Goal: Task Accomplishment & Management: Use online tool/utility

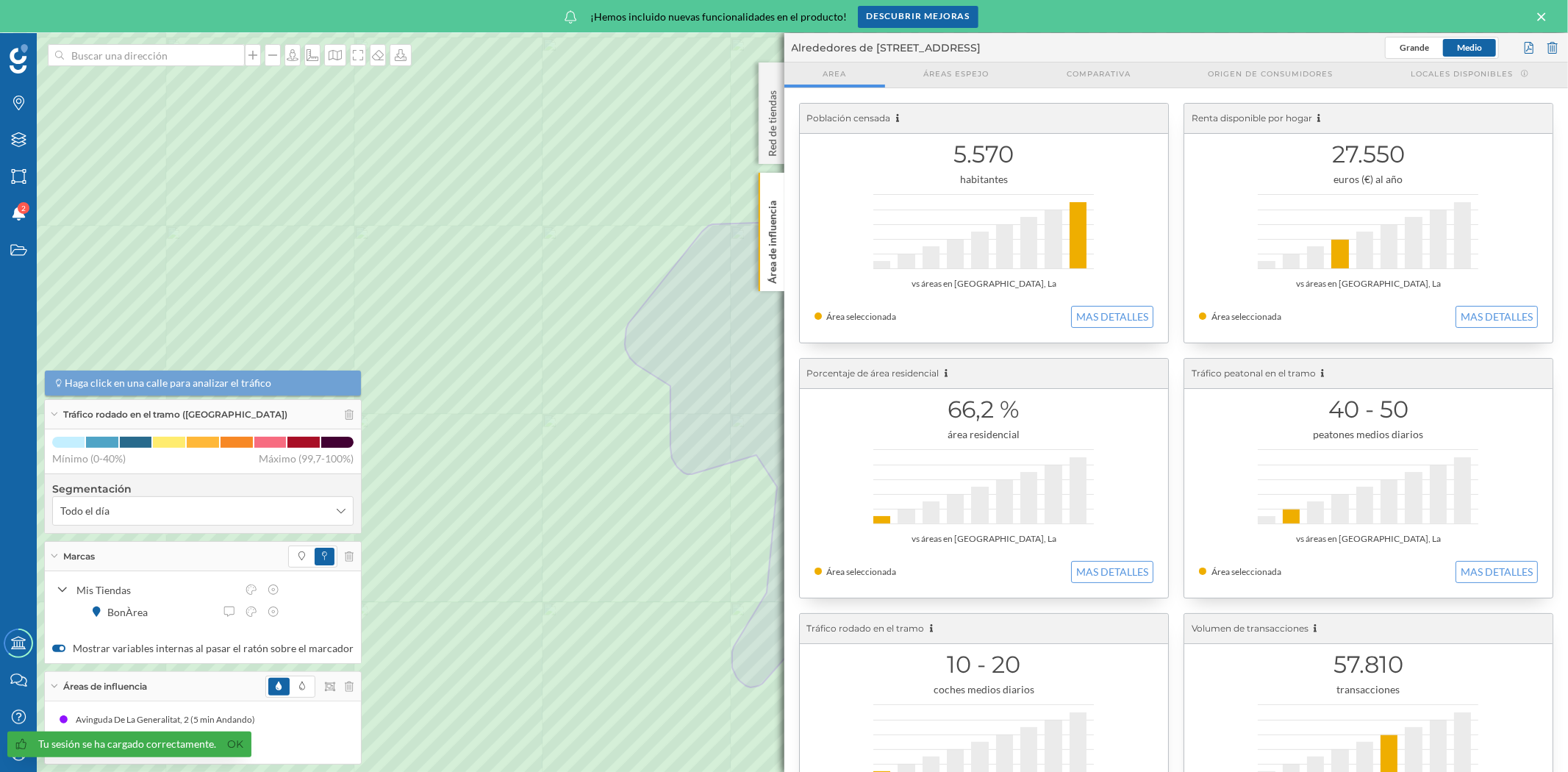
click at [1545, 14] on icon at bounding box center [1541, 17] width 8 height 8
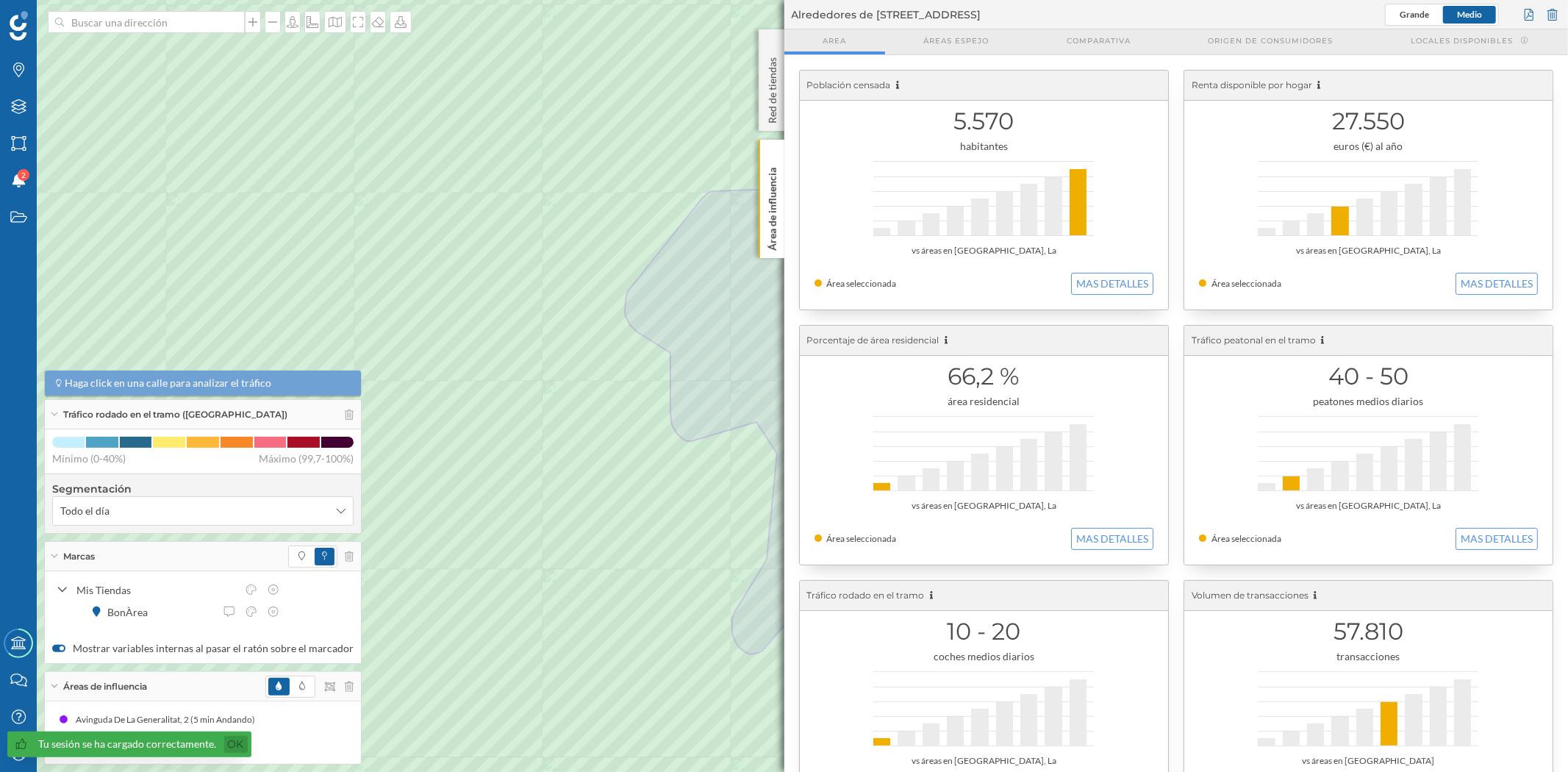
click at [234, 743] on link "Ok" at bounding box center [236, 744] width 23 height 17
click at [766, 223] on p "Área de influencia" at bounding box center [772, 206] width 15 height 89
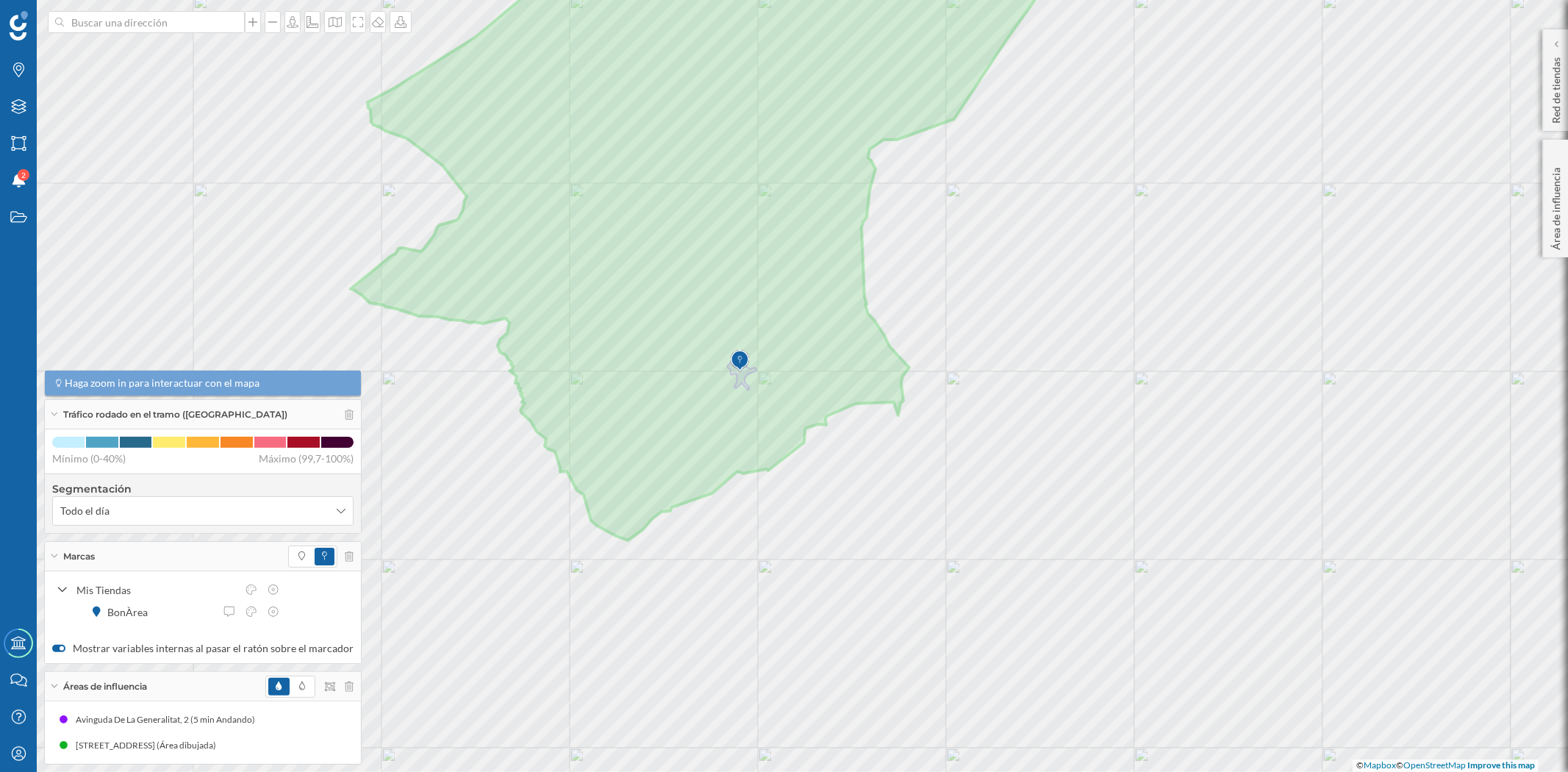
click at [54, 419] on div "Tráfico rodado en el tramo ([GEOGRAPHIC_DATA])" at bounding box center [203, 414] width 316 height 29
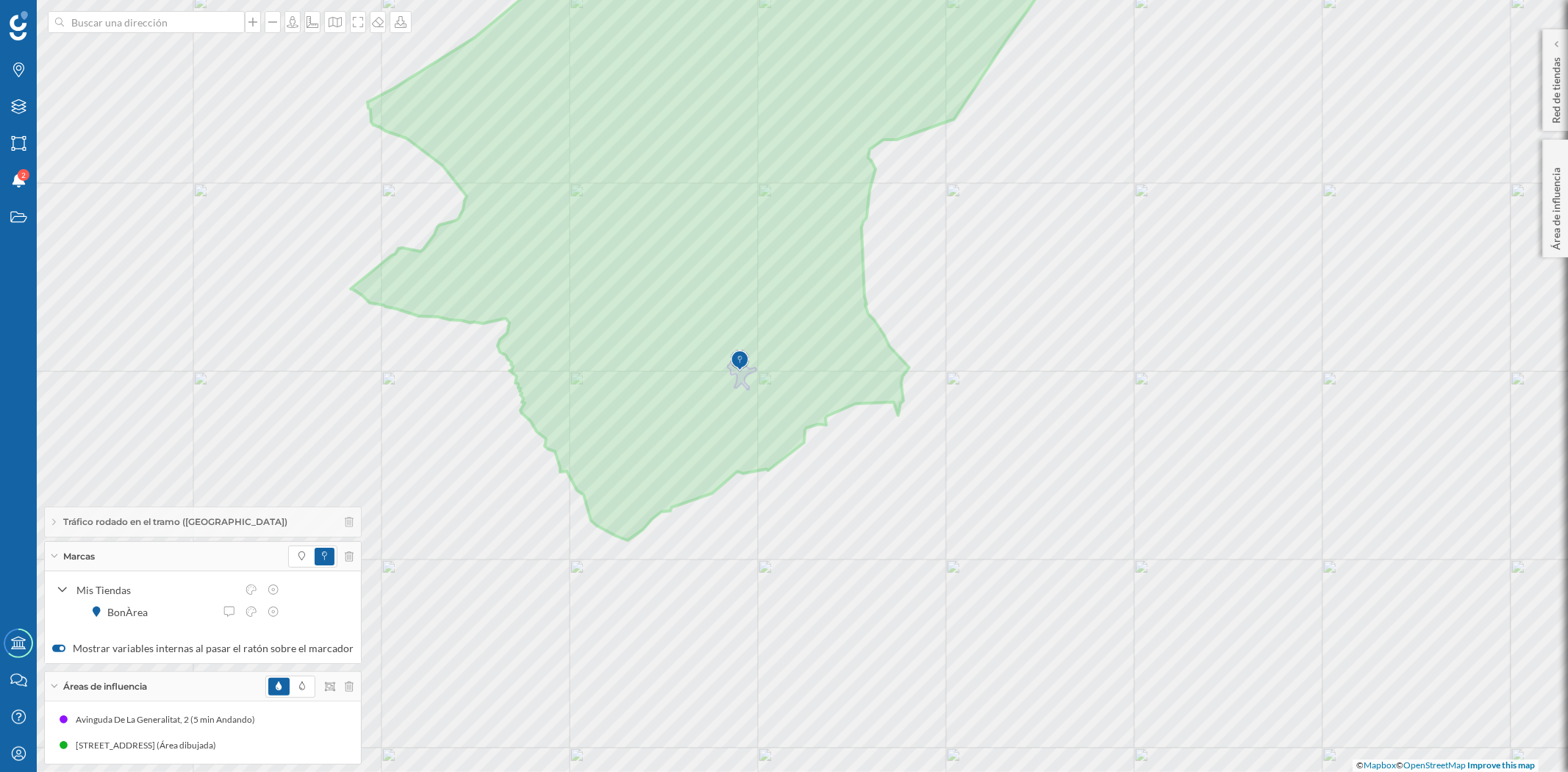
click at [53, 552] on div "Marcas" at bounding box center [203, 556] width 316 height 29
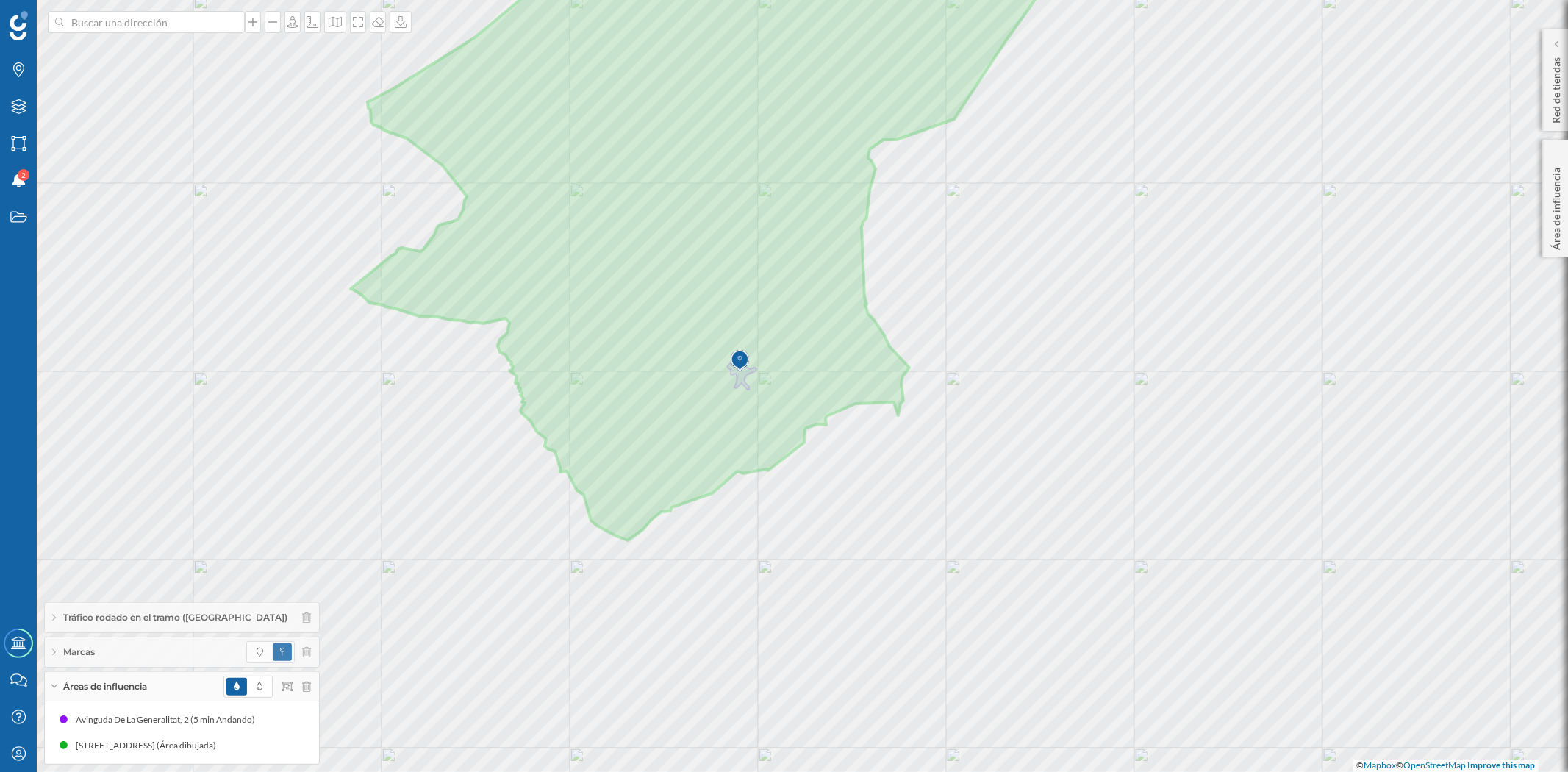
click at [47, 685] on div "Áreas de influencia" at bounding box center [182, 686] width 274 height 29
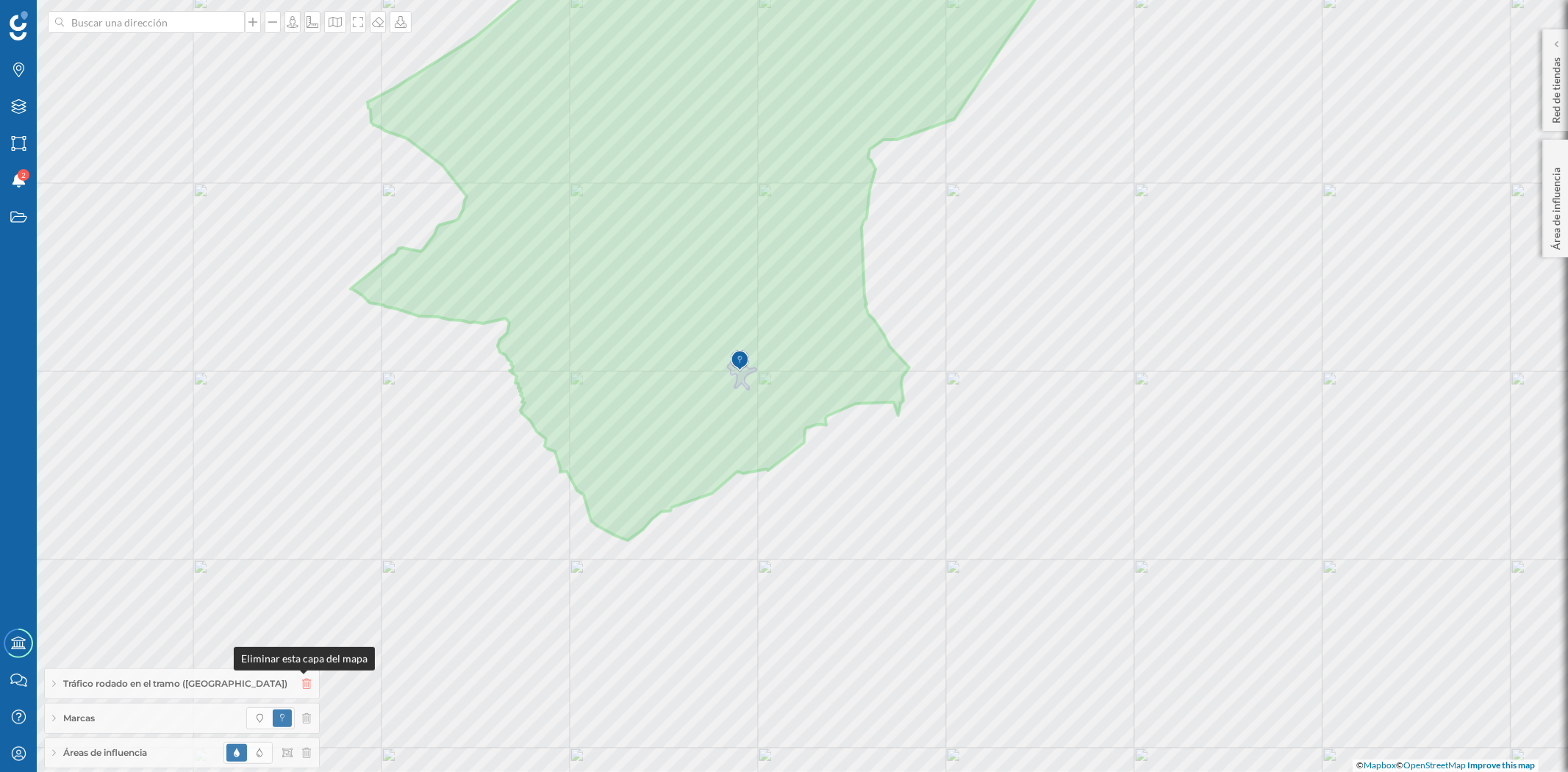
click at [303, 681] on icon at bounding box center [307, 684] width 9 height 11
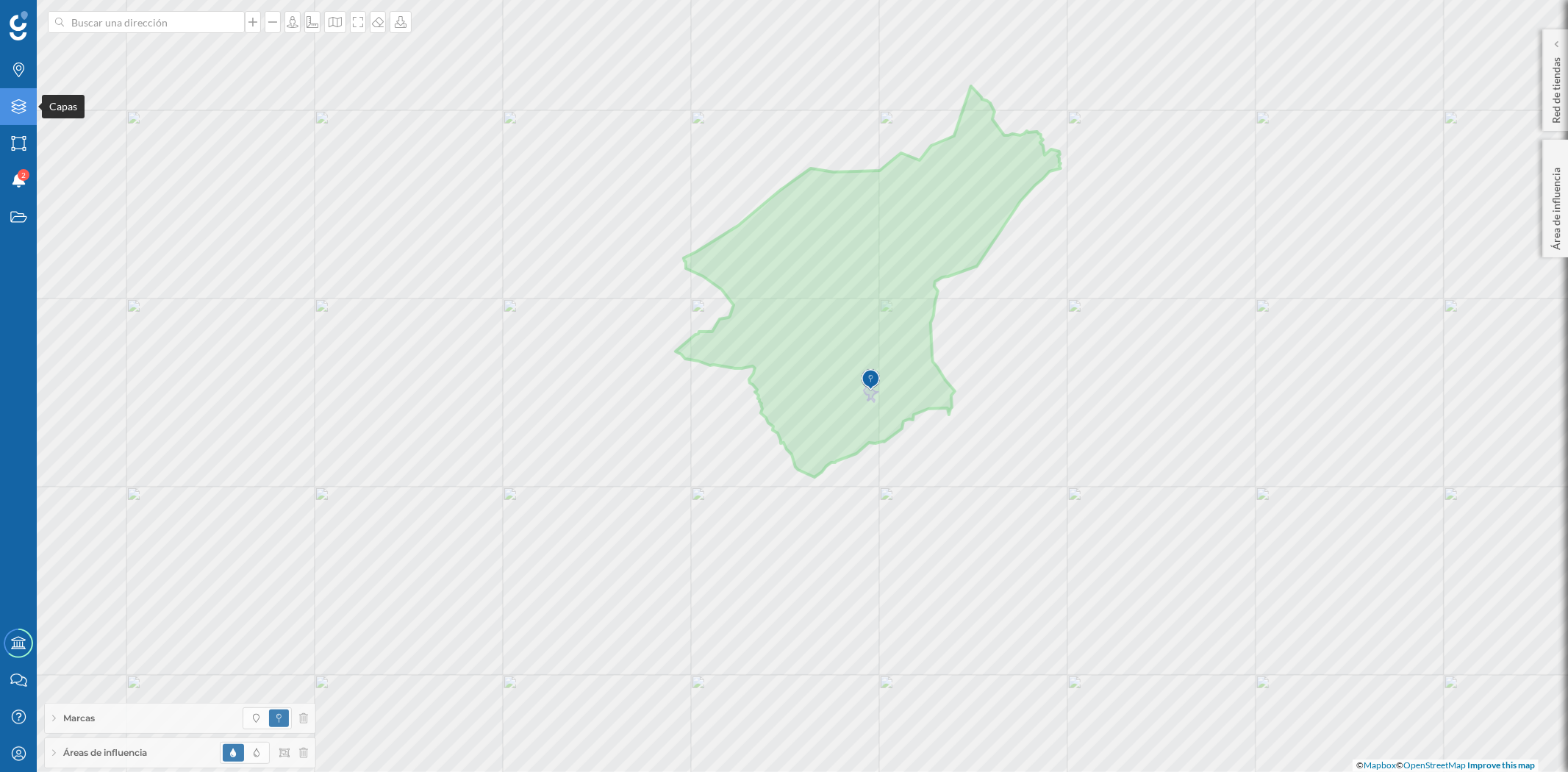
click at [17, 105] on icon "Capas" at bounding box center [19, 107] width 18 height 15
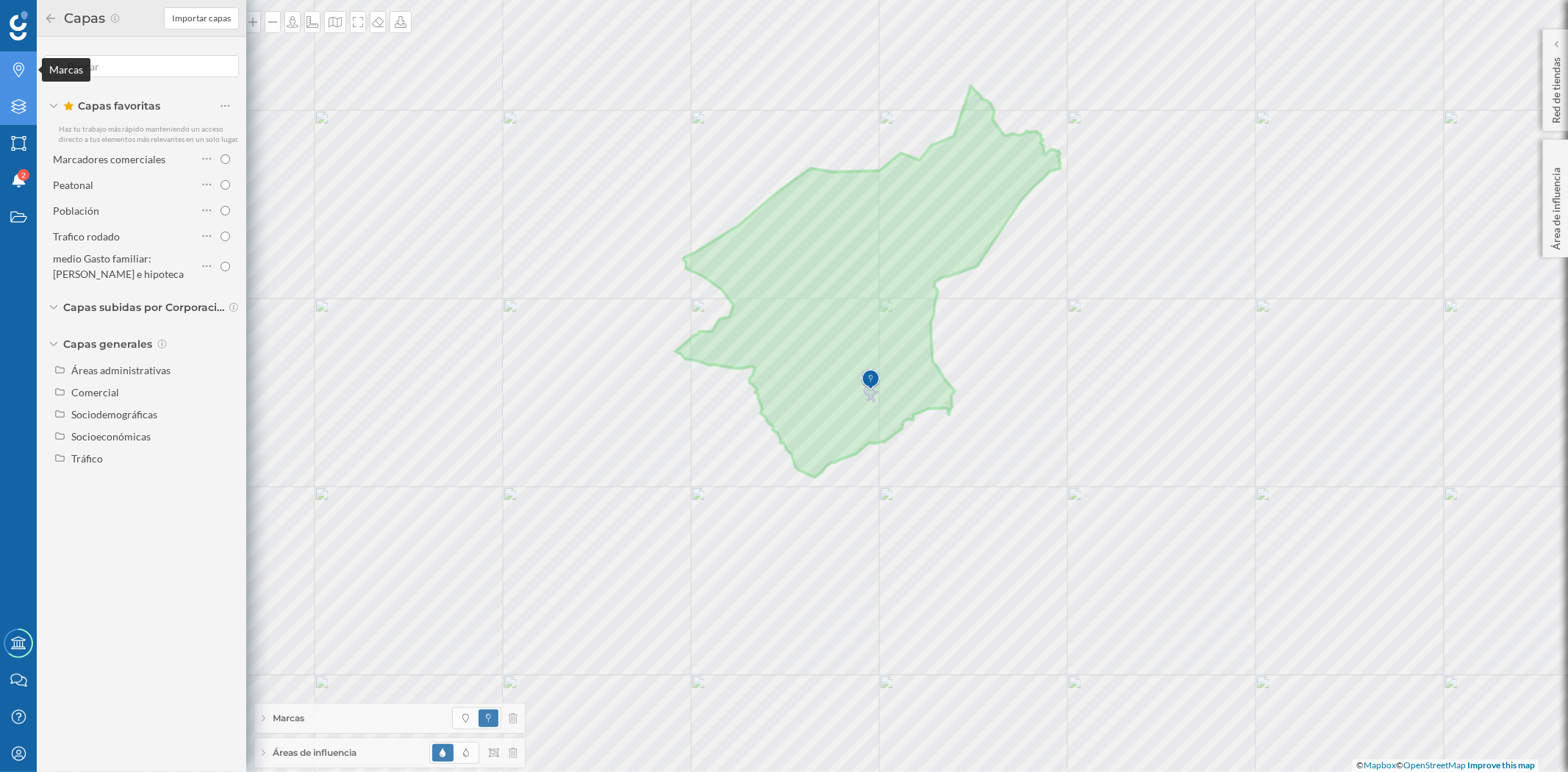
click at [19, 75] on icon at bounding box center [19, 70] width 11 height 15
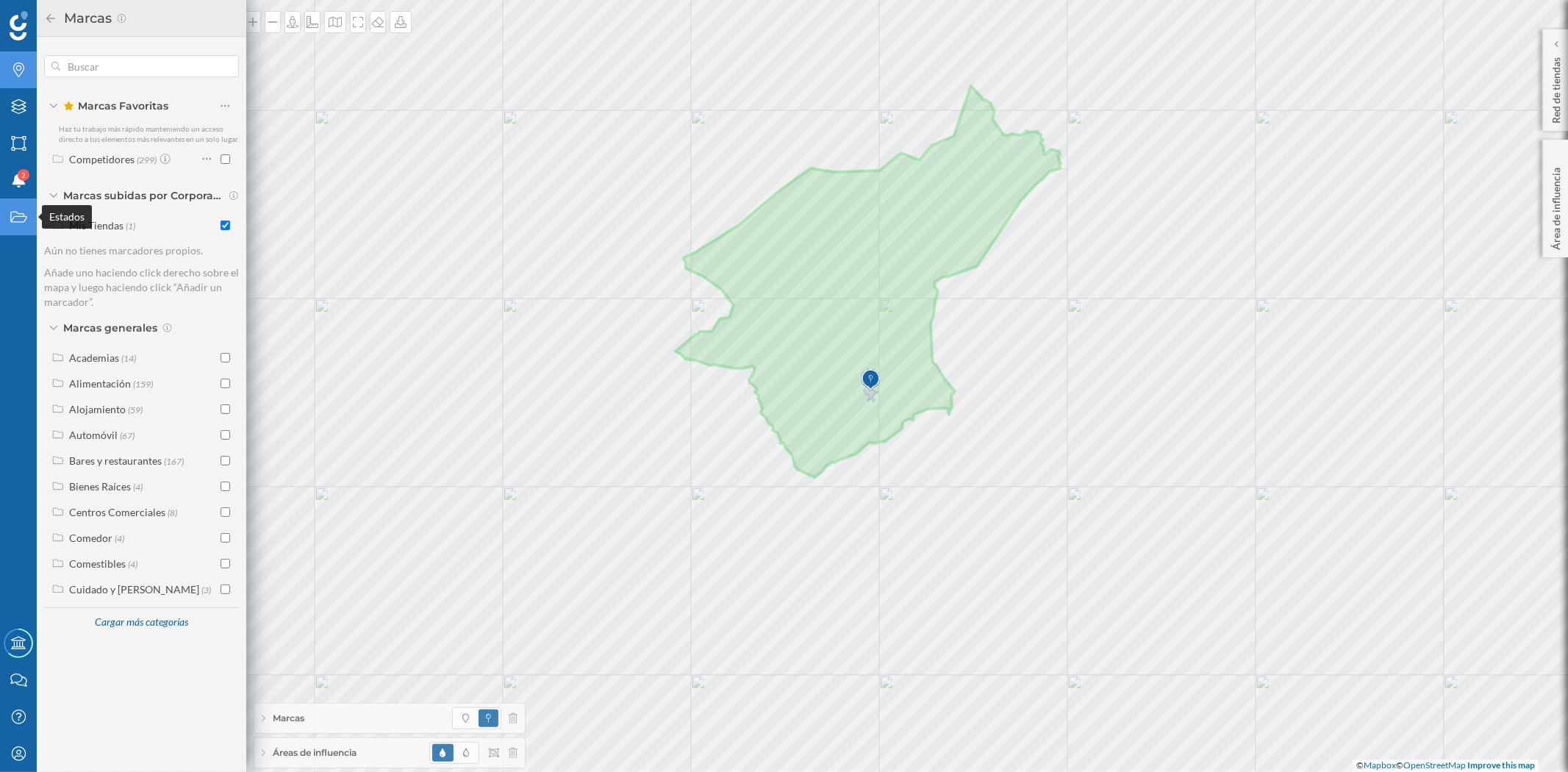
click at [16, 212] on icon "Estados" at bounding box center [19, 217] width 18 height 15
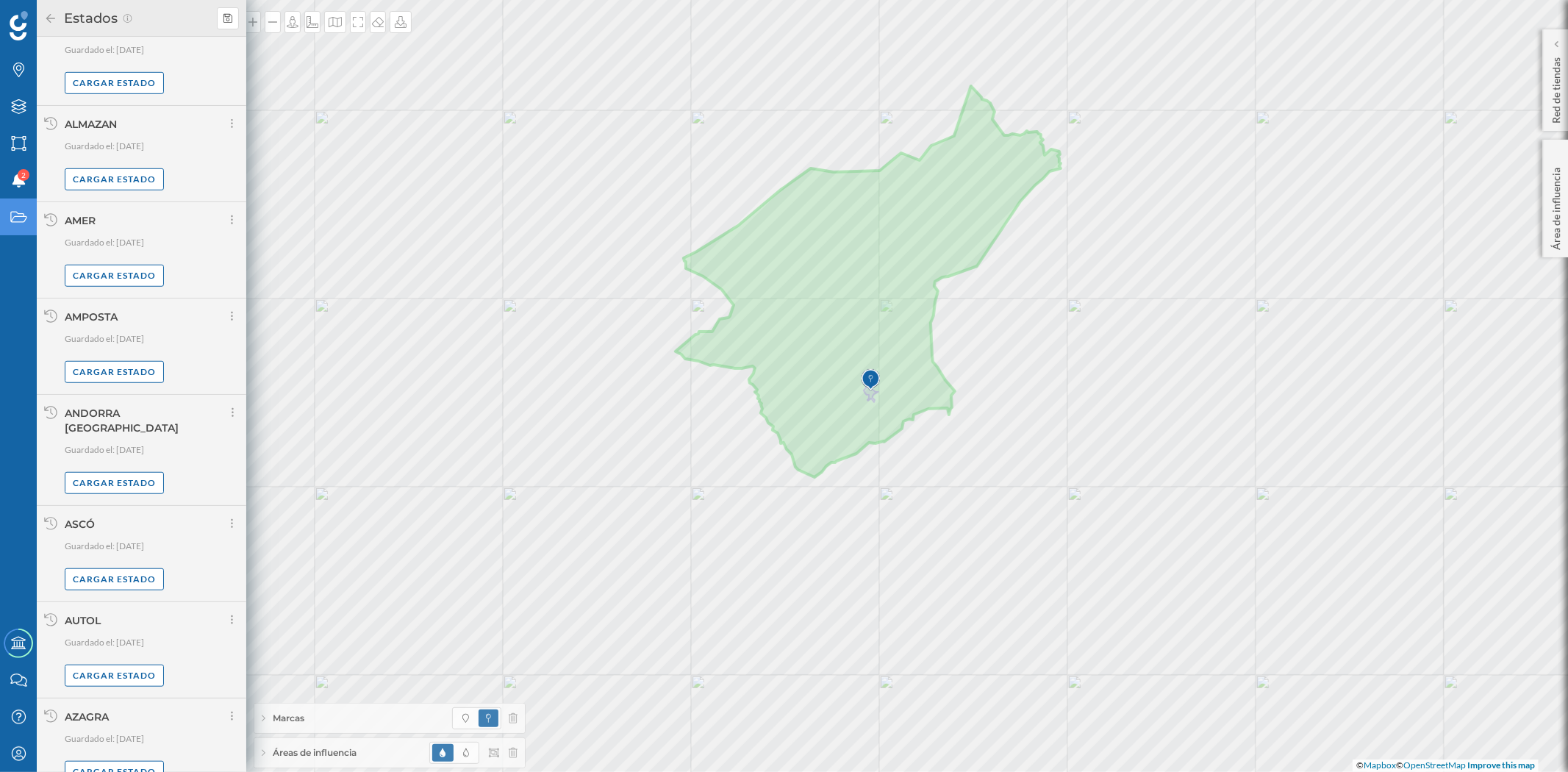
scroll to position [775, 0]
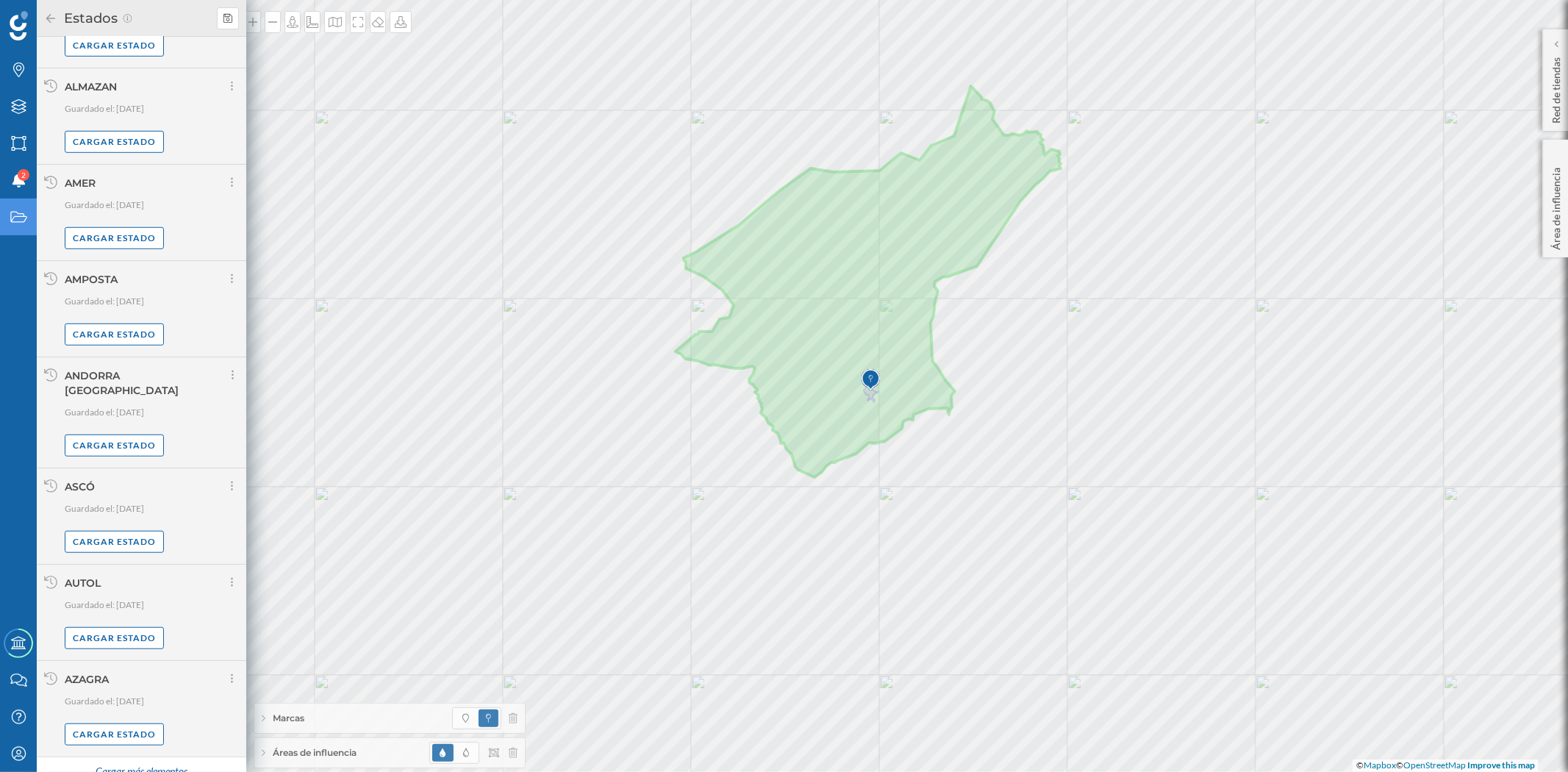
click at [148, 761] on div "Cargar más elementos" at bounding box center [141, 771] width 110 height 22
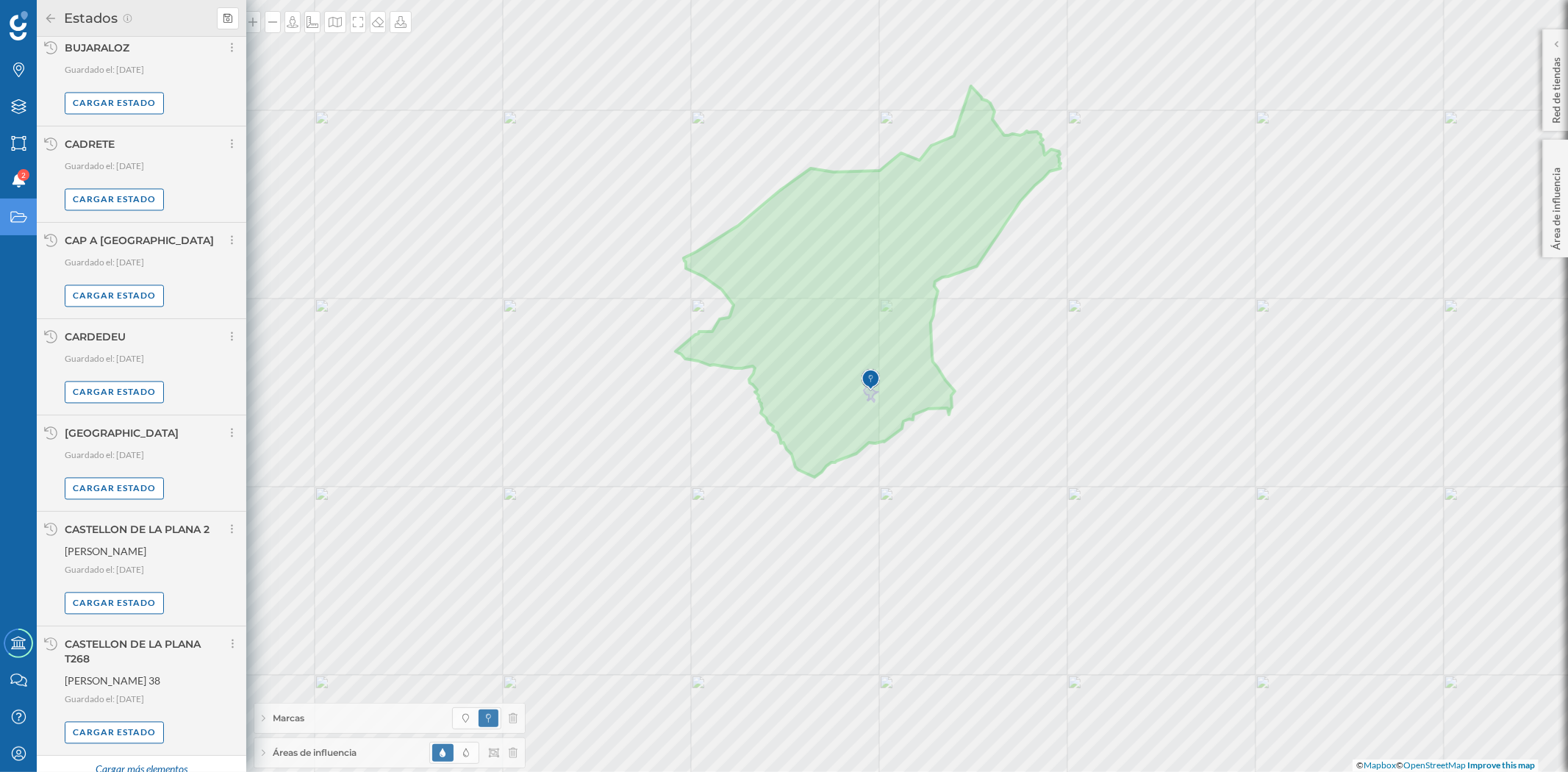
scroll to position [2220, 0]
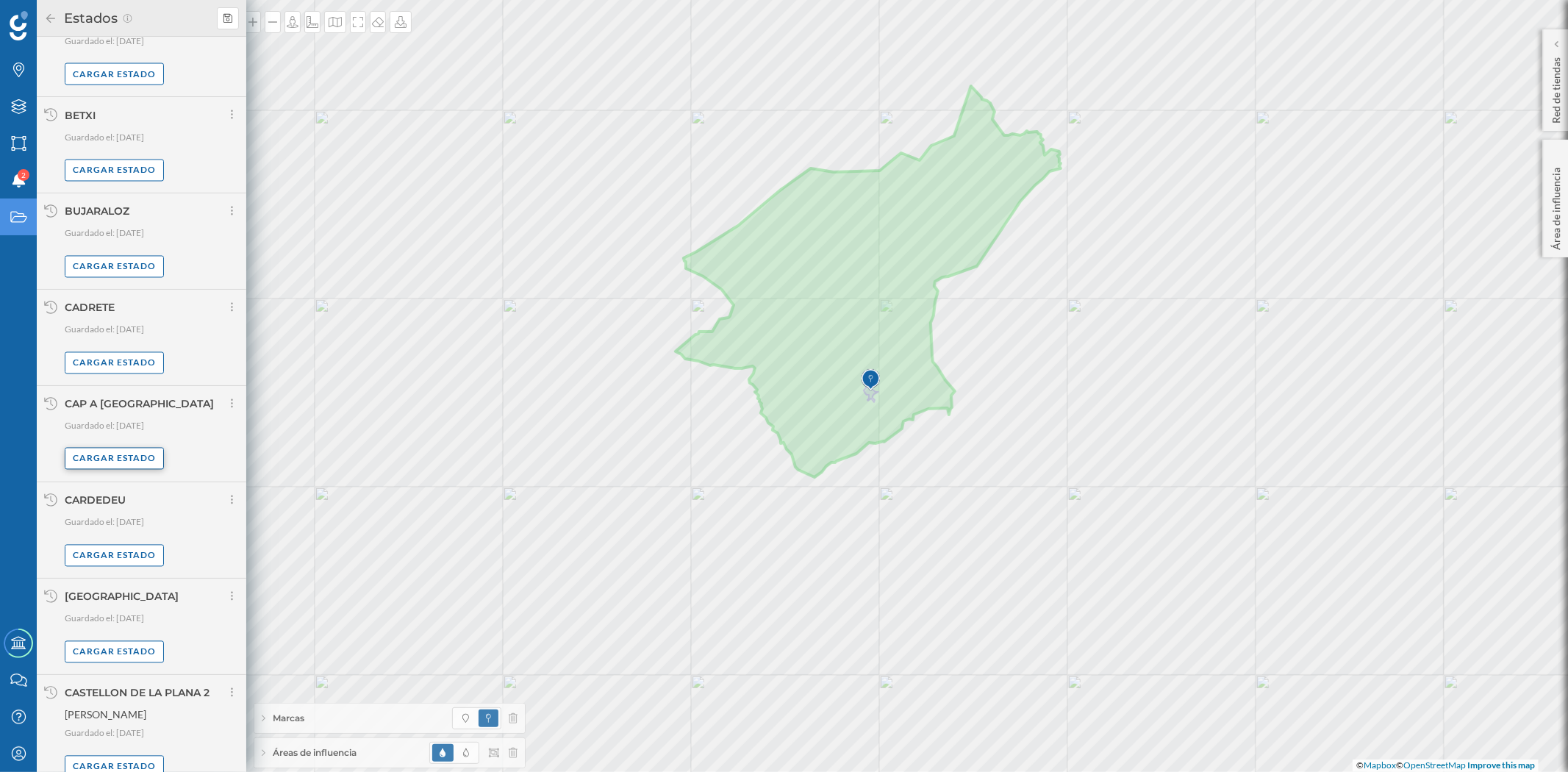
click at [111, 447] on div "Cargar estado" at bounding box center [115, 458] width 99 height 22
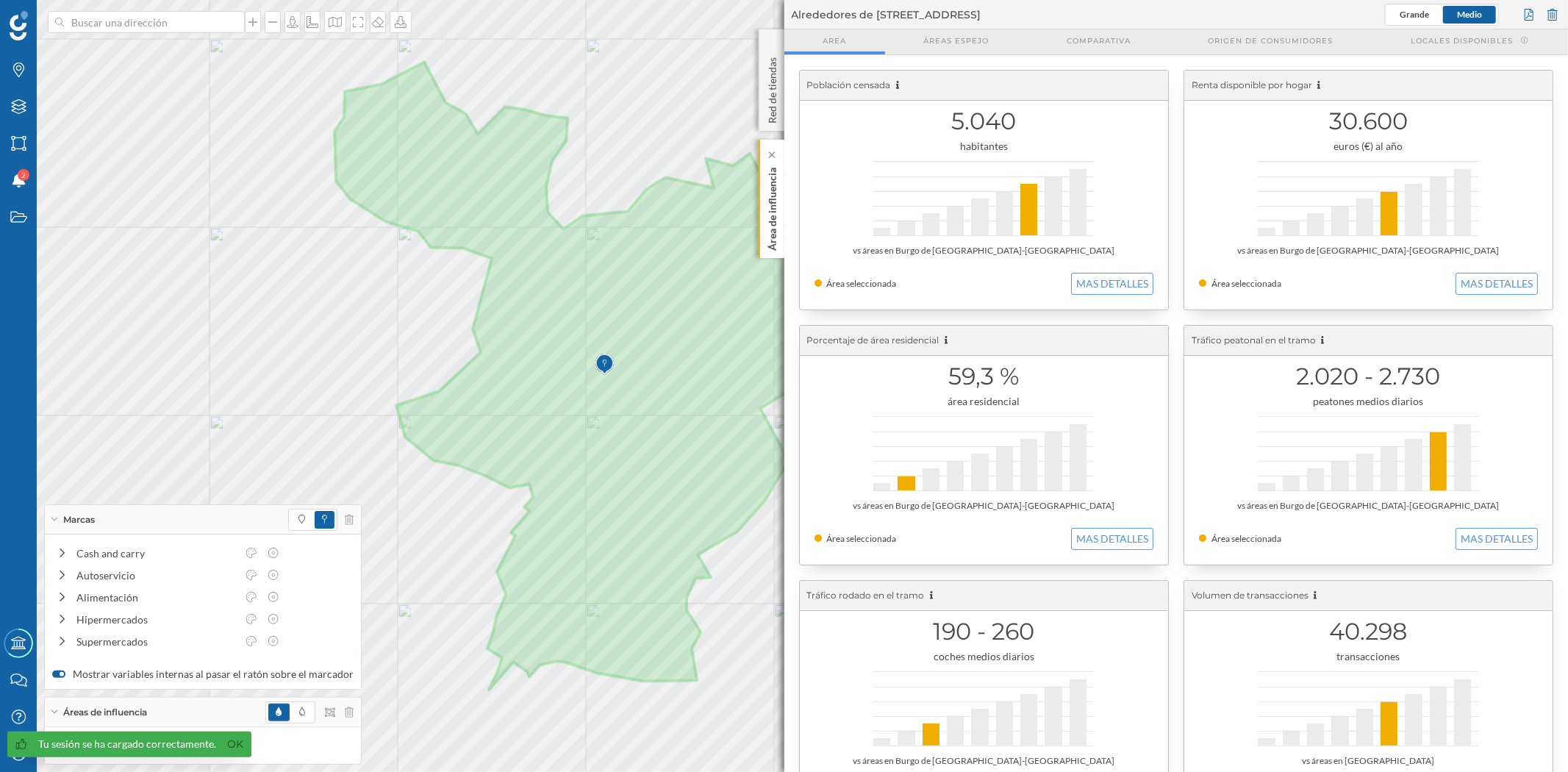
click at [768, 222] on p "Área de influencia" at bounding box center [772, 206] width 15 height 89
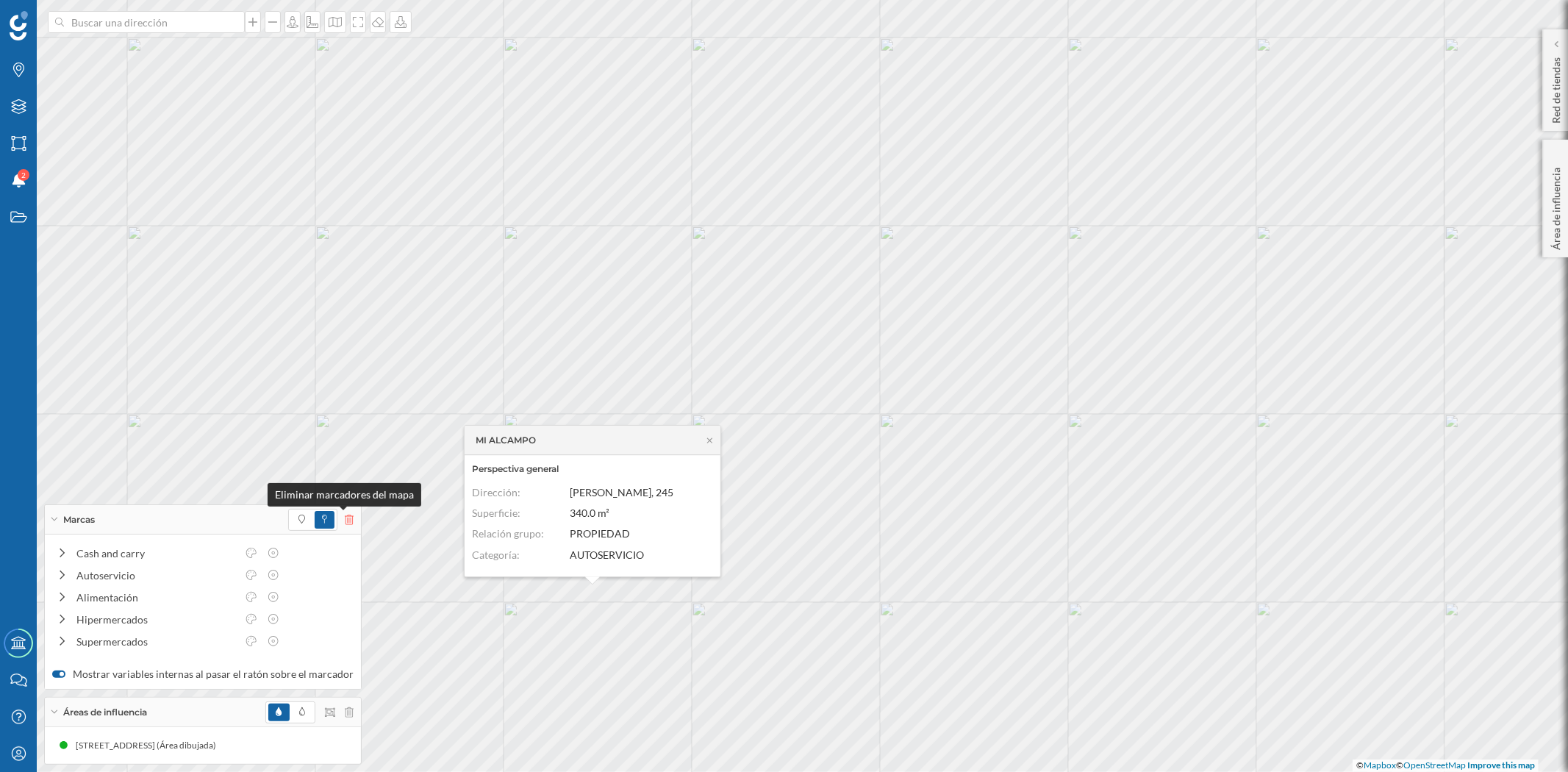
click at [345, 516] on icon at bounding box center [350, 520] width 9 height 11
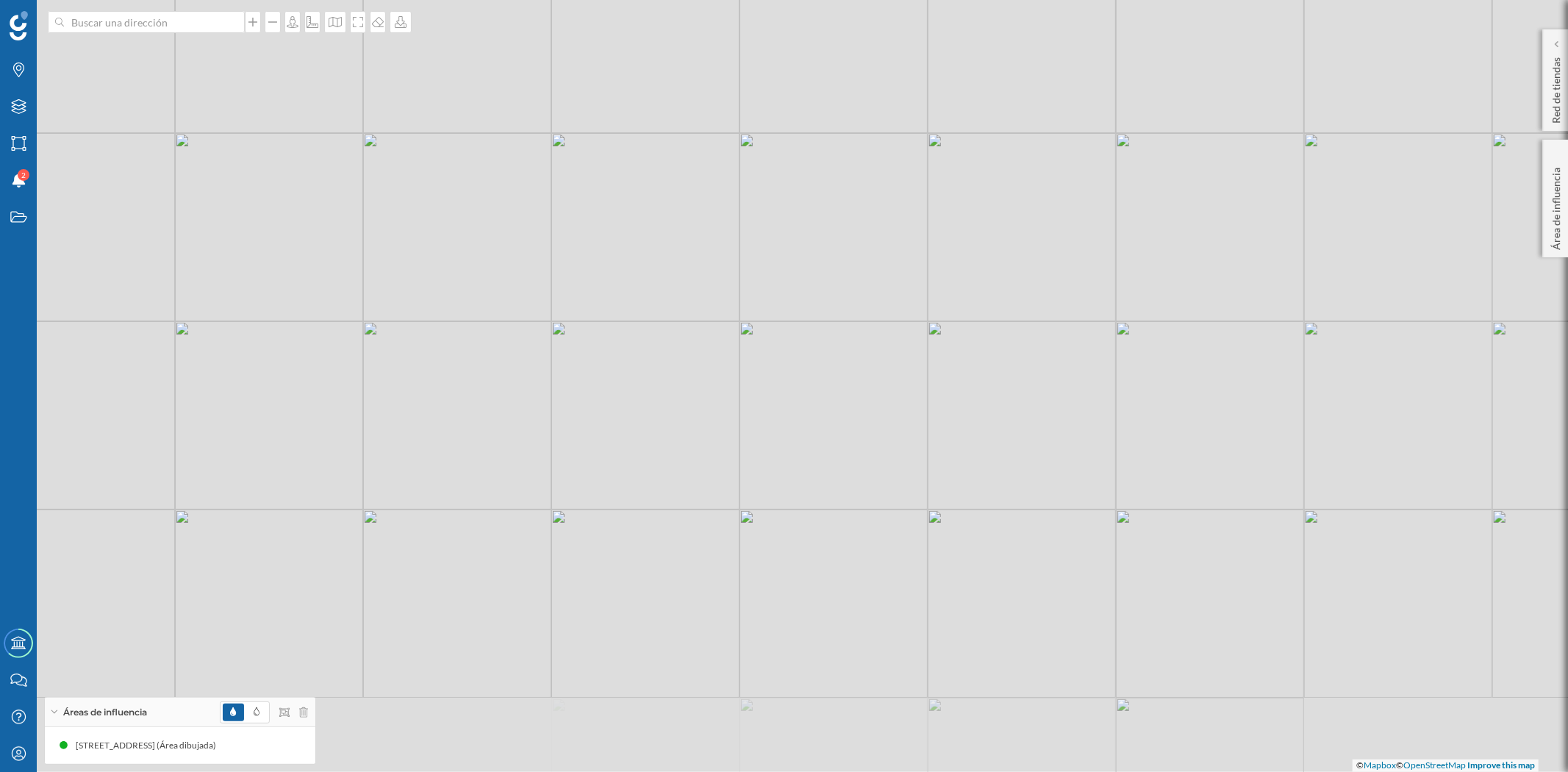
drag, startPoint x: 793, startPoint y: 578, endPoint x: 850, endPoint y: 434, distance: 154.9
click at [849, 441] on div "© Mapbox © OpenStreetMap Improve this map" at bounding box center [784, 386] width 1568 height 772
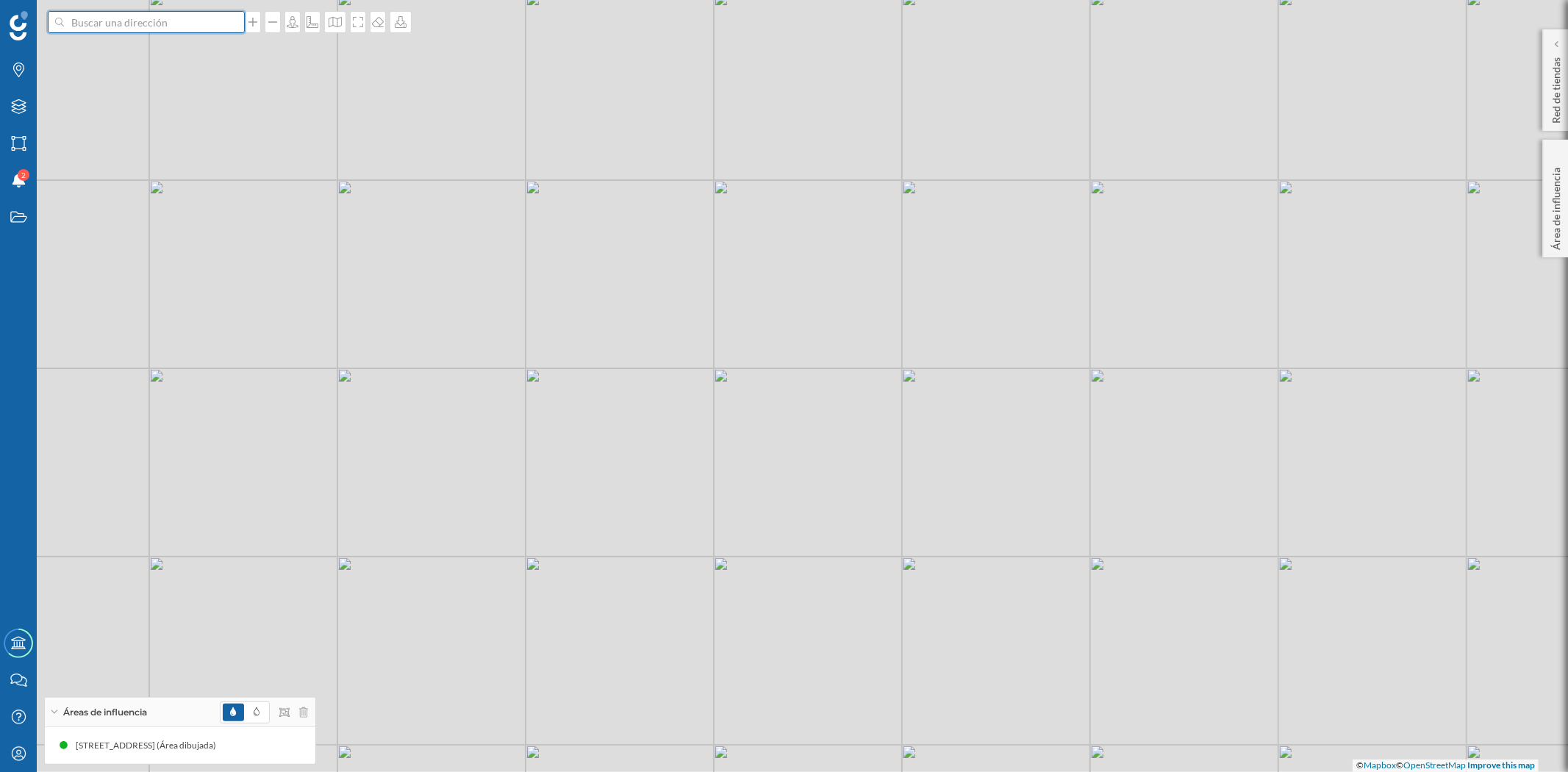
click at [108, 24] on input at bounding box center [146, 22] width 165 height 22
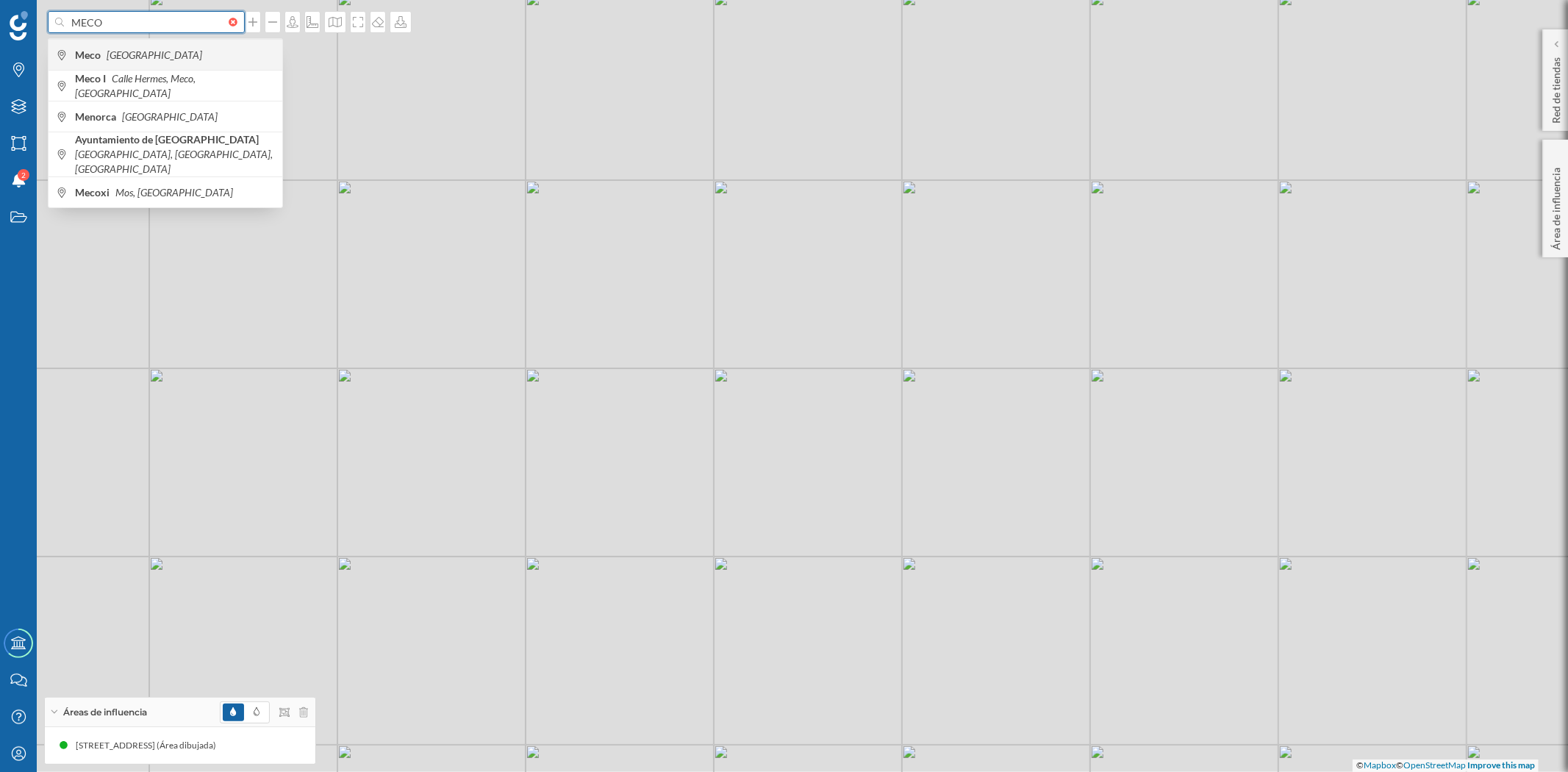
type input "MECO"
click at [82, 51] on b "Meco" at bounding box center [90, 54] width 29 height 13
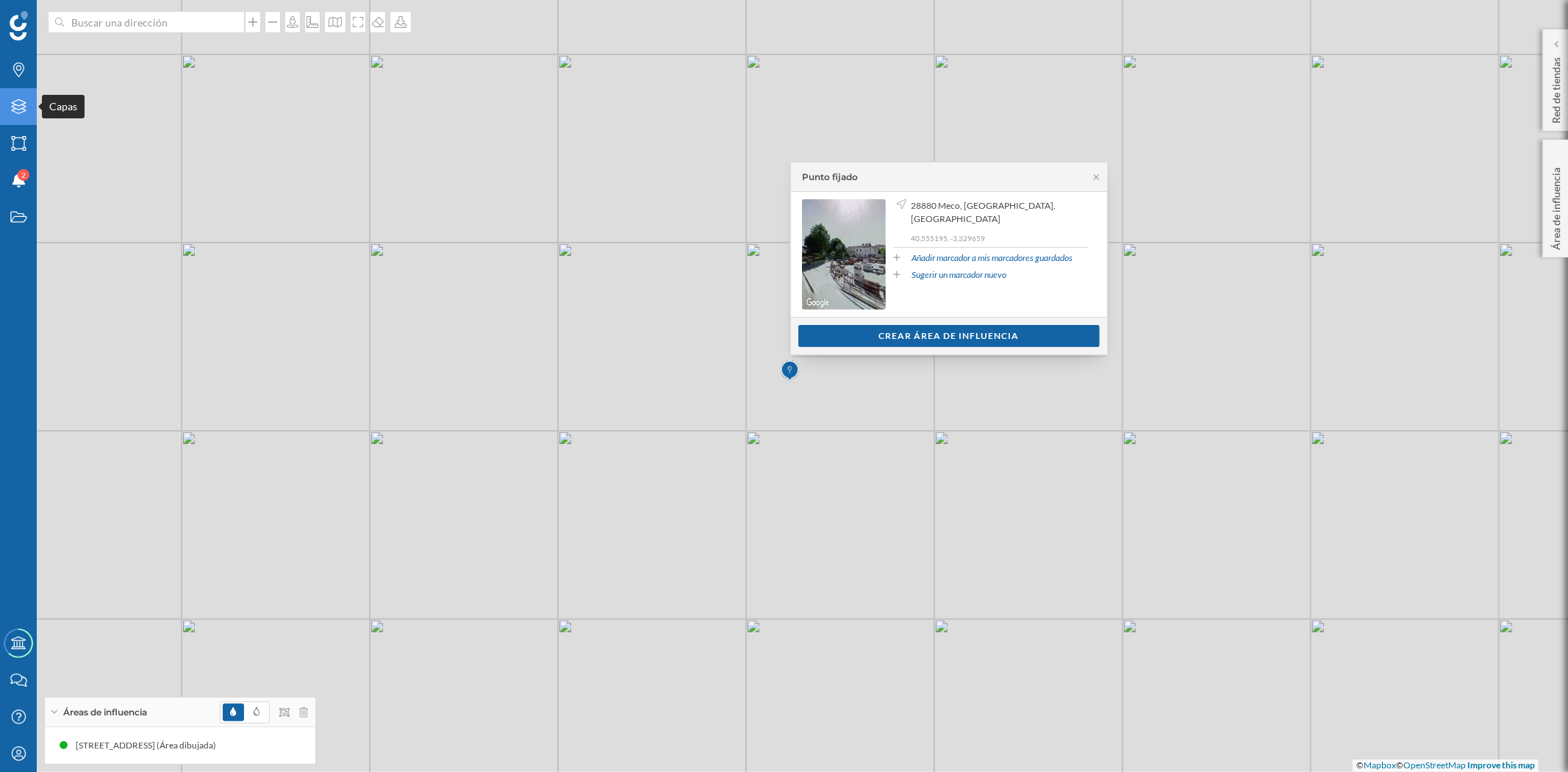
click at [17, 101] on icon "Capas" at bounding box center [19, 107] width 18 height 15
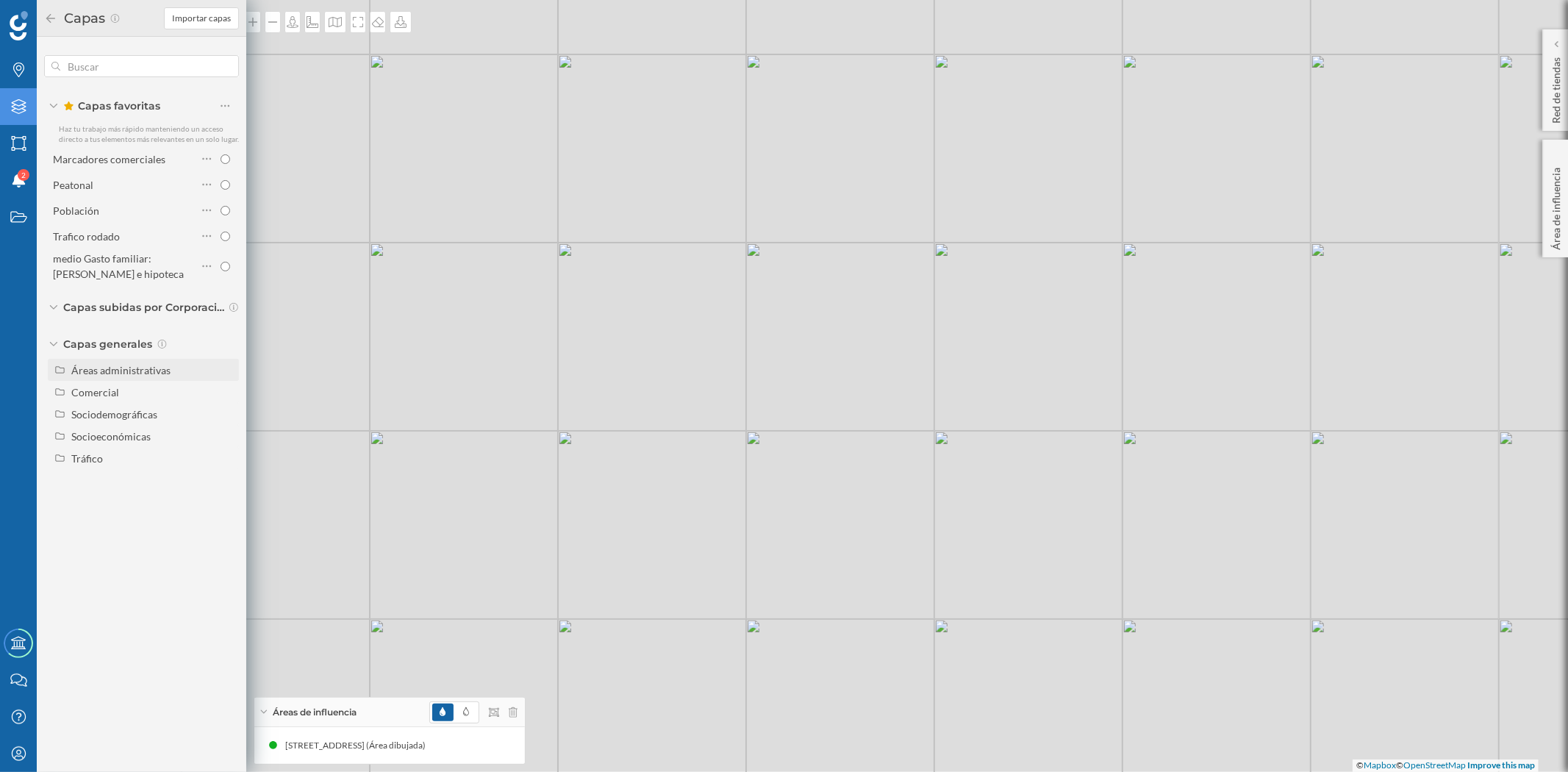
click at [142, 372] on div "Áreas administrativas" at bounding box center [121, 370] width 99 height 13
click at [228, 438] on input "Municipio" at bounding box center [229, 436] width 10 height 10
radio input "true"
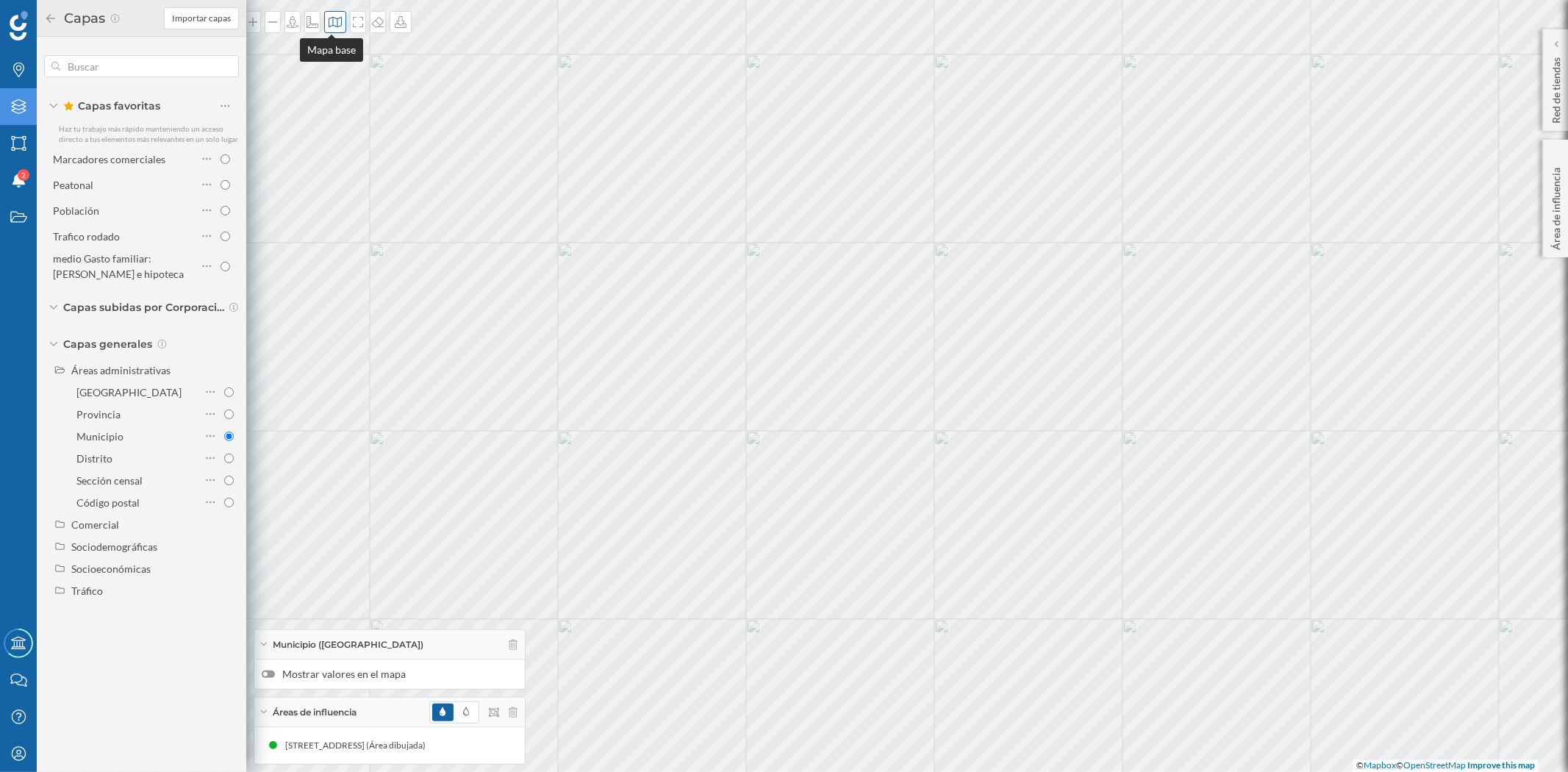
click at [334, 25] on icon at bounding box center [335, 22] width 15 height 12
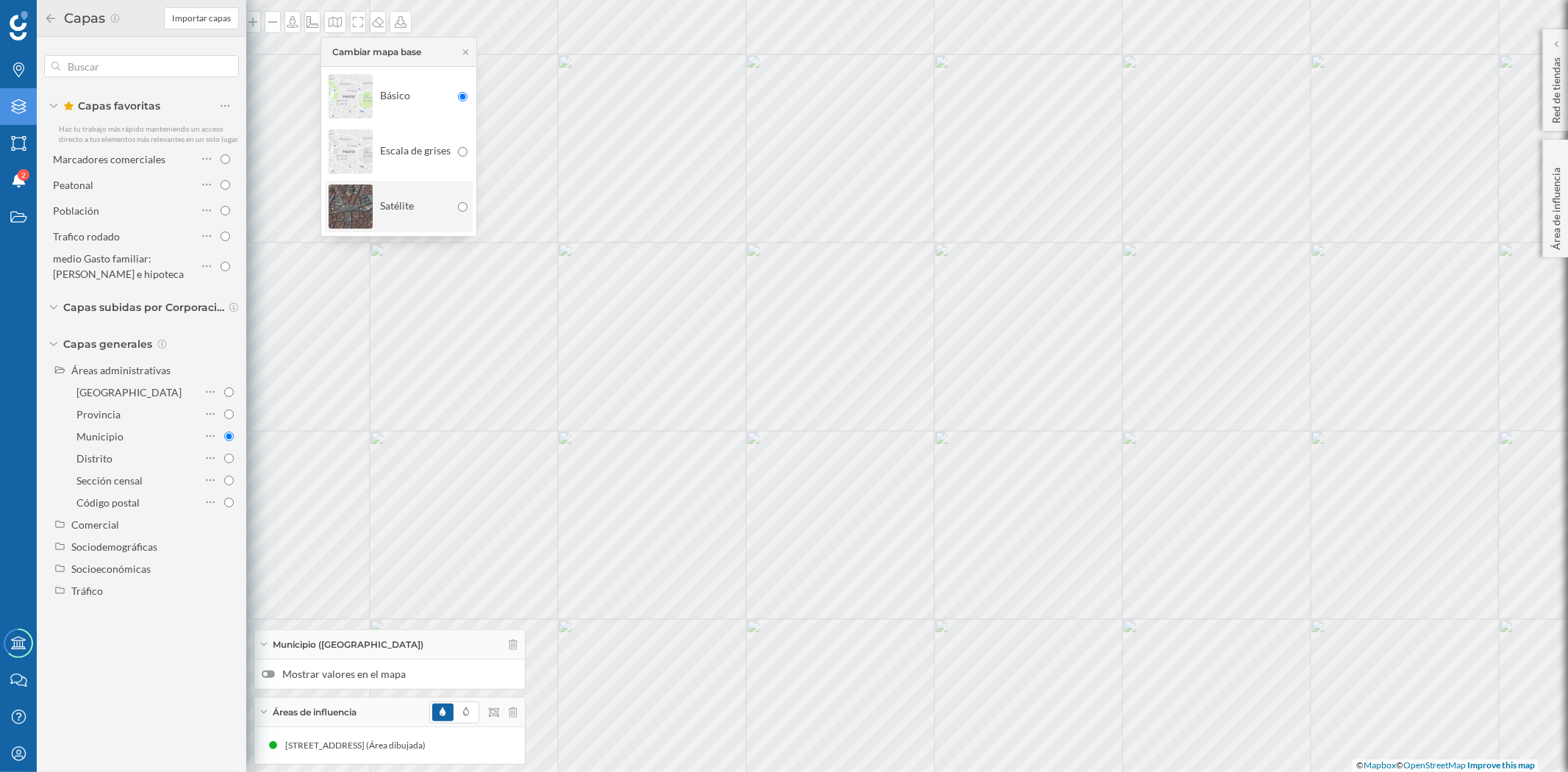
click at [348, 200] on img at bounding box center [350, 206] width 44 height 51
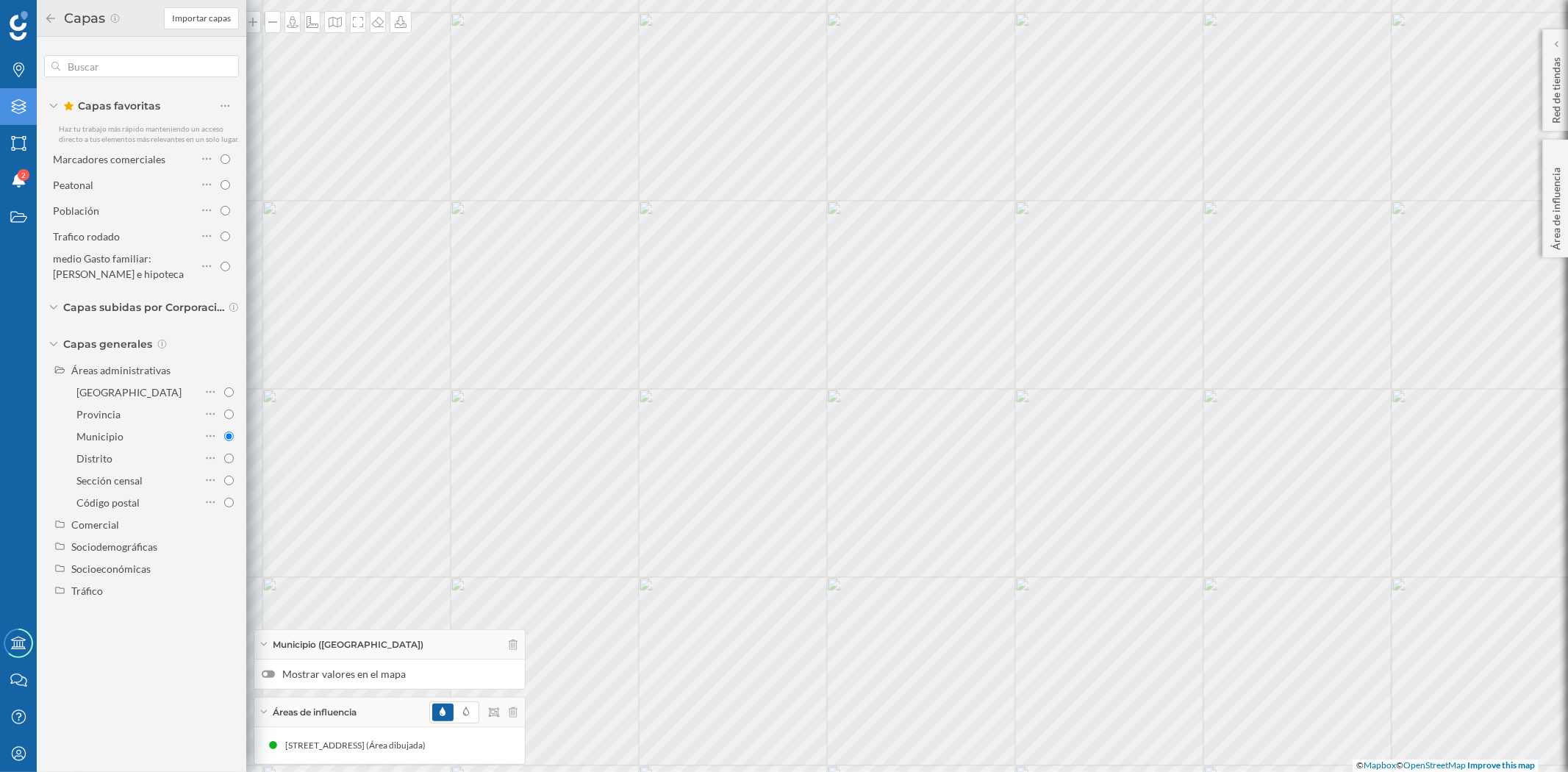
drag, startPoint x: 814, startPoint y: 453, endPoint x: 1057, endPoint y: 414, distance: 246.1
click at [1057, 414] on div "© Mapbox © OpenStreetMap Improve this map" at bounding box center [784, 386] width 1568 height 772
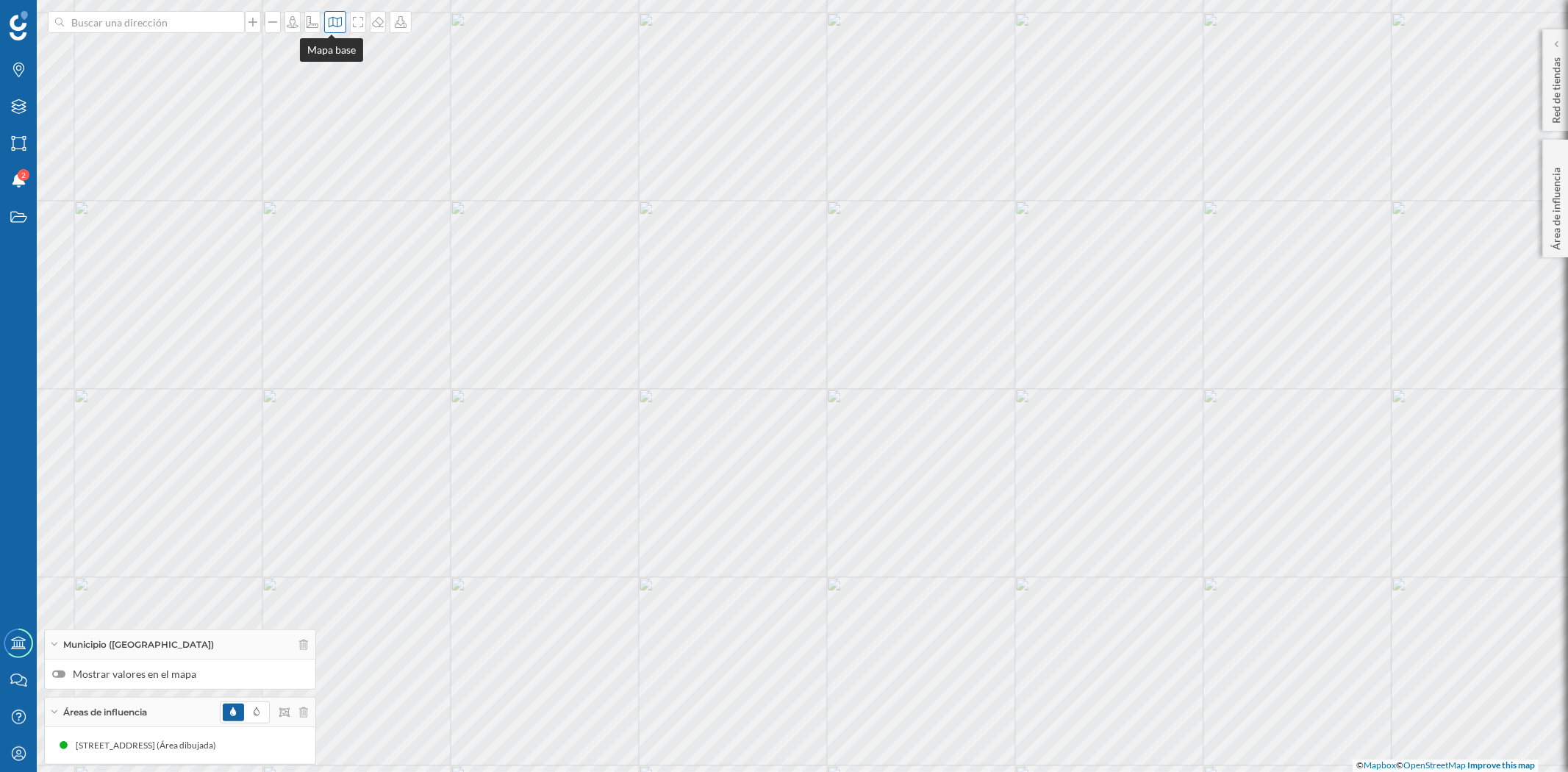
click at [329, 26] on icon at bounding box center [335, 22] width 15 height 12
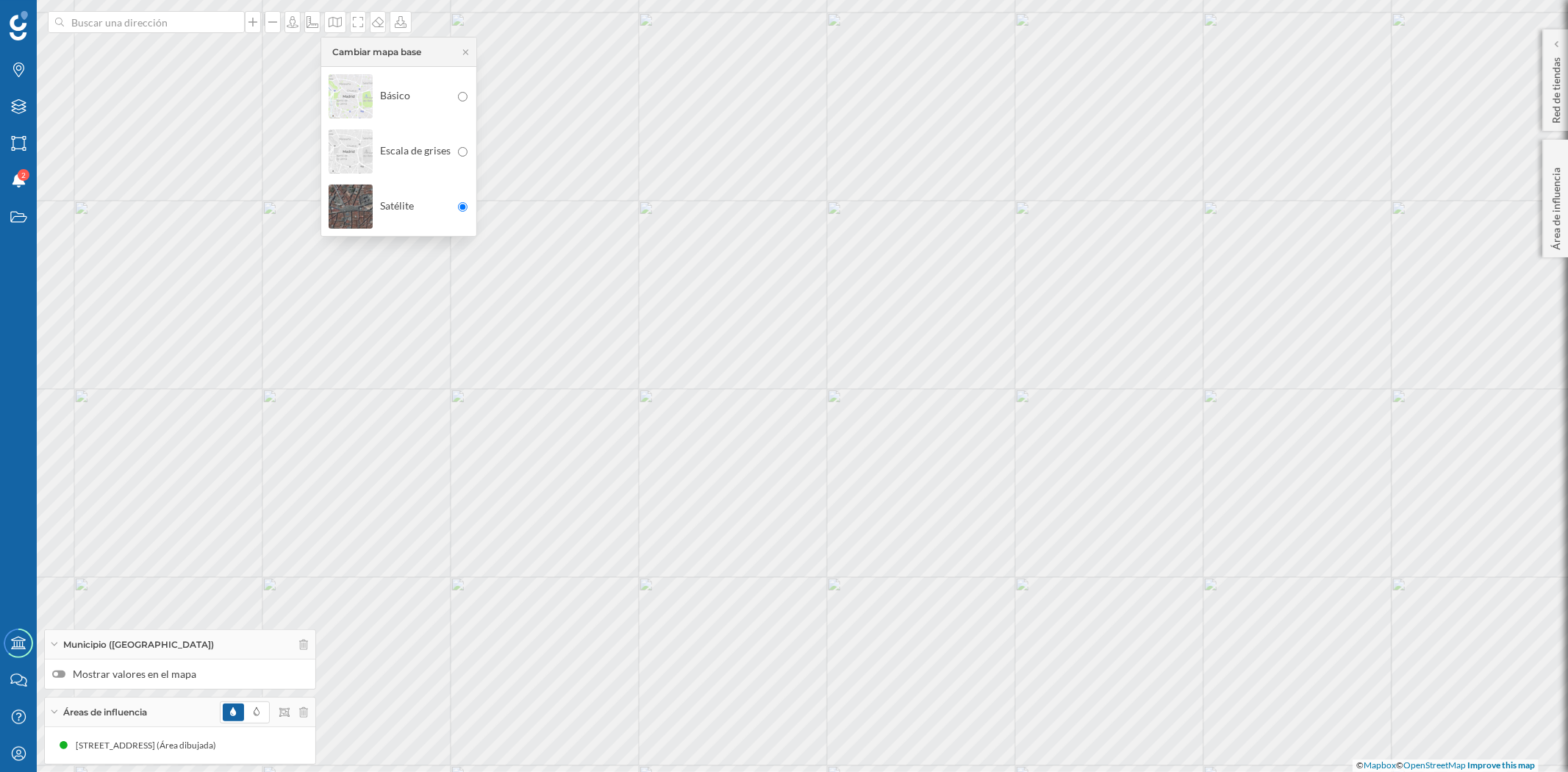
click at [343, 94] on img at bounding box center [350, 96] width 44 height 51
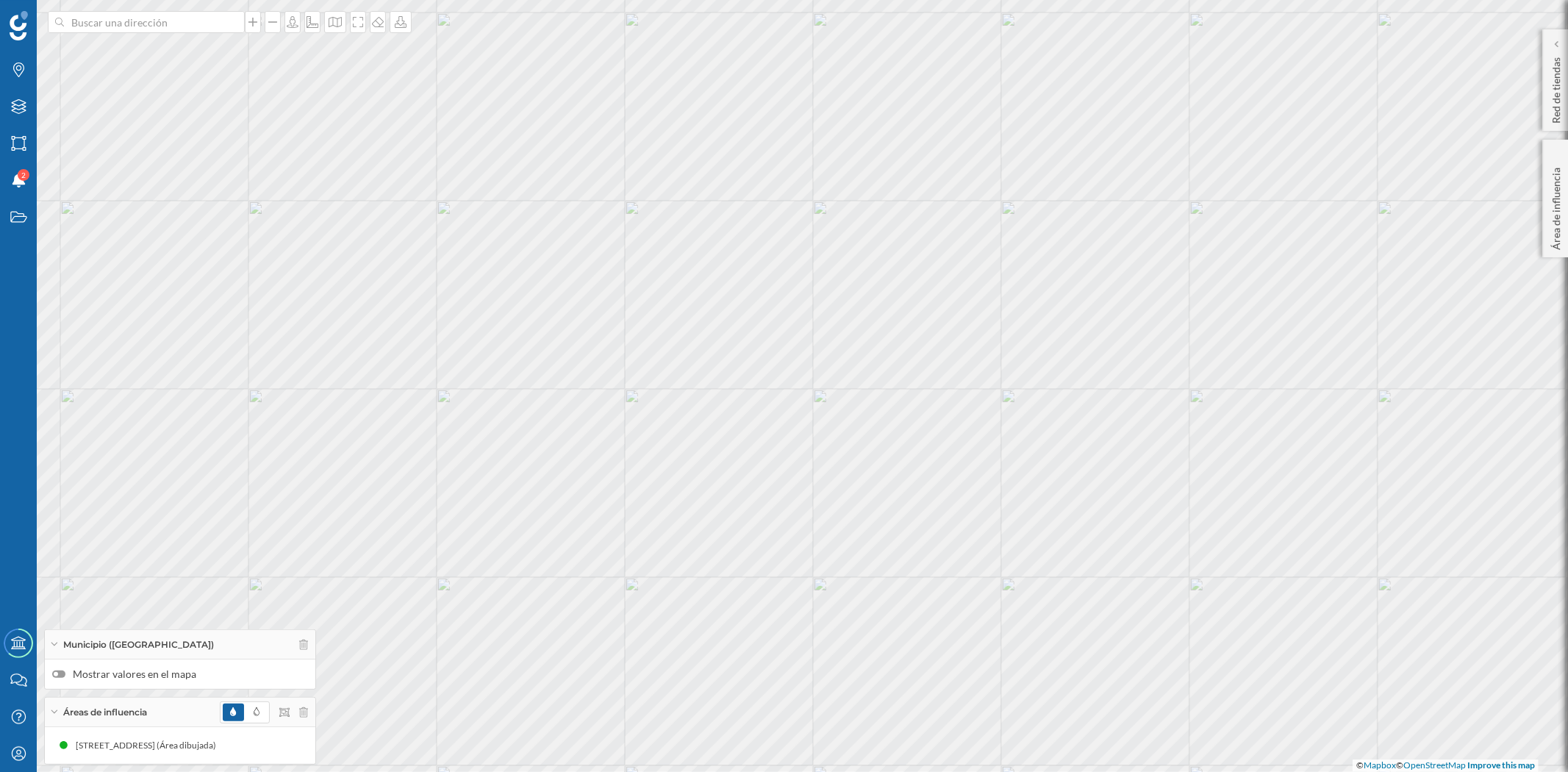
drag, startPoint x: 1000, startPoint y: 491, endPoint x: 978, endPoint y: 480, distance: 24.6
click at [978, 480] on div "© Mapbox © OpenStreetMap Improve this map" at bounding box center [784, 386] width 1568 height 772
drag, startPoint x: 1132, startPoint y: 515, endPoint x: 983, endPoint y: 512, distance: 149.0
click at [983, 512] on div "© Mapbox © OpenStreetMap Improve this map" at bounding box center [784, 386] width 1568 height 772
click at [351, 20] on icon at bounding box center [358, 22] width 15 height 12
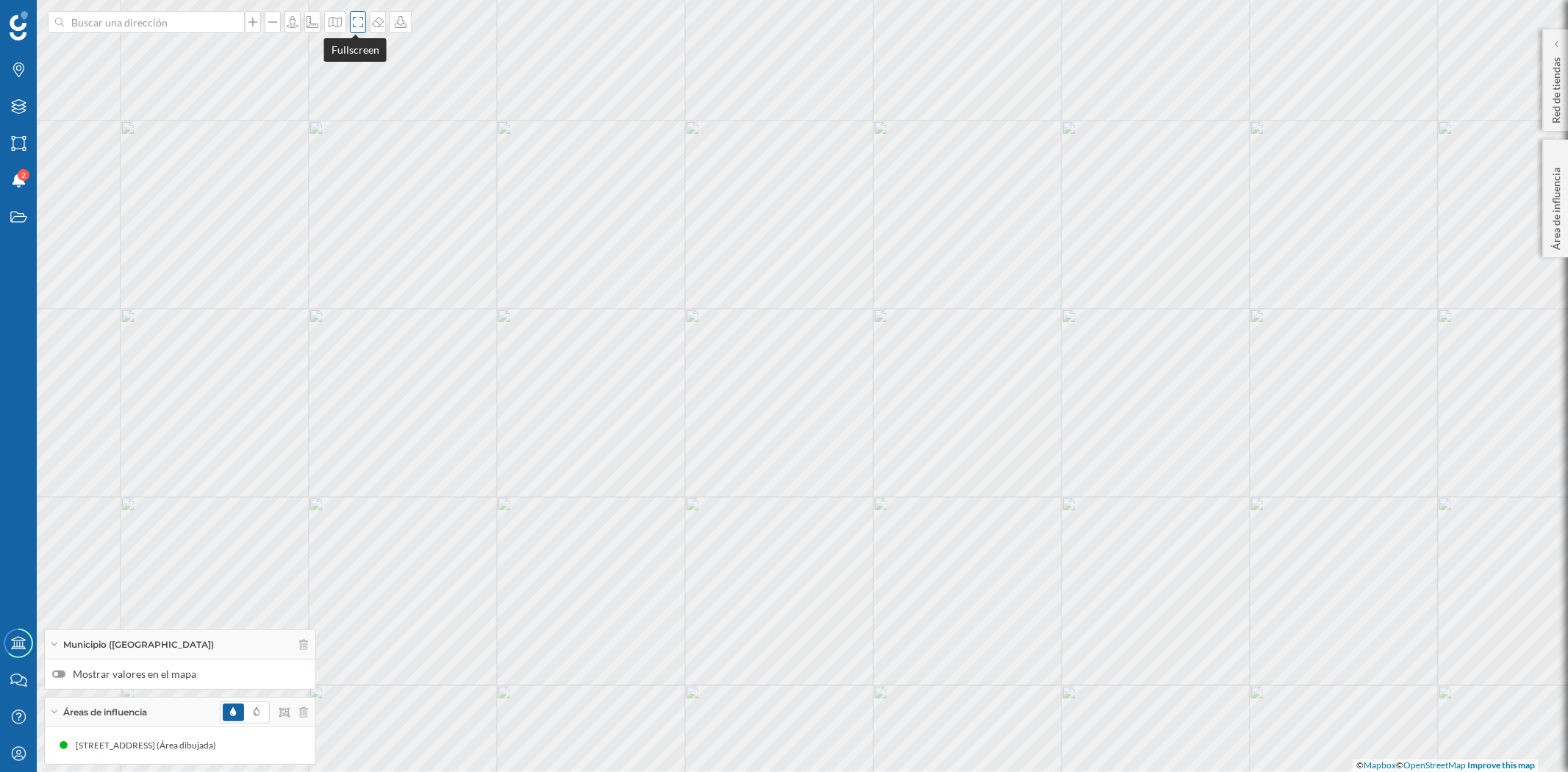
click at [350, 24] on icon at bounding box center [358, 22] width 15 height 12
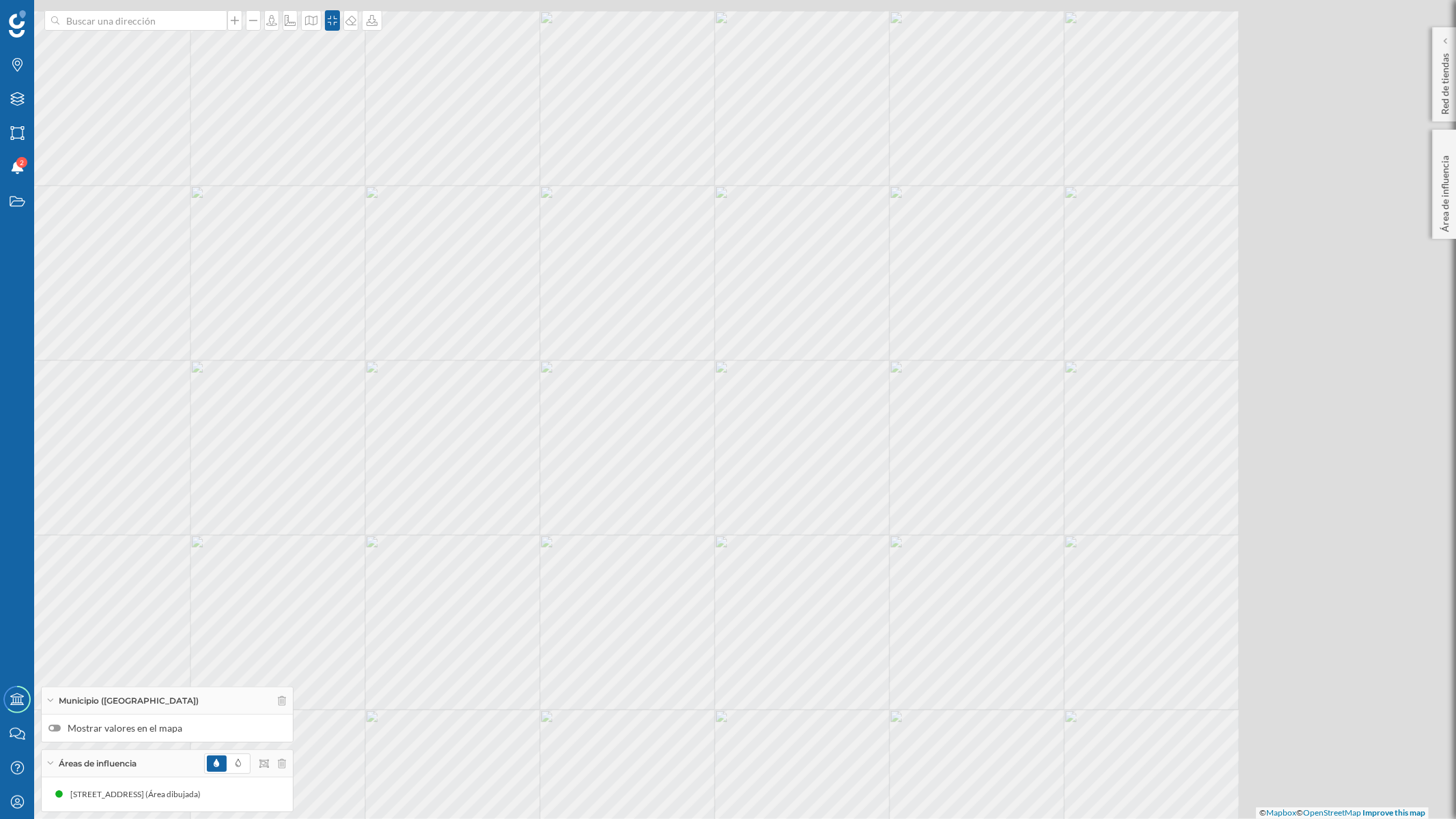
drag, startPoint x: 947, startPoint y: 497, endPoint x: 935, endPoint y: 497, distance: 12.0
click at [935, 497] on div "© Mapbox © OpenStreetMap Improve this map" at bounding box center [728, 409] width 1456 height 819
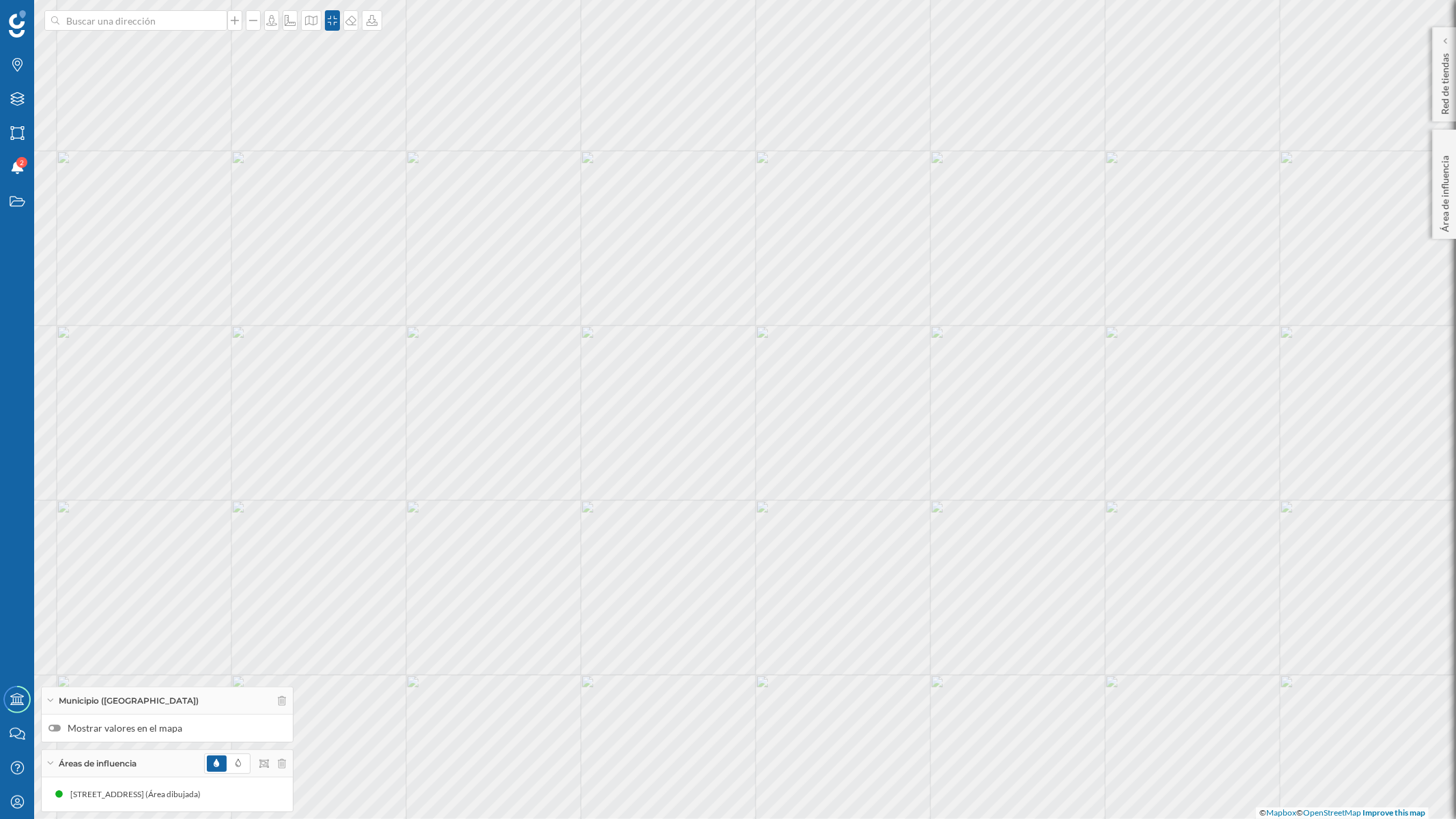
drag, startPoint x: 945, startPoint y: 536, endPoint x: 911, endPoint y: 439, distance: 102.8
click at [911, 439] on div "© Mapbox © OpenStreetMap Improve this map" at bounding box center [728, 409] width 1456 height 819
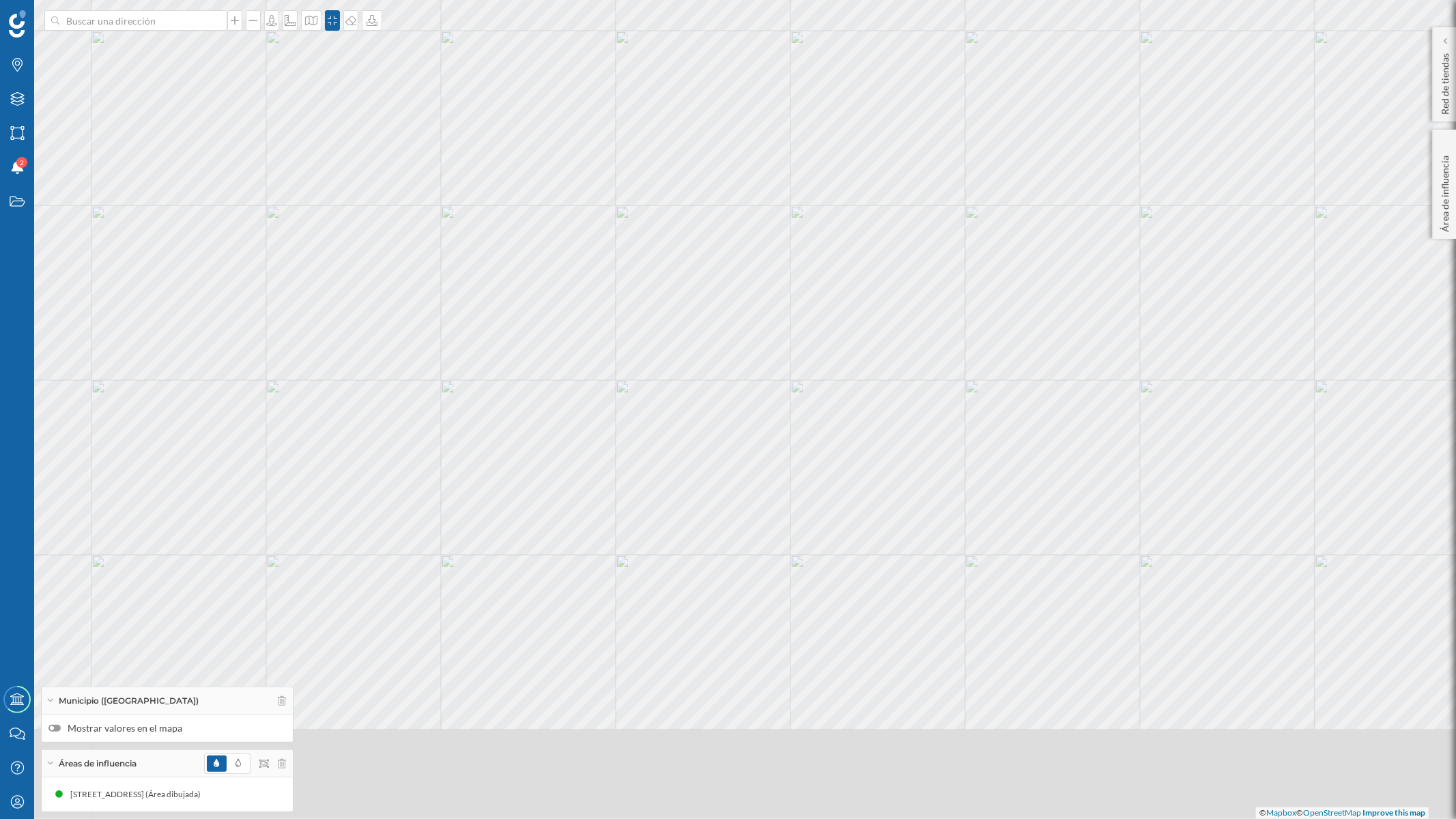
drag, startPoint x: 830, startPoint y: 605, endPoint x: 864, endPoint y: 485, distance: 124.7
click at [864, 485] on div "© Mapbox © OpenStreetMap Improve this map" at bounding box center [728, 409] width 1456 height 819
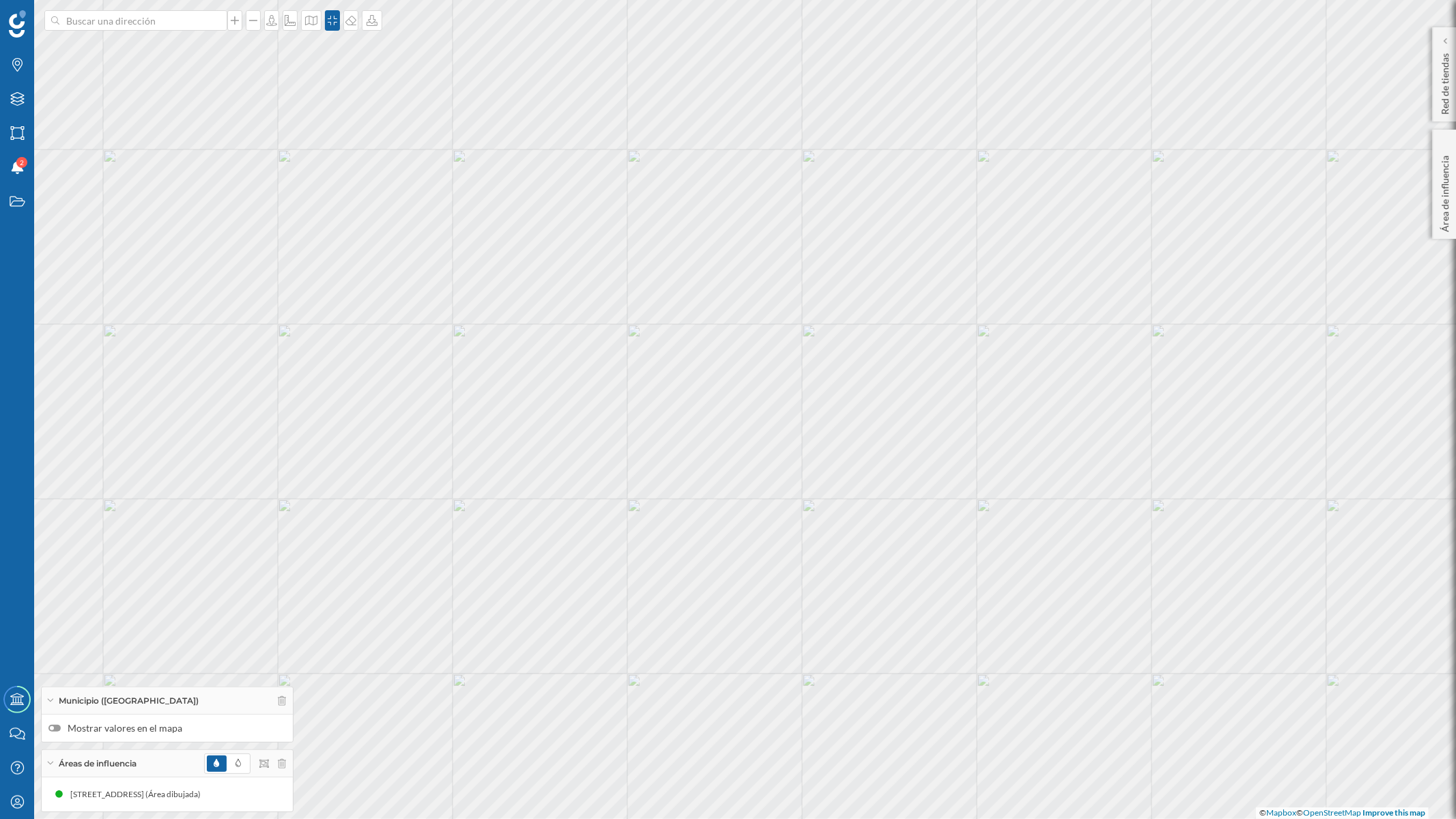
drag, startPoint x: 778, startPoint y: 592, endPoint x: 791, endPoint y: 535, distance: 58.5
click at [791, 535] on div "© Mapbox © OpenStreetMap Improve this map" at bounding box center [728, 409] width 1456 height 819
click at [514, 527] on div "© Mapbox © OpenStreetMap Improve this map" at bounding box center [728, 409] width 1456 height 819
click at [311, 26] on div at bounding box center [311, 20] width 20 height 20
click at [326, 181] on img at bounding box center [325, 192] width 41 height 48
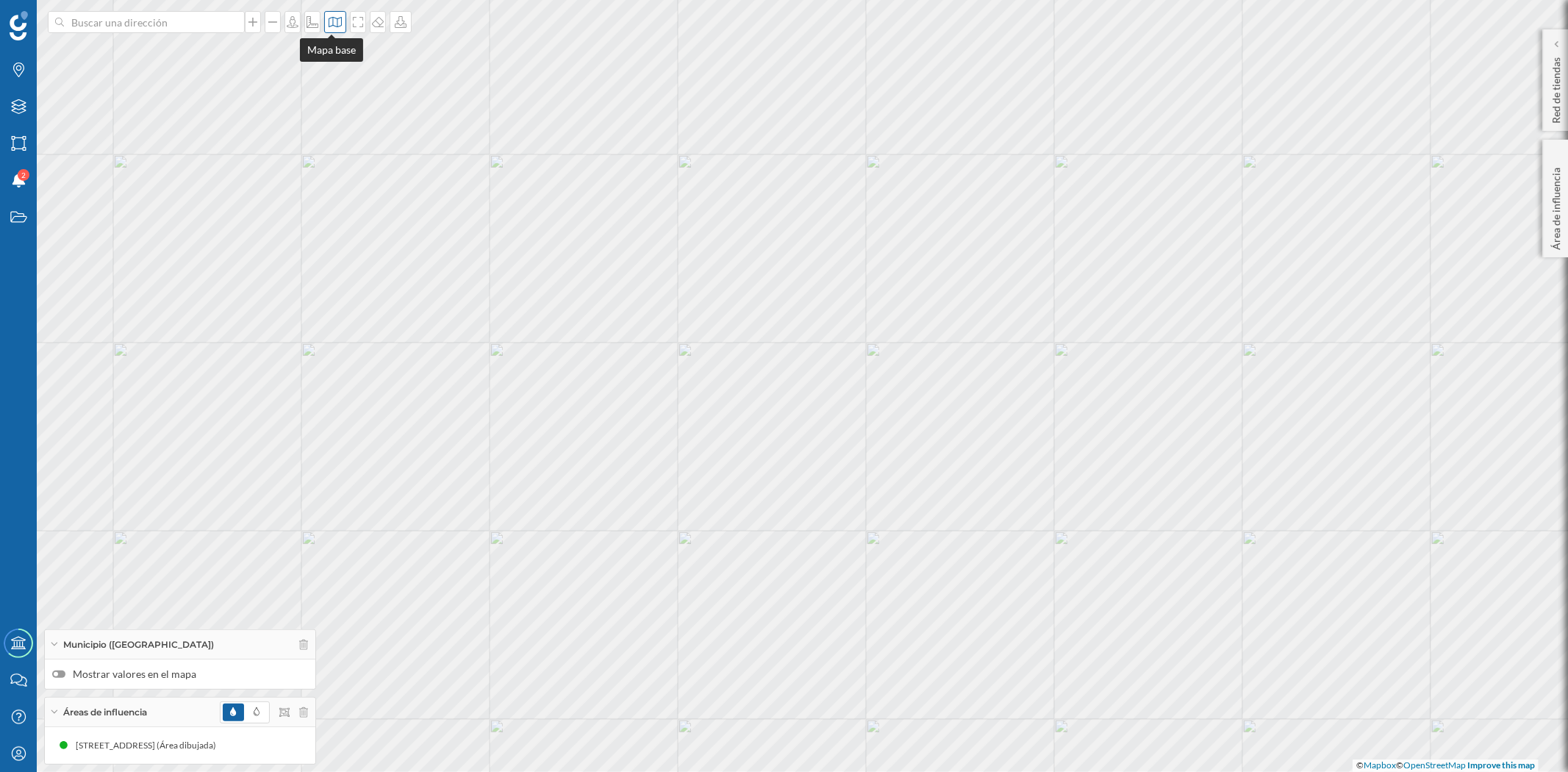
click at [332, 24] on icon at bounding box center [335, 22] width 15 height 12
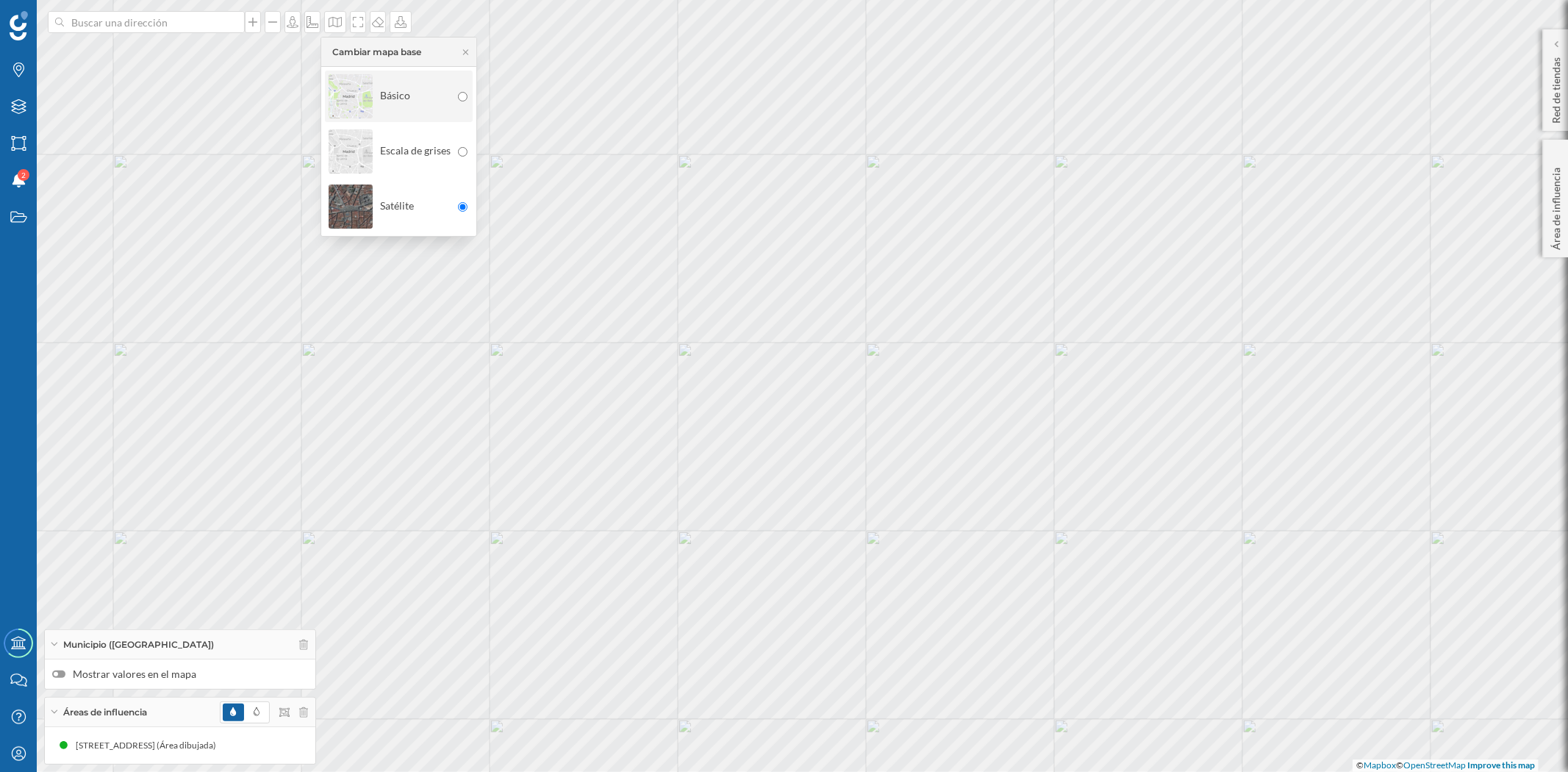
click at [346, 87] on img at bounding box center [350, 96] width 44 height 51
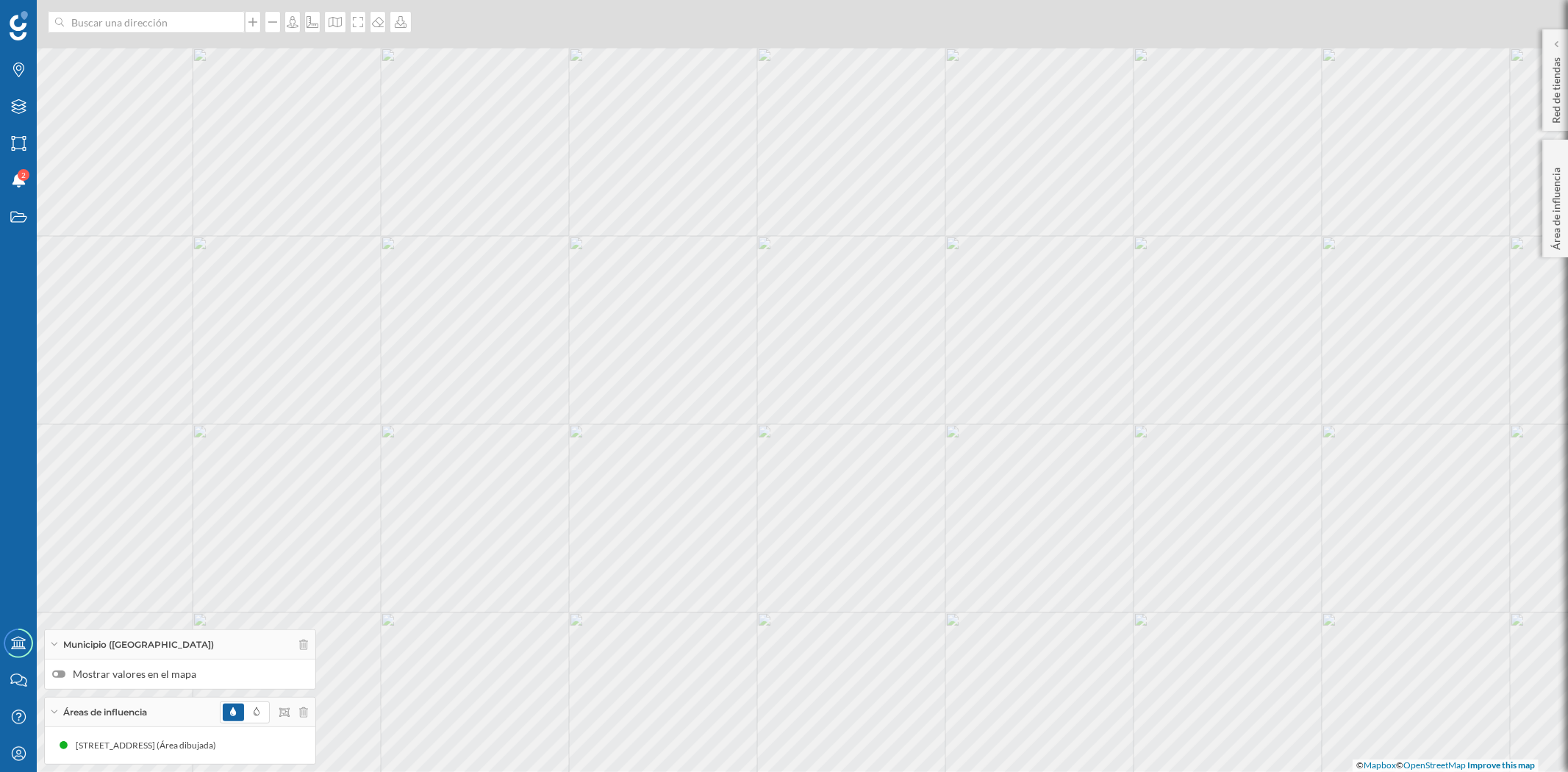
drag, startPoint x: 1123, startPoint y: 497, endPoint x: 699, endPoint y: 525, distance: 424.9
click at [680, 564] on div "© Mapbox © OpenStreetMap Improve this map" at bounding box center [784, 386] width 1568 height 772
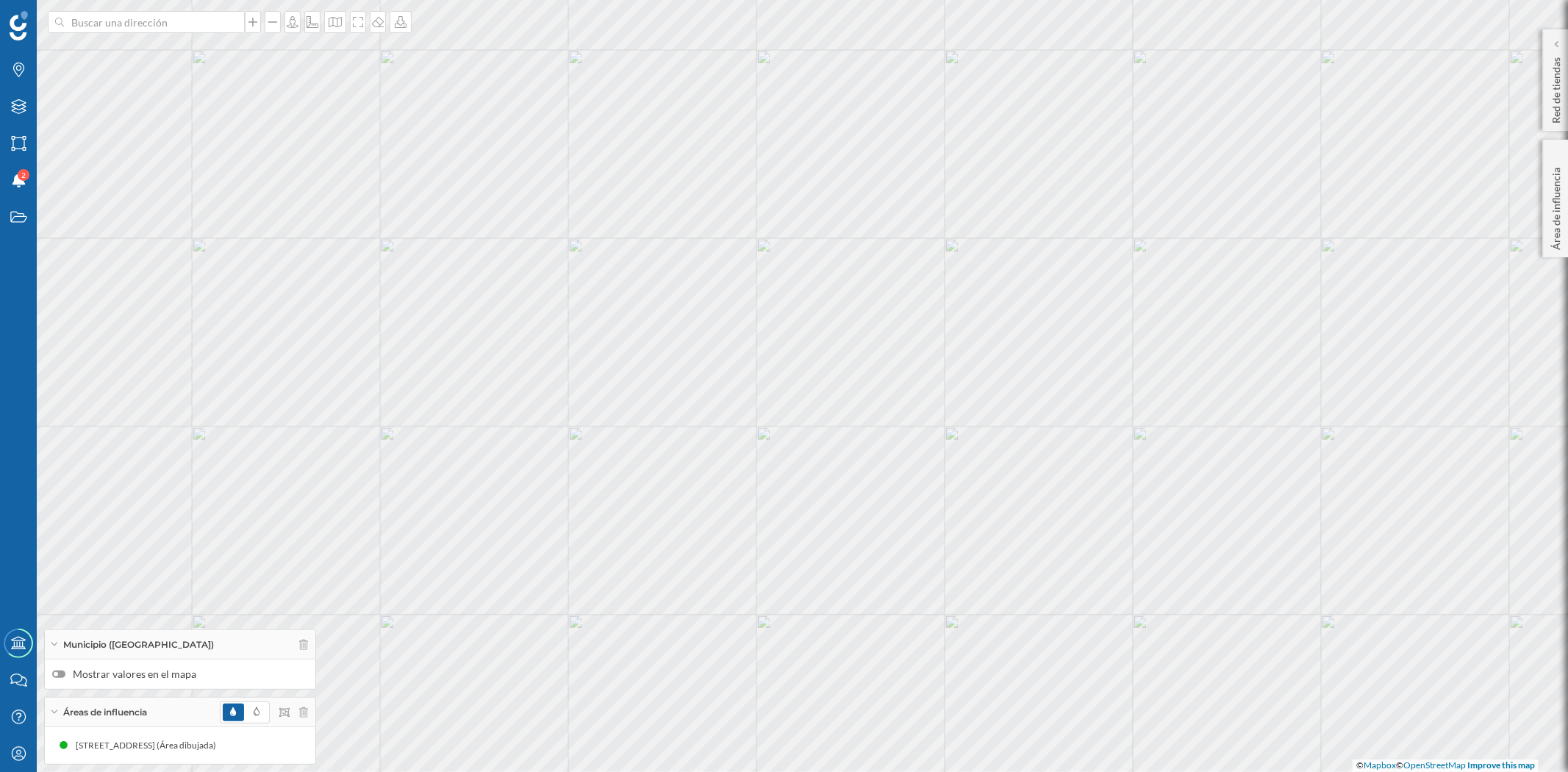
drag, startPoint x: 897, startPoint y: 357, endPoint x: 863, endPoint y: 399, distance: 54.0
click at [863, 399] on div "© Mapbox © OpenStreetMap Improve this map" at bounding box center [784, 386] width 1568 height 772
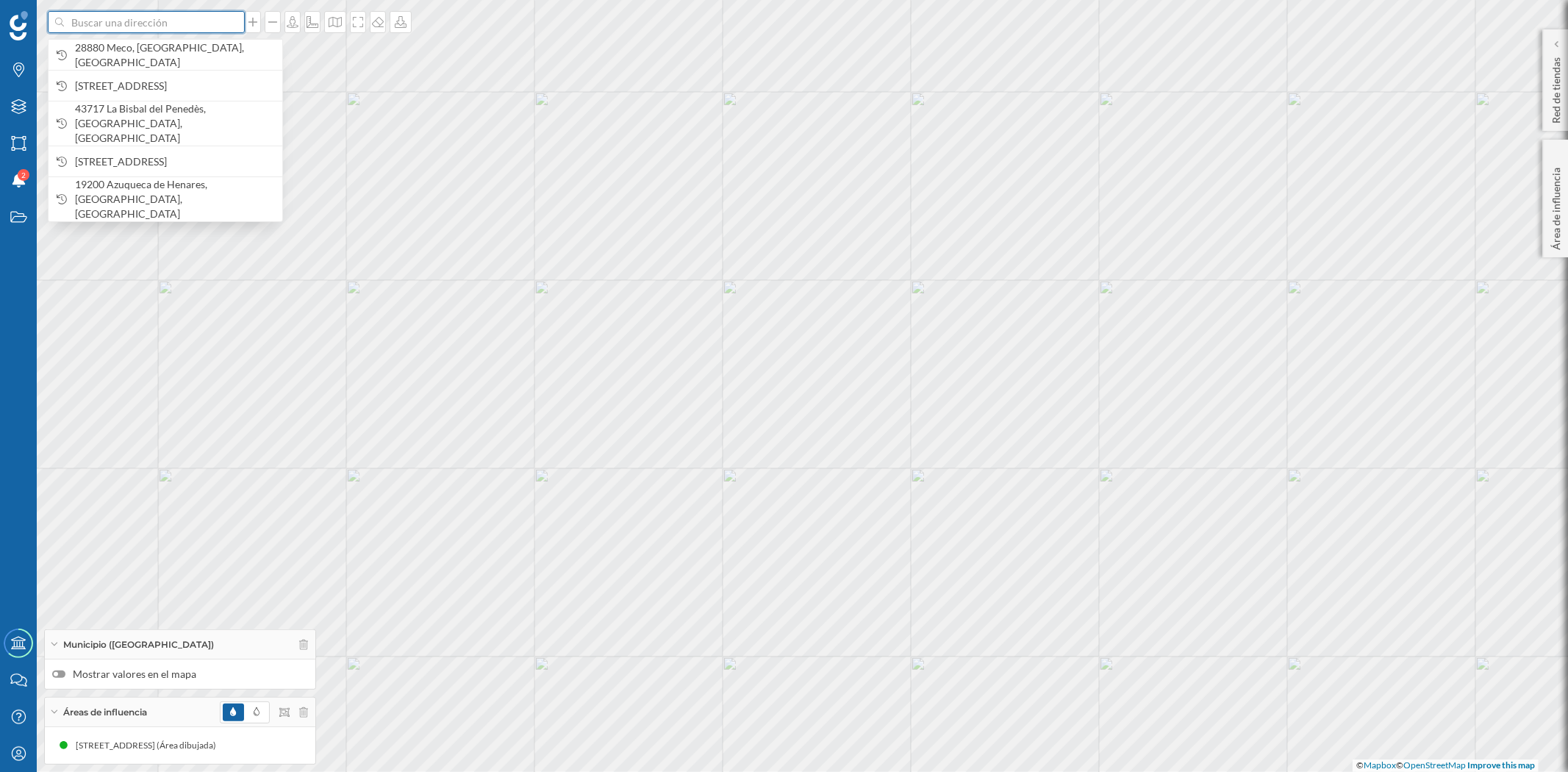
click at [103, 23] on input at bounding box center [146, 22] width 165 height 22
click at [141, 50] on span "28880 Meco, [GEOGRAPHIC_DATA], [GEOGRAPHIC_DATA]" at bounding box center [175, 55] width 200 height 29
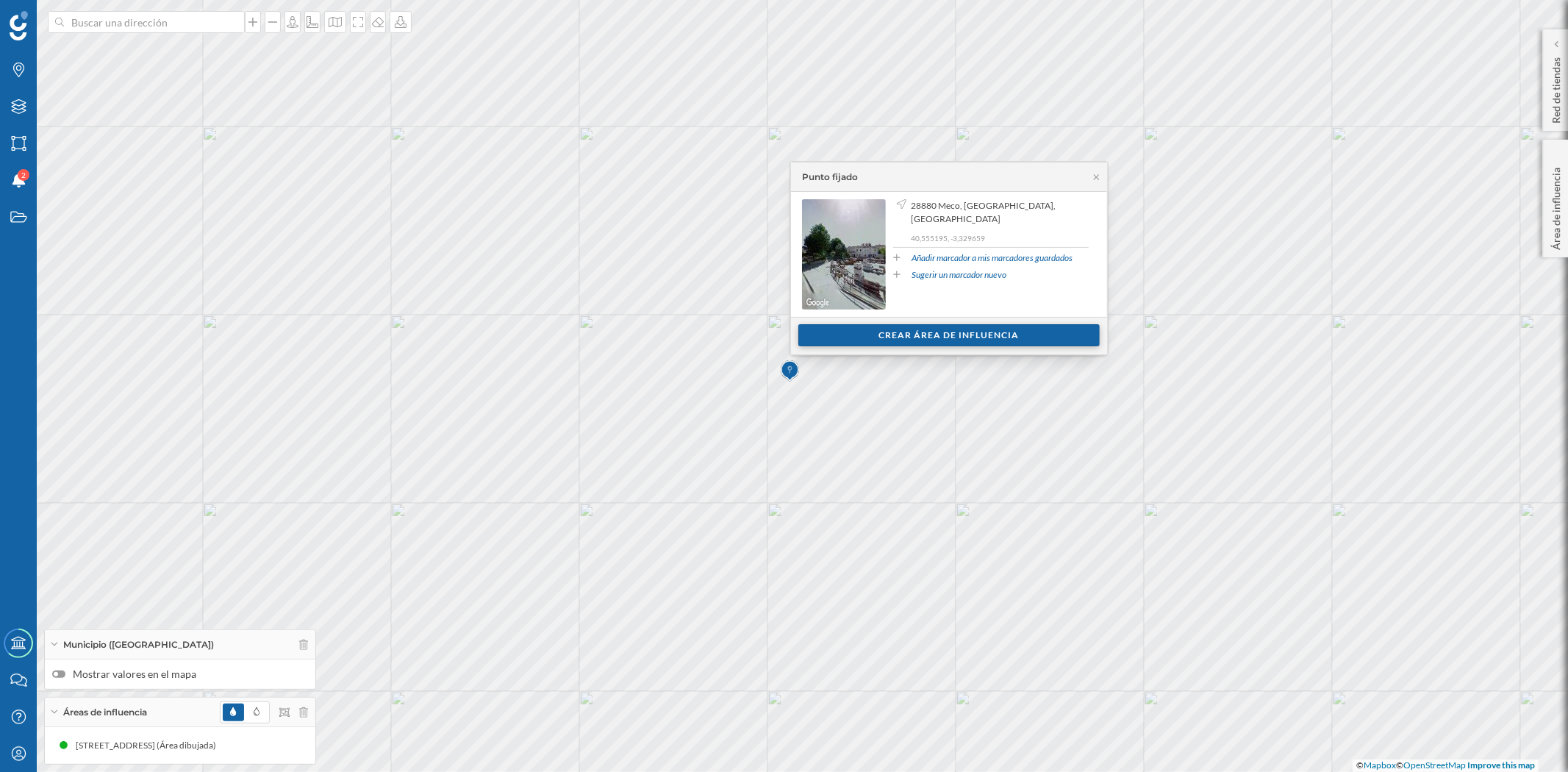
click at [945, 334] on div "Crear área de influencia" at bounding box center [949, 334] width 301 height 22
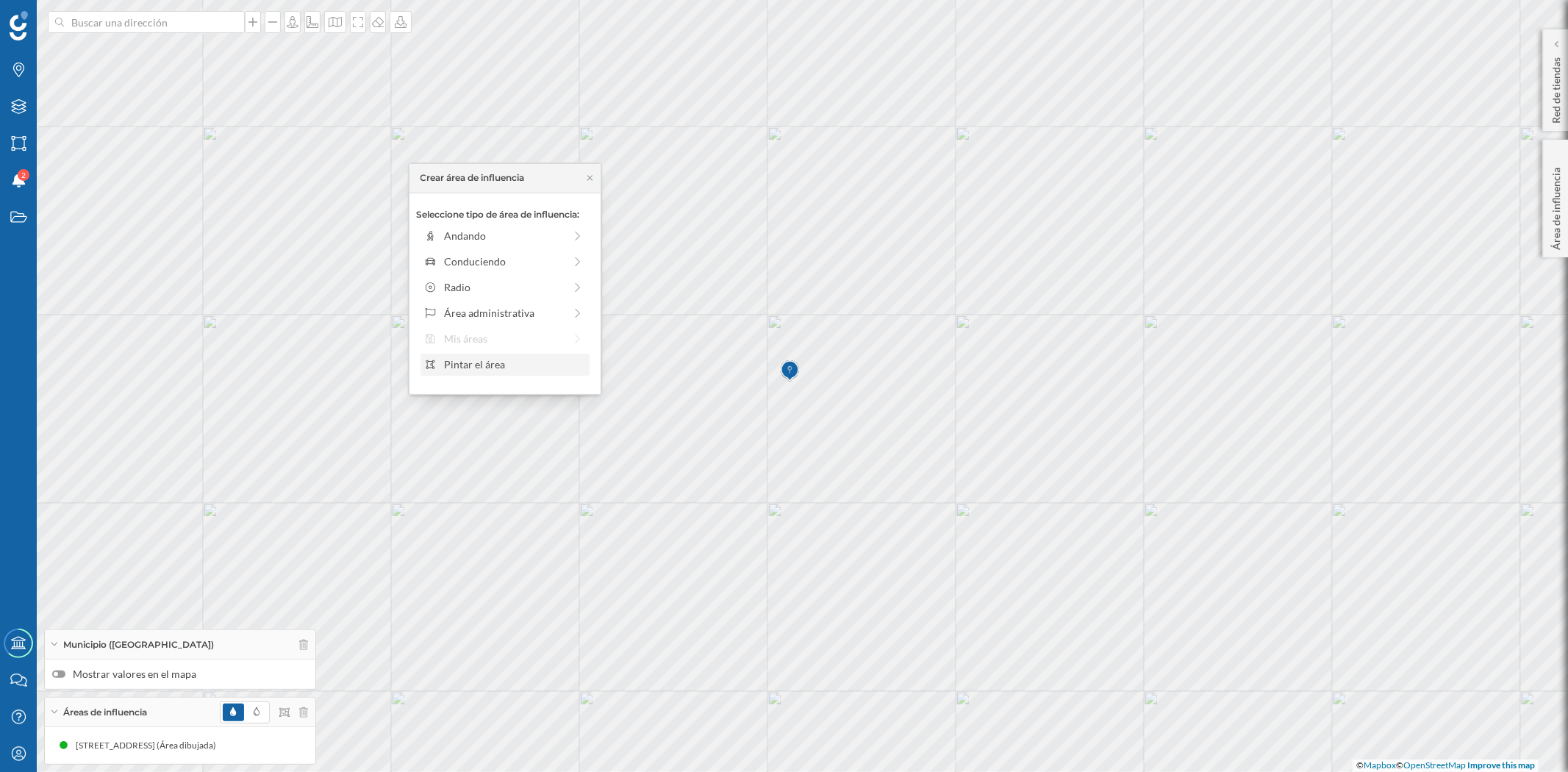
click at [500, 365] on div "Pintar el área" at bounding box center [514, 364] width 140 height 15
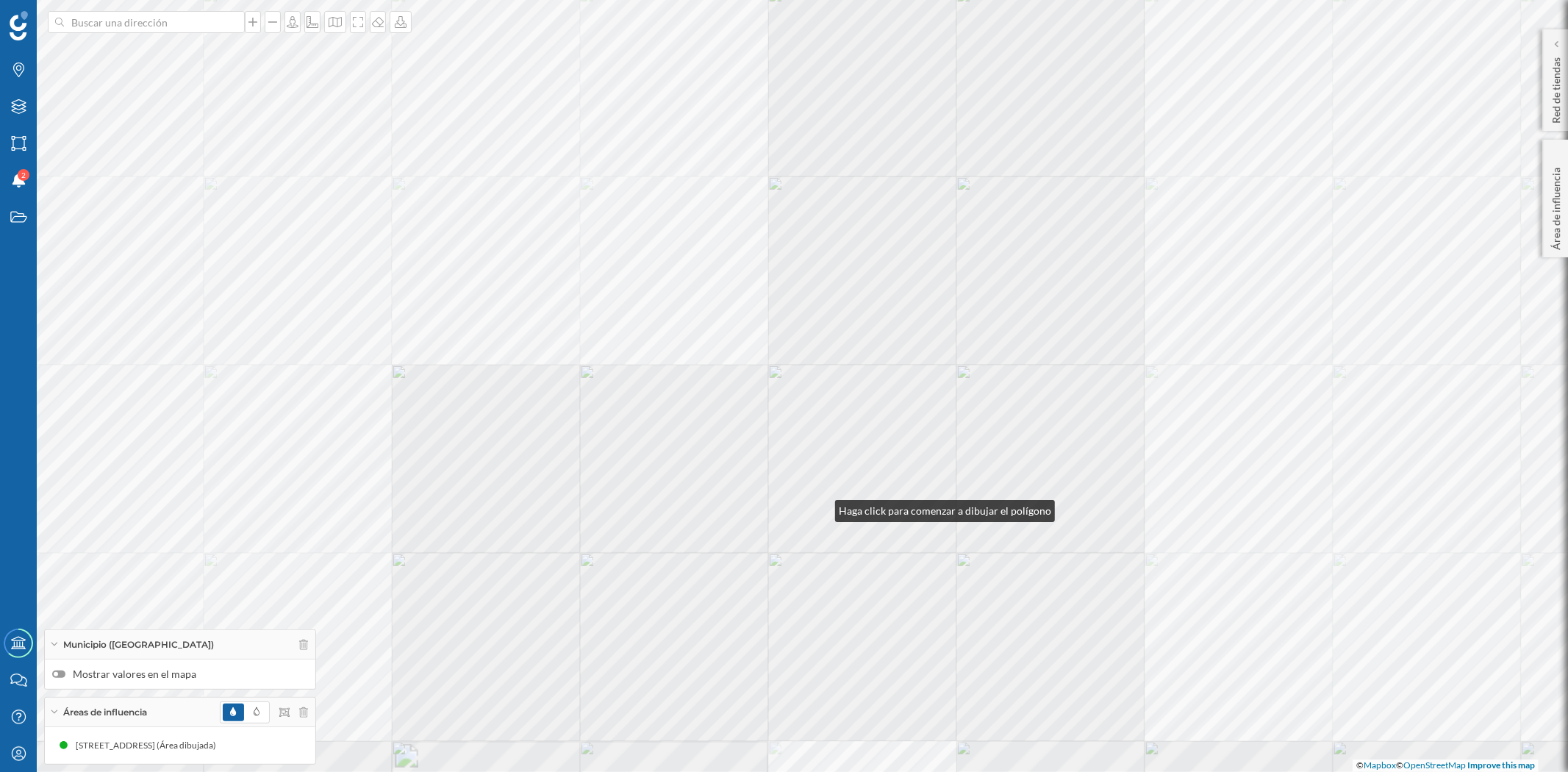
drag, startPoint x: 821, startPoint y: 513, endPoint x: 768, endPoint y: 395, distance: 129.4
click at [773, 399] on div "© Mapbox © OpenStreetMap Improve this map" at bounding box center [784, 386] width 1568 height 772
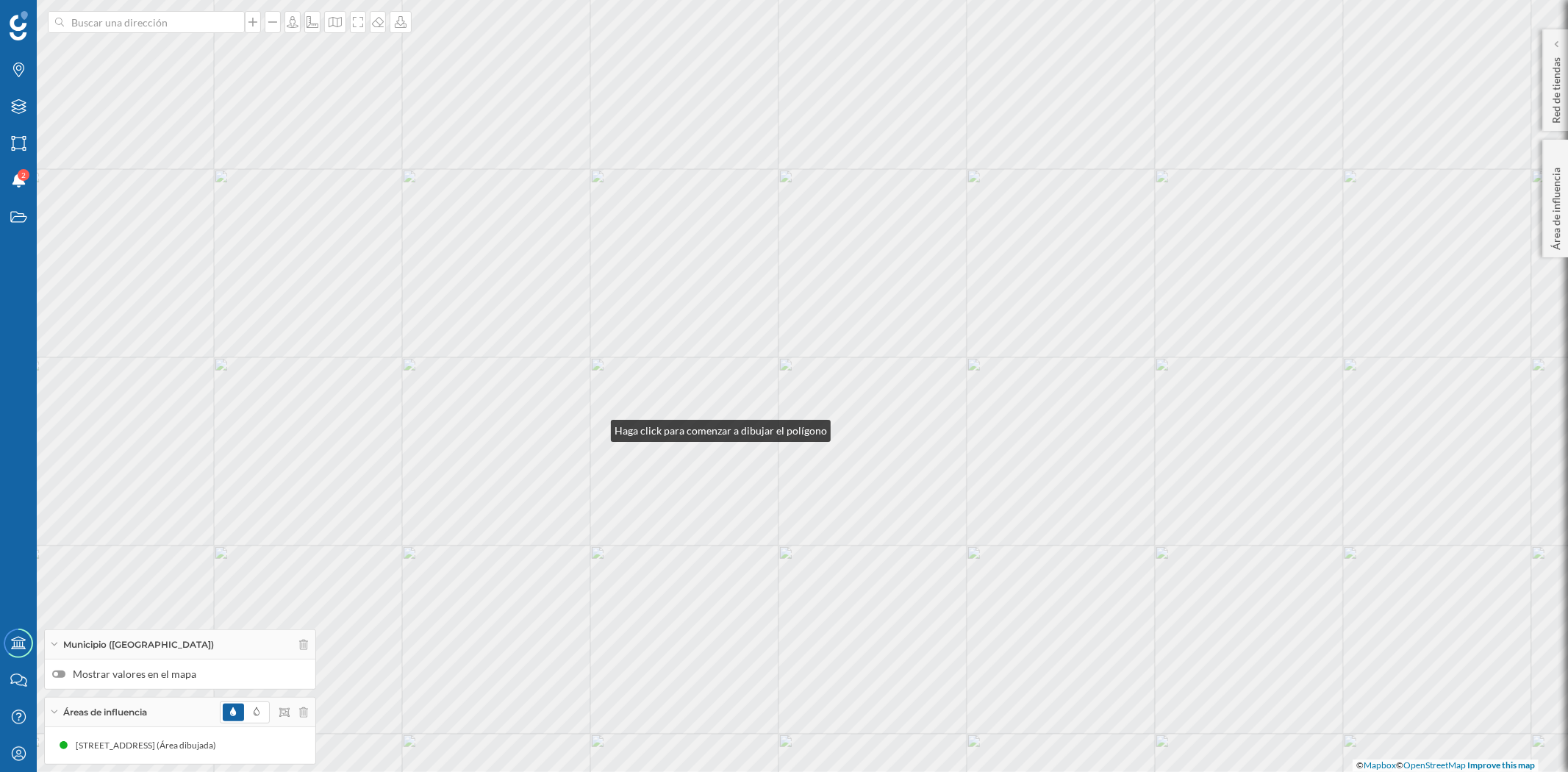
click at [596, 427] on div "© Mapbox © OpenStreetMap Improve this map" at bounding box center [784, 386] width 1568 height 772
click at [651, 444] on div "© Mapbox © OpenStreetMap Improve this map" at bounding box center [784, 386] width 1568 height 772
click at [702, 437] on div "© Mapbox © OpenStreetMap Improve this map" at bounding box center [784, 386] width 1568 height 772
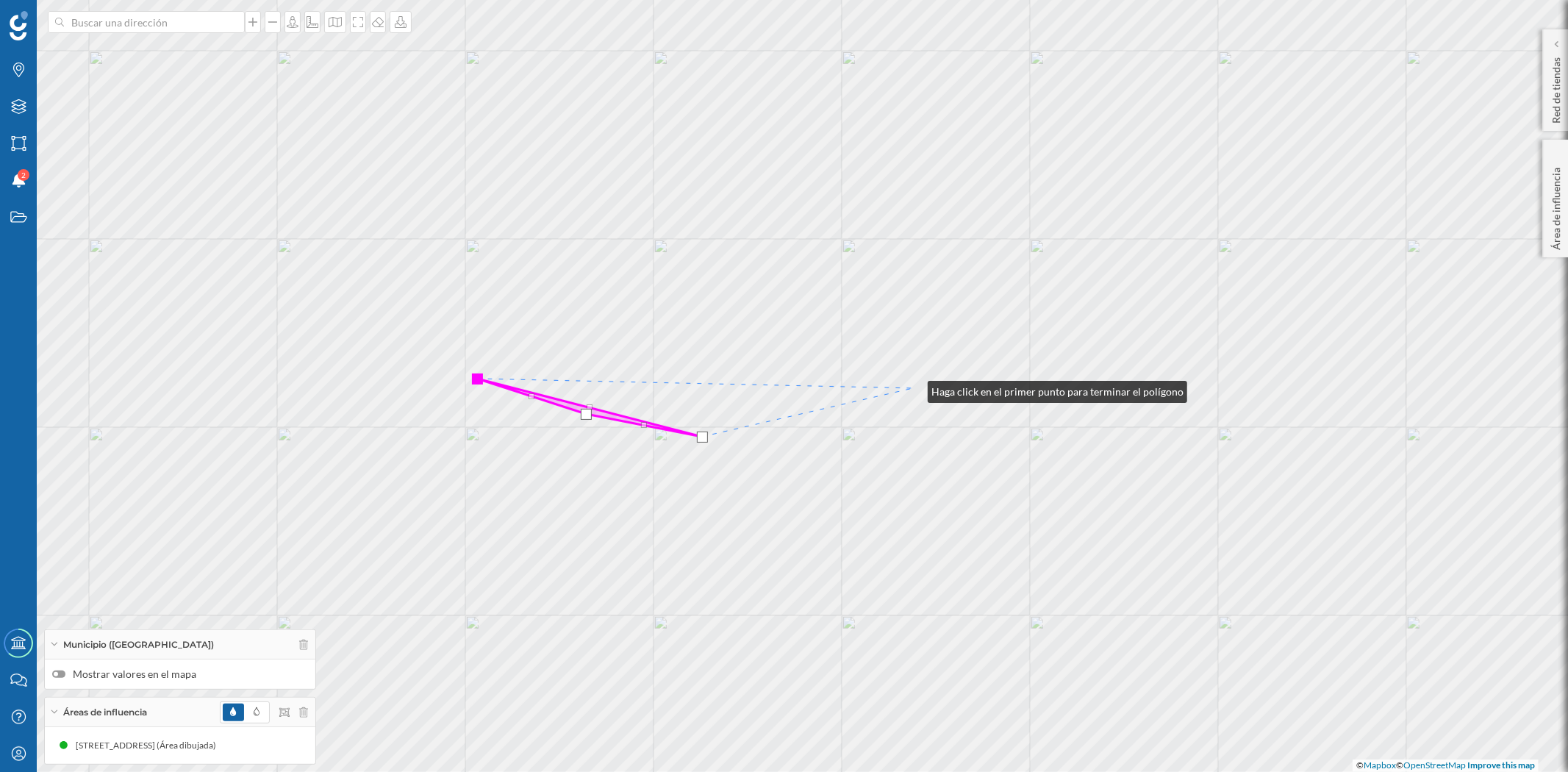
click at [913, 388] on div "© Mapbox © OpenStreetMap Improve this map" at bounding box center [784, 386] width 1568 height 772
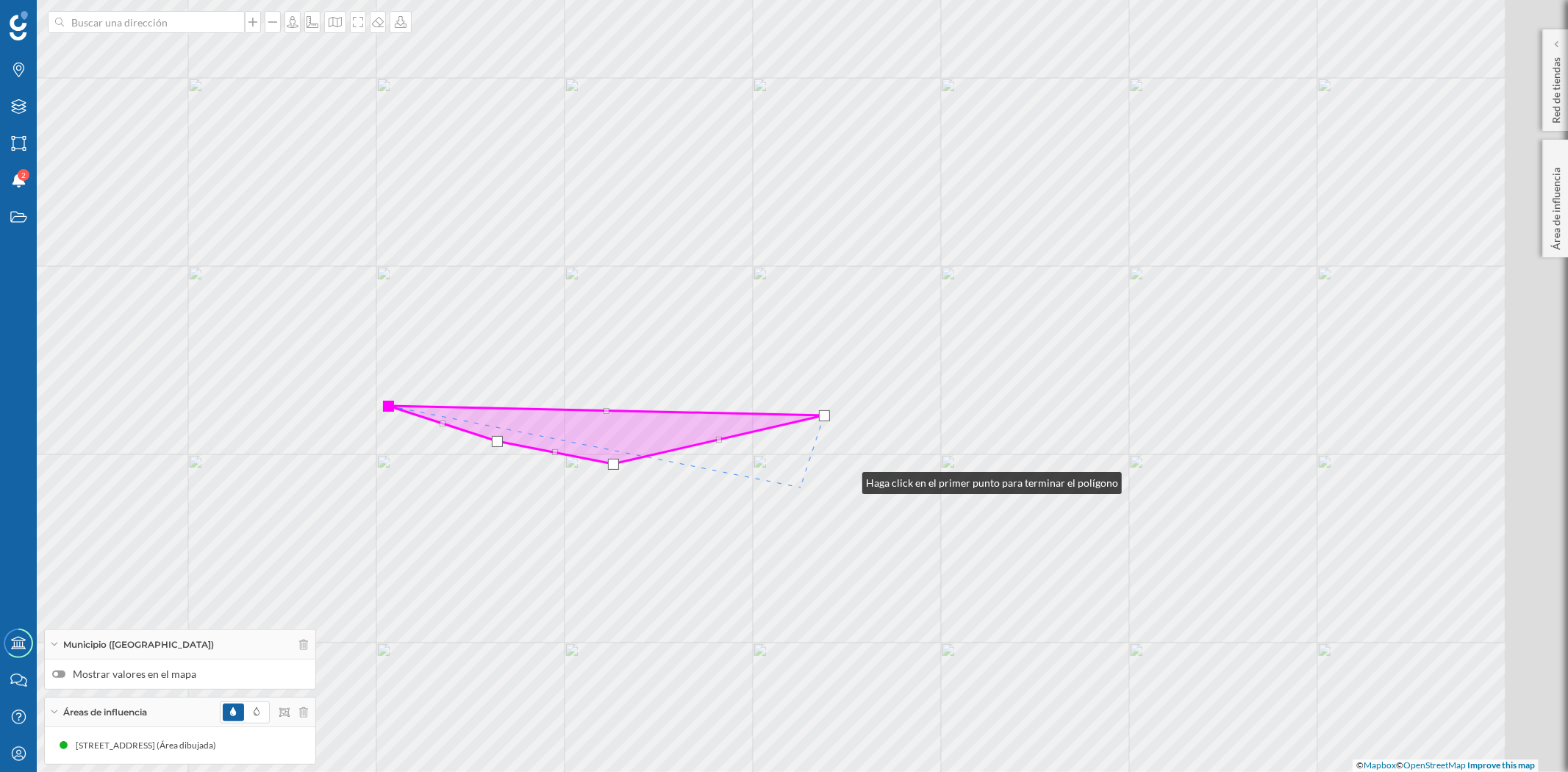
drag, startPoint x: 848, startPoint y: 479, endPoint x: 566, endPoint y: 513, distance: 284.0
click at [567, 513] on div "© Mapbox © OpenStreetMap Improve this map" at bounding box center [784, 386] width 1568 height 772
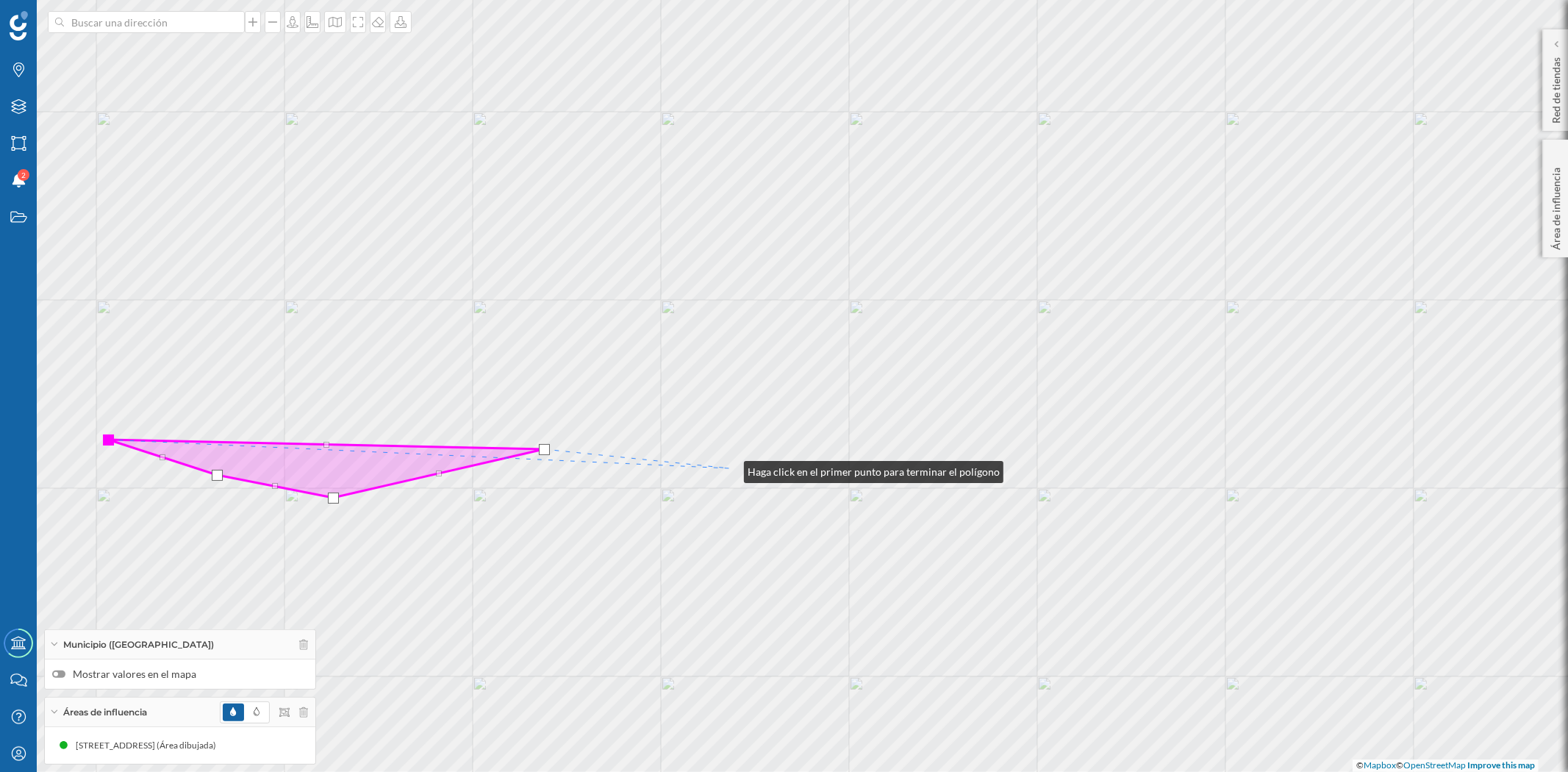
click at [729, 468] on div "© Mapbox © OpenStreetMap Improve this map" at bounding box center [784, 386] width 1568 height 772
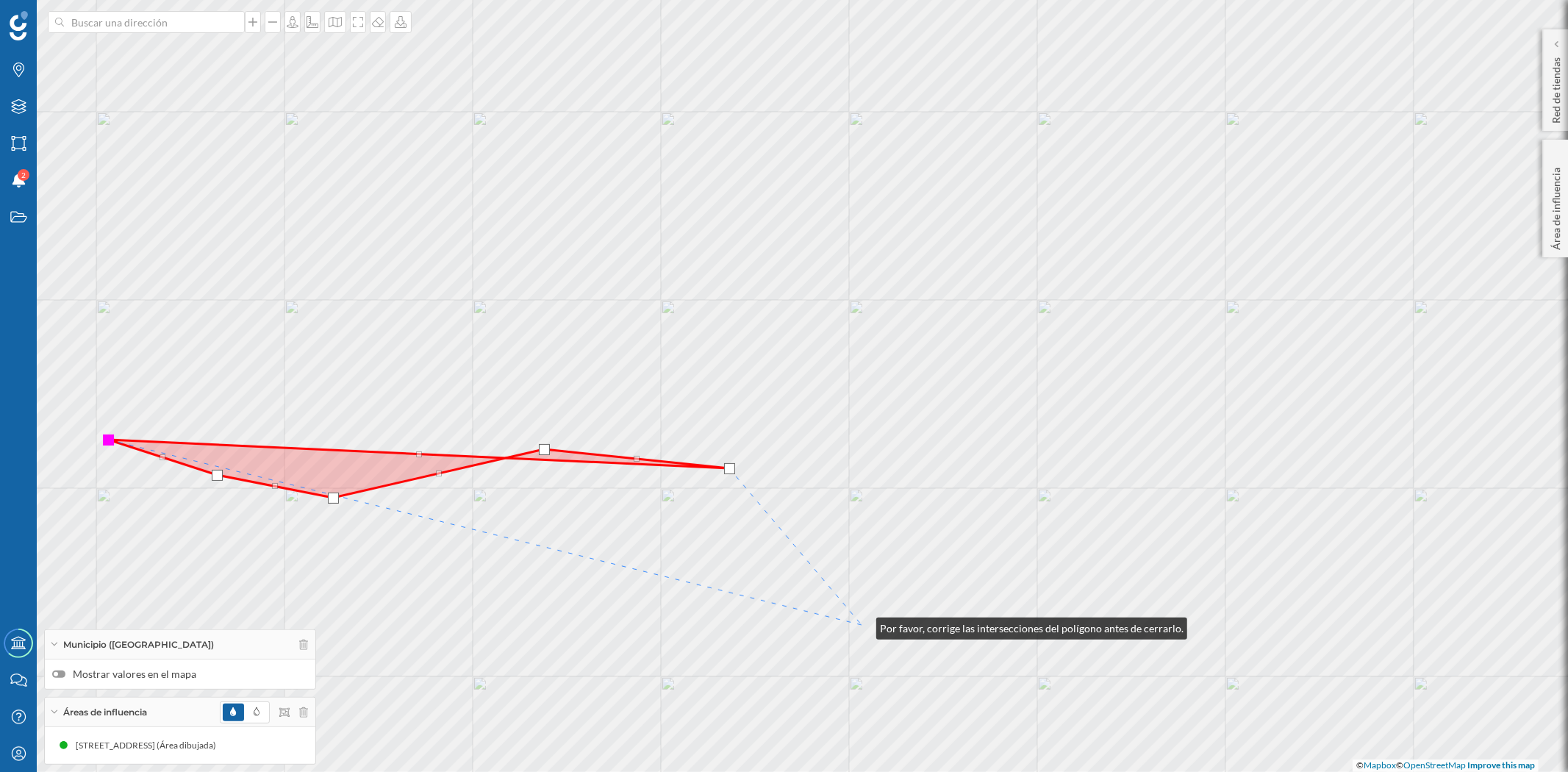
drag, startPoint x: 862, startPoint y: 624, endPoint x: 357, endPoint y: 542, distance: 511.6
click at [357, 542] on div "© Mapbox © OpenStreetMap Improve this map" at bounding box center [784, 386] width 1568 height 772
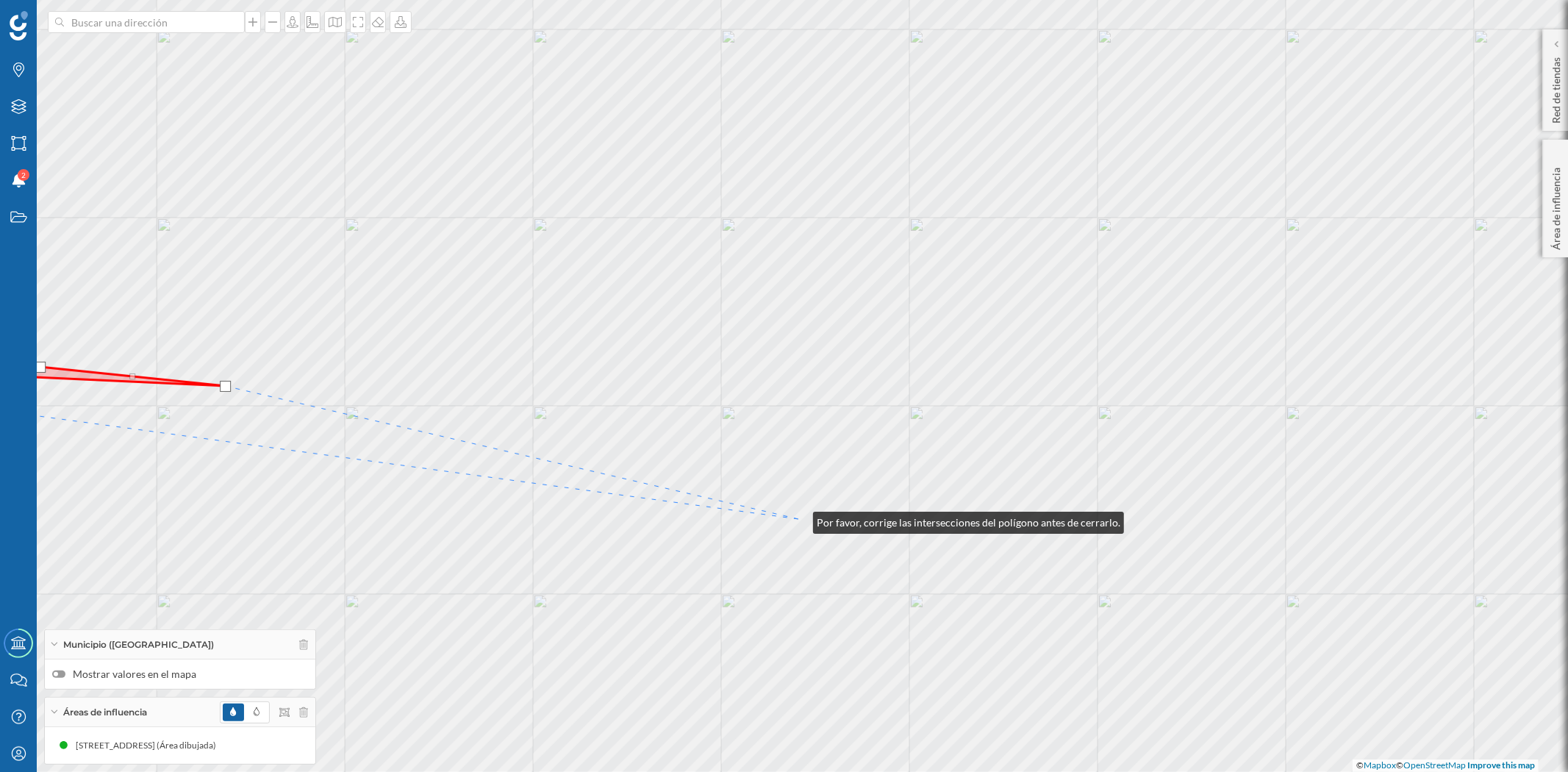
click at [799, 519] on div "© Mapbox © OpenStreetMap Improve this map" at bounding box center [784, 386] width 1568 height 772
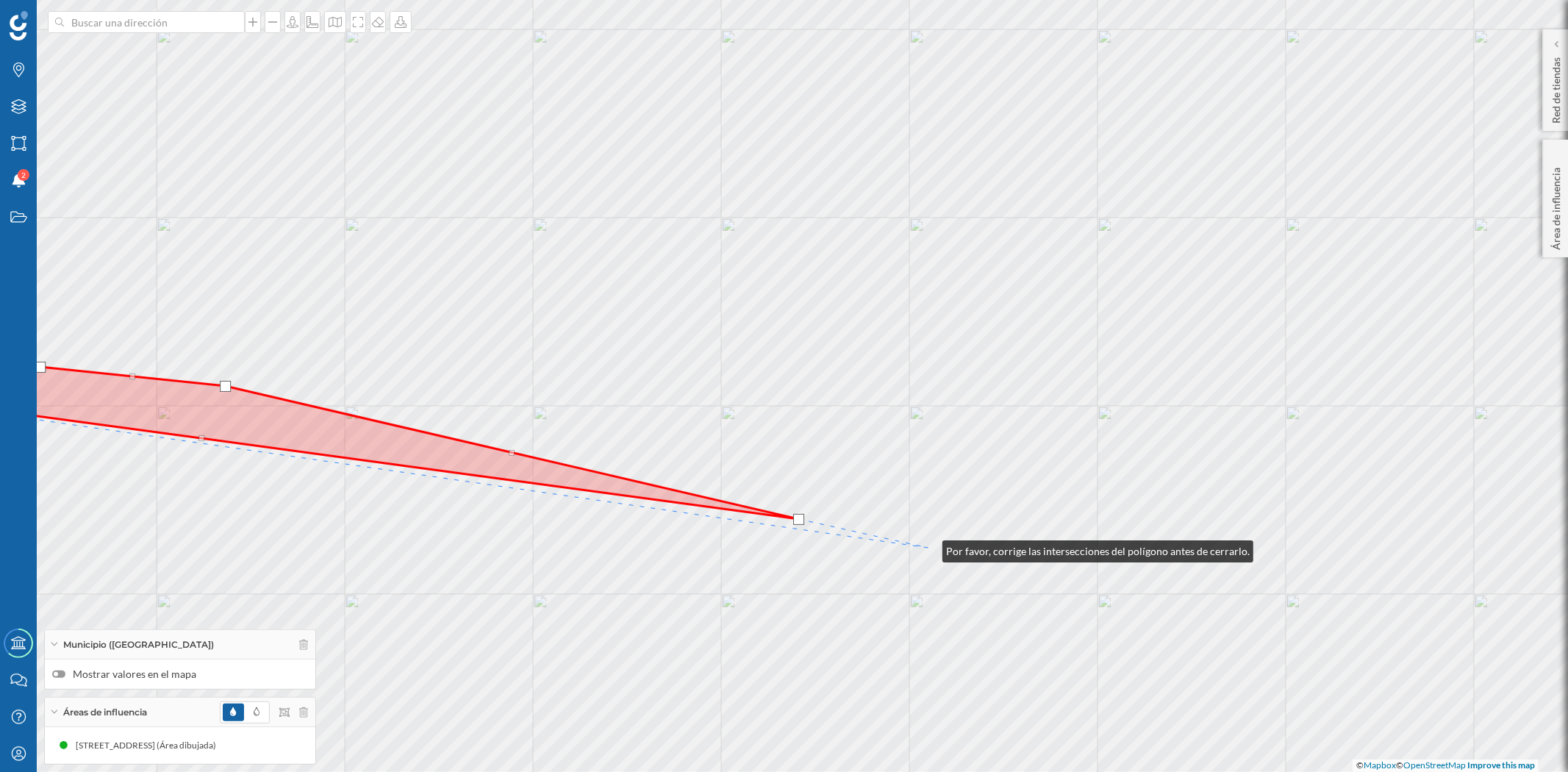
click at [928, 548] on div "© Mapbox © OpenStreetMap Improve this map" at bounding box center [784, 386] width 1568 height 772
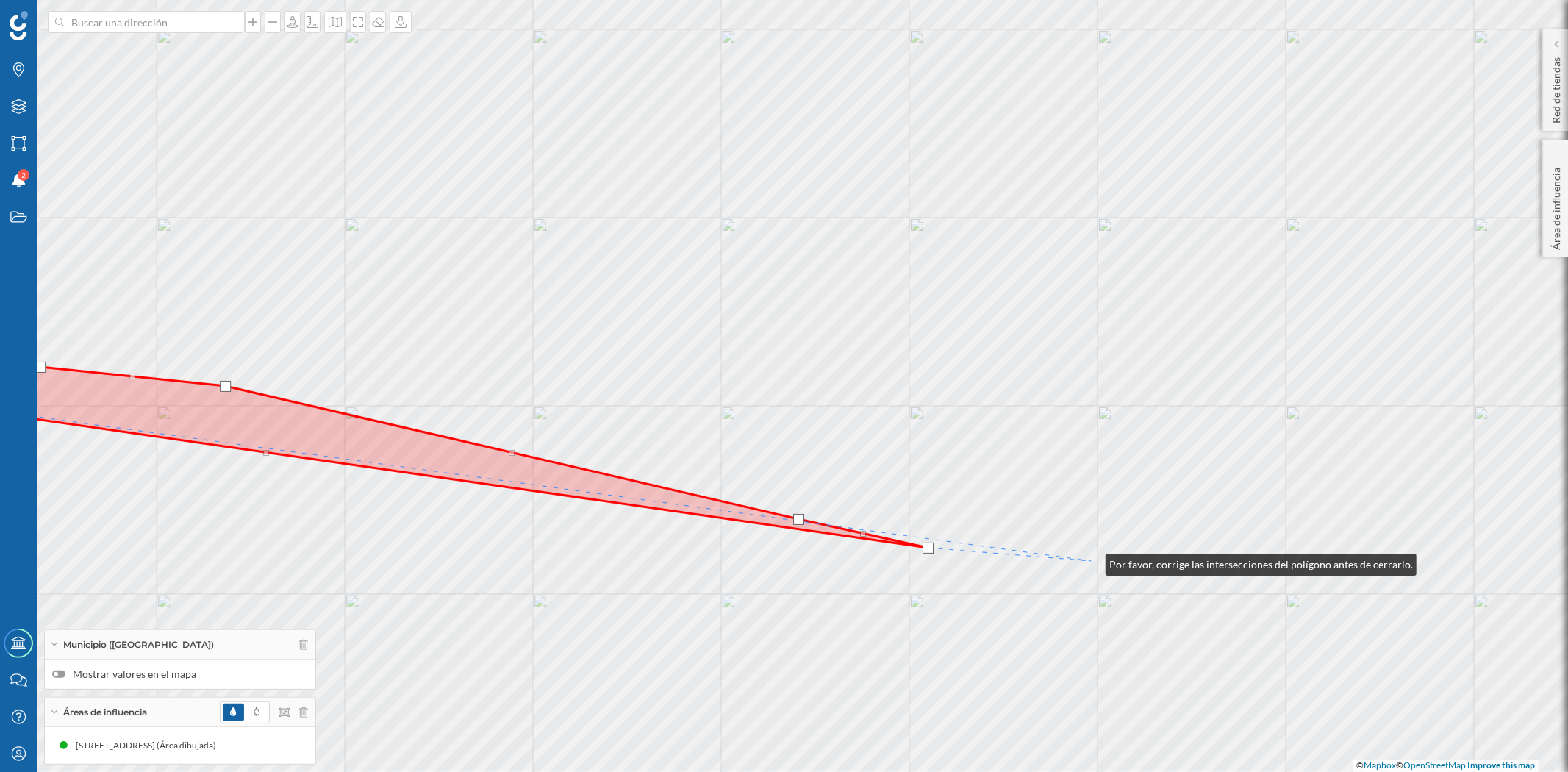
click at [1091, 560] on div "© Mapbox © OpenStreetMap Improve this map" at bounding box center [784, 386] width 1568 height 772
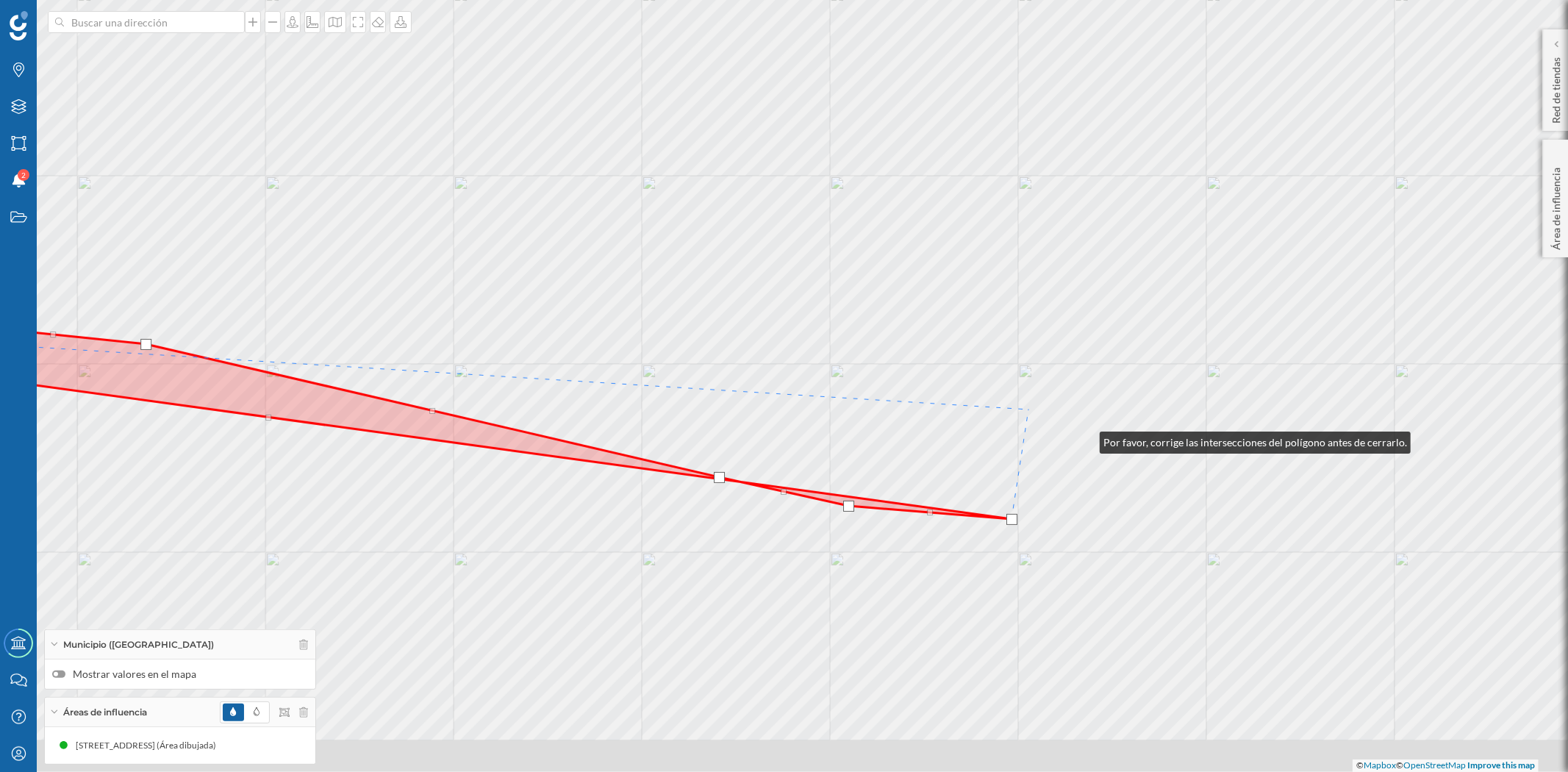
drag, startPoint x: 1165, startPoint y: 481, endPoint x: 766, endPoint y: 264, distance: 454.2
click at [766, 264] on div "© Mapbox © OpenStreetMap Improve this map" at bounding box center [784, 386] width 1568 height 772
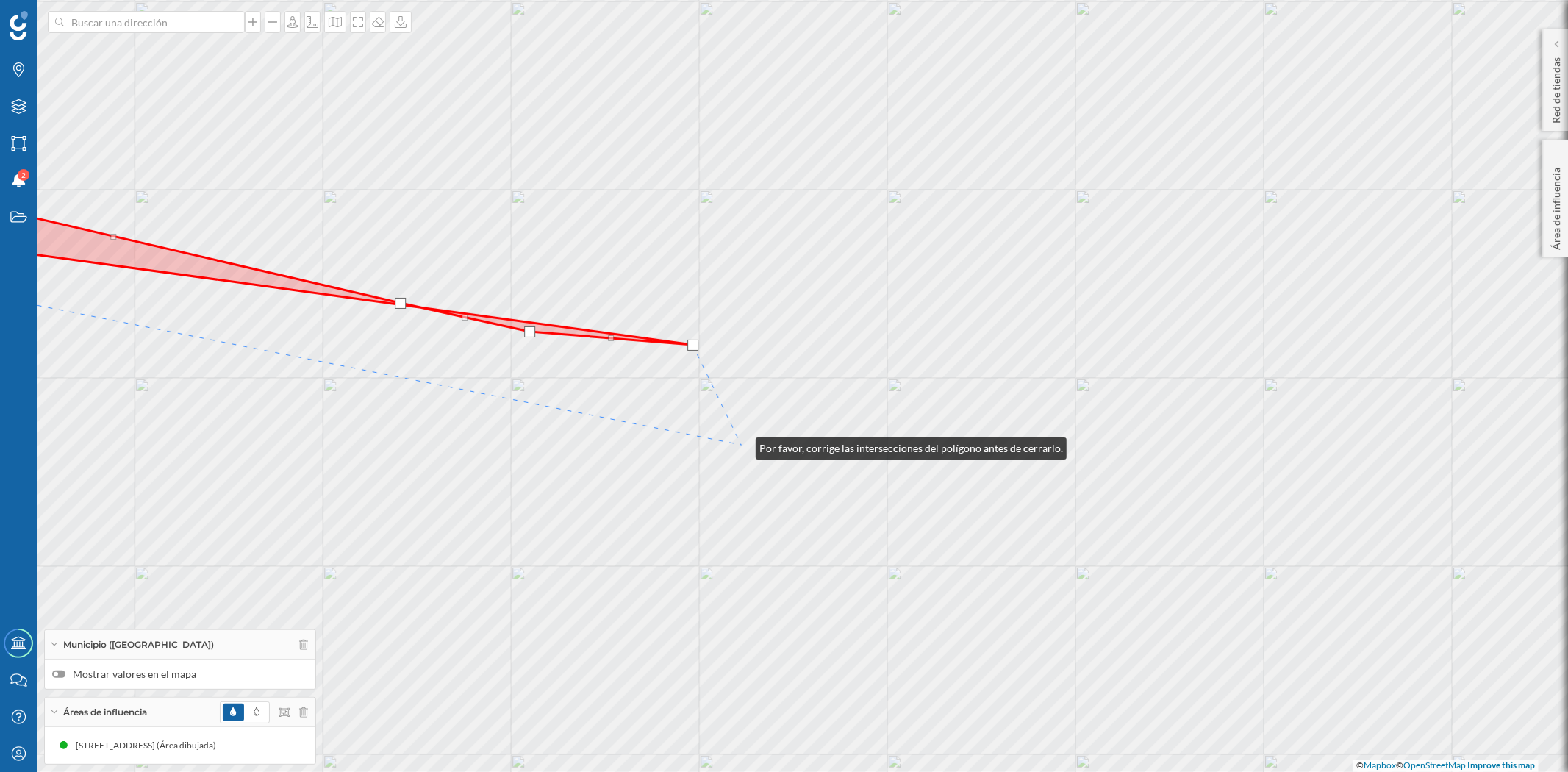
click at [741, 444] on div "© Mapbox © OpenStreetMap Improve this map" at bounding box center [784, 386] width 1568 height 772
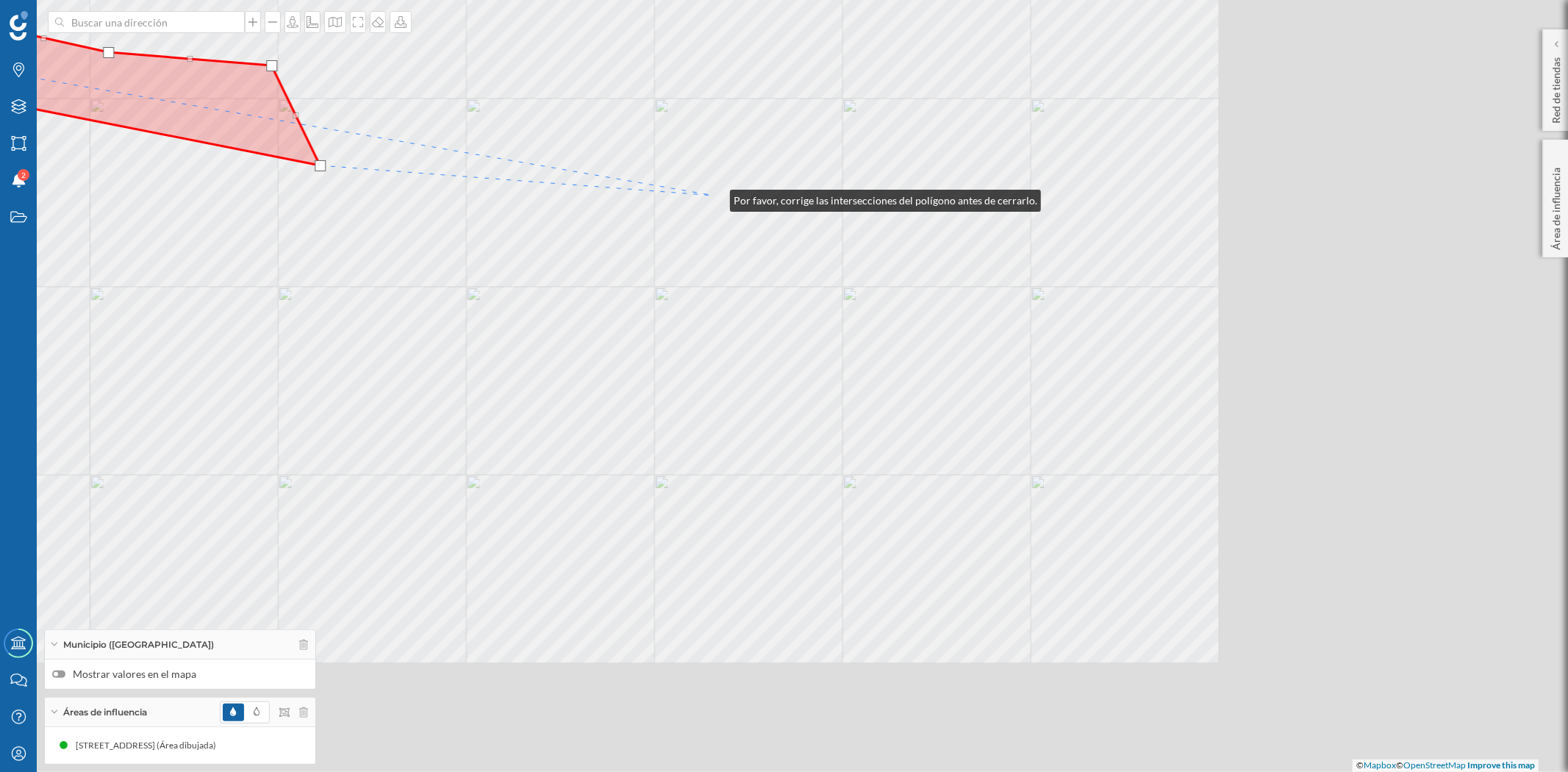
drag, startPoint x: 1136, startPoint y: 476, endPoint x: 715, endPoint y: 197, distance: 505.1
click at [715, 197] on div "© Mapbox © OpenStreetMap Improve this map" at bounding box center [784, 386] width 1568 height 772
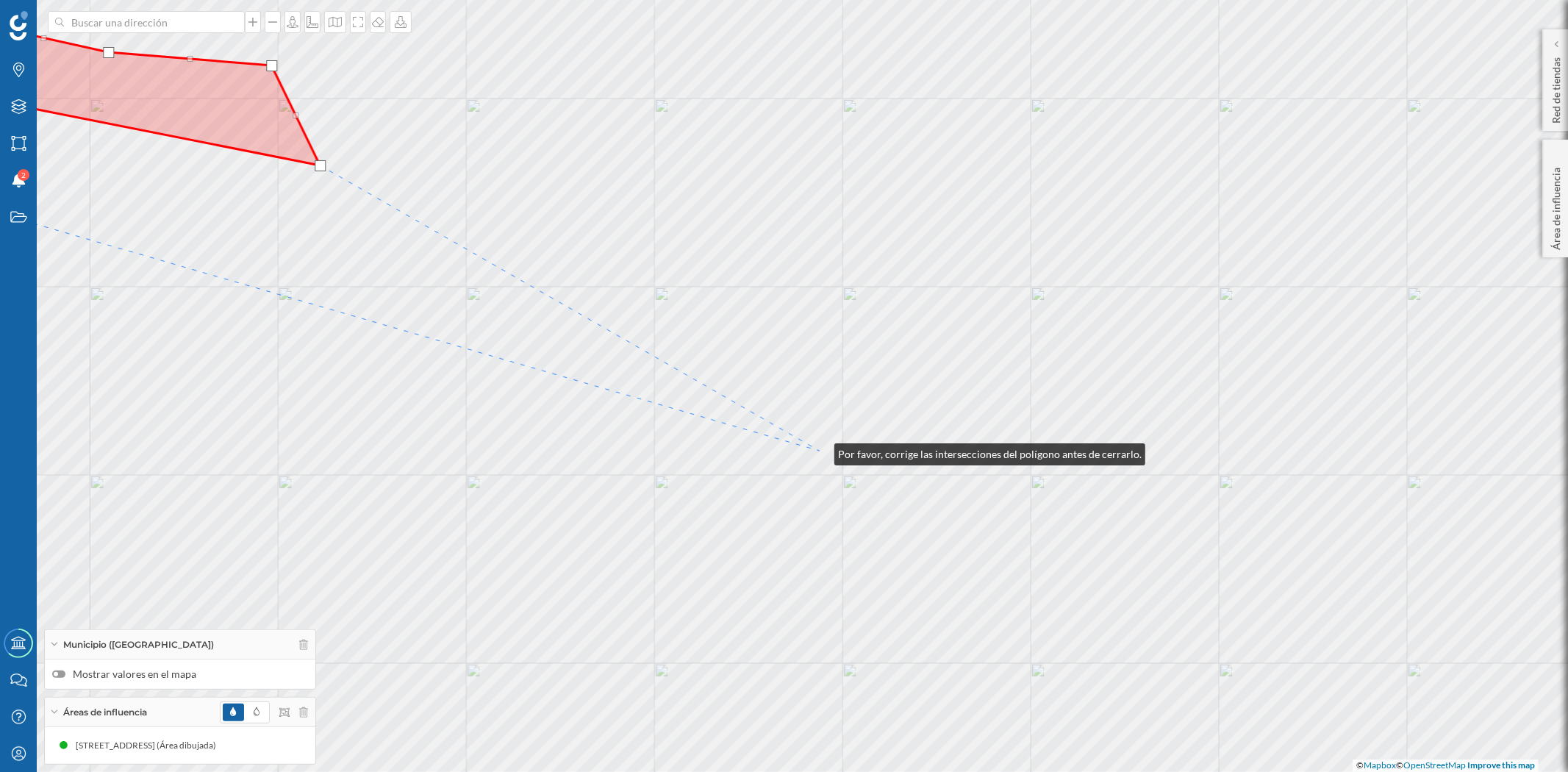
click at [820, 450] on div "© Mapbox © OpenStreetMap Improve this map" at bounding box center [784, 386] width 1568 height 772
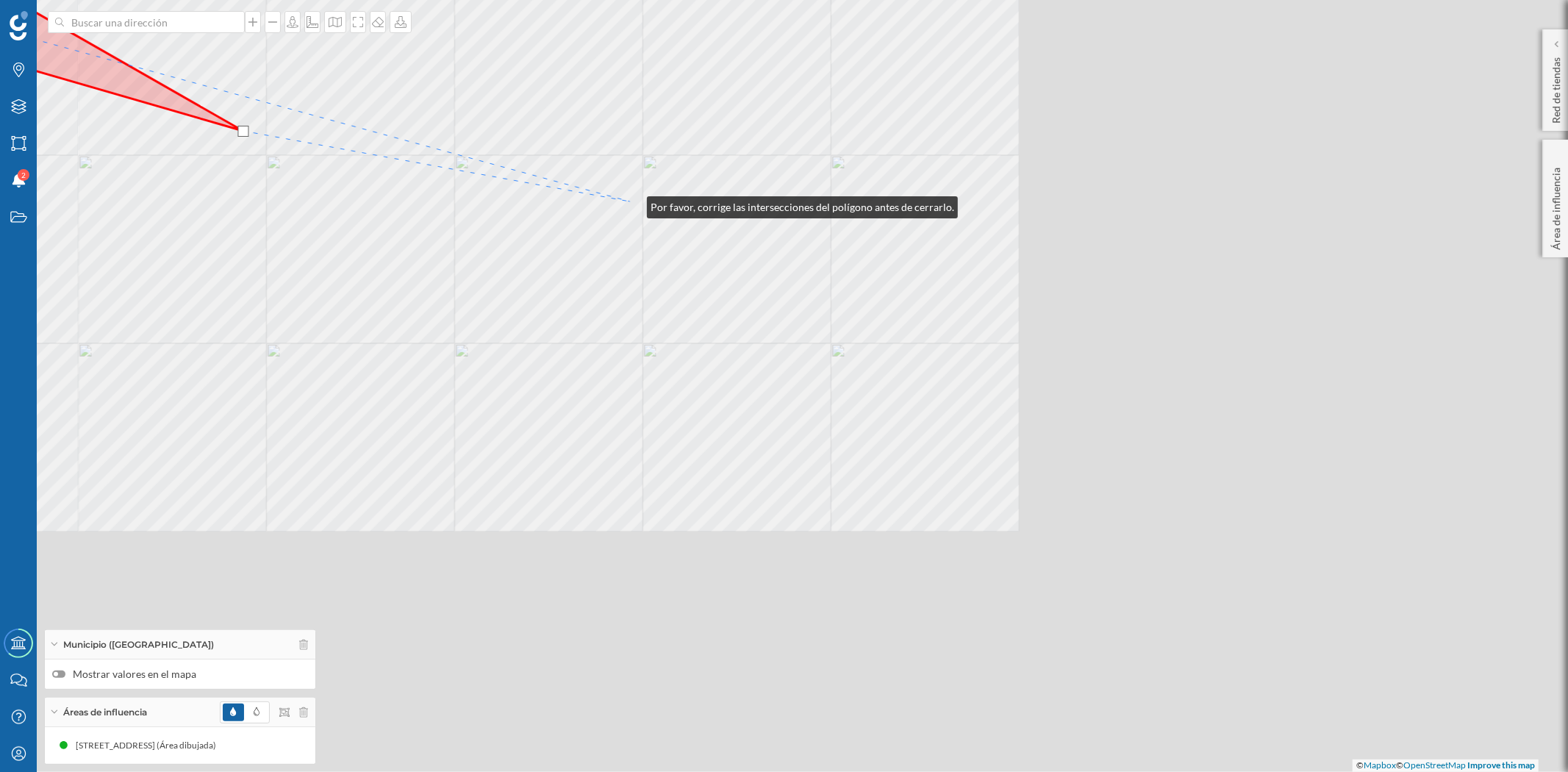
drag, startPoint x: 1209, startPoint y: 523, endPoint x: 632, endPoint y: 203, distance: 659.8
click at [632, 203] on div "© Mapbox © OpenStreetMap Improve this map" at bounding box center [784, 386] width 1568 height 772
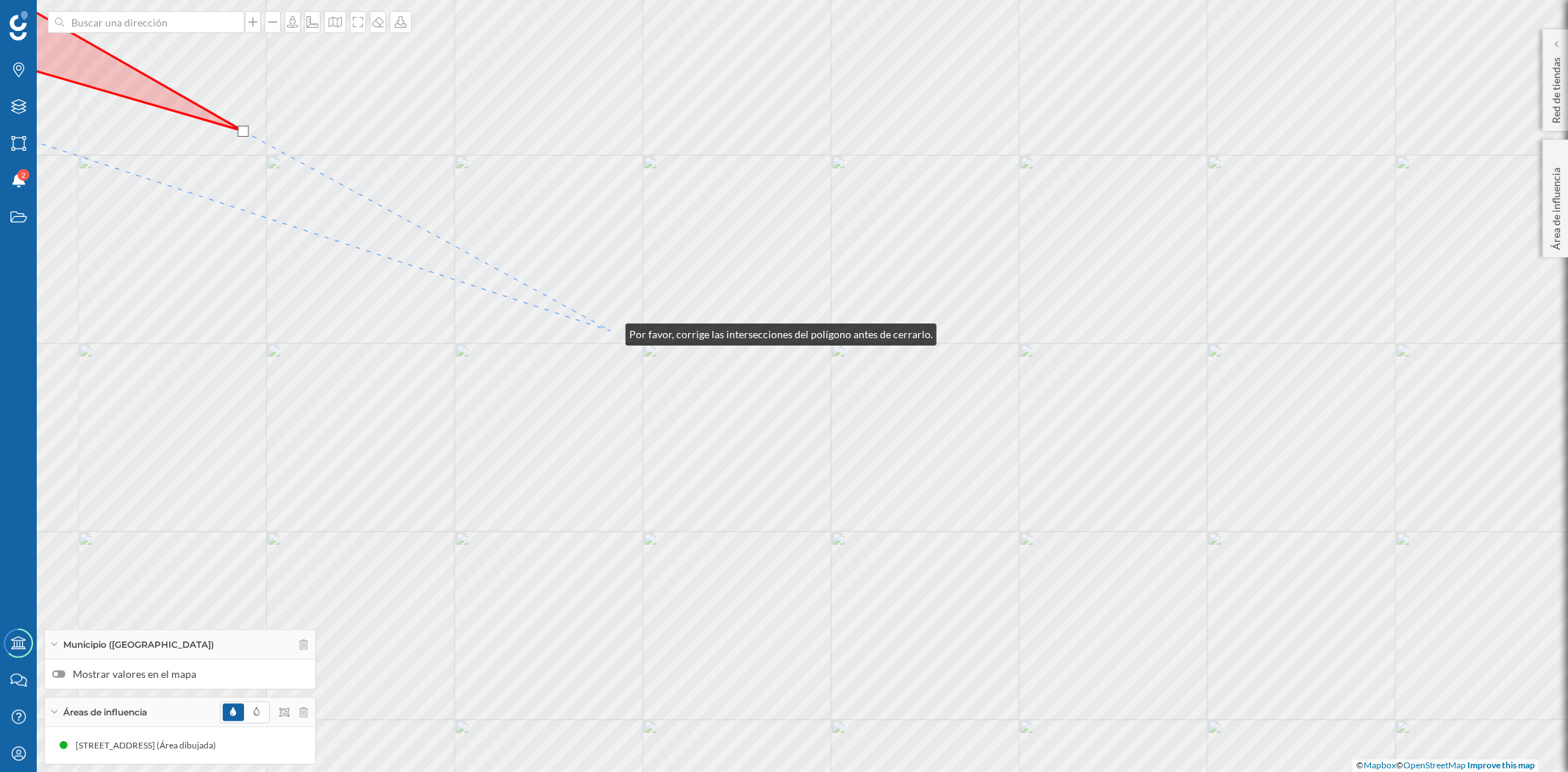
click at [611, 331] on div "© Mapbox © OpenStreetMap Improve this map" at bounding box center [784, 386] width 1568 height 772
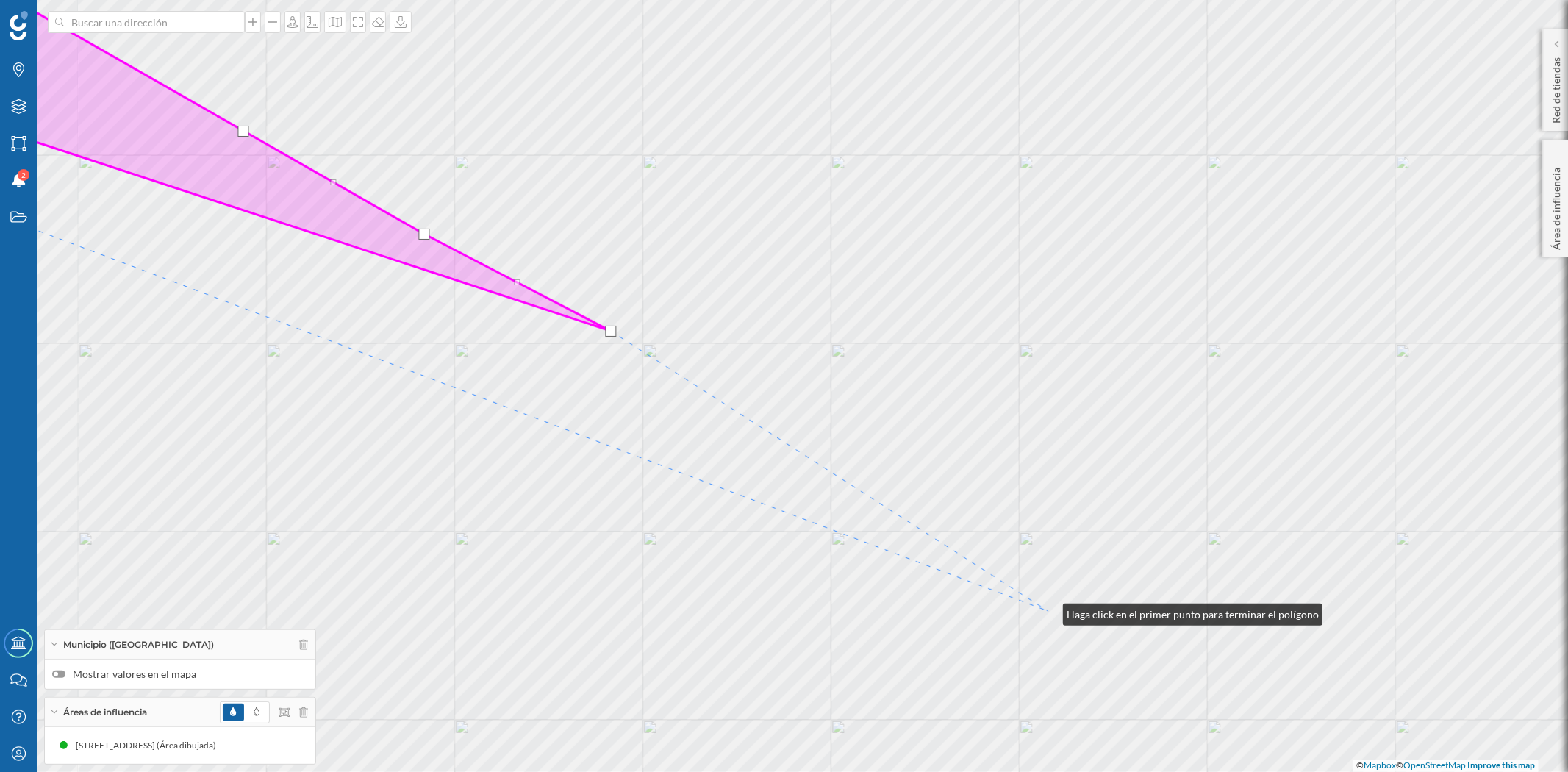
click at [1048, 611] on div "© Mapbox © OpenStreetMap Improve this map" at bounding box center [784, 386] width 1568 height 772
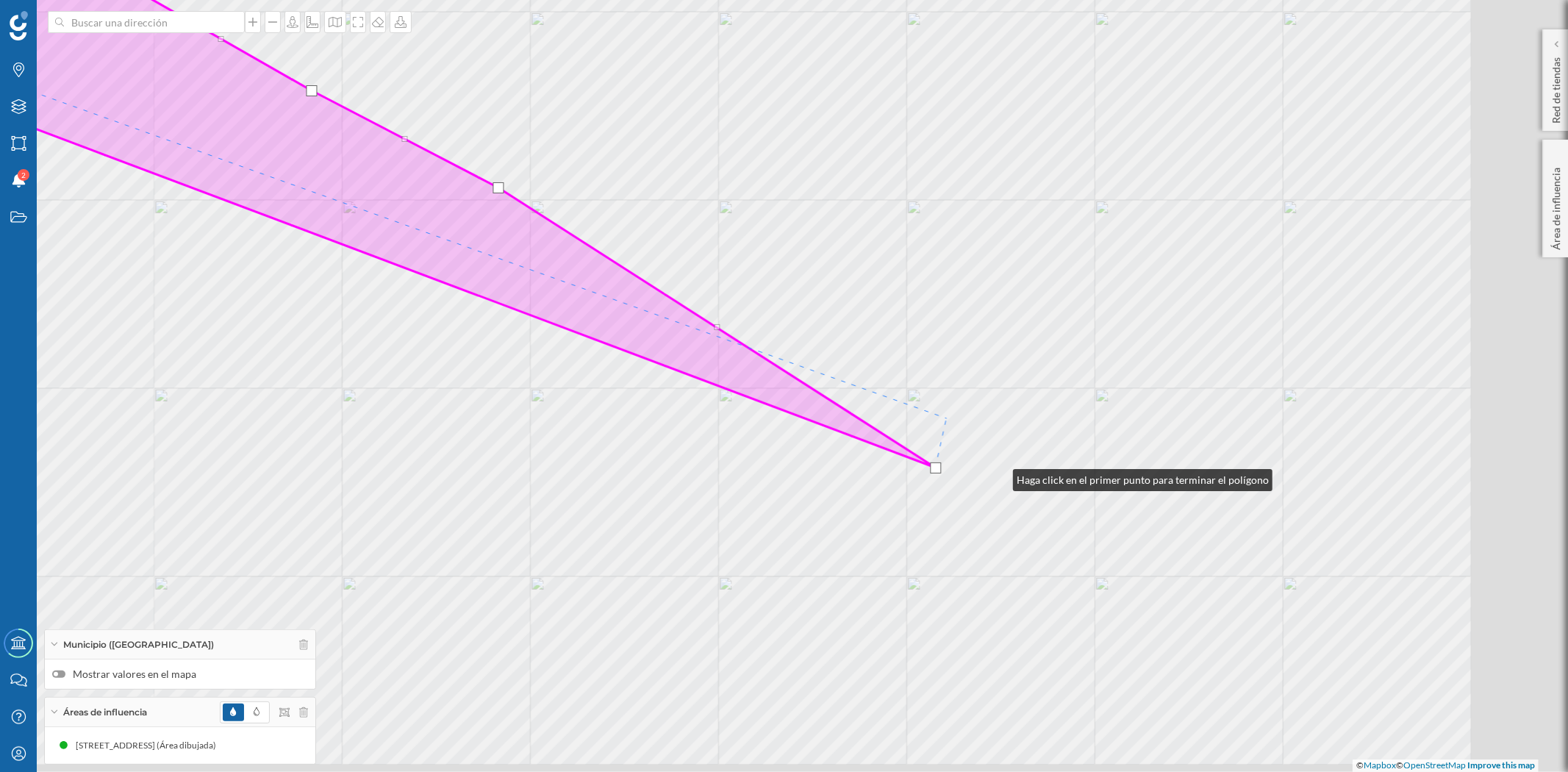
drag, startPoint x: 1111, startPoint y: 620, endPoint x: 853, endPoint y: 254, distance: 447.8
click at [853, 255] on div "© Mapbox © OpenStreetMap Improve this map" at bounding box center [784, 386] width 1568 height 772
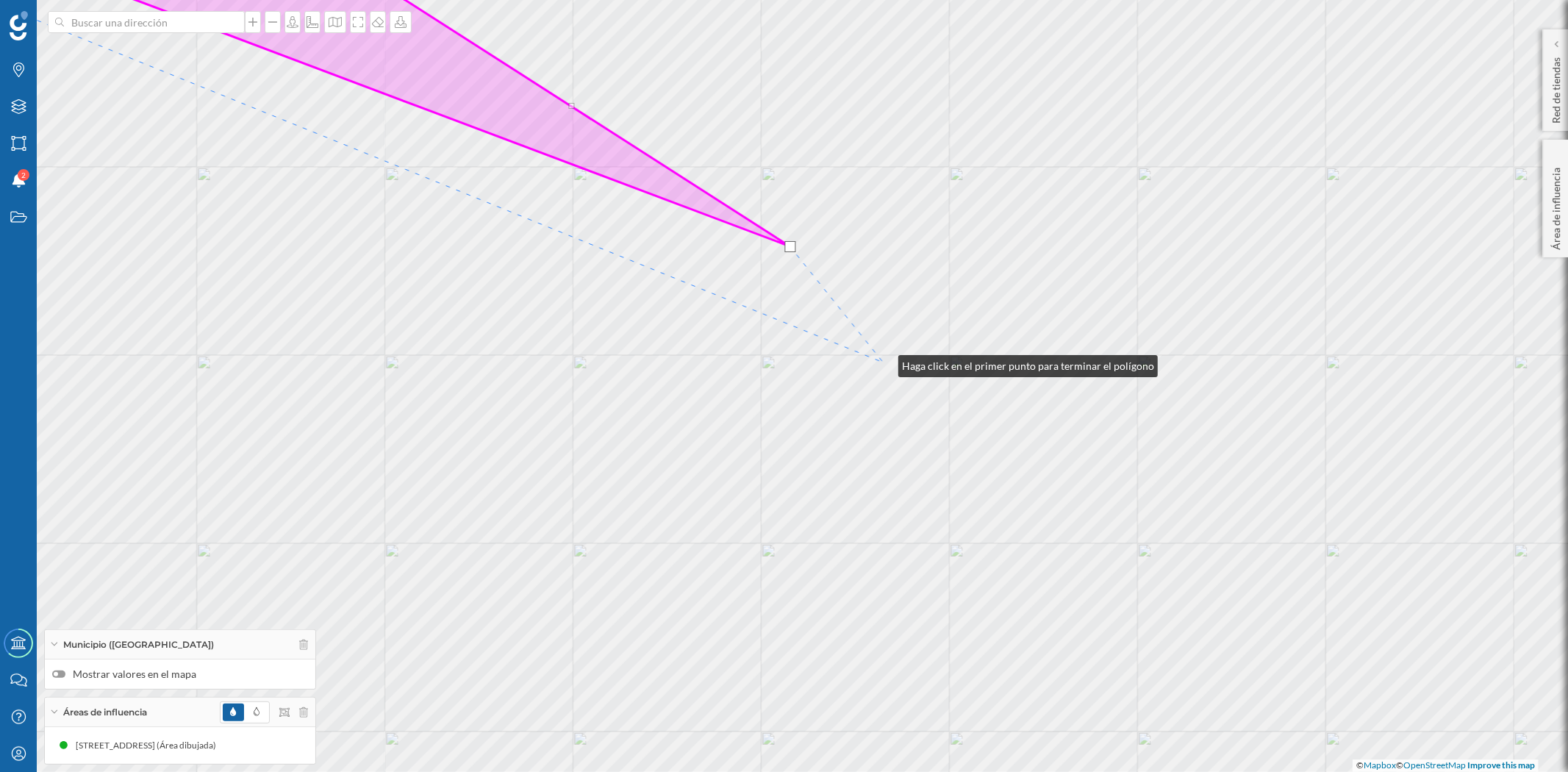
click at [884, 362] on div "© Mapbox © OpenStreetMap Improve this map" at bounding box center [784, 386] width 1568 height 772
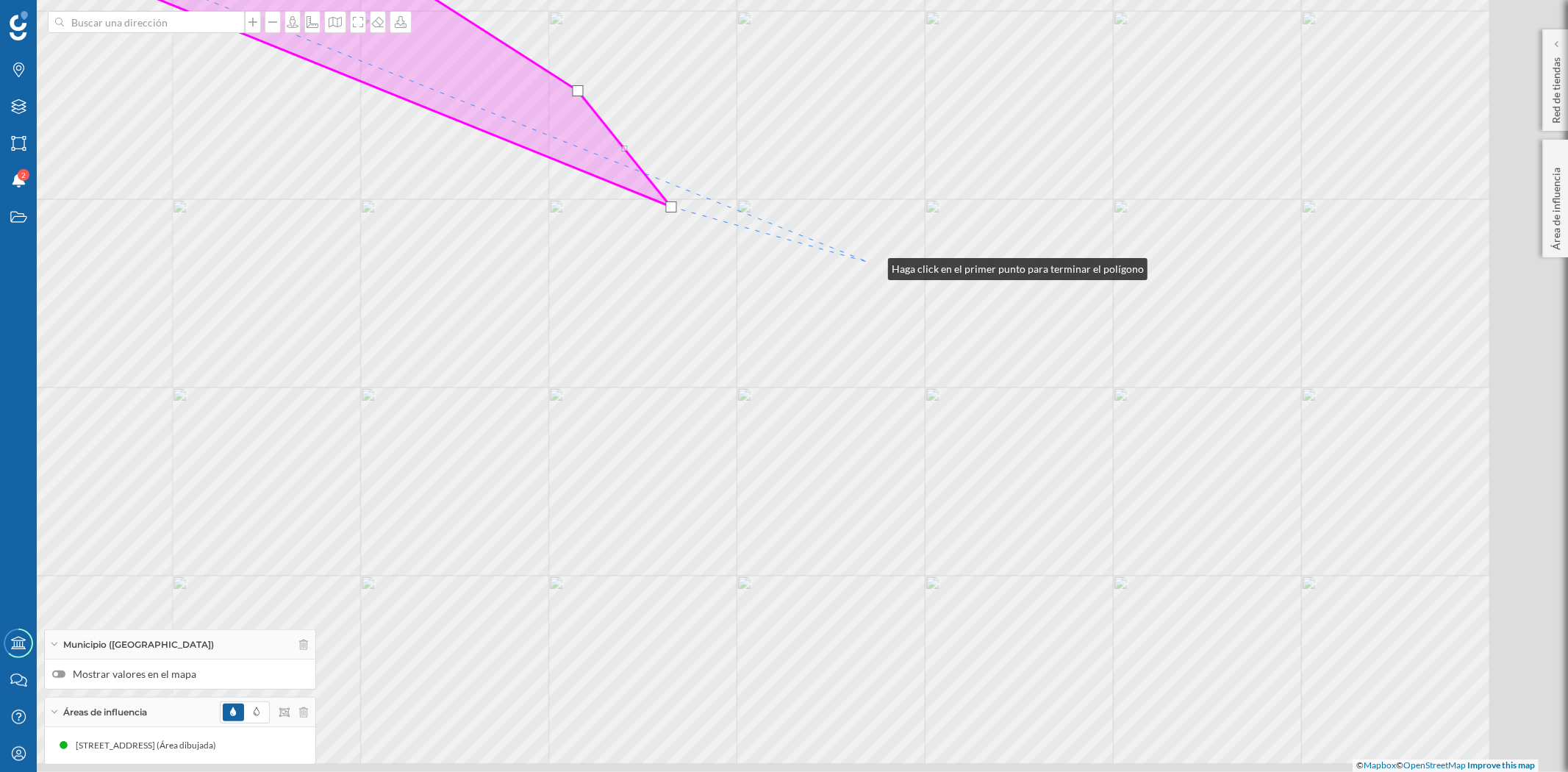
drag, startPoint x: 1086, startPoint y: 421, endPoint x: 873, endPoint y: 265, distance: 264.0
click at [873, 265] on div "© Mapbox © OpenStreetMap Improve this map" at bounding box center [784, 386] width 1568 height 772
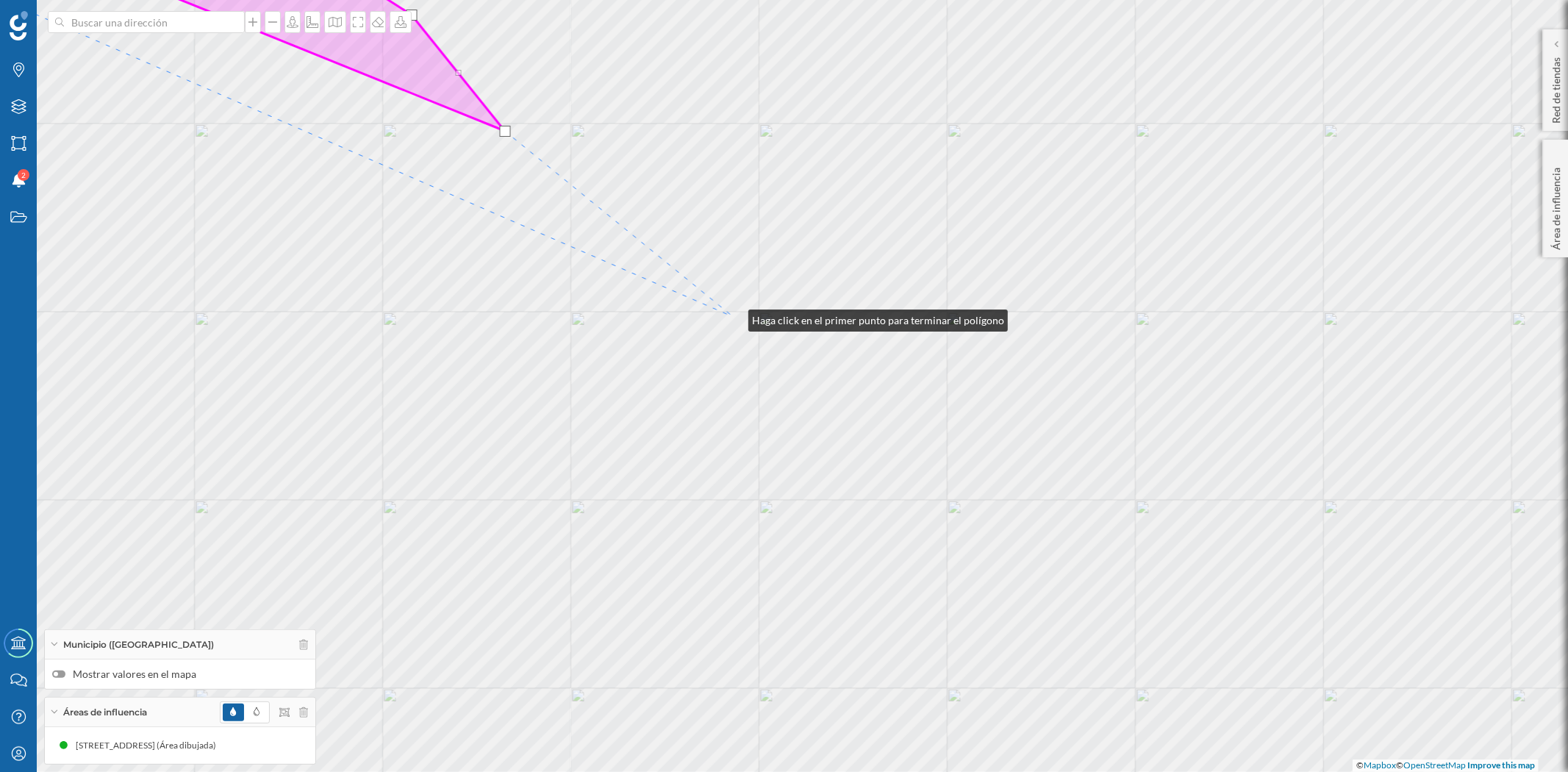
click at [734, 317] on div "© Mapbox © OpenStreetMap Improve this map" at bounding box center [784, 386] width 1568 height 772
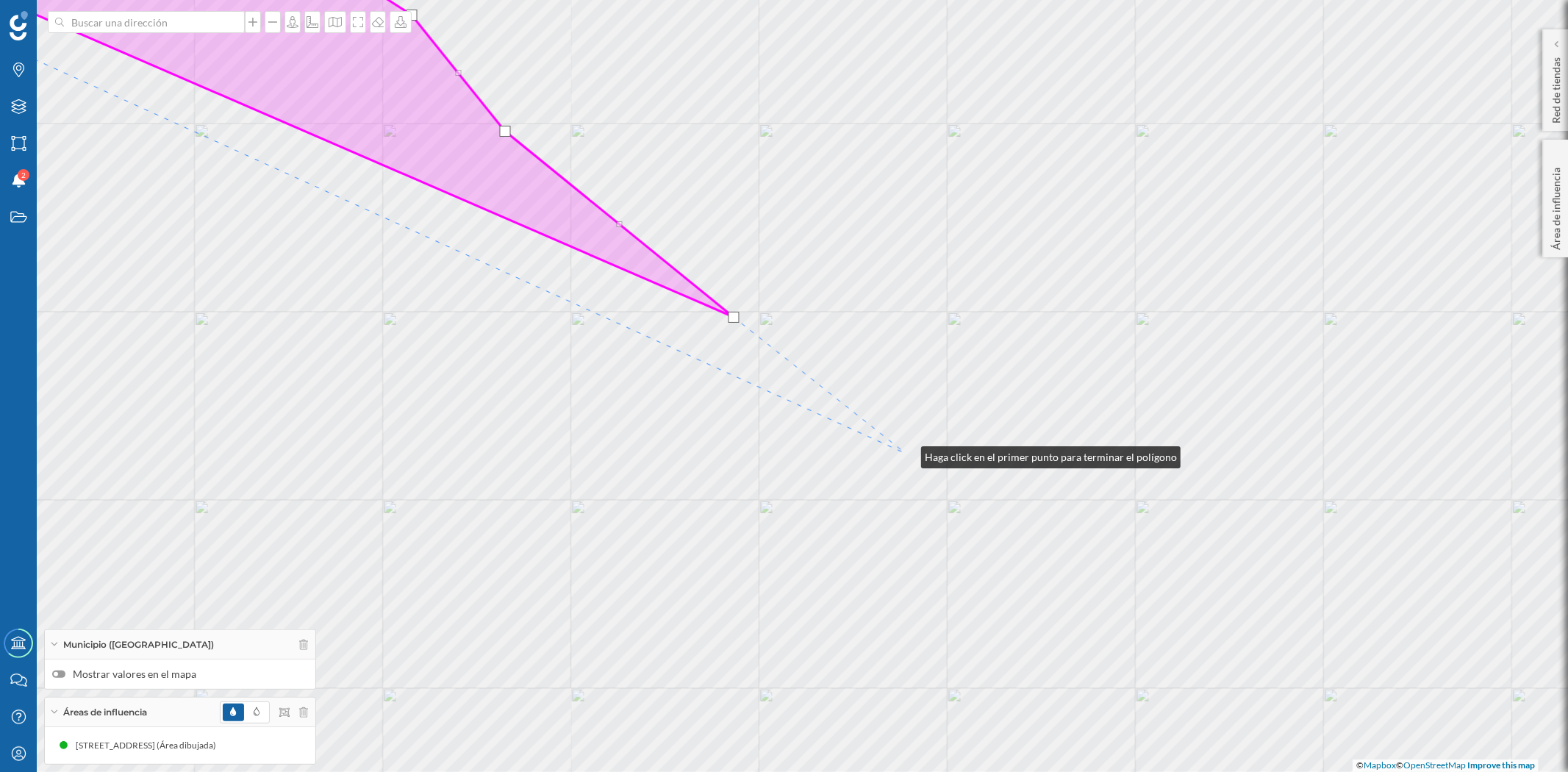
click at [906, 453] on div "© Mapbox © OpenStreetMap Improve this map" at bounding box center [784, 386] width 1568 height 772
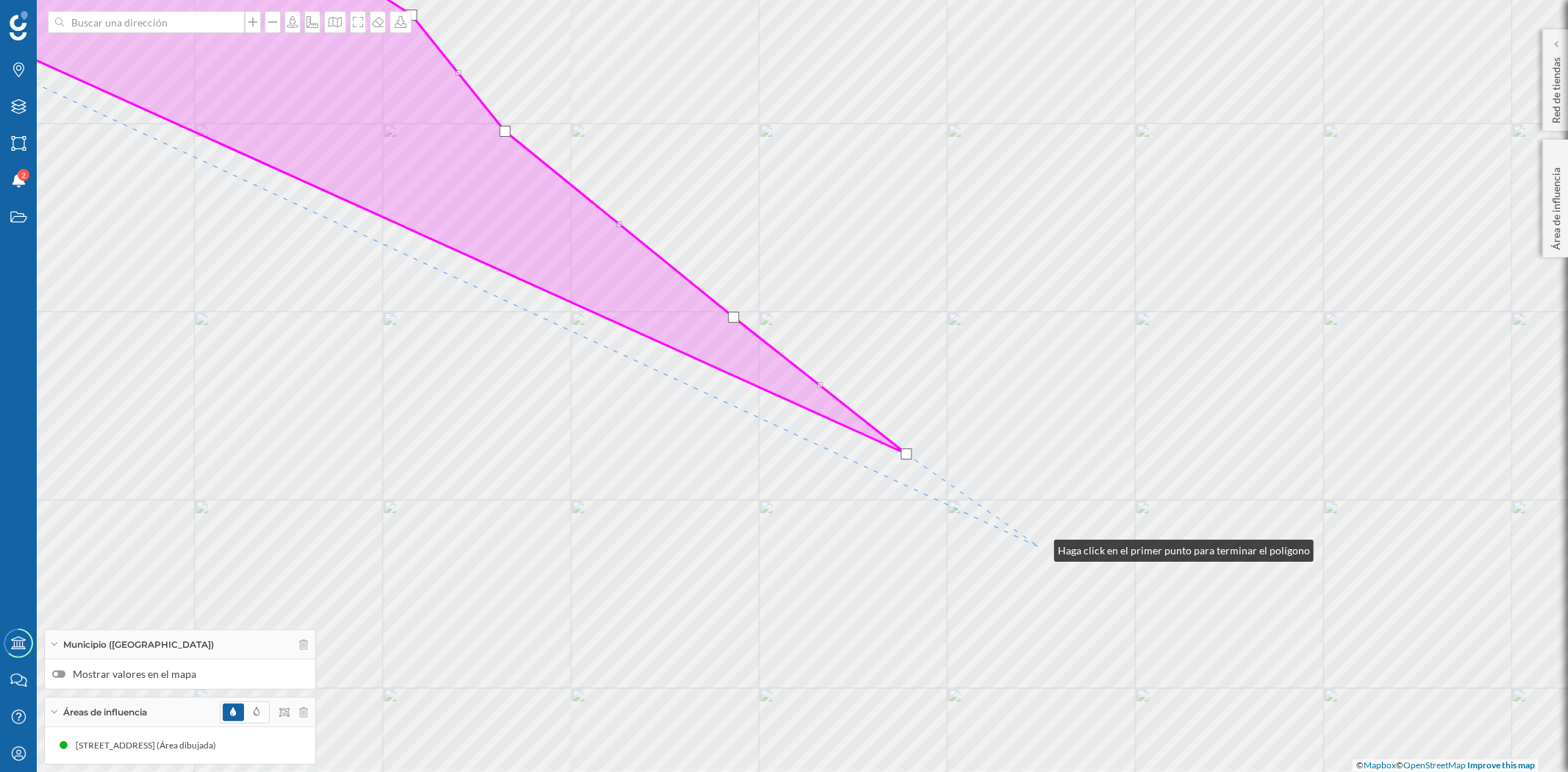
click at [1040, 547] on div "© Mapbox © OpenStreetMap Improve this map" at bounding box center [784, 386] width 1568 height 772
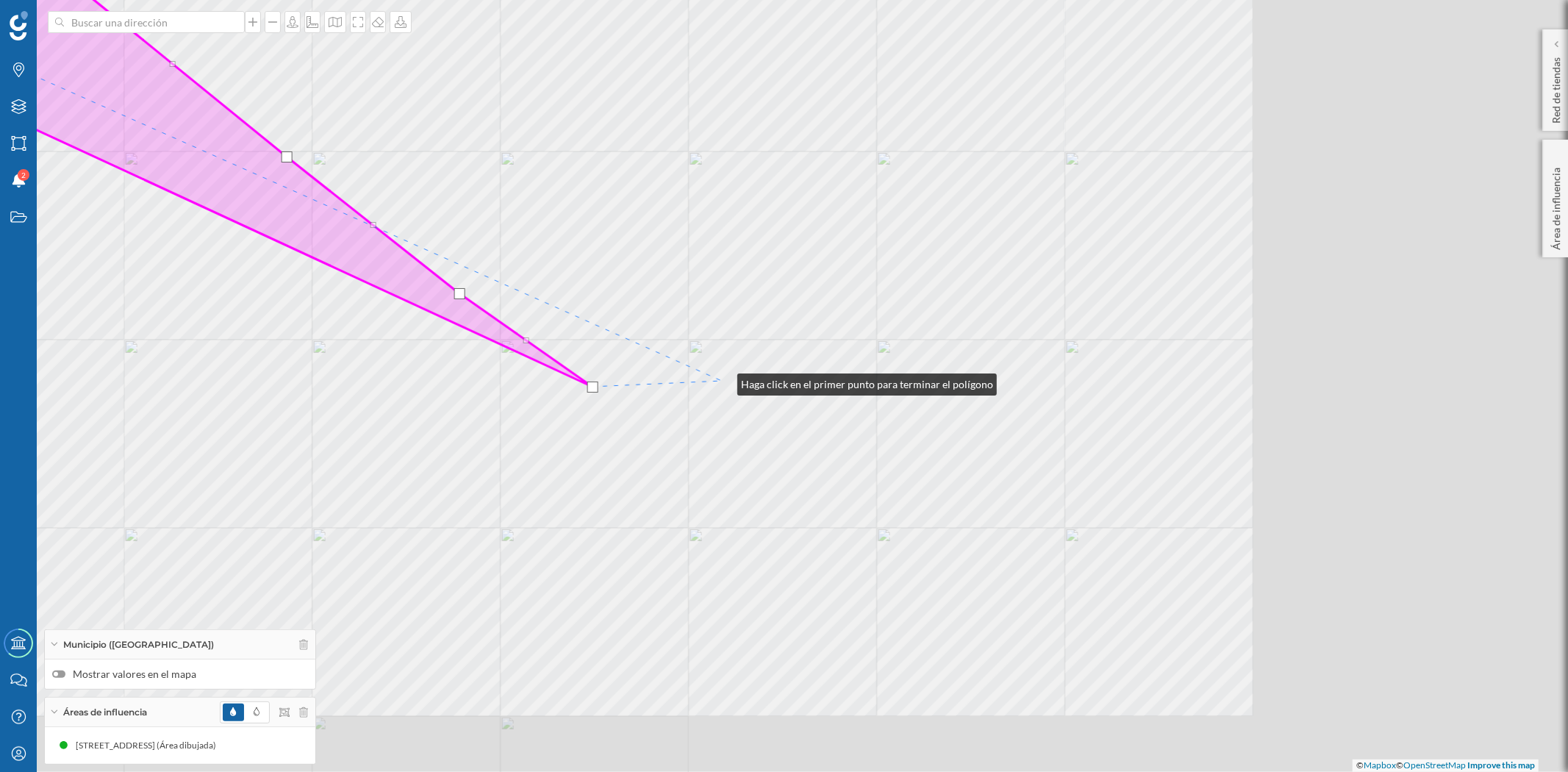
drag, startPoint x: 1160, startPoint y: 534, endPoint x: 723, endPoint y: 380, distance: 463.3
click at [723, 380] on div "© Mapbox © OpenStreetMap Improve this map" at bounding box center [784, 386] width 1568 height 772
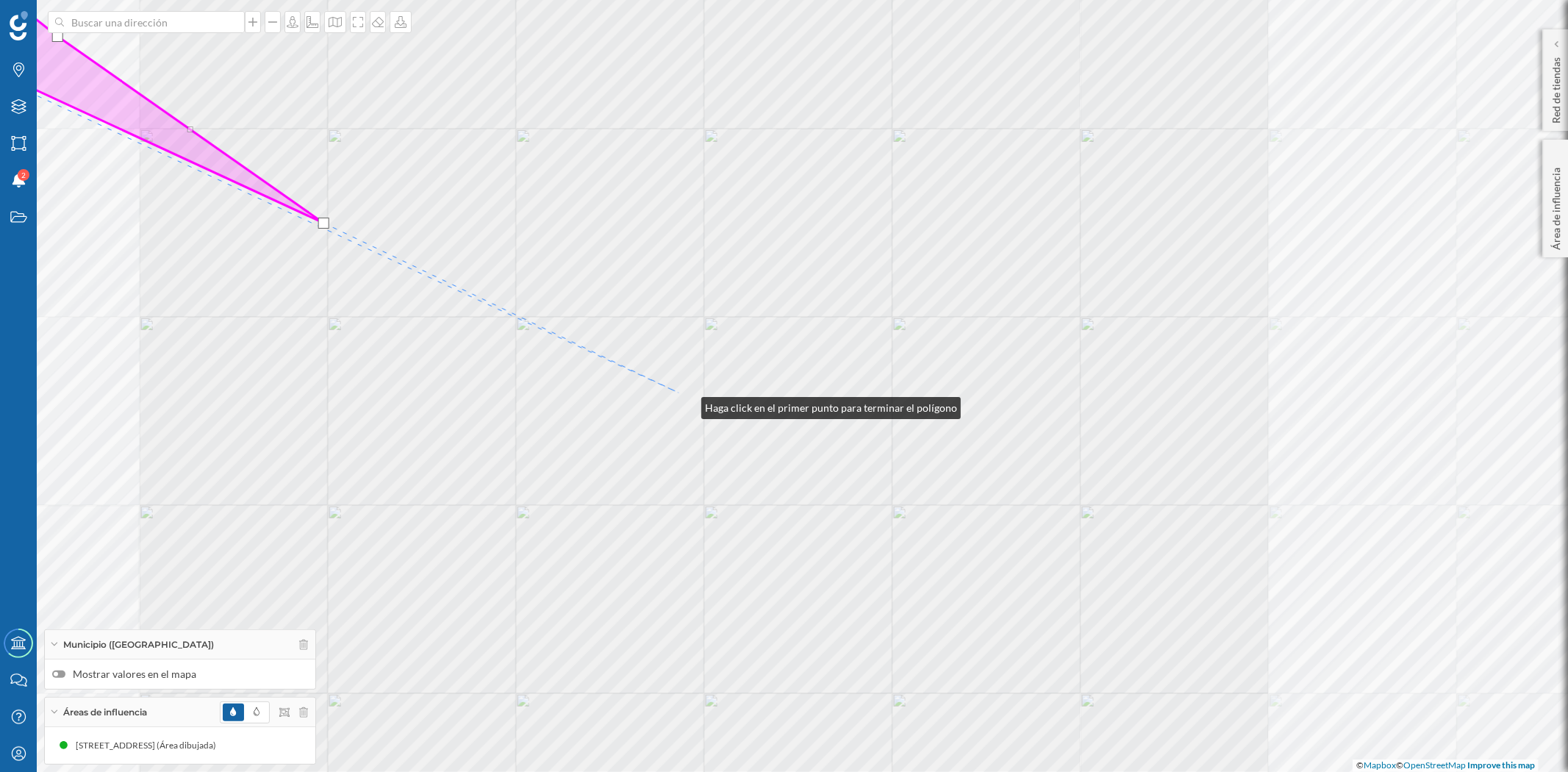
drag, startPoint x: 782, startPoint y: 480, endPoint x: 674, endPoint y: 380, distance: 147.2
click at [674, 380] on div "© Mapbox © OpenStreetMap Improve this map" at bounding box center [784, 386] width 1568 height 772
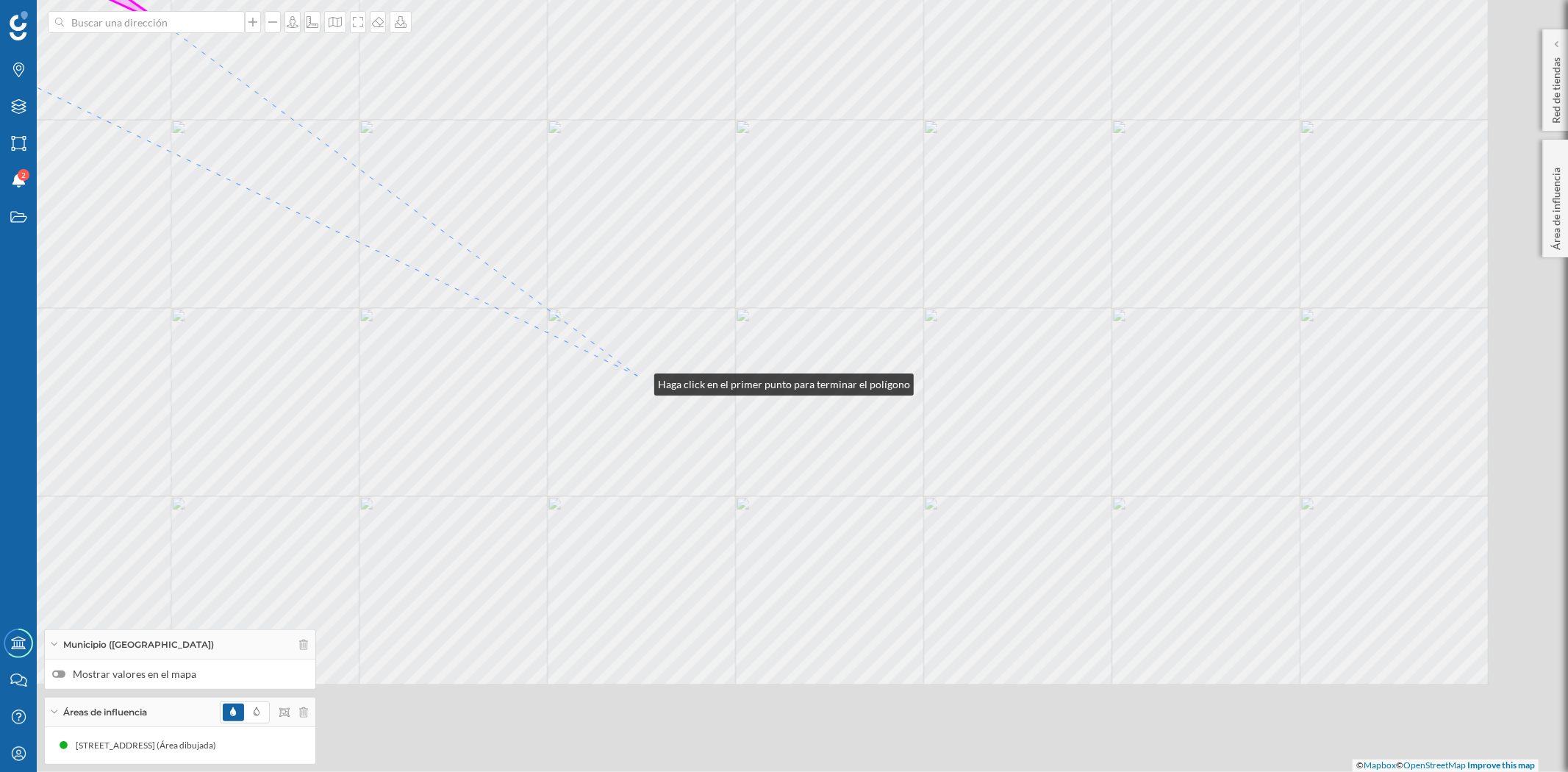
drag, startPoint x: 783, startPoint y: 554, endPoint x: 640, endPoint y: 380, distance: 225.2
click at [640, 380] on div "© Mapbox © OpenStreetMap Improve this map" at bounding box center [784, 386] width 1568 height 772
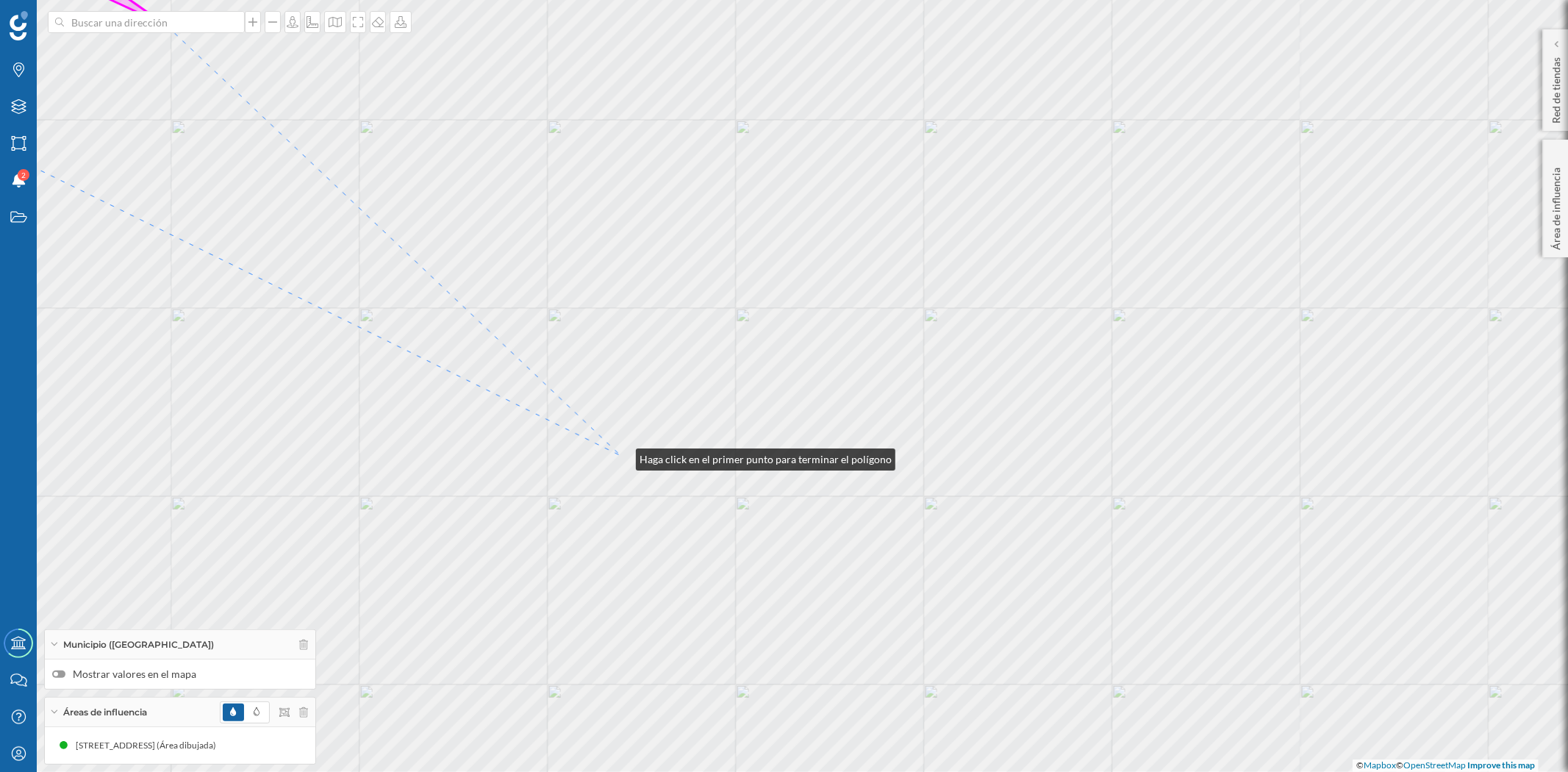
click at [621, 456] on div "© Mapbox © OpenStreetMap Improve this map" at bounding box center [784, 386] width 1568 height 772
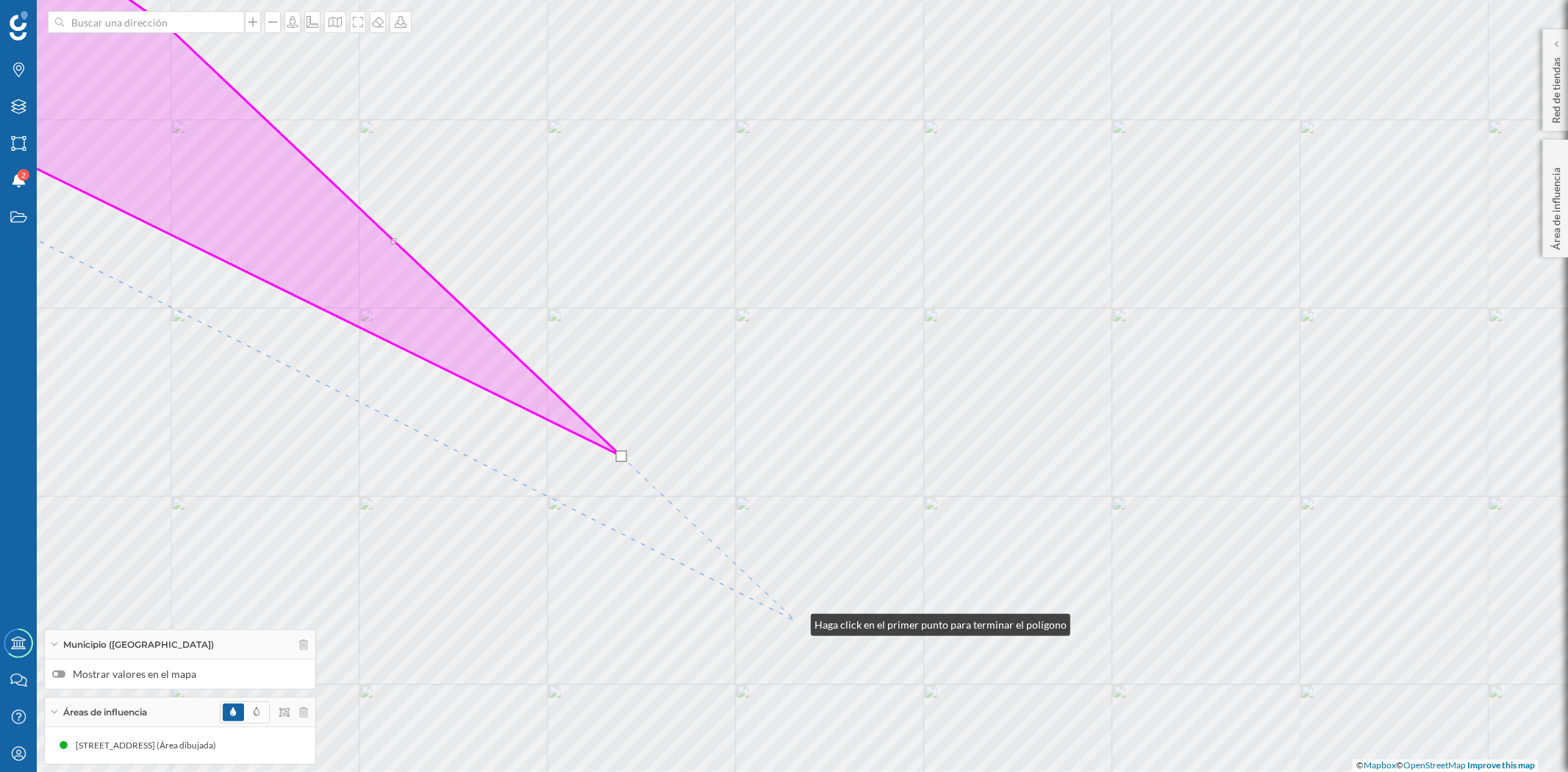
click at [796, 621] on div "© Mapbox © OpenStreetMap Improve this map" at bounding box center [784, 386] width 1568 height 772
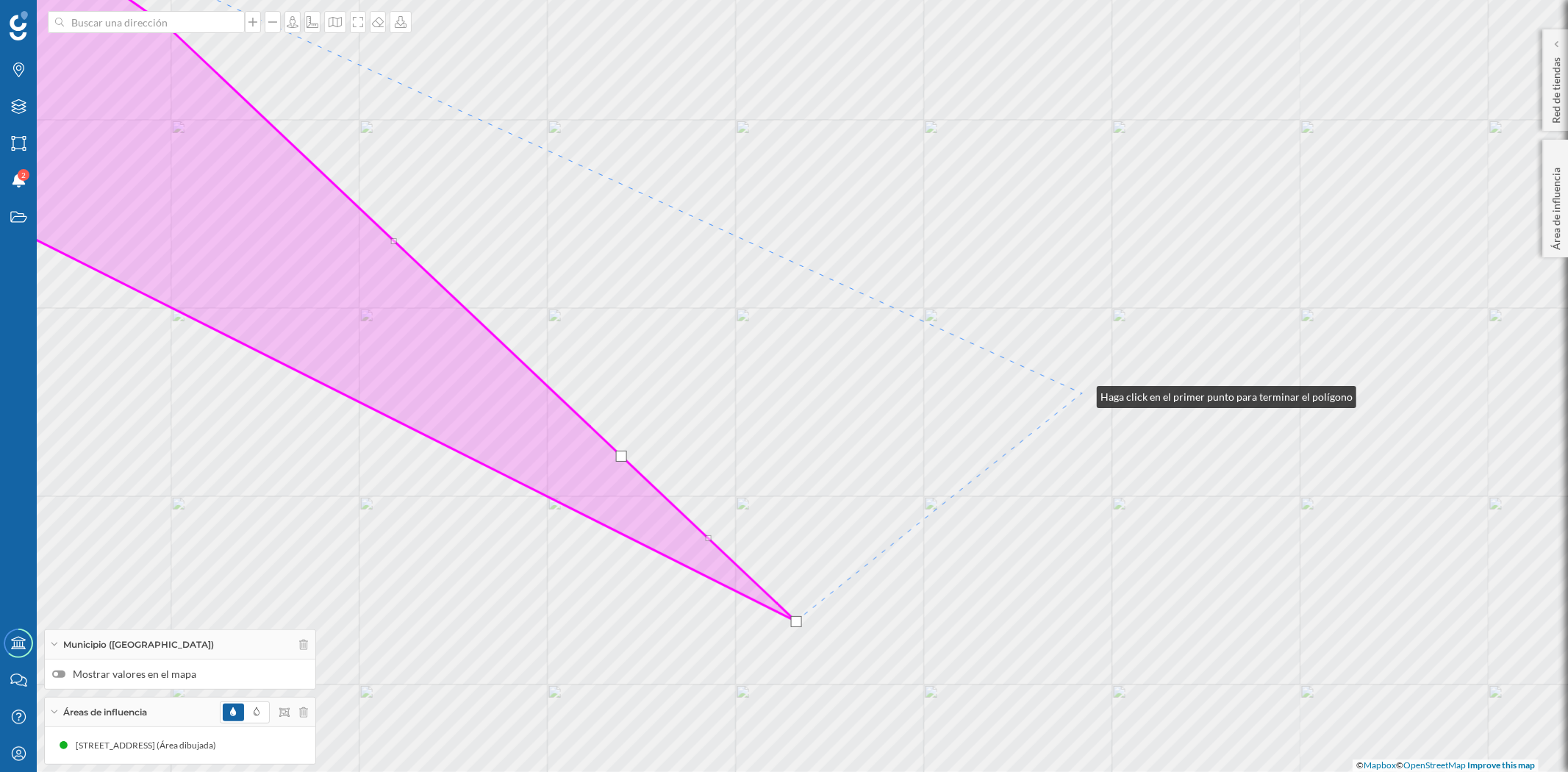
click at [1082, 393] on div "© Mapbox © OpenStreetMap Improve this map" at bounding box center [784, 386] width 1568 height 772
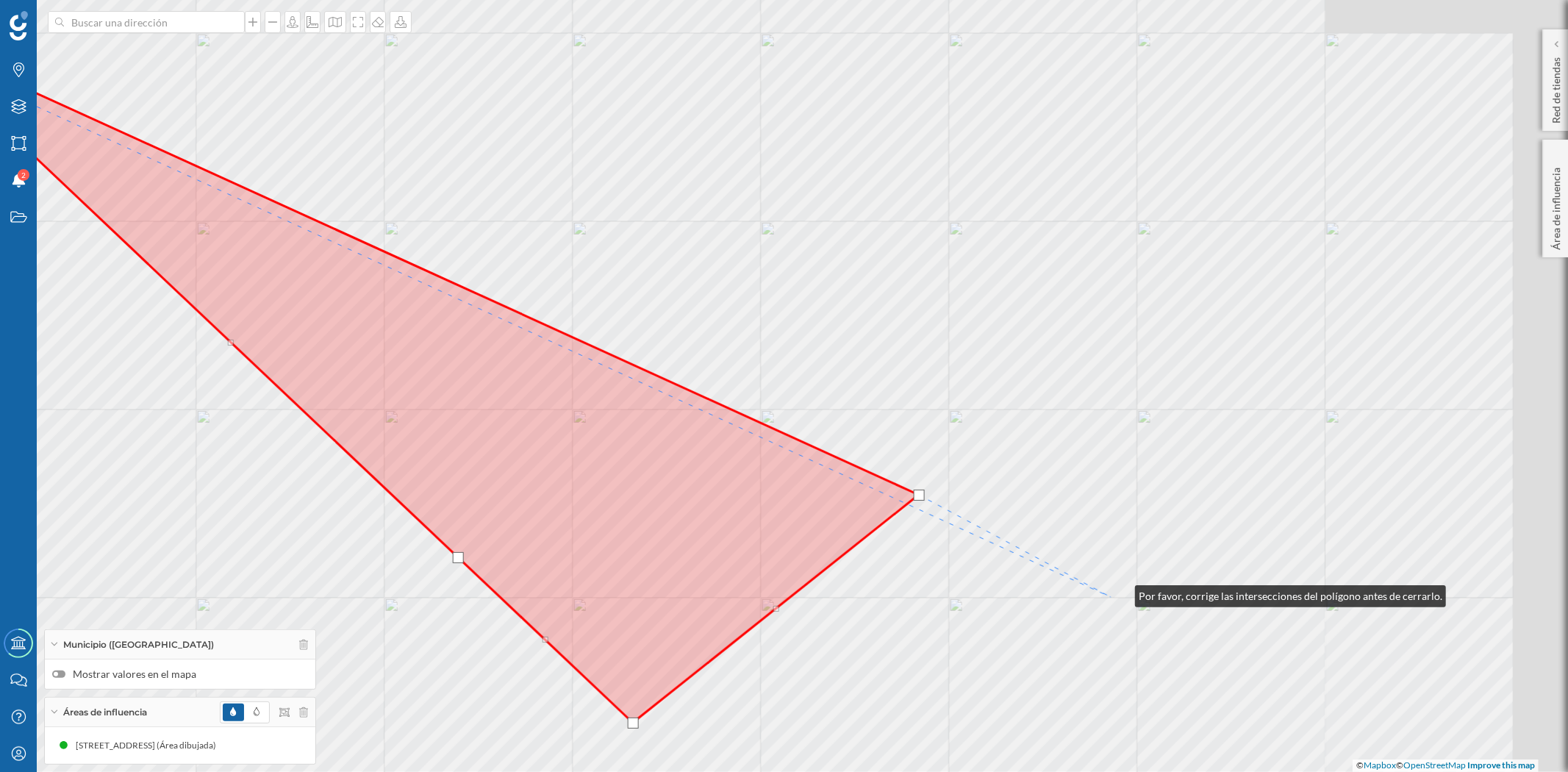
drag, startPoint x: 1284, startPoint y: 491, endPoint x: 1108, endPoint y: 600, distance: 207.0
click at [1114, 597] on div "© Mapbox © OpenStreetMap Improve this map" at bounding box center [784, 386] width 1568 height 772
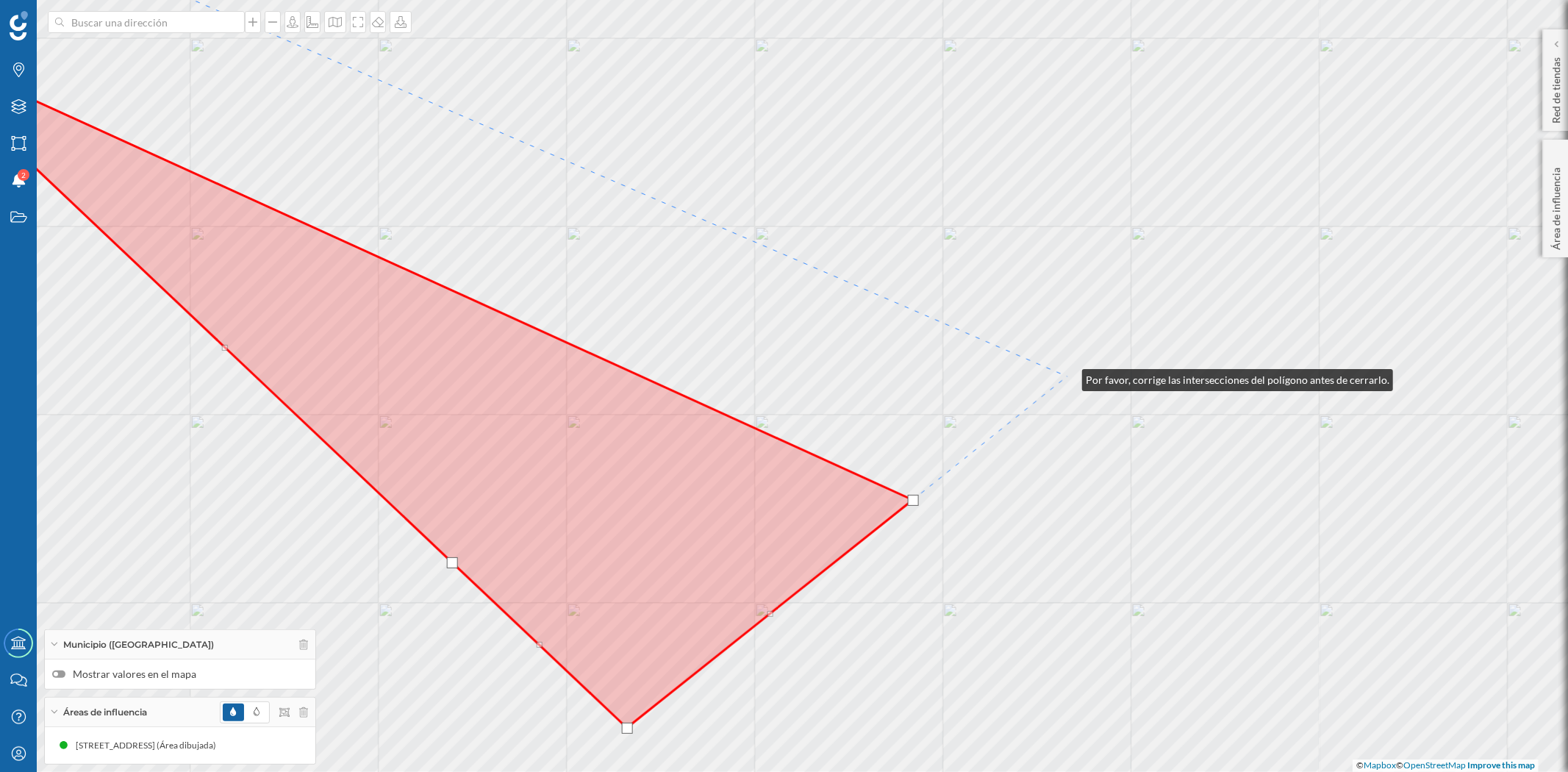
click at [1068, 377] on div "© Mapbox © OpenStreetMap Improve this map" at bounding box center [784, 386] width 1568 height 772
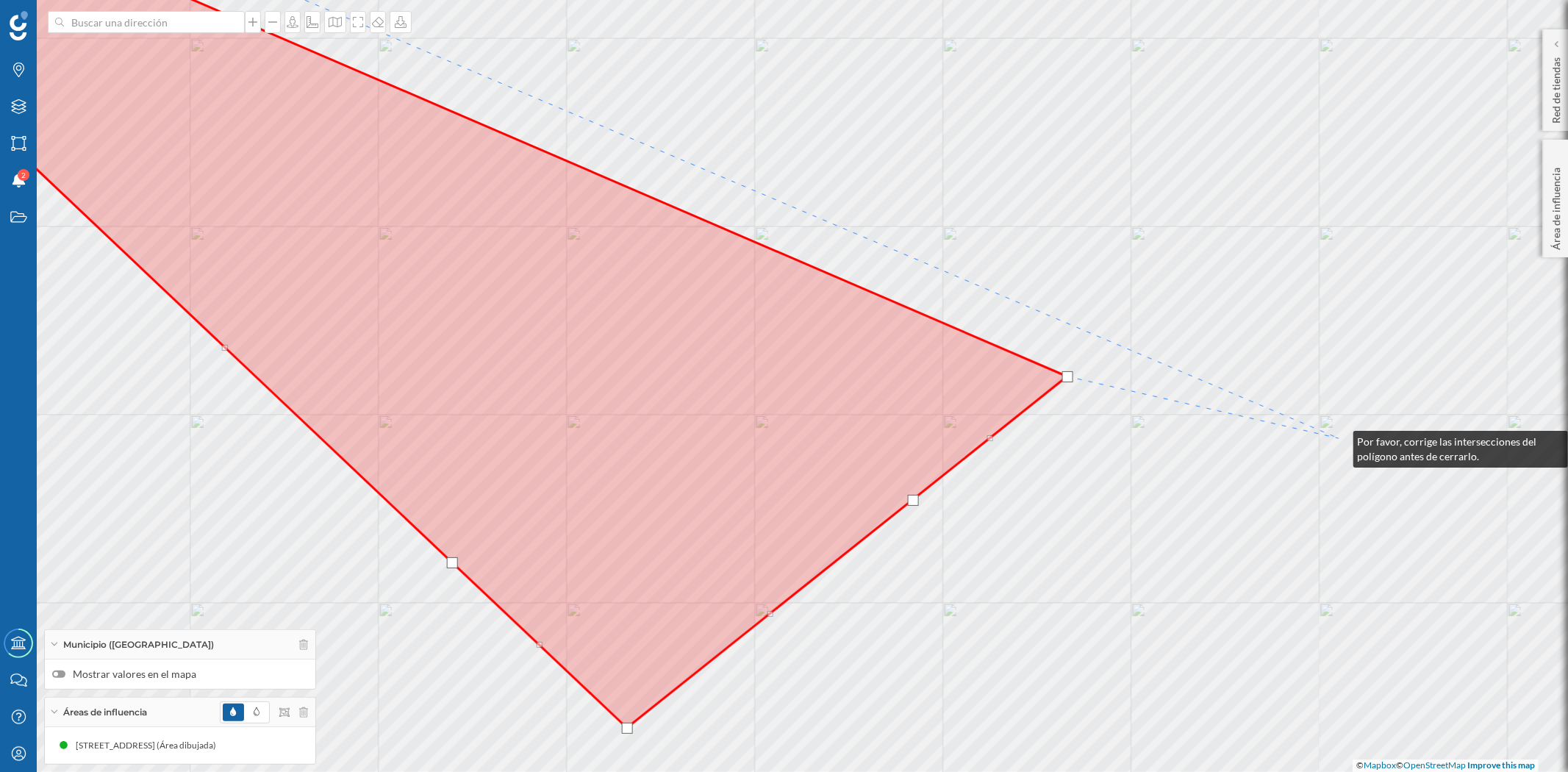
drag, startPoint x: 1204, startPoint y: 511, endPoint x: 966, endPoint y: 629, distance: 265.6
click at [966, 629] on div "© Mapbox © OpenStreetMap Improve this map" at bounding box center [784, 386] width 1568 height 772
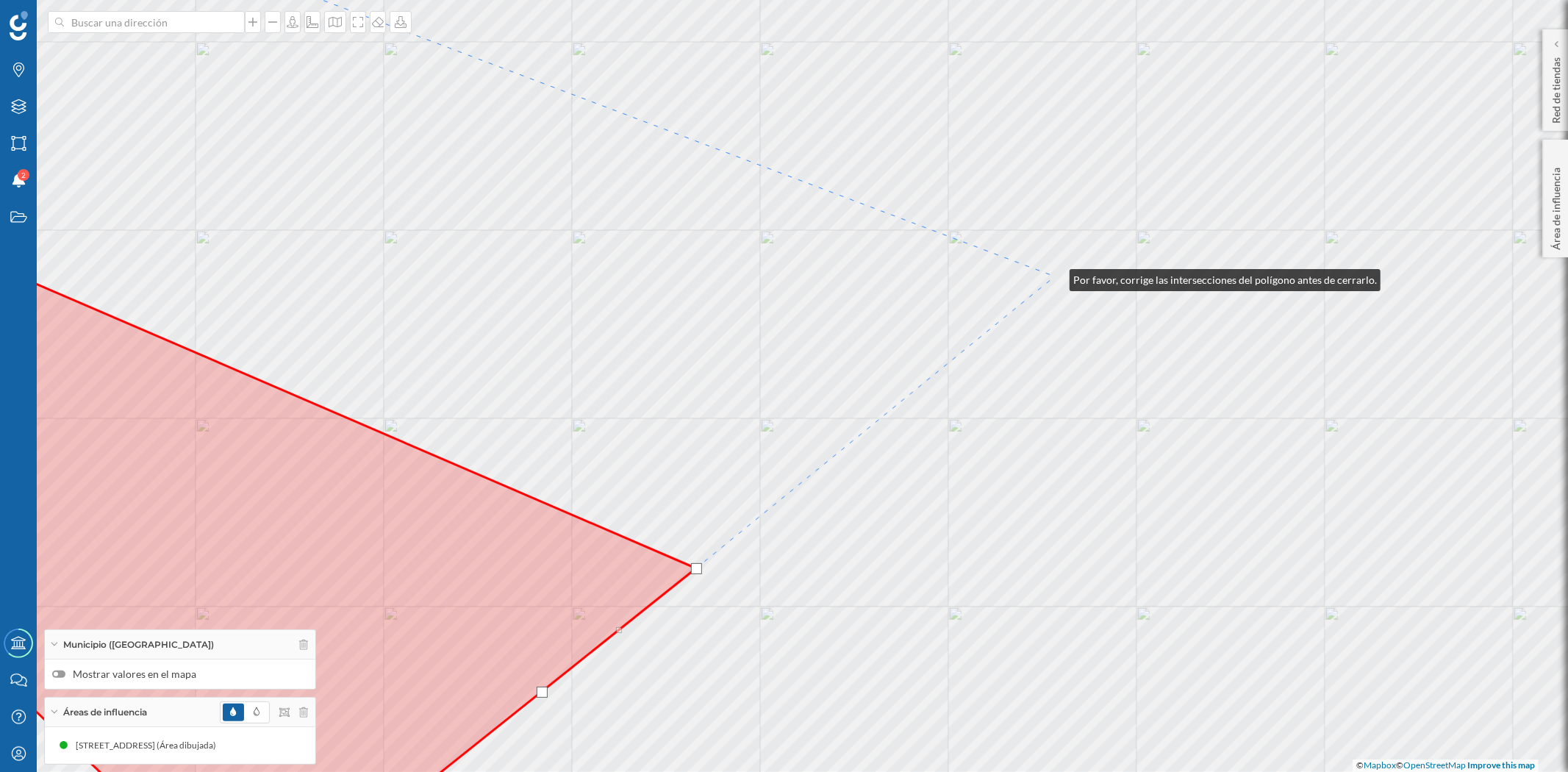
click at [1055, 276] on div "© Mapbox © OpenStreetMap Improve this map" at bounding box center [784, 386] width 1568 height 772
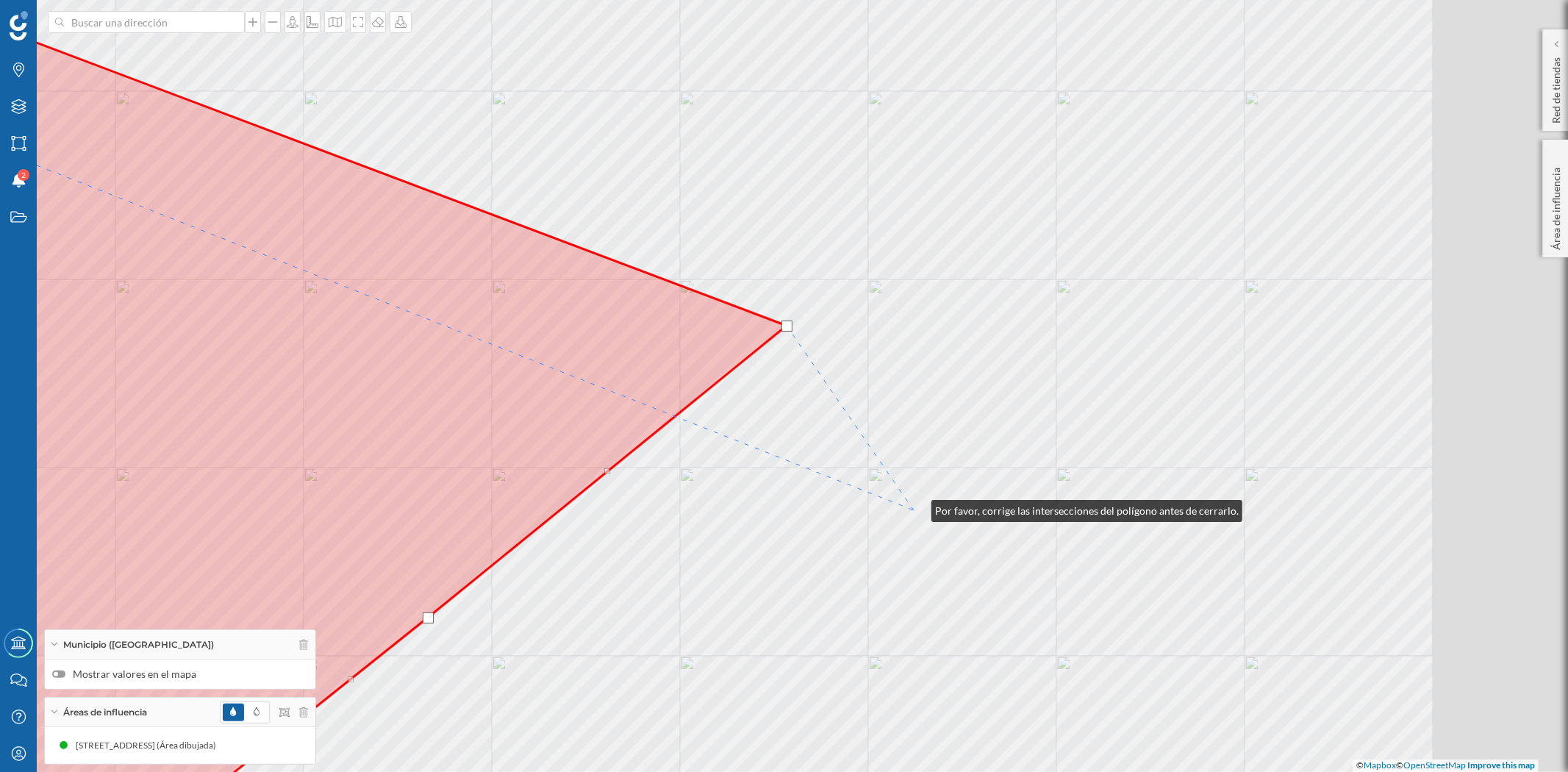
drag, startPoint x: 1185, startPoint y: 458, endPoint x: 917, endPoint y: 507, distance: 272.4
click at [917, 507] on div "© Mapbox © OpenStreetMap Improve this map" at bounding box center [784, 386] width 1568 height 772
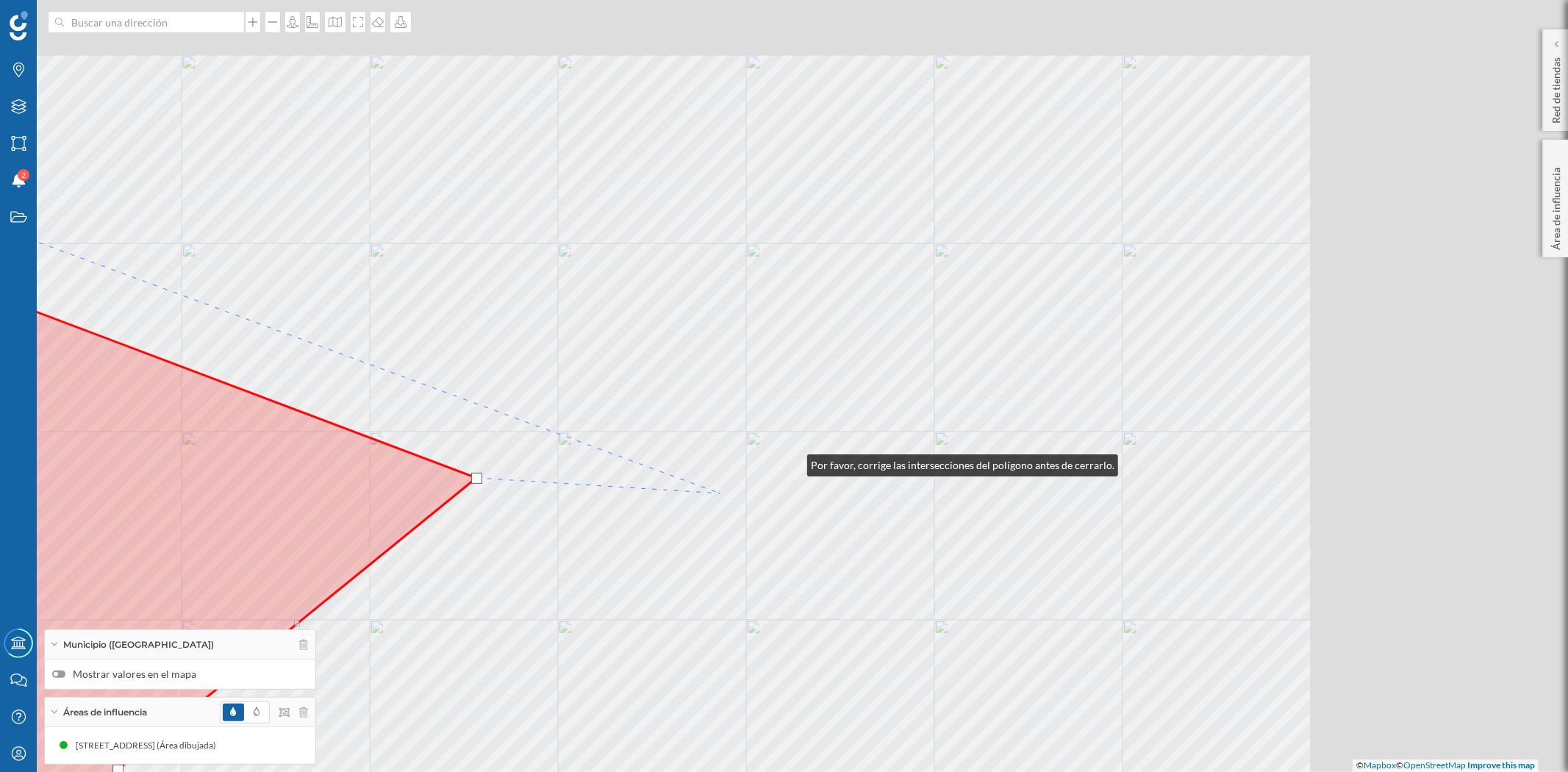
drag, startPoint x: 1103, startPoint y: 310, endPoint x: 686, endPoint y: 528, distance: 470.5
click at [687, 526] on div "© Mapbox © OpenStreetMap Improve this map" at bounding box center [784, 386] width 1568 height 772
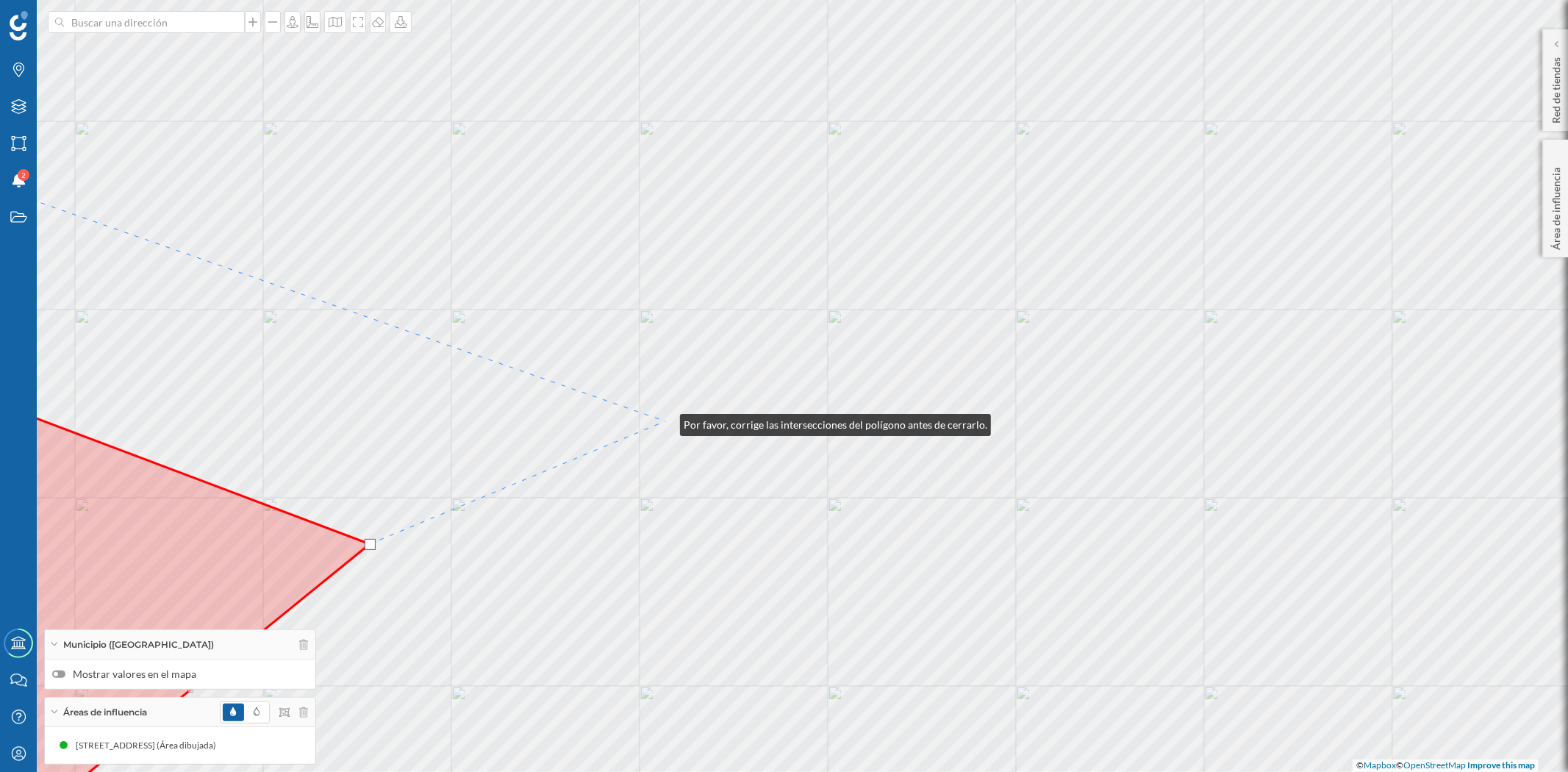
click at [665, 421] on div "© Mapbox © OpenStreetMap Improve this map" at bounding box center [784, 386] width 1568 height 772
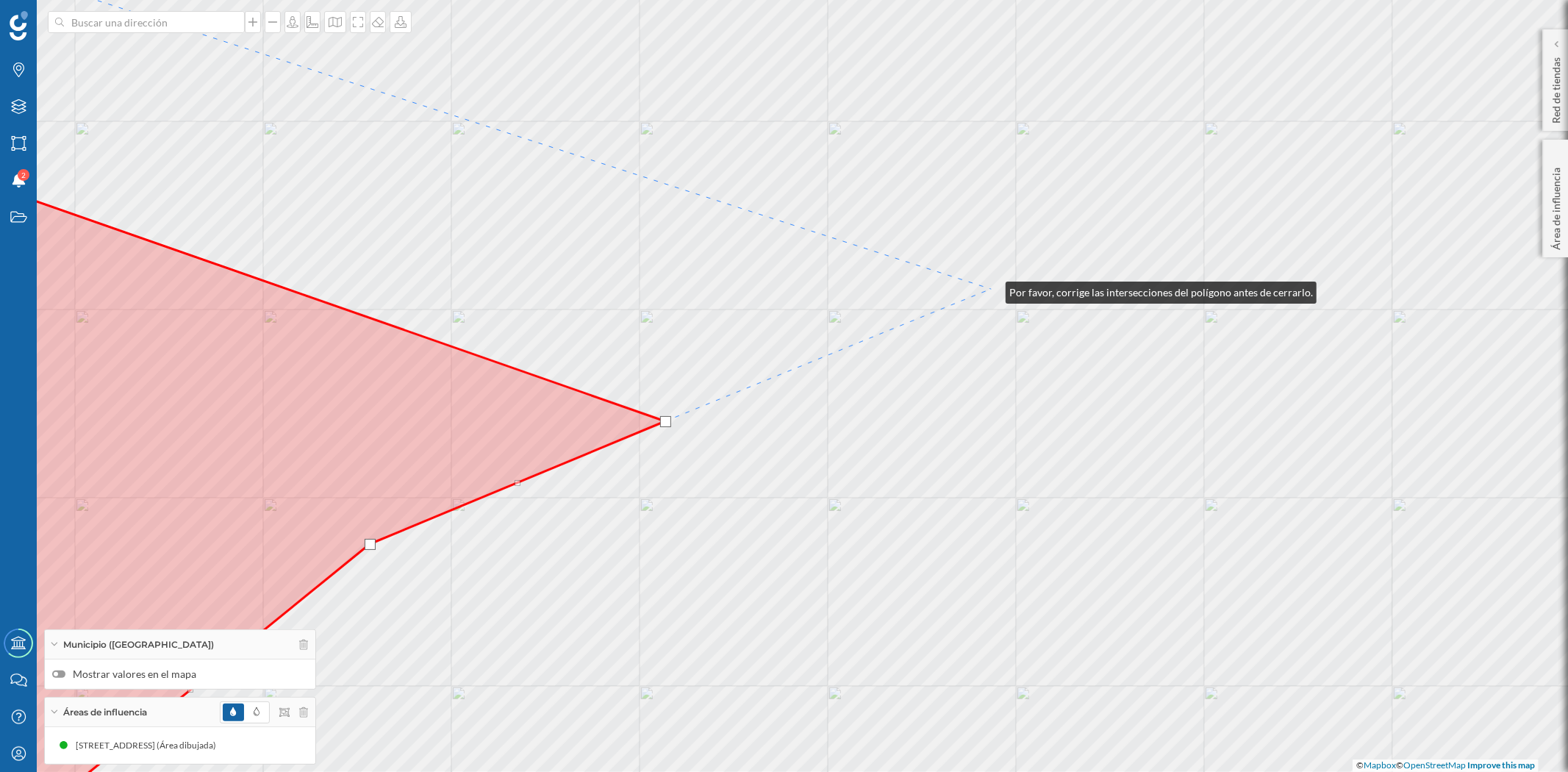
click at [991, 288] on div "© Mapbox © OpenStreetMap Improve this map" at bounding box center [784, 386] width 1568 height 772
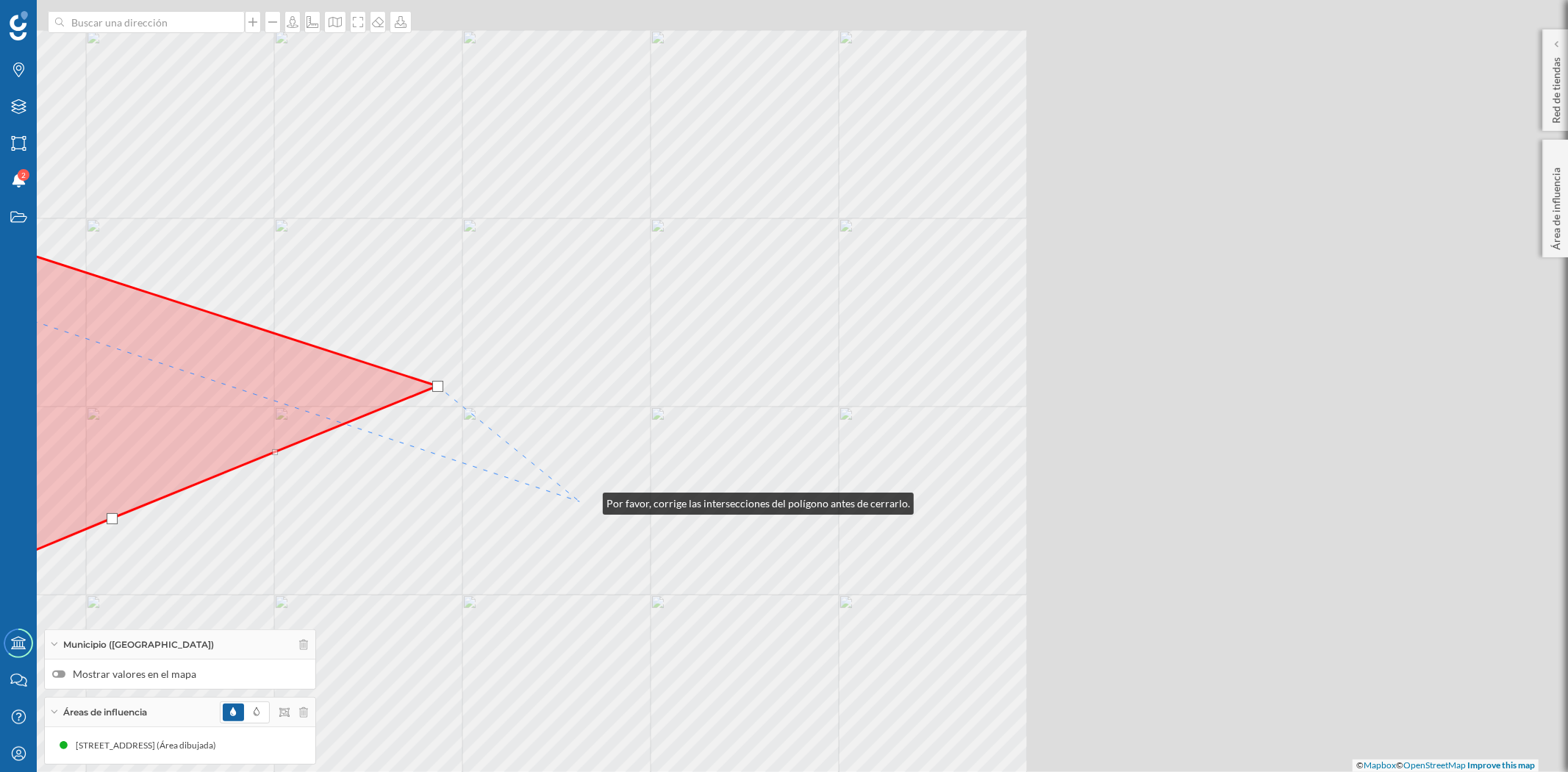
drag, startPoint x: 597, startPoint y: 499, endPoint x: 588, endPoint y: 499, distance: 9.0
click at [588, 499] on div "© Mapbox © OpenStreetMap Improve this map" at bounding box center [784, 386] width 1568 height 772
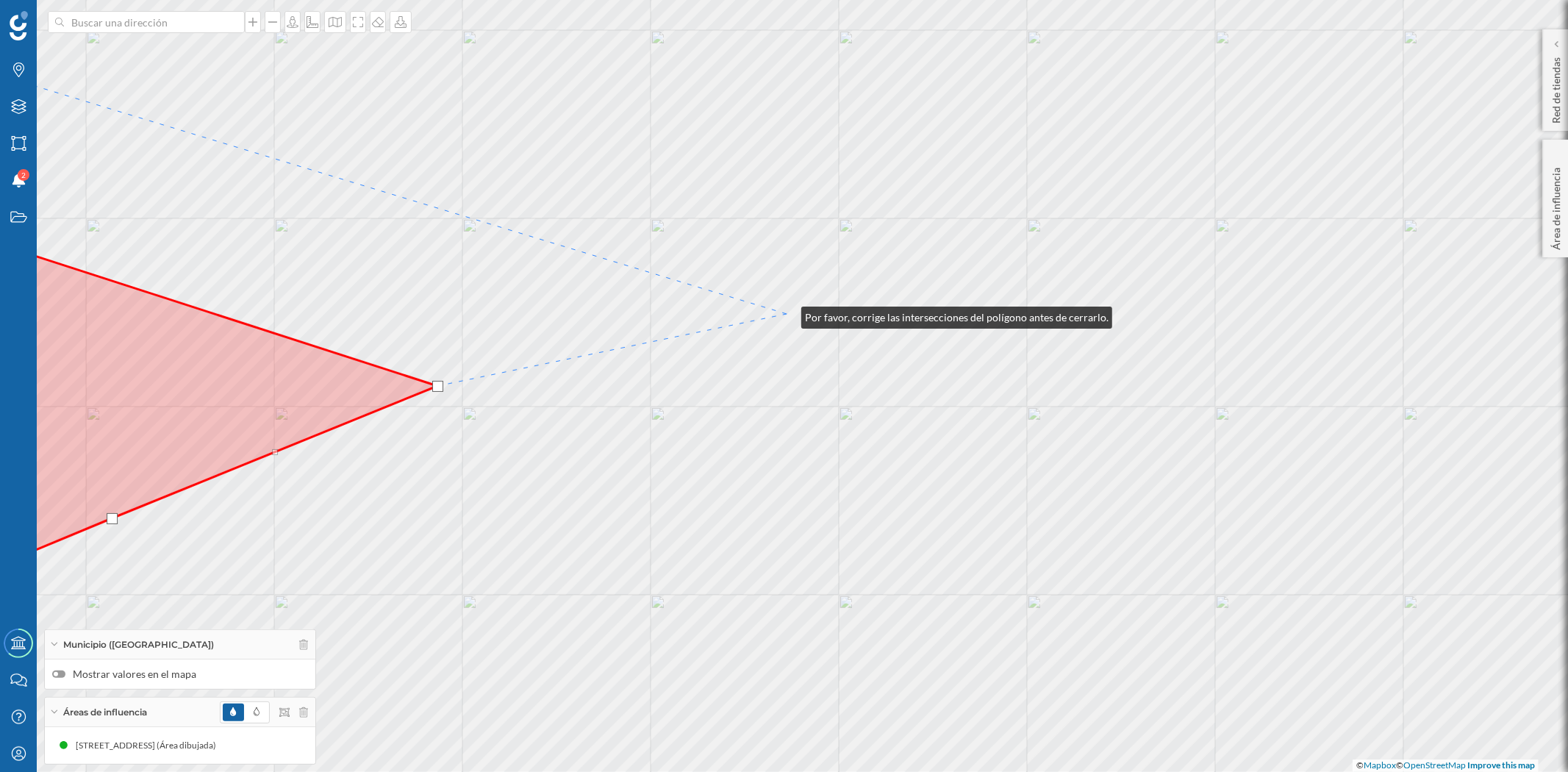
click at [787, 314] on div "© Mapbox © OpenStreetMap Improve this map" at bounding box center [784, 386] width 1568 height 772
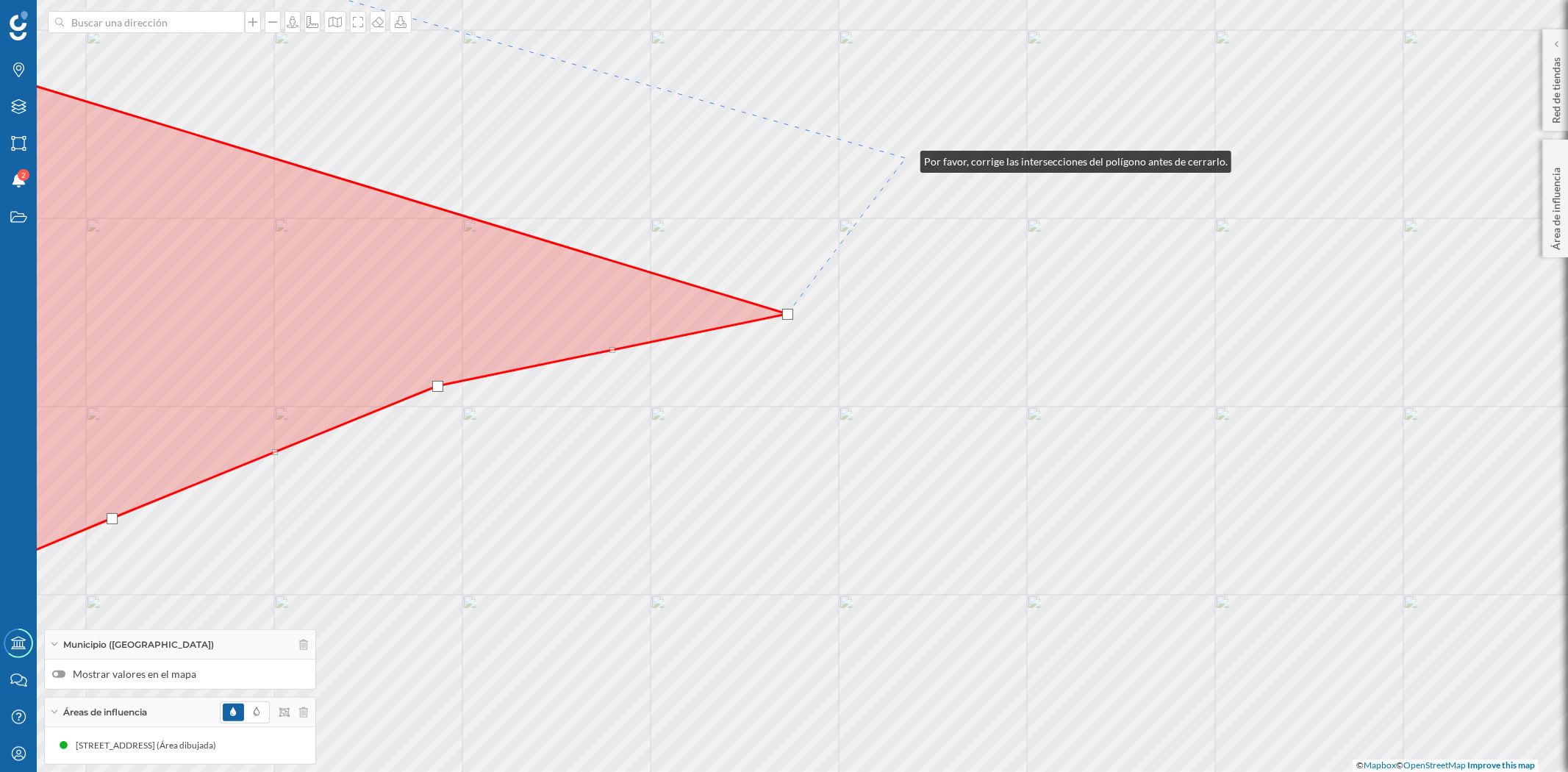
click at [906, 158] on div "© Mapbox © OpenStreetMap Improve this map" at bounding box center [784, 386] width 1568 height 772
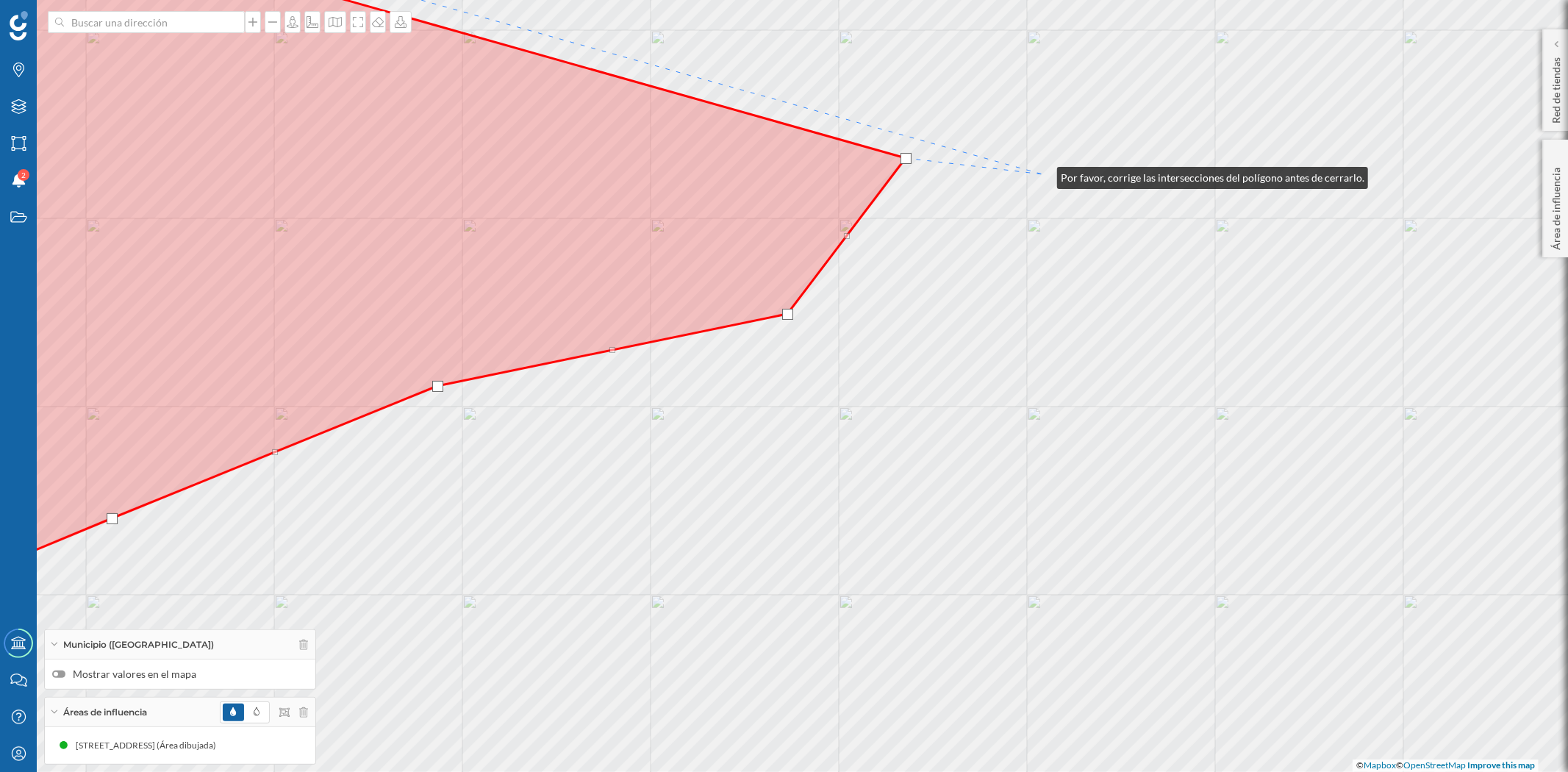
click at [1043, 174] on div "© Mapbox © OpenStreetMap Improve this map" at bounding box center [784, 386] width 1568 height 772
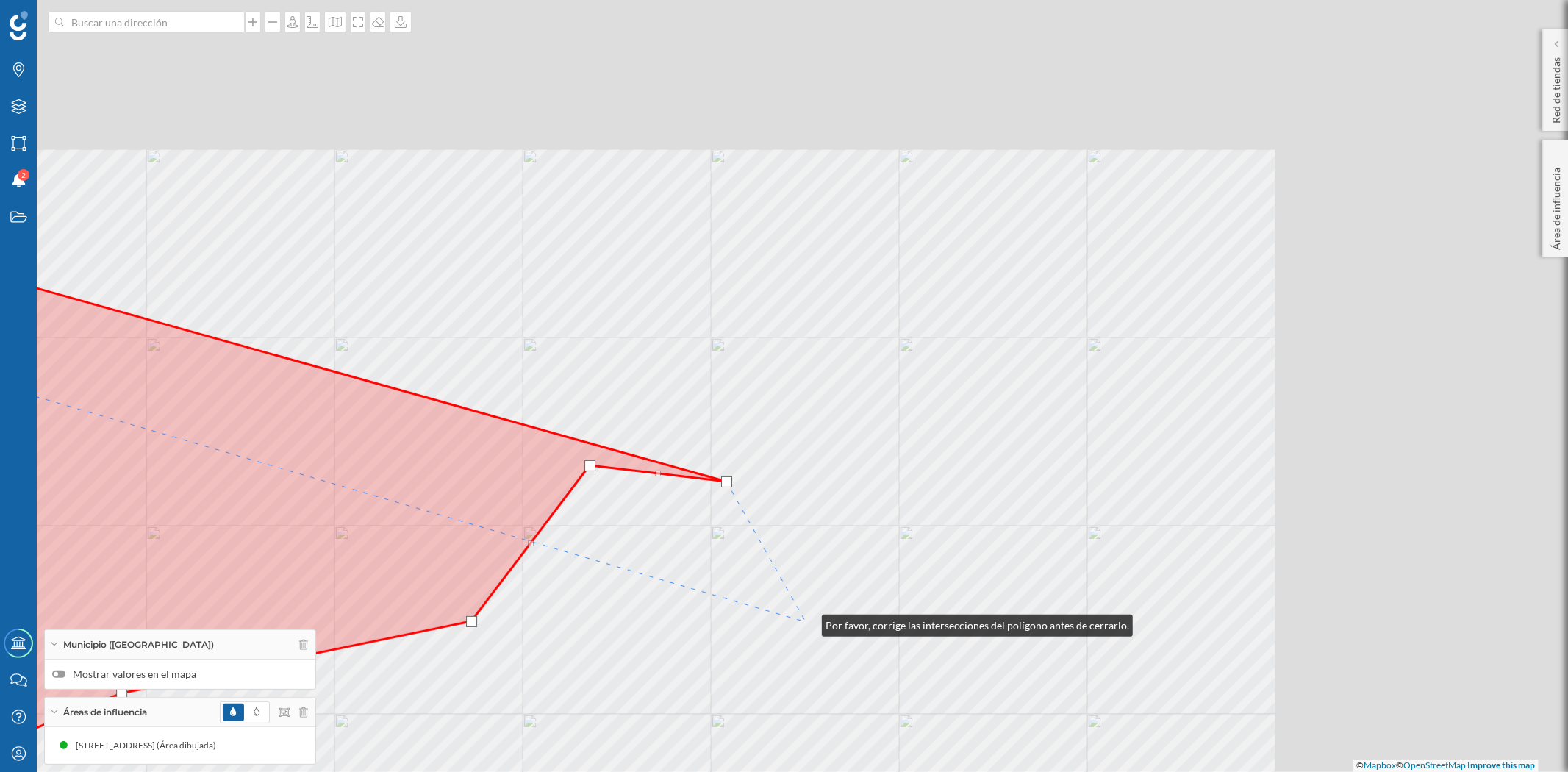
drag, startPoint x: 1123, startPoint y: 315, endPoint x: 807, endPoint y: 621, distance: 439.9
click at [807, 621] on div "© Mapbox © OpenStreetMap Improve this map" at bounding box center [784, 386] width 1568 height 772
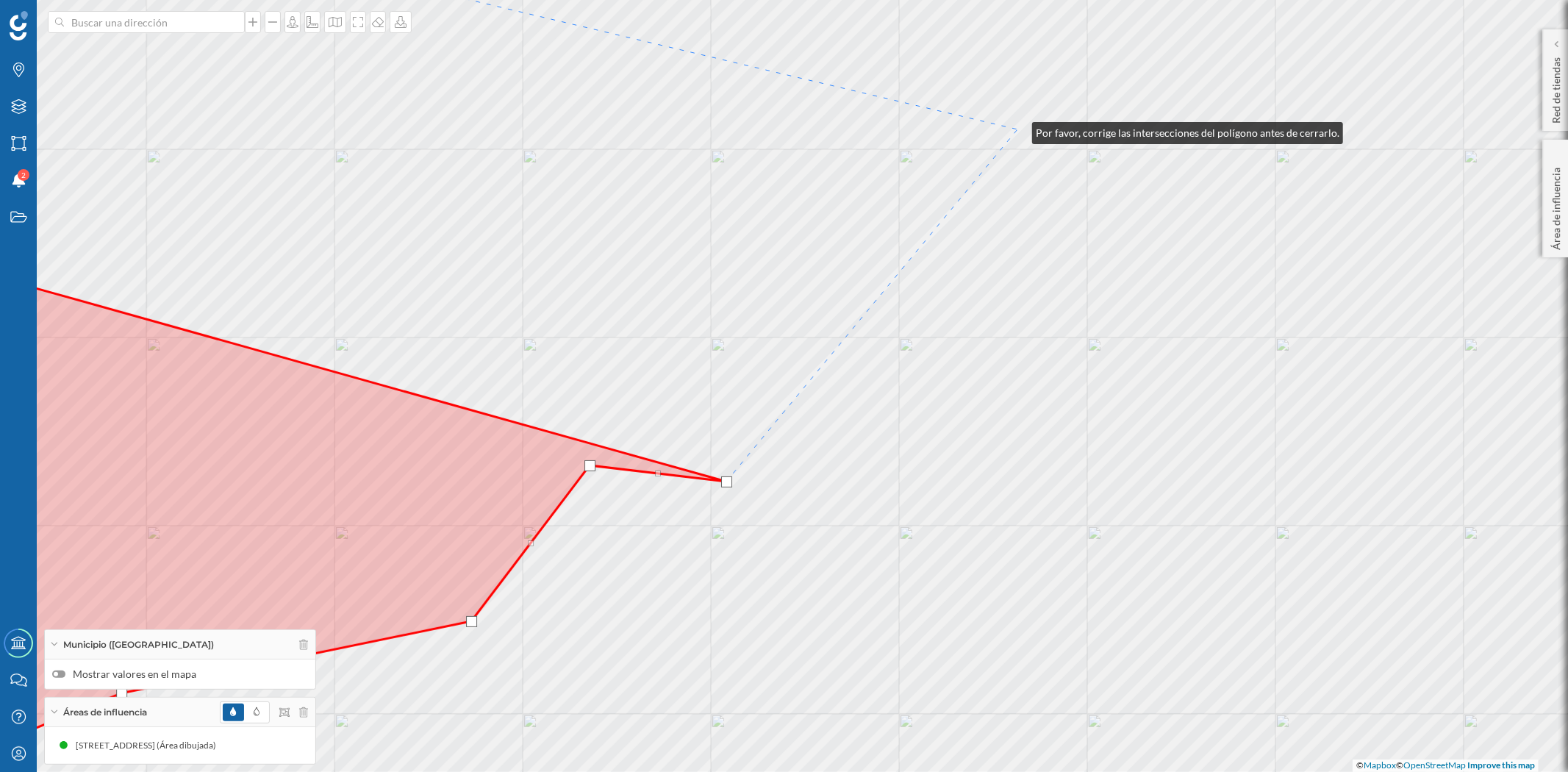
click at [1017, 130] on div "© Mapbox © OpenStreetMap Improve this map" at bounding box center [784, 386] width 1568 height 772
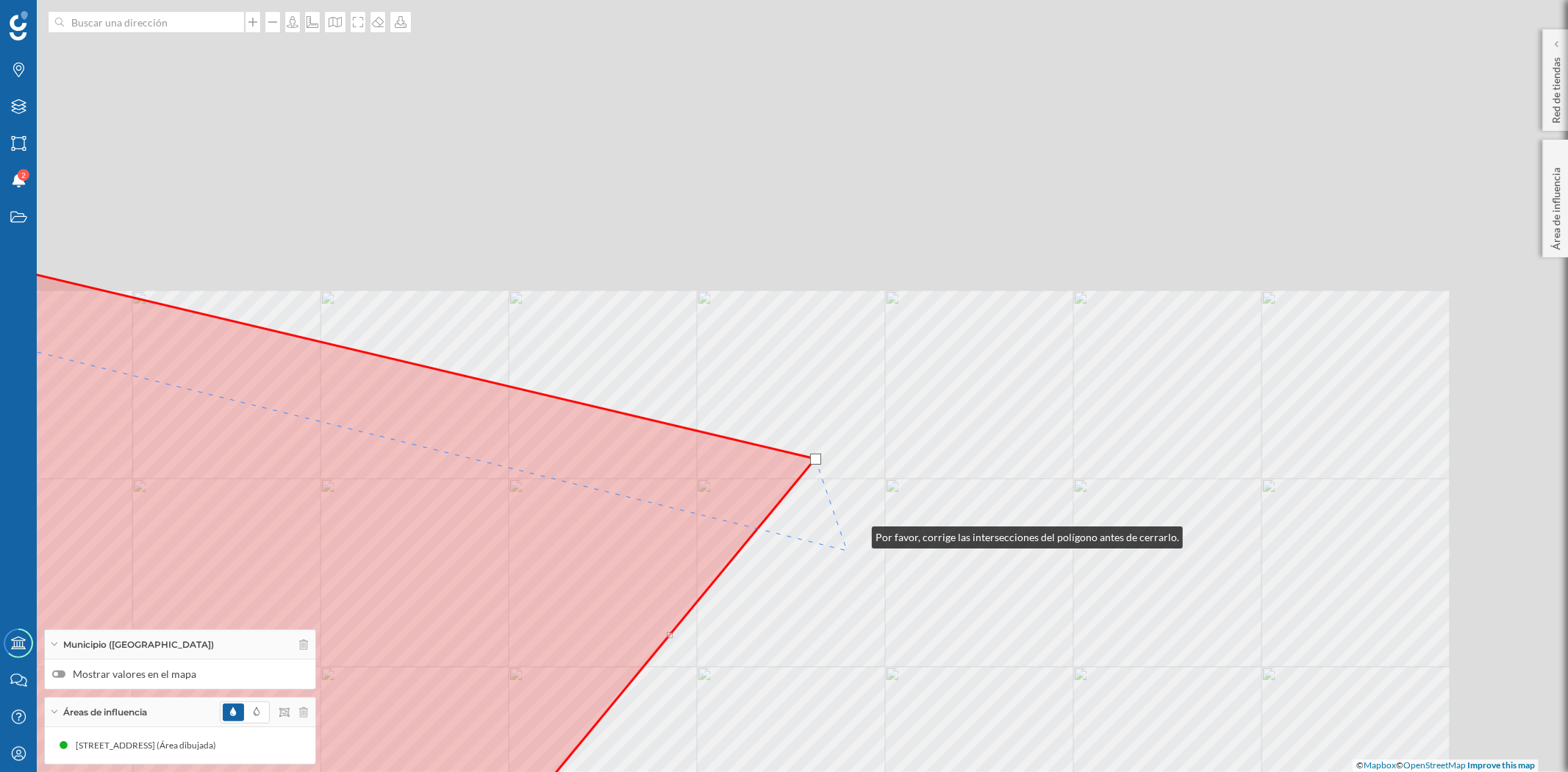
drag, startPoint x: 1059, startPoint y: 204, endPoint x: 838, endPoint y: 570, distance: 427.5
click at [842, 569] on div "© Mapbox © OpenStreetMap Improve this map" at bounding box center [784, 386] width 1568 height 772
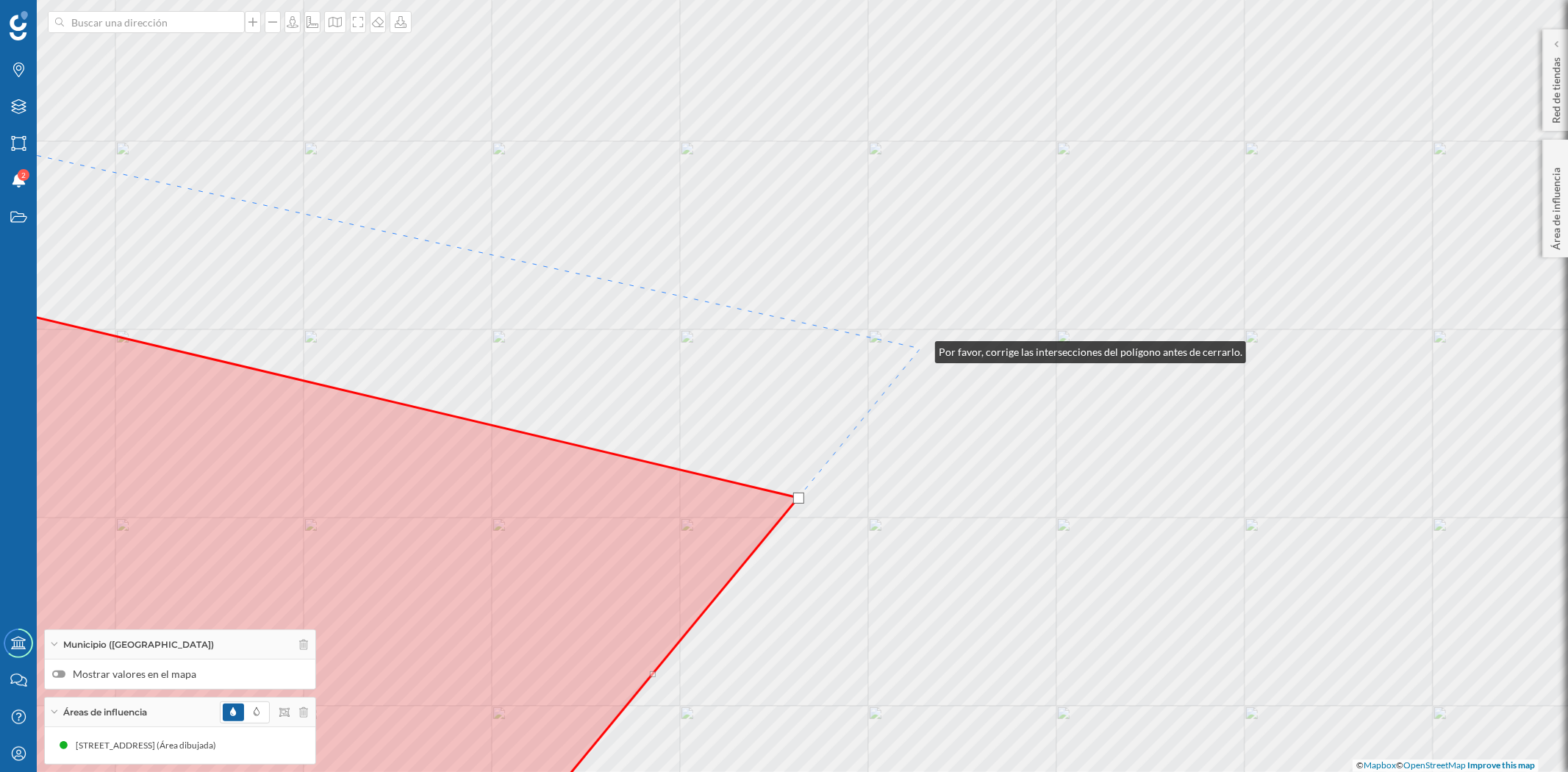
click at [921, 348] on div "© Mapbox © OpenStreetMap Improve this map" at bounding box center [784, 386] width 1568 height 772
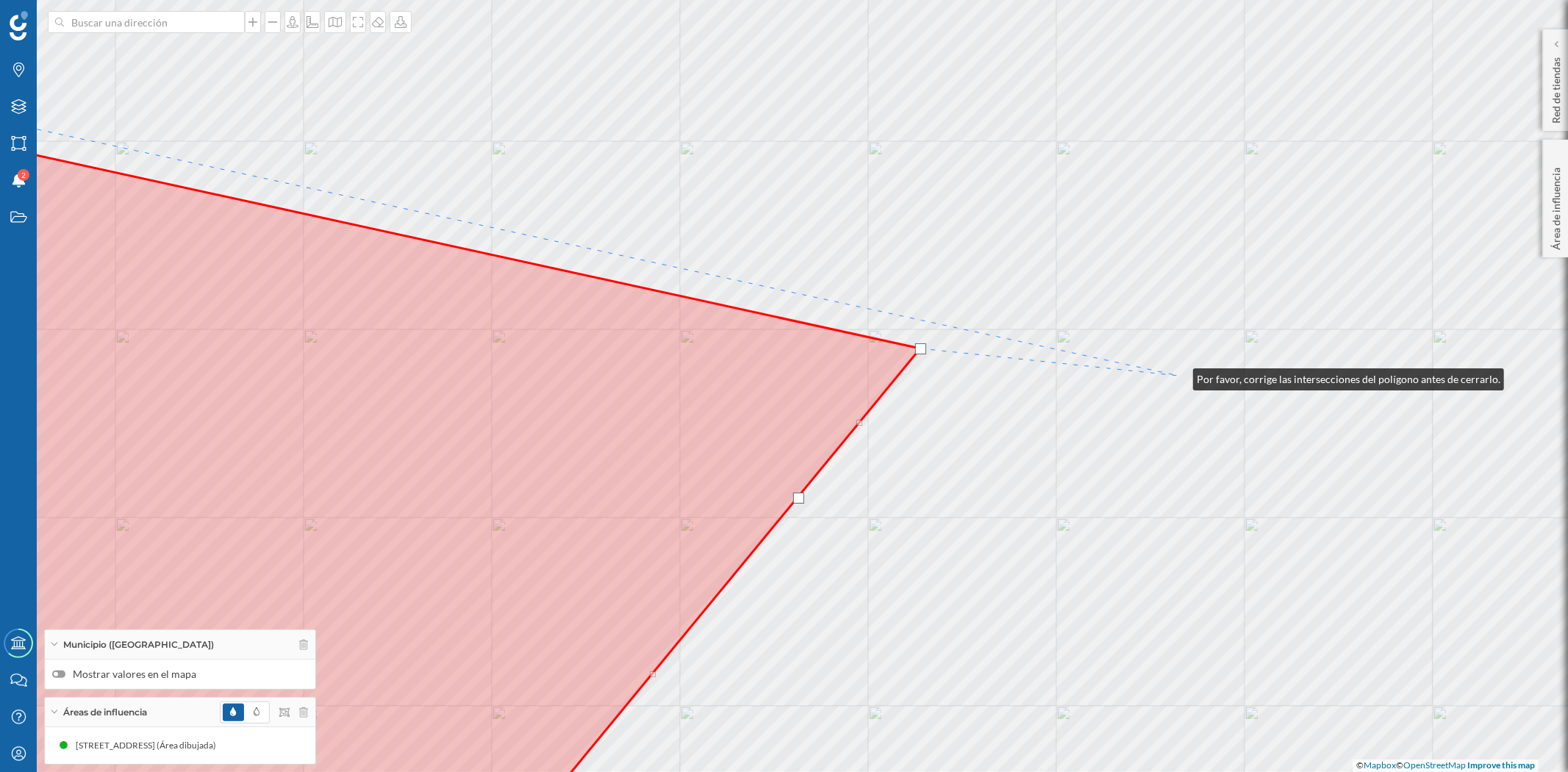
drag, startPoint x: 1178, startPoint y: 376, endPoint x: 894, endPoint y: 568, distance: 342.8
click at [894, 563] on div "© Mapbox © OpenStreetMap Improve this map" at bounding box center [784, 386] width 1568 height 772
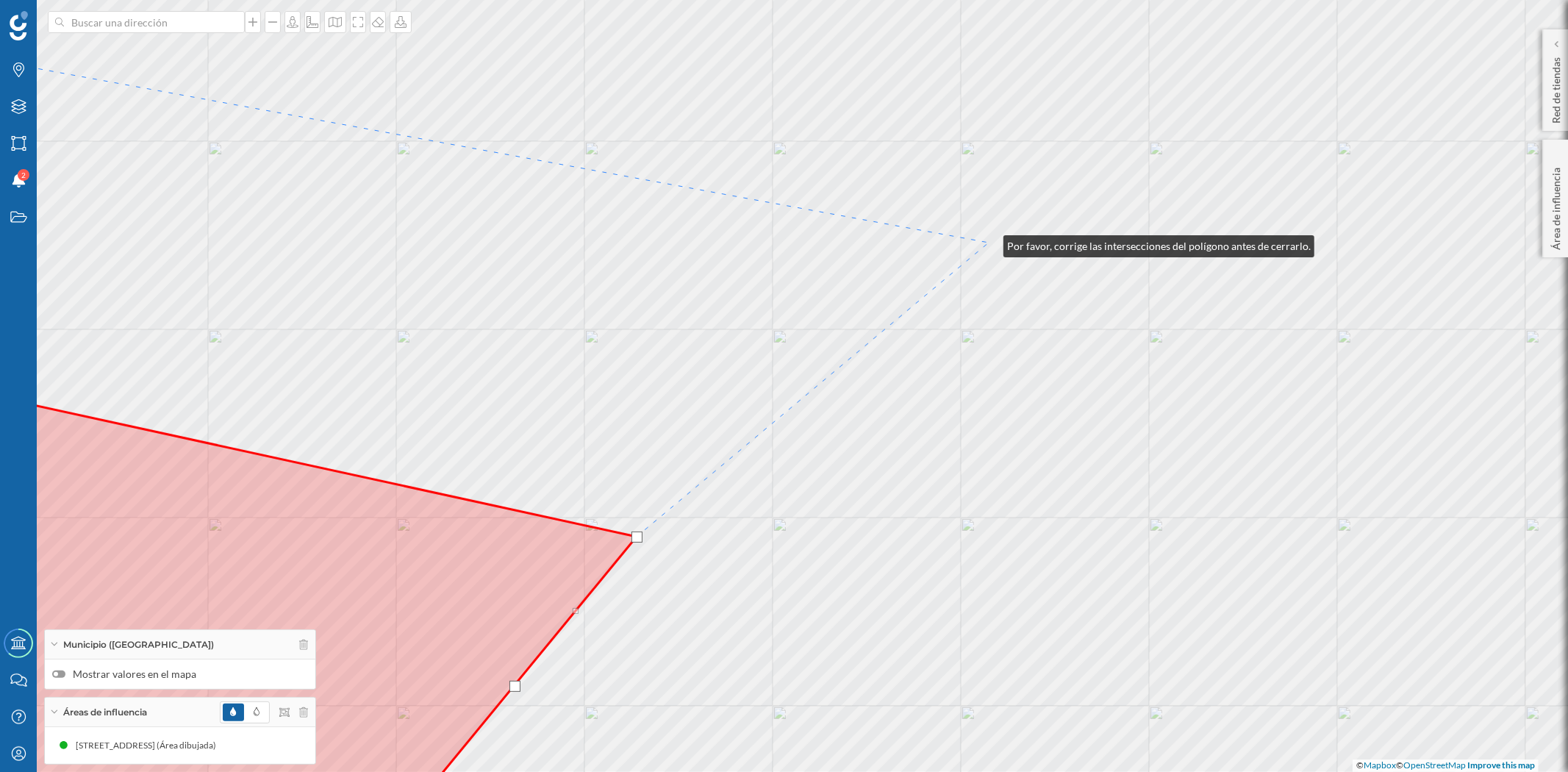
click at [989, 243] on div "© Mapbox © OpenStreetMap Improve this map" at bounding box center [784, 386] width 1568 height 772
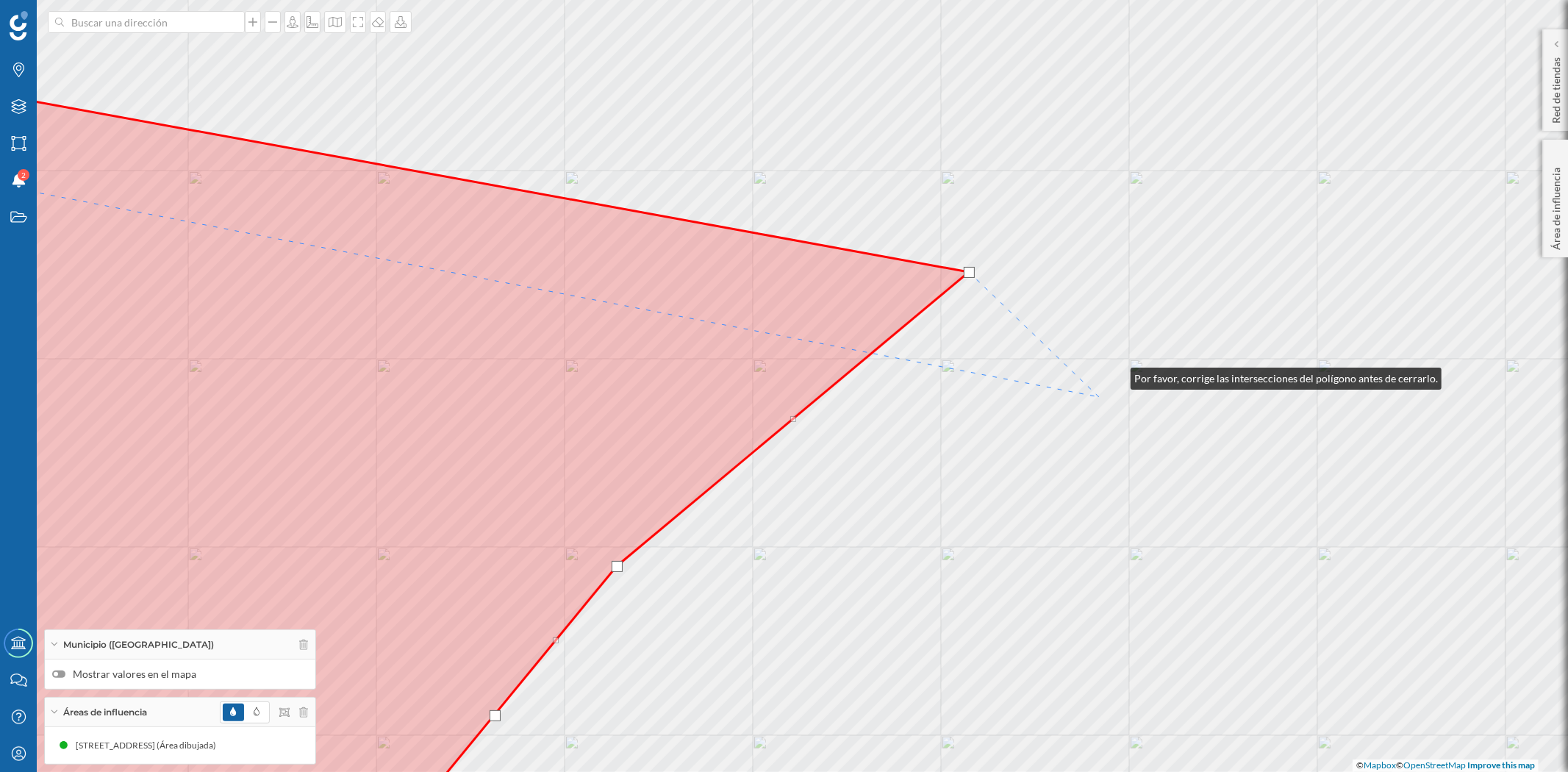
drag, startPoint x: 1136, startPoint y: 346, endPoint x: 761, endPoint y: 673, distance: 497.5
click at [761, 673] on div "© Mapbox © OpenStreetMap Improve this map" at bounding box center [784, 386] width 1568 height 772
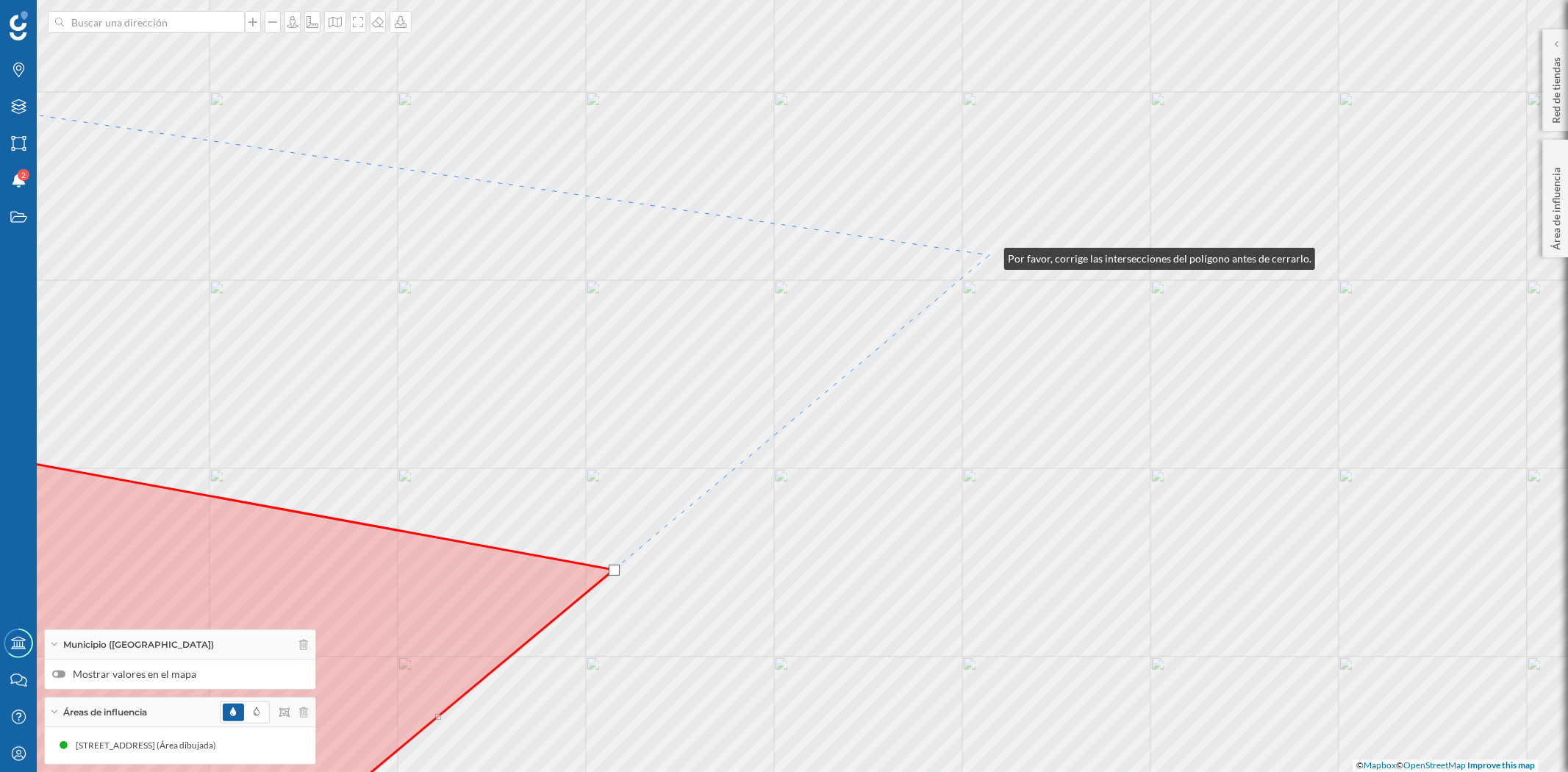
click at [989, 255] on div "© Mapbox © OpenStreetMap Improve this map" at bounding box center [784, 386] width 1568 height 772
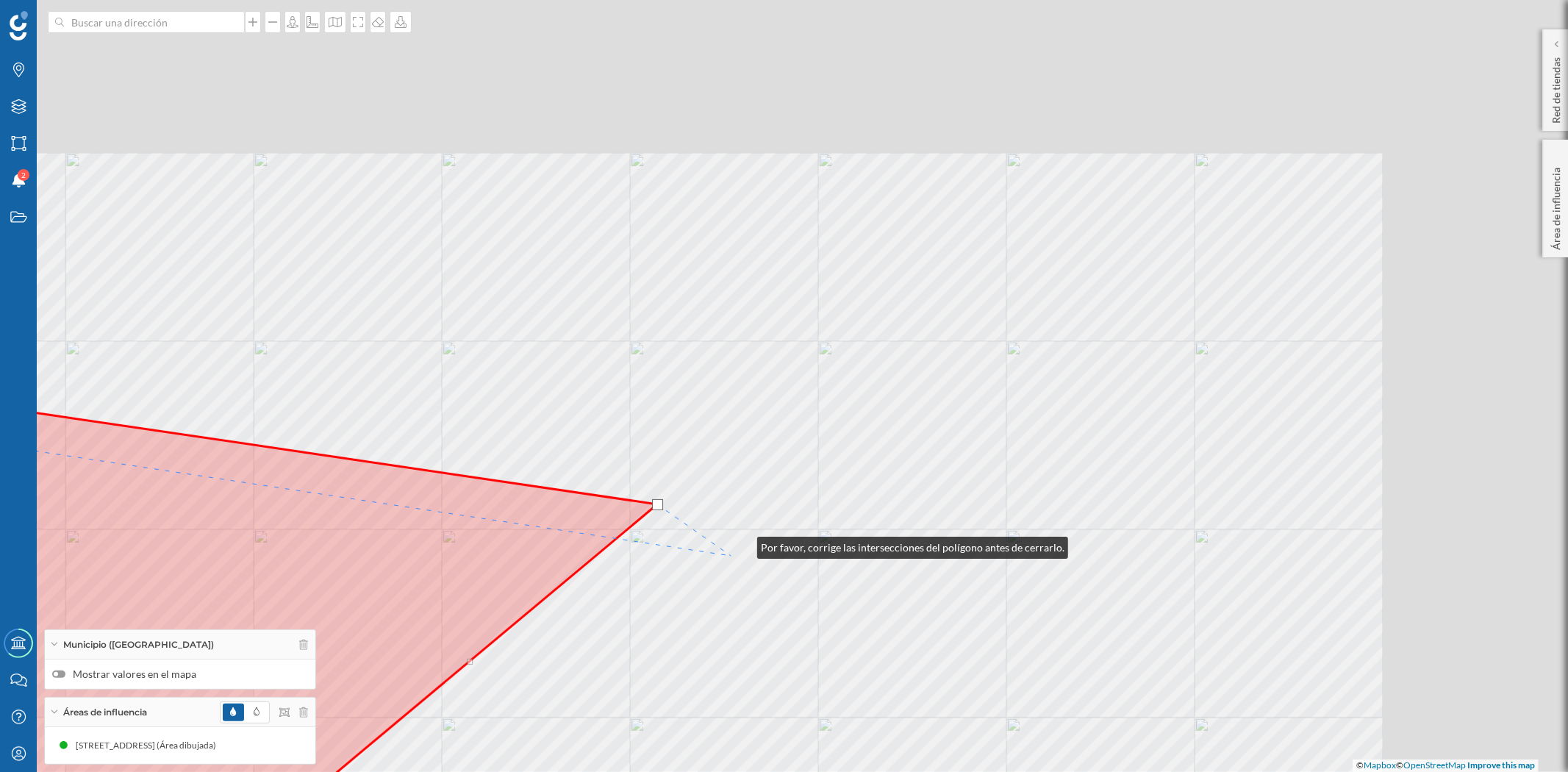
drag, startPoint x: 1075, startPoint y: 294, endPoint x: 732, endPoint y: 556, distance: 431.6
click at [734, 553] on div "© Mapbox © OpenStreetMap Improve this map" at bounding box center [784, 386] width 1568 height 772
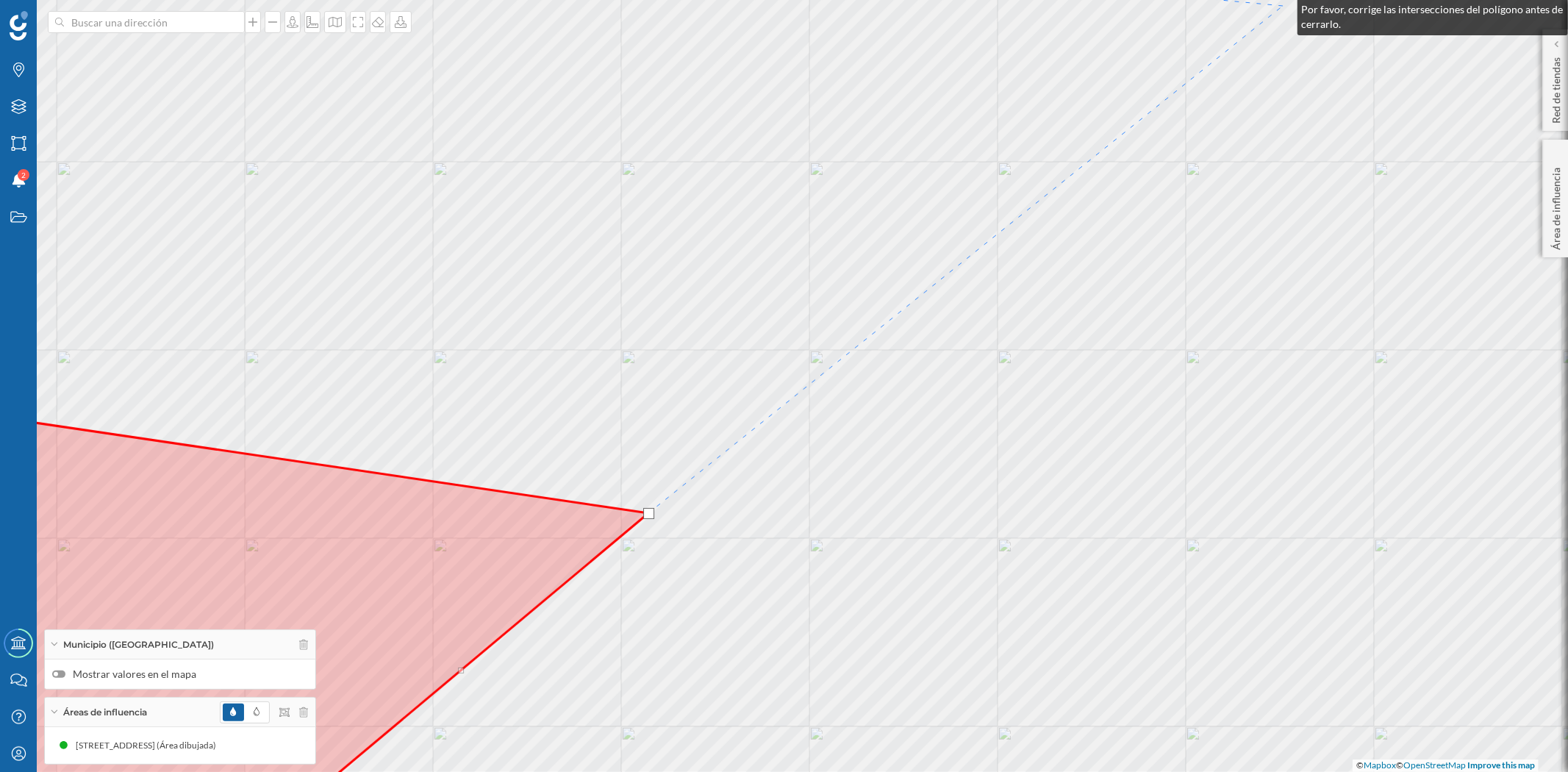
click at [1283, 6] on div "© Mapbox © OpenStreetMap Improve this map" at bounding box center [784, 386] width 1568 height 772
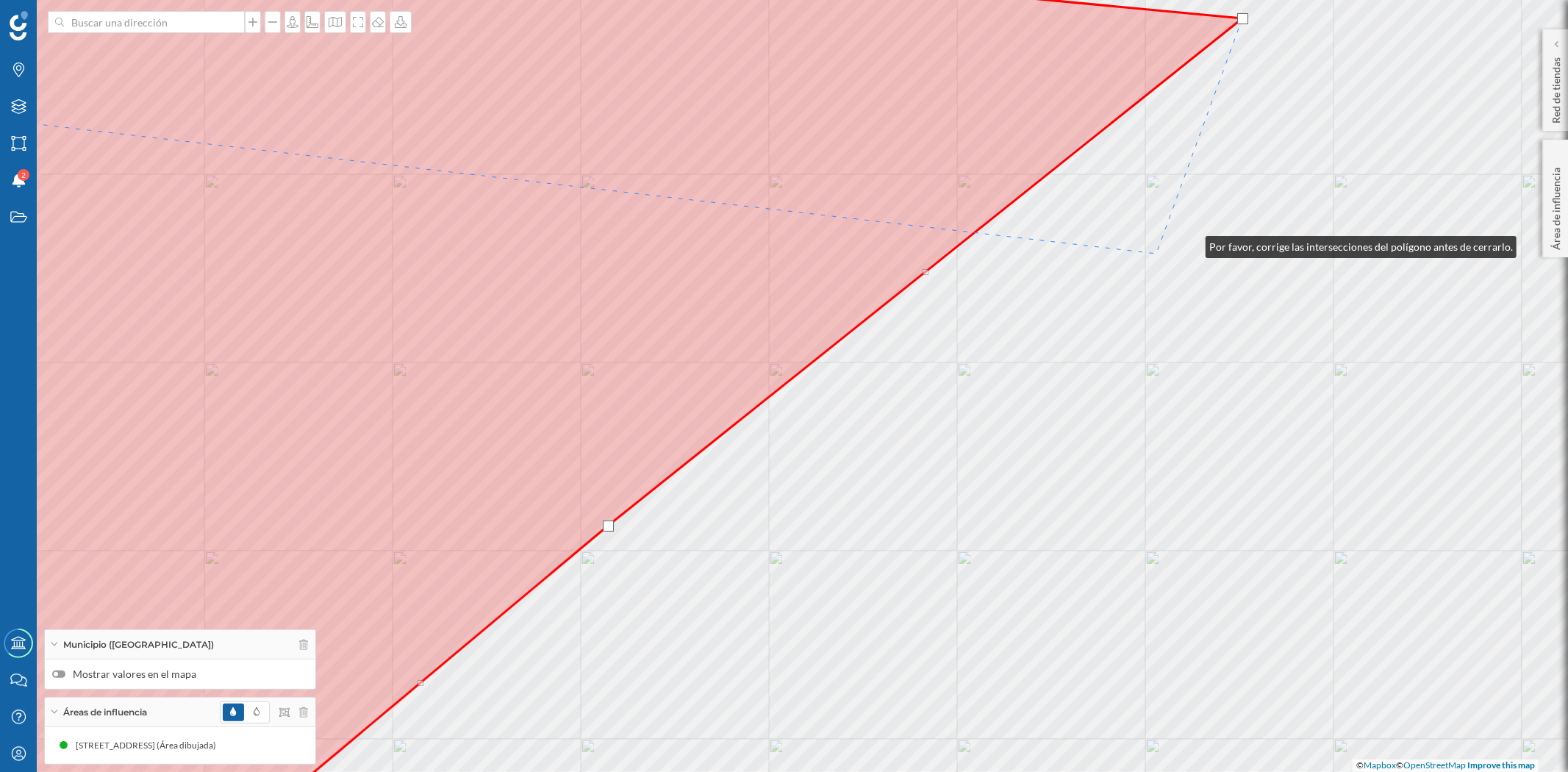
drag, startPoint x: 1191, startPoint y: 243, endPoint x: 297, endPoint y: 576, distance: 954.0
click at [297, 576] on div "© Mapbox © OpenStreetMap Improve this map" at bounding box center [784, 386] width 1568 height 772
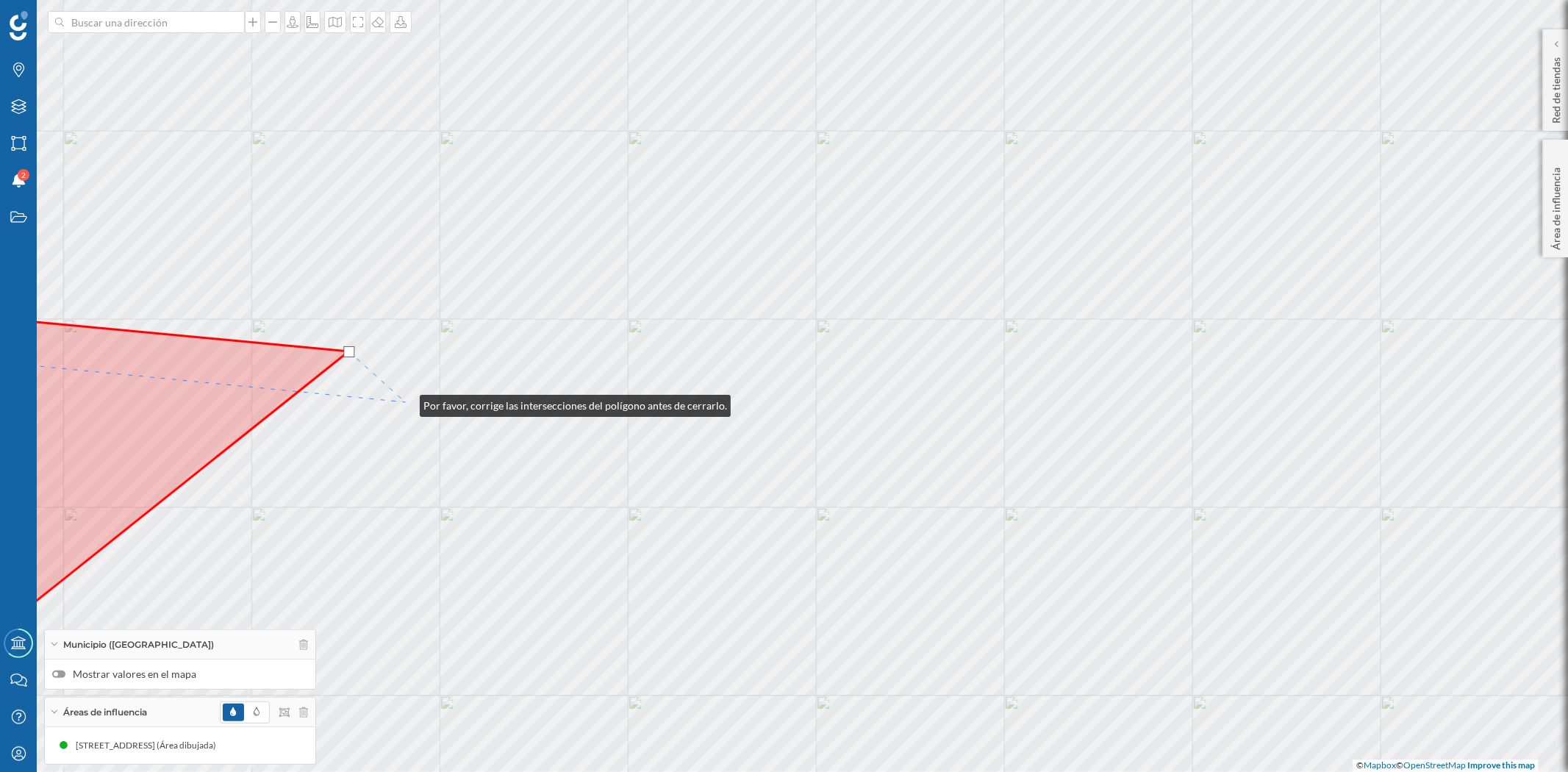
click at [405, 402] on div "© Mapbox © OpenStreetMap Improve this map" at bounding box center [784, 386] width 1568 height 772
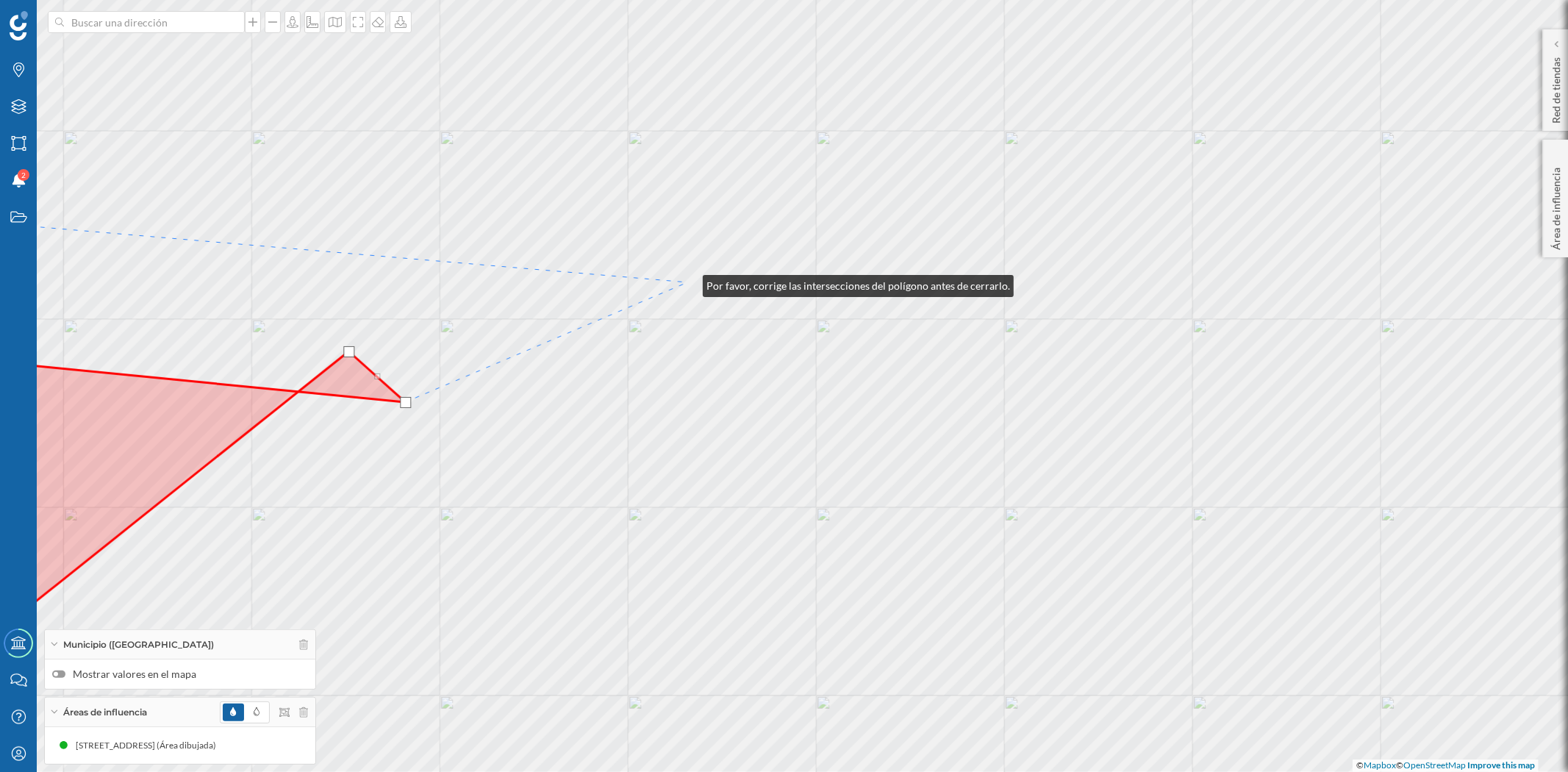
click at [688, 282] on div "© Mapbox © OpenStreetMap Improve this map" at bounding box center [784, 386] width 1568 height 772
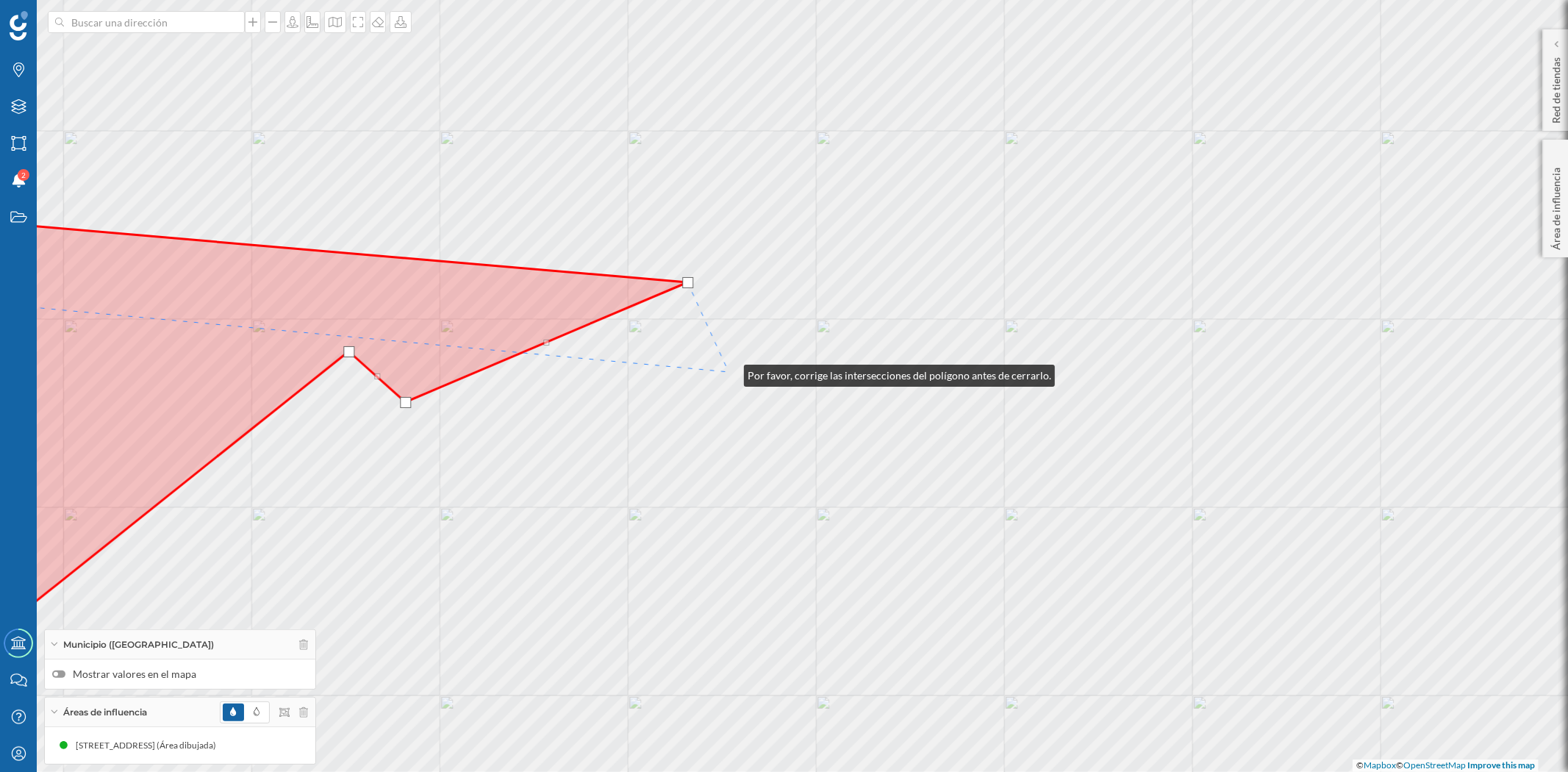
drag, startPoint x: 539, startPoint y: 579, endPoint x: 518, endPoint y: 600, distance: 29.7
click at [518, 600] on div "© Mapbox © OpenStreetMap Improve this map" at bounding box center [784, 386] width 1568 height 772
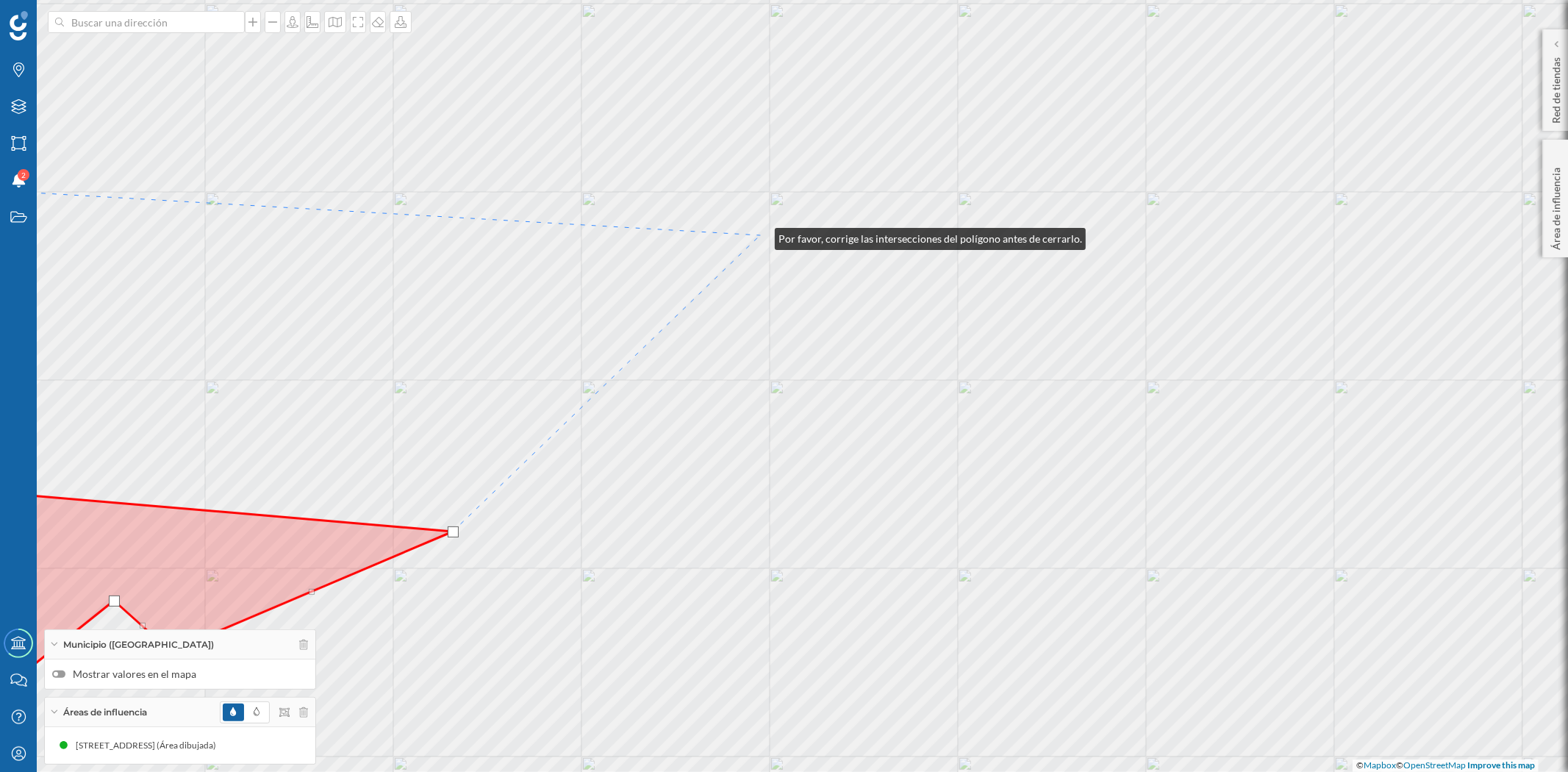
click at [760, 235] on div "© Mapbox © OpenStreetMap Improve this map" at bounding box center [784, 386] width 1568 height 772
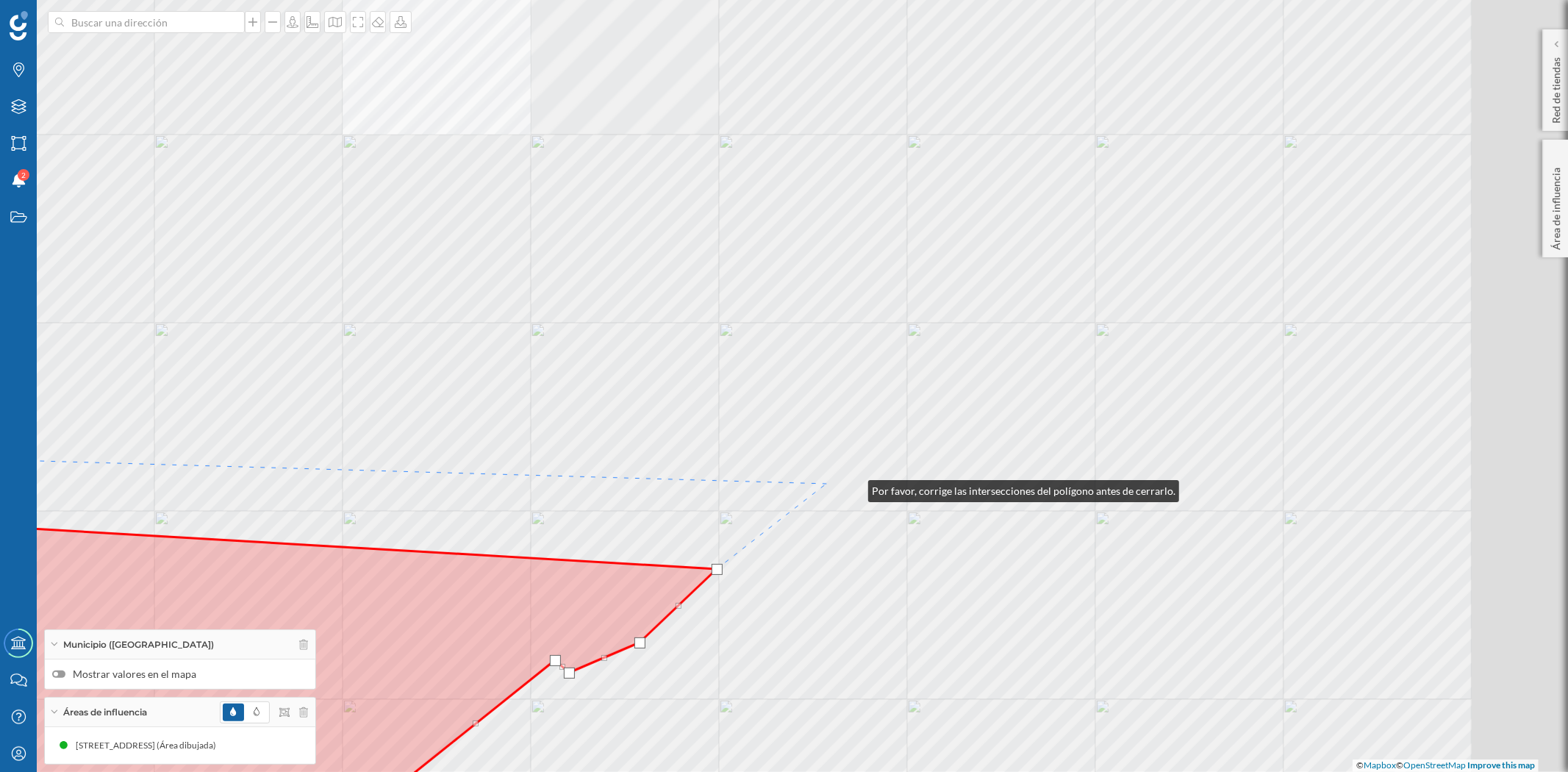
drag, startPoint x: 987, startPoint y: 513, endPoint x: 772, endPoint y: 474, distance: 218.5
click at [772, 474] on div "© Mapbox © OpenStreetMap Improve this map" at bounding box center [784, 386] width 1568 height 772
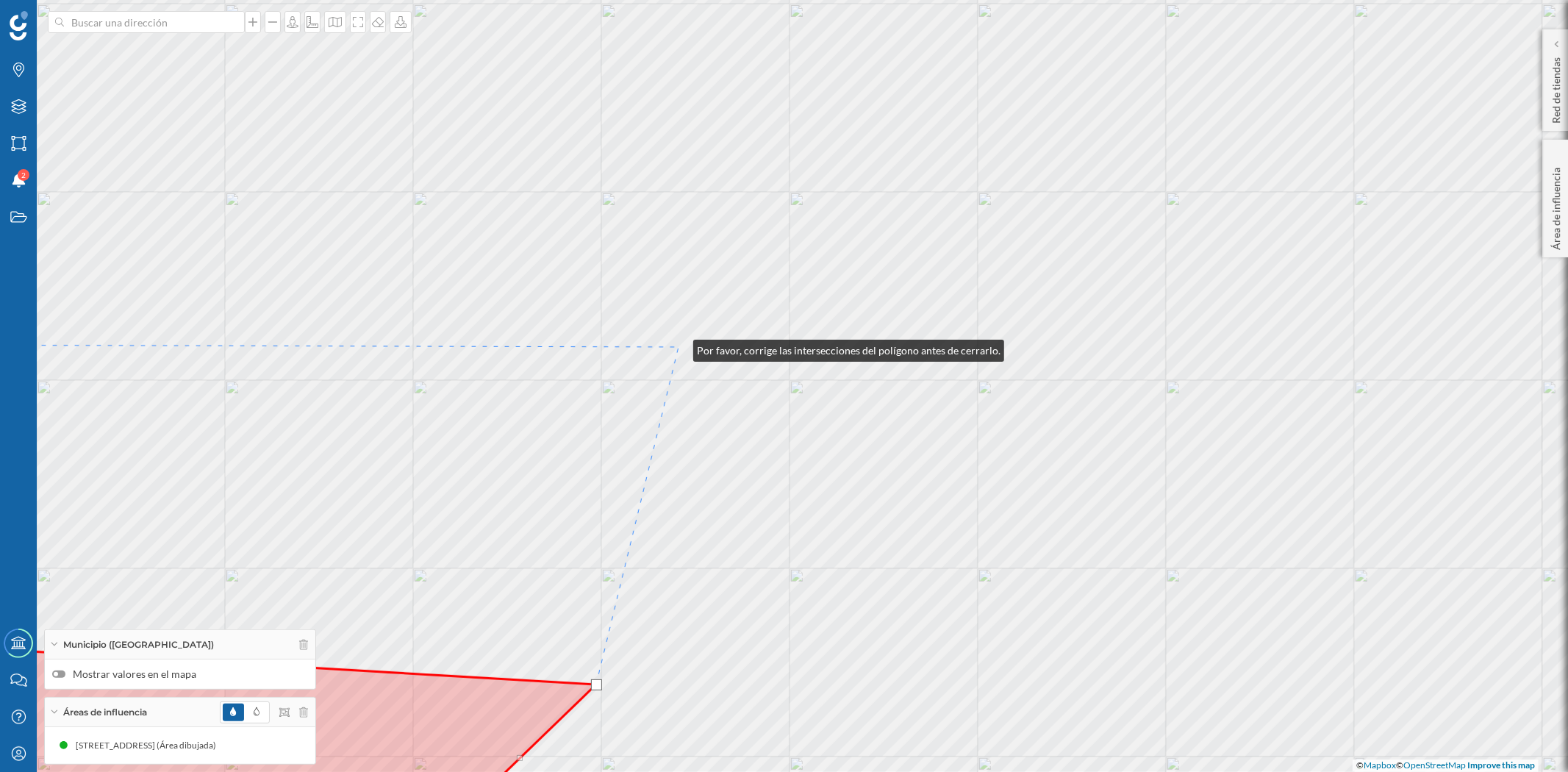
click at [679, 347] on div "© Mapbox © OpenStreetMap Improve this map" at bounding box center [784, 386] width 1568 height 772
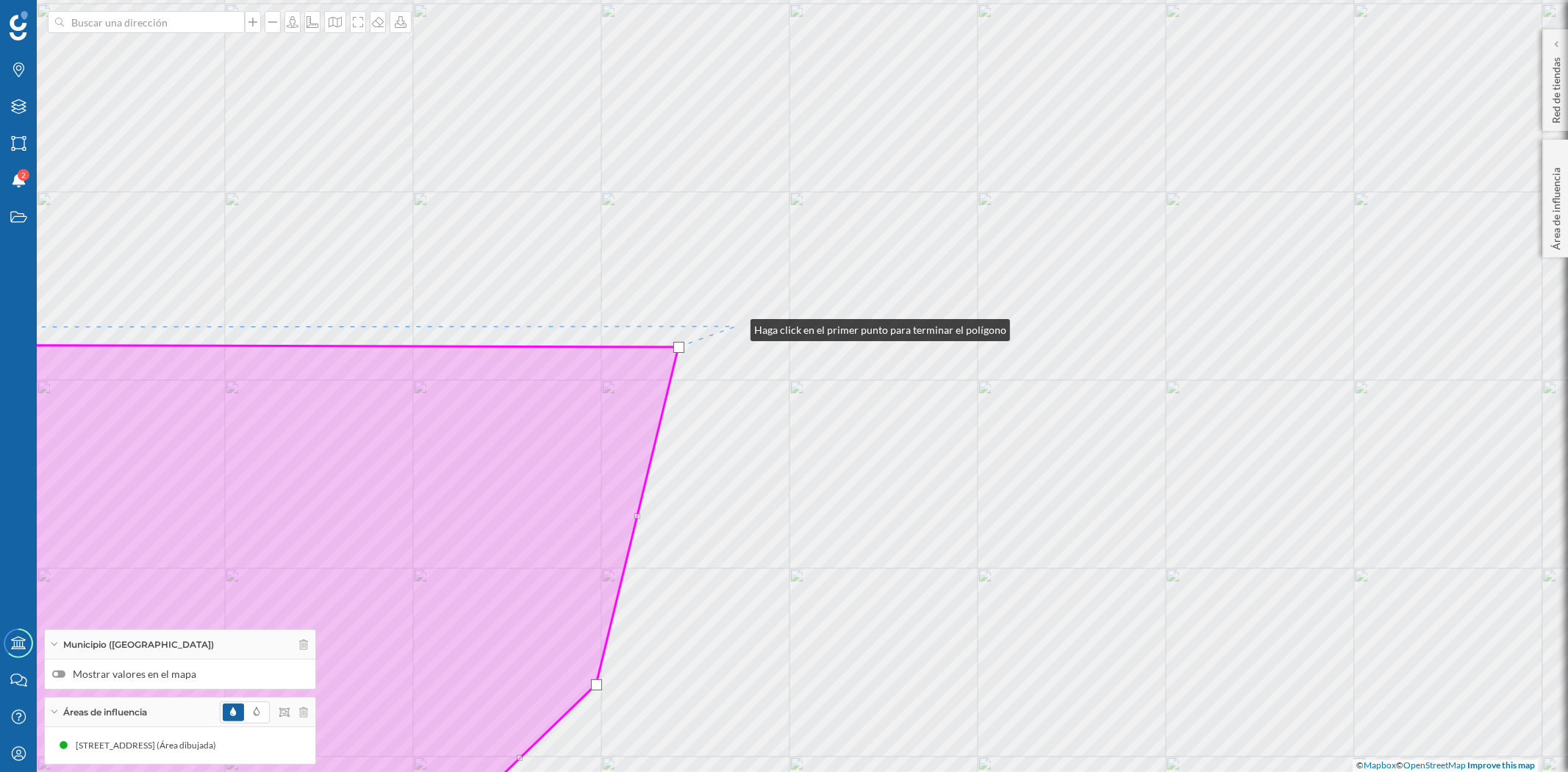
click at [736, 326] on div "© Mapbox © OpenStreetMap Improve this map" at bounding box center [784, 386] width 1568 height 772
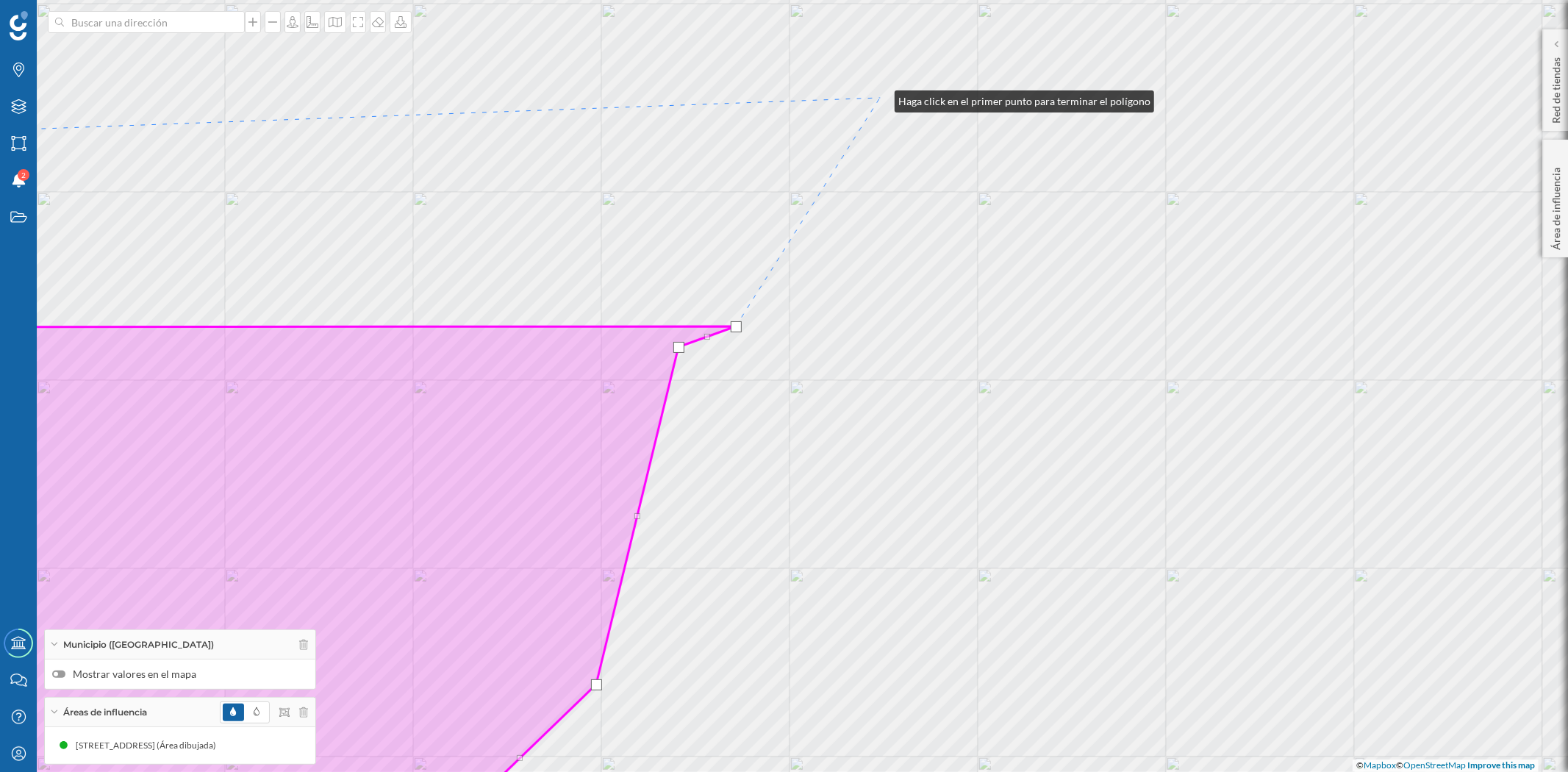
click at [880, 98] on div "© Mapbox © OpenStreetMap Improve this map" at bounding box center [784, 386] width 1568 height 772
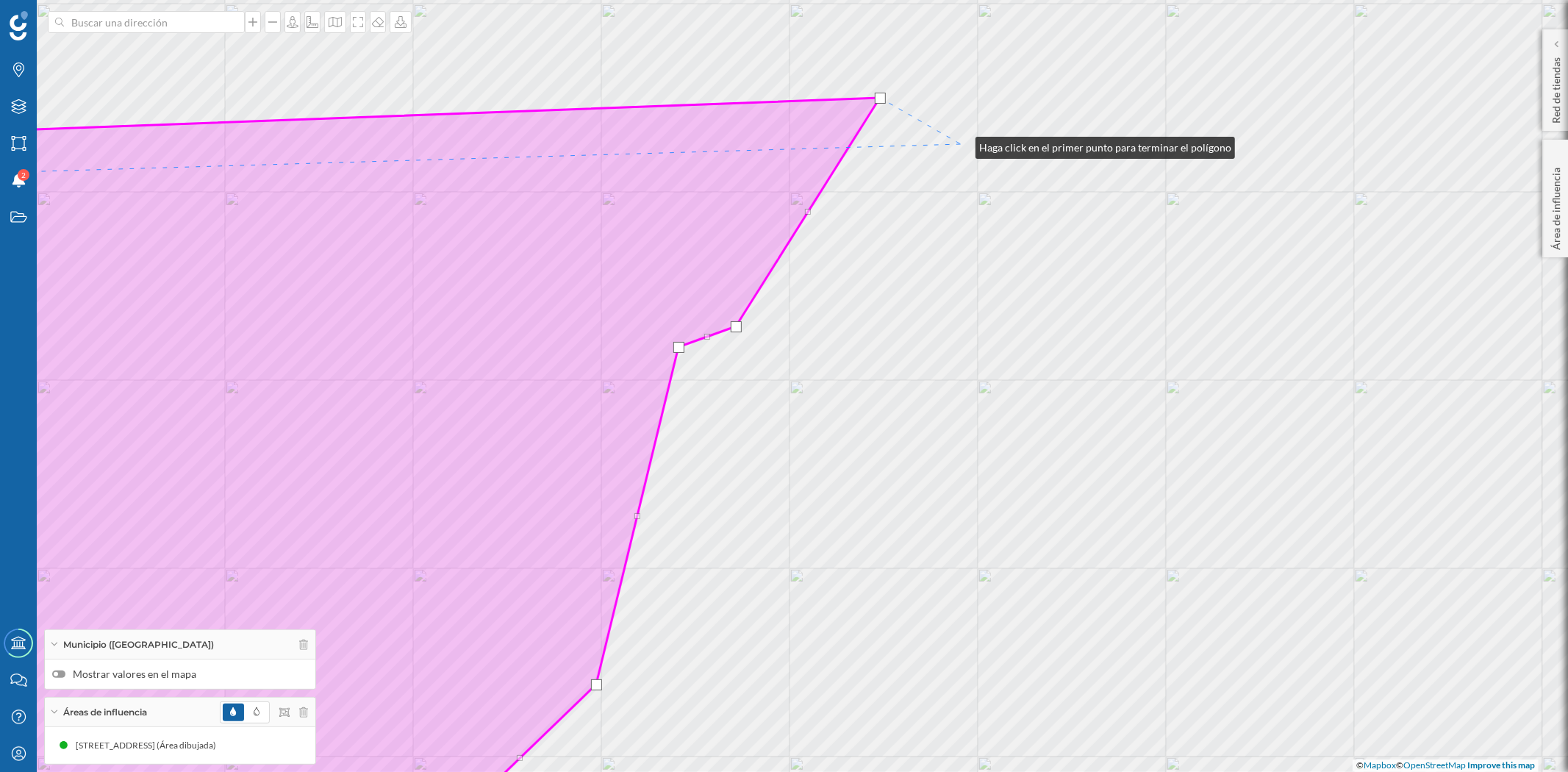
click at [961, 144] on div "© Mapbox © OpenStreetMap Improve this map" at bounding box center [784, 386] width 1568 height 772
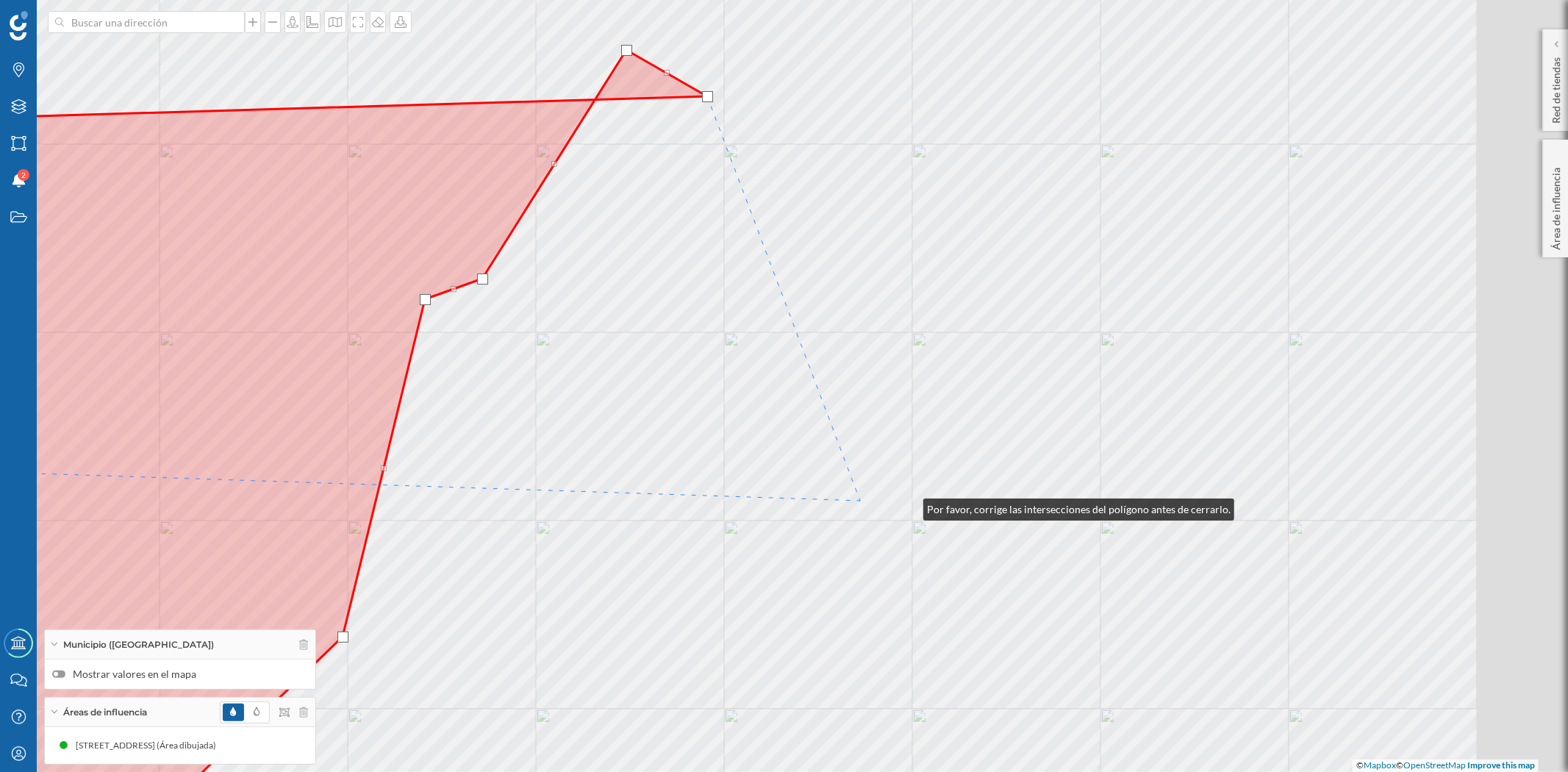
drag, startPoint x: 1163, startPoint y: 554, endPoint x: 747, endPoint y: 482, distance: 422.2
click at [747, 482] on div "© Mapbox © OpenStreetMap Improve this map" at bounding box center [784, 386] width 1568 height 772
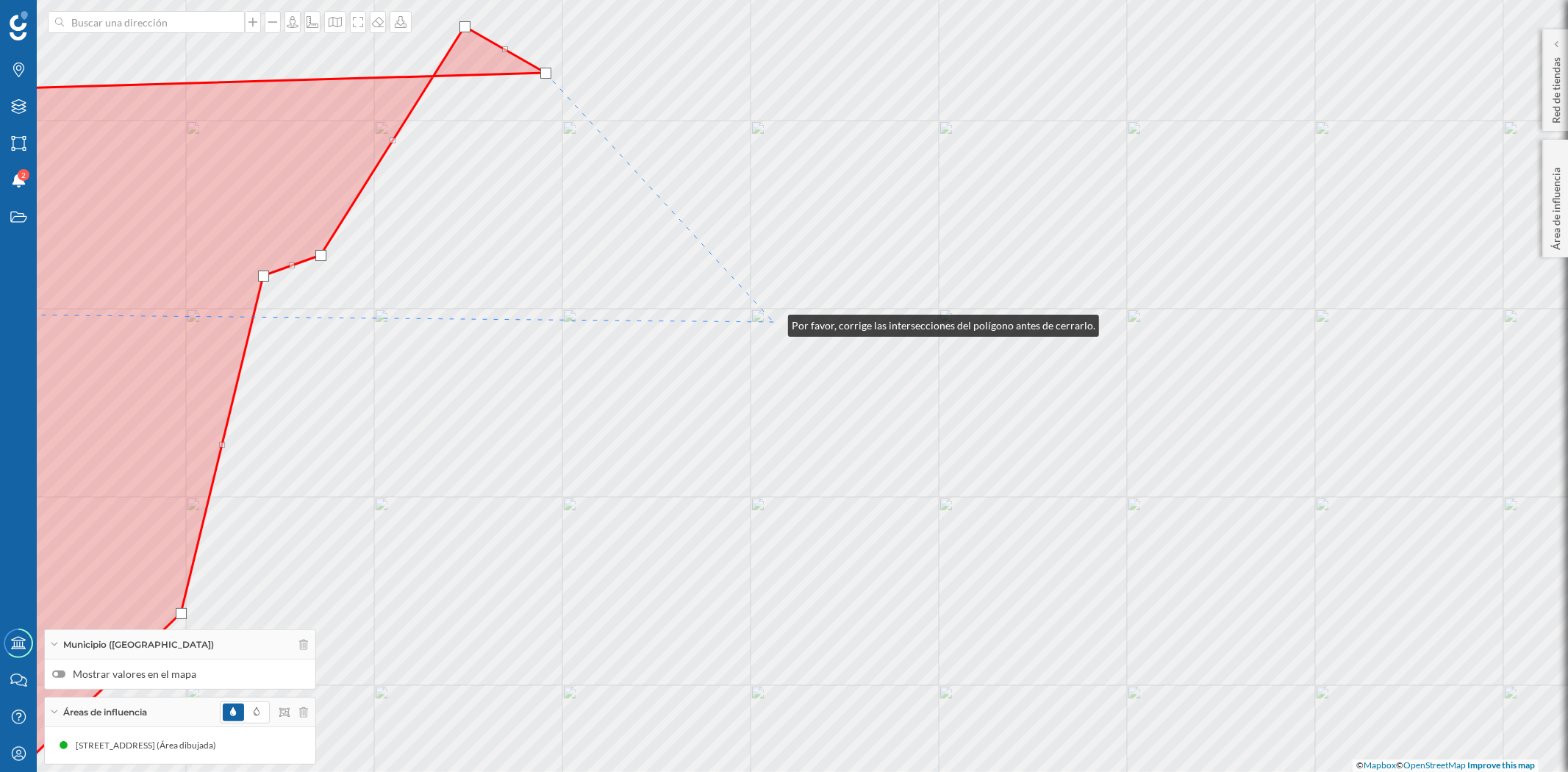
click at [773, 322] on div "© Mapbox © OpenStreetMap Improve this map" at bounding box center [784, 386] width 1568 height 772
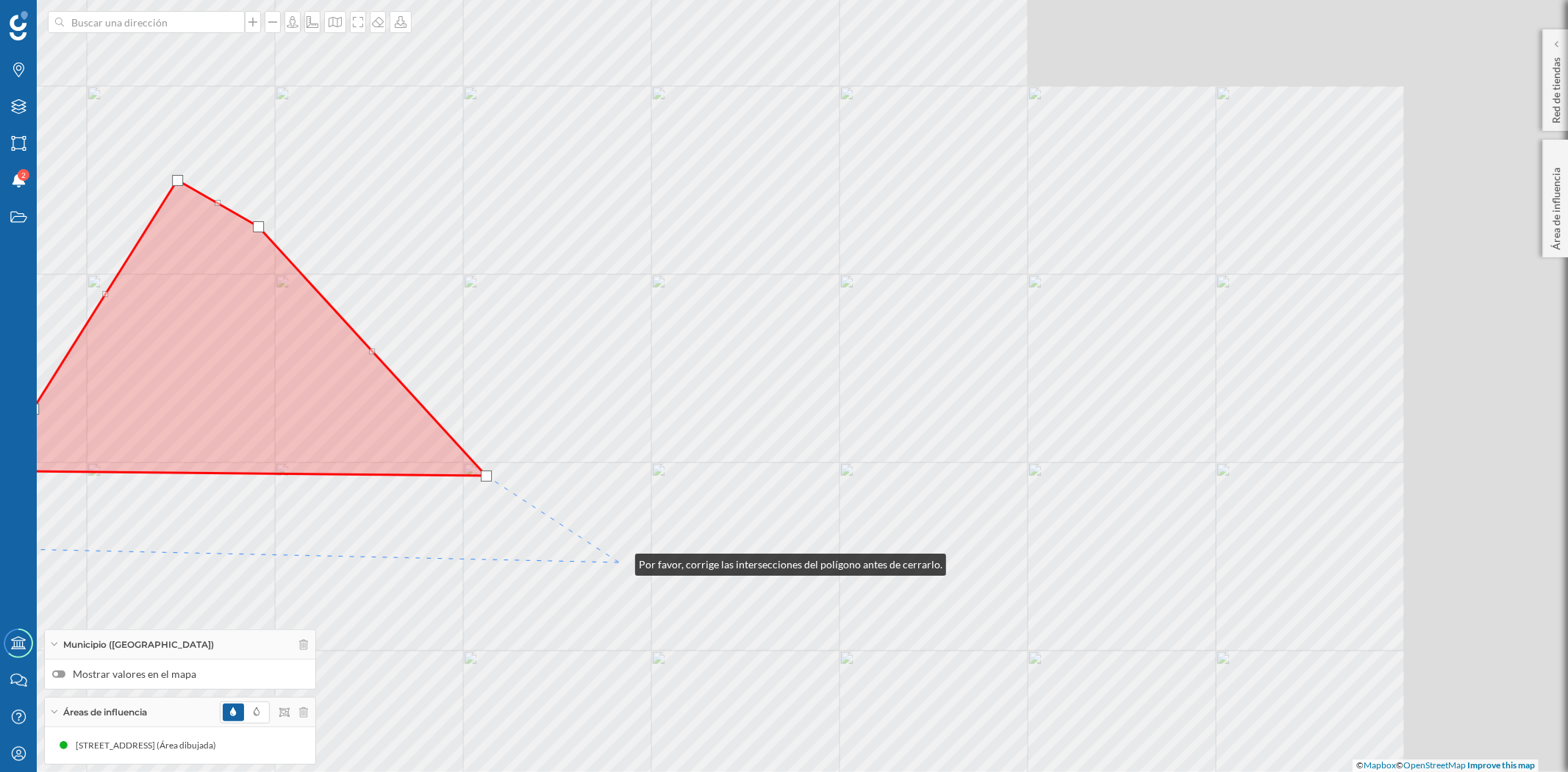
drag, startPoint x: 908, startPoint y: 407, endPoint x: 621, endPoint y: 560, distance: 325.2
click at [621, 560] on div "© Mapbox © OpenStreetMap Improve this map" at bounding box center [784, 386] width 1568 height 772
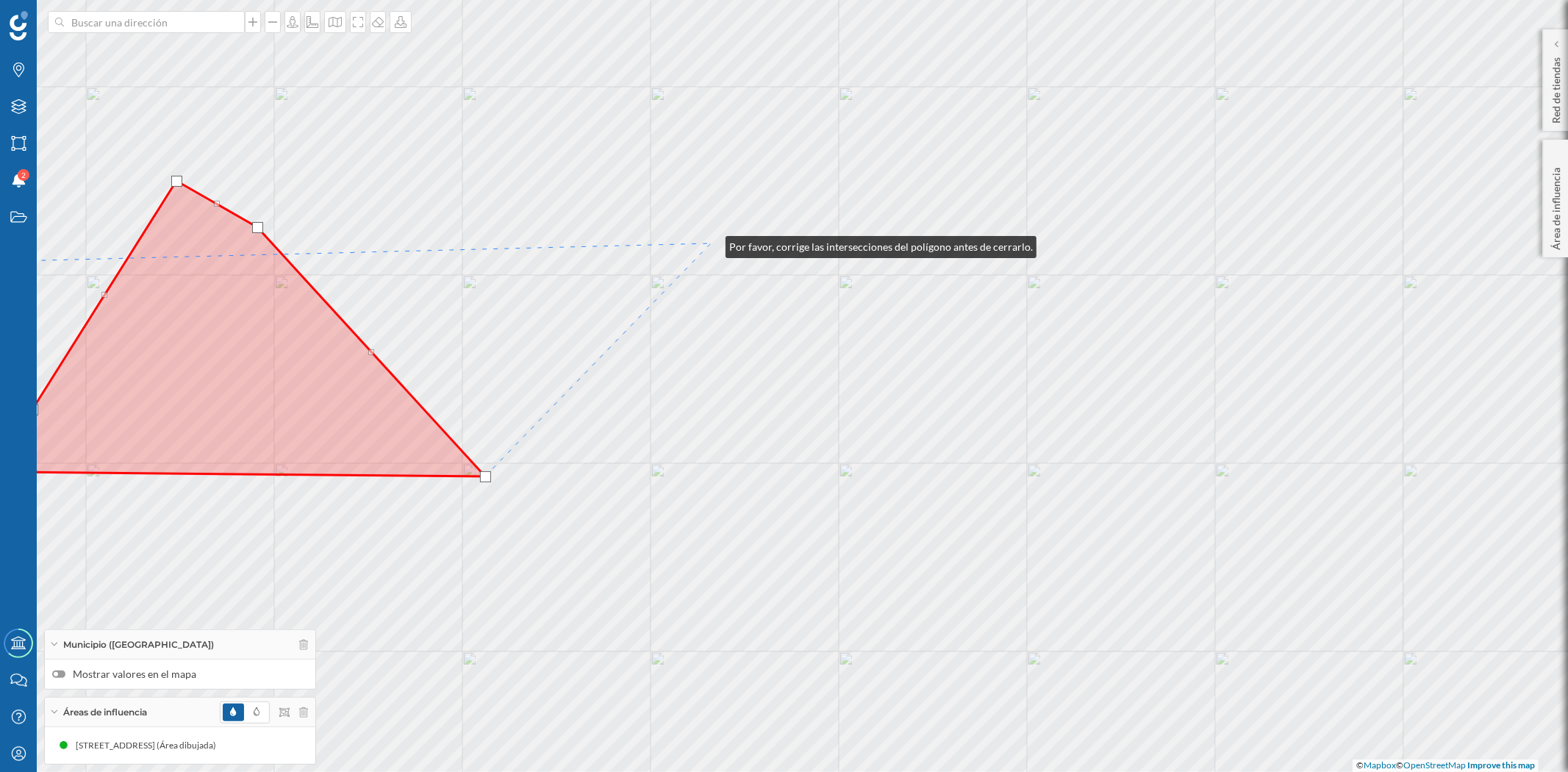
click at [711, 243] on div "© Mapbox © OpenStreetMap Improve this map" at bounding box center [784, 386] width 1568 height 772
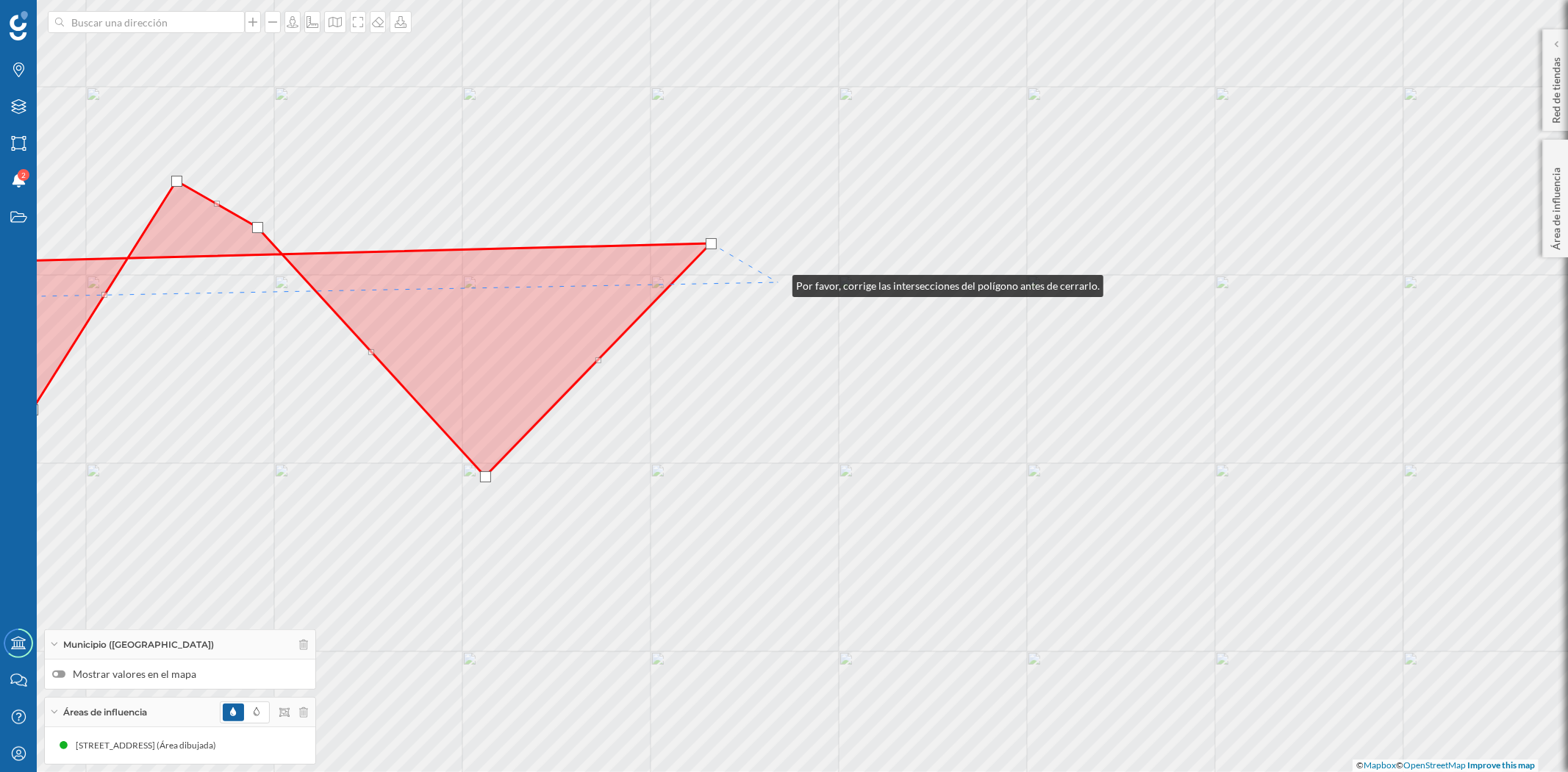
click at [778, 282] on div "© Mapbox © OpenStreetMap Improve this map" at bounding box center [784, 386] width 1568 height 772
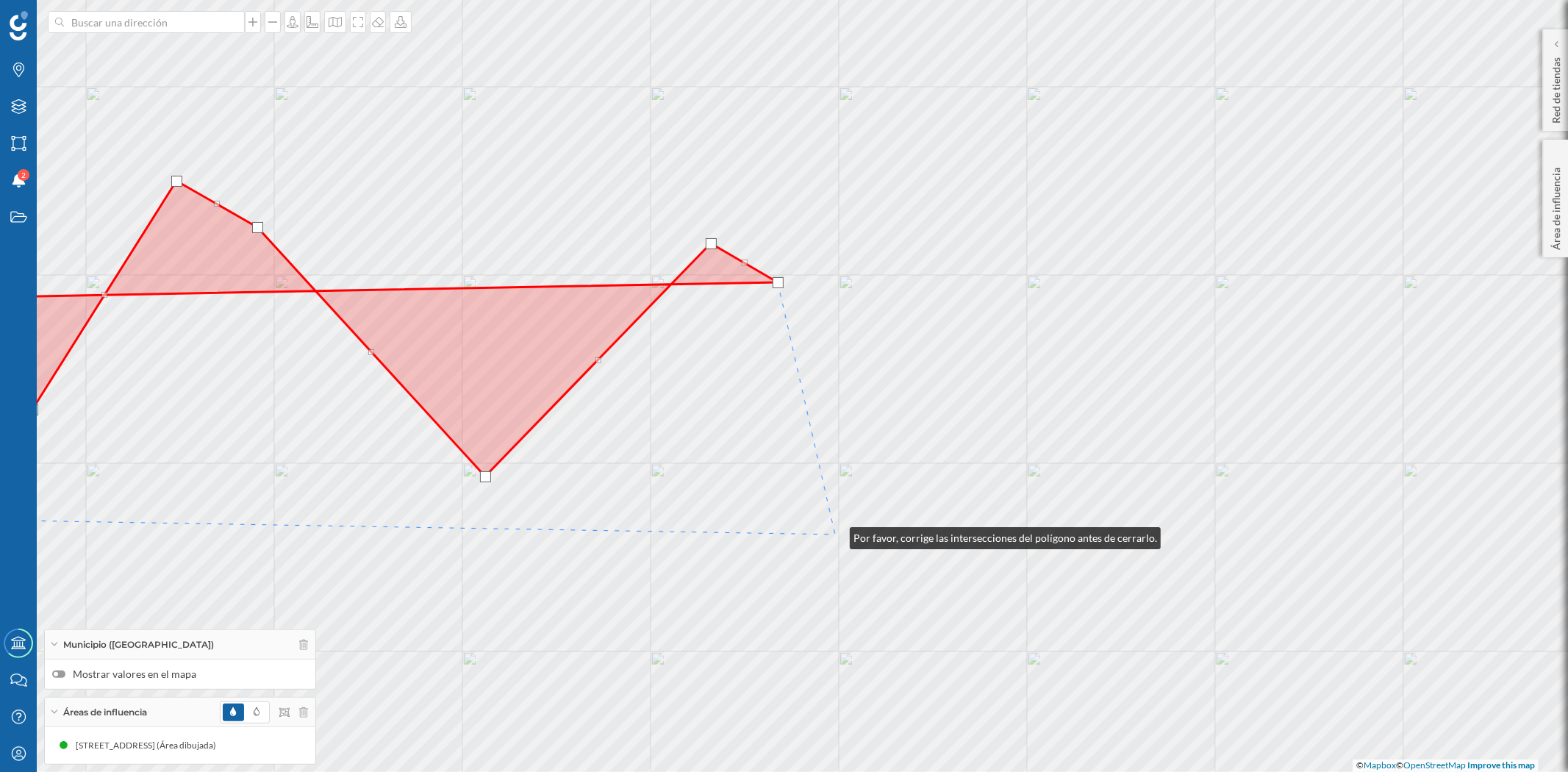
click at [835, 534] on div "© Mapbox © OpenStreetMap Improve this map" at bounding box center [784, 386] width 1568 height 772
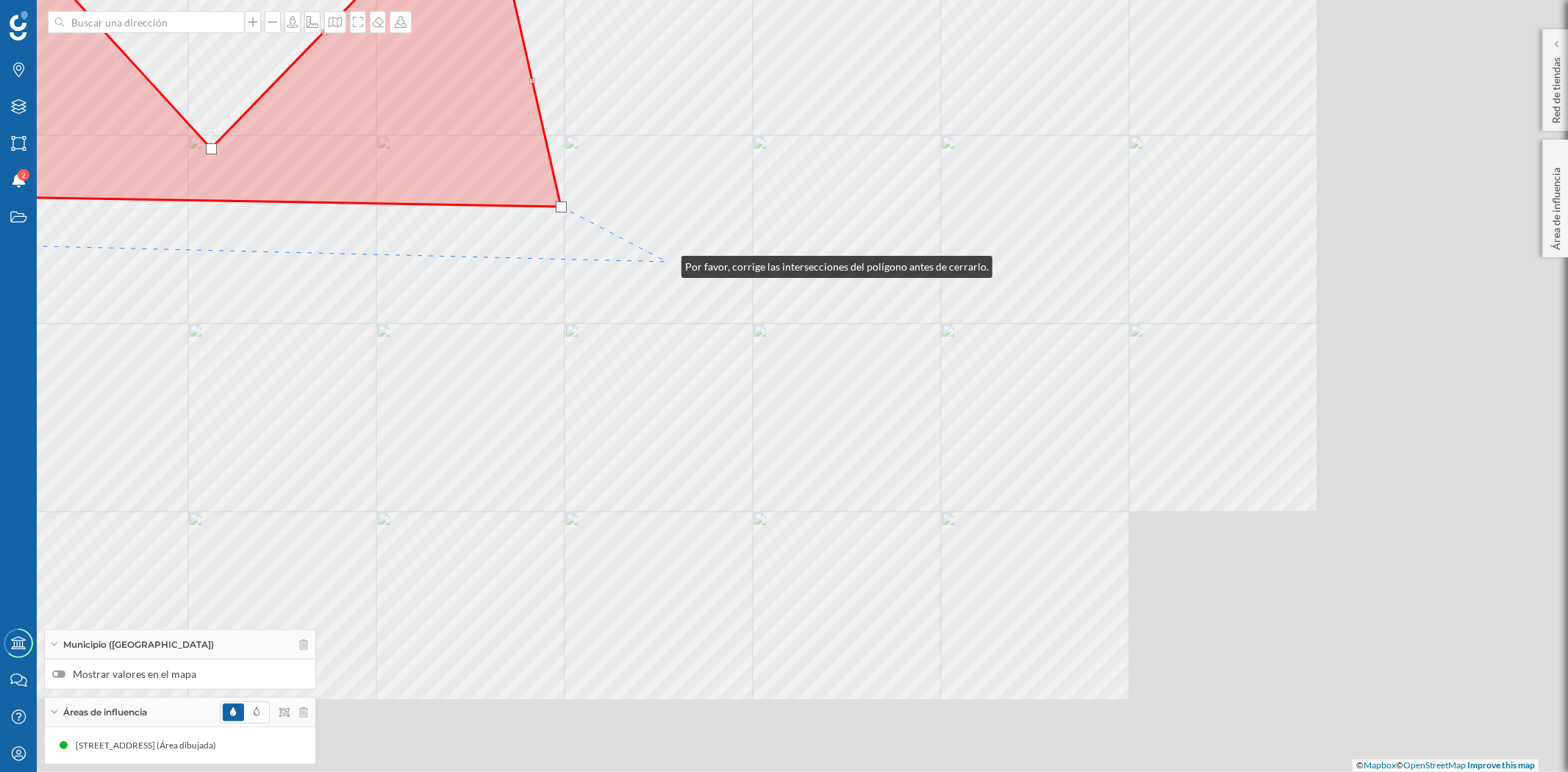
drag, startPoint x: 941, startPoint y: 590, endPoint x: 666, endPoint y: 263, distance: 427.3
click at [666, 263] on div "© Mapbox © OpenStreetMap Improve this map" at bounding box center [784, 386] width 1568 height 772
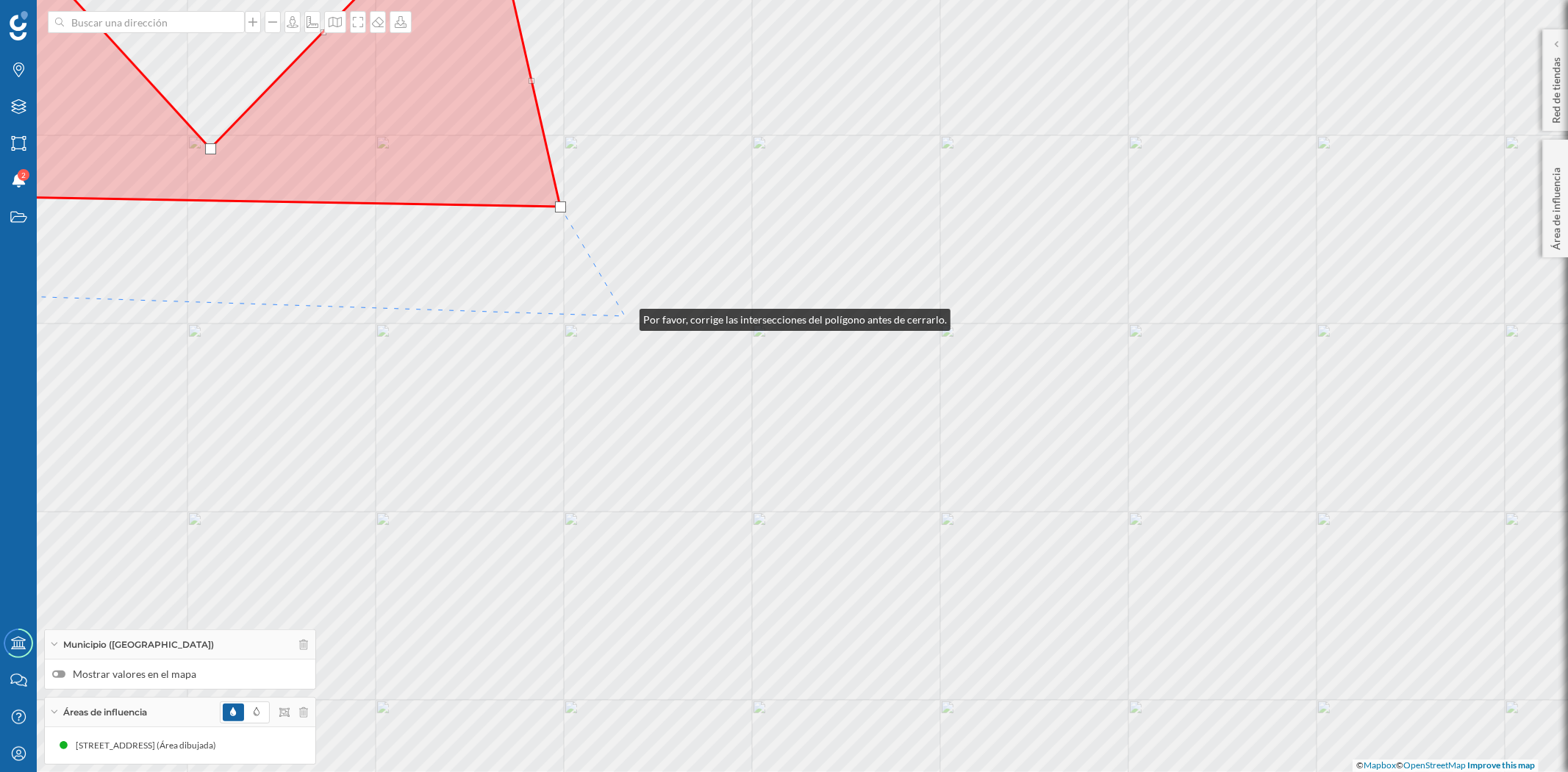
click at [625, 316] on div "© Mapbox © OpenStreetMap Improve this map" at bounding box center [784, 386] width 1568 height 772
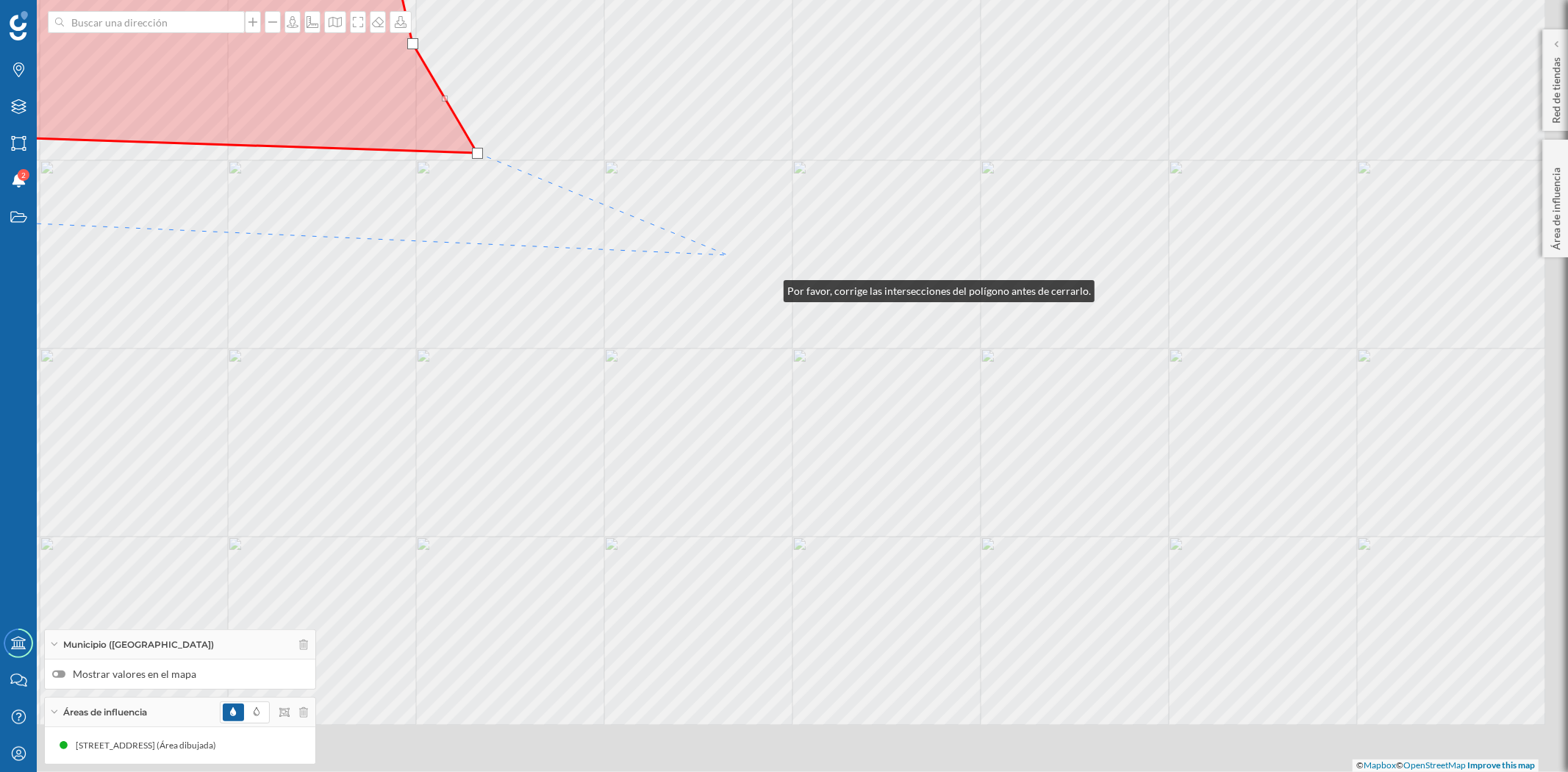
drag, startPoint x: 914, startPoint y: 441, endPoint x: 680, endPoint y: 216, distance: 324.6
click at [680, 216] on div "© Mapbox © OpenStreetMap Improve this map" at bounding box center [784, 386] width 1568 height 772
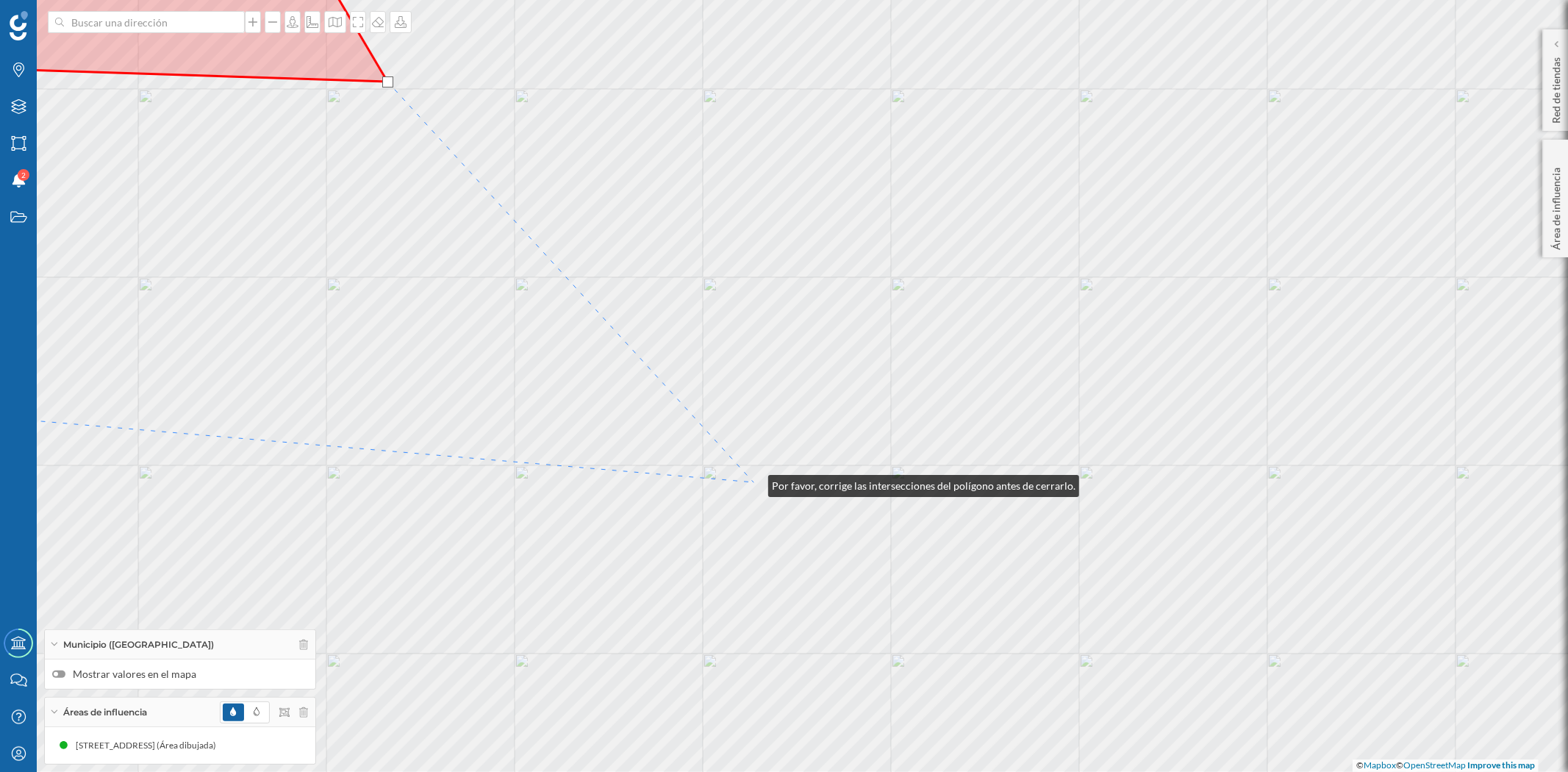
click at [753, 482] on div "© Mapbox © OpenStreetMap Improve this map" at bounding box center [784, 386] width 1568 height 772
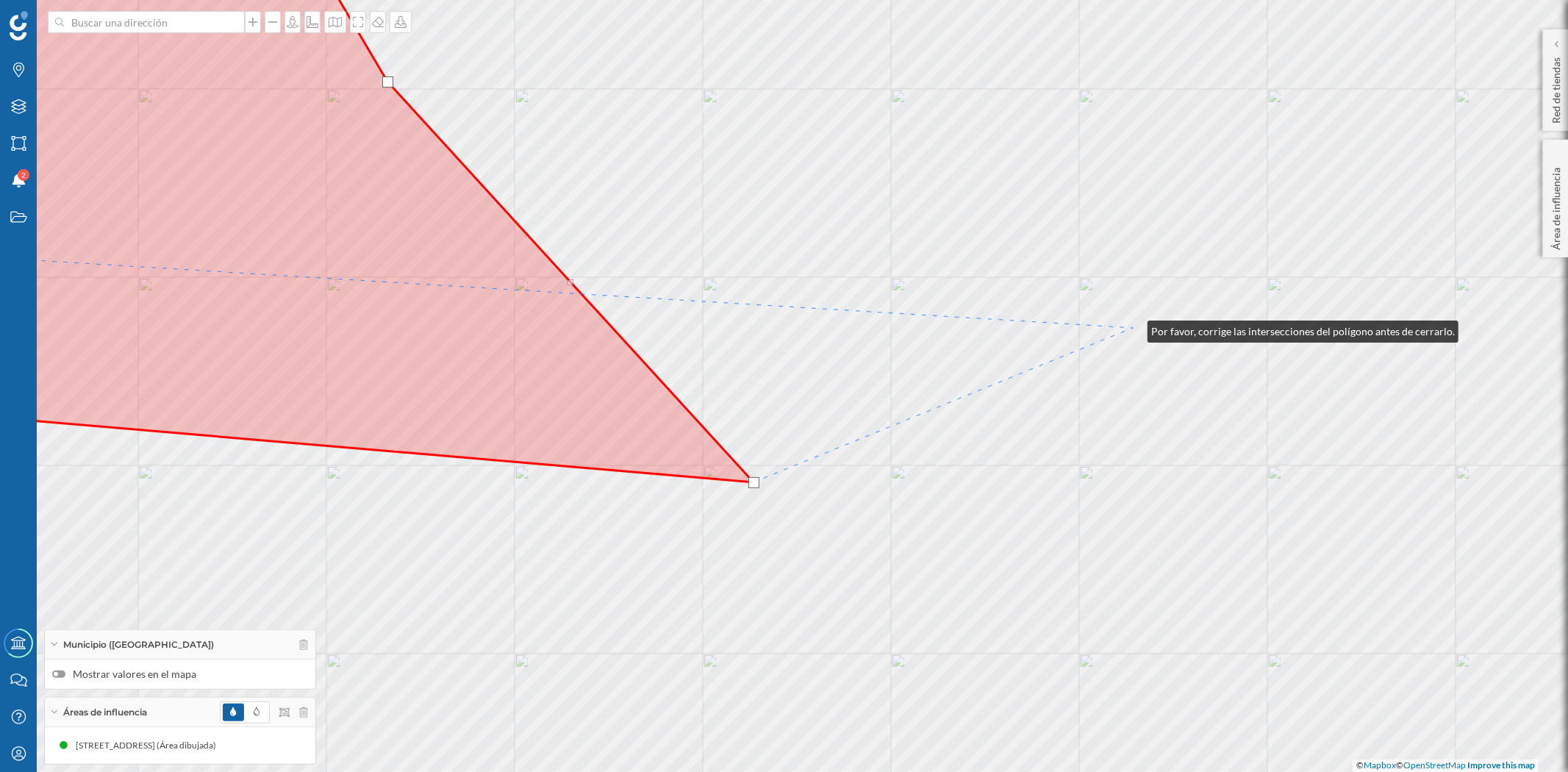
click at [1133, 328] on div "© Mapbox © OpenStreetMap Improve this map" at bounding box center [784, 386] width 1568 height 772
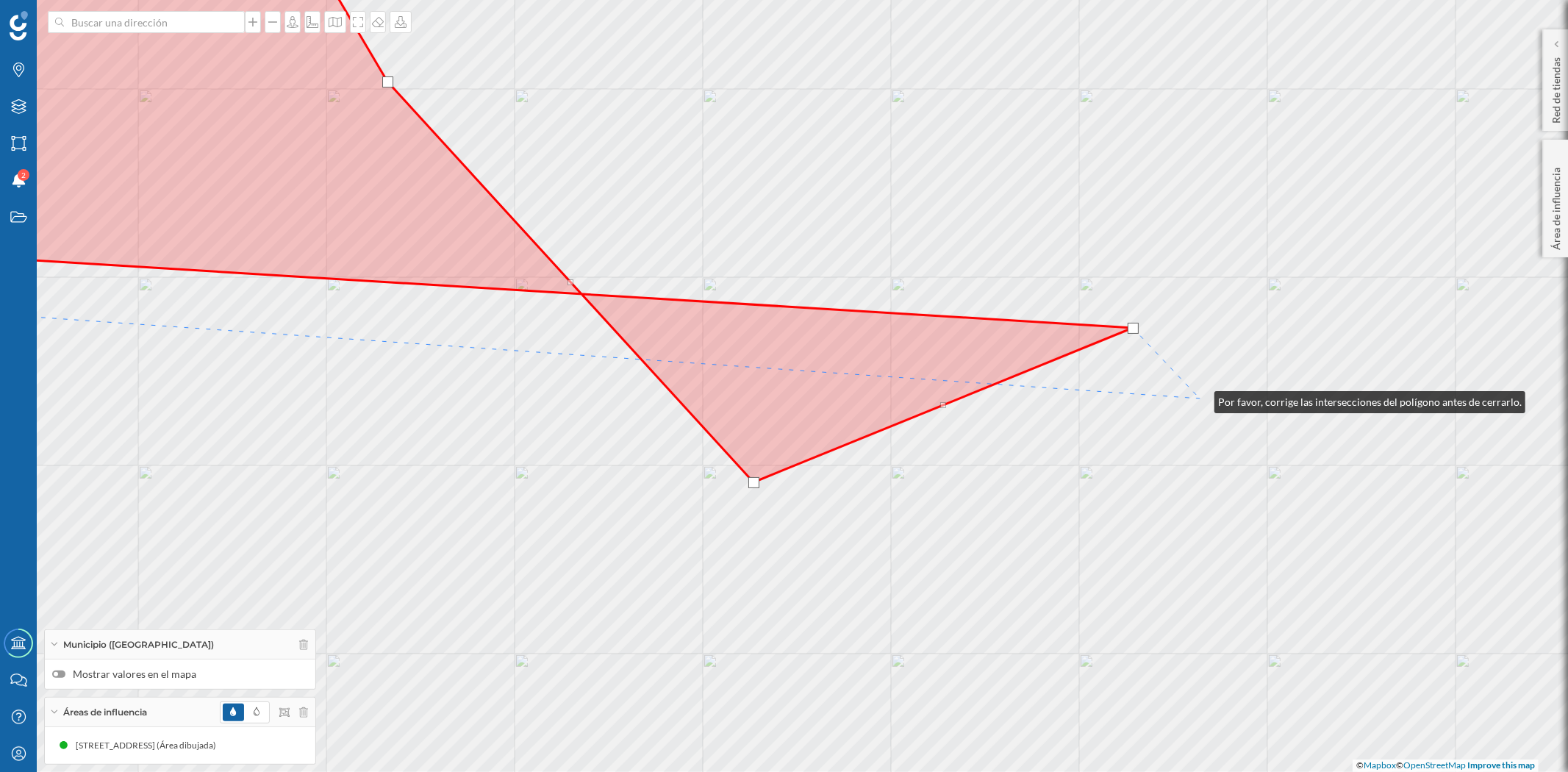
click at [1200, 398] on div "© Mapbox © OpenStreetMap Improve this map" at bounding box center [784, 386] width 1568 height 772
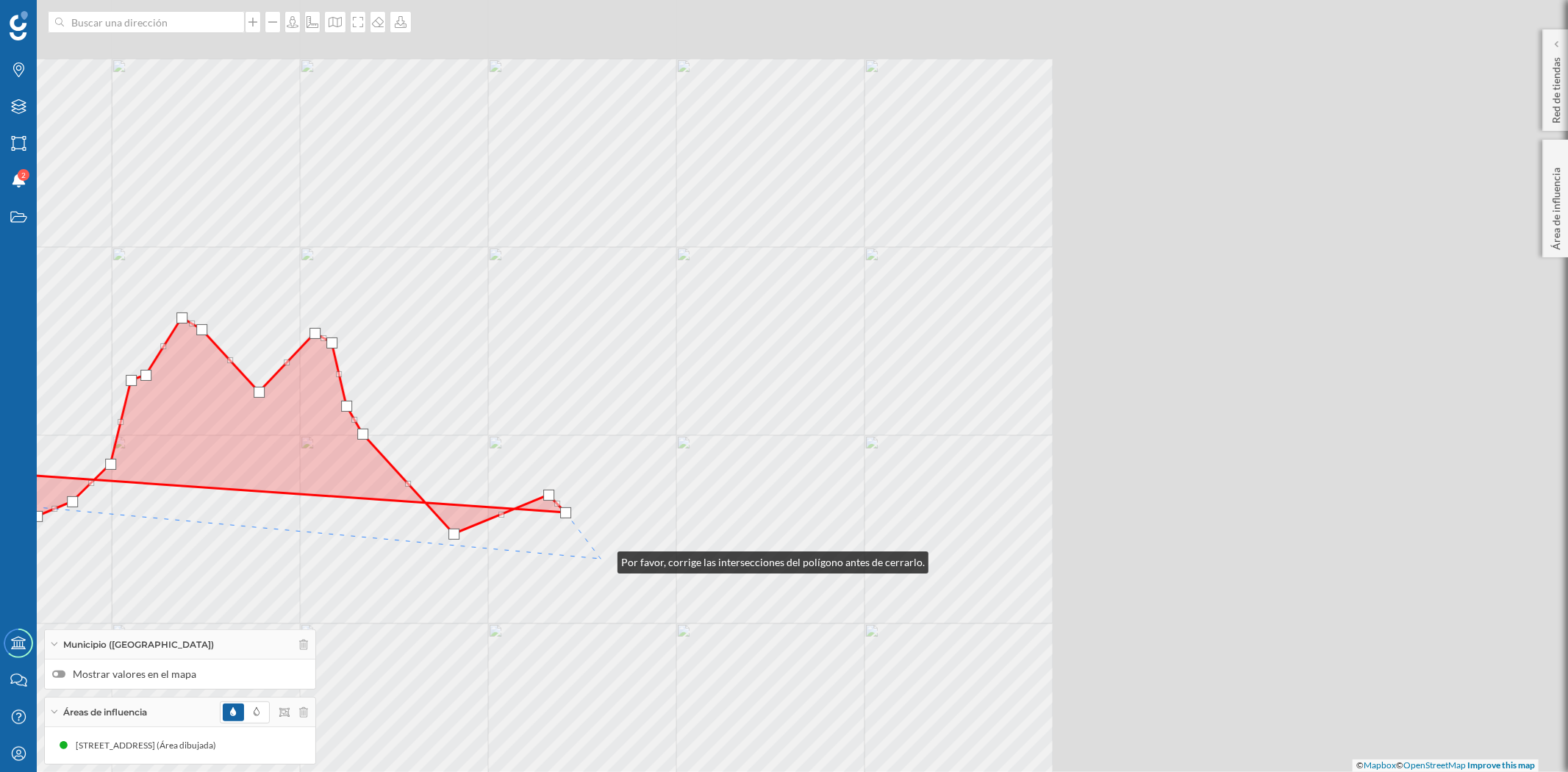
drag, startPoint x: 1237, startPoint y: 450, endPoint x: 649, endPoint y: 528, distance: 593.2
click at [601, 560] on div "© Mapbox © OpenStreetMap Improve this map" at bounding box center [784, 386] width 1568 height 772
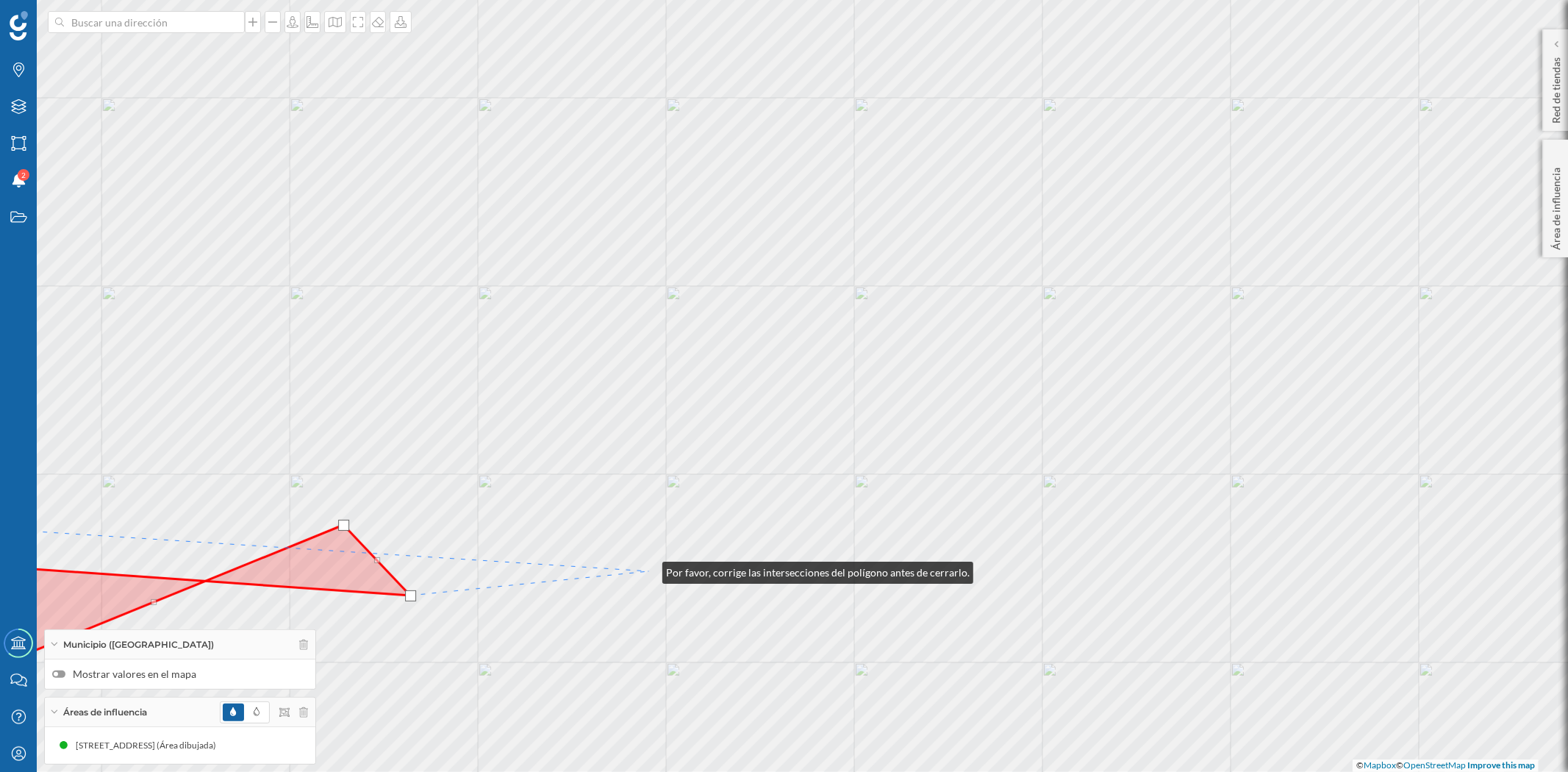
drag, startPoint x: 601, startPoint y: 508, endPoint x: 640, endPoint y: 542, distance: 51.7
click at [650, 572] on div "© Mapbox © OpenStreetMap Improve this map" at bounding box center [784, 386] width 1568 height 772
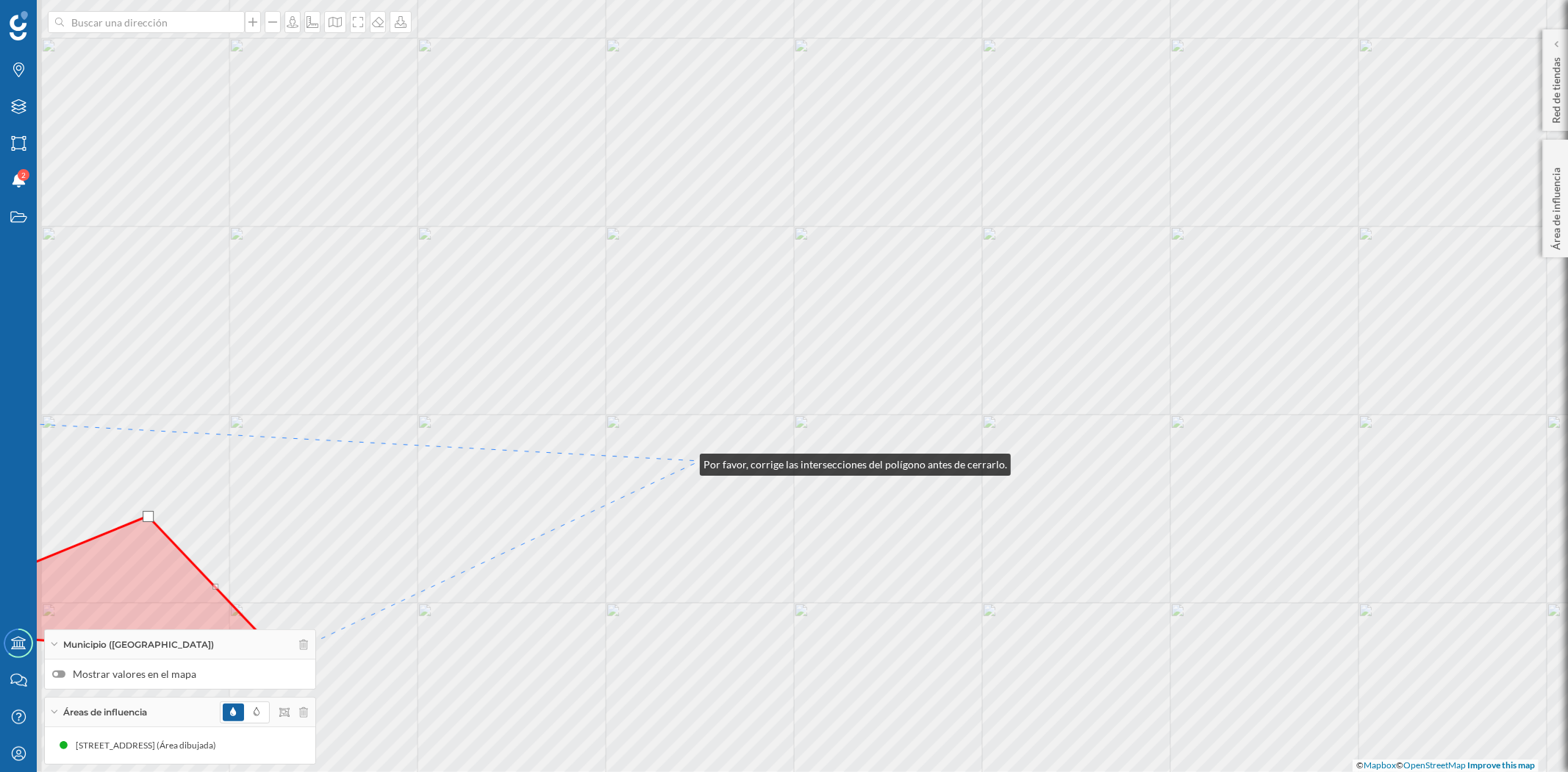
drag, startPoint x: 598, startPoint y: 480, endPoint x: 765, endPoint y: 450, distance: 169.7
click at [756, 453] on div "© Mapbox © OpenStreetMap Improve this map" at bounding box center [784, 386] width 1568 height 772
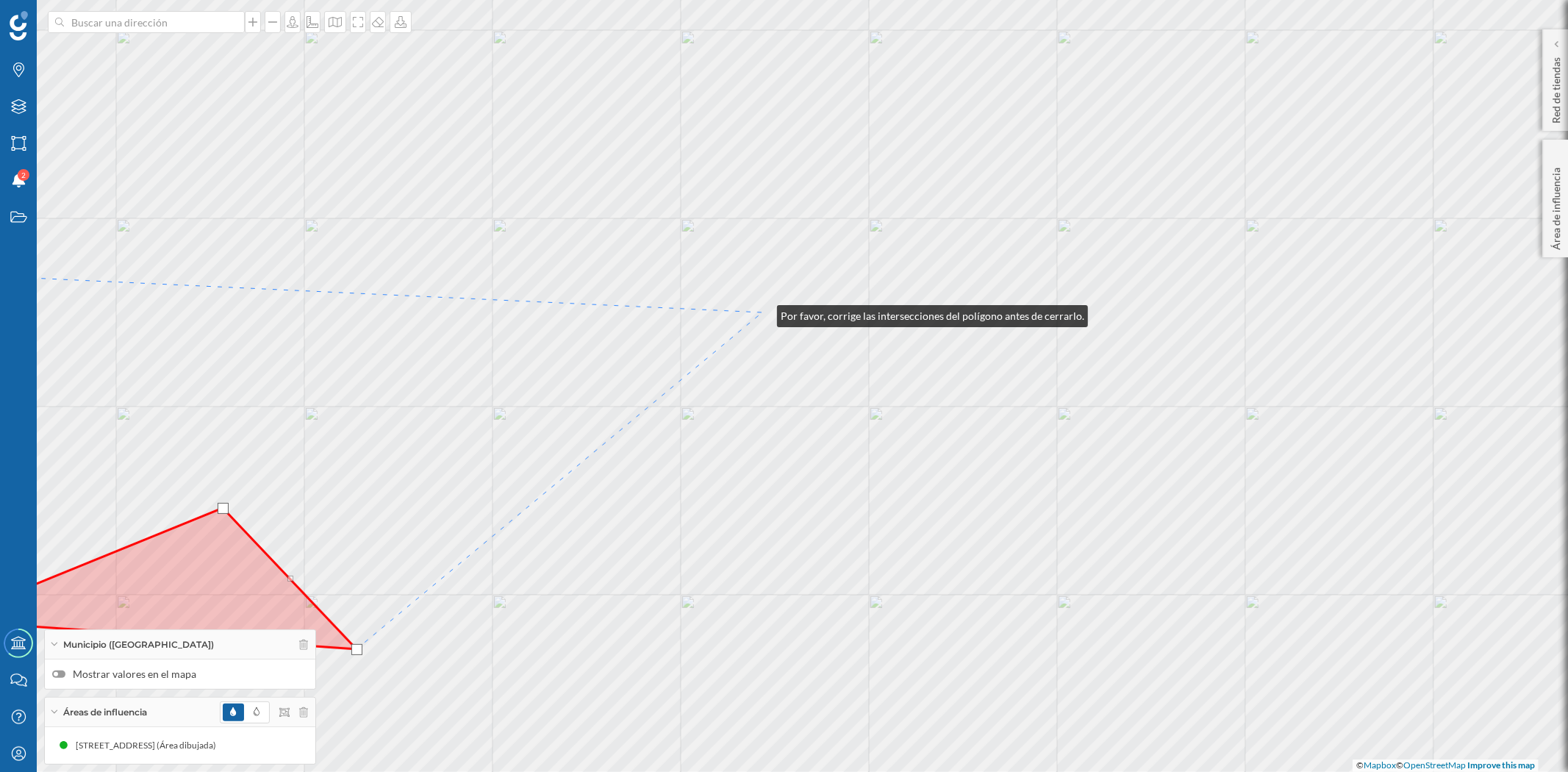
click at [763, 313] on div "© Mapbox © OpenStreetMap Improve this map" at bounding box center [784, 386] width 1568 height 772
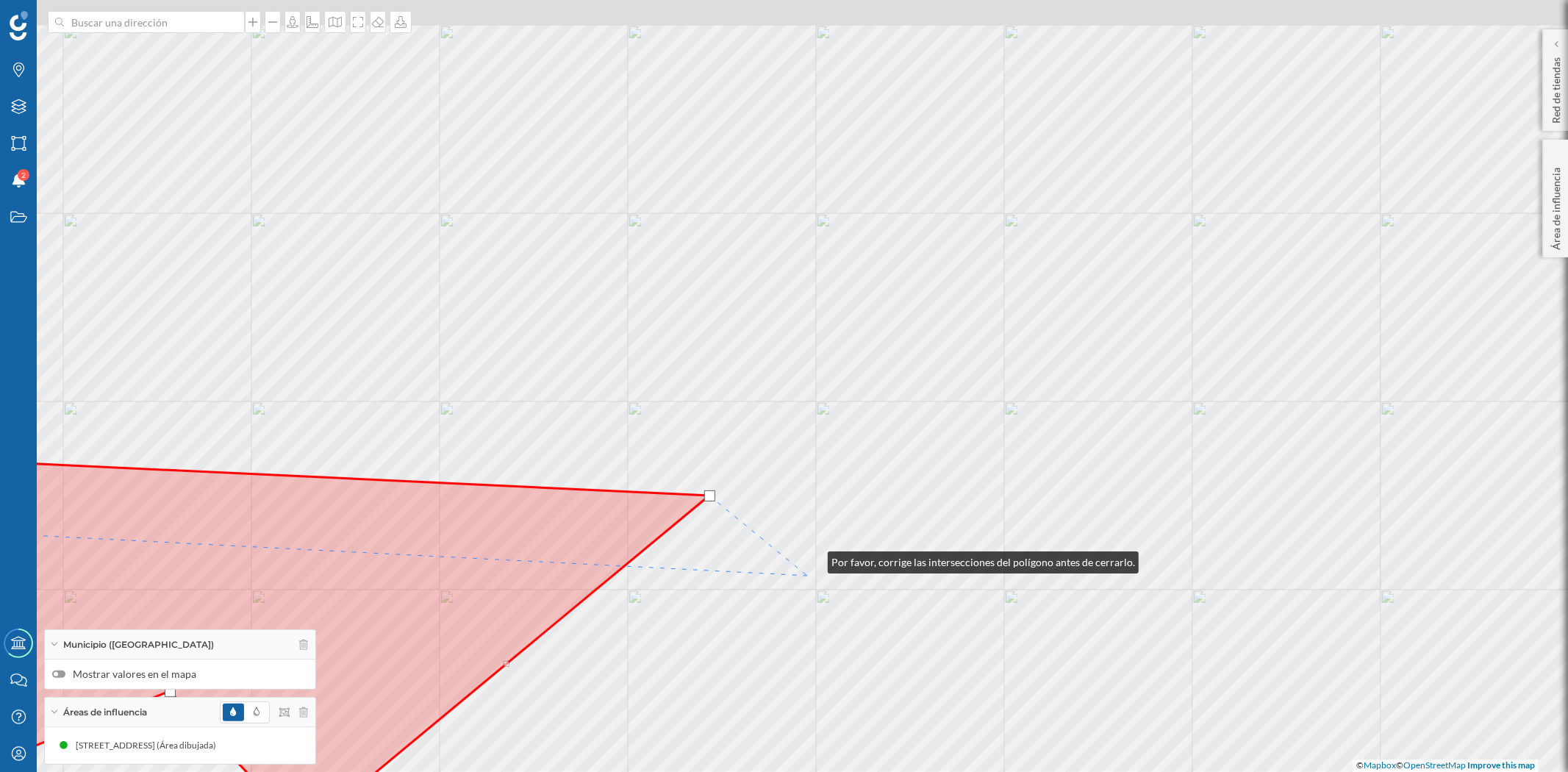
drag, startPoint x: 842, startPoint y: 461, endPoint x: 812, endPoint y: 568, distance: 111.1
click at [812, 568] on div "© Mapbox © OpenStreetMap Improve this map" at bounding box center [784, 386] width 1568 height 772
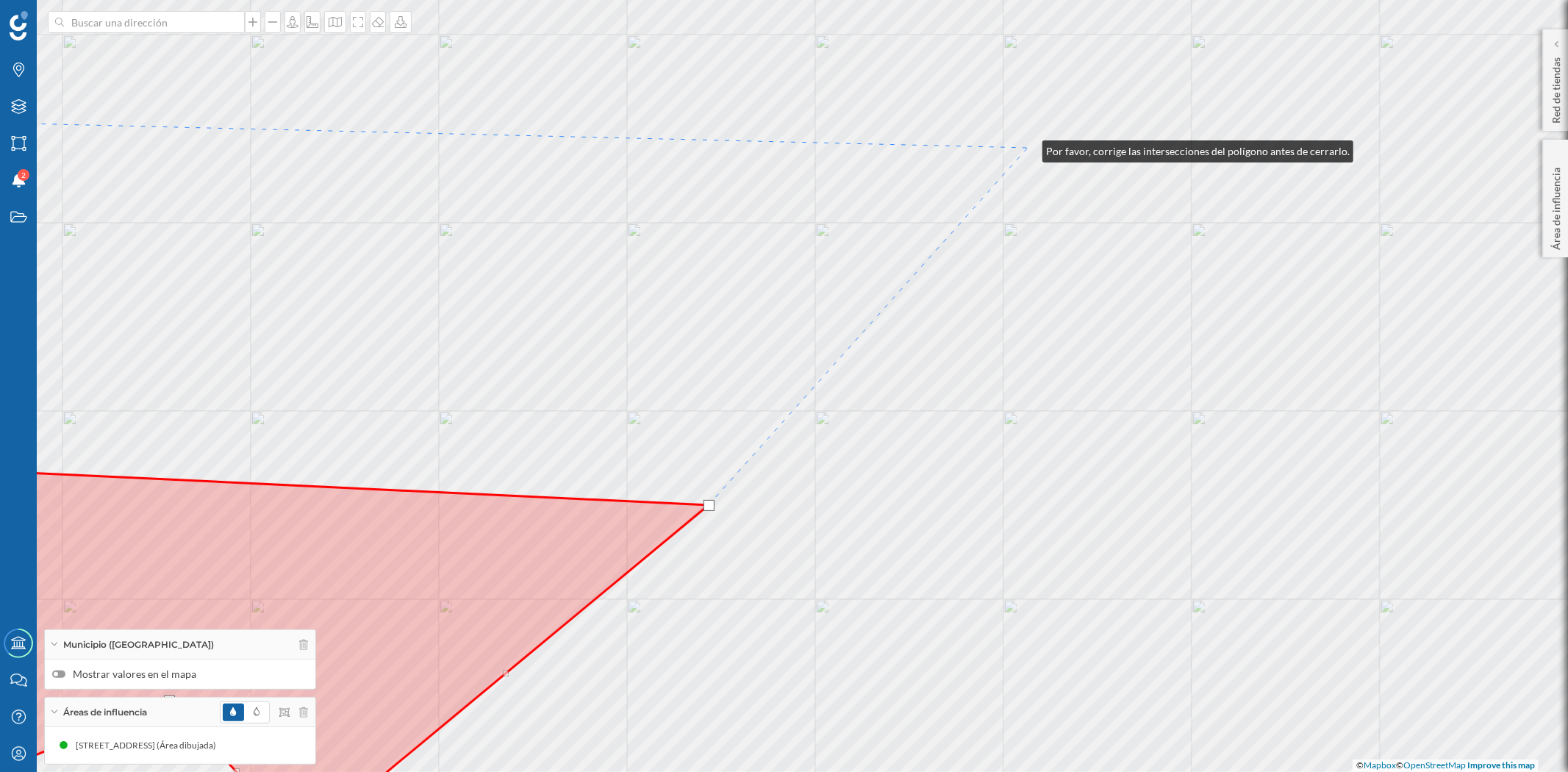
click at [1028, 148] on div "© Mapbox © OpenStreetMap Improve this map" at bounding box center [784, 386] width 1568 height 772
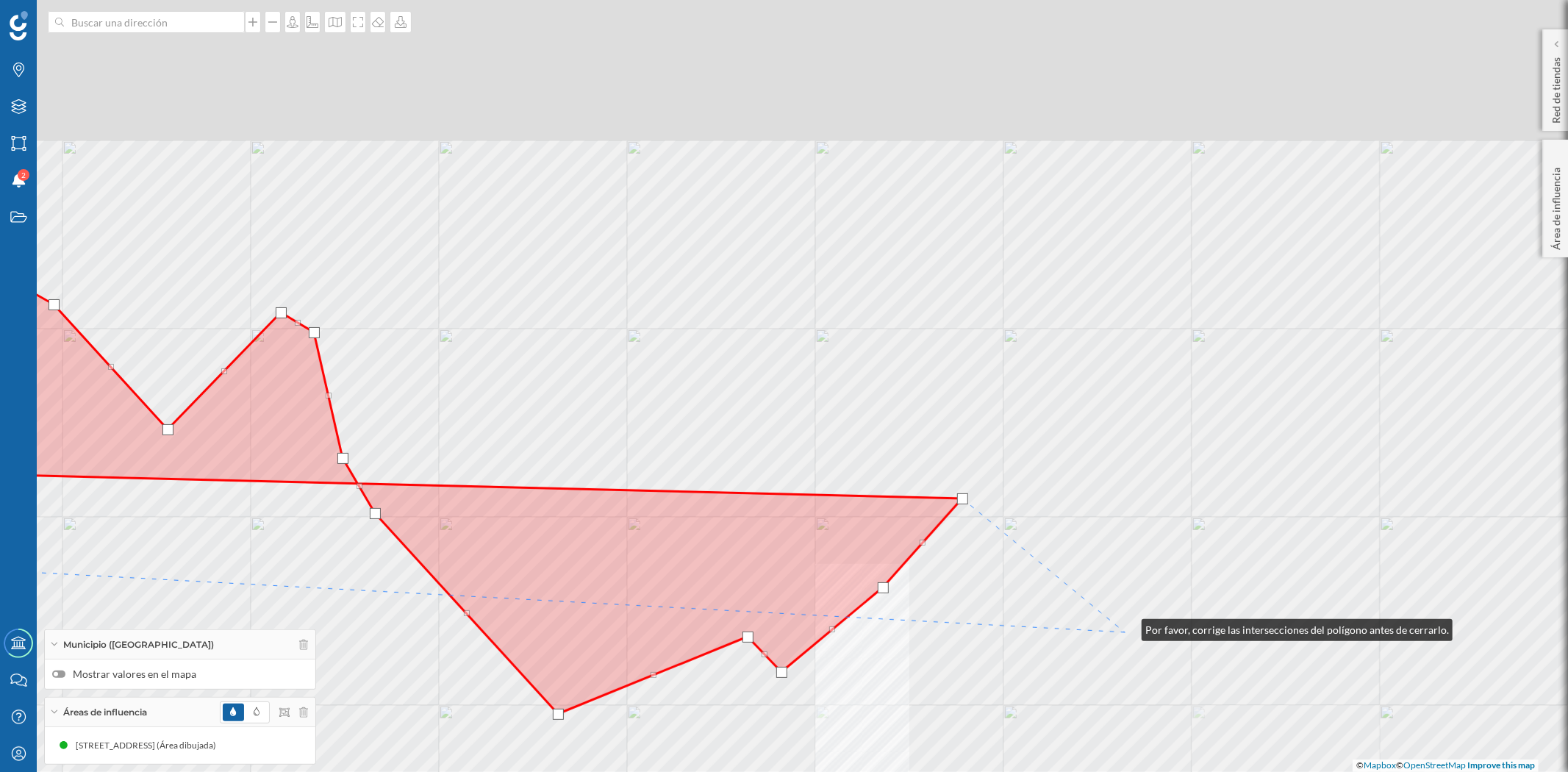
drag, startPoint x: 1180, startPoint y: 502, endPoint x: 1127, endPoint y: 627, distance: 135.8
click at [1127, 627] on div "© Mapbox © OpenStreetMap Improve this map" at bounding box center [784, 386] width 1568 height 772
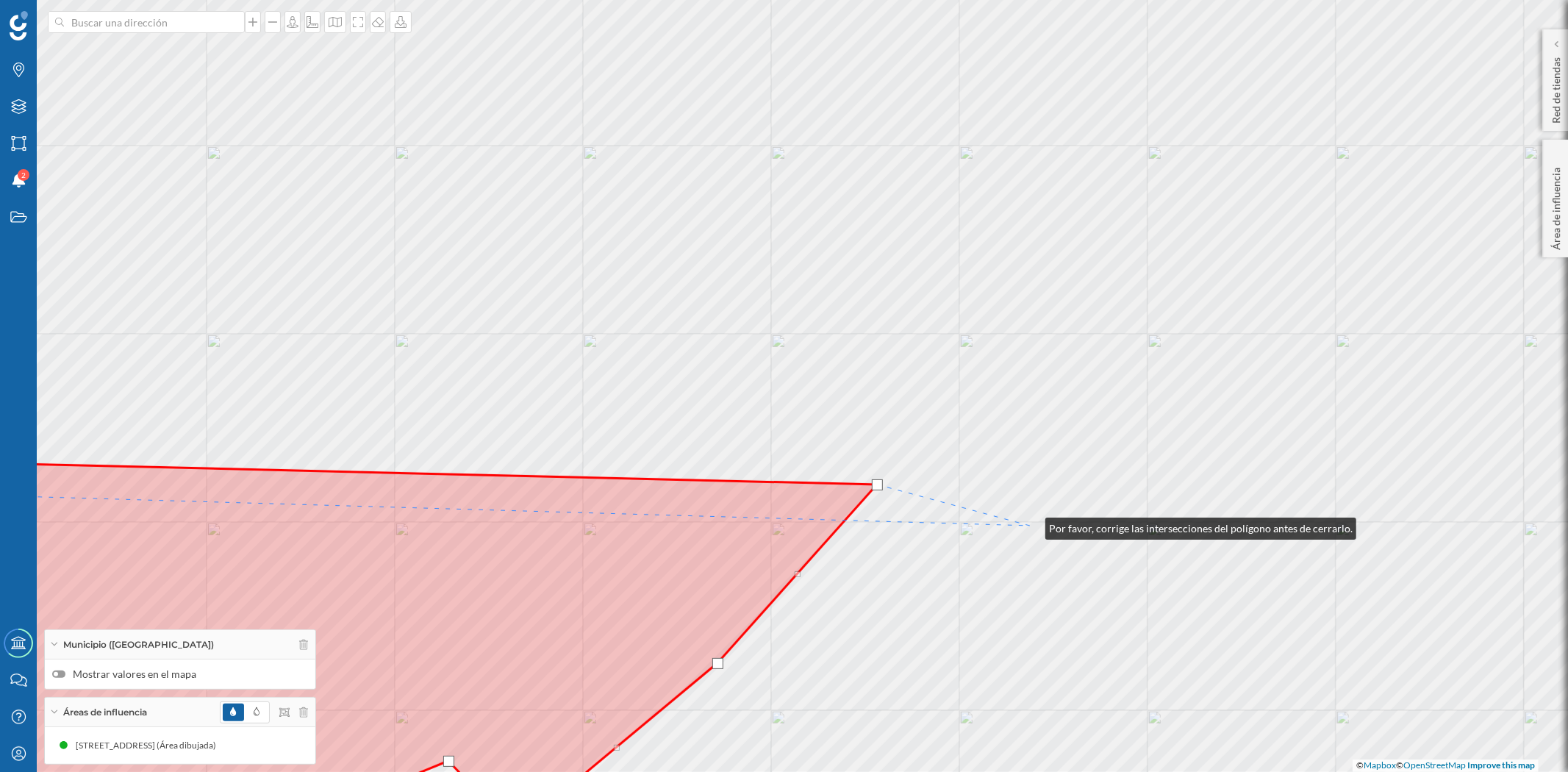
drag, startPoint x: 1035, startPoint y: 520, endPoint x: 904, endPoint y: 572, distance: 140.9
click at [904, 572] on div "© Mapbox © OpenStreetMap Improve this map" at bounding box center [784, 386] width 1568 height 772
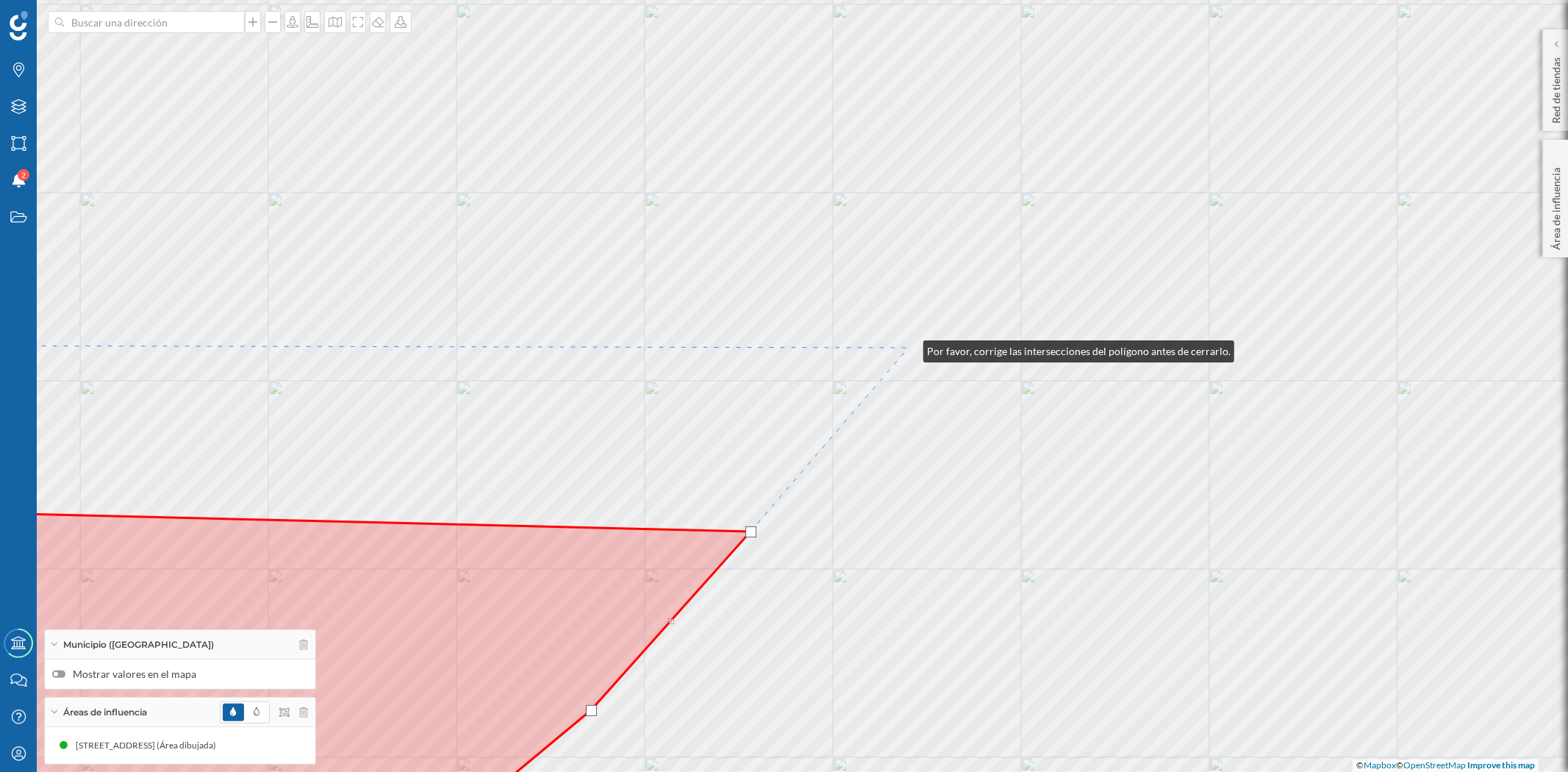
click at [909, 348] on div "© Mapbox © OpenStreetMap Improve this map" at bounding box center [784, 386] width 1568 height 772
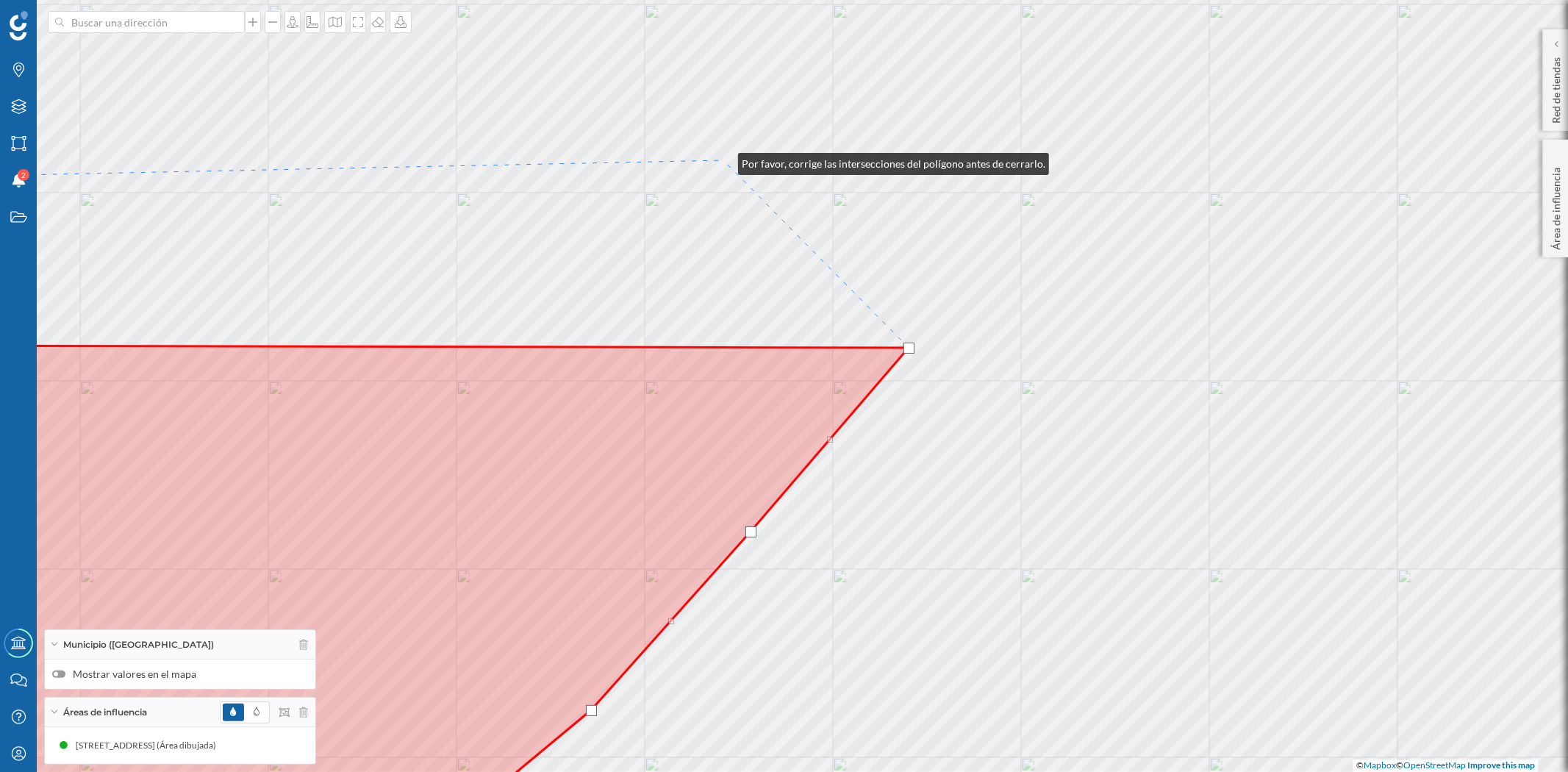
click at [723, 160] on div "© Mapbox © OpenStreetMap Improve this map" at bounding box center [784, 386] width 1568 height 772
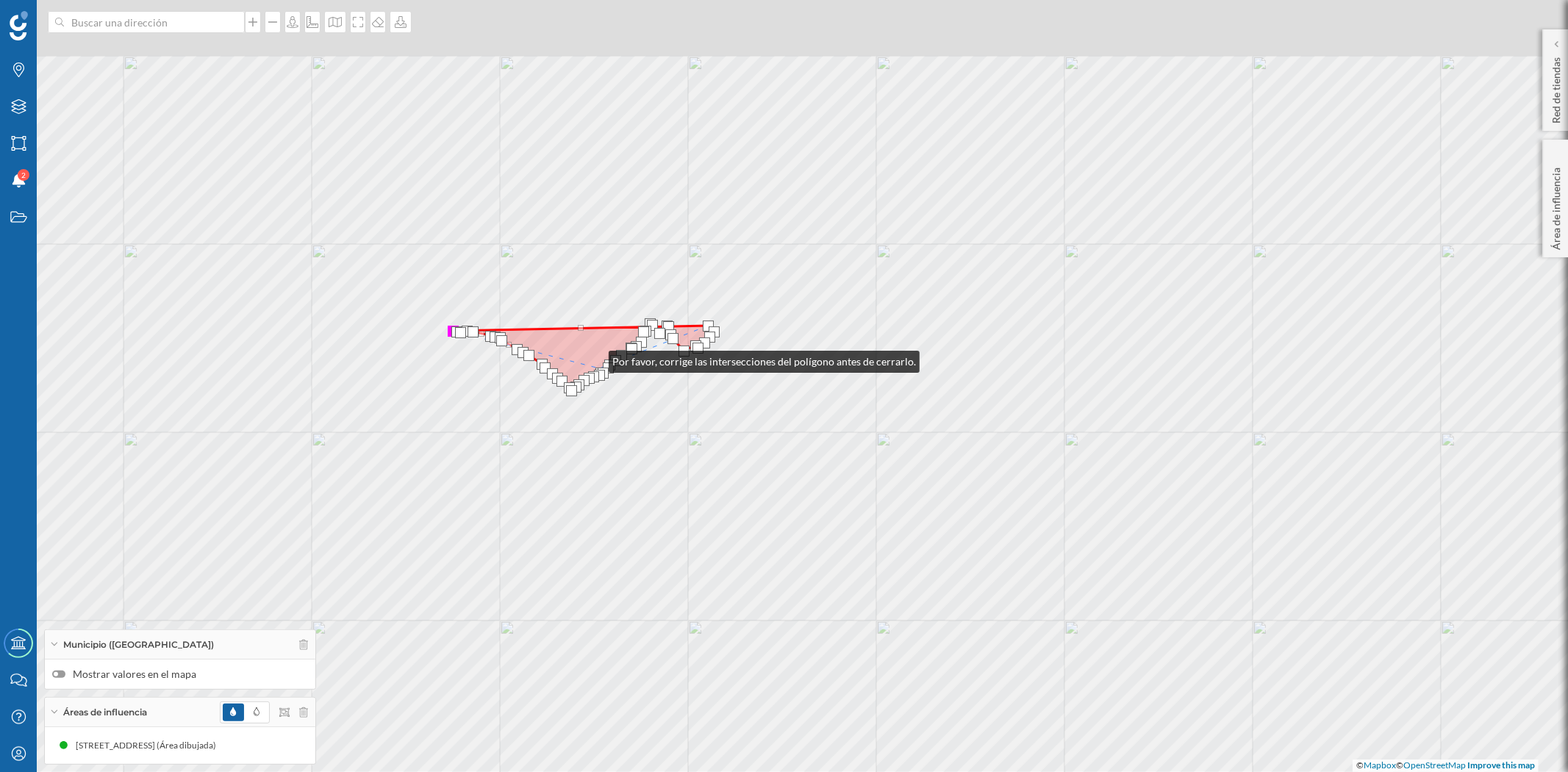
drag, startPoint x: 582, startPoint y: 295, endPoint x: 638, endPoint y: 441, distance: 156.4
click at [638, 390] on icon at bounding box center [583, 356] width 261 height 67
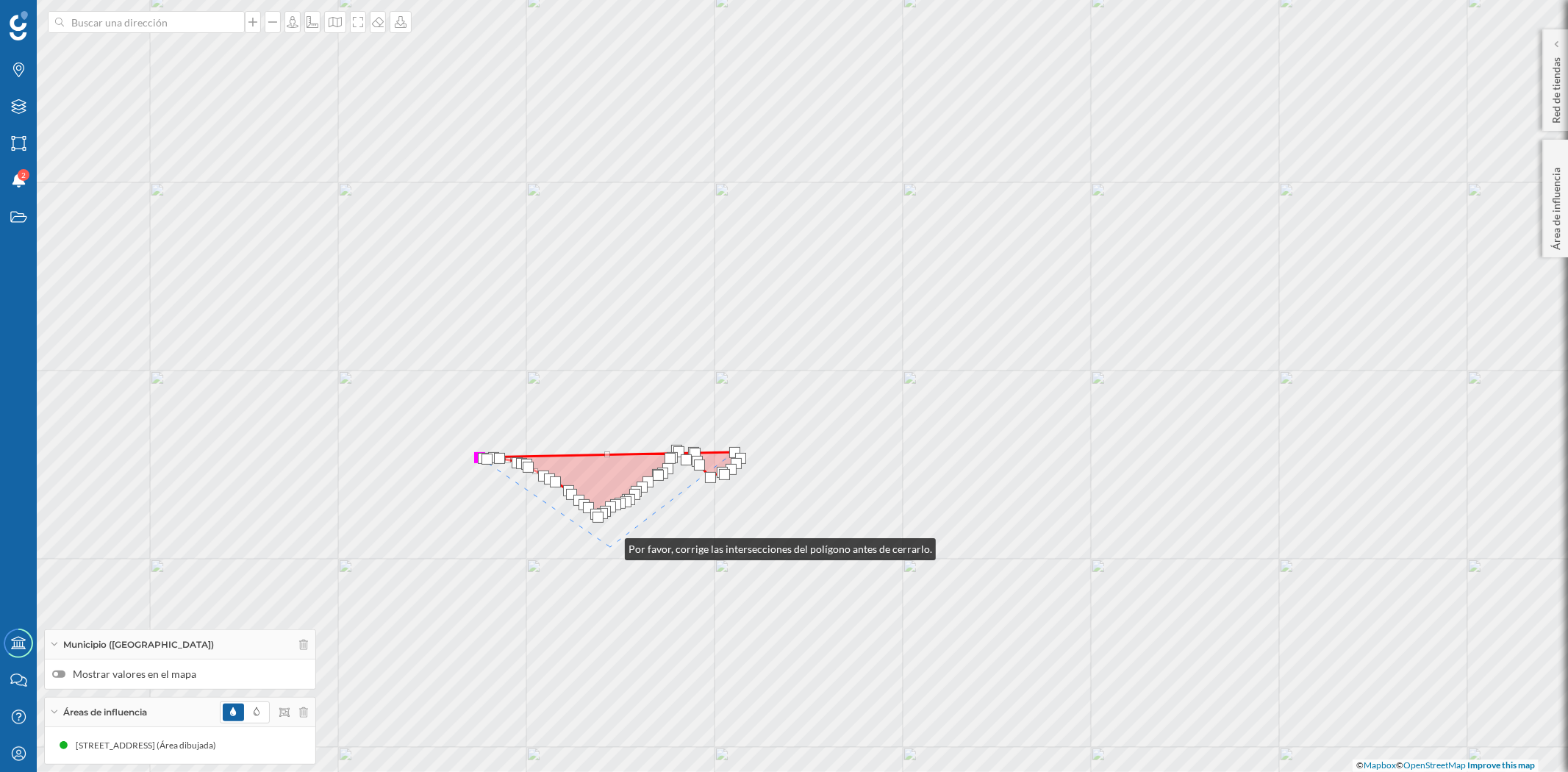
drag, startPoint x: 628, startPoint y: 502, endPoint x: 610, endPoint y: 545, distance: 46.6
click at [610, 545] on div "© Mapbox © OpenStreetMap Improve this map" at bounding box center [784, 386] width 1568 height 772
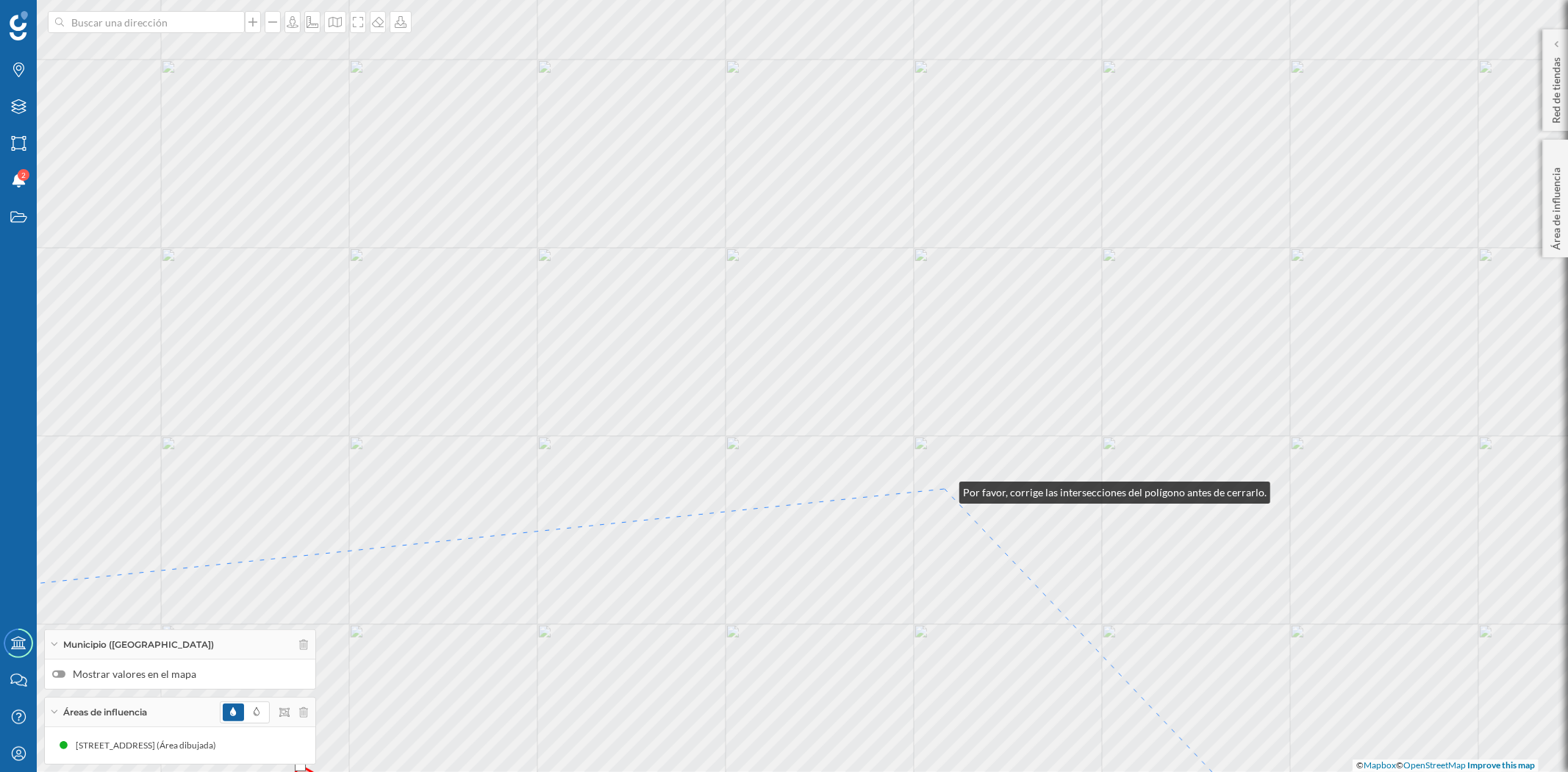
click at [945, 489] on div "© Mapbox © OpenStreetMap Improve this map" at bounding box center [784, 386] width 1568 height 772
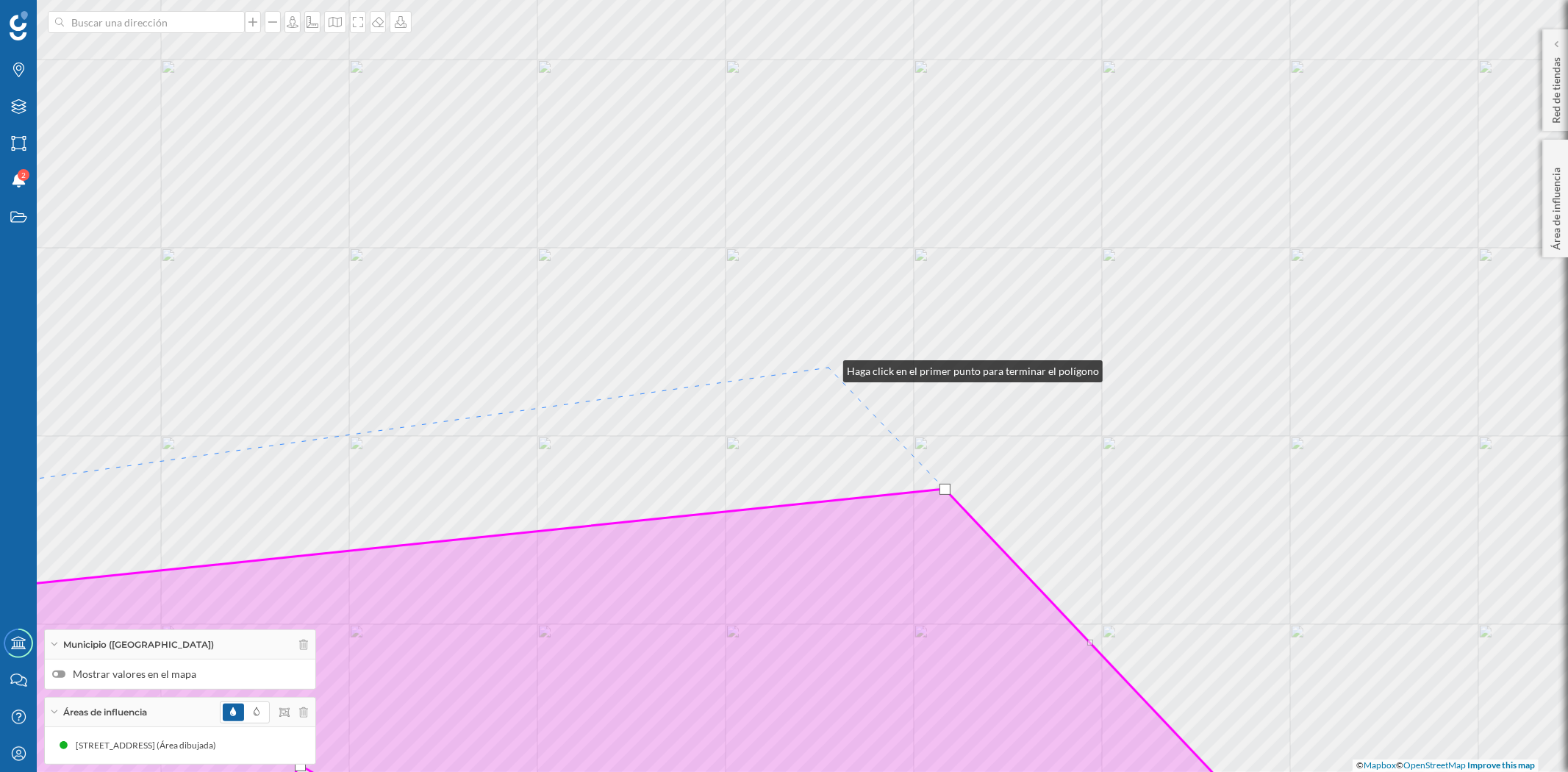
click at [829, 368] on div "© Mapbox © OpenStreetMap Improve this map" at bounding box center [784, 386] width 1568 height 772
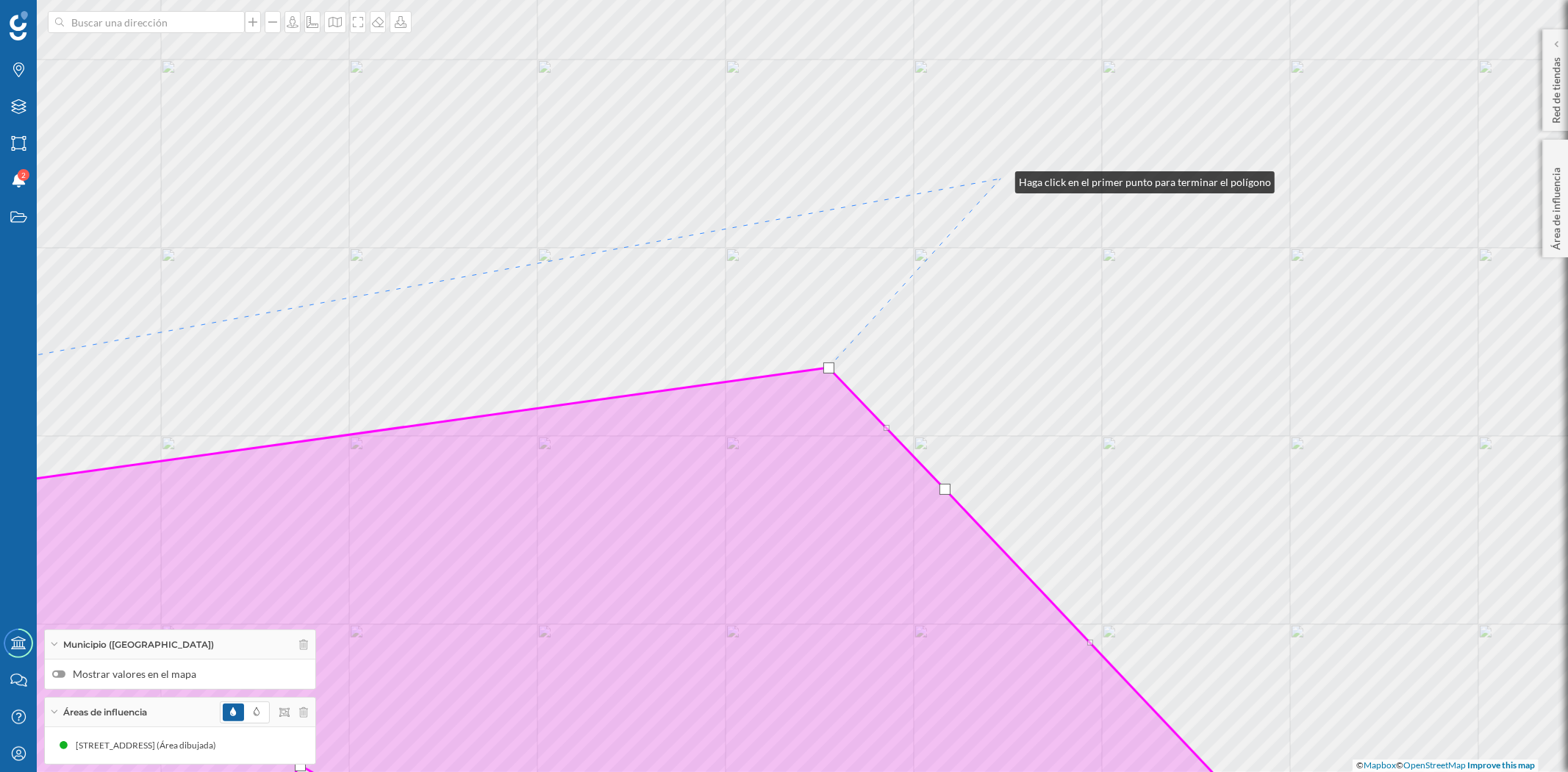
click at [1001, 179] on div "© Mapbox © OpenStreetMap Improve this map" at bounding box center [784, 386] width 1568 height 772
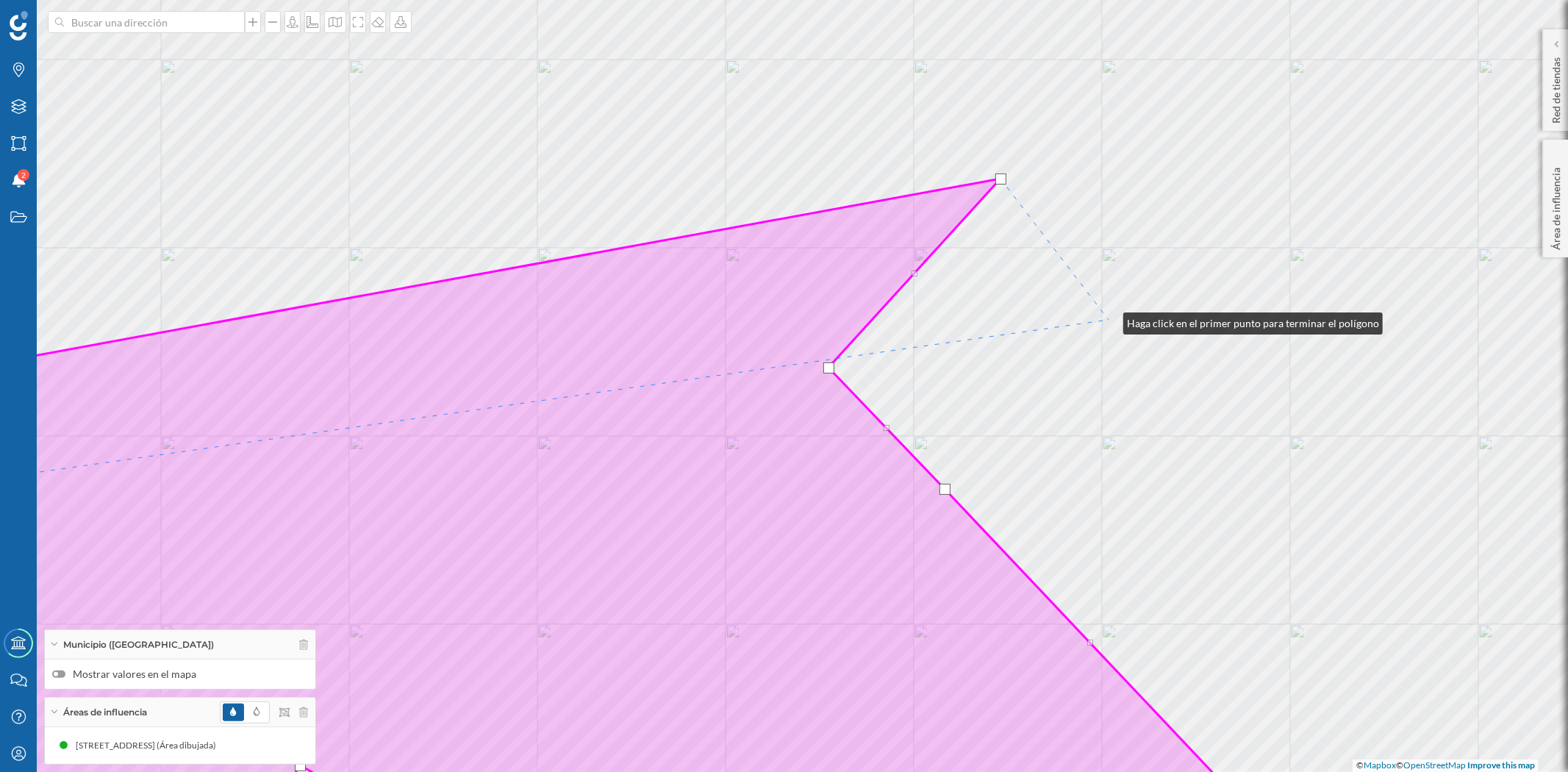
drag, startPoint x: 1108, startPoint y: 319, endPoint x: 956, endPoint y: 519, distance: 251.2
click at [957, 517] on div "© Mapbox © OpenStreetMap Improve this map" at bounding box center [784, 386] width 1568 height 772
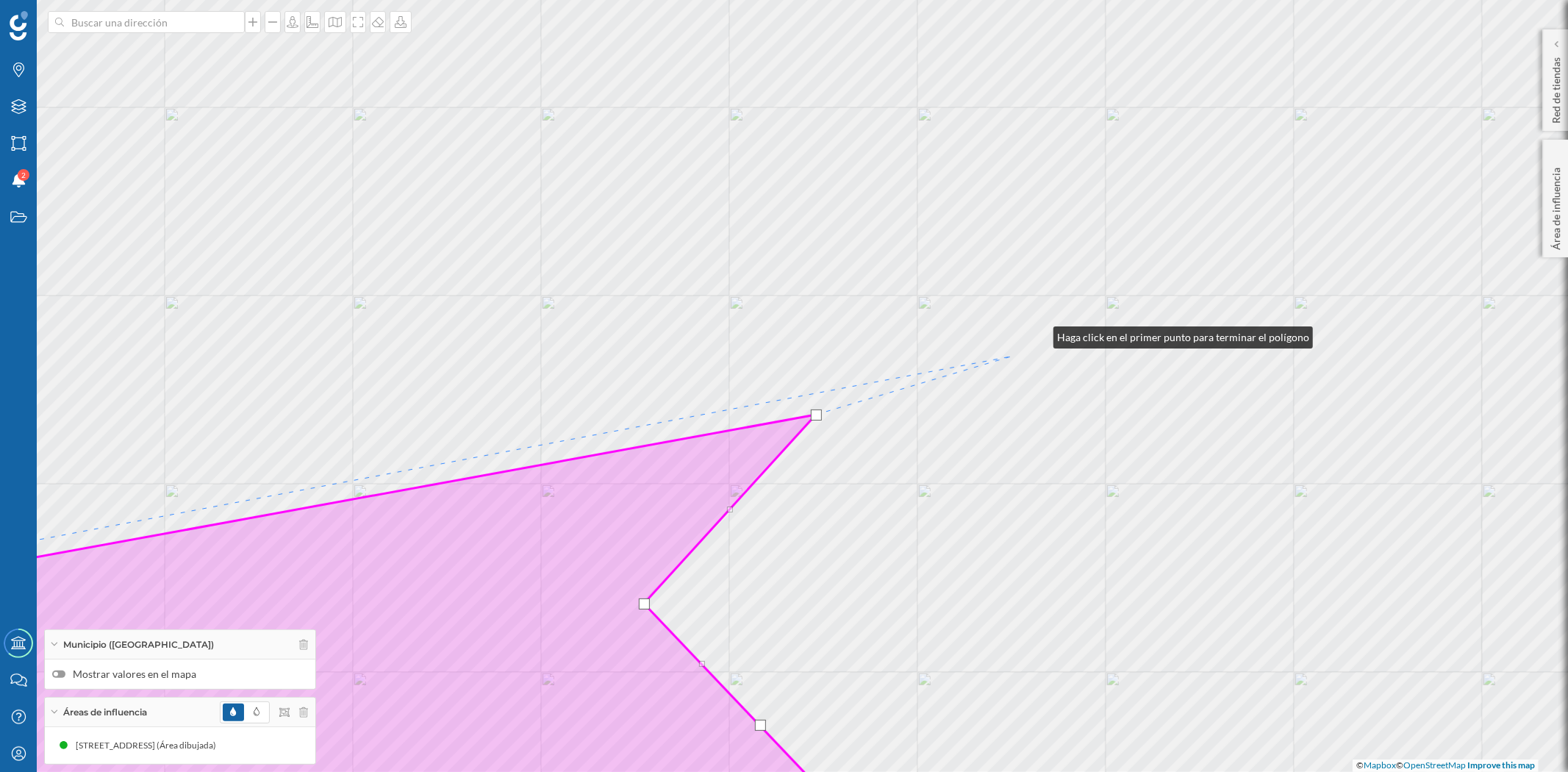
drag, startPoint x: 1070, startPoint y: 299, endPoint x: 844, endPoint y: 427, distance: 259.7
click at [844, 427] on div "© Mapbox © OpenStreetMap Improve this map" at bounding box center [784, 386] width 1568 height 772
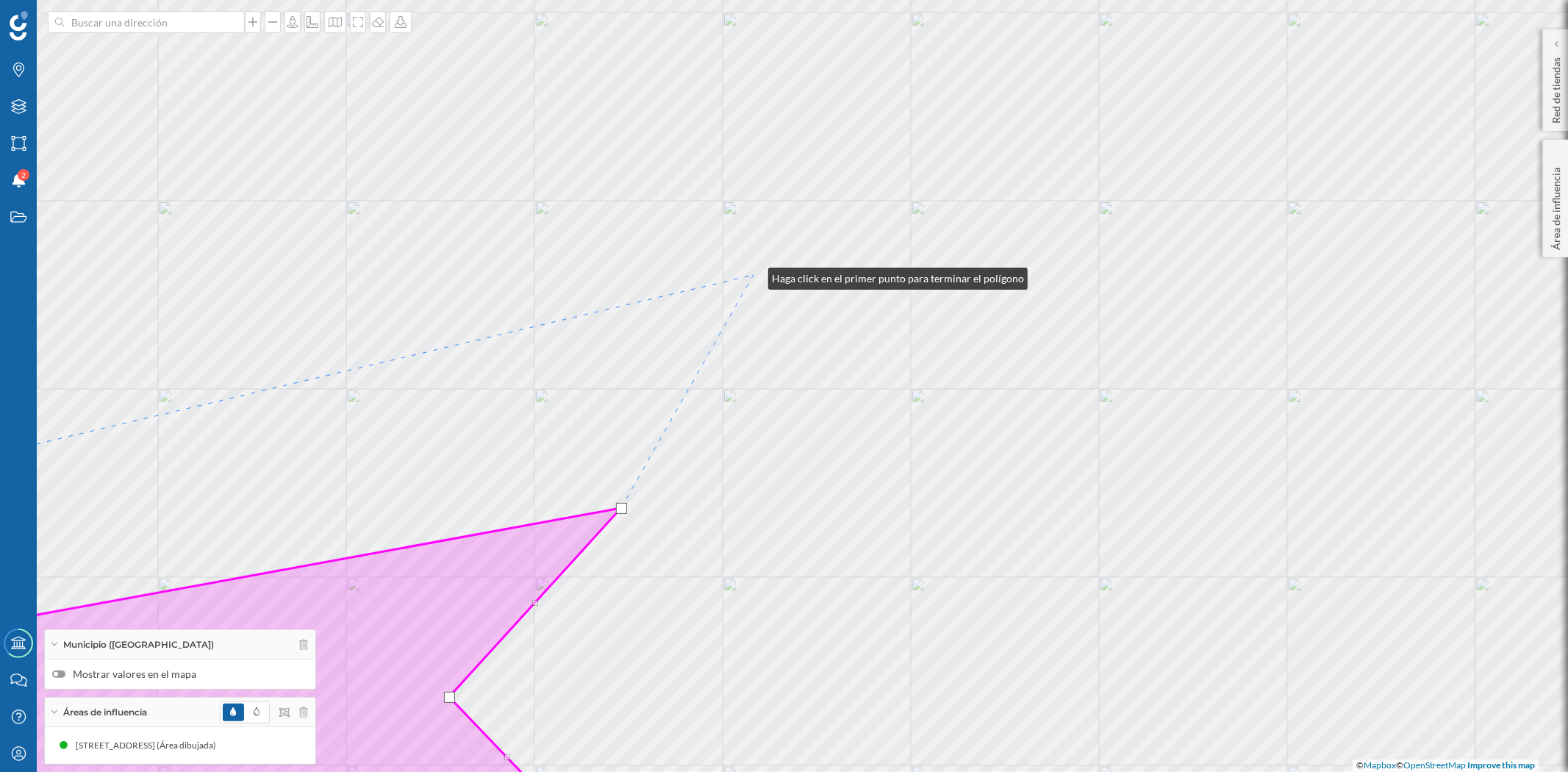
click at [753, 275] on div "© Mapbox © OpenStreetMap Improve this map" at bounding box center [784, 386] width 1568 height 772
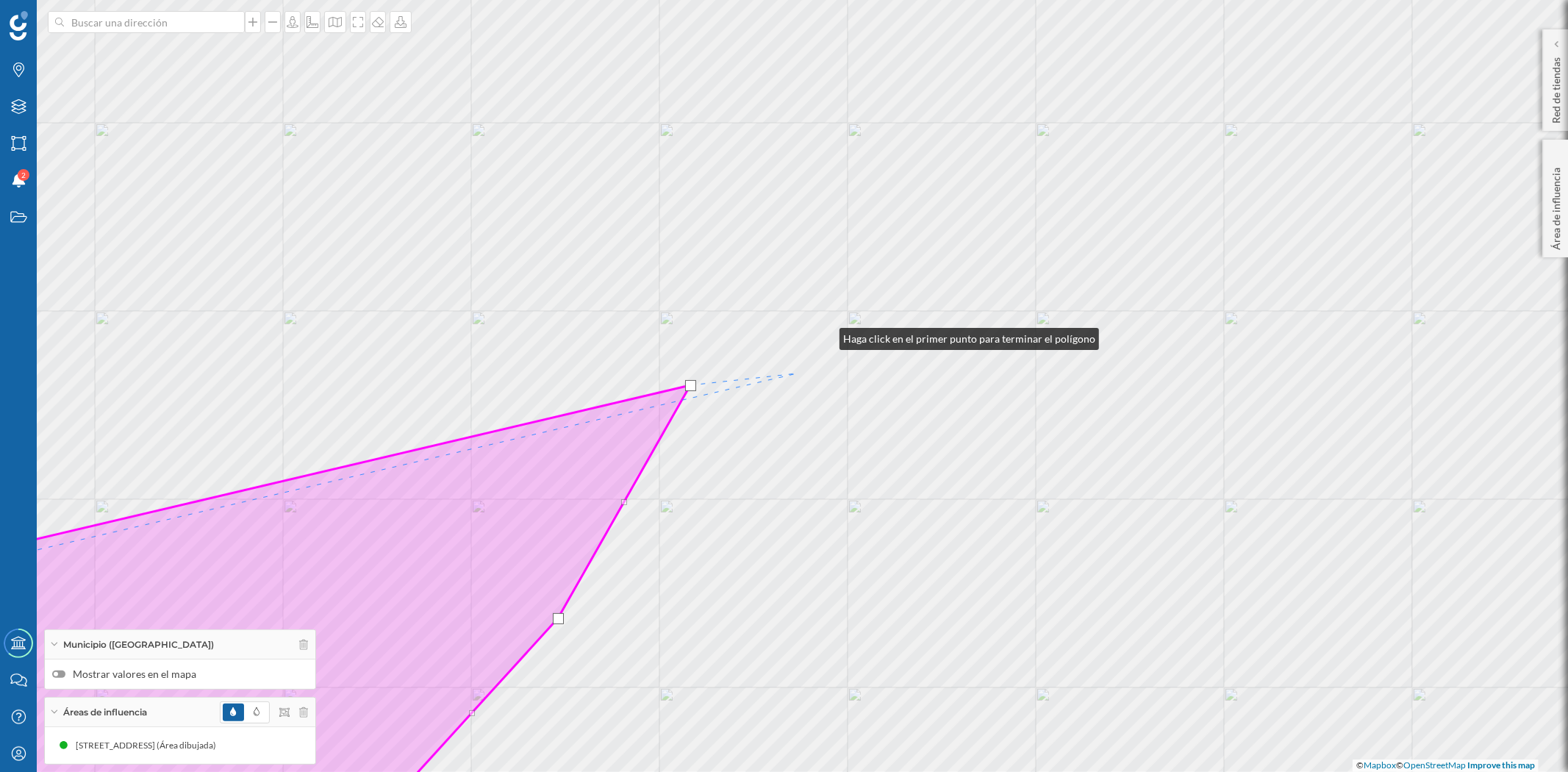
drag, startPoint x: 888, startPoint y: 225, endPoint x: 767, endPoint y: 407, distance: 218.6
click at [776, 401] on div "© Mapbox © OpenStreetMap Improve this map" at bounding box center [784, 386] width 1568 height 772
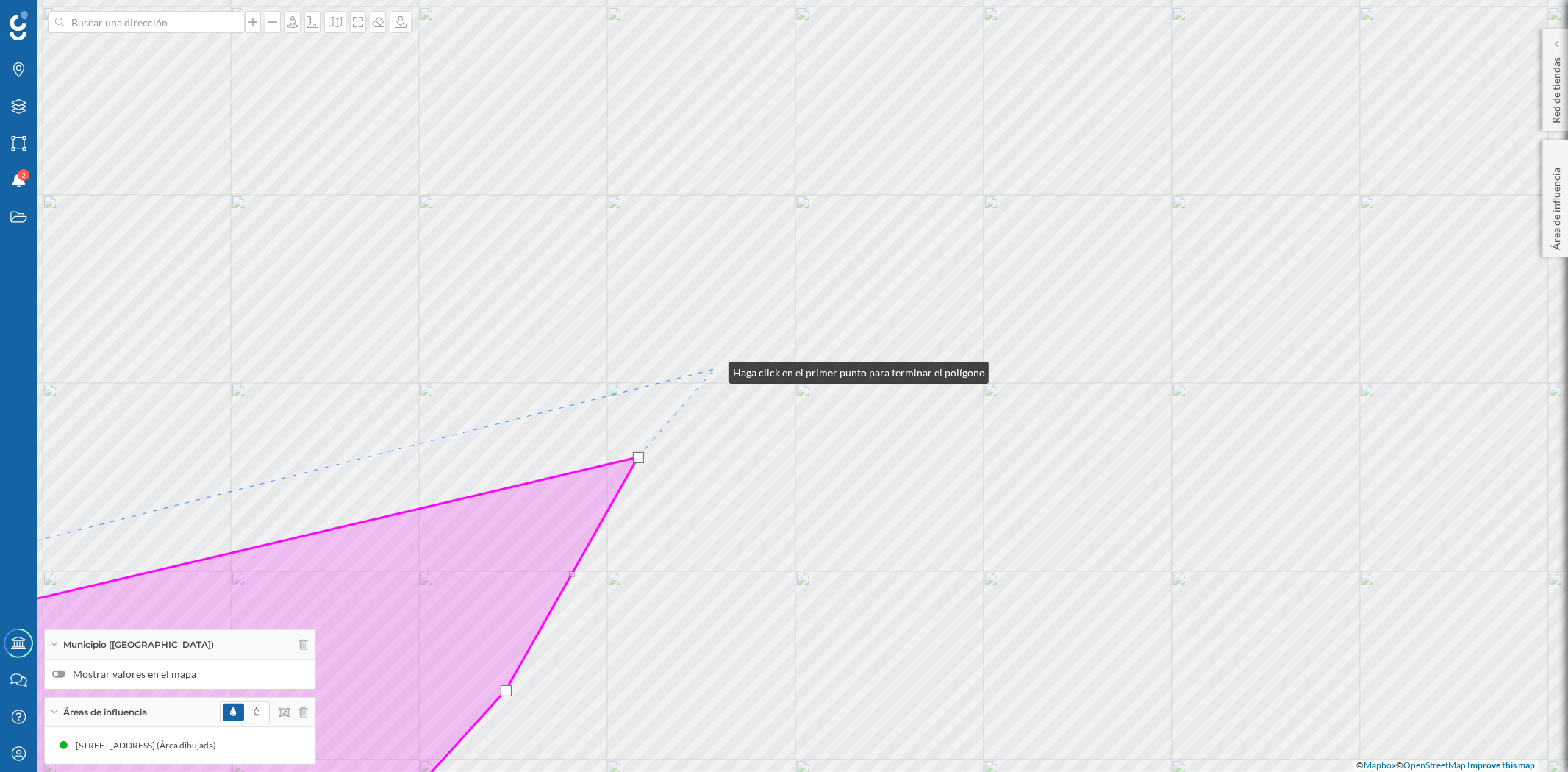
click at [715, 369] on div "© Mapbox © OpenStreetMap Improve this map" at bounding box center [784, 386] width 1568 height 772
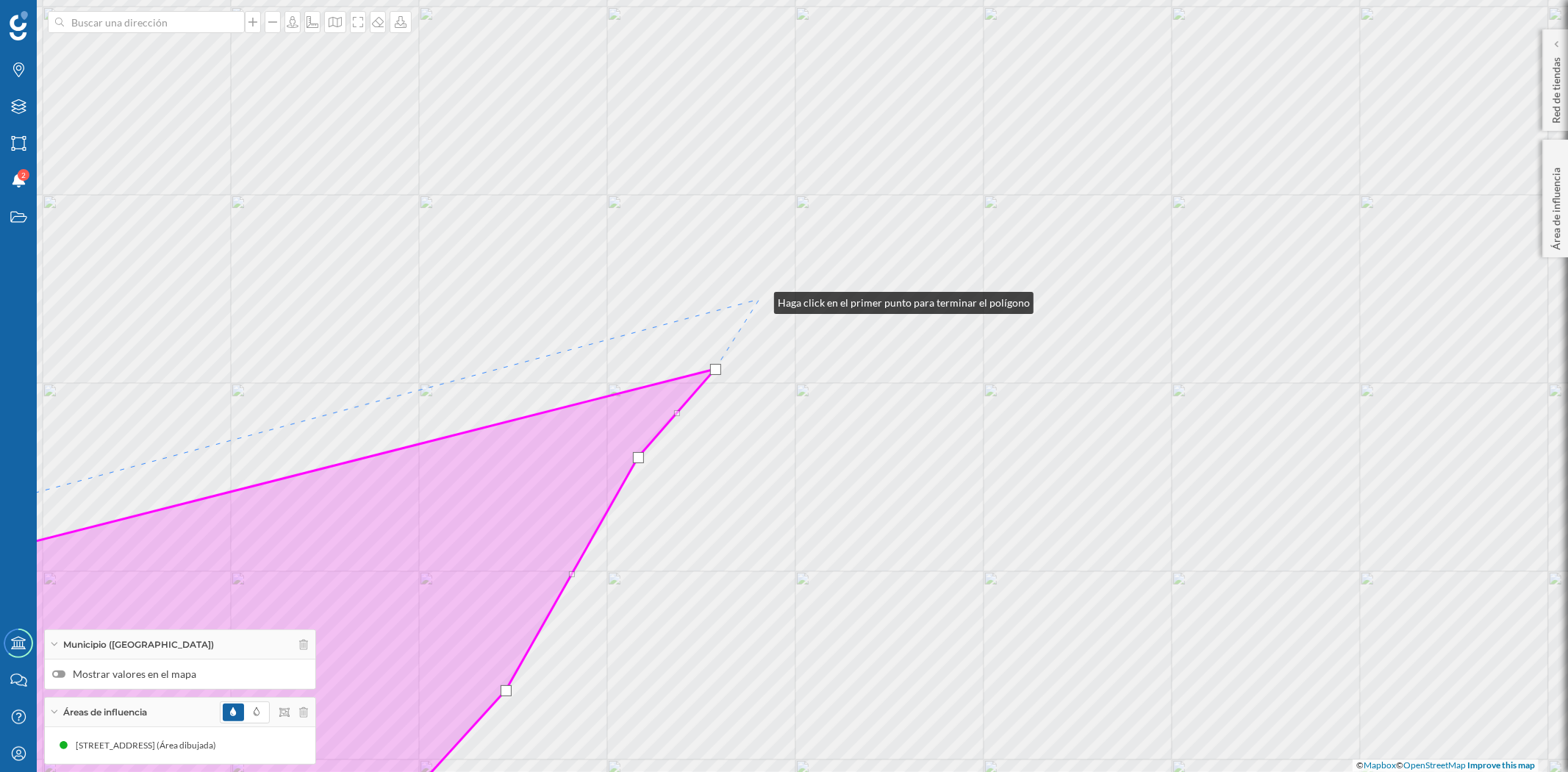
click at [760, 299] on div "© Mapbox © OpenStreetMap Improve this map" at bounding box center [784, 386] width 1568 height 772
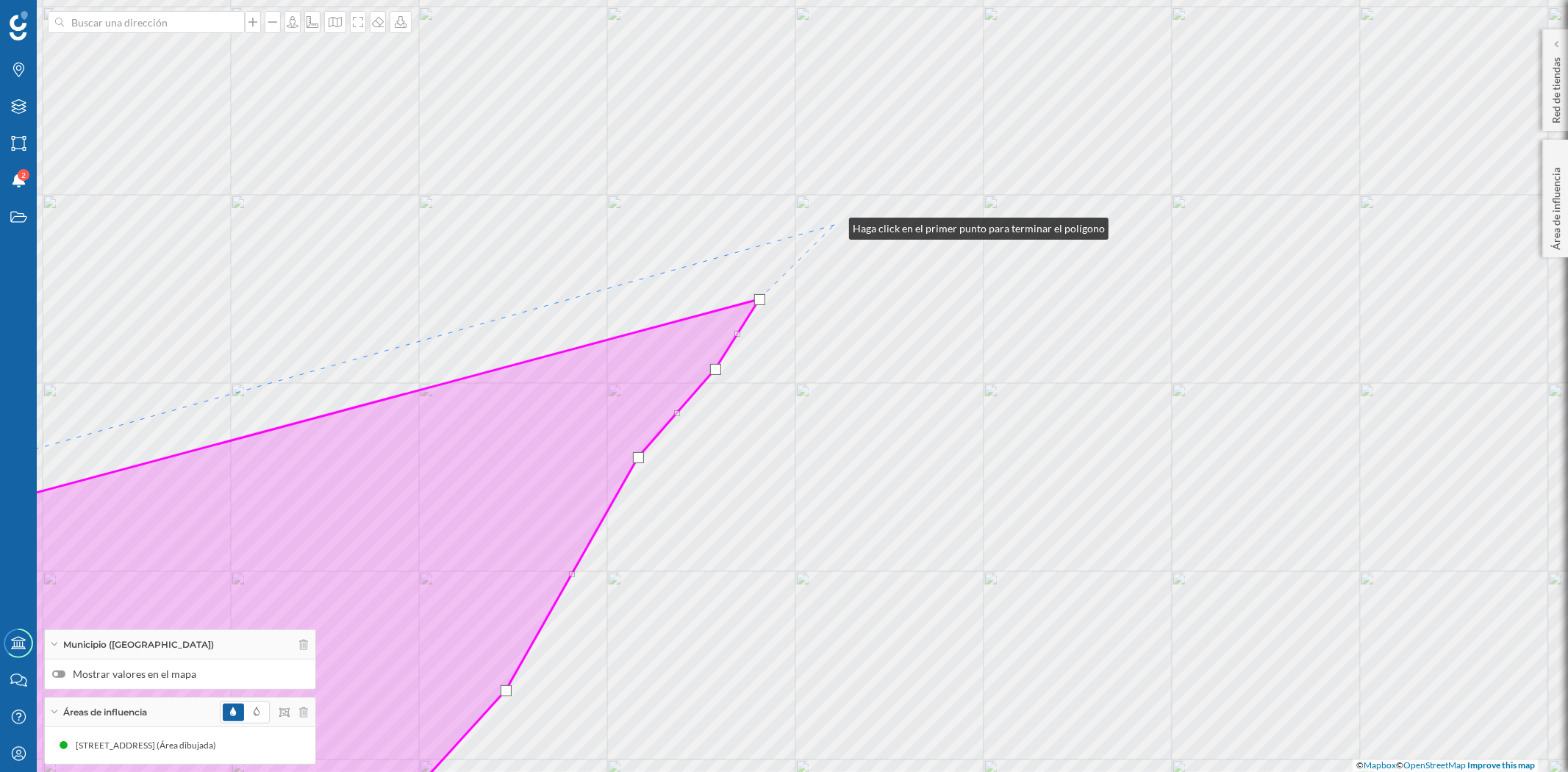
click at [834, 225] on div "© Mapbox © OpenStreetMap Improve this map" at bounding box center [784, 386] width 1568 height 772
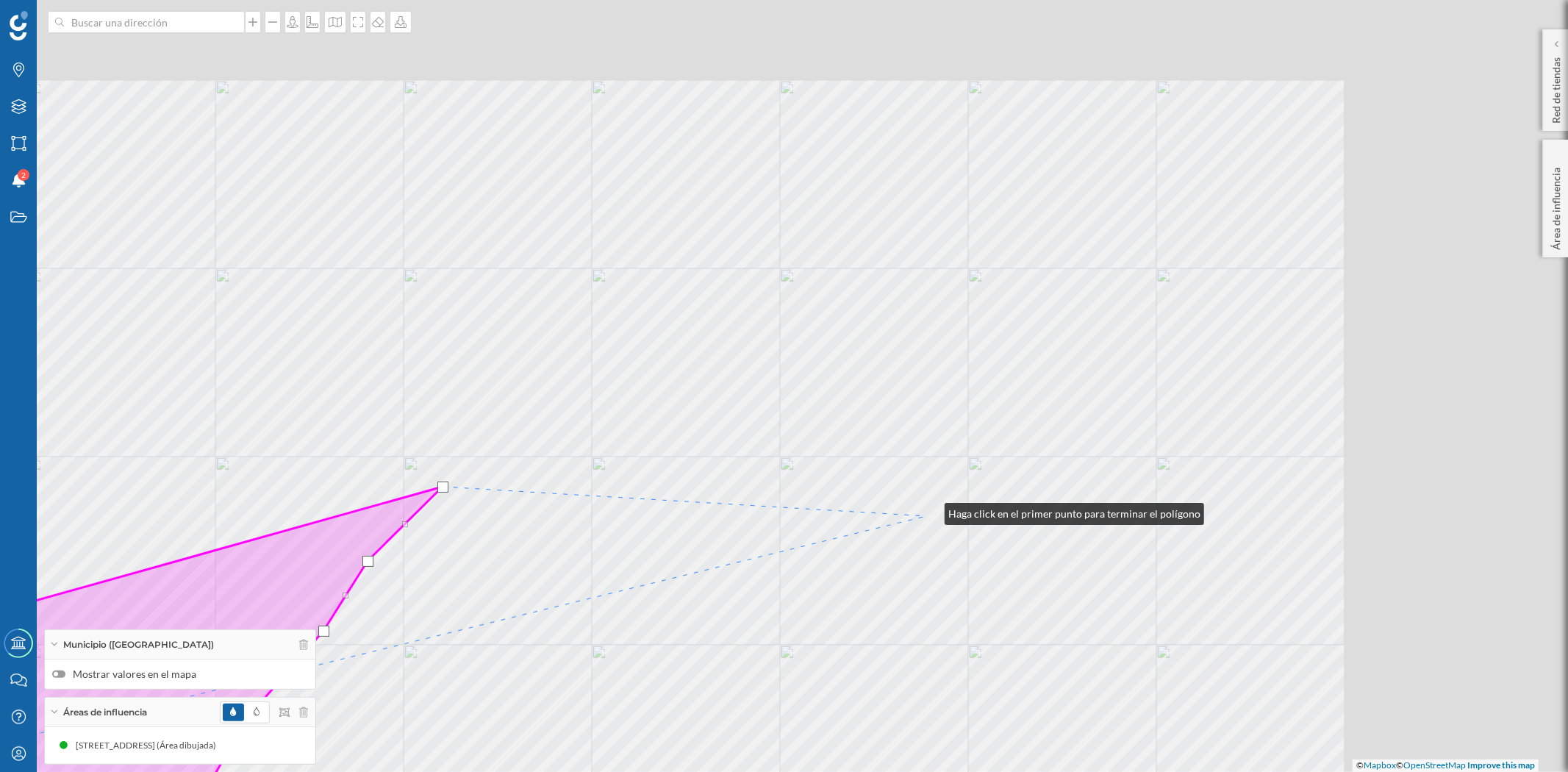
drag, startPoint x: 1013, startPoint y: 441, endPoint x: 927, endPoint y: 511, distance: 110.9
click at [928, 511] on div "© Mapbox © OpenStreetMap Improve this map" at bounding box center [784, 386] width 1568 height 772
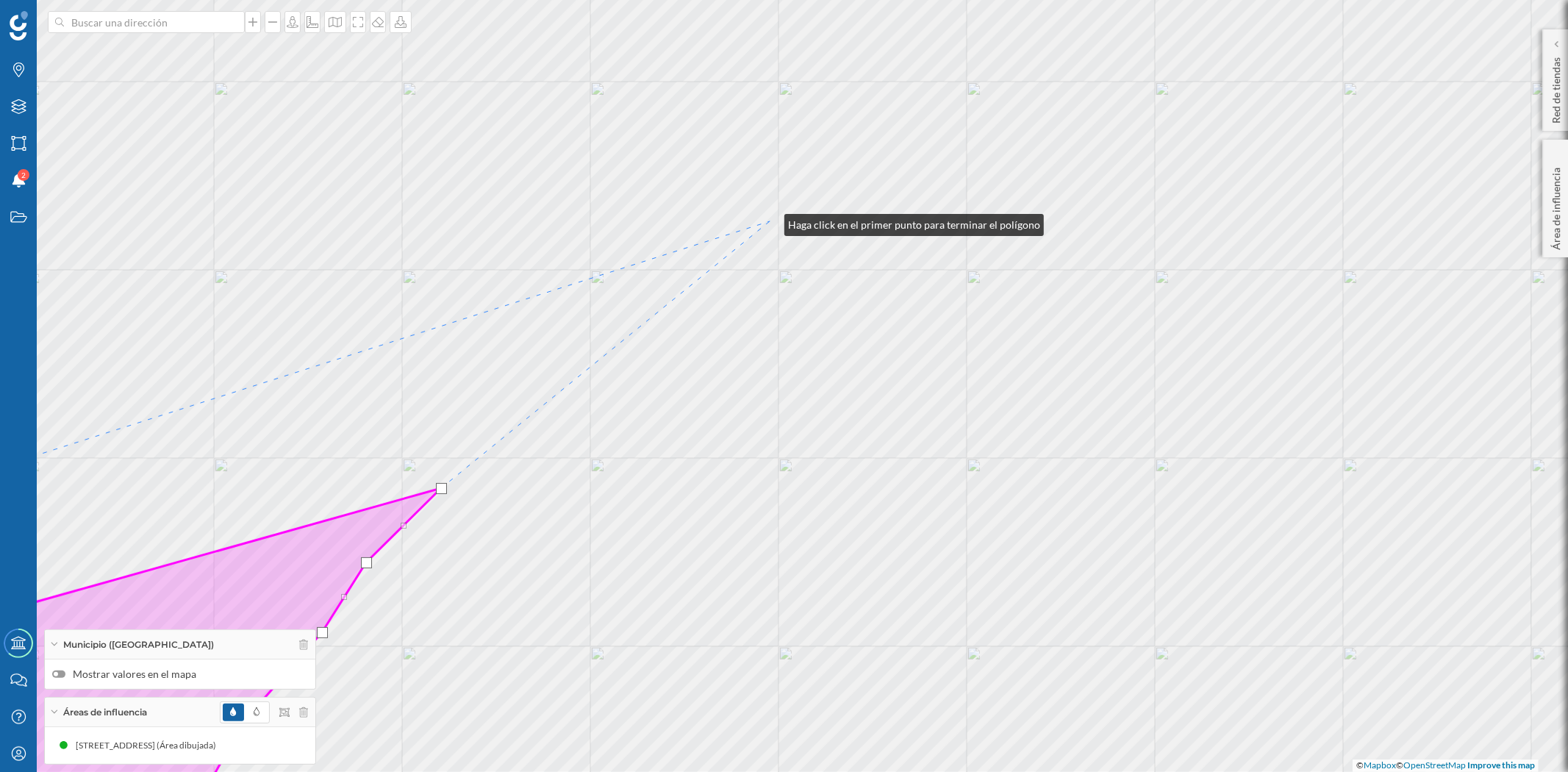
click at [770, 221] on div "© Mapbox © OpenStreetMap Improve this map" at bounding box center [784, 386] width 1568 height 772
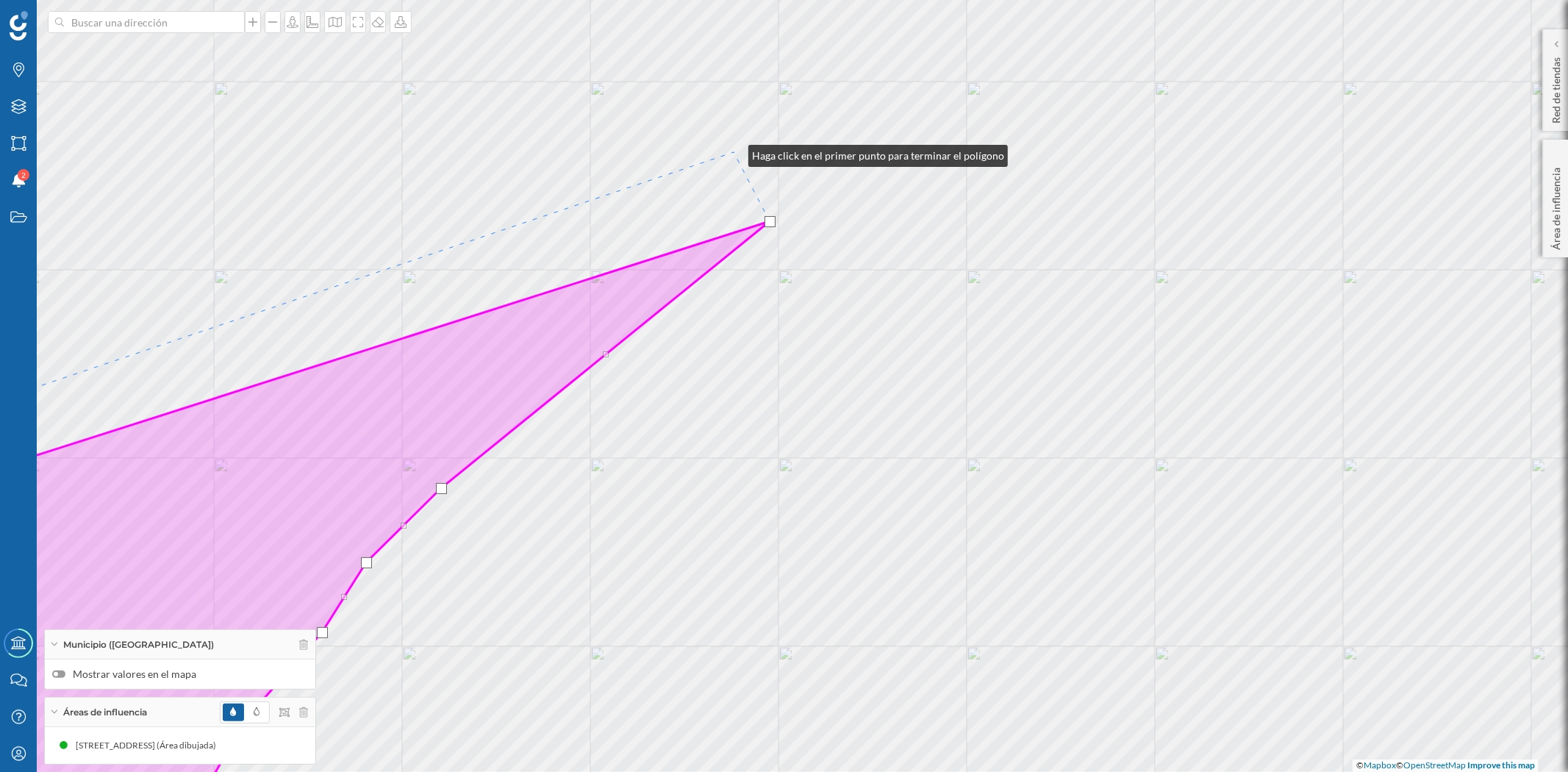
click at [734, 152] on div "© Mapbox © OpenStreetMap Improve this map" at bounding box center [784, 386] width 1568 height 772
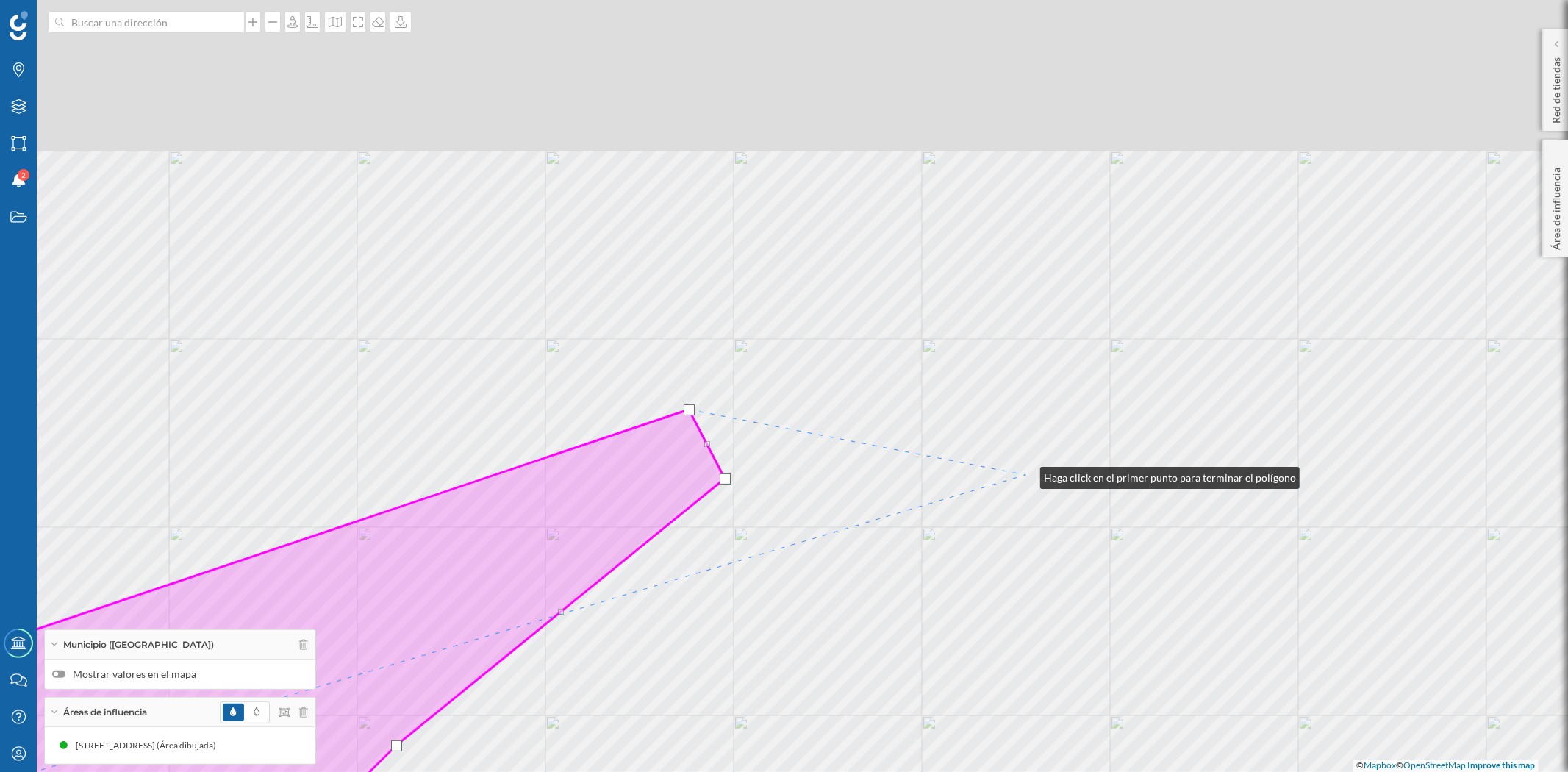
drag, startPoint x: 1071, startPoint y: 217, endPoint x: 1023, endPoint y: 475, distance: 262.4
click at [1025, 475] on div "© Mapbox © OpenStreetMap Improve this map" at bounding box center [784, 386] width 1568 height 772
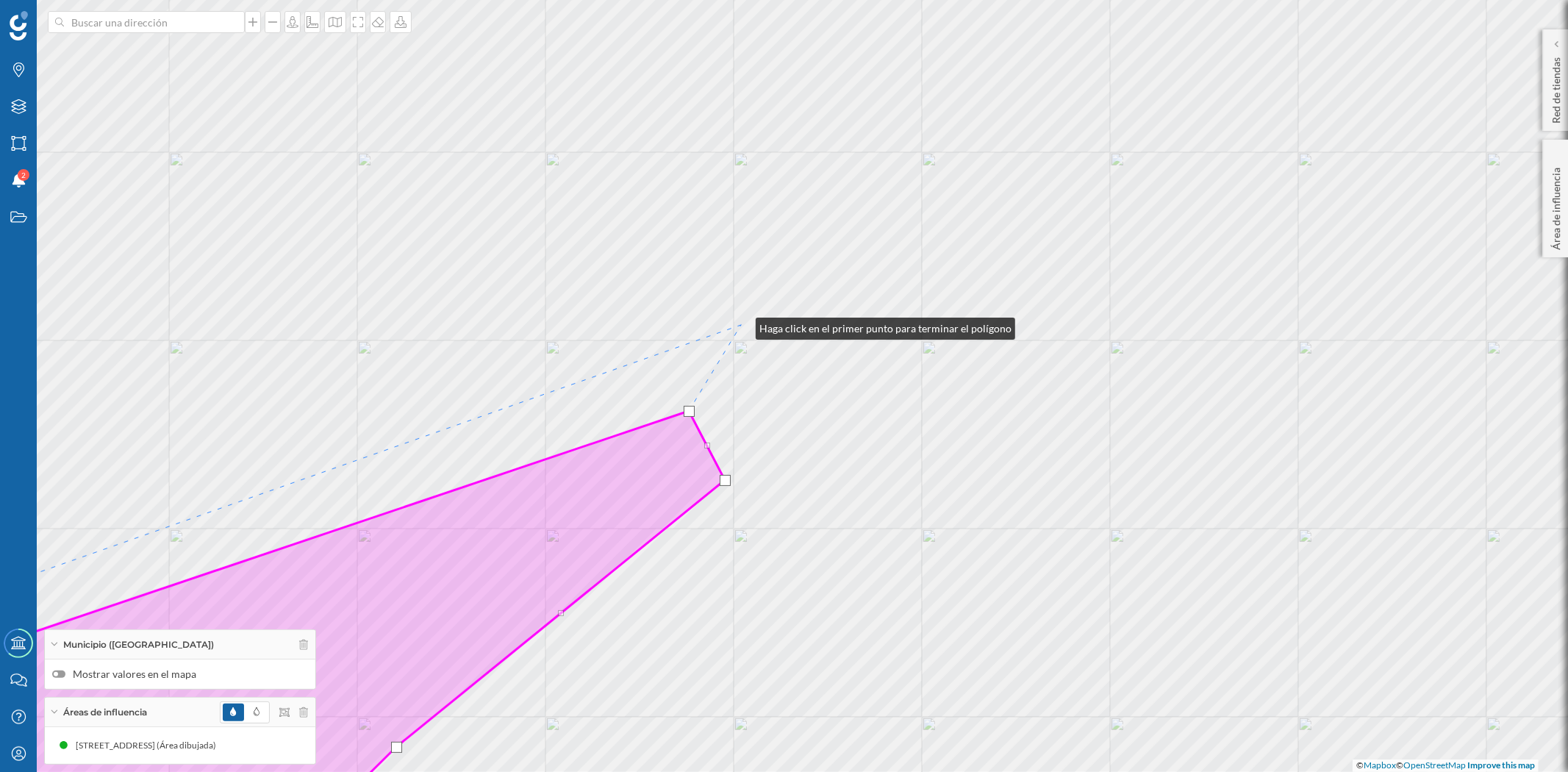
click at [741, 325] on div "© Mapbox © OpenStreetMap Improve this map" at bounding box center [784, 386] width 1568 height 772
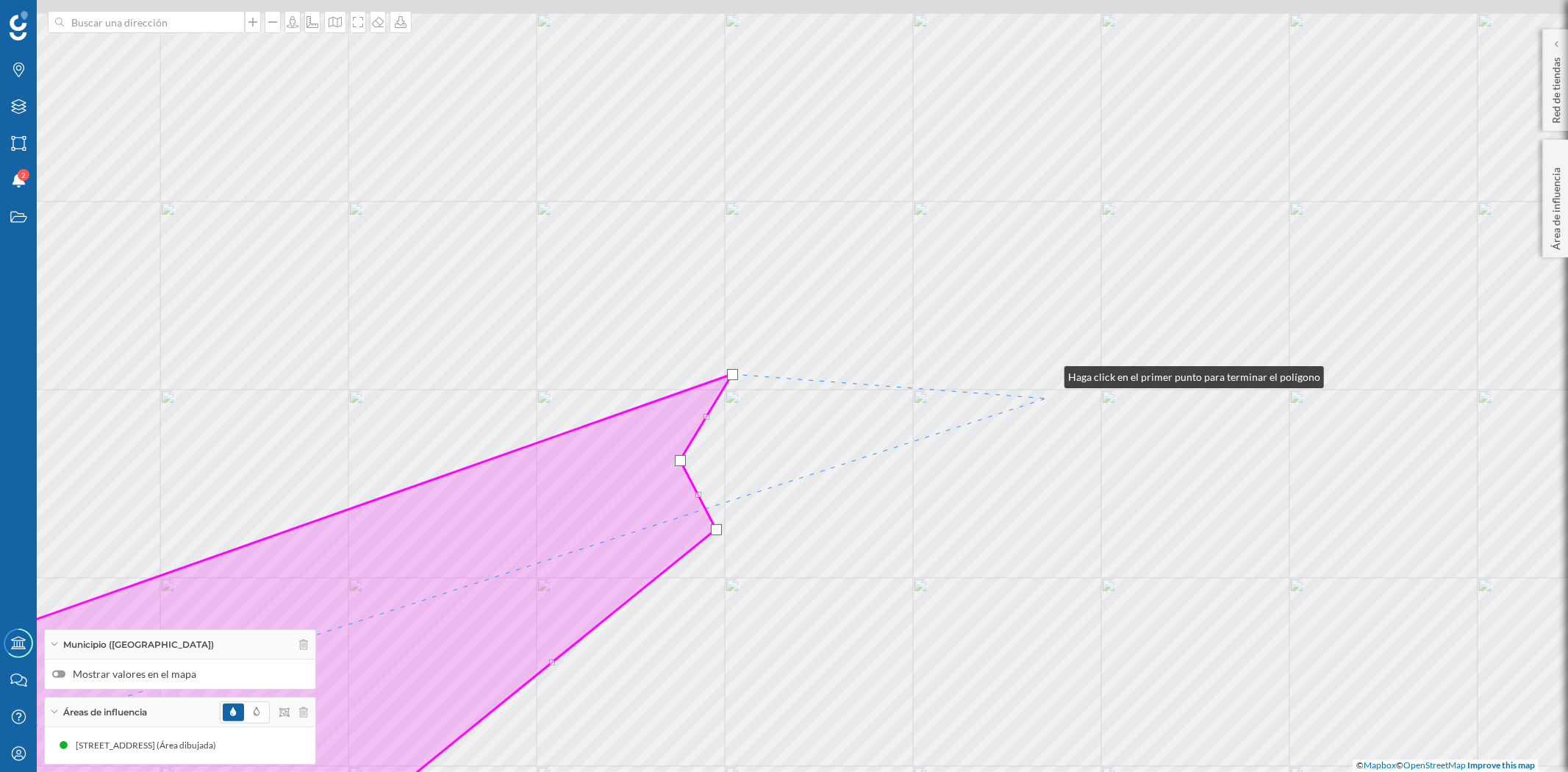
drag, startPoint x: 1059, startPoint y: 324, endPoint x: 1099, endPoint y: 587, distance: 266.0
click at [1099, 587] on div "© Mapbox © OpenStreetMap Improve this map" at bounding box center [784, 386] width 1568 height 772
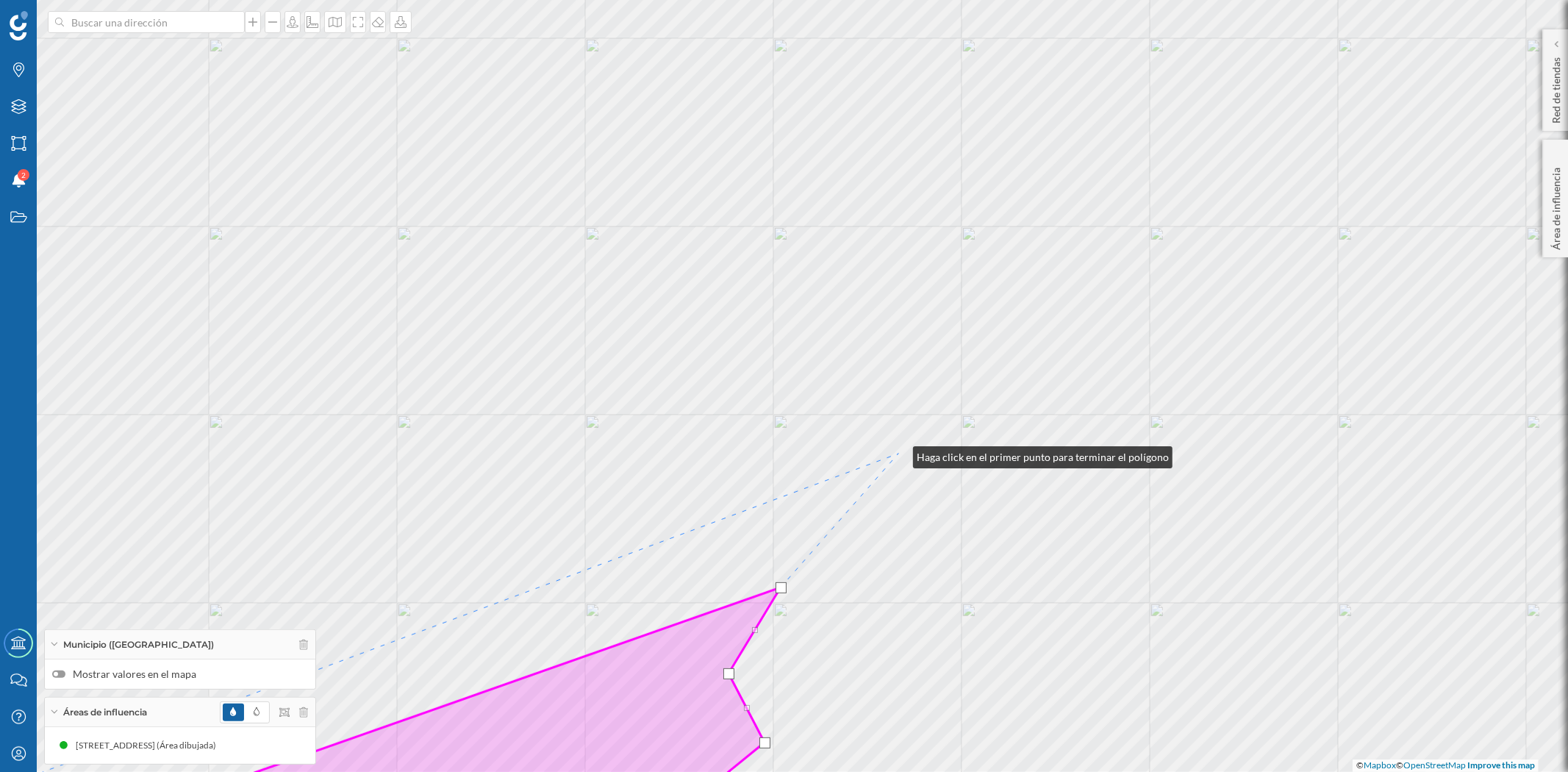
click at [898, 453] on div "© Mapbox © OpenStreetMap Improve this map" at bounding box center [784, 386] width 1568 height 772
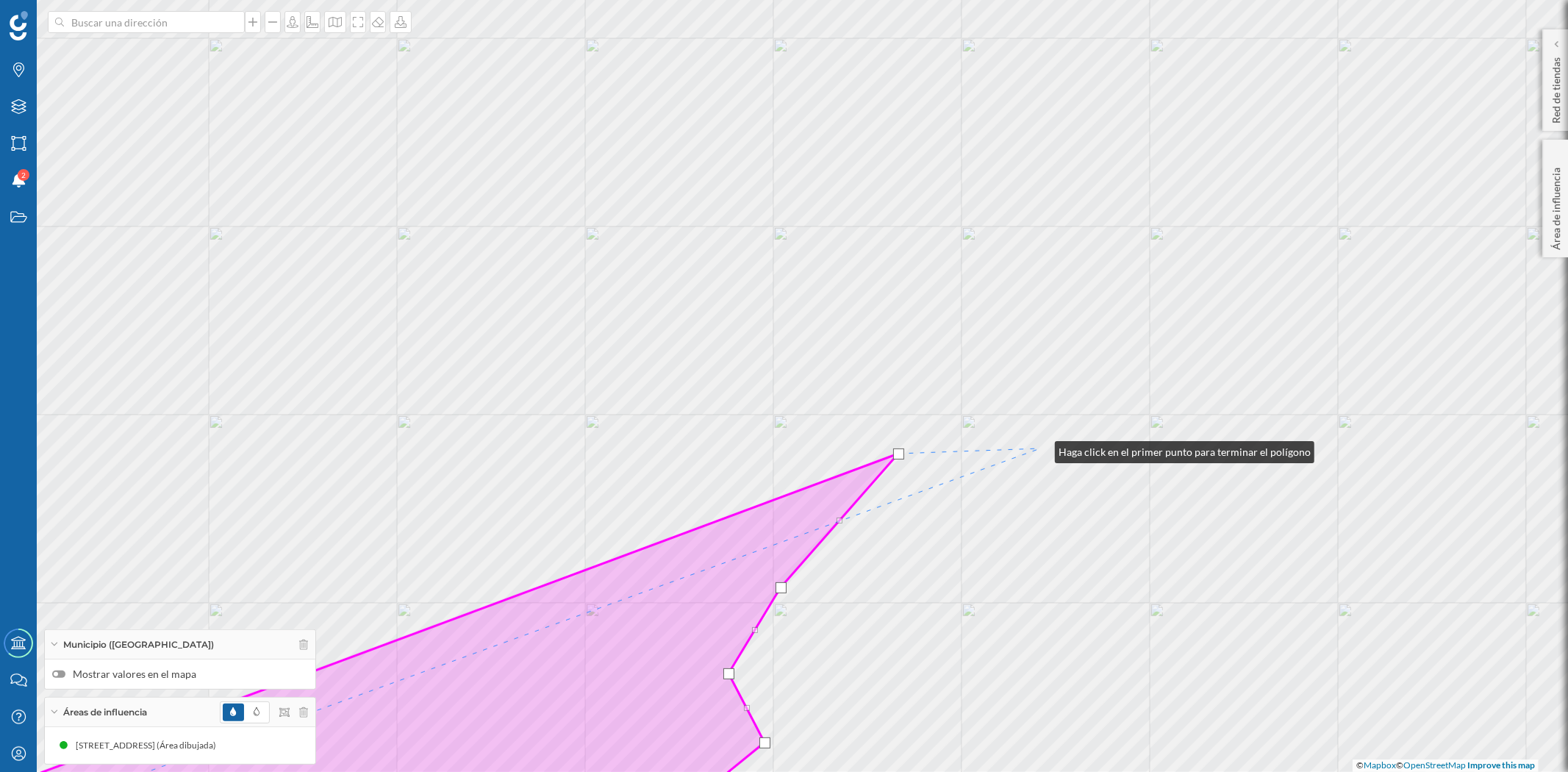
drag, startPoint x: 1041, startPoint y: 448, endPoint x: 1227, endPoint y: 642, distance: 268.8
click at [1227, 642] on div "© Mapbox © OpenStreetMap Improve this map" at bounding box center [784, 386] width 1568 height 772
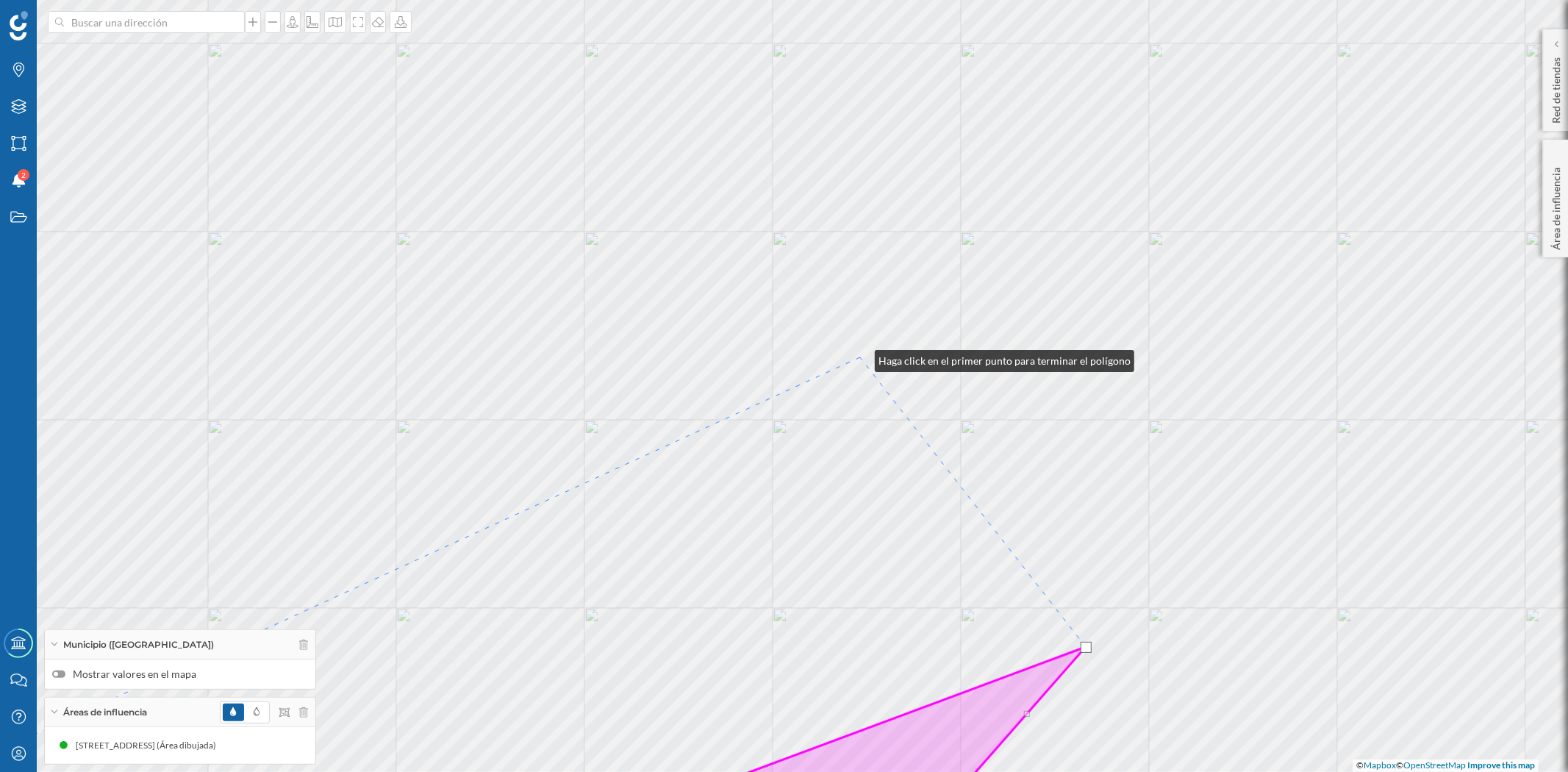
click at [860, 357] on div "© Mapbox © OpenStreetMap Improve this map" at bounding box center [784, 386] width 1568 height 772
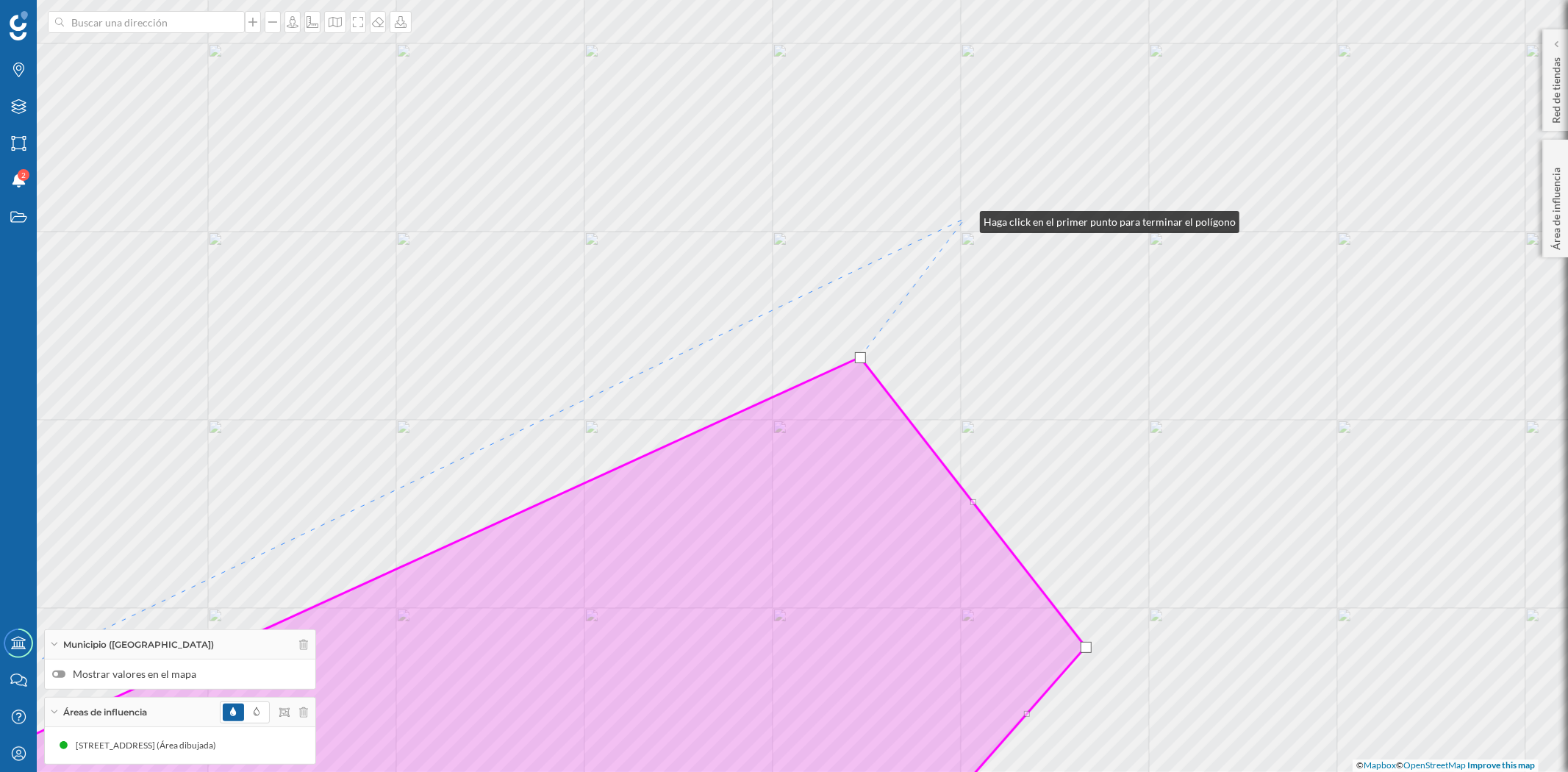
click at [965, 218] on div "© Mapbox © OpenStreetMap Improve this map" at bounding box center [784, 386] width 1568 height 772
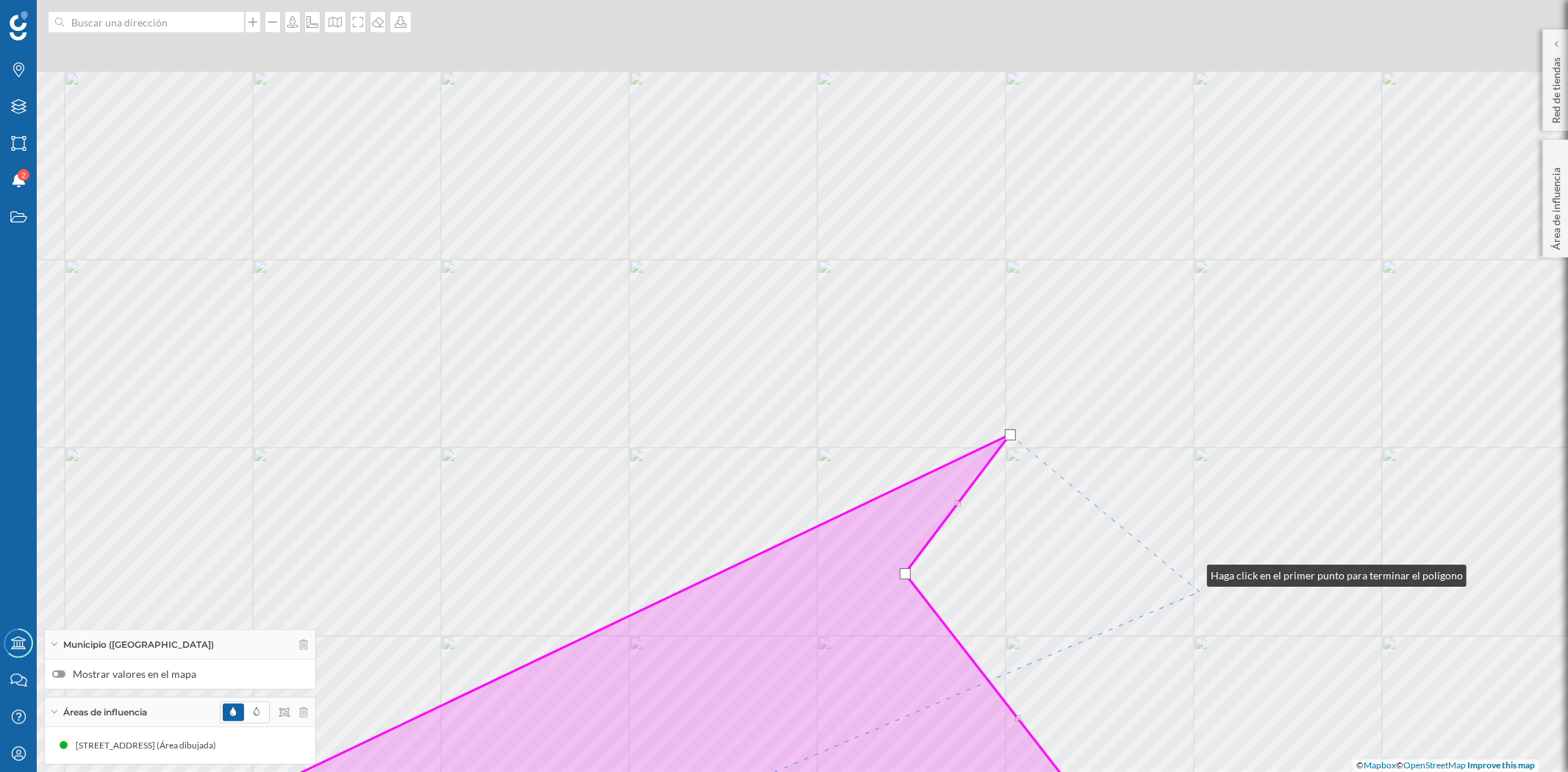
drag, startPoint x: 1148, startPoint y: 355, endPoint x: 1200, endPoint y: 618, distance: 268.1
click at [1200, 618] on div "© Mapbox © OpenStreetMap Improve this map" at bounding box center [784, 386] width 1568 height 772
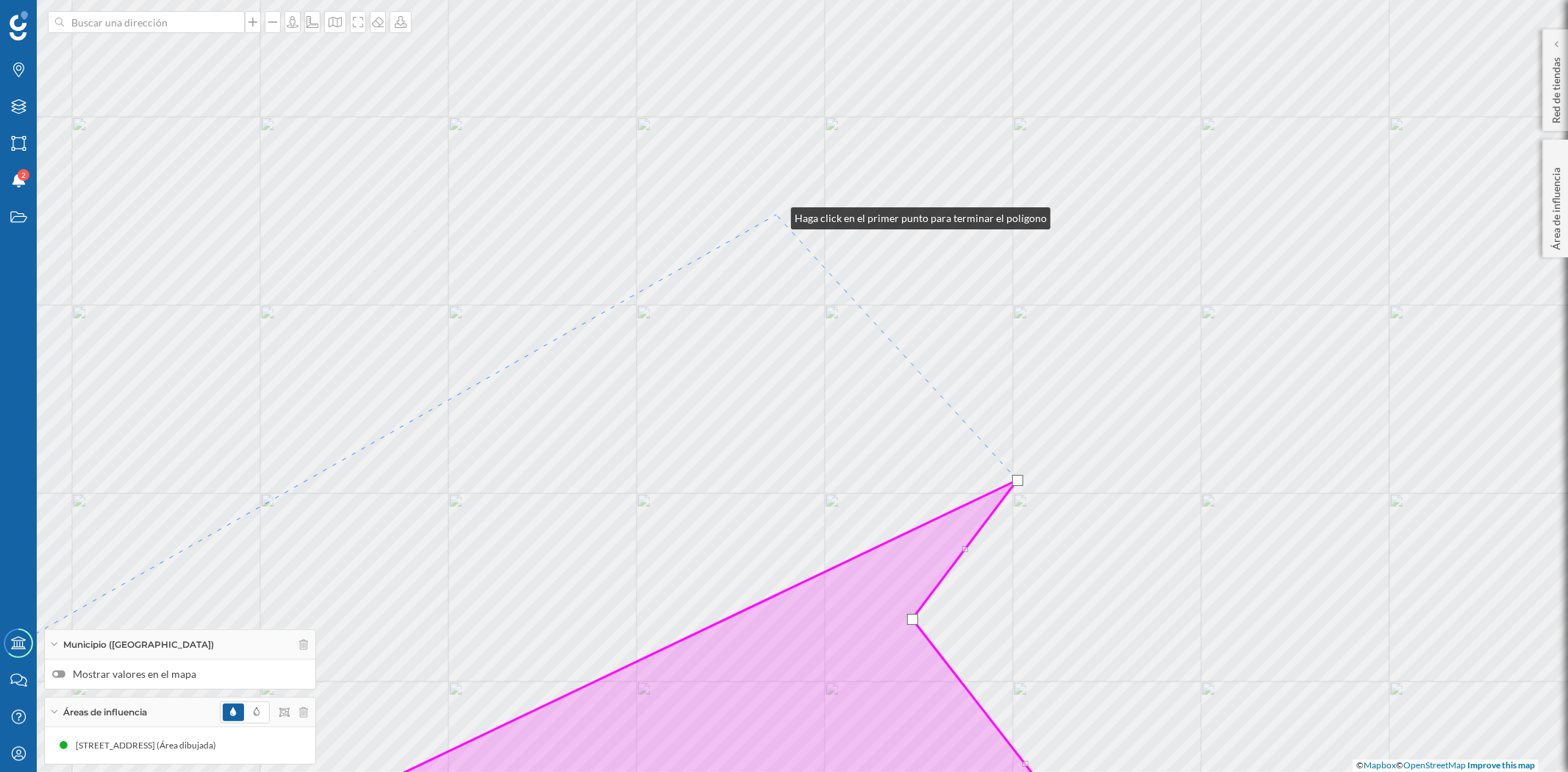
click at [776, 215] on div "© Mapbox © OpenStreetMap Improve this map" at bounding box center [784, 386] width 1568 height 772
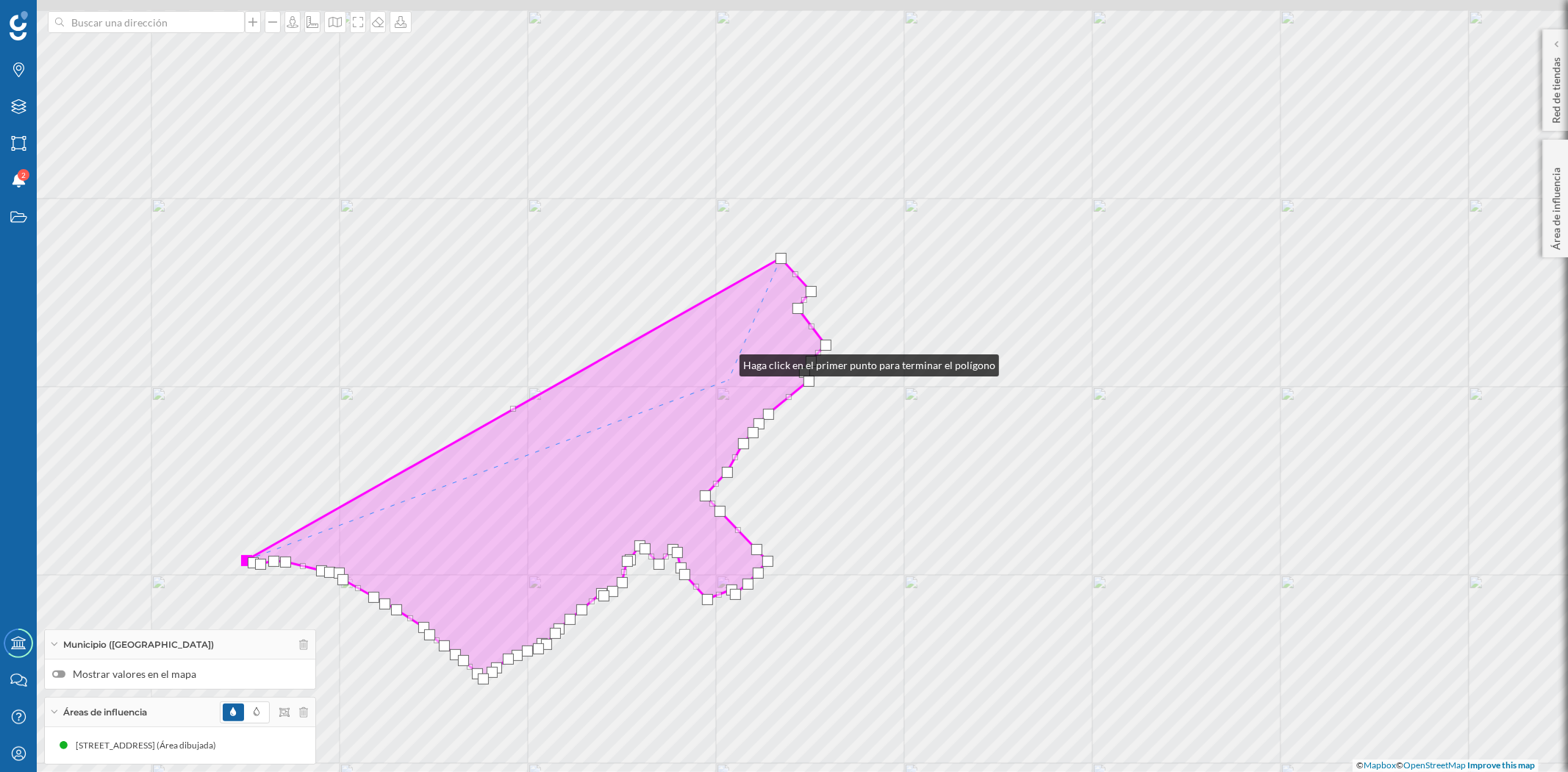
drag, startPoint x: 721, startPoint y: 328, endPoint x: 752, endPoint y: 480, distance: 155.1
click at [752, 480] on icon at bounding box center [536, 468] width 579 height 420
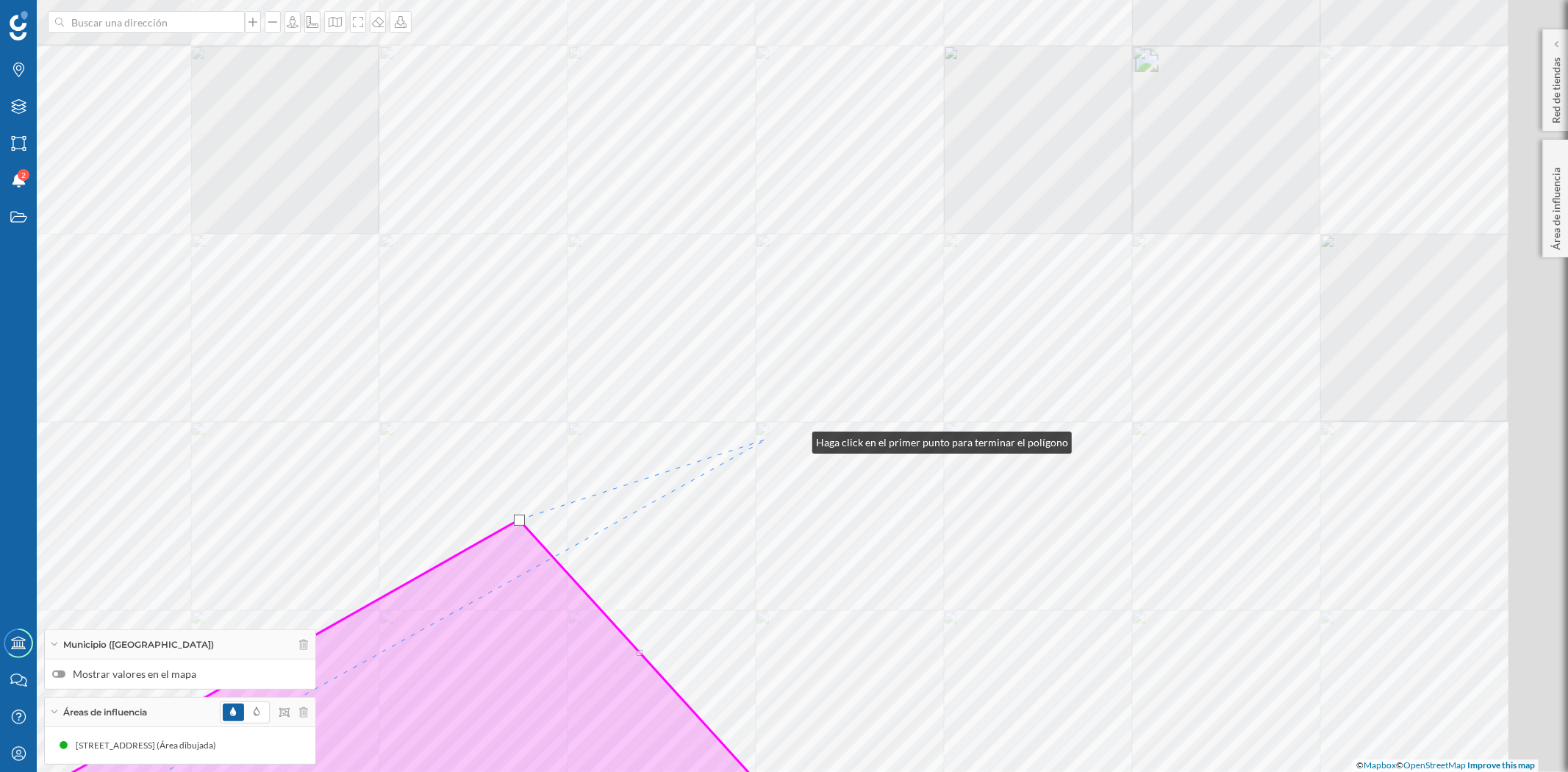
drag, startPoint x: 938, startPoint y: 423, endPoint x: 800, endPoint y: 457, distance: 142.1
click at [796, 439] on div "© Mapbox © OpenStreetMap Improve this map" at bounding box center [784, 386] width 1568 height 772
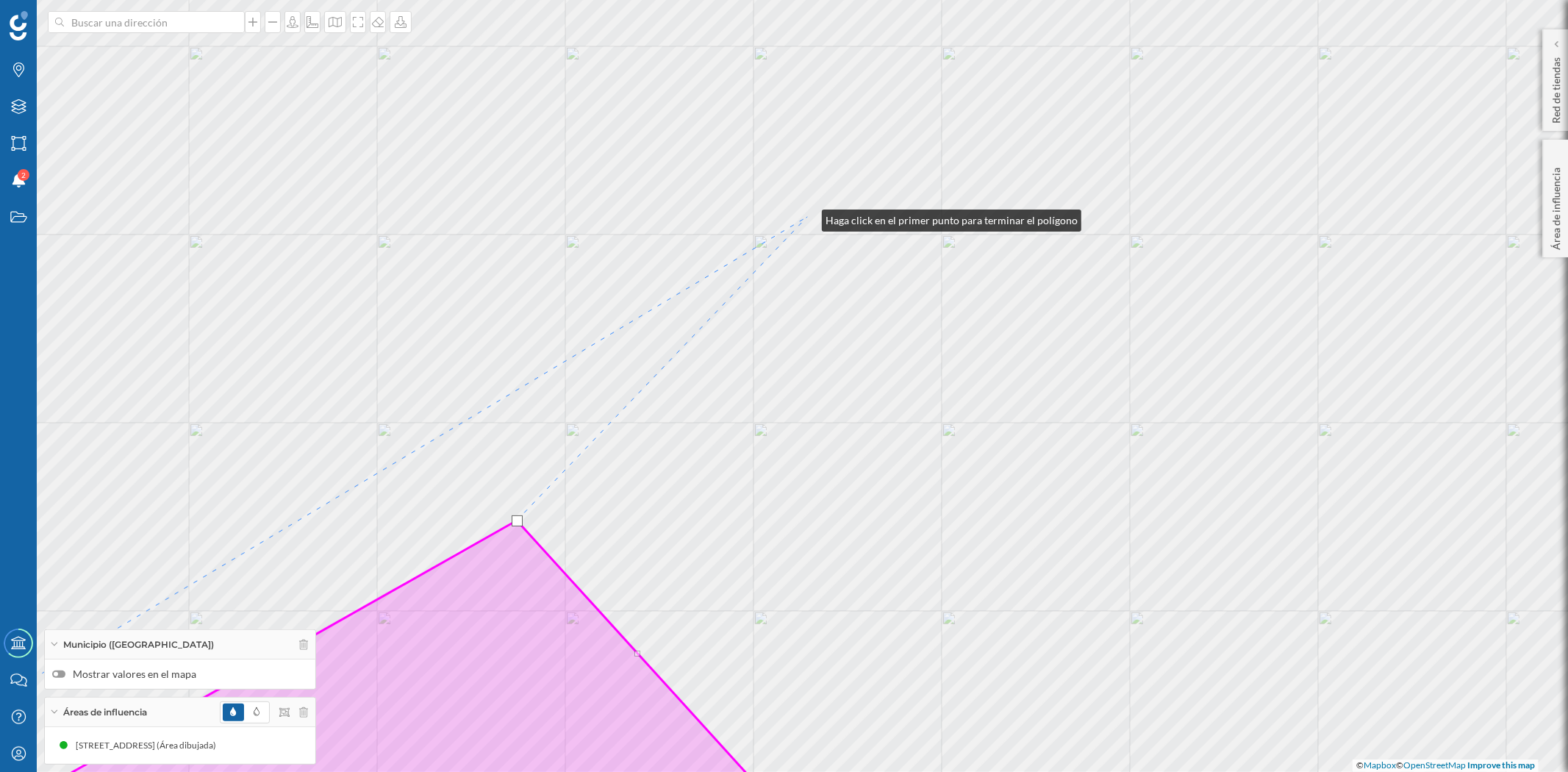
click at [807, 217] on div "© Mapbox © OpenStreetMap Improve this map" at bounding box center [784, 386] width 1568 height 772
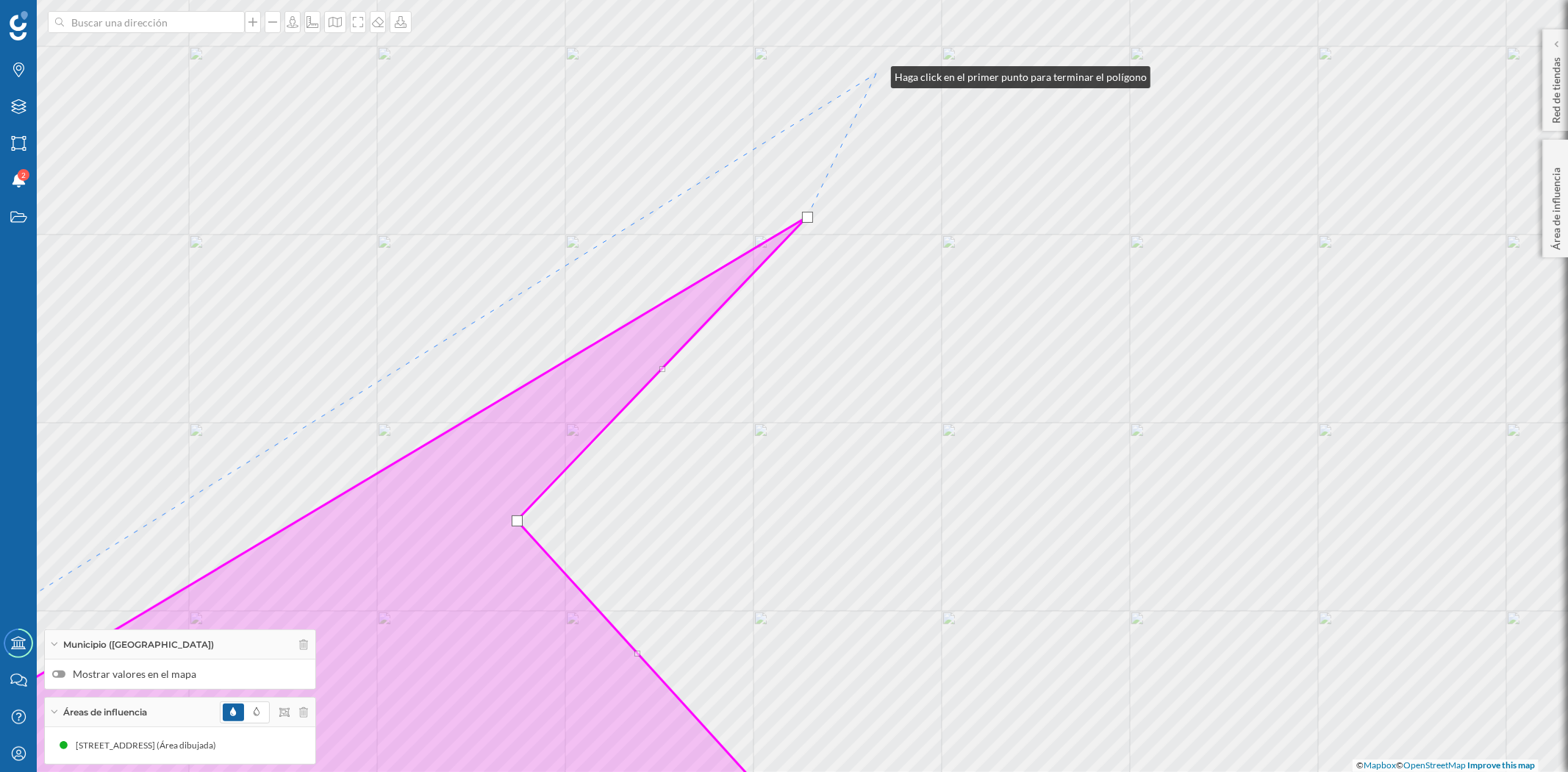
click at [876, 74] on div "© Mapbox © OpenStreetMap Improve this map" at bounding box center [784, 386] width 1568 height 772
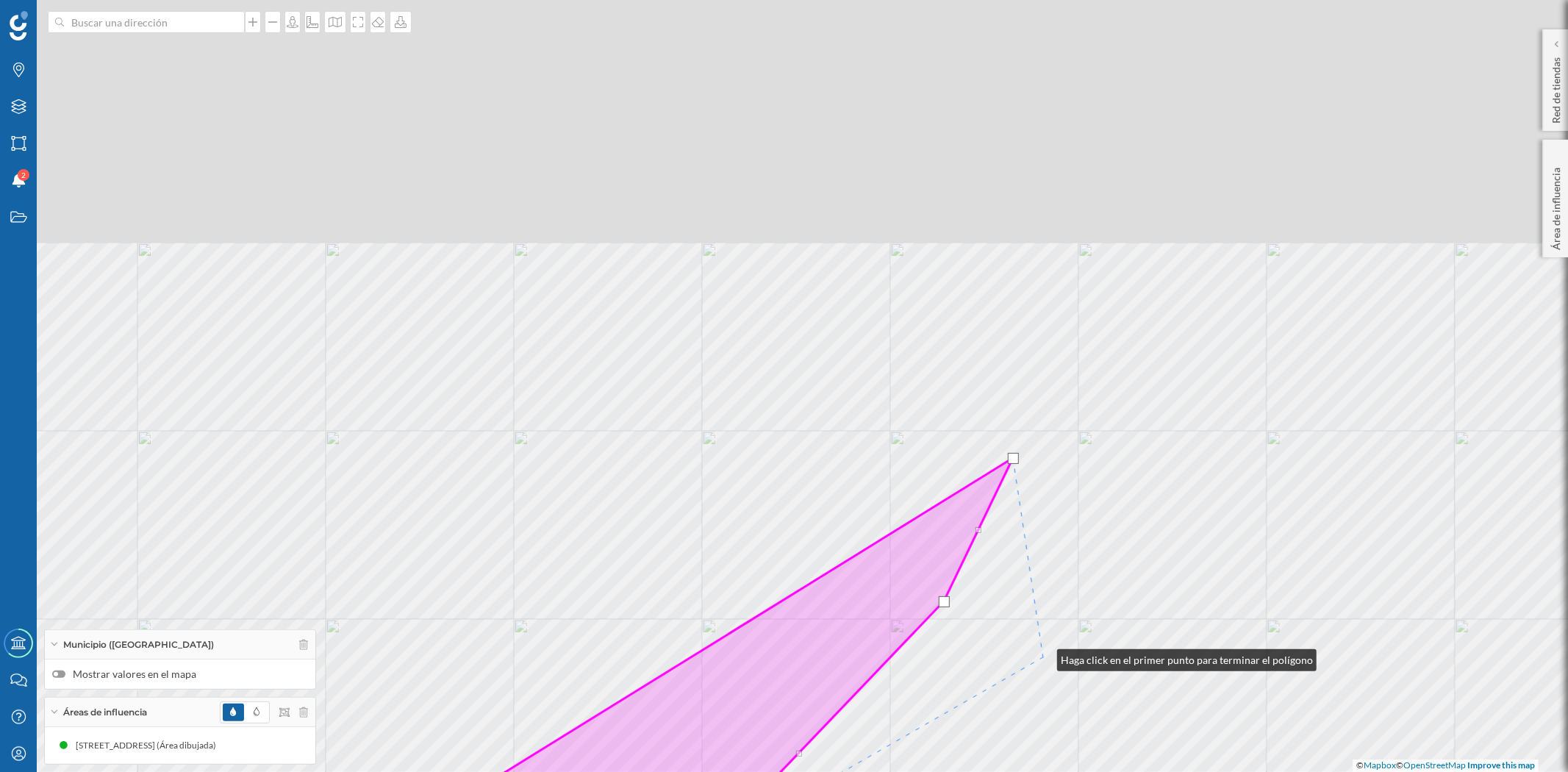
drag, startPoint x: 906, startPoint y: 272, endPoint x: 1046, endPoint y: 664, distance: 416.2
click at [1045, 663] on div "© Mapbox © OpenStreetMap Improve this map" at bounding box center [784, 386] width 1568 height 772
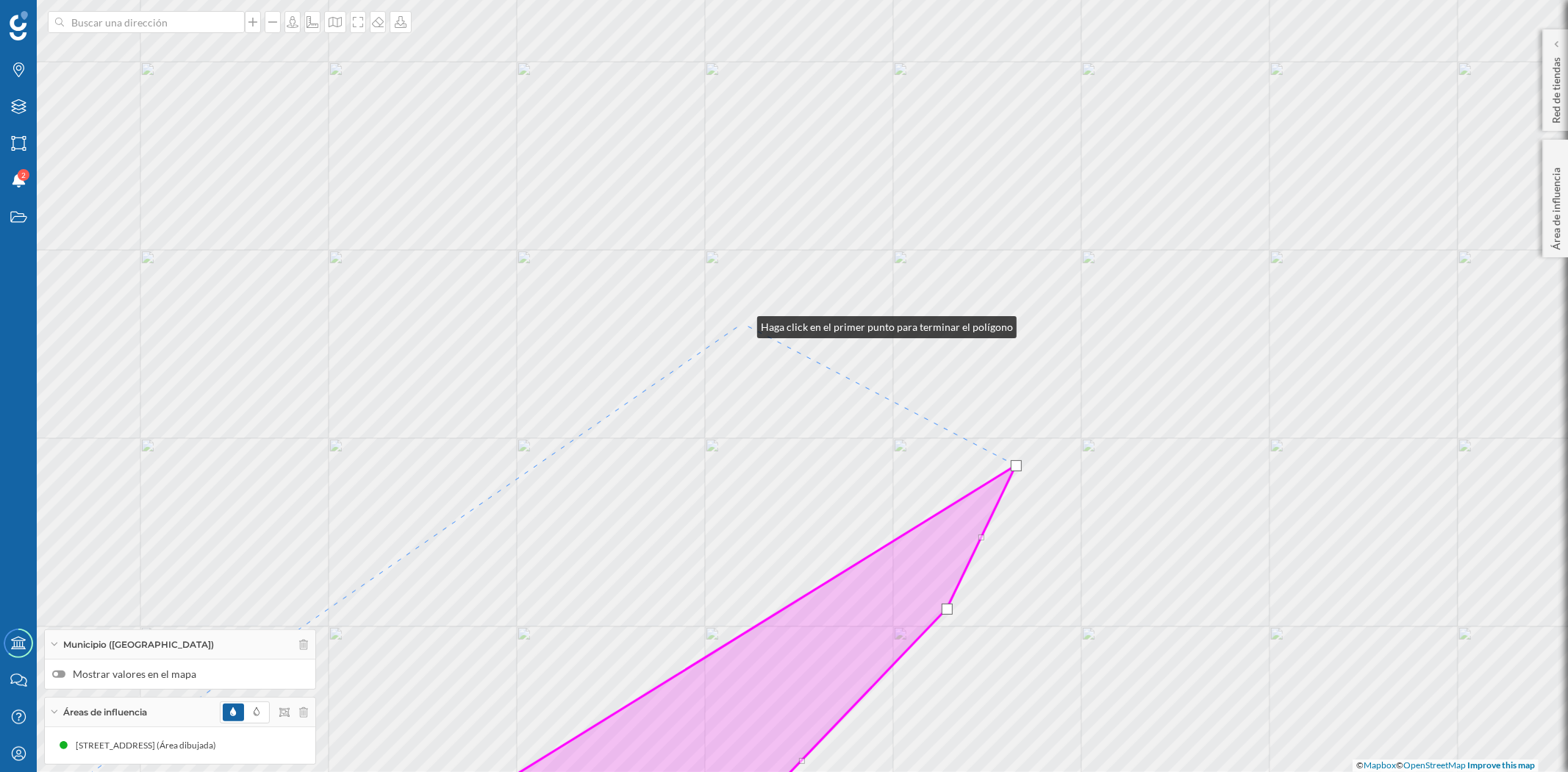
click at [742, 323] on div "© Mapbox © OpenStreetMap Improve this map" at bounding box center [784, 386] width 1568 height 772
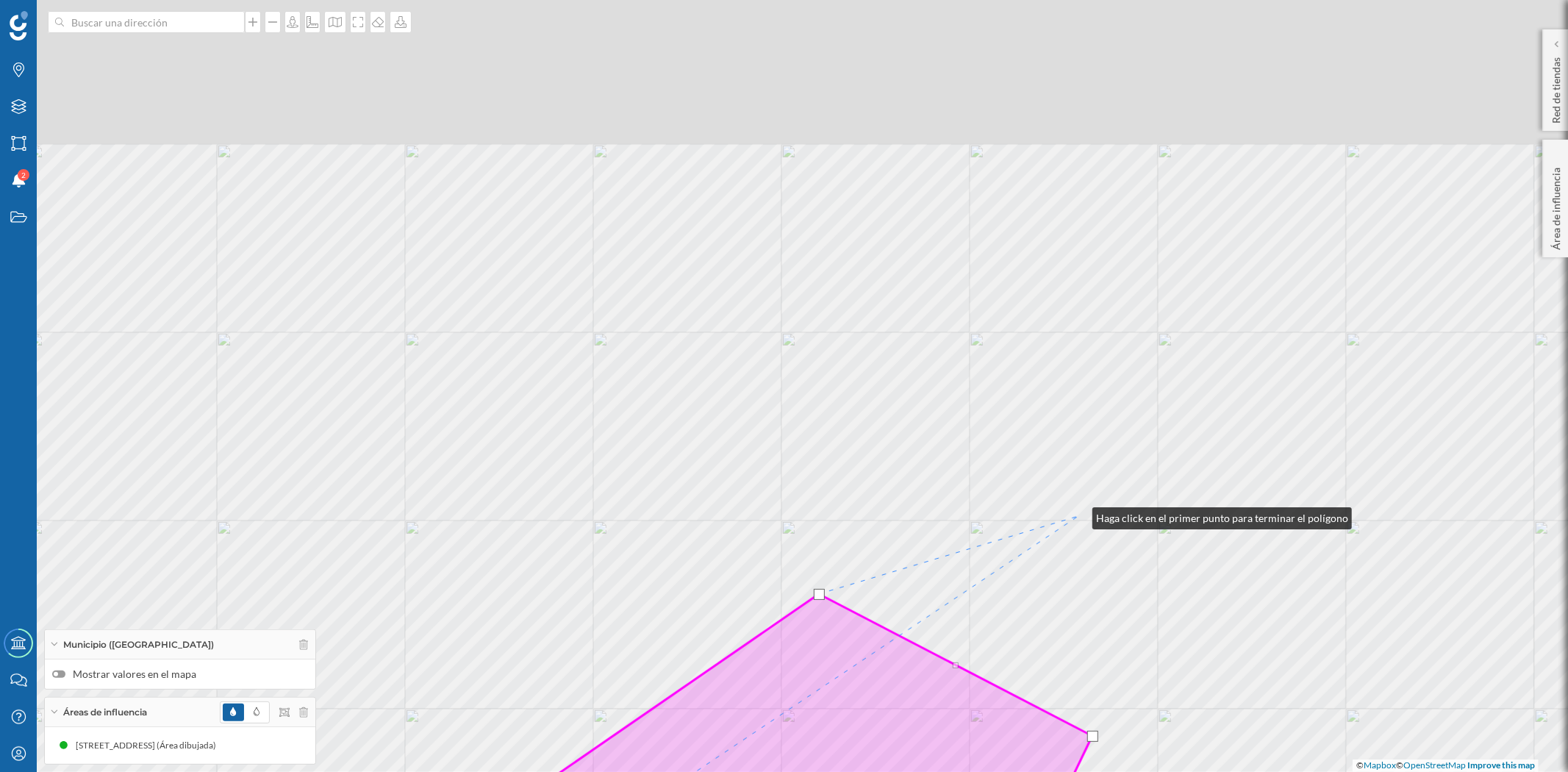
drag, startPoint x: 1001, startPoint y: 244, endPoint x: 1077, endPoint y: 517, distance: 283.4
click at [1077, 517] on div "© Mapbox © OpenStreetMap Improve this map" at bounding box center [784, 386] width 1568 height 772
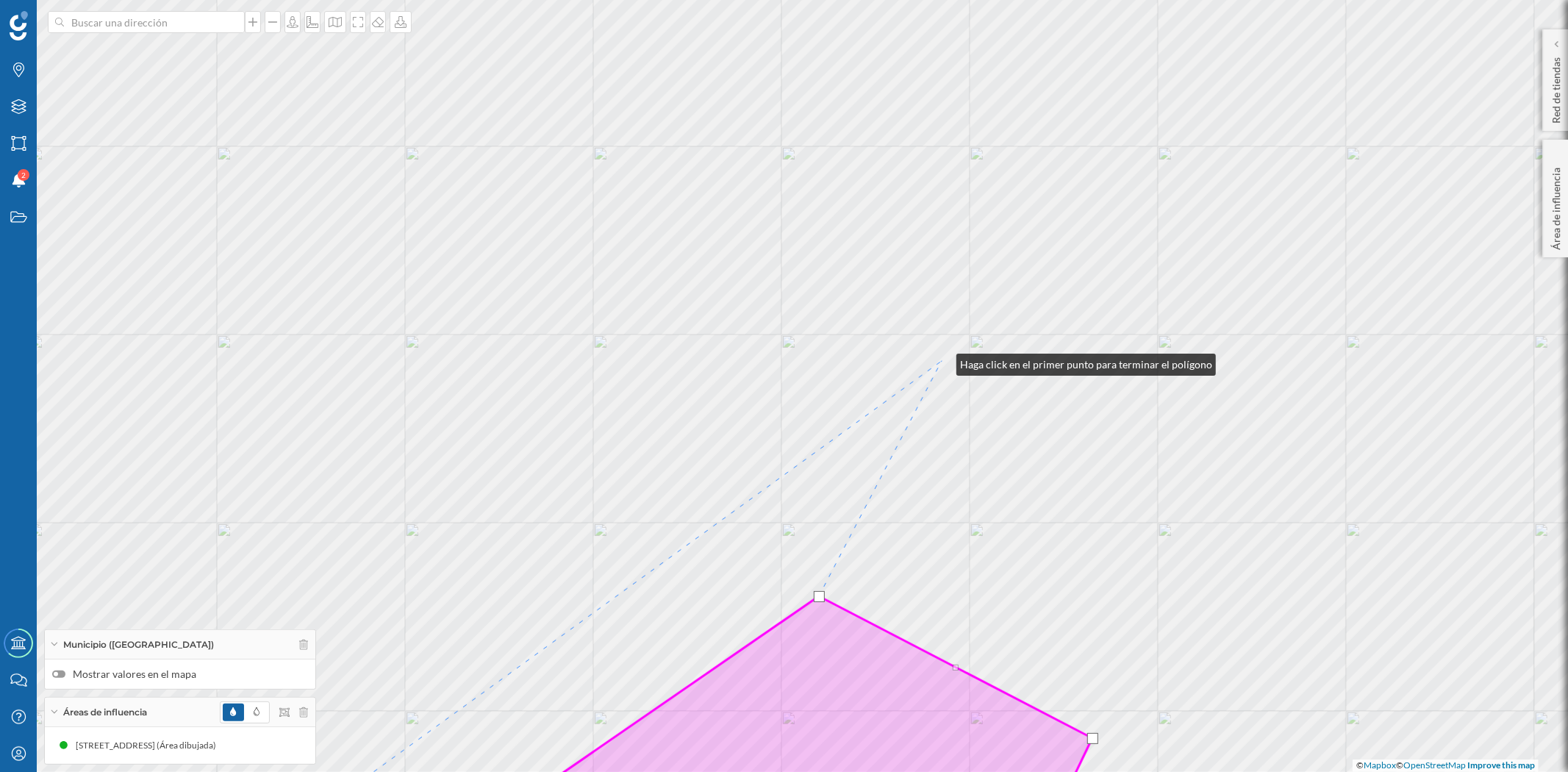
click at [942, 361] on div "© Mapbox © OpenStreetMap Improve this map" at bounding box center [784, 386] width 1568 height 772
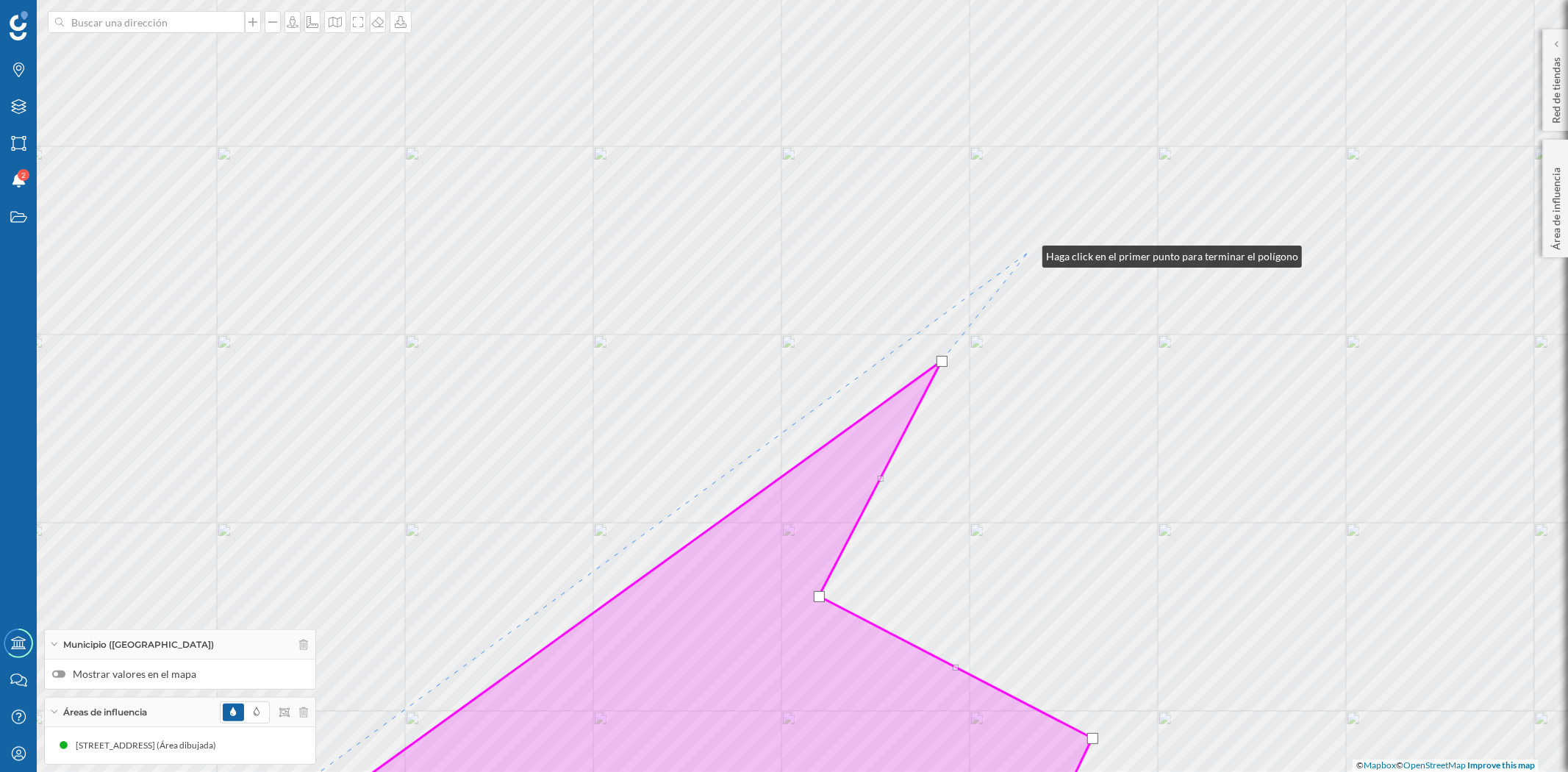
click at [1028, 253] on div "© Mapbox © OpenStreetMap Improve this map" at bounding box center [784, 386] width 1568 height 772
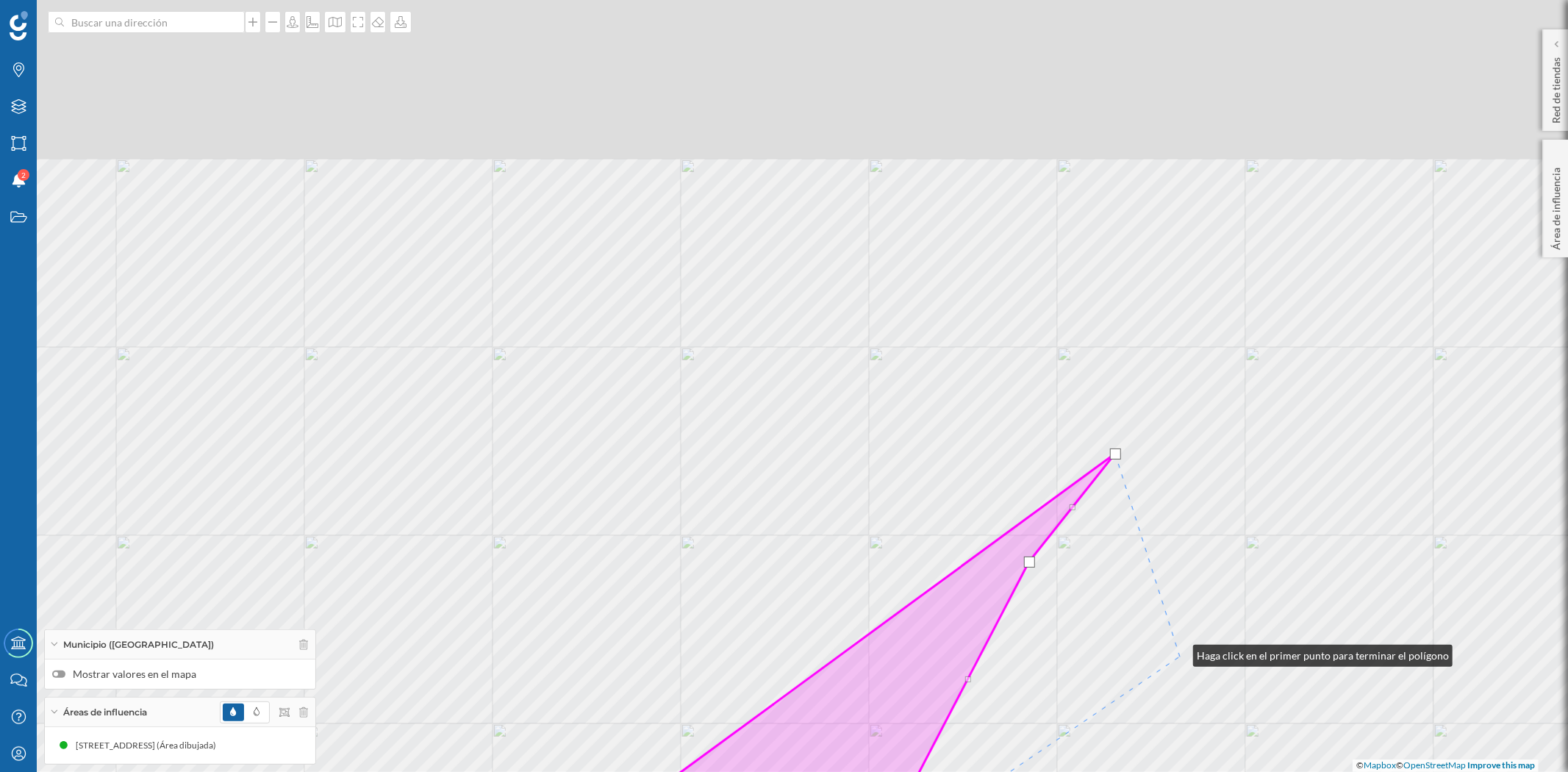
drag, startPoint x: 1091, startPoint y: 451, endPoint x: 1181, endPoint y: 672, distance: 238.6
click at [1181, 670] on div "© Mapbox © OpenStreetMap Improve this map" at bounding box center [784, 386] width 1568 height 772
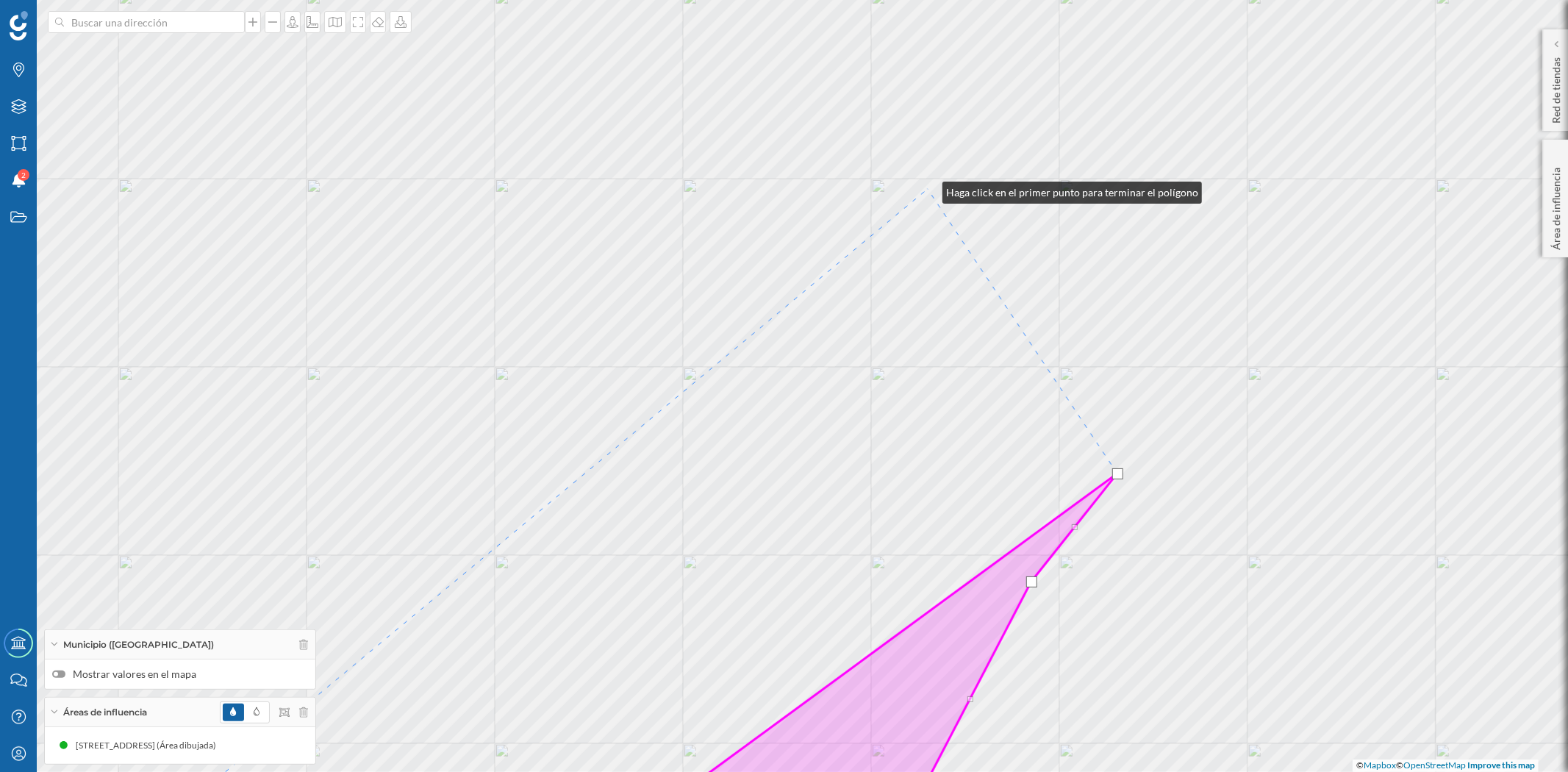
click at [928, 189] on div "© Mapbox © OpenStreetMap Improve this map" at bounding box center [784, 386] width 1568 height 772
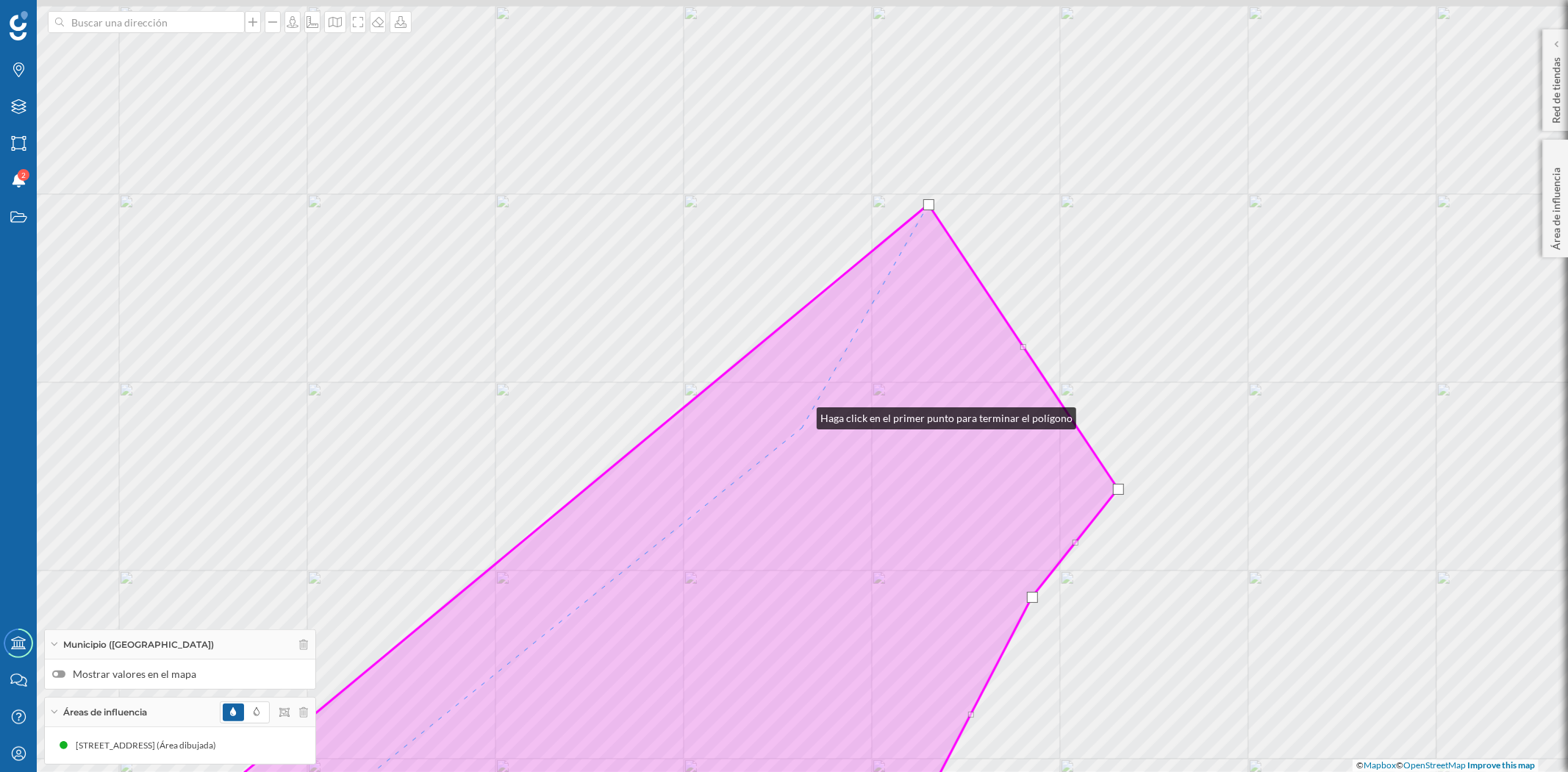
drag, startPoint x: 802, startPoint y: 399, endPoint x: 842, endPoint y: 600, distance: 204.9
click at [842, 600] on icon at bounding box center [625, 535] width 987 height 662
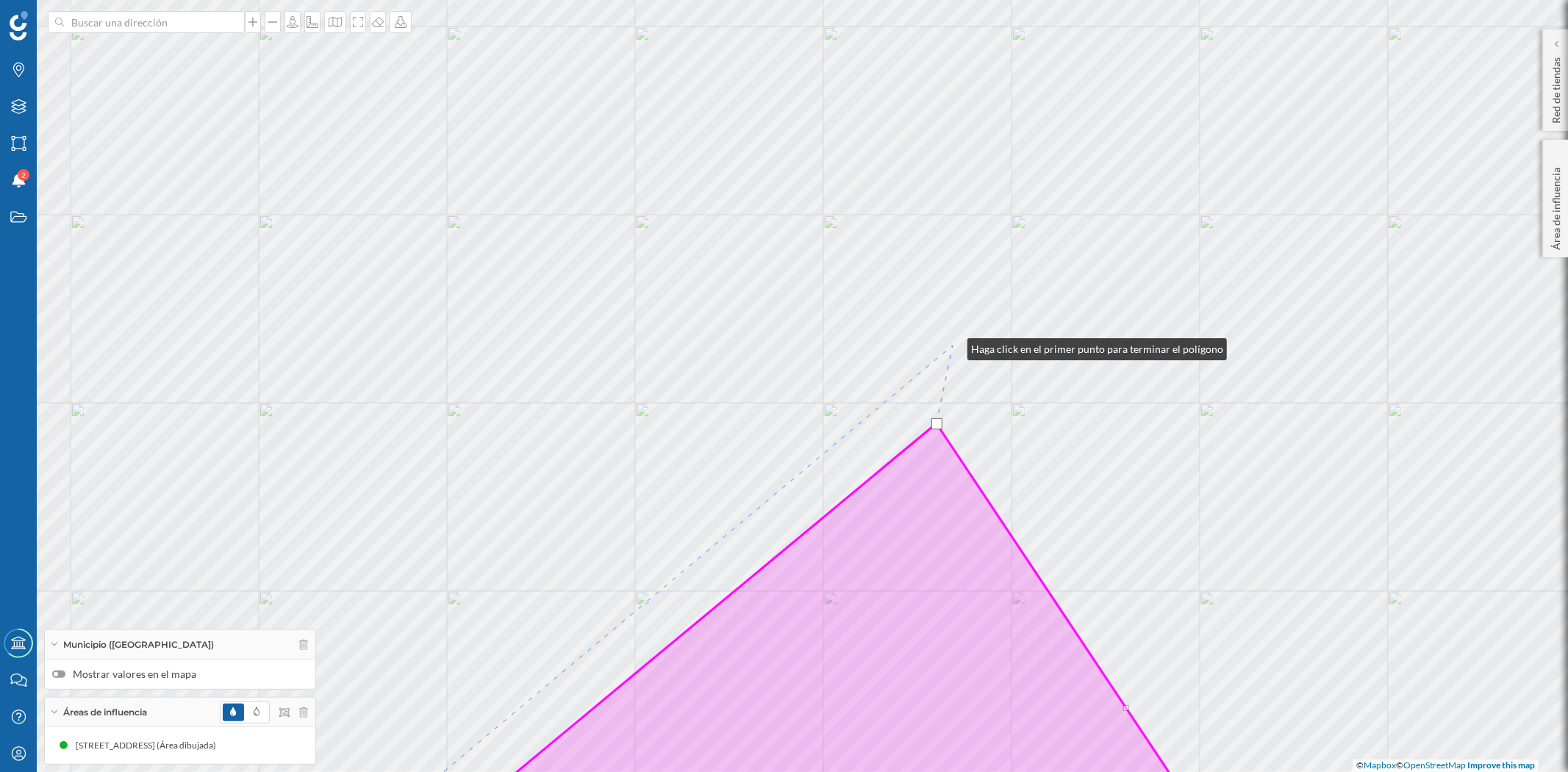
click at [953, 346] on div "© Mapbox © OpenStreetMap Improve this map" at bounding box center [784, 386] width 1568 height 772
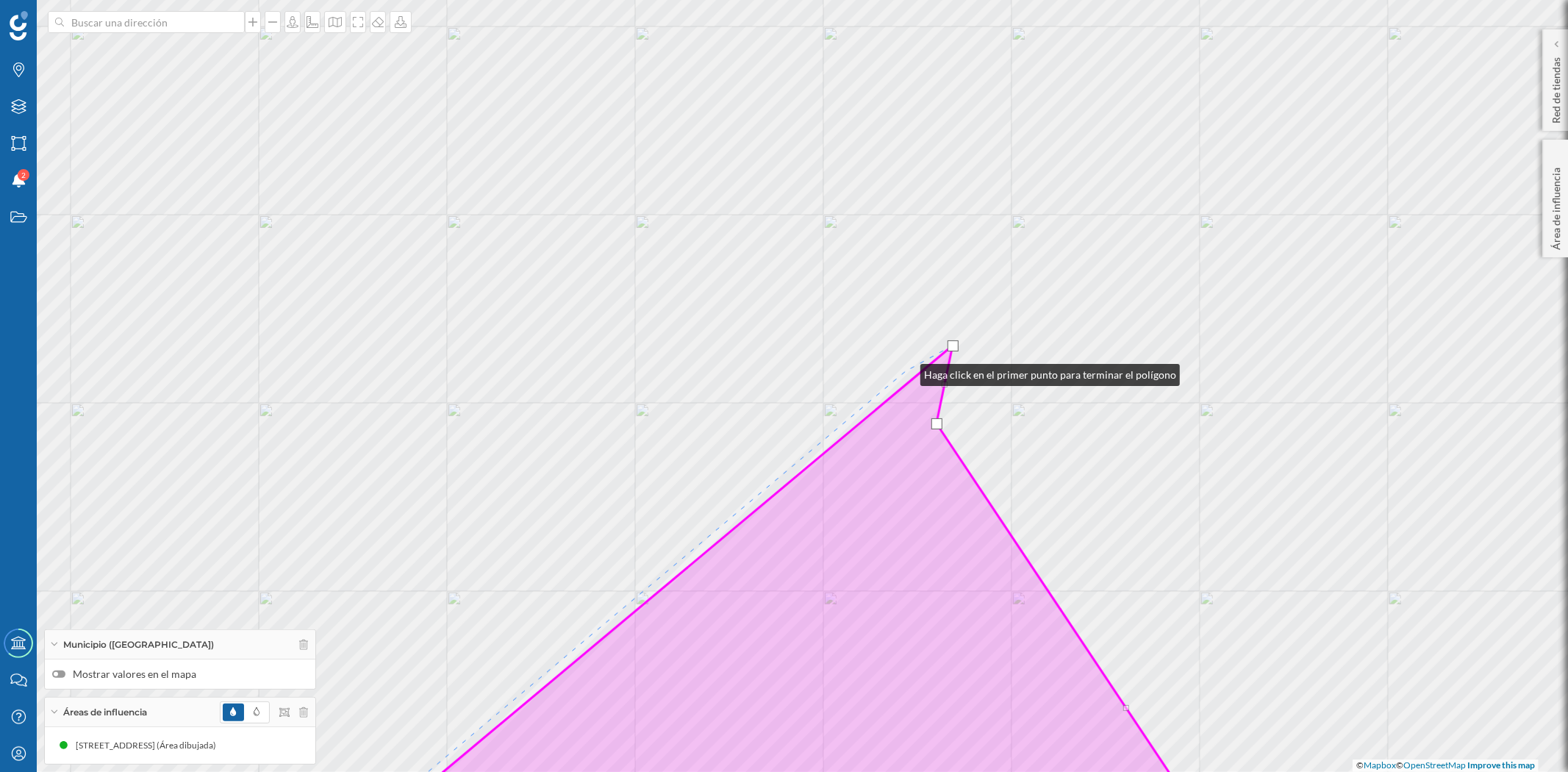
click at [906, 371] on div "© Mapbox © OpenStreetMap Improve this map" at bounding box center [784, 386] width 1568 height 772
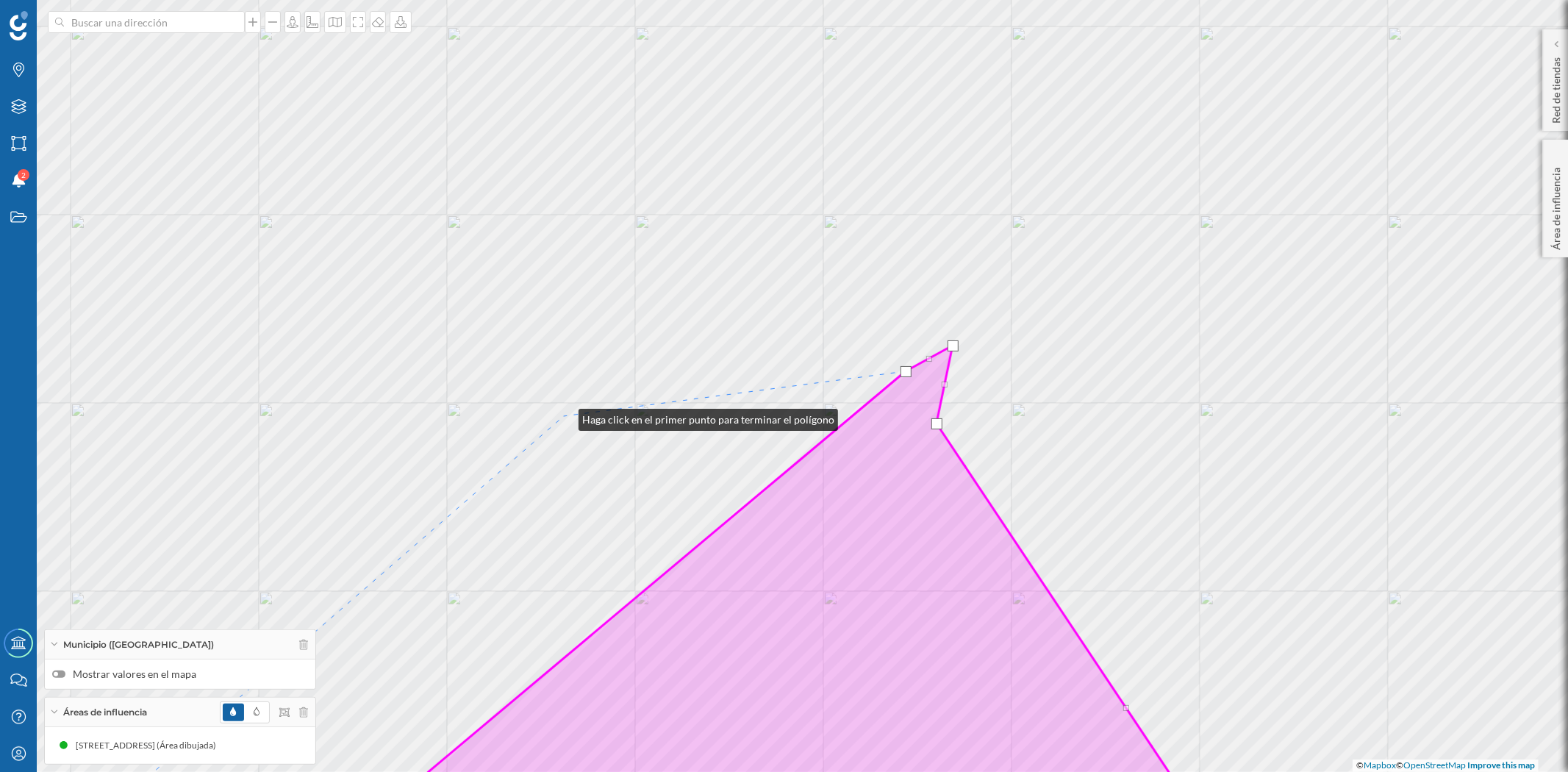
click at [564, 416] on div "© Mapbox © OpenStreetMap Improve this map" at bounding box center [784, 386] width 1568 height 772
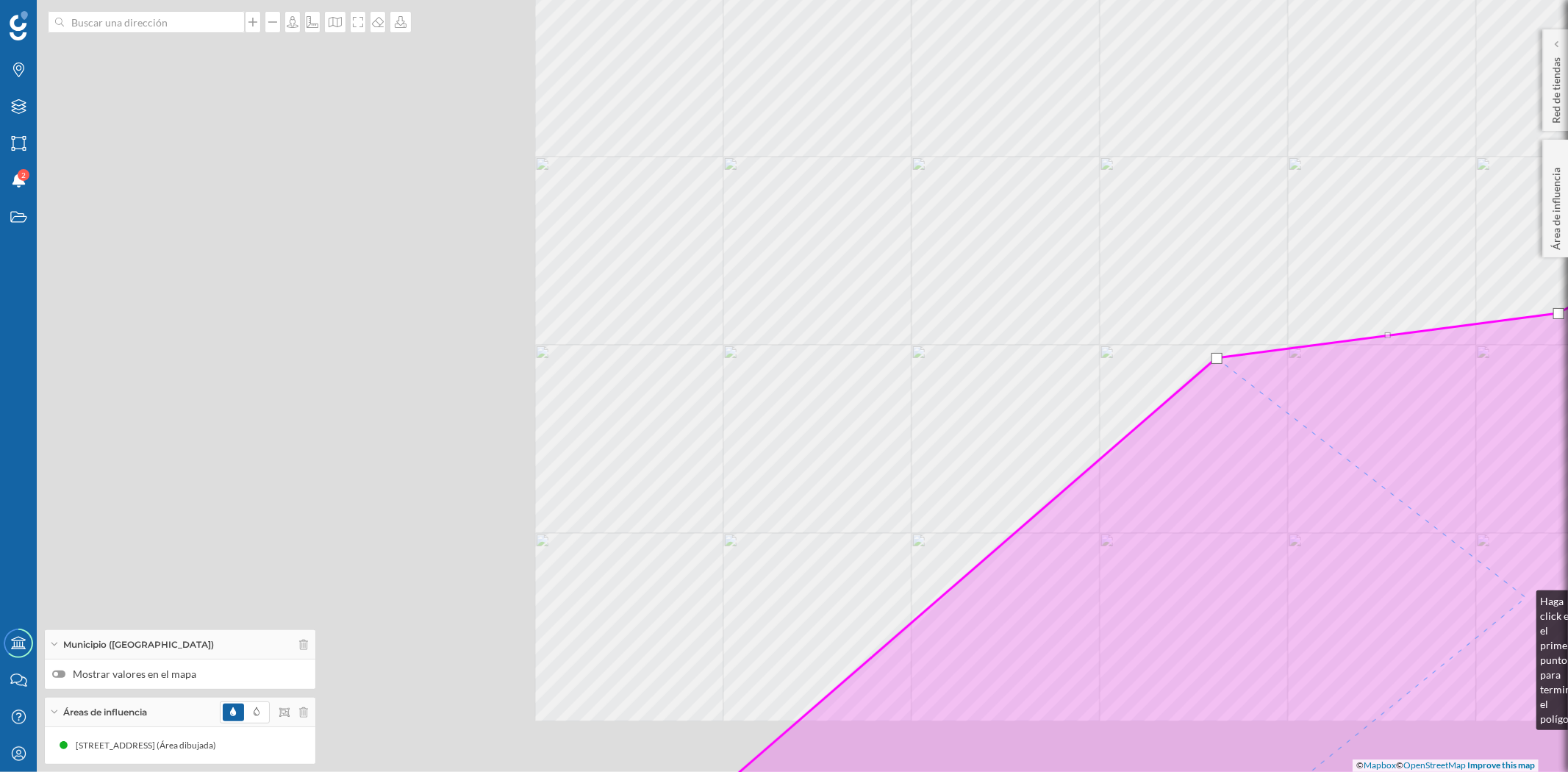
drag, startPoint x: 914, startPoint y: 645, endPoint x: 1530, endPoint y: 598, distance: 617.8
click at [1523, 598] on icon at bounding box center [1294, 540] width 1160 height 505
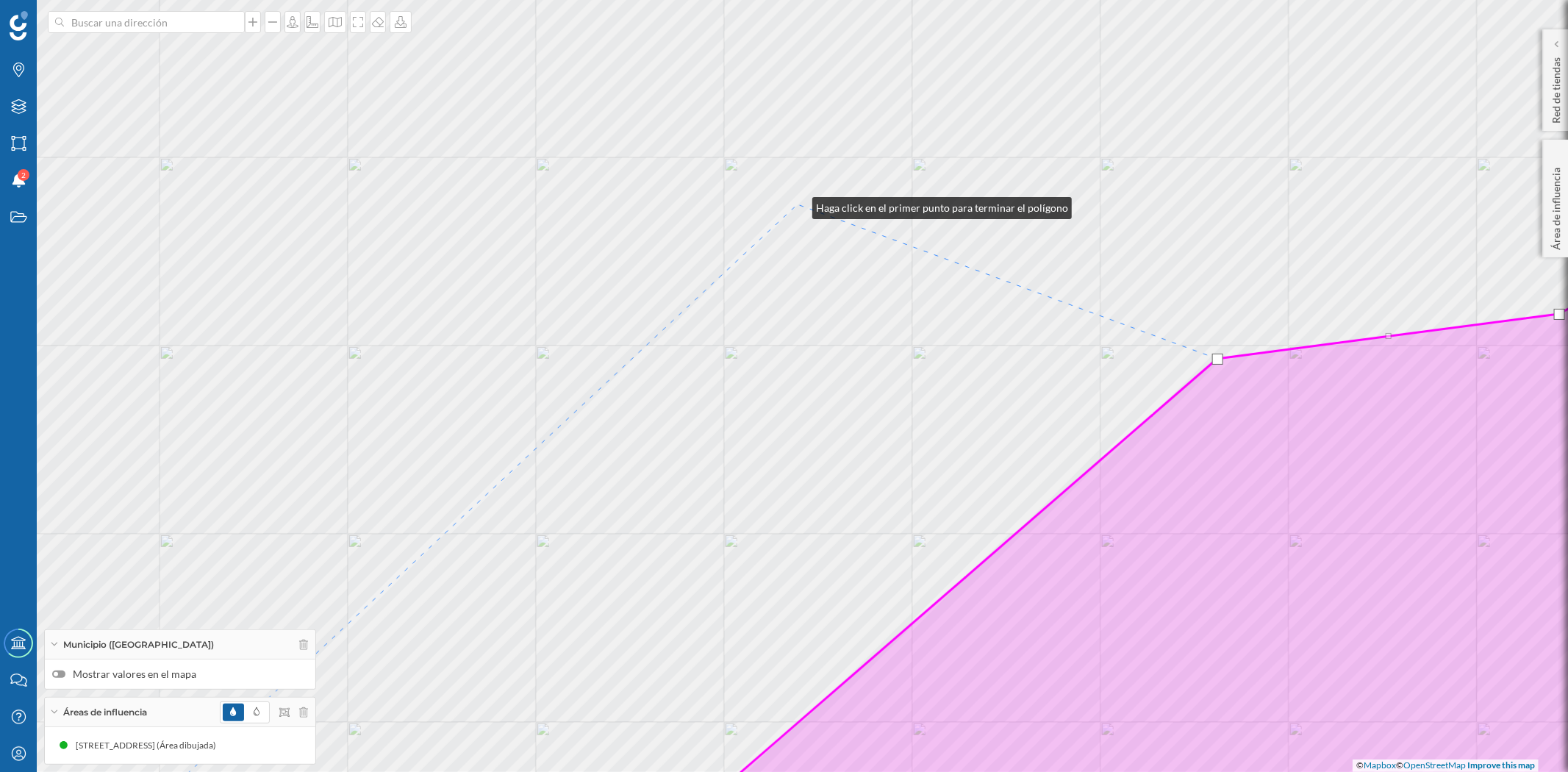
click at [798, 204] on div "© Mapbox © OpenStreetMap Improve this map" at bounding box center [784, 386] width 1568 height 772
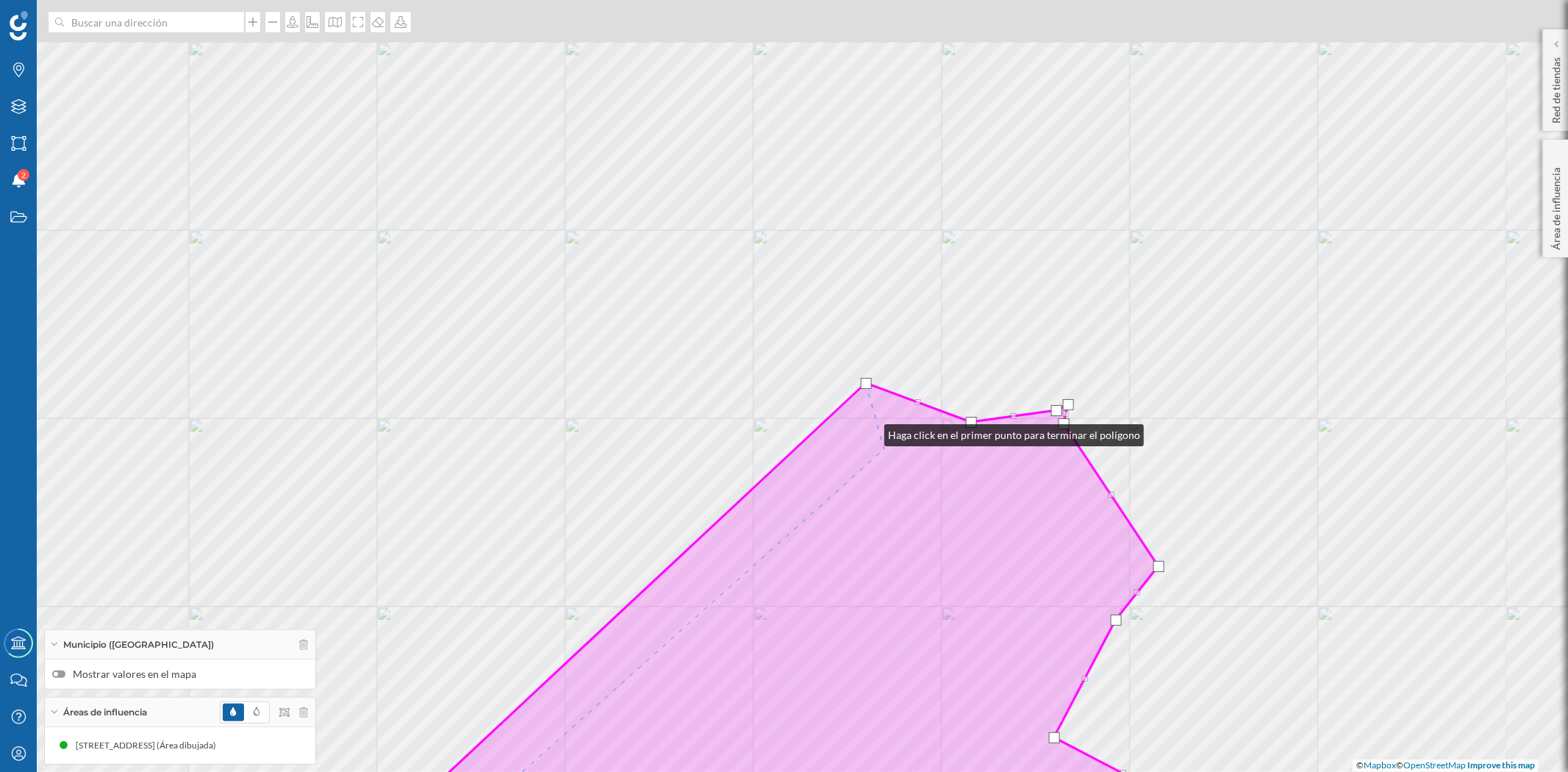
drag, startPoint x: 773, startPoint y: 296, endPoint x: 884, endPoint y: 444, distance: 185.0
click at [884, 444] on icon at bounding box center [705, 684] width 971 height 603
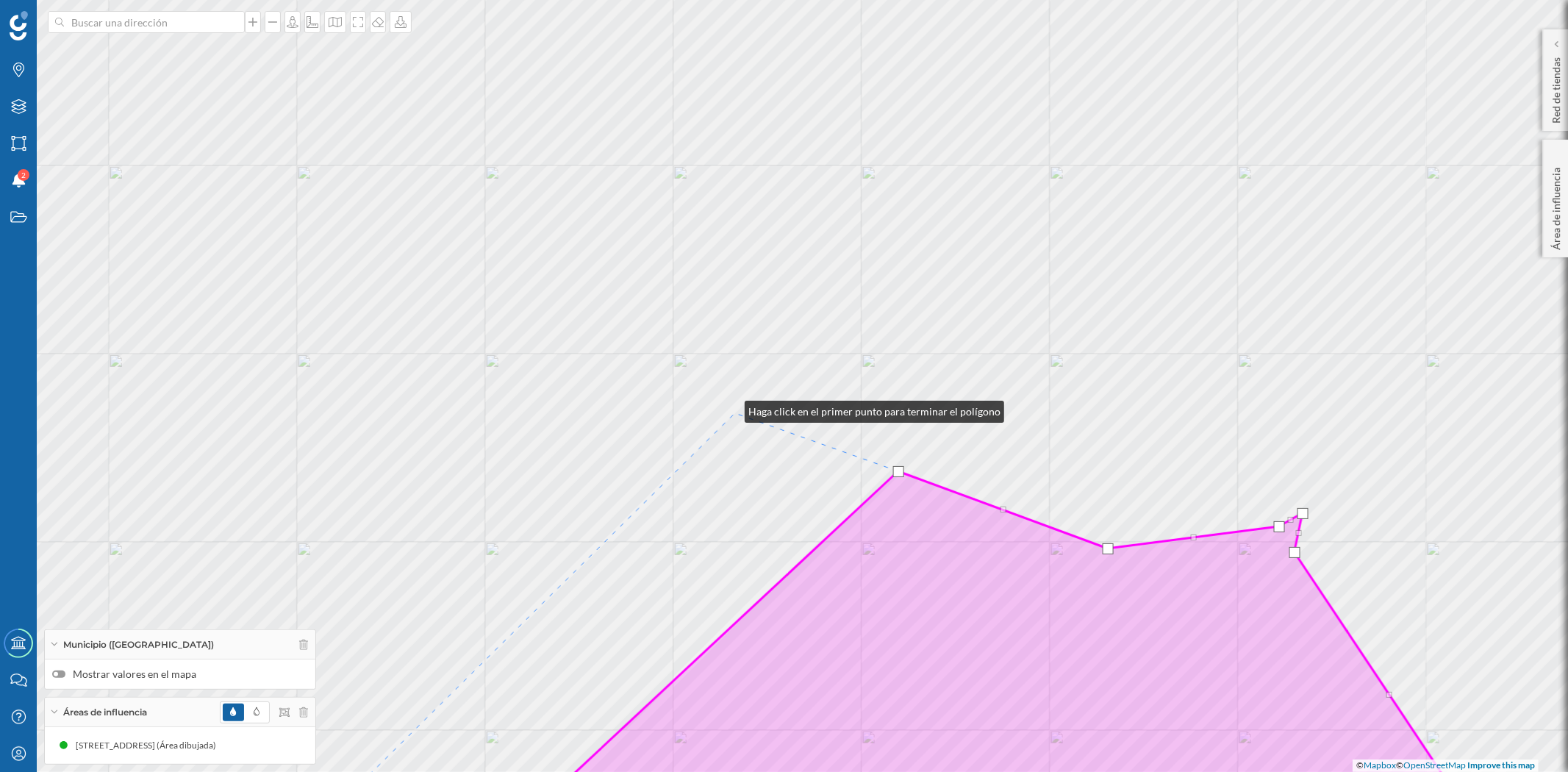
drag, startPoint x: 723, startPoint y: 389, endPoint x: 743, endPoint y: 429, distance: 44.7
click at [743, 429] on div "© Mapbox © OpenStreetMap Improve this map" at bounding box center [784, 386] width 1568 height 772
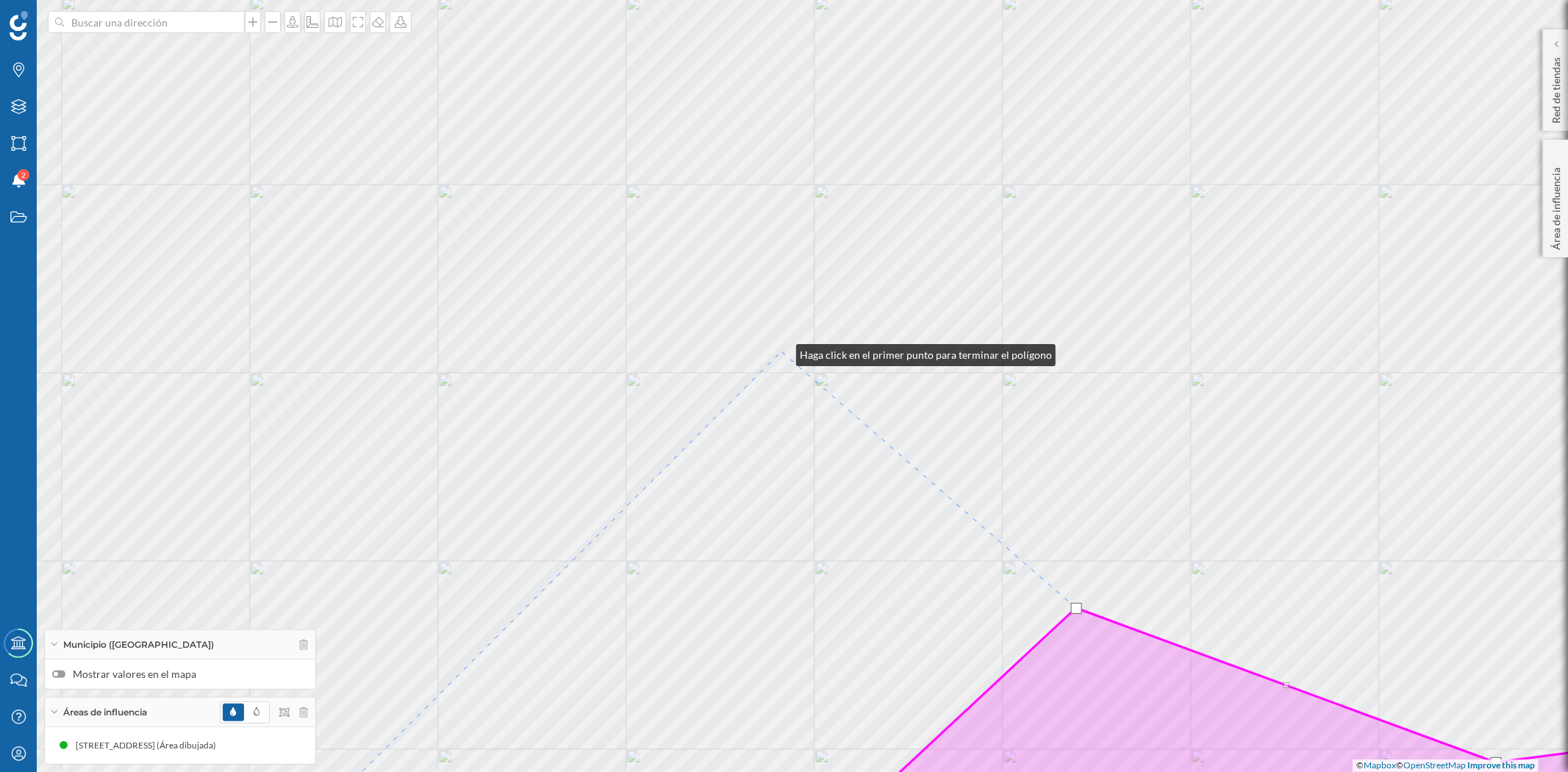
click at [781, 351] on div "© Mapbox © OpenStreetMap Improve this map" at bounding box center [784, 386] width 1568 height 772
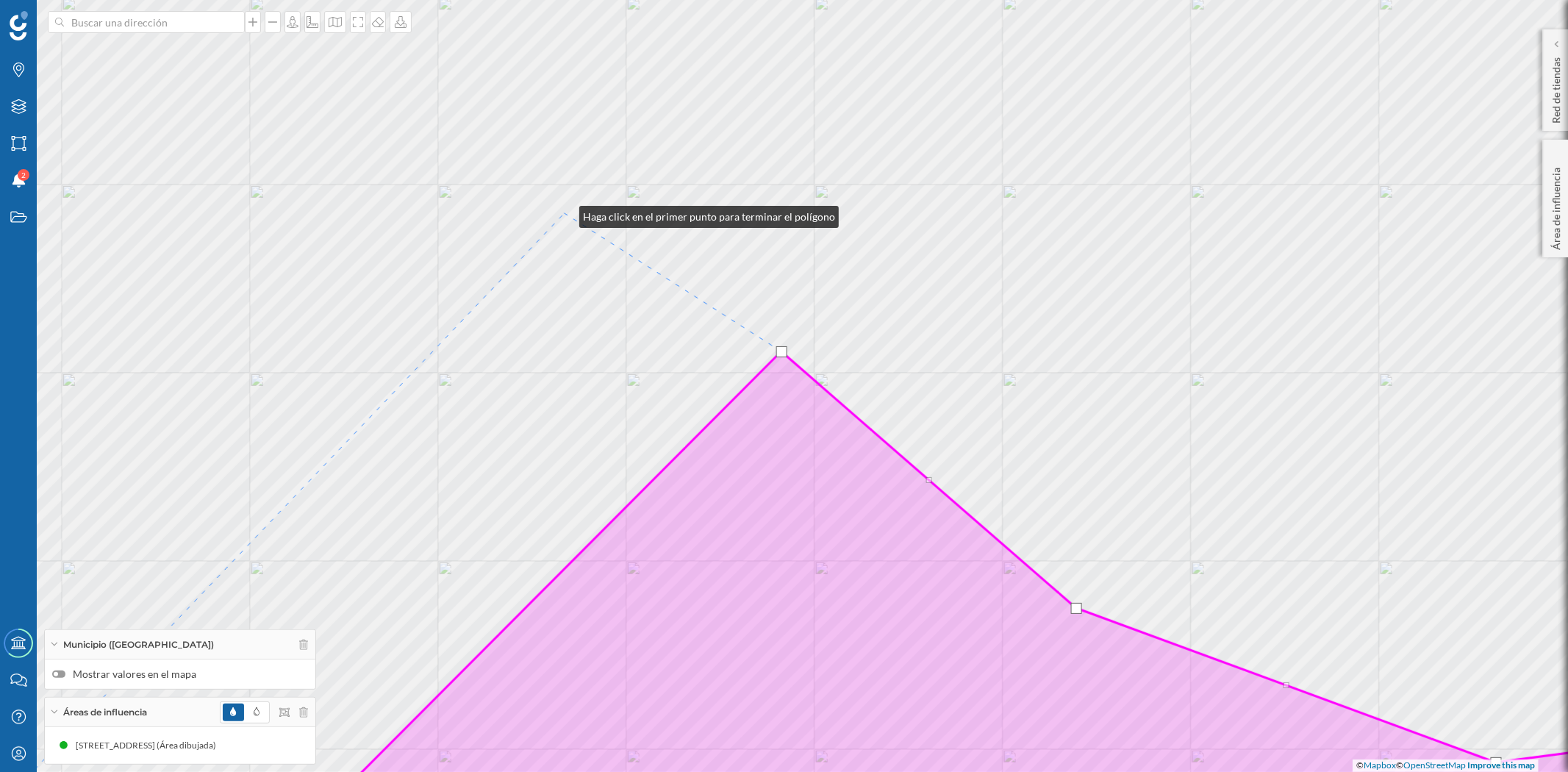
click at [564, 214] on div "© Mapbox © OpenStreetMap Improve this map" at bounding box center [784, 386] width 1568 height 772
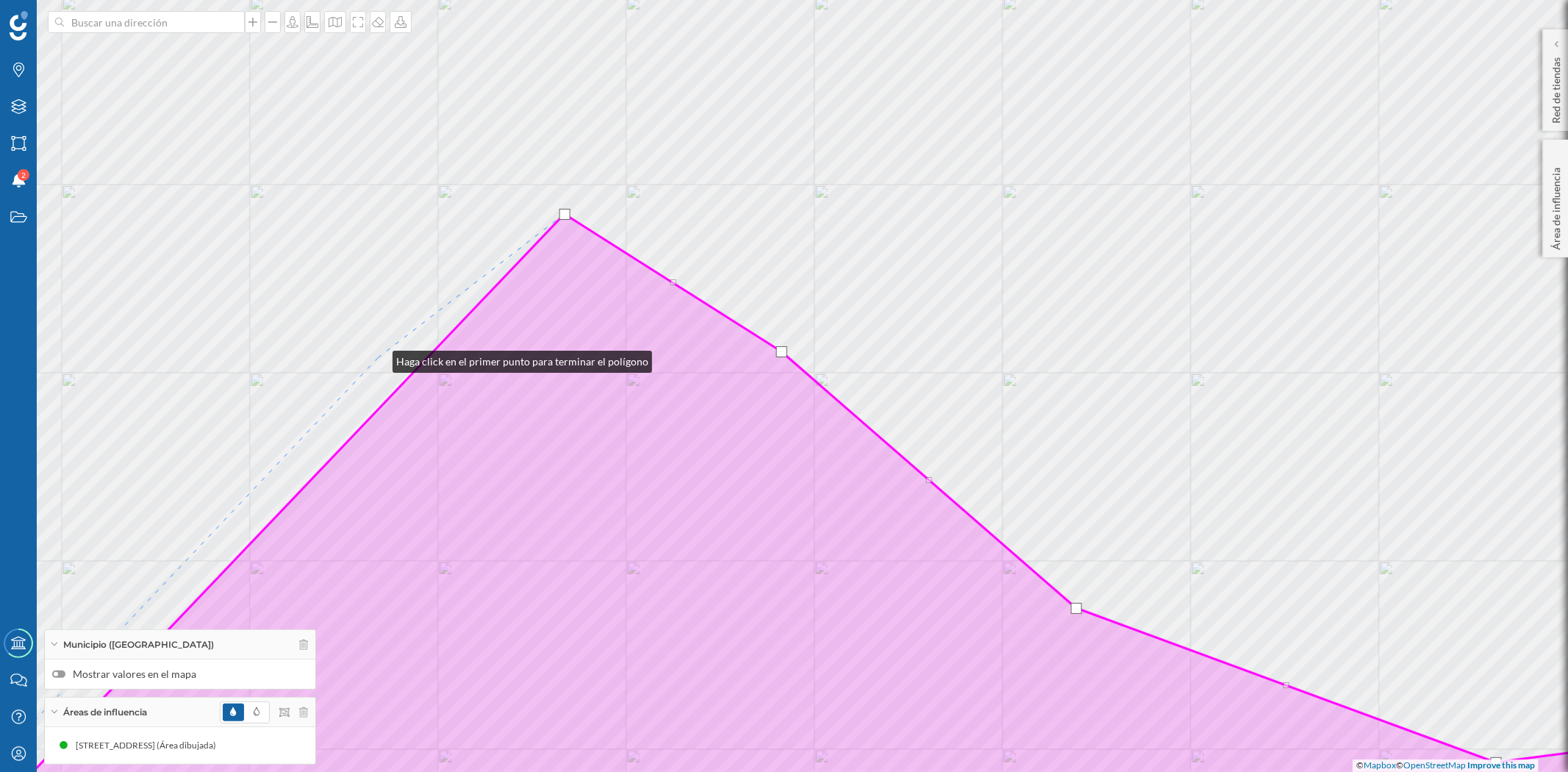
click at [378, 358] on div "© Mapbox © OpenStreetMap Improve this map" at bounding box center [784, 386] width 1568 height 772
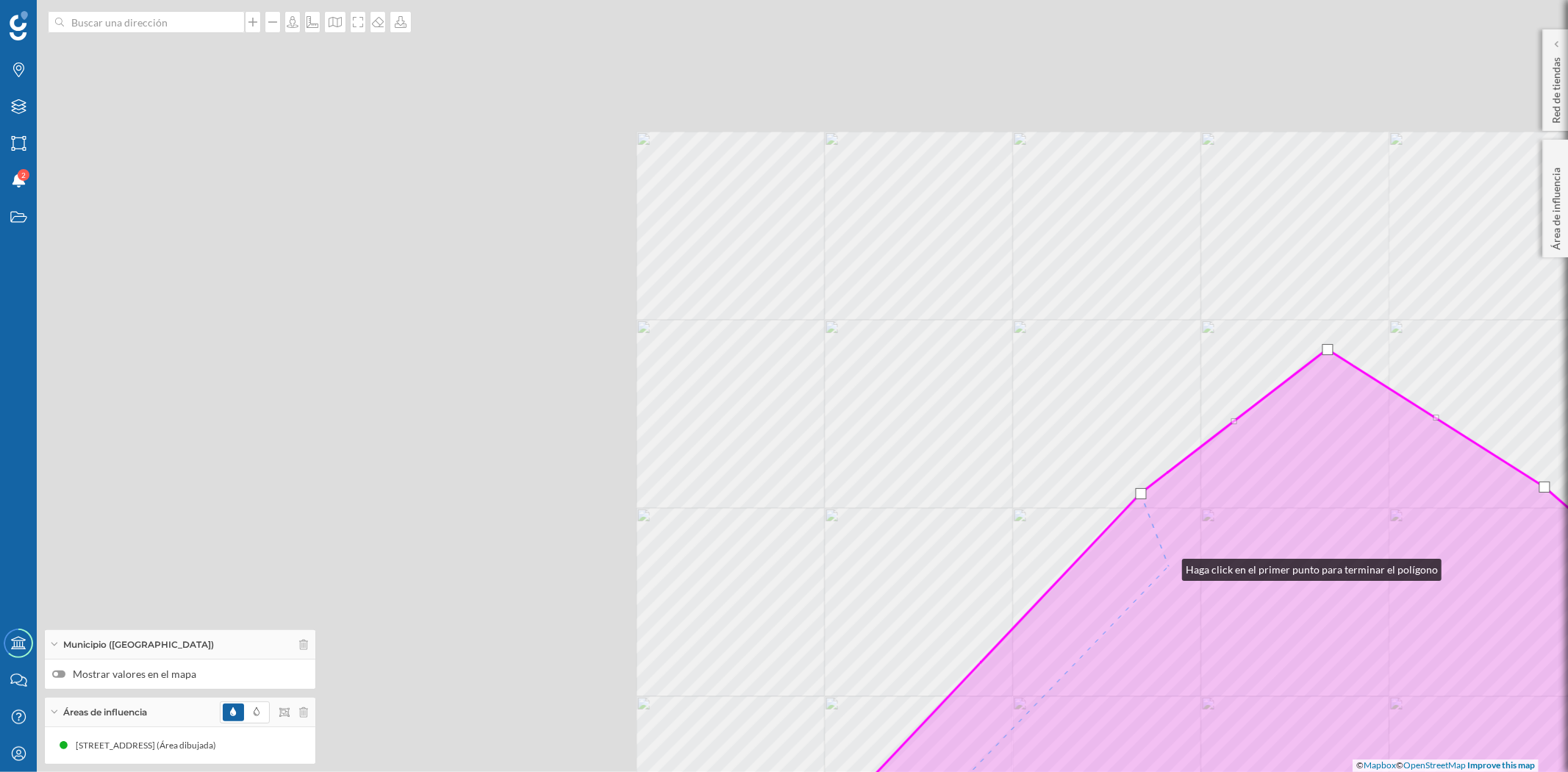
drag, startPoint x: 405, startPoint y: 431, endPoint x: 1167, endPoint y: 566, distance: 773.9
click at [1167, 566] on icon at bounding box center [1583, 667] width 1816 height 637
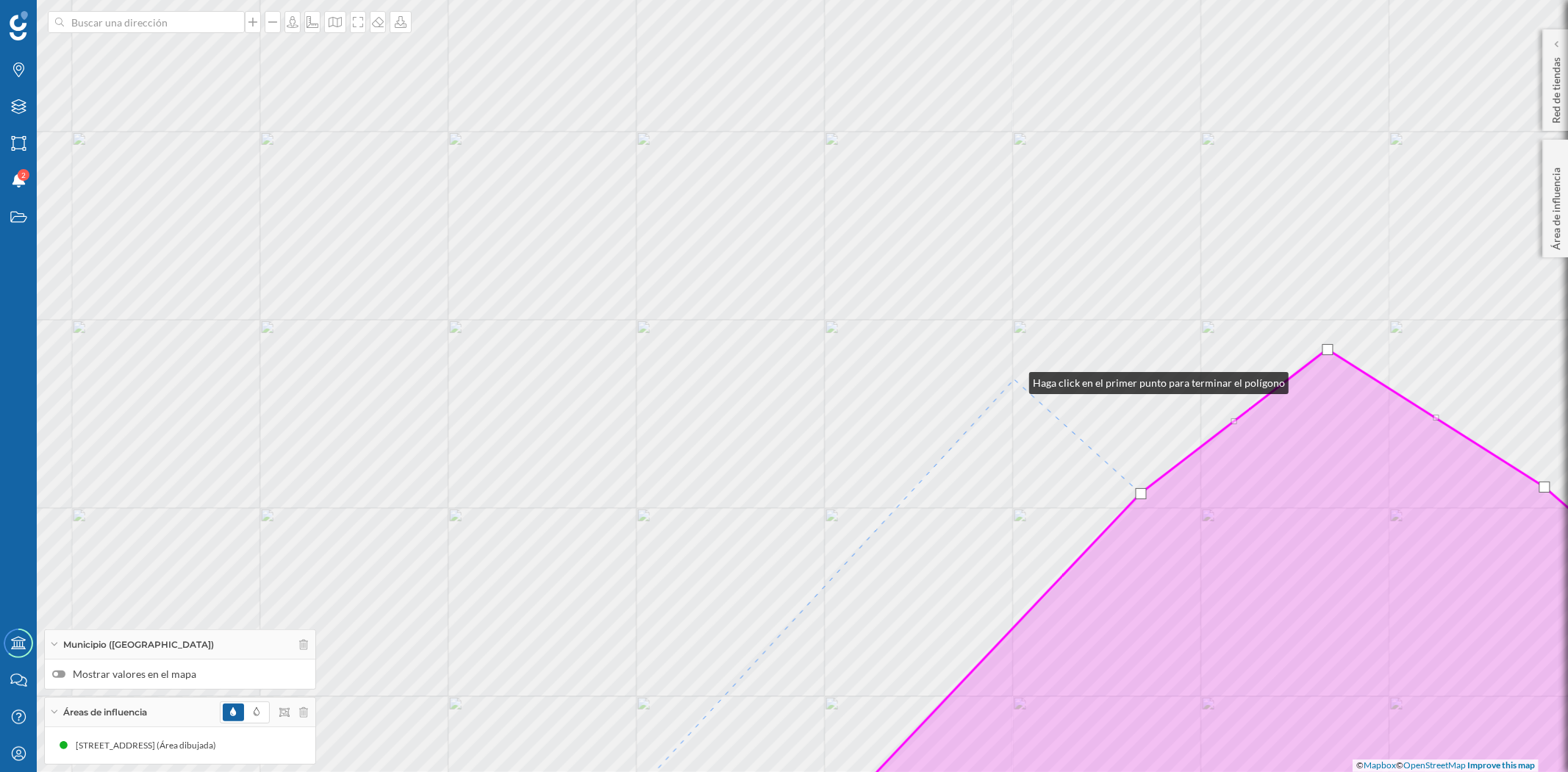
click at [1014, 379] on div "© Mapbox © OpenStreetMap Improve this map" at bounding box center [784, 386] width 1568 height 772
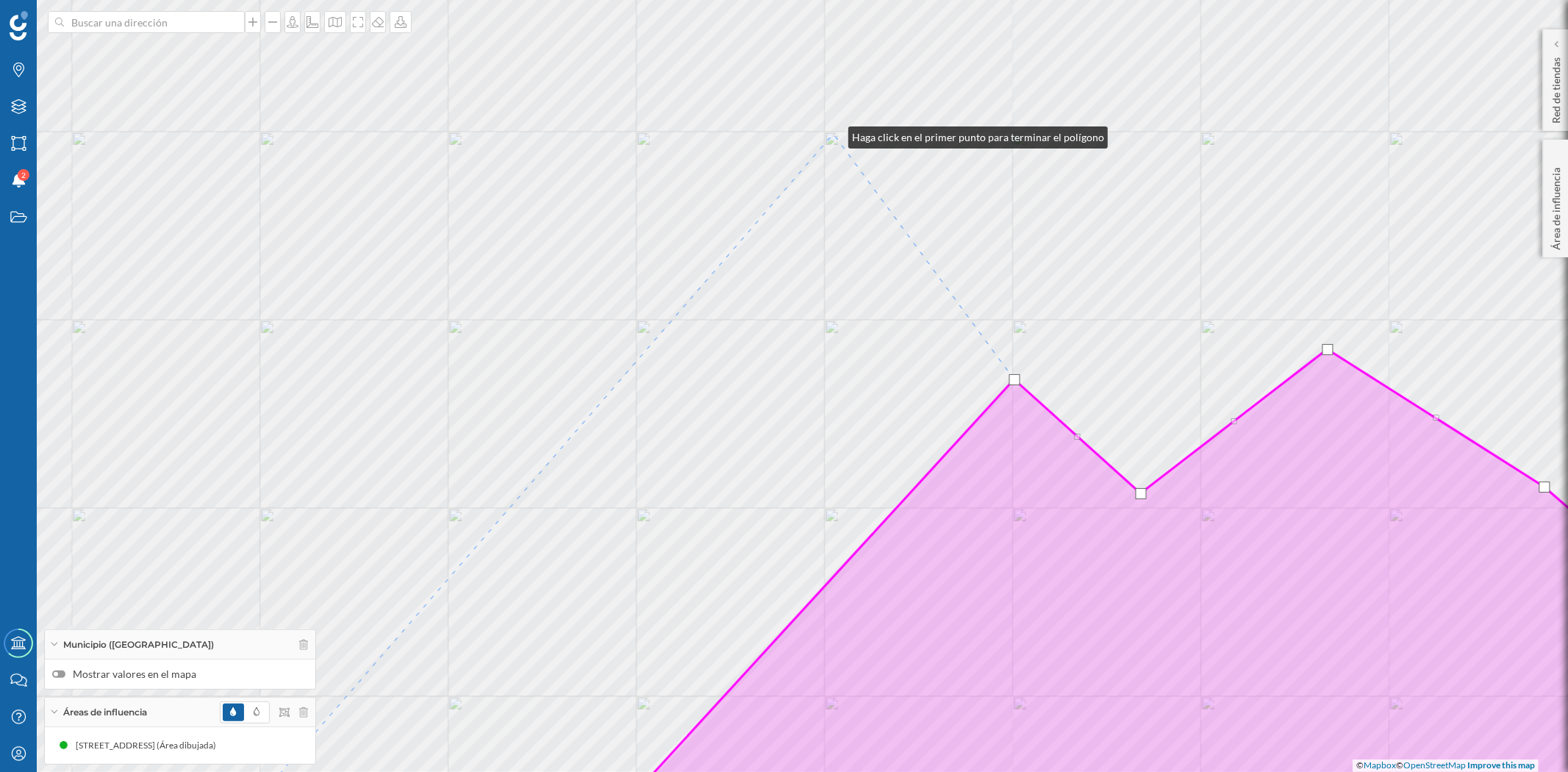
click at [833, 134] on div "© Mapbox © OpenStreetMap Improve this map" at bounding box center [784, 386] width 1568 height 772
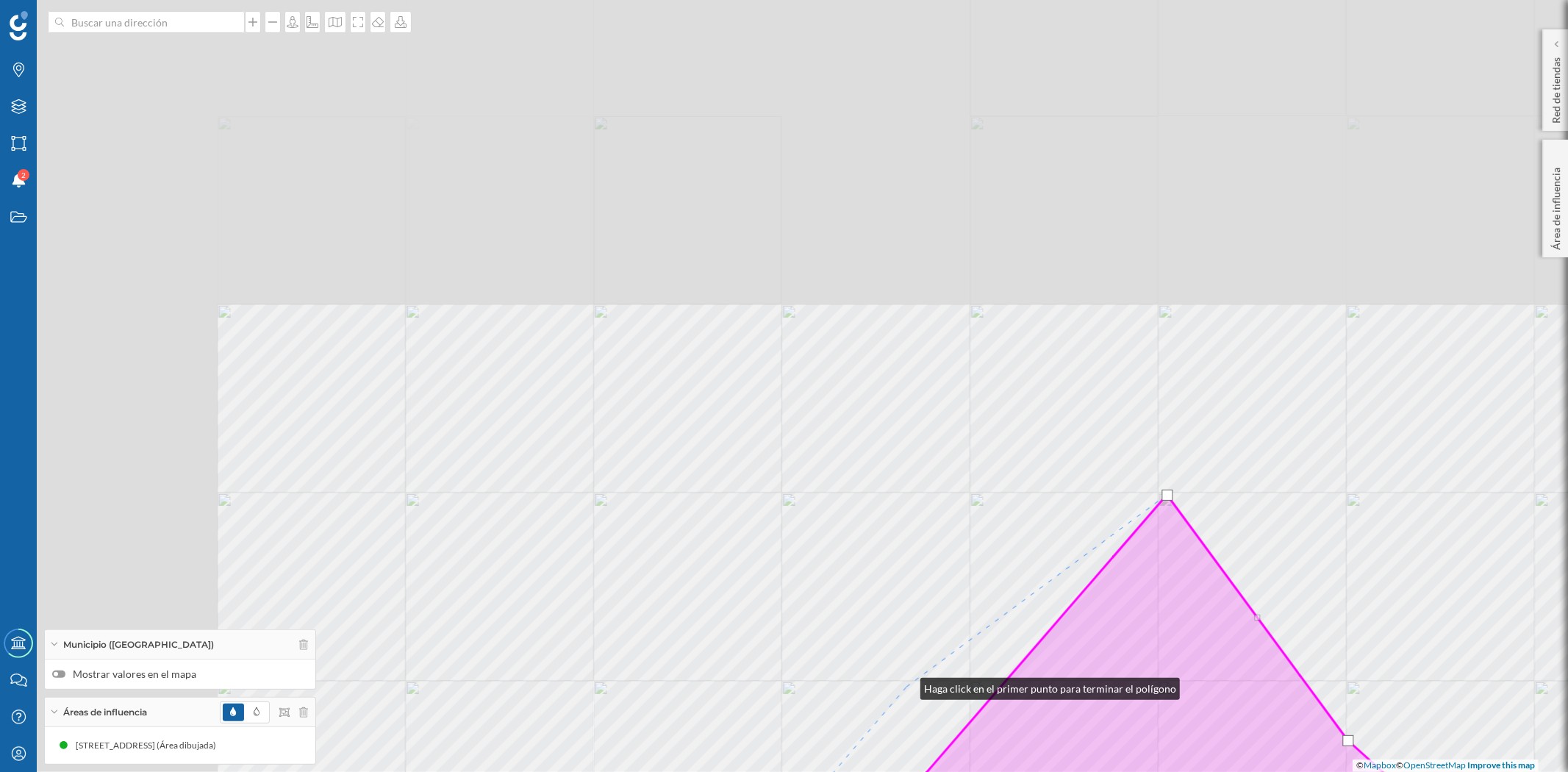
drag, startPoint x: 572, startPoint y: 324, endPoint x: 906, endPoint y: 685, distance: 491.8
click at [906, 685] on div "© Mapbox © OpenStreetMap Improve this map" at bounding box center [784, 386] width 1568 height 772
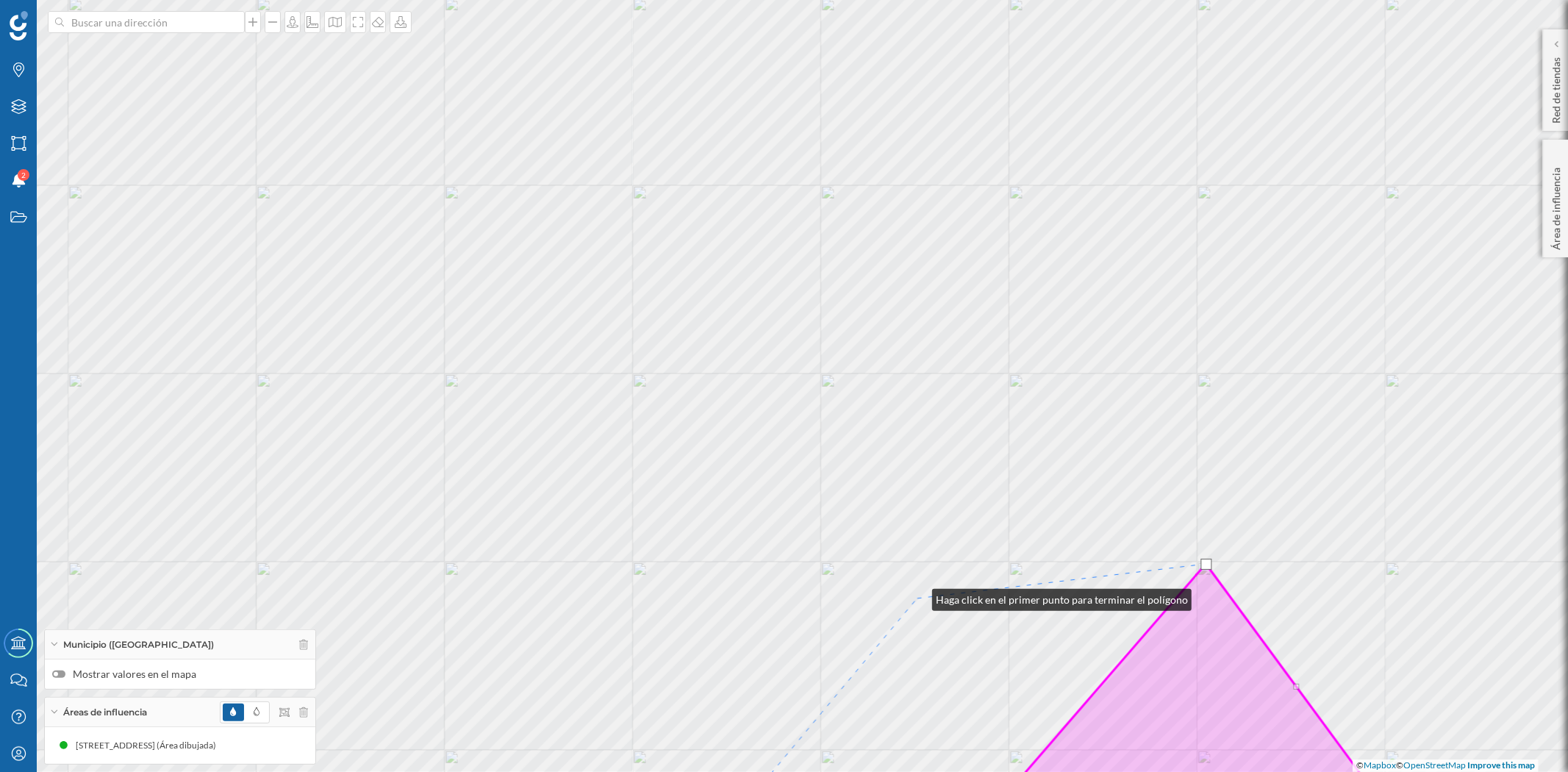
drag, startPoint x: 879, startPoint y: 528, endPoint x: 919, endPoint y: 599, distance: 81.5
click at [919, 599] on div "© Mapbox © OpenStreetMap Improve this map" at bounding box center [784, 386] width 1568 height 772
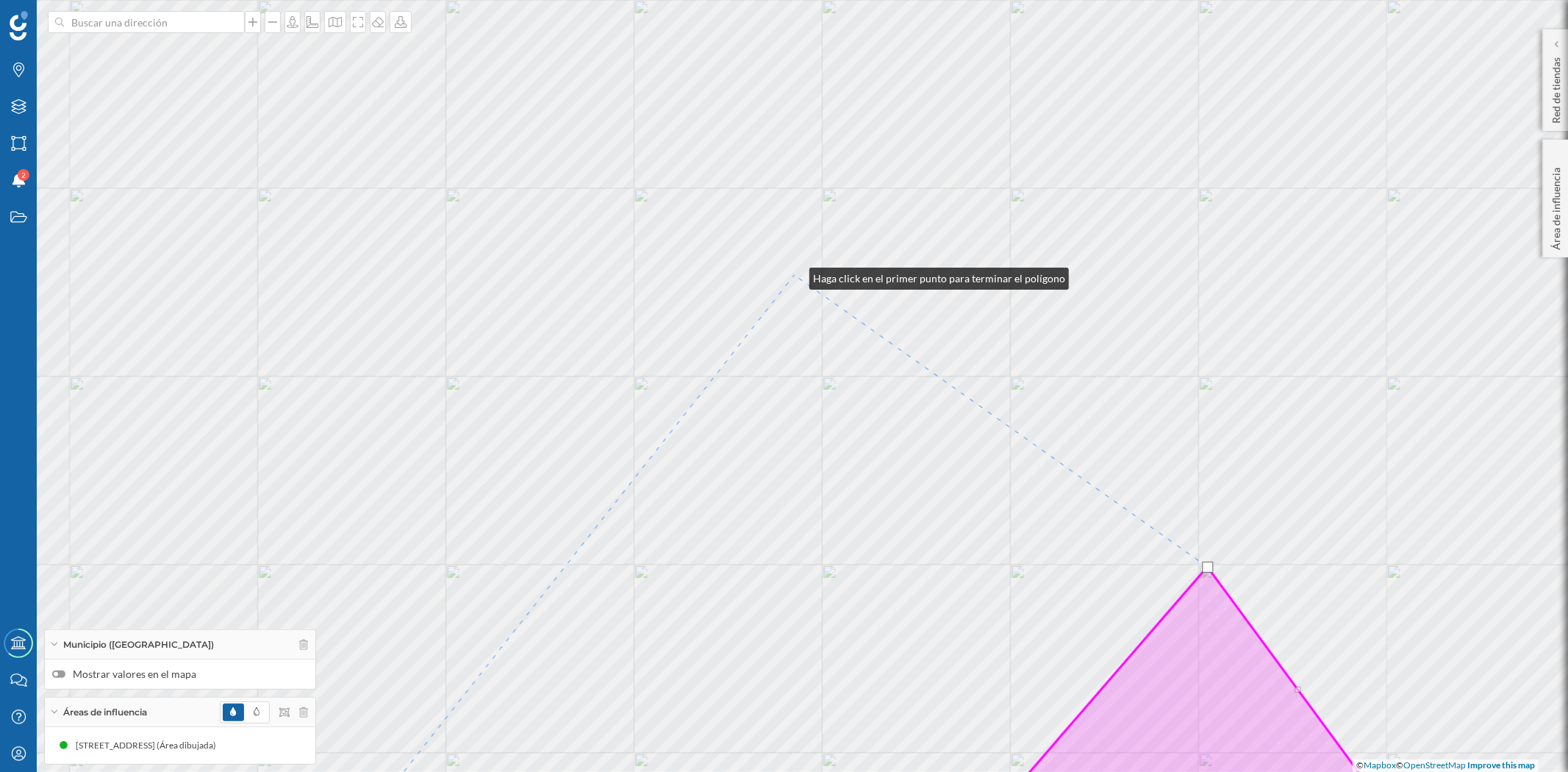
click at [795, 275] on div "© Mapbox © OpenStreetMap Improve this map" at bounding box center [784, 386] width 1568 height 772
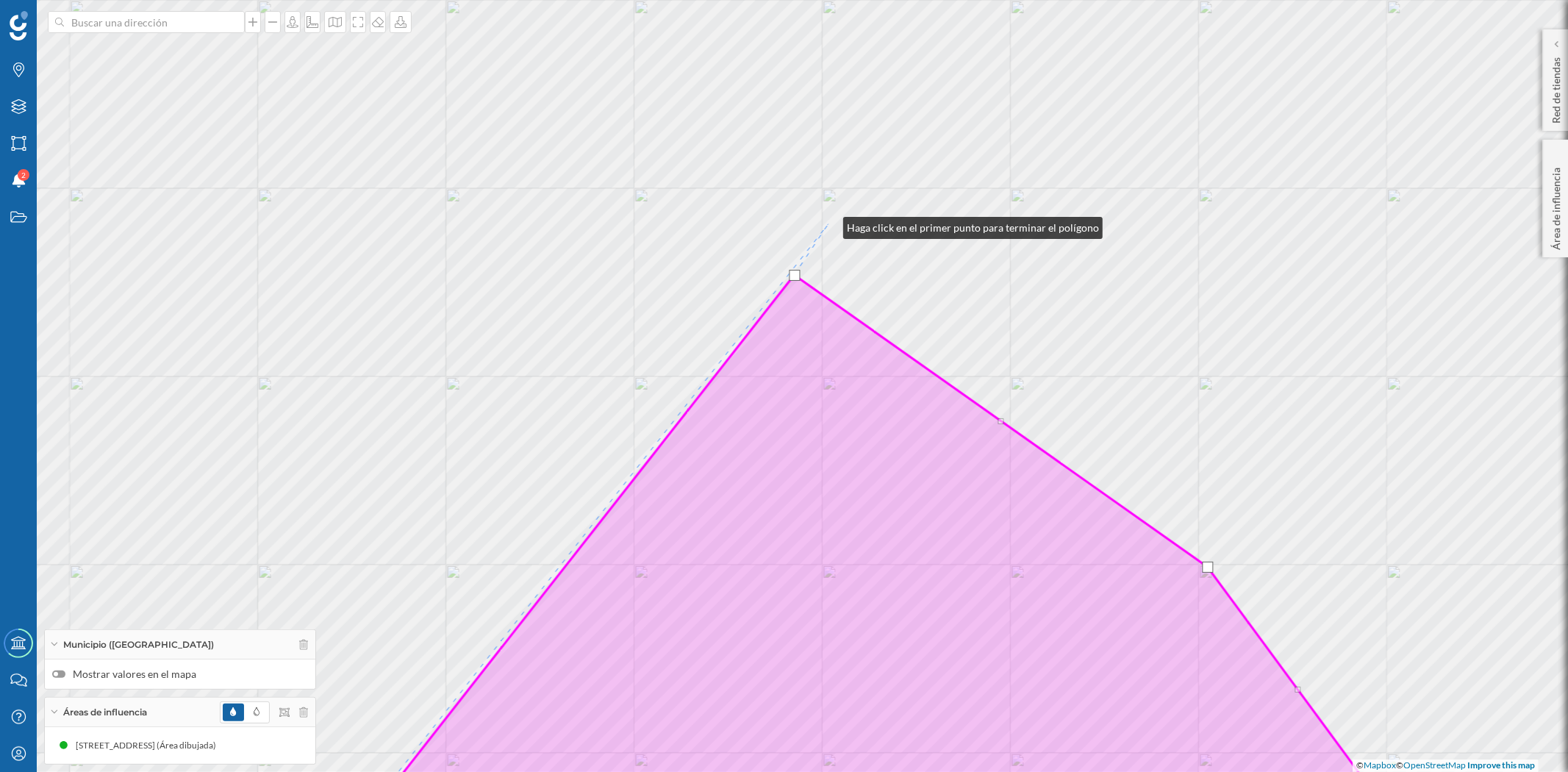
click at [829, 224] on div "© Mapbox © OpenStreetMap Improve this map" at bounding box center [784, 386] width 1568 height 772
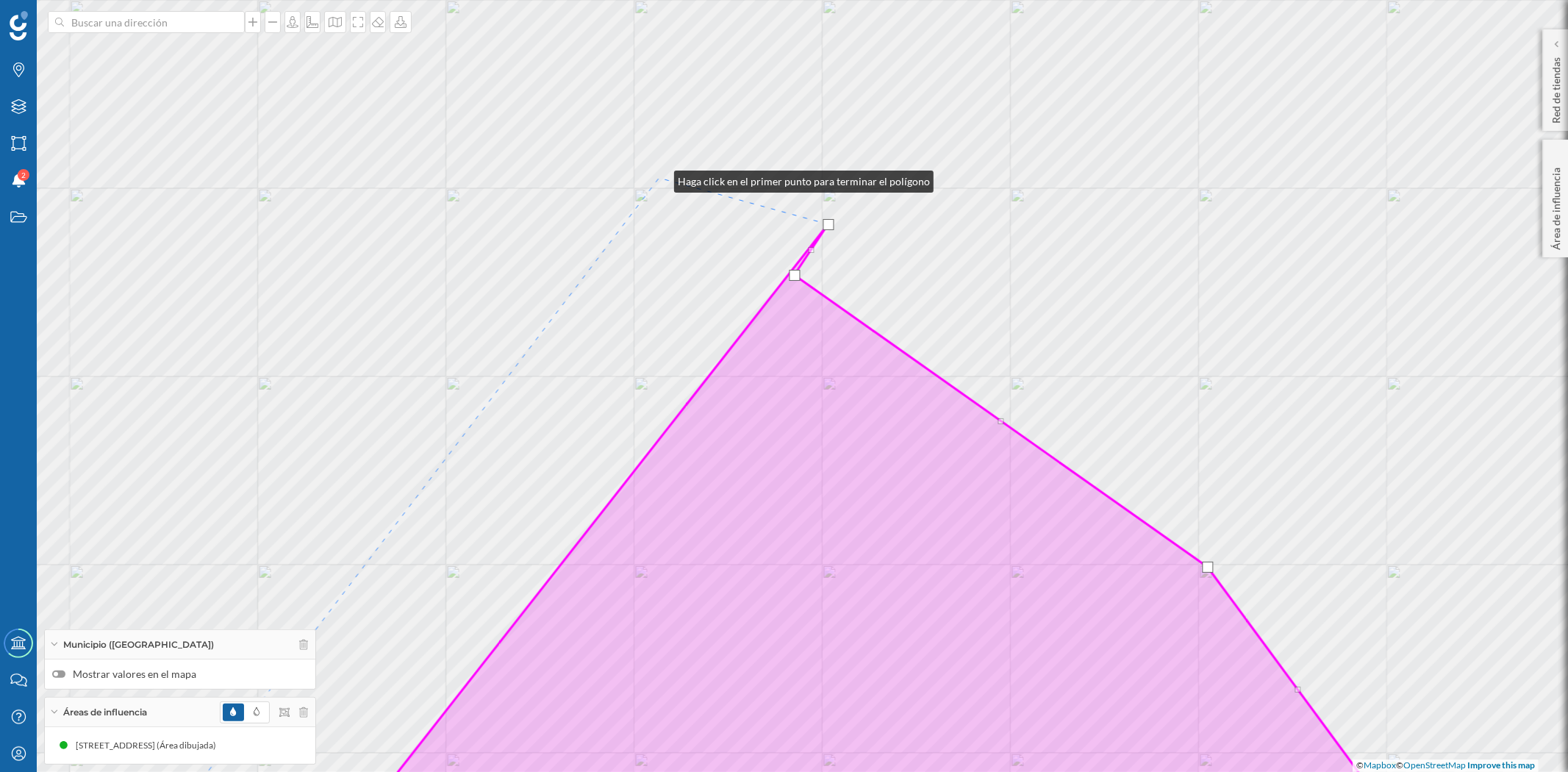
click at [660, 178] on div "© Mapbox © OpenStreetMap Improve this map" at bounding box center [784, 386] width 1568 height 772
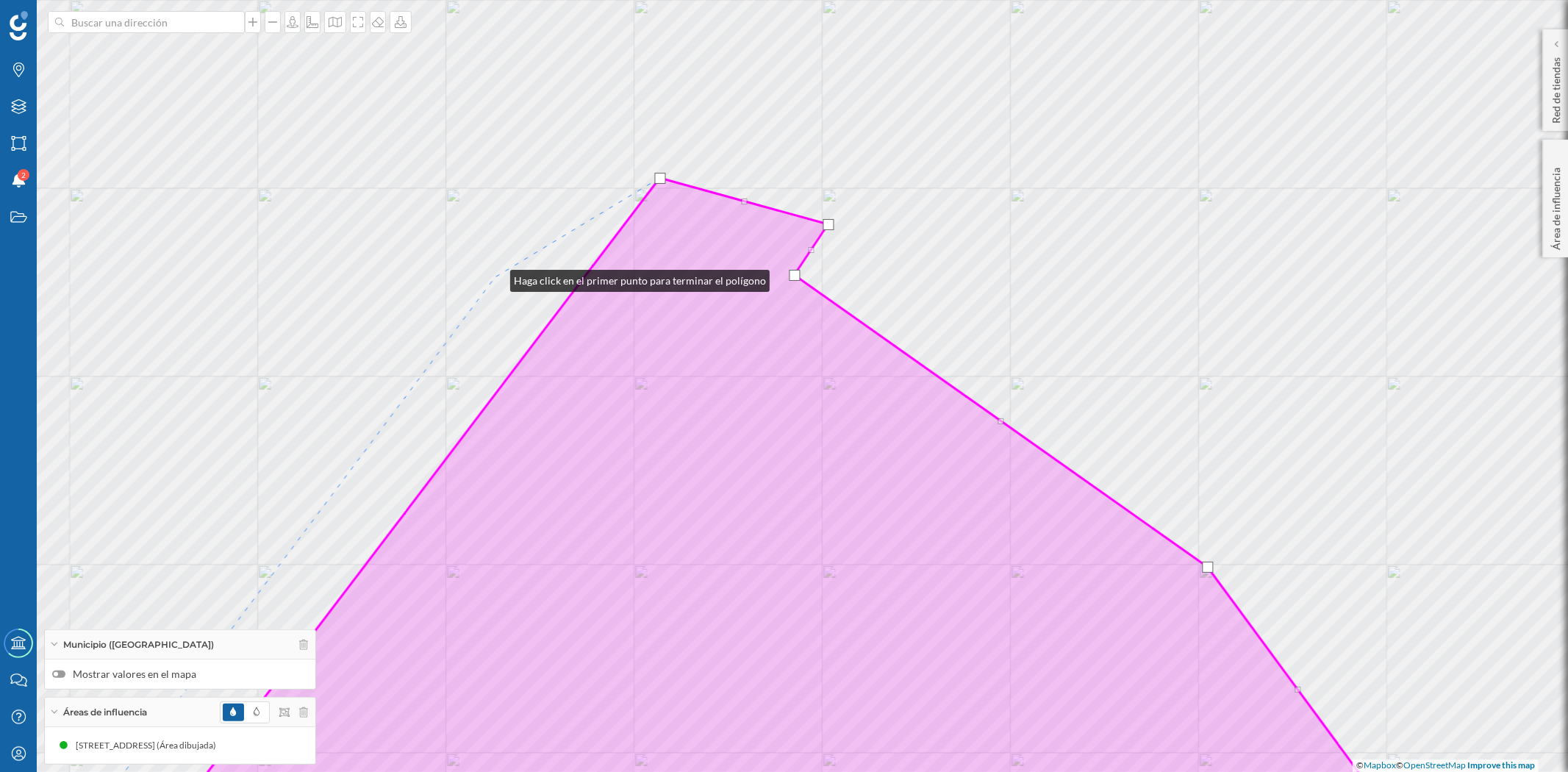
click at [496, 277] on div "© Mapbox © OpenStreetMap Improve this map" at bounding box center [784, 386] width 1568 height 772
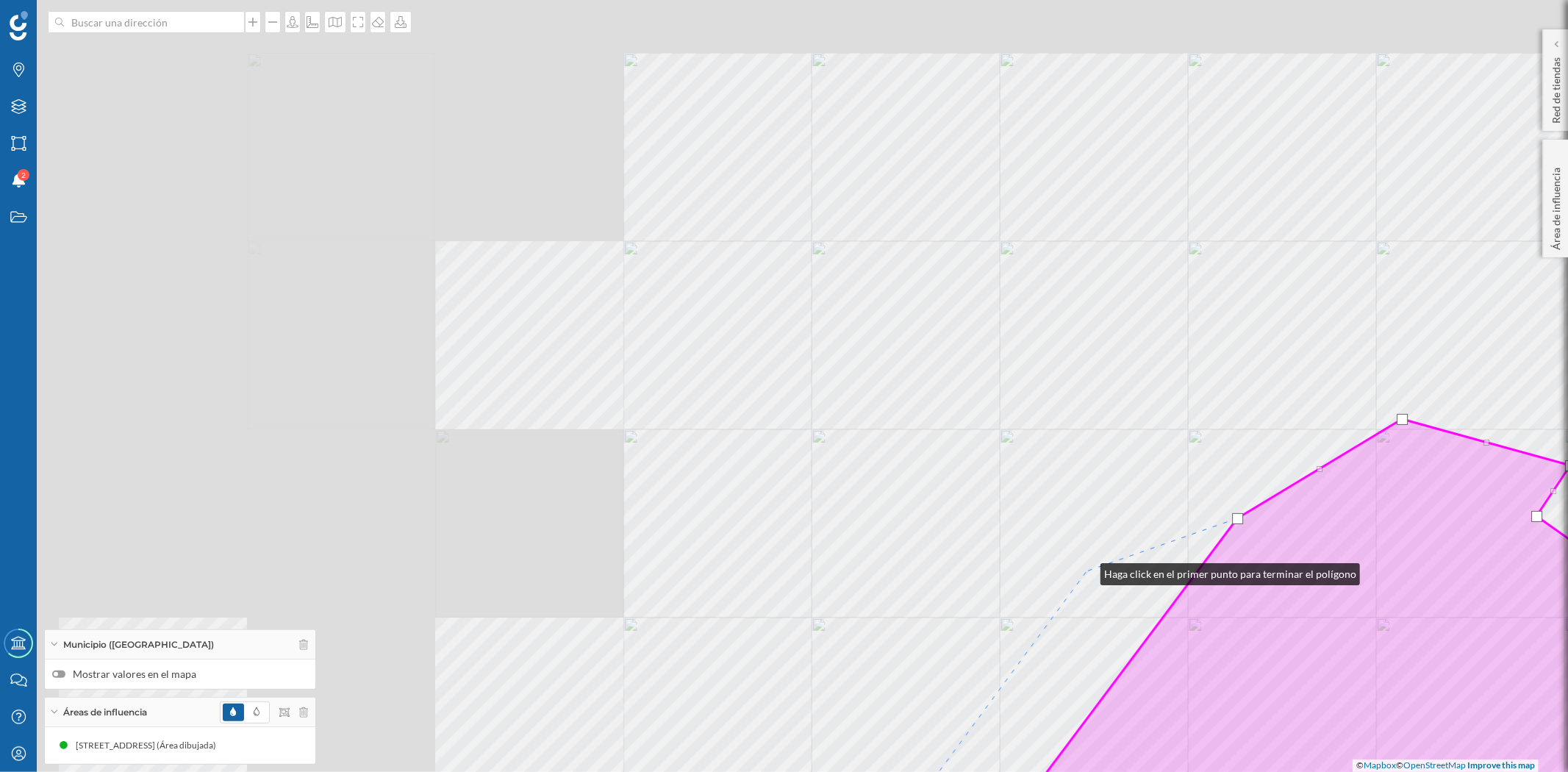
drag, startPoint x: 344, startPoint y: 329, endPoint x: 1086, endPoint y: 570, distance: 780.2
click at [1086, 570] on div "© Mapbox © OpenStreetMap Improve this map" at bounding box center [784, 386] width 1568 height 772
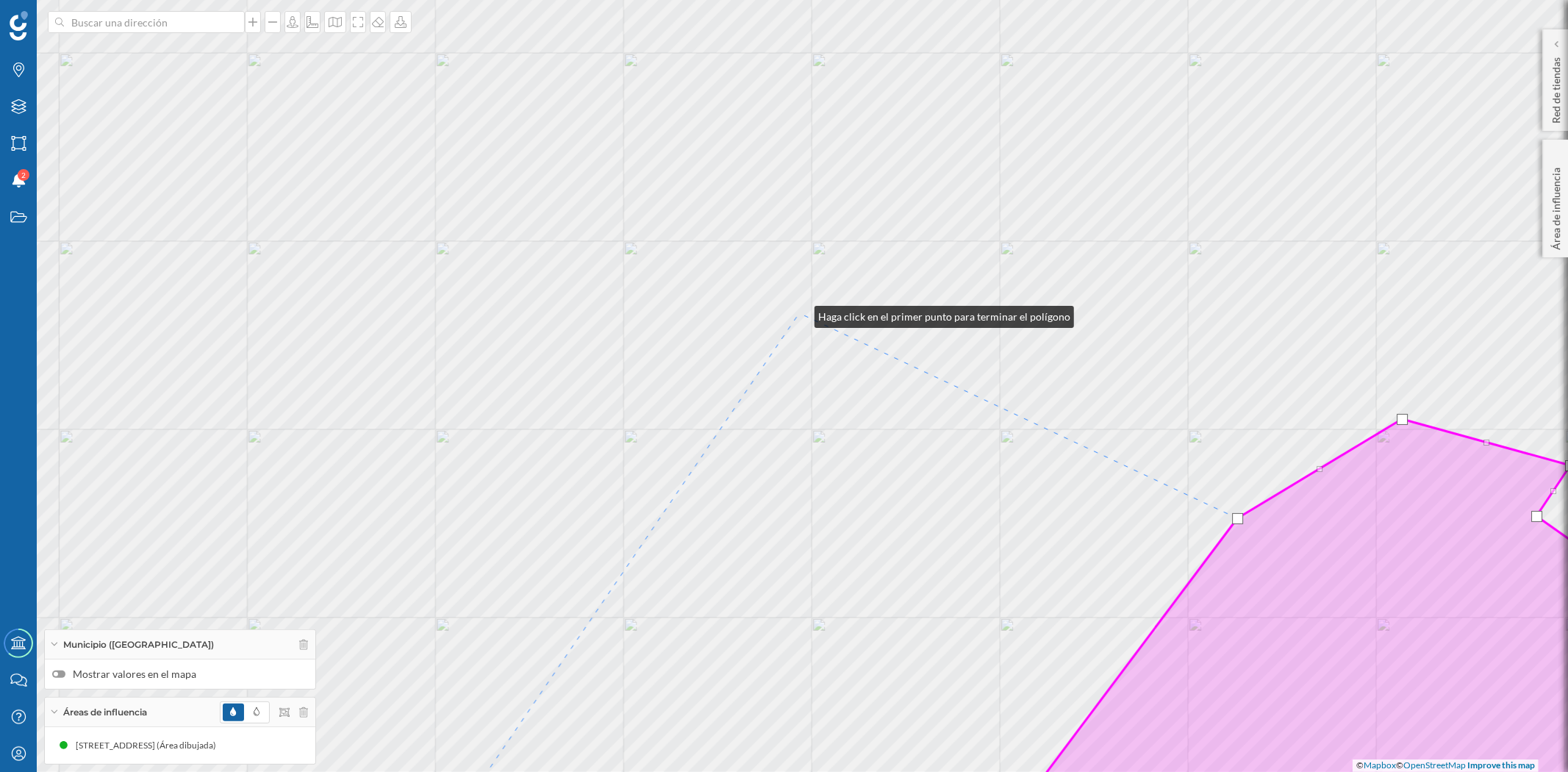
click at [800, 313] on div "© Mapbox © OpenStreetMap Improve this map" at bounding box center [784, 386] width 1568 height 772
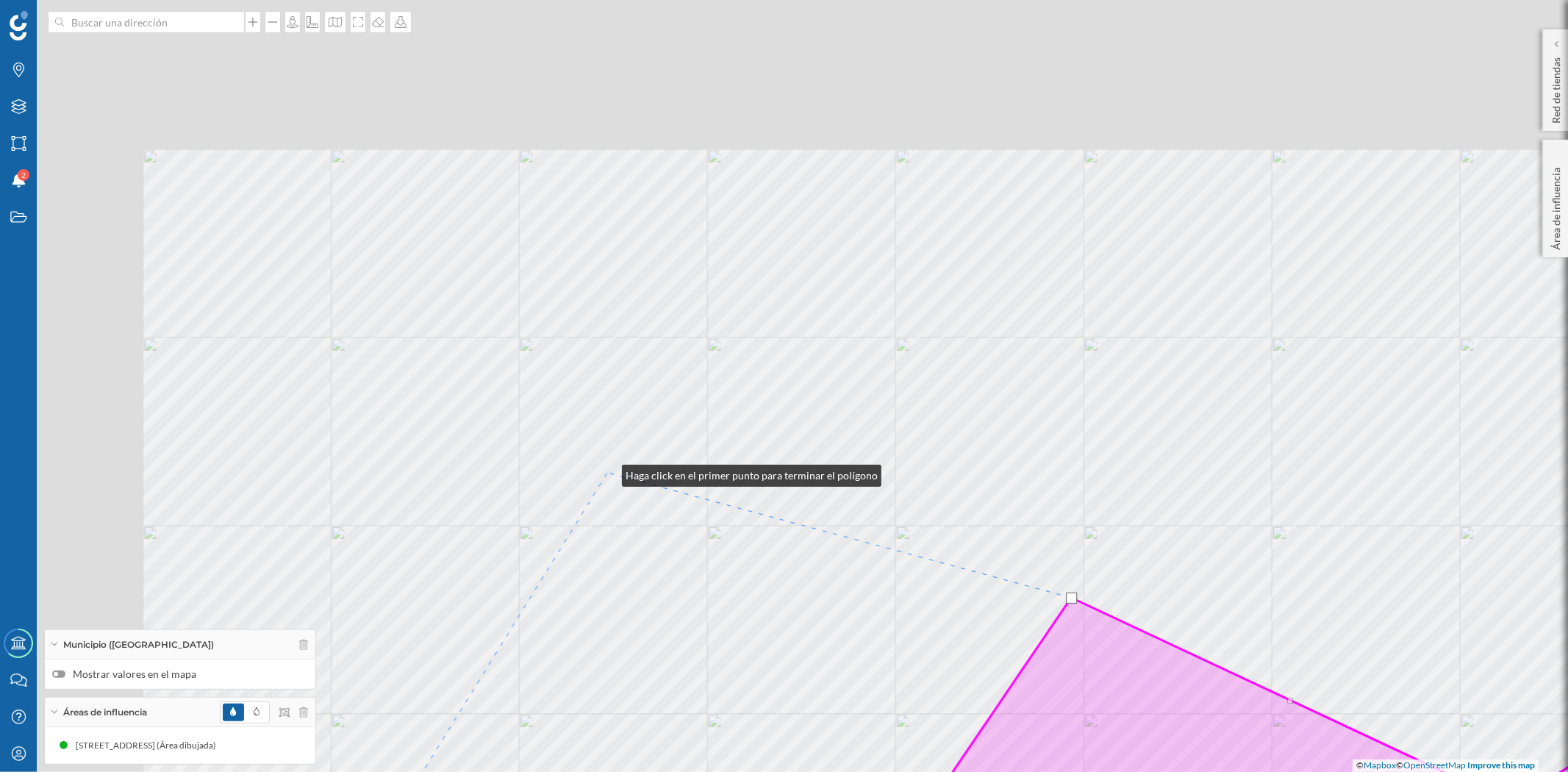
drag, startPoint x: 335, startPoint y: 188, endPoint x: 645, endPoint y: 552, distance: 478.1
click at [634, 530] on div "© Mapbox © OpenStreetMap Improve this map" at bounding box center [784, 386] width 1568 height 772
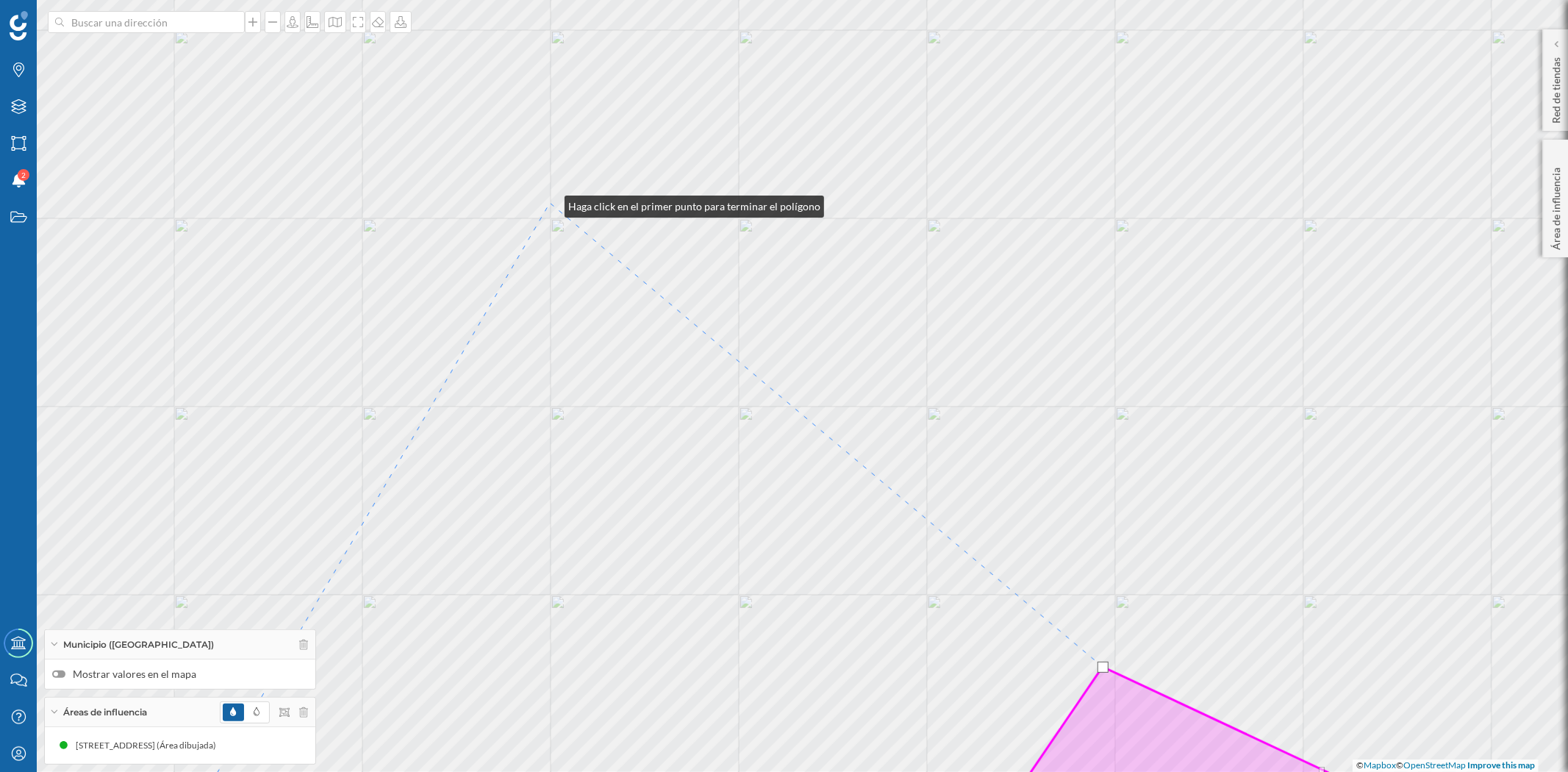
click at [550, 203] on div "© Mapbox © OpenStreetMap Improve this map" at bounding box center [784, 386] width 1568 height 772
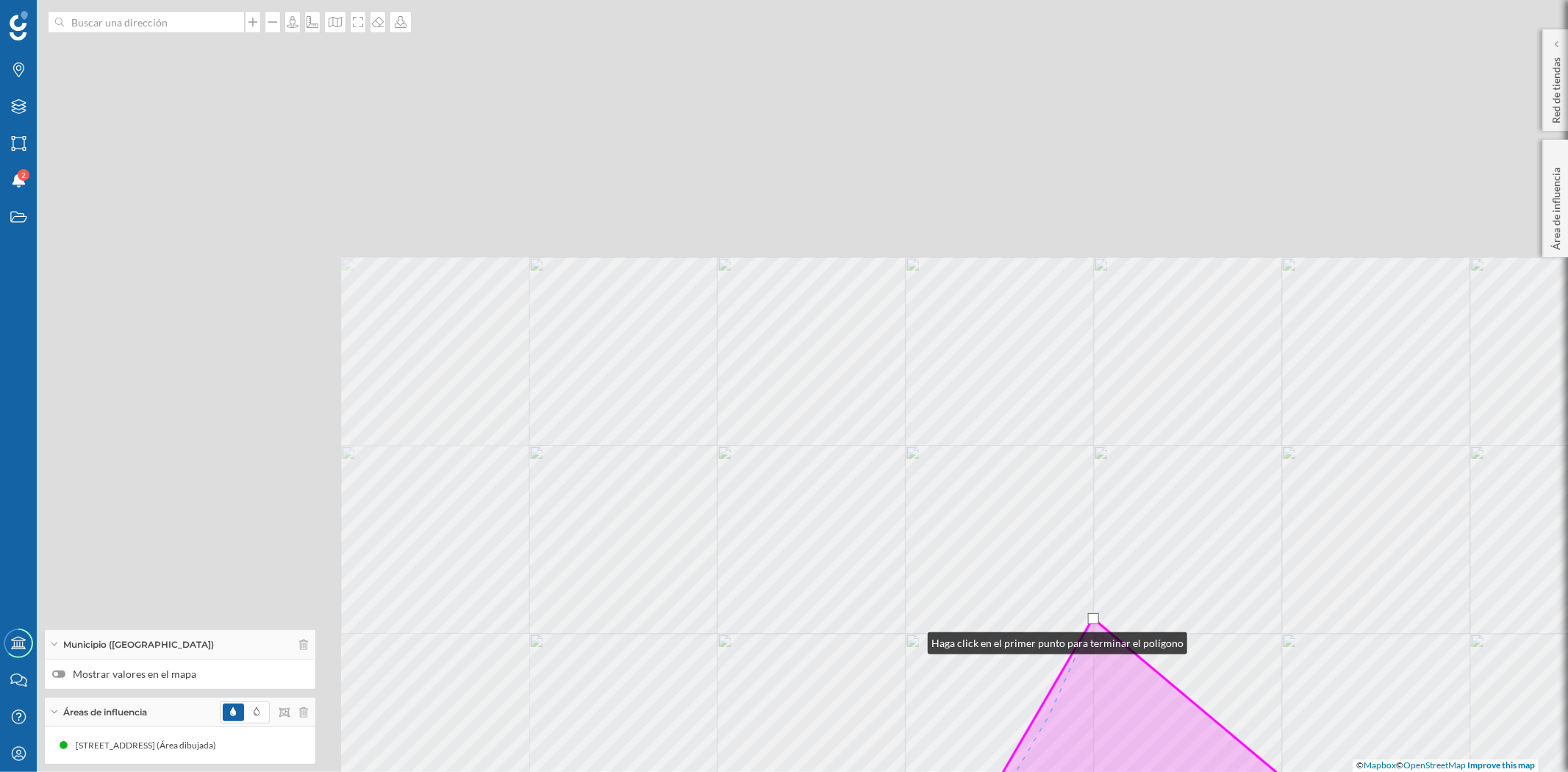
drag, startPoint x: 370, startPoint y: 224, endPoint x: 913, endPoint y: 639, distance: 683.4
click at [913, 639] on div "© Mapbox © OpenStreetMap Improve this map" at bounding box center [784, 386] width 1568 height 772
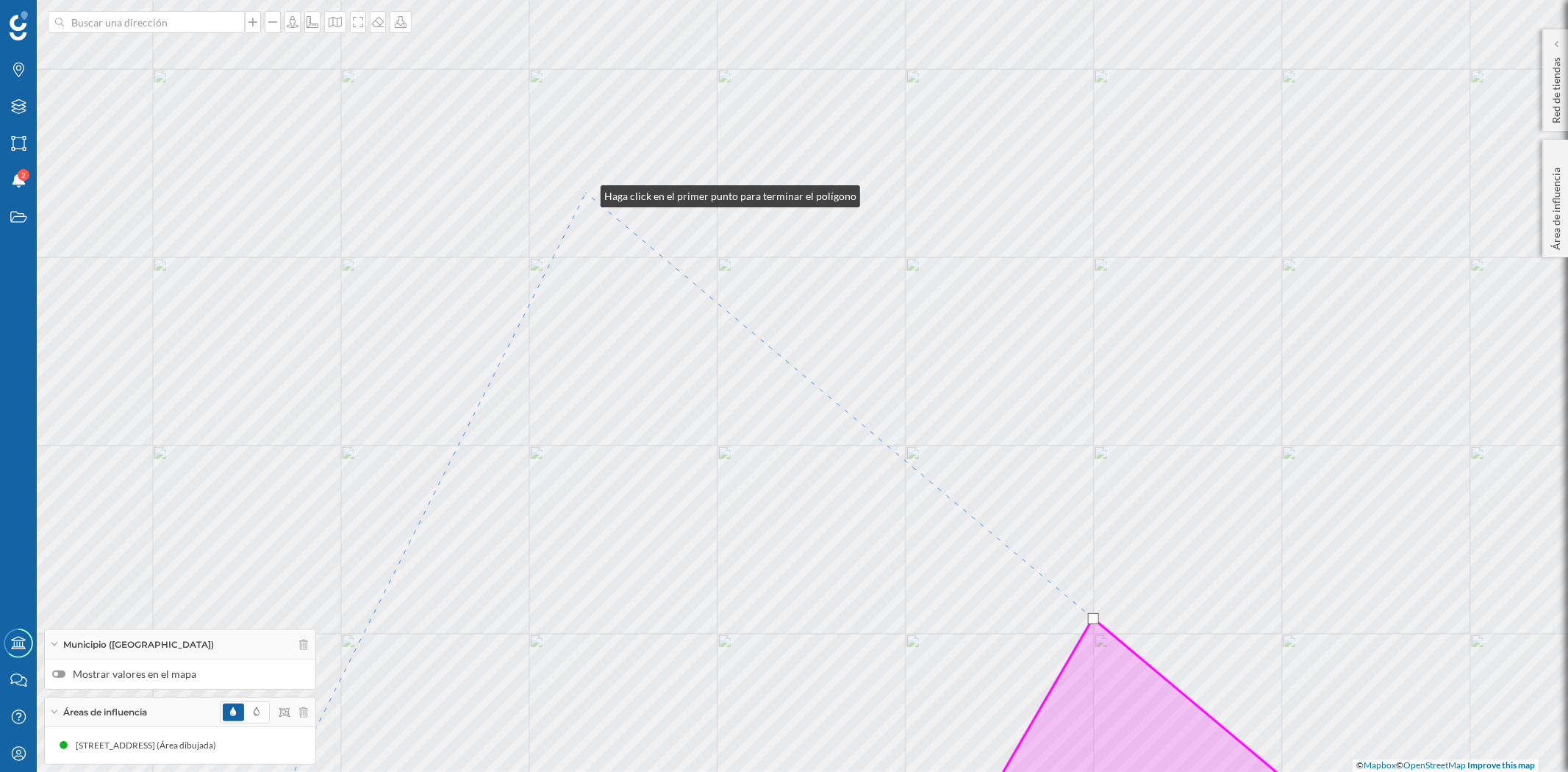
click at [586, 193] on div "© Mapbox © OpenStreetMap Improve this map" at bounding box center [784, 386] width 1568 height 772
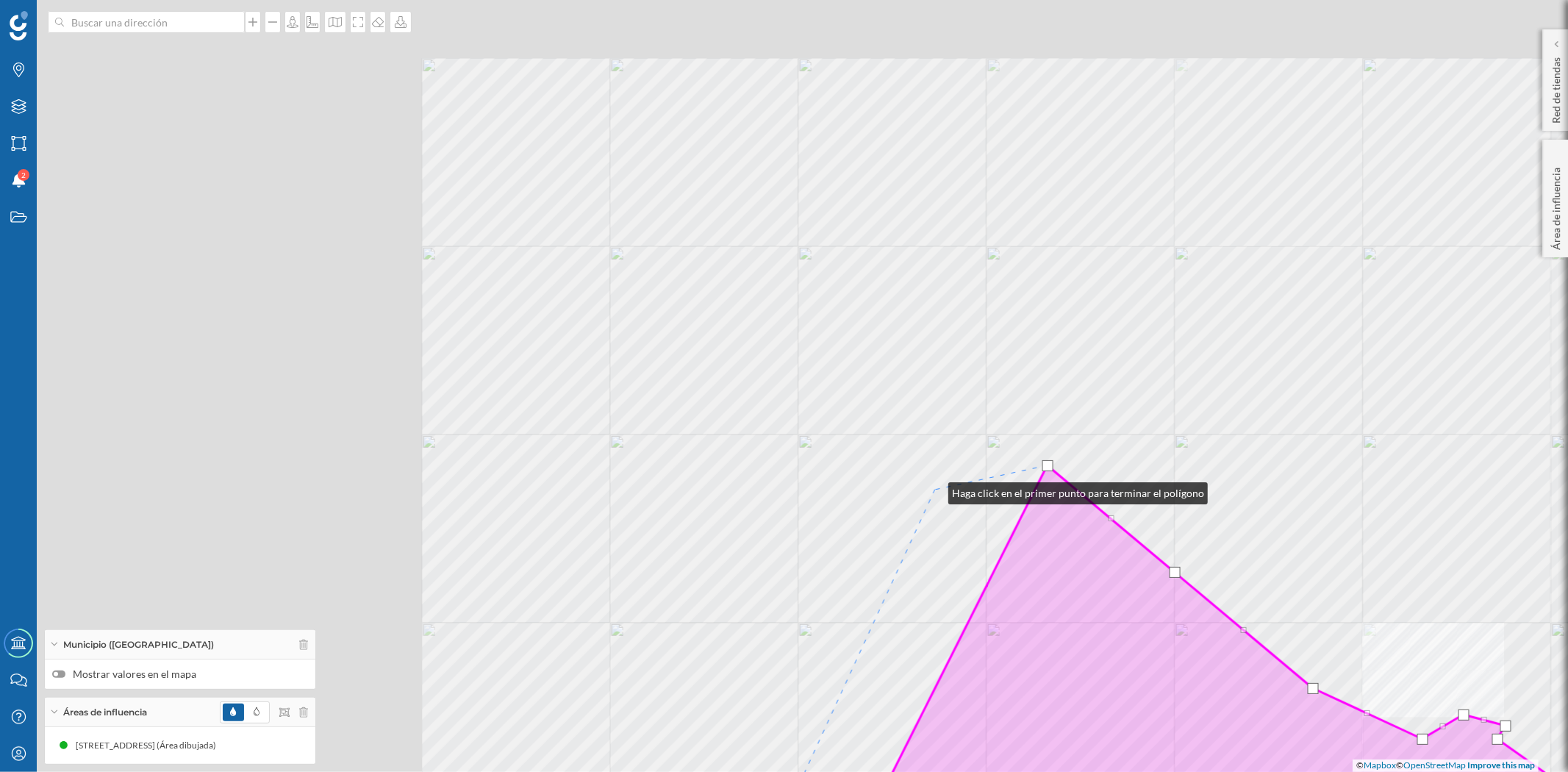
drag, startPoint x: 445, startPoint y: 294, endPoint x: 934, endPoint y: 490, distance: 526.8
click at [934, 490] on div "© Mapbox © OpenStreetMap Improve this map" at bounding box center [784, 386] width 1568 height 772
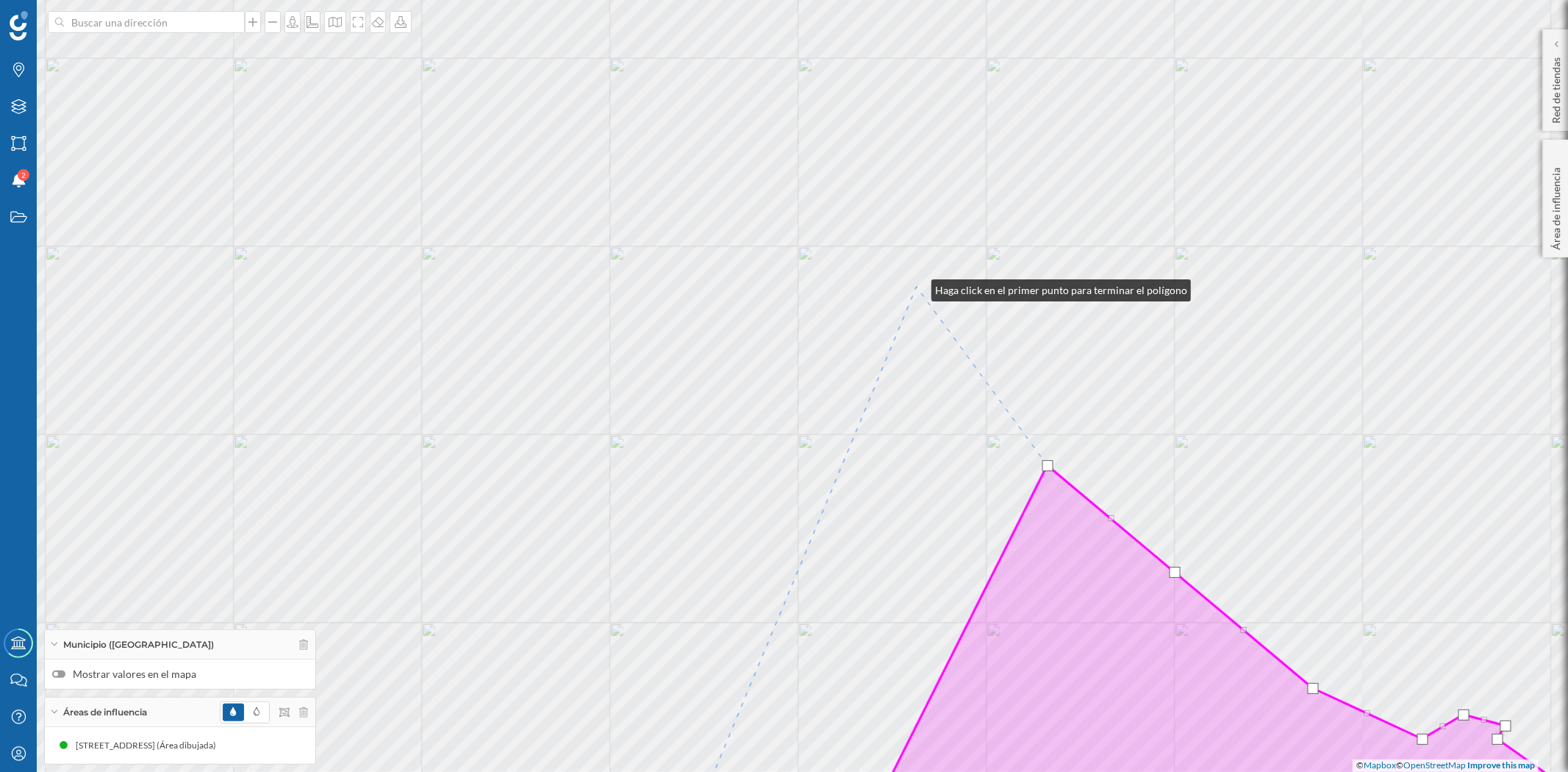
click at [917, 287] on div "© Mapbox © OpenStreetMap Improve this map" at bounding box center [784, 386] width 1568 height 772
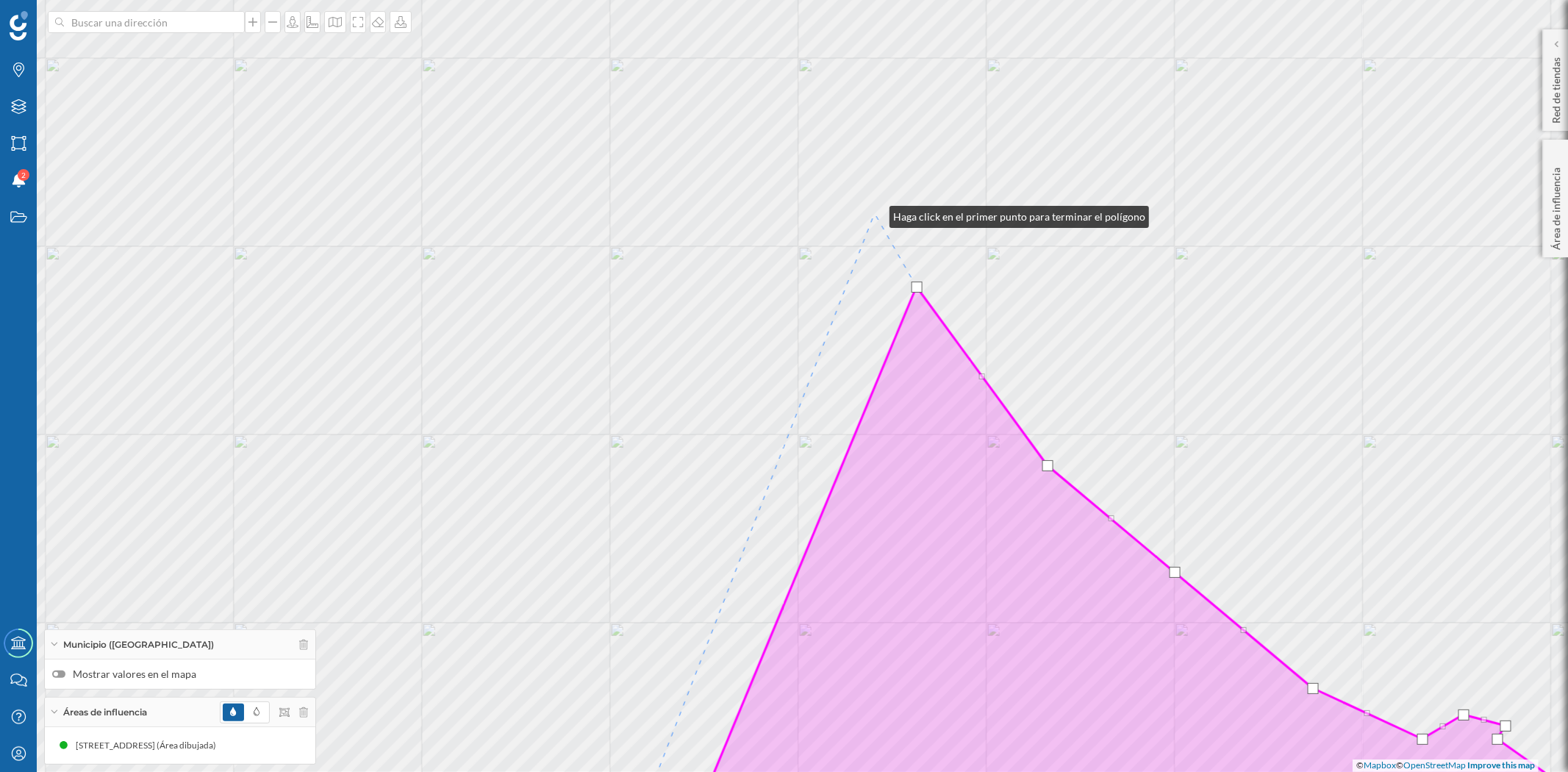
click at [875, 213] on div "© Mapbox © OpenStreetMap Improve this map" at bounding box center [784, 386] width 1568 height 772
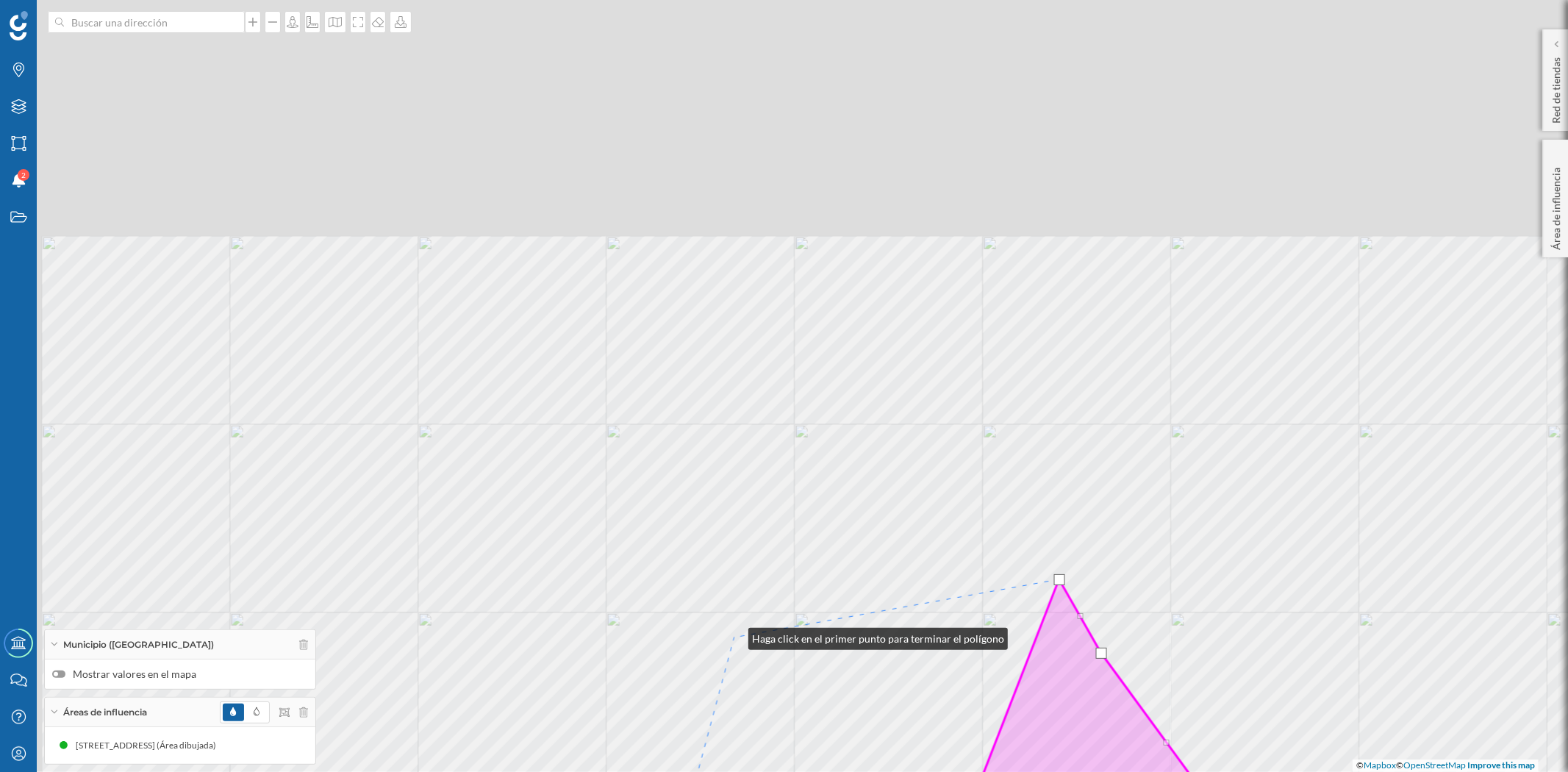
drag, startPoint x: 591, startPoint y: 380, endPoint x: 734, endPoint y: 635, distance: 292.4
click at [734, 635] on div "© Mapbox © OpenStreetMap Improve this map" at bounding box center [784, 386] width 1568 height 772
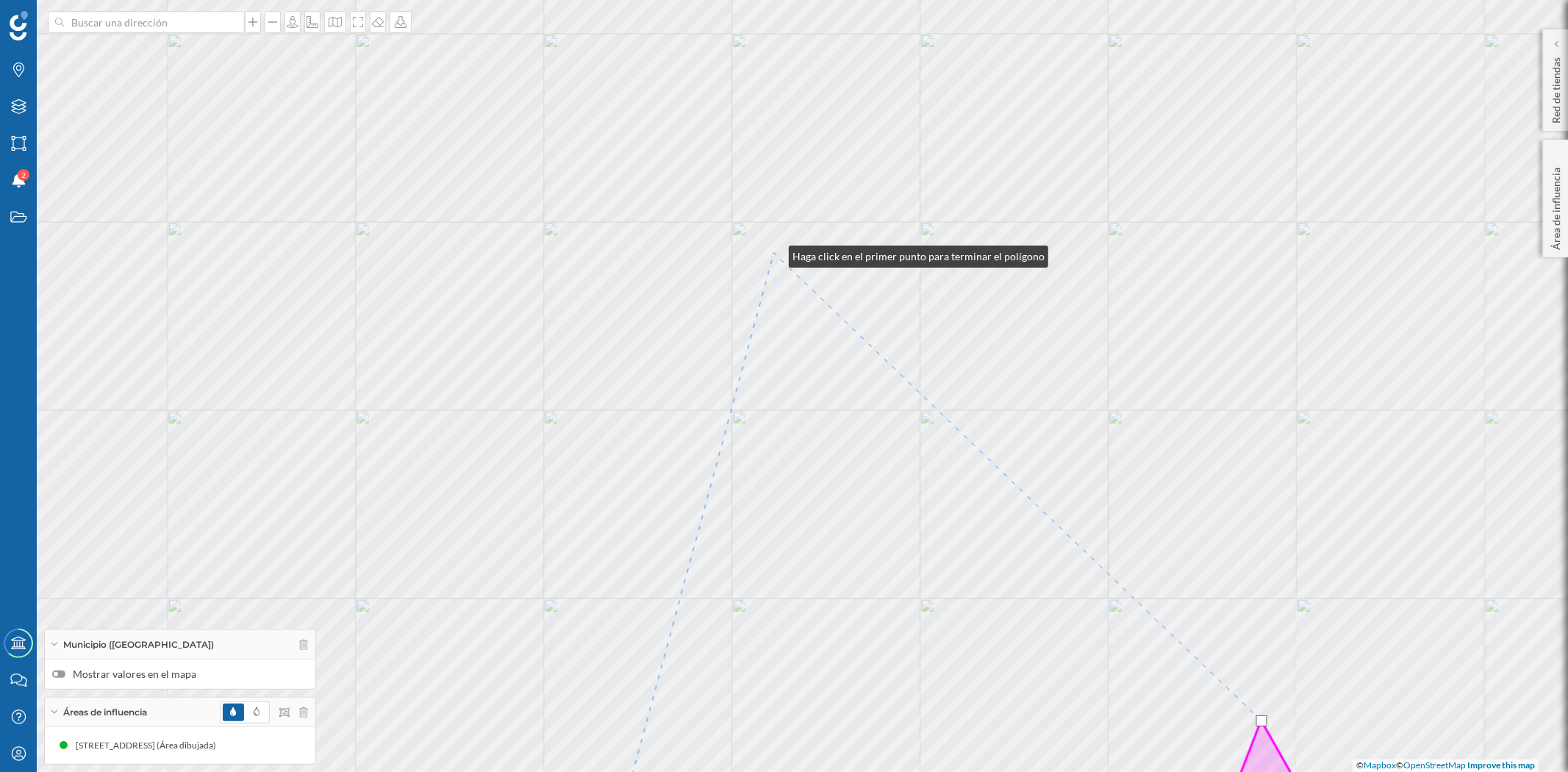
click at [772, 253] on div "© Mapbox © OpenStreetMap Improve this map" at bounding box center [784, 386] width 1568 height 772
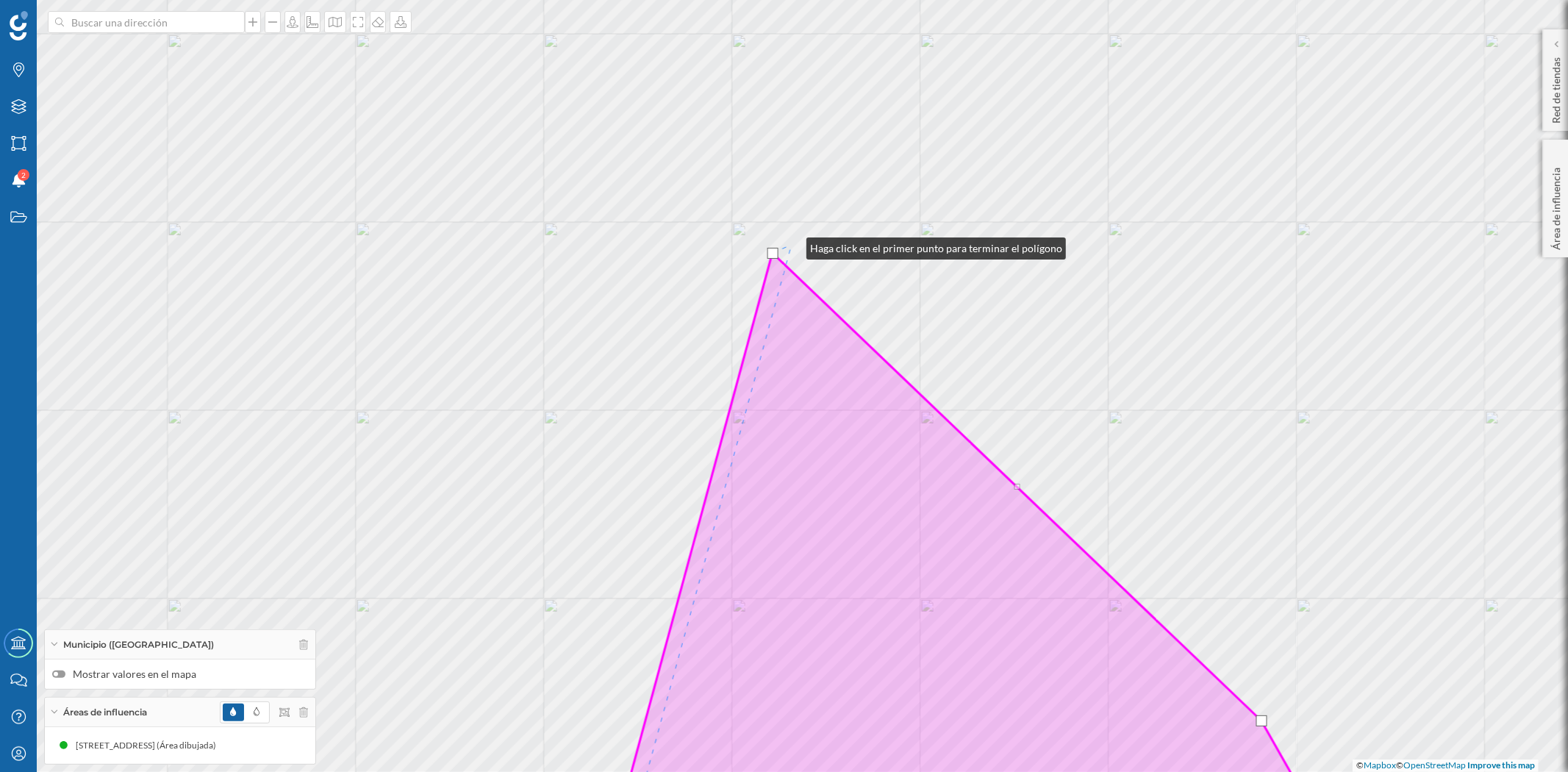
click at [792, 245] on div "© Mapbox © OpenStreetMap Improve this map" at bounding box center [784, 386] width 1568 height 772
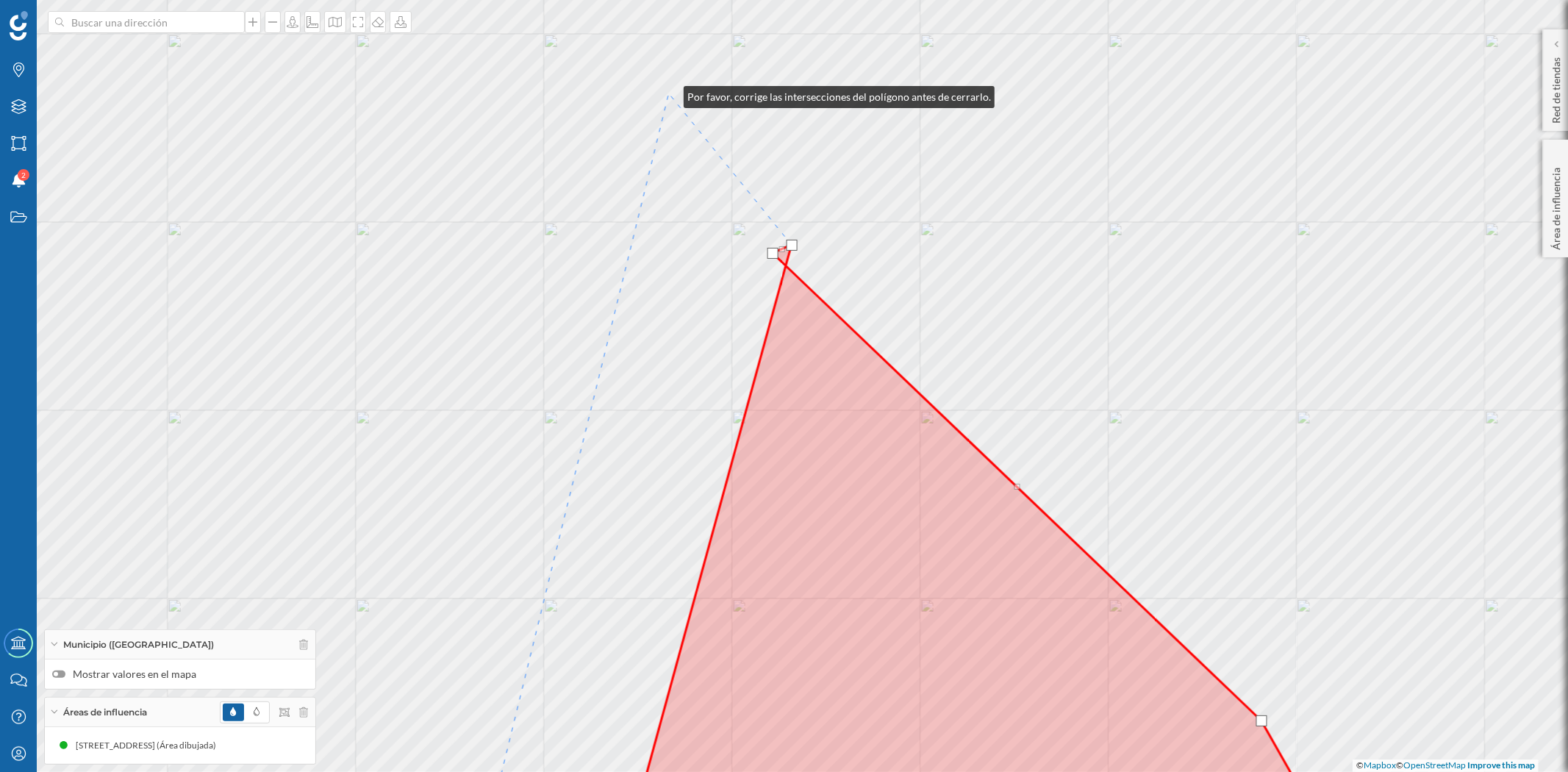
click at [669, 93] on div "© Mapbox © OpenStreetMap Improve this map" at bounding box center [784, 386] width 1568 height 772
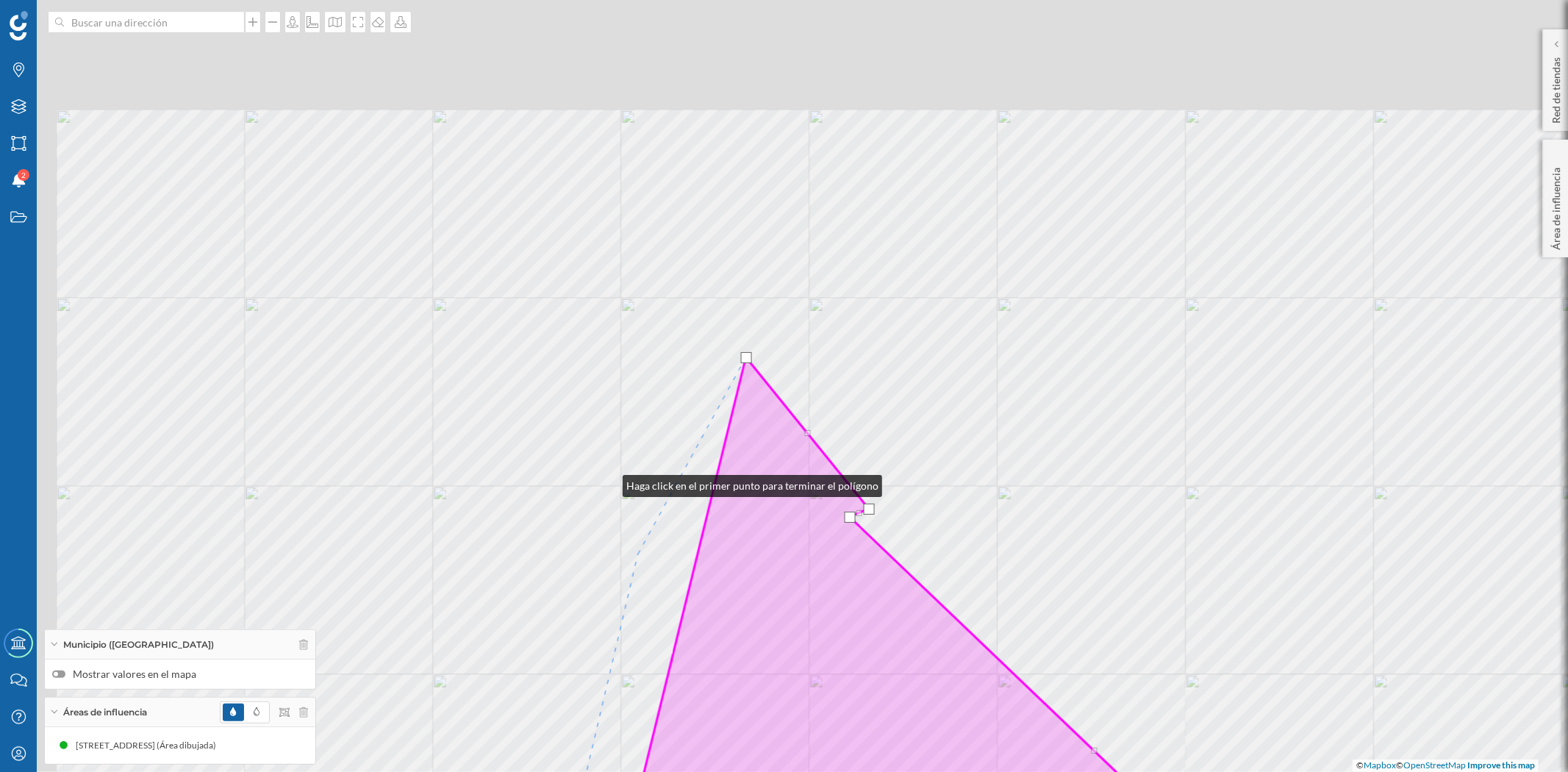
drag, startPoint x: 530, startPoint y: 218, endPoint x: 652, endPoint y: 597, distance: 398.2
click at [652, 597] on div "© Mapbox © OpenStreetMap Improve this map" at bounding box center [784, 386] width 1568 height 772
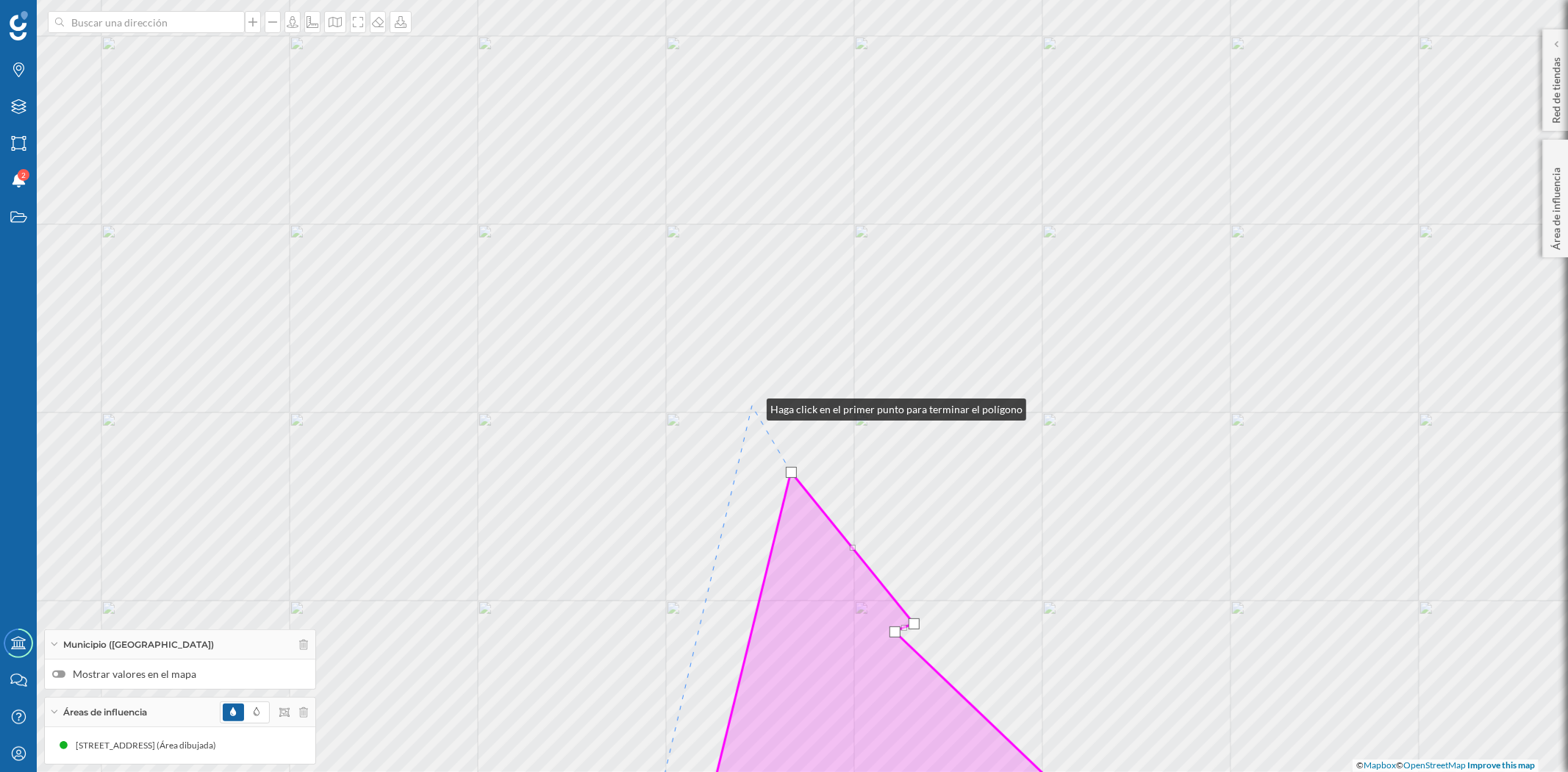
click at [752, 406] on div "© Mapbox © OpenStreetMap Improve this map" at bounding box center [784, 386] width 1568 height 772
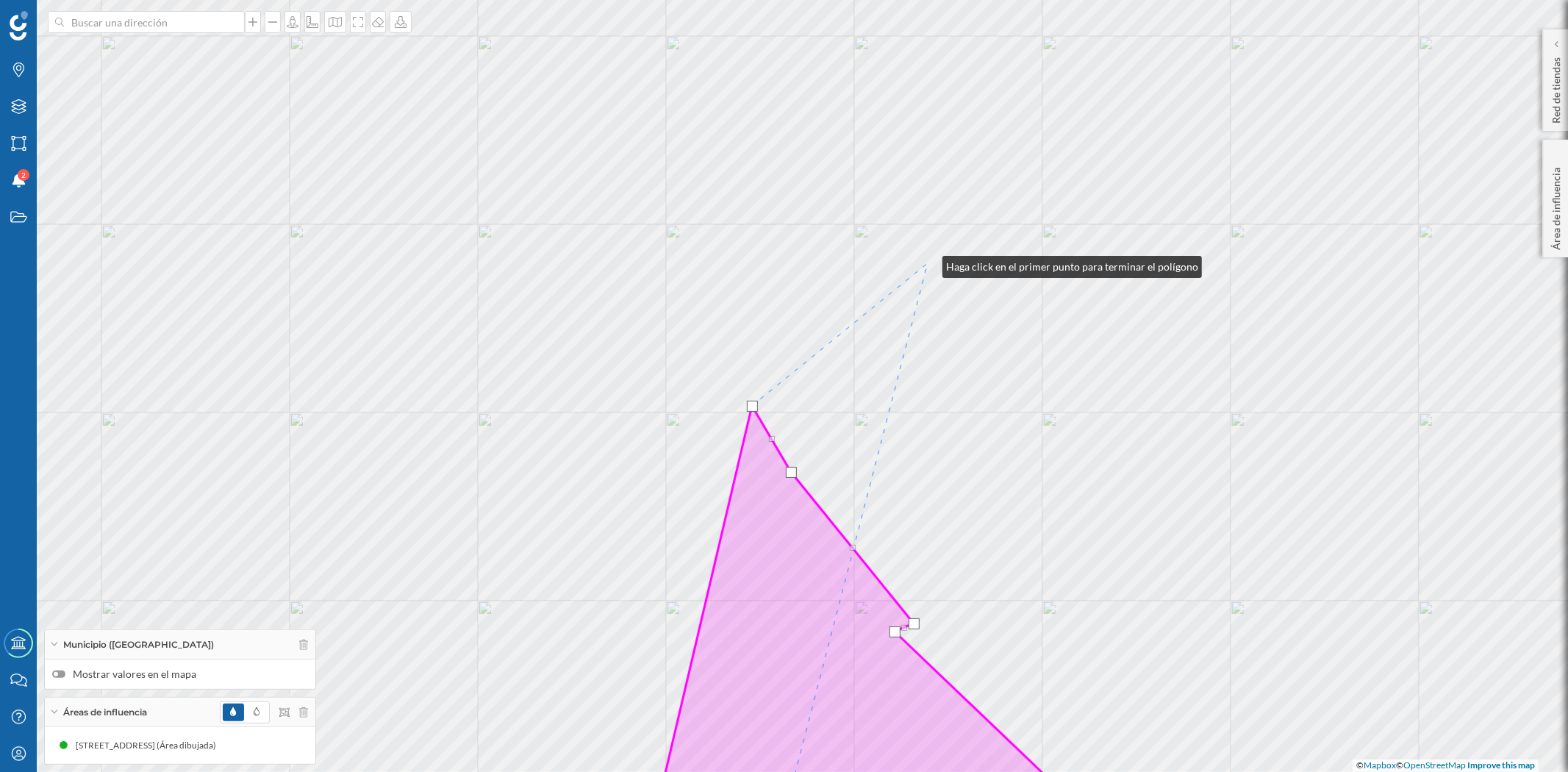
click at [928, 262] on div "© Mapbox © OpenStreetMap Improve this map" at bounding box center [784, 386] width 1568 height 772
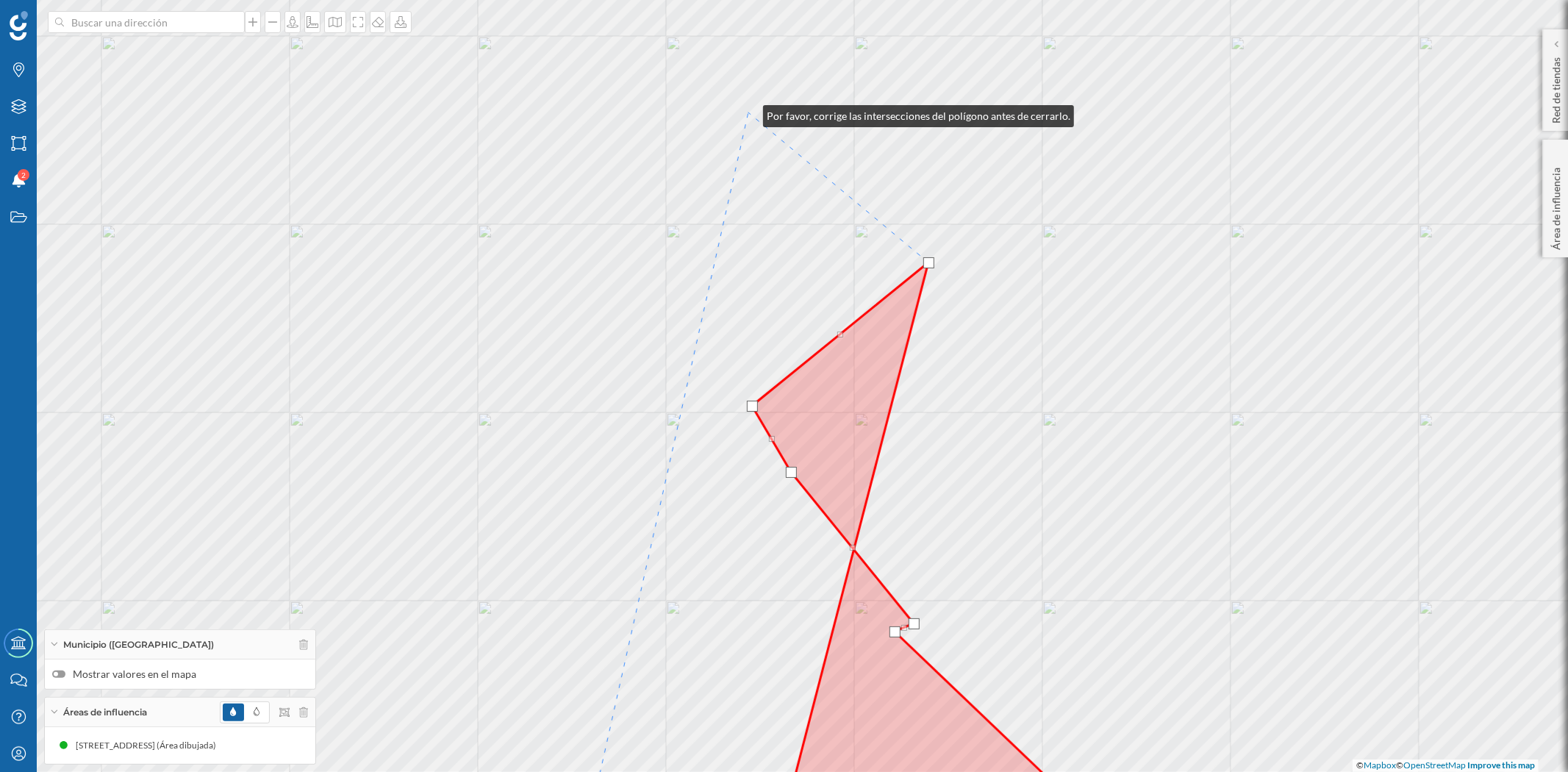
click at [748, 112] on div "© Mapbox © OpenStreetMap Improve this map" at bounding box center [784, 386] width 1568 height 772
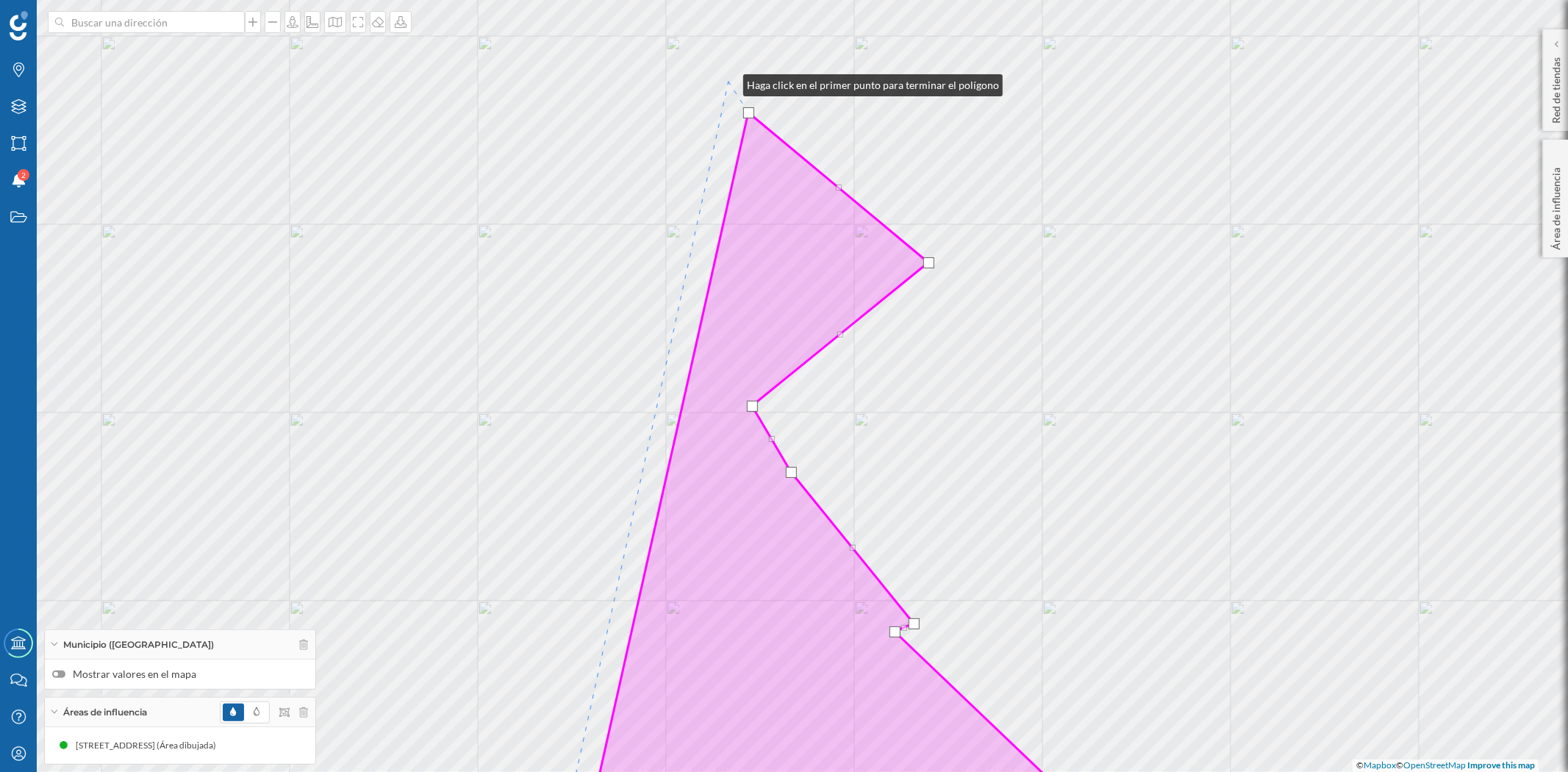
click at [729, 81] on div "© Mapbox © OpenStreetMap Improve this map" at bounding box center [784, 386] width 1568 height 772
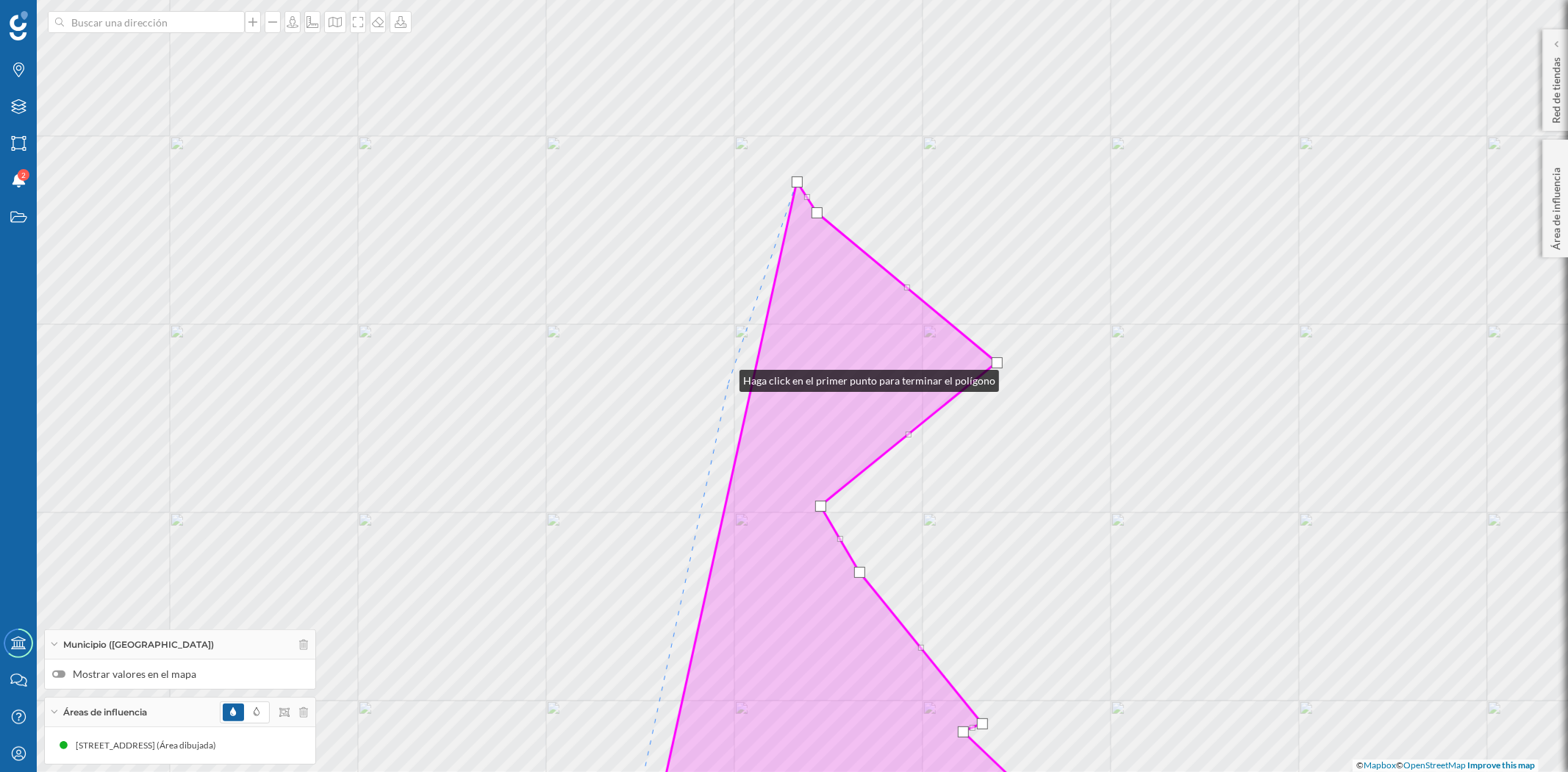
drag, startPoint x: 656, startPoint y: 277, endPoint x: 744, endPoint y: 395, distance: 147.2
click at [744, 395] on div "© Mapbox © OpenStreetMap Improve this map" at bounding box center [784, 386] width 1568 height 772
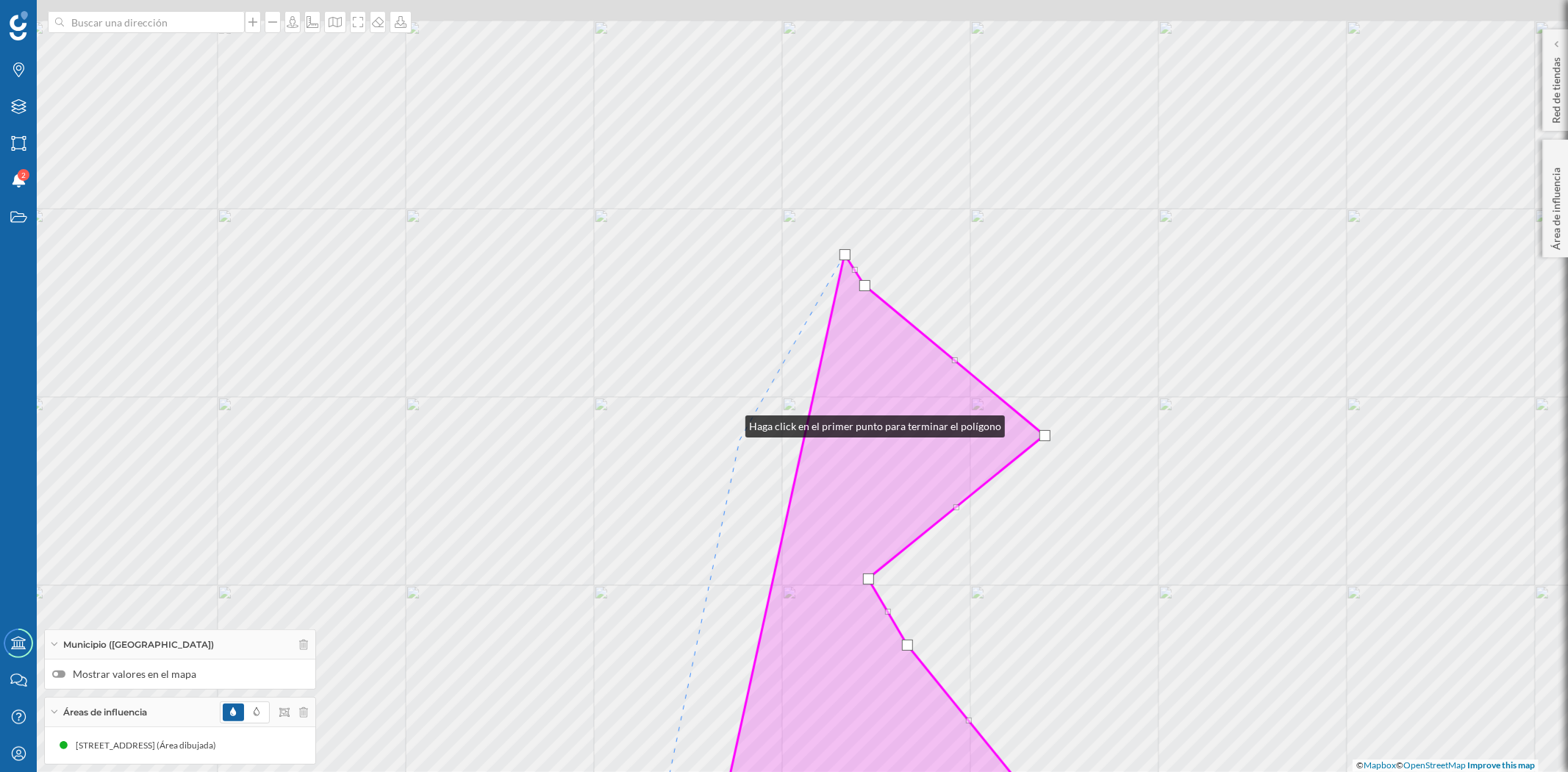
drag, startPoint x: 731, startPoint y: 423, endPoint x: 747, endPoint y: 432, distance: 18.4
click at [747, 432] on div "© Mapbox © OpenStreetMap Improve this map" at bounding box center [784, 386] width 1568 height 772
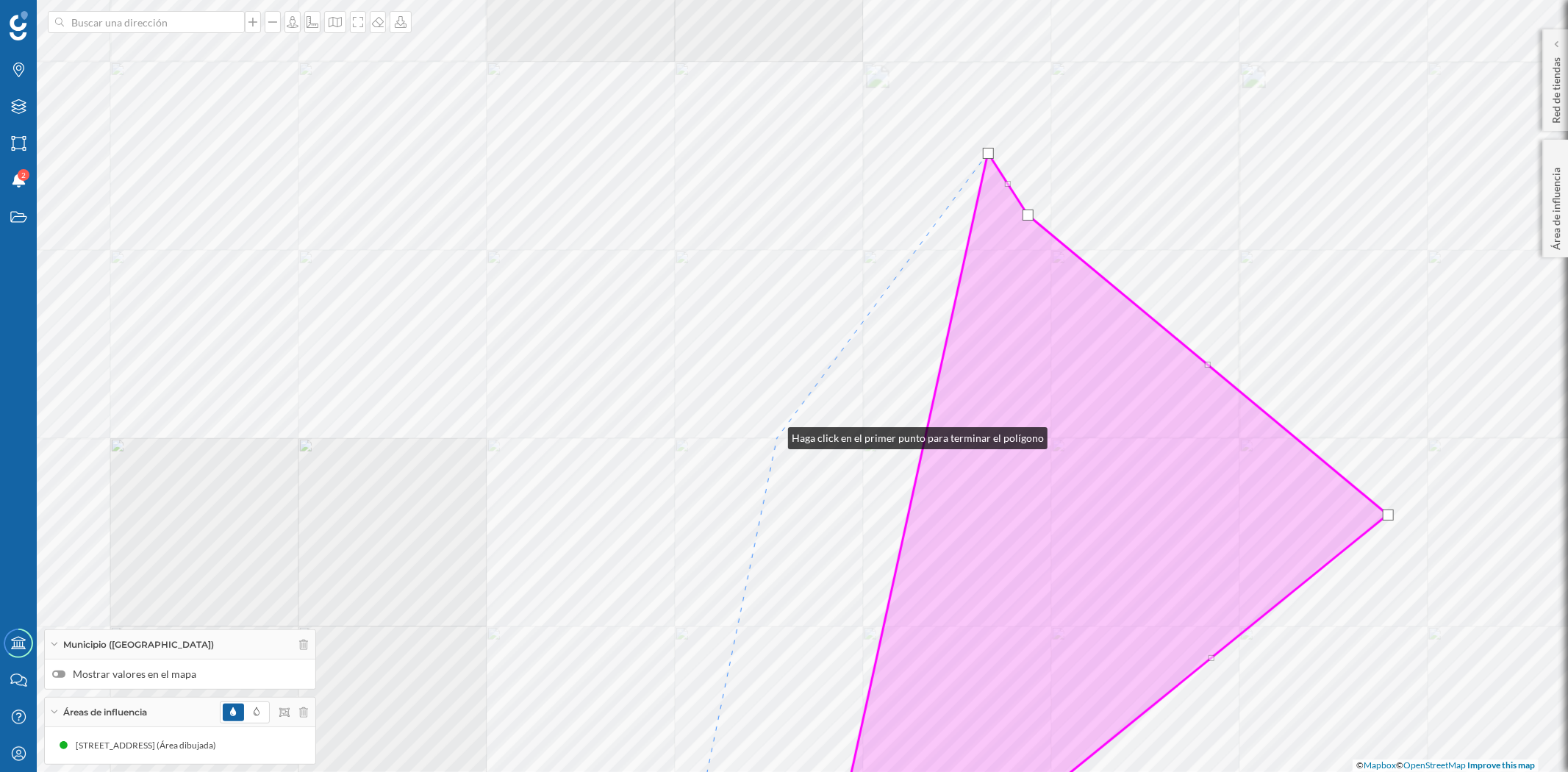
drag, startPoint x: 753, startPoint y: 402, endPoint x: 780, endPoint y: 438, distance: 45.0
click at [779, 438] on div "© Mapbox © OpenStreetMap Improve this map" at bounding box center [784, 386] width 1568 height 772
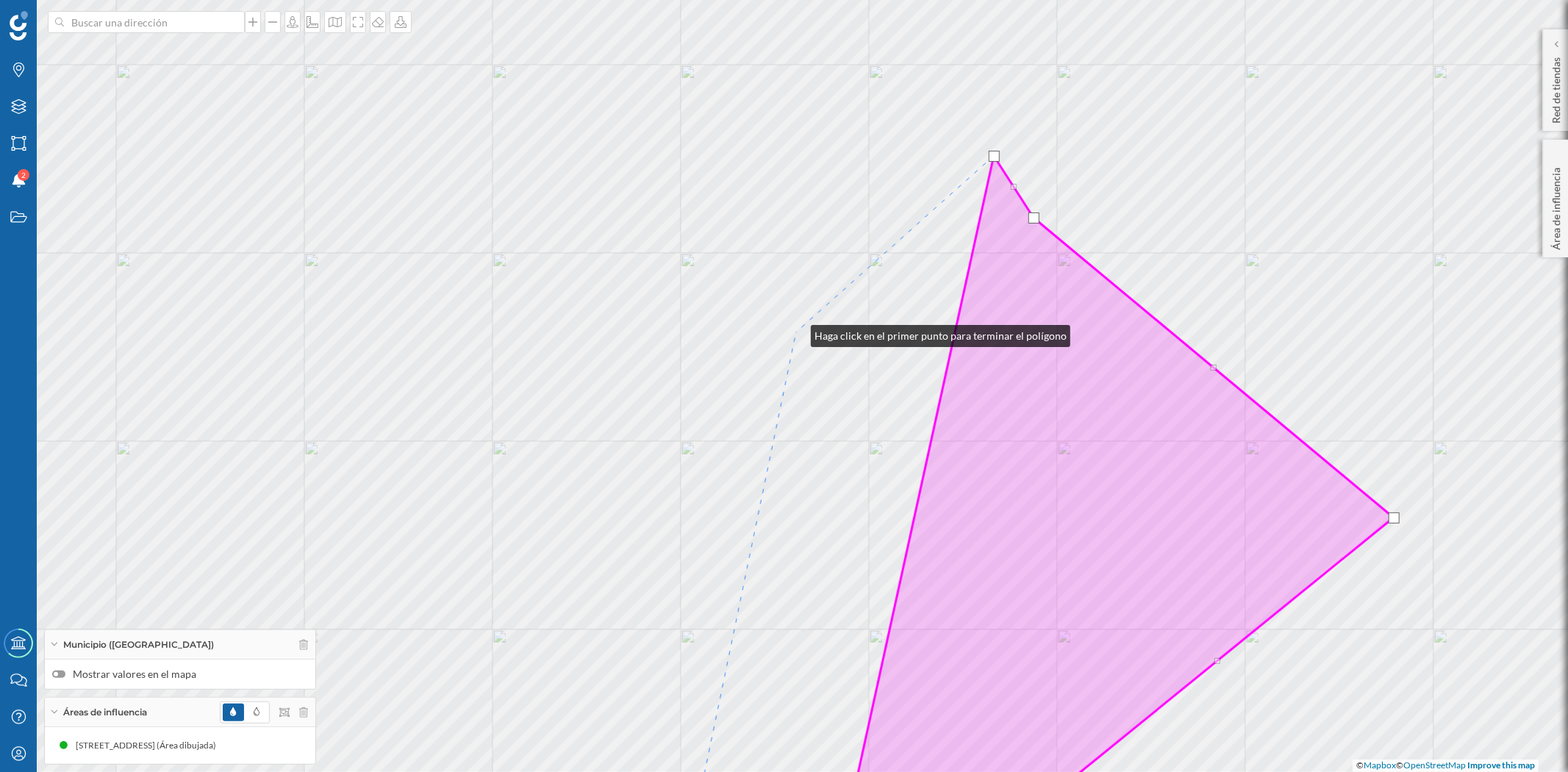
click at [796, 332] on div "© Mapbox © OpenStreetMap Improve this map" at bounding box center [784, 386] width 1568 height 772
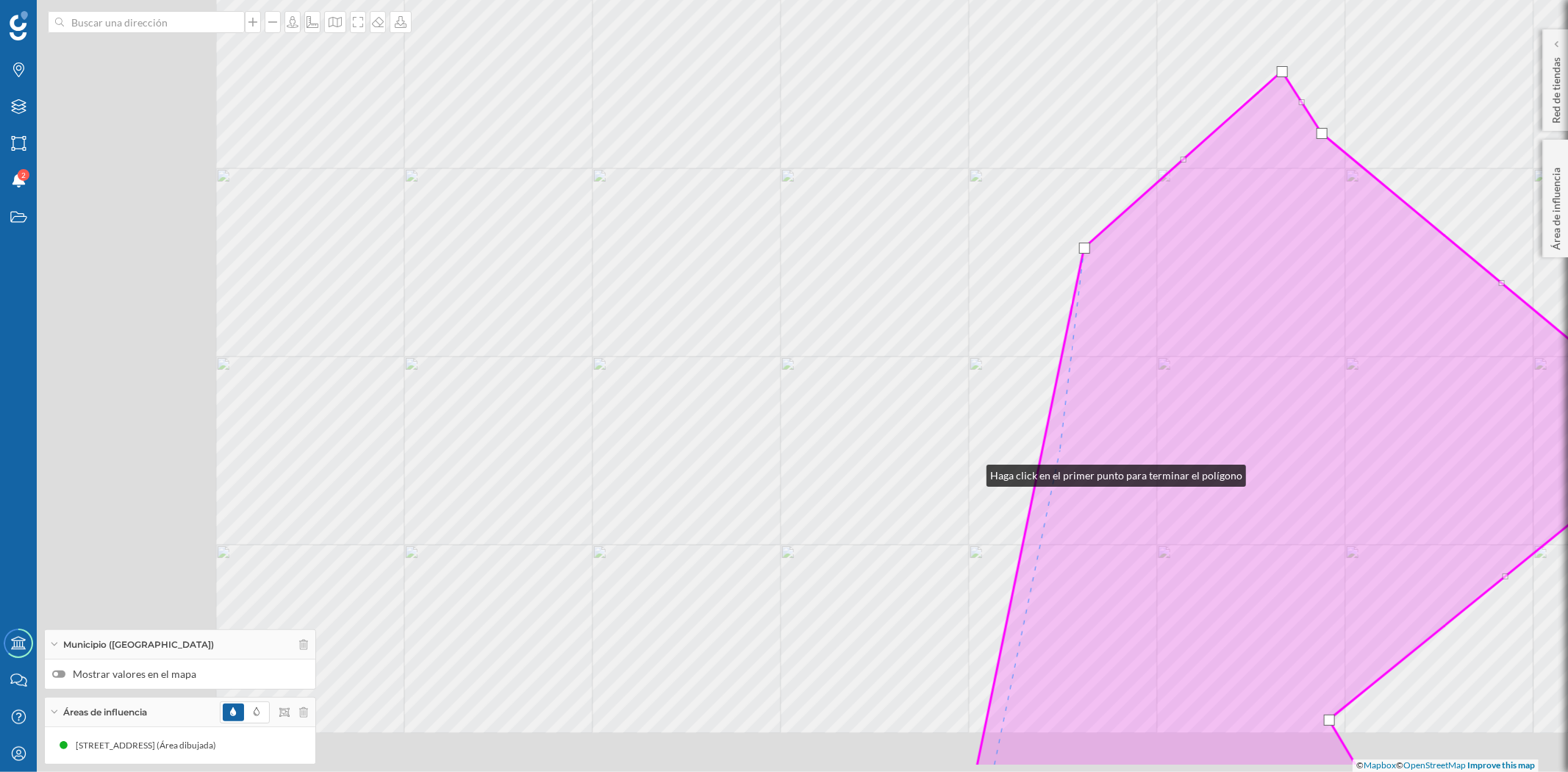
drag, startPoint x: 683, startPoint y: 557, endPoint x: 972, endPoint y: 471, distance: 301.5
click at [972, 471] on div "© Mapbox © OpenStreetMap Improve this map" at bounding box center [784, 386] width 1568 height 772
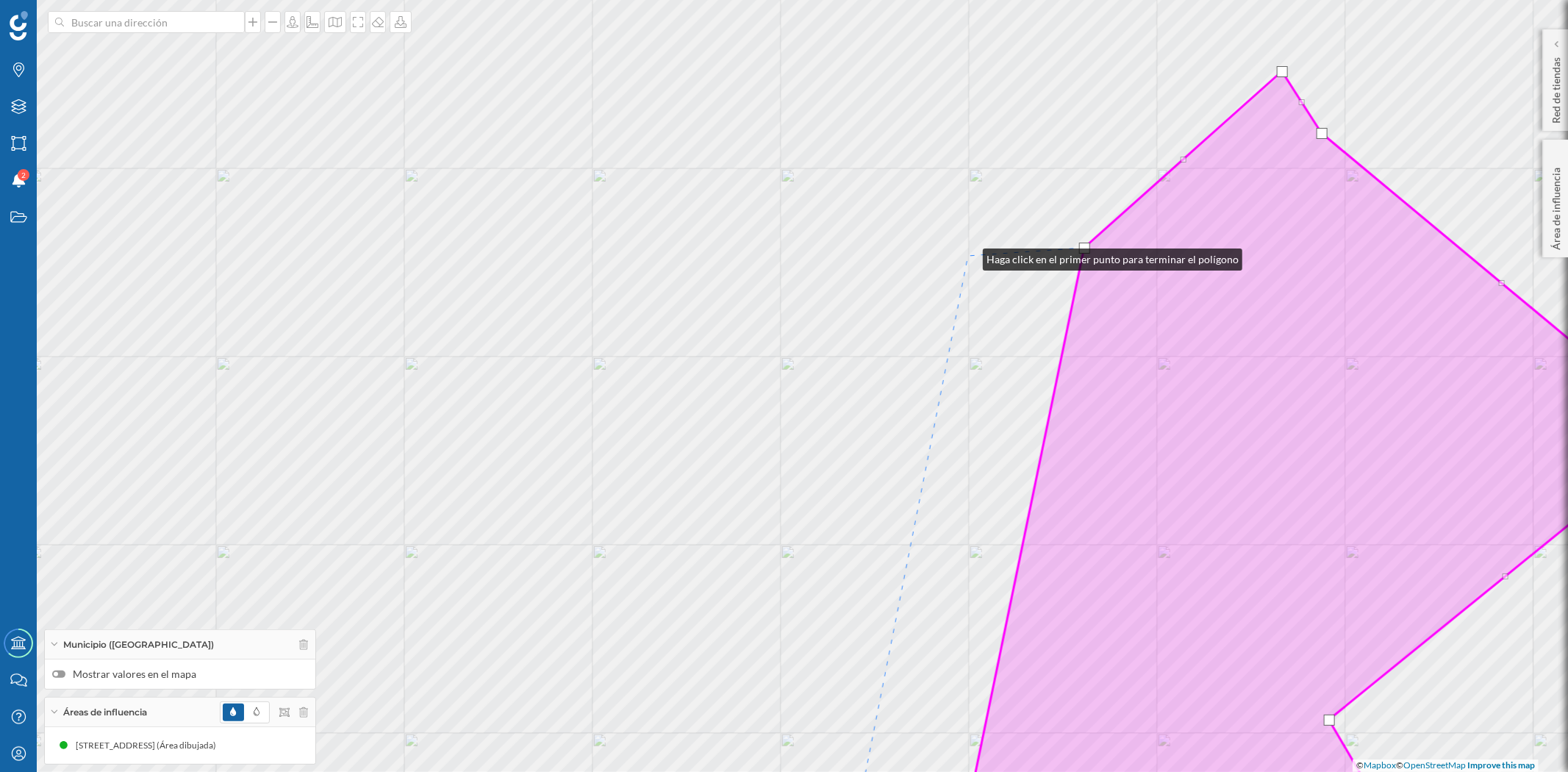
click at [968, 256] on div "© Mapbox © OpenStreetMap Improve this map" at bounding box center [784, 386] width 1568 height 772
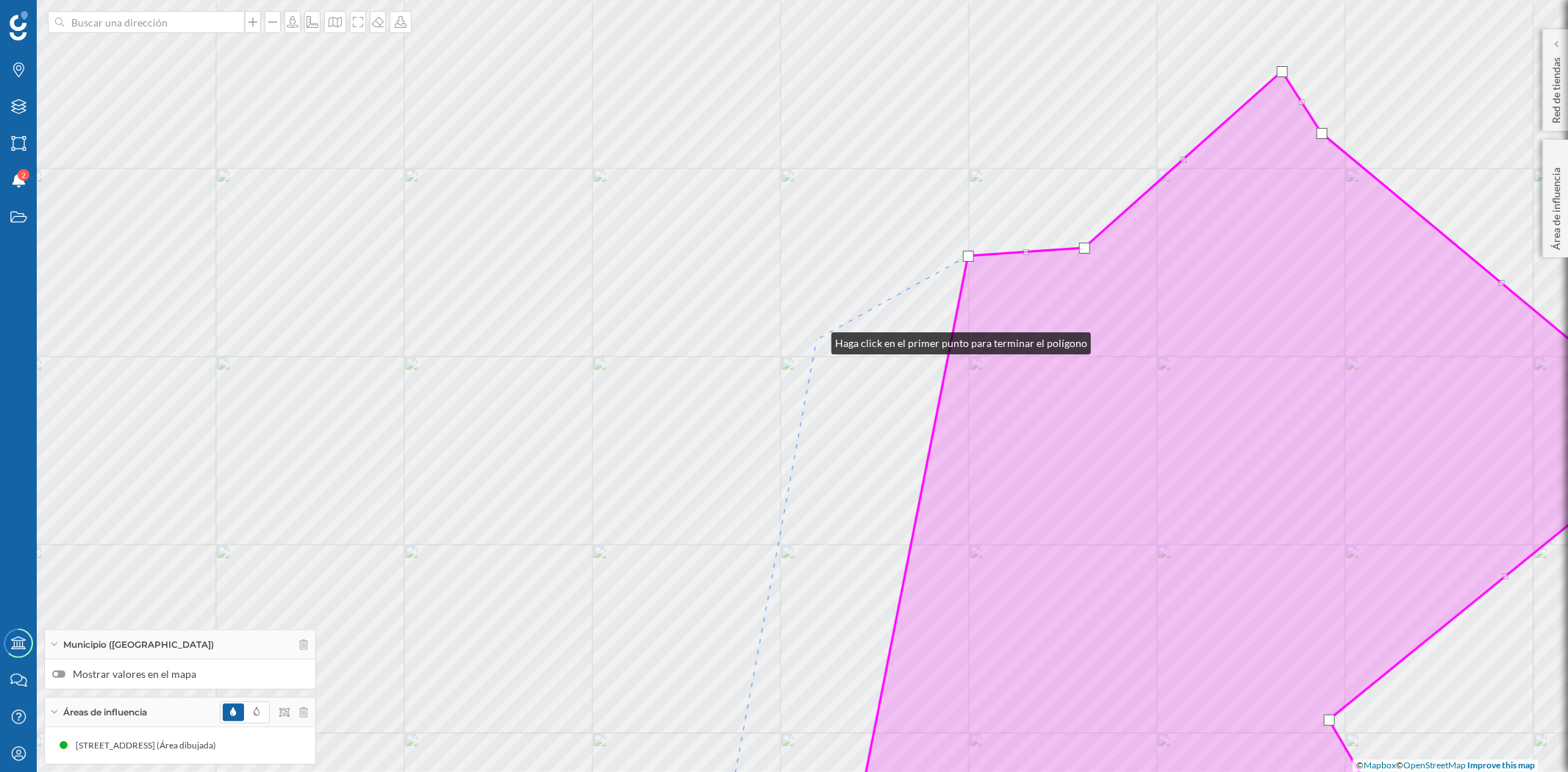
click at [817, 340] on div "© Mapbox © OpenStreetMap Improve this map" at bounding box center [784, 386] width 1568 height 772
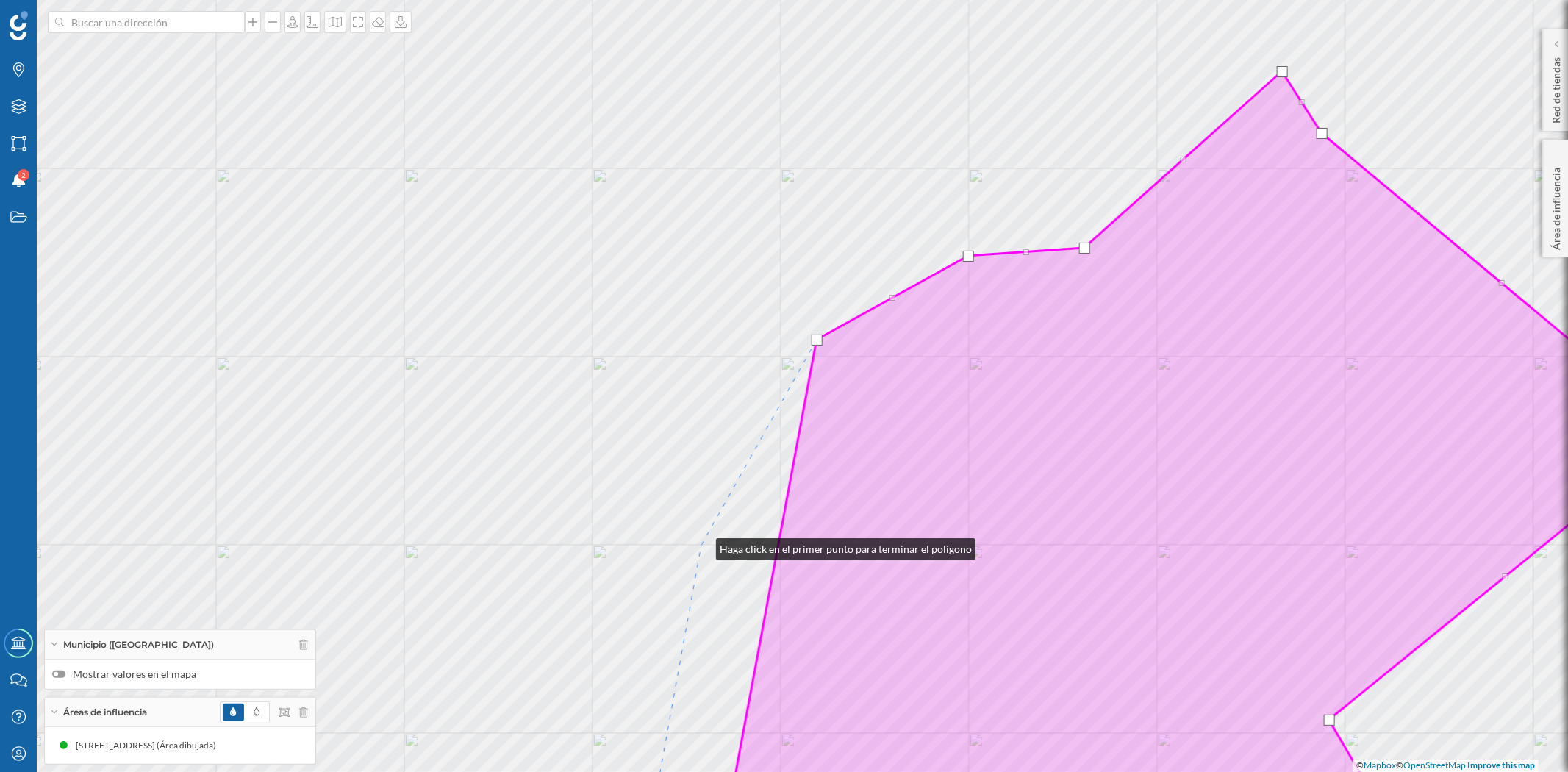
click at [701, 545] on div "© Mapbox © OpenStreetMap Improve this map" at bounding box center [784, 386] width 1568 height 772
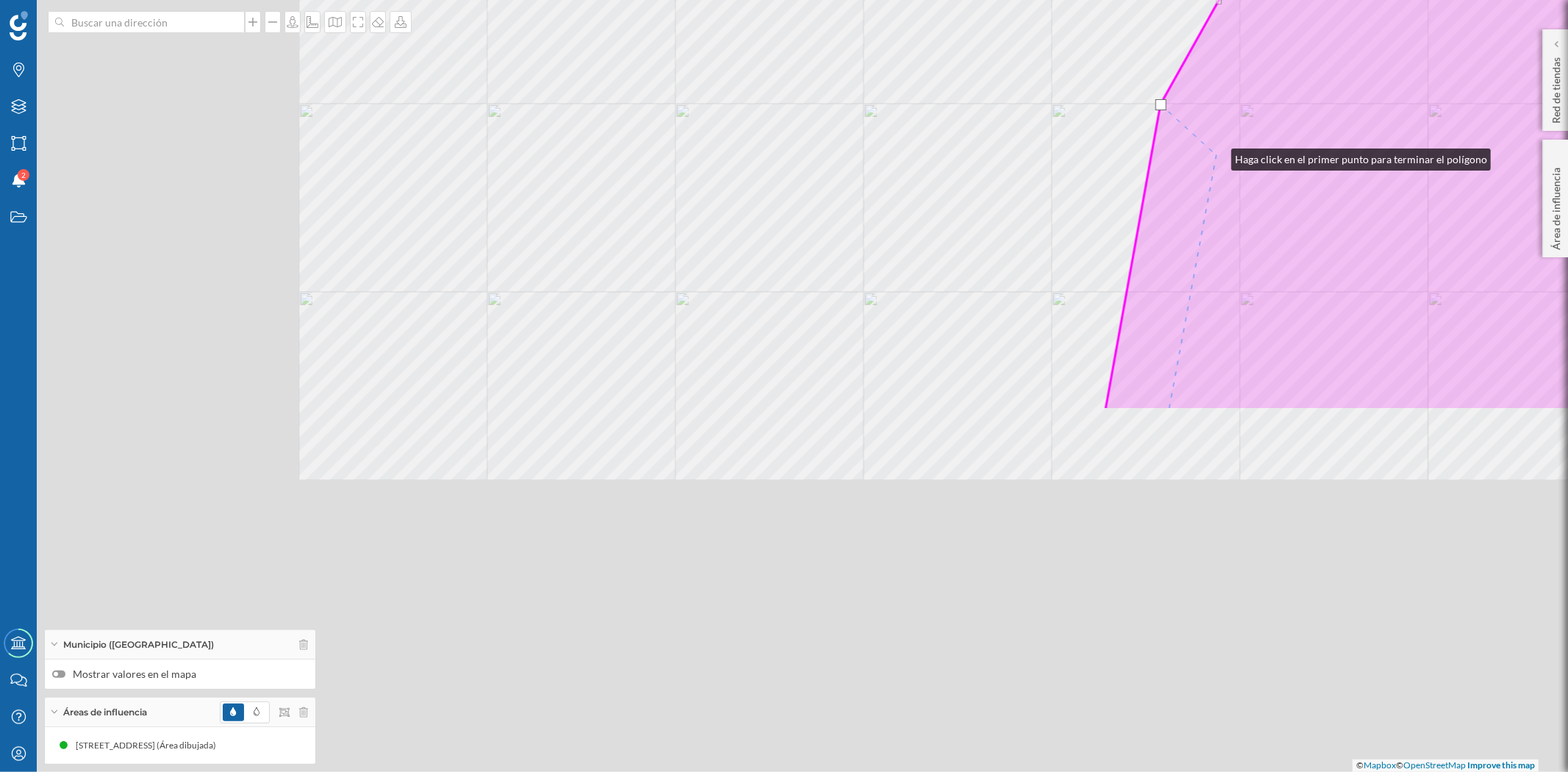
drag, startPoint x: 757, startPoint y: 597, endPoint x: 1217, endPoint y: 156, distance: 637.2
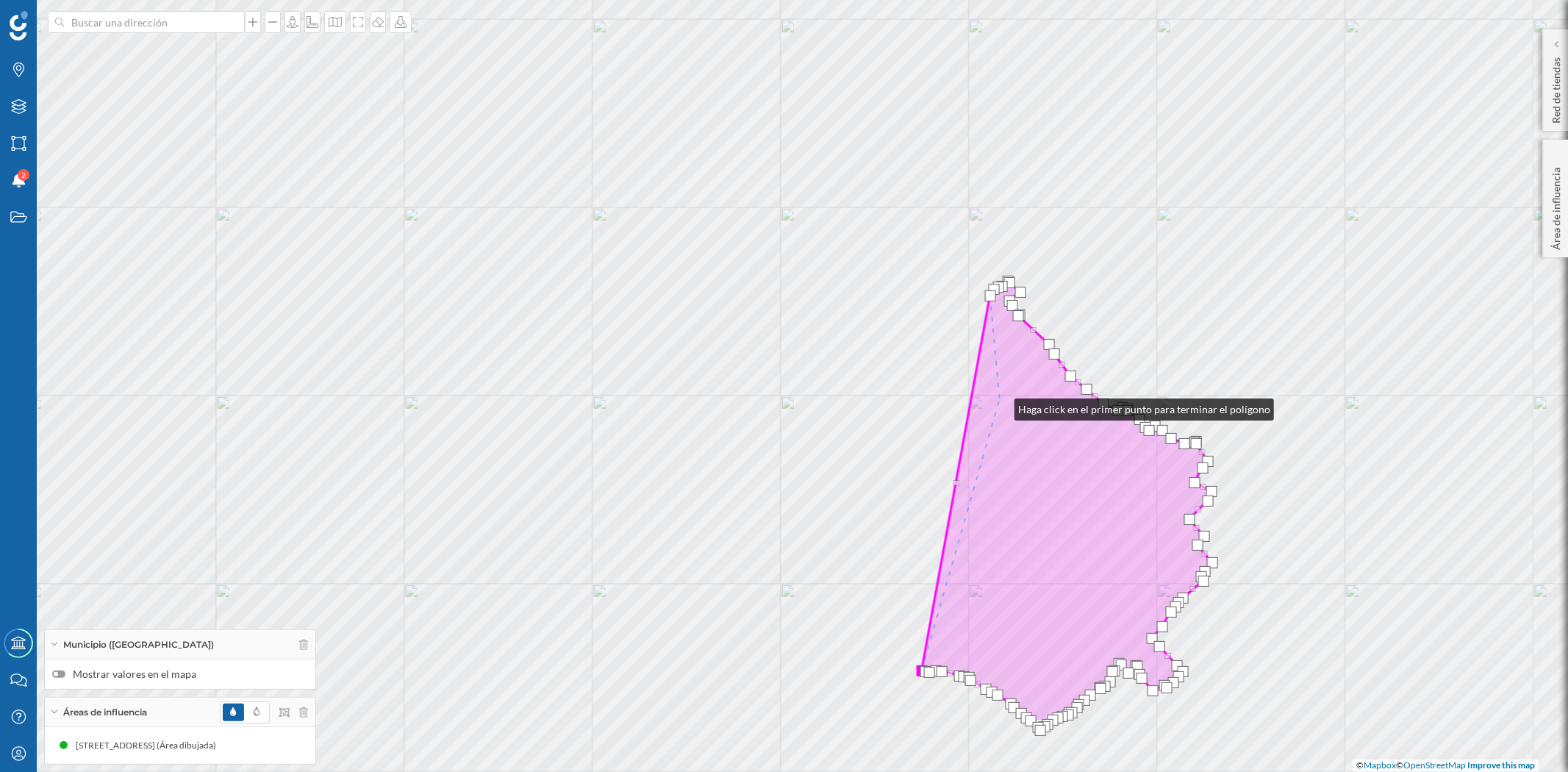
drag, startPoint x: 1014, startPoint y: 535, endPoint x: 998, endPoint y: 401, distance: 135.0
click at [998, 401] on icon at bounding box center [1067, 501] width 290 height 441
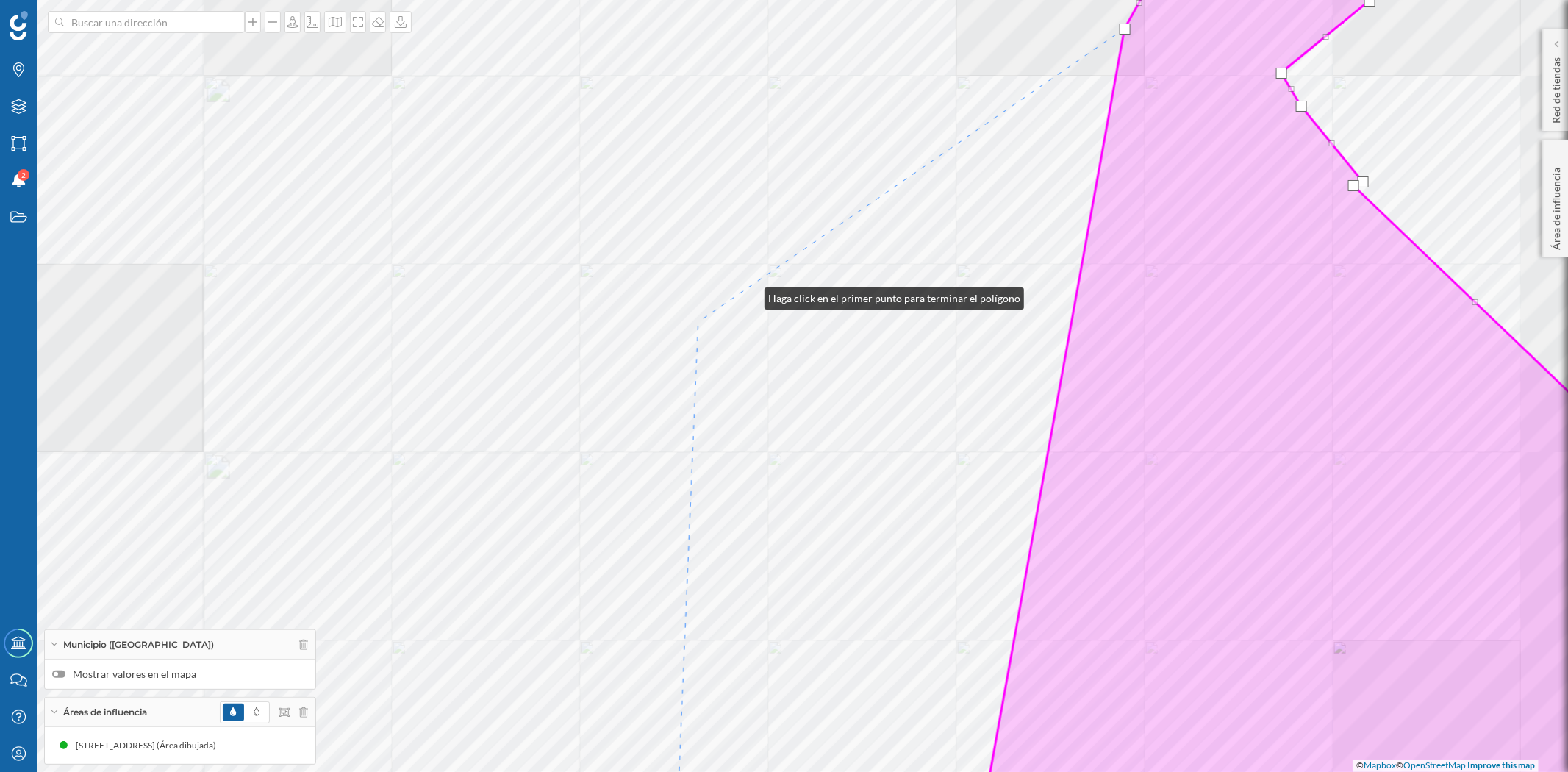
drag, startPoint x: 844, startPoint y: 230, endPoint x: 651, endPoint y: 403, distance: 259.2
click at [651, 403] on div "© Mapbox © OpenStreetMap Improve this map" at bounding box center [784, 386] width 1568 height 772
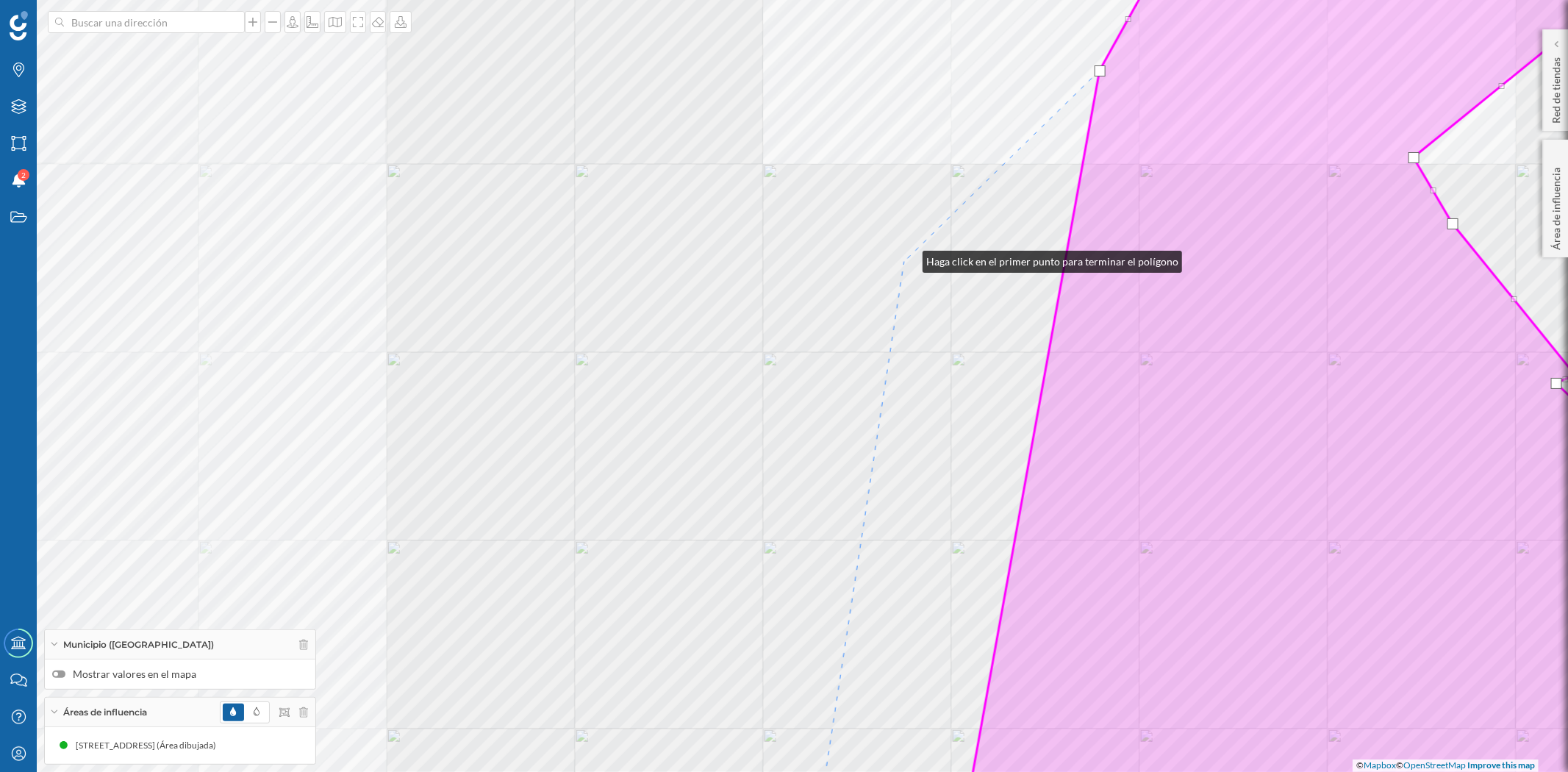
drag, startPoint x: 908, startPoint y: 258, endPoint x: 858, endPoint y: 288, distance: 58.3
click at [858, 288] on div "© Mapbox © OpenStreetMap Improve this map" at bounding box center [784, 386] width 1568 height 772
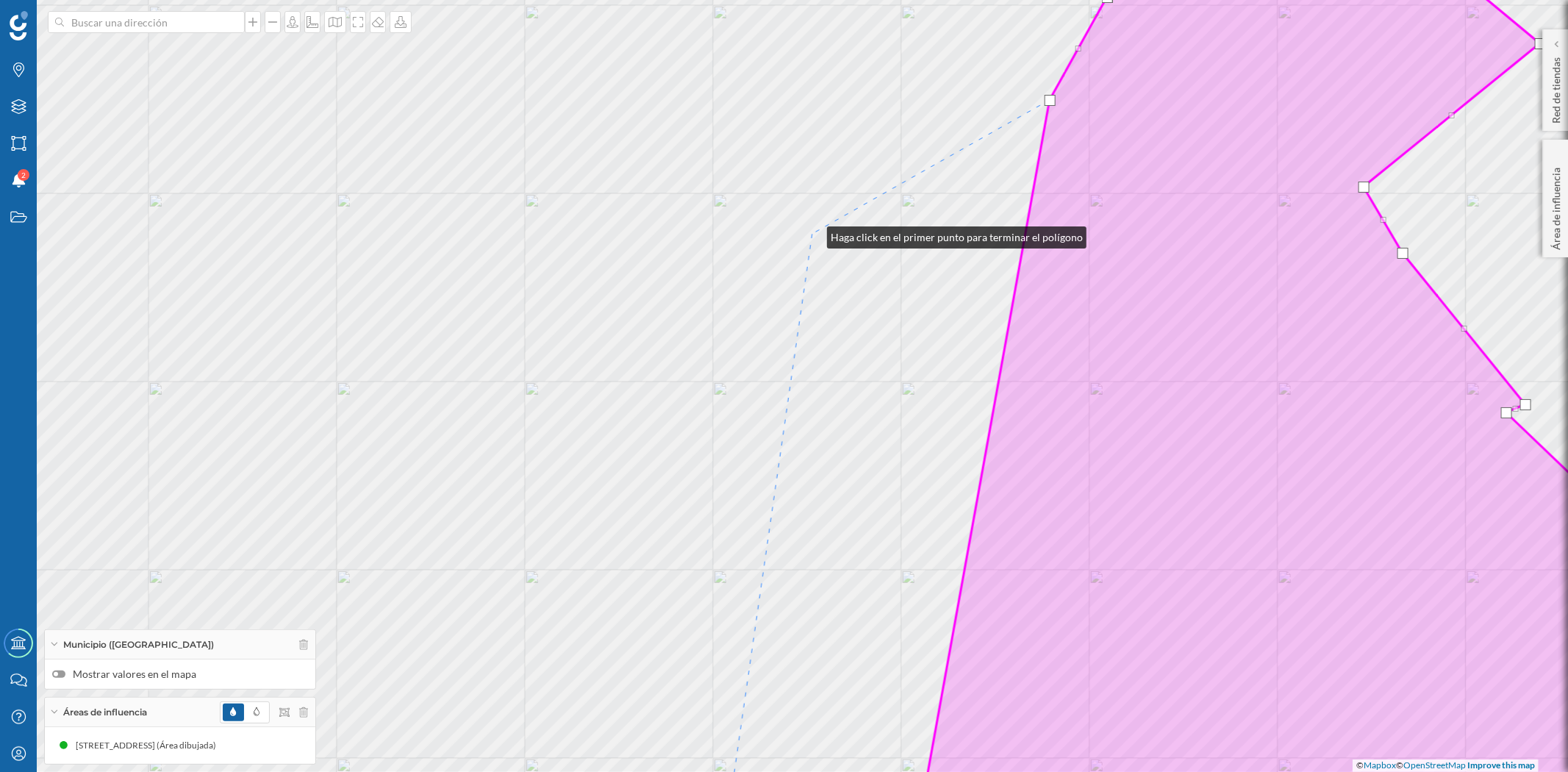
click at [812, 233] on div "© Mapbox © OpenStreetMap Improve this map" at bounding box center [784, 386] width 1568 height 772
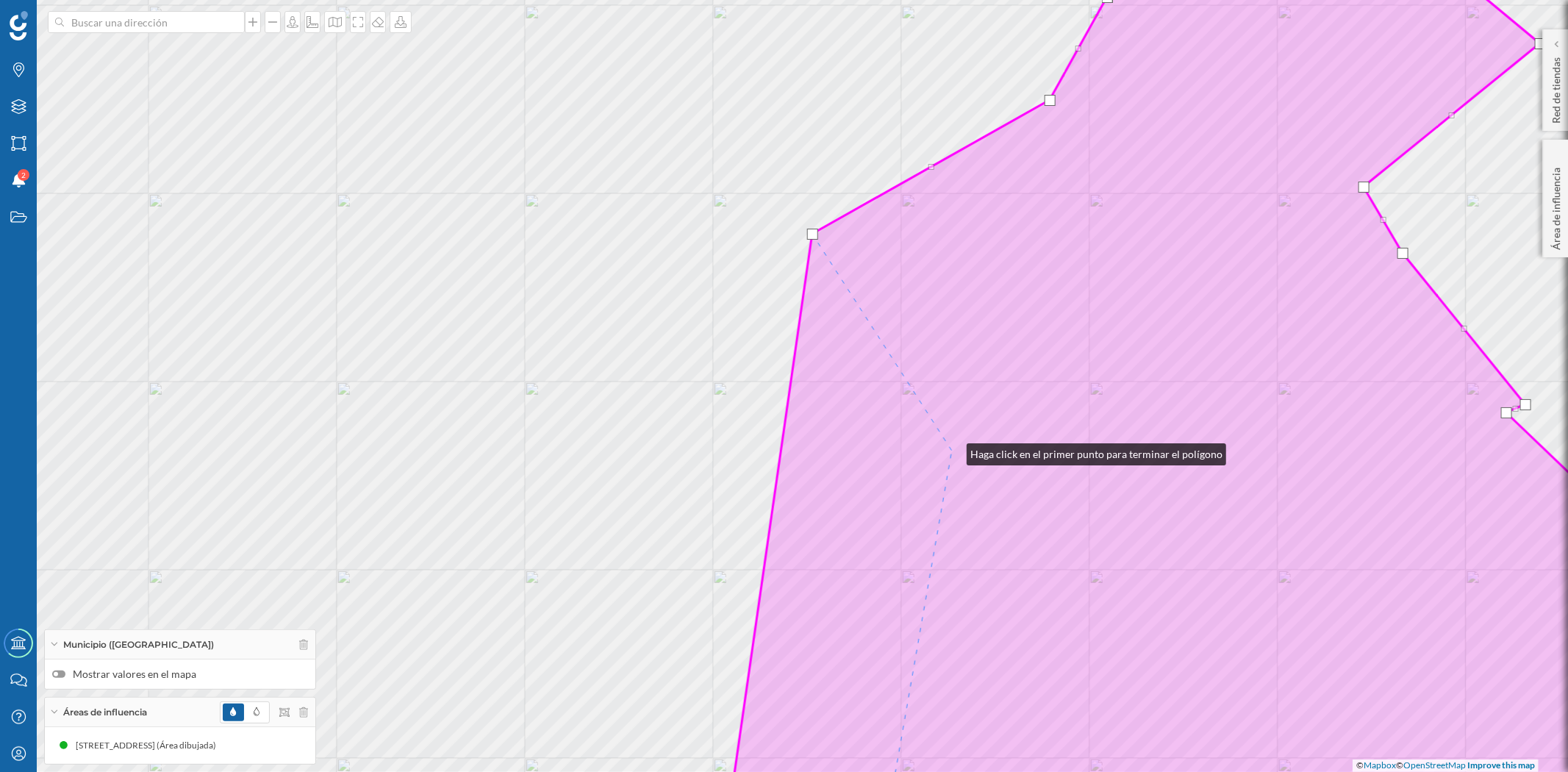
click at [952, 450] on icon at bounding box center [1225, 386] width 1004 height 930
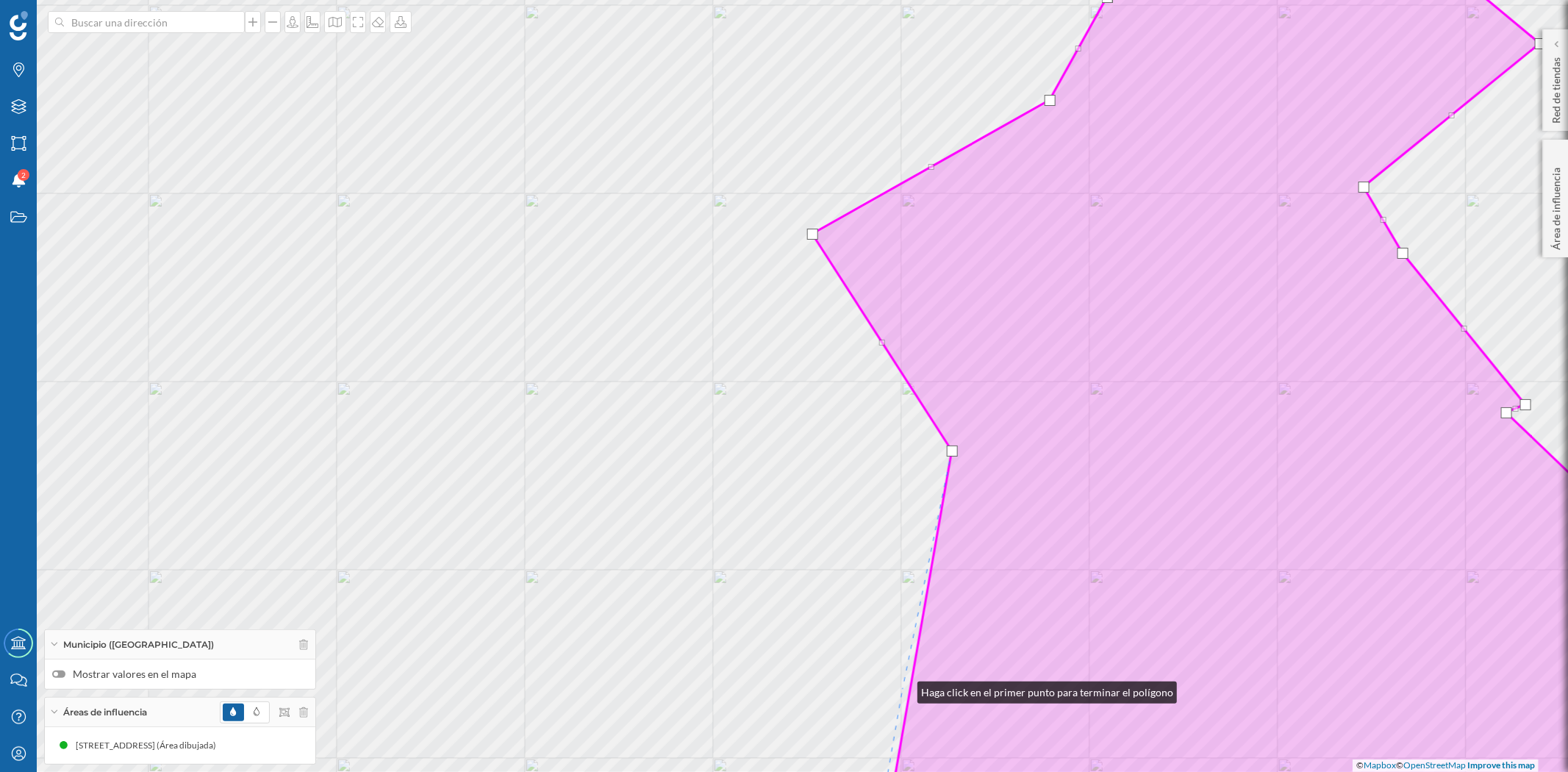
click at [903, 688] on div "© Mapbox © OpenStreetMap Improve this map" at bounding box center [784, 386] width 1568 height 772
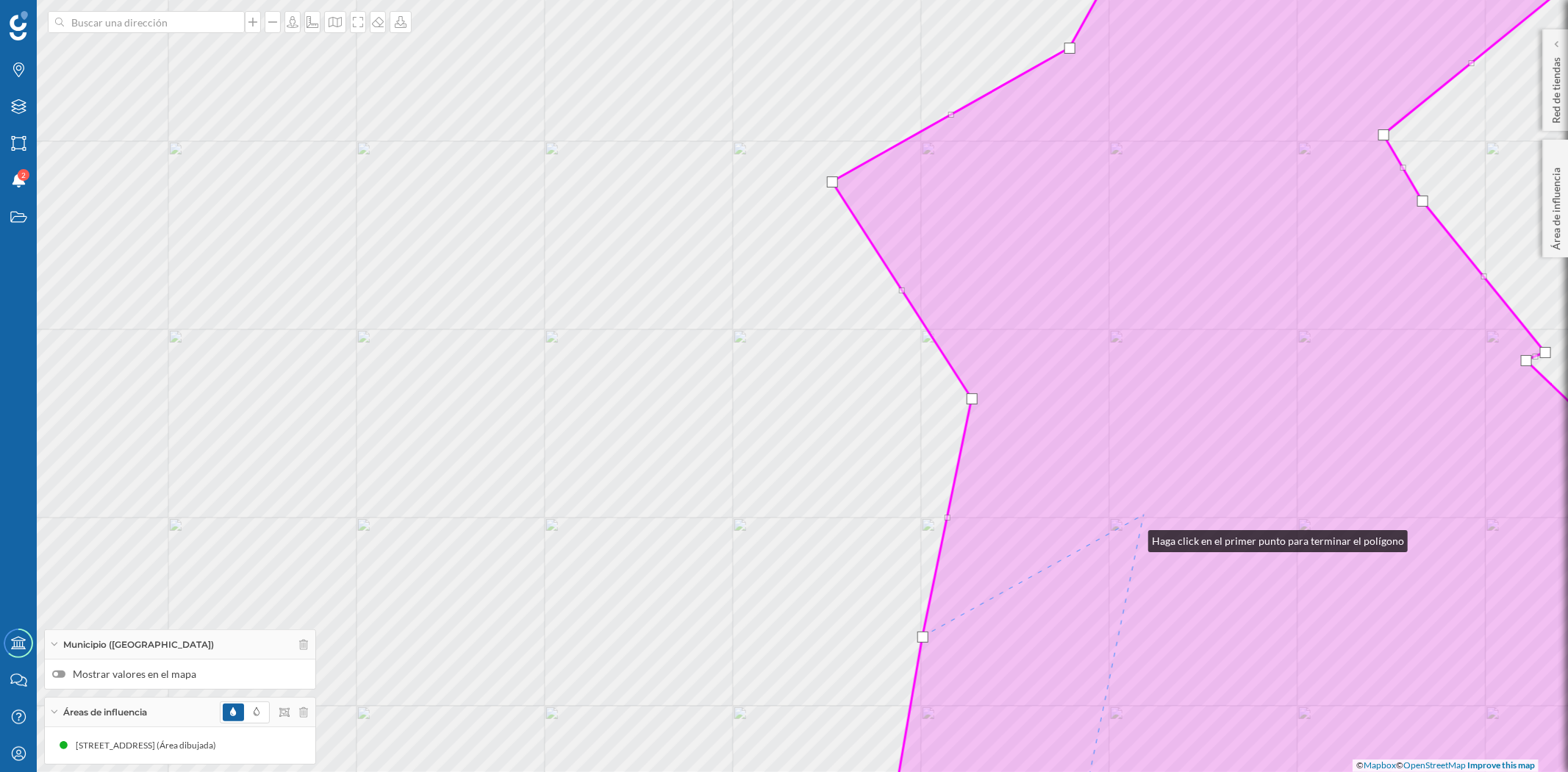
drag, startPoint x: 1134, startPoint y: 537, endPoint x: 1219, endPoint y: 387, distance: 172.4
click at [1219, 387] on icon at bounding box center [1290, 333] width 915 height 930
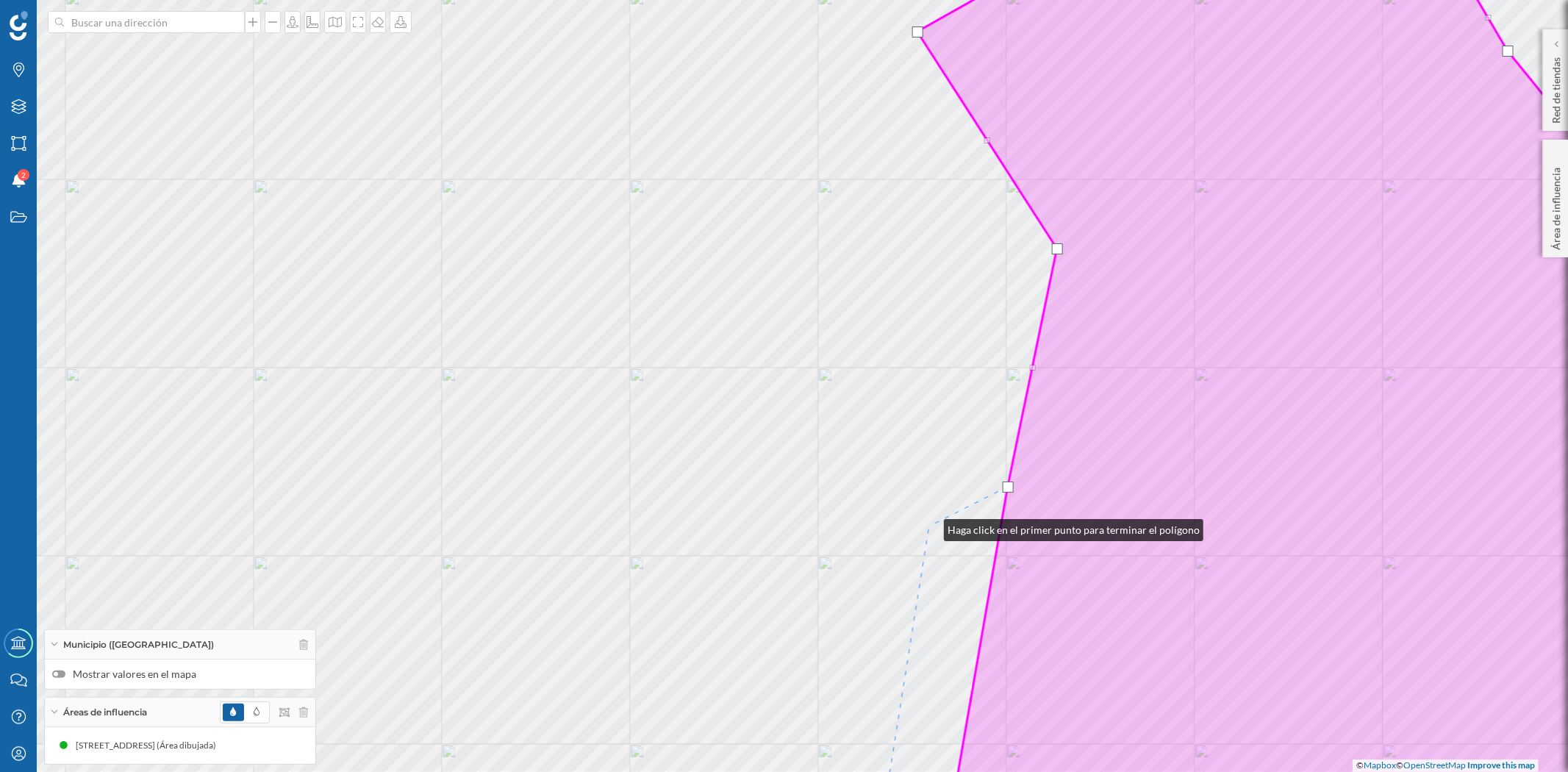
click at [929, 526] on div "© Mapbox © OpenStreetMap Improve this map" at bounding box center [784, 386] width 1568 height 772
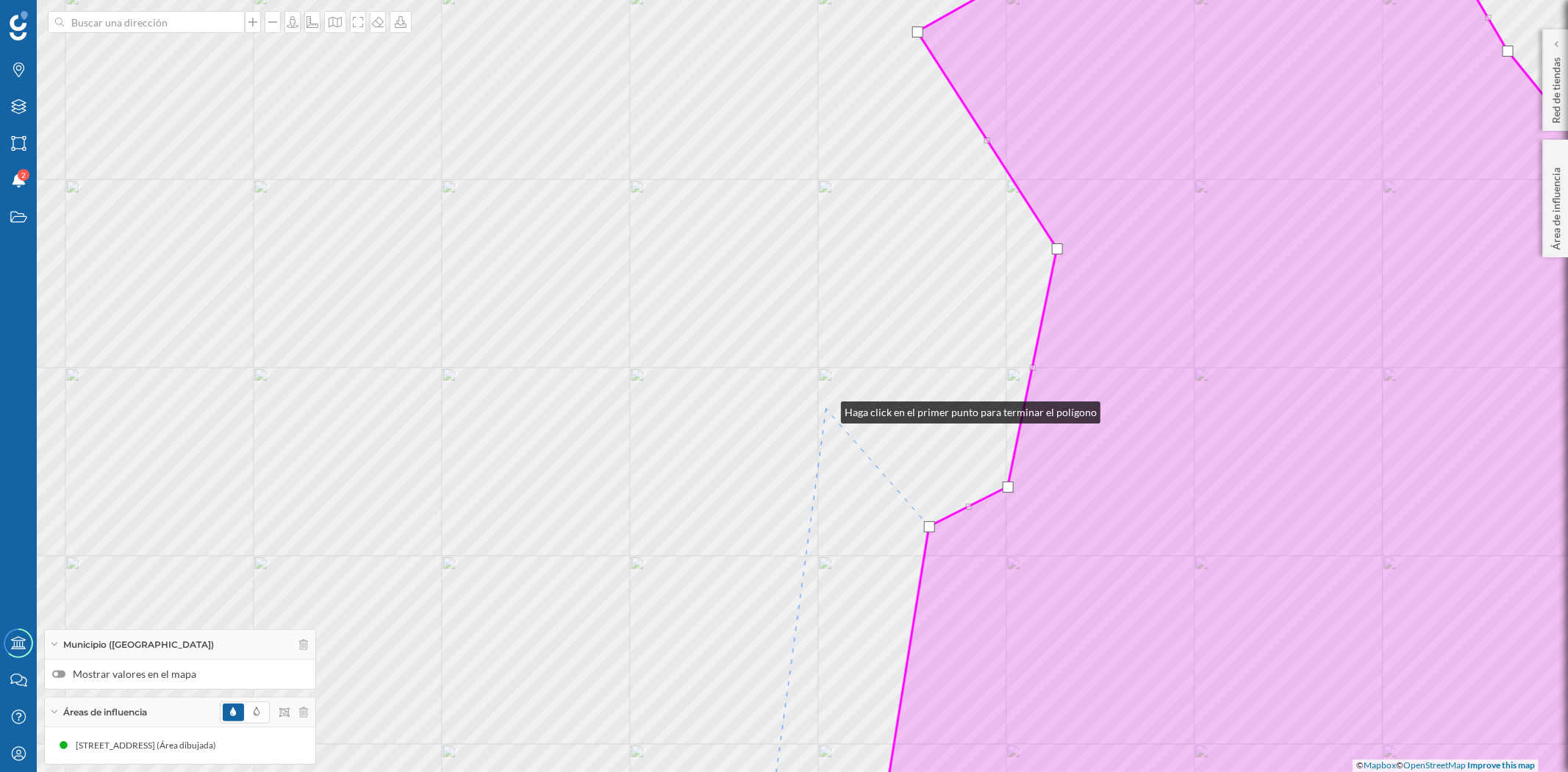
click at [827, 409] on div "© Mapbox © OpenStreetMap Improve this map" at bounding box center [784, 386] width 1568 height 772
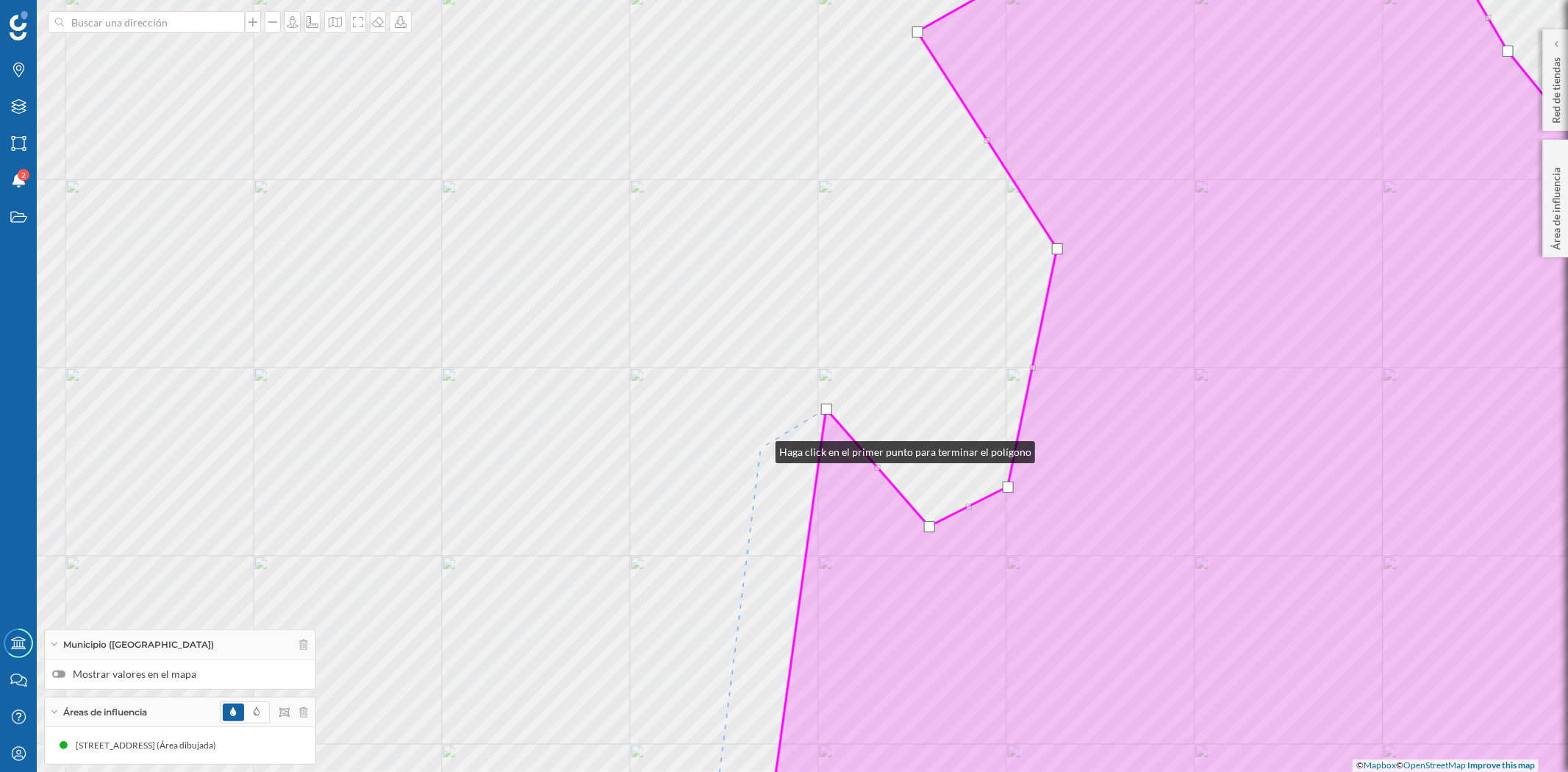
drag, startPoint x: 761, startPoint y: 448, endPoint x: 773, endPoint y: 450, distance: 12.2
click at [762, 447] on div "© Mapbox © OpenStreetMap Improve this map" at bounding box center [784, 386] width 1568 height 772
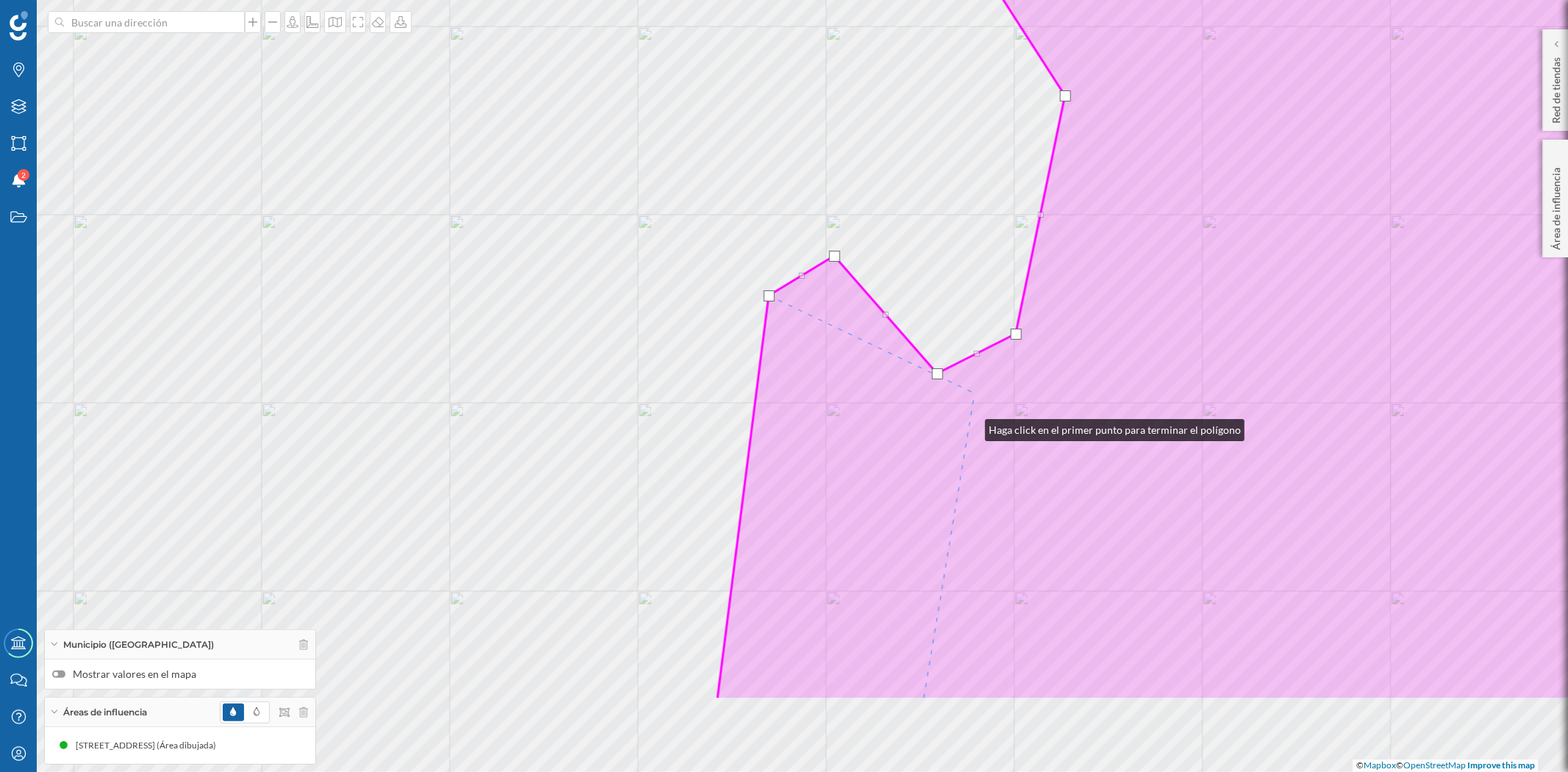
drag, startPoint x: 963, startPoint y: 578, endPoint x: 971, endPoint y: 362, distance: 216.1
click at [971, 362] on icon at bounding box center [1226, 234] width 1017 height 930
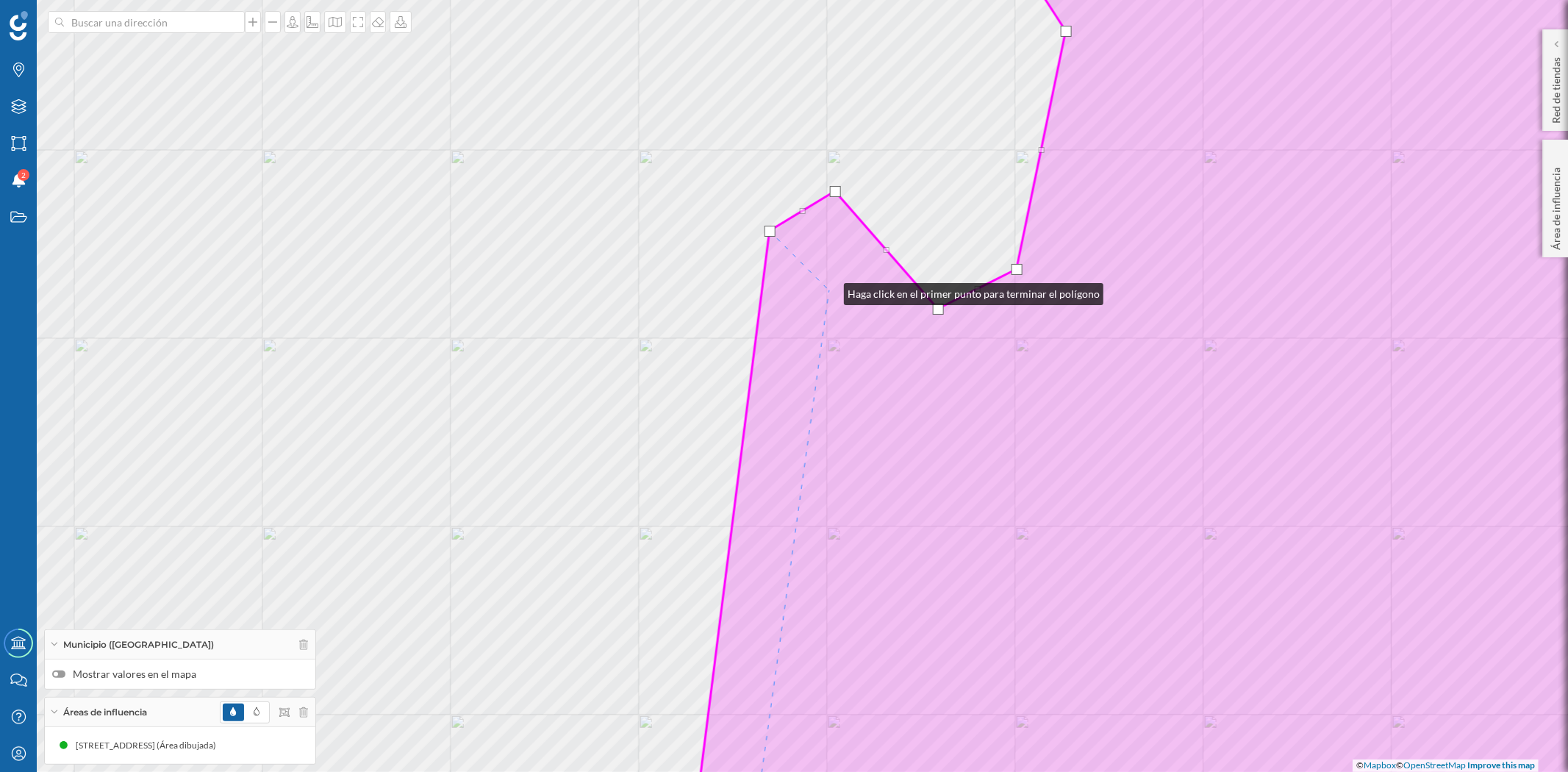
click at [830, 290] on icon at bounding box center [1209, 386] width 1037 height 930
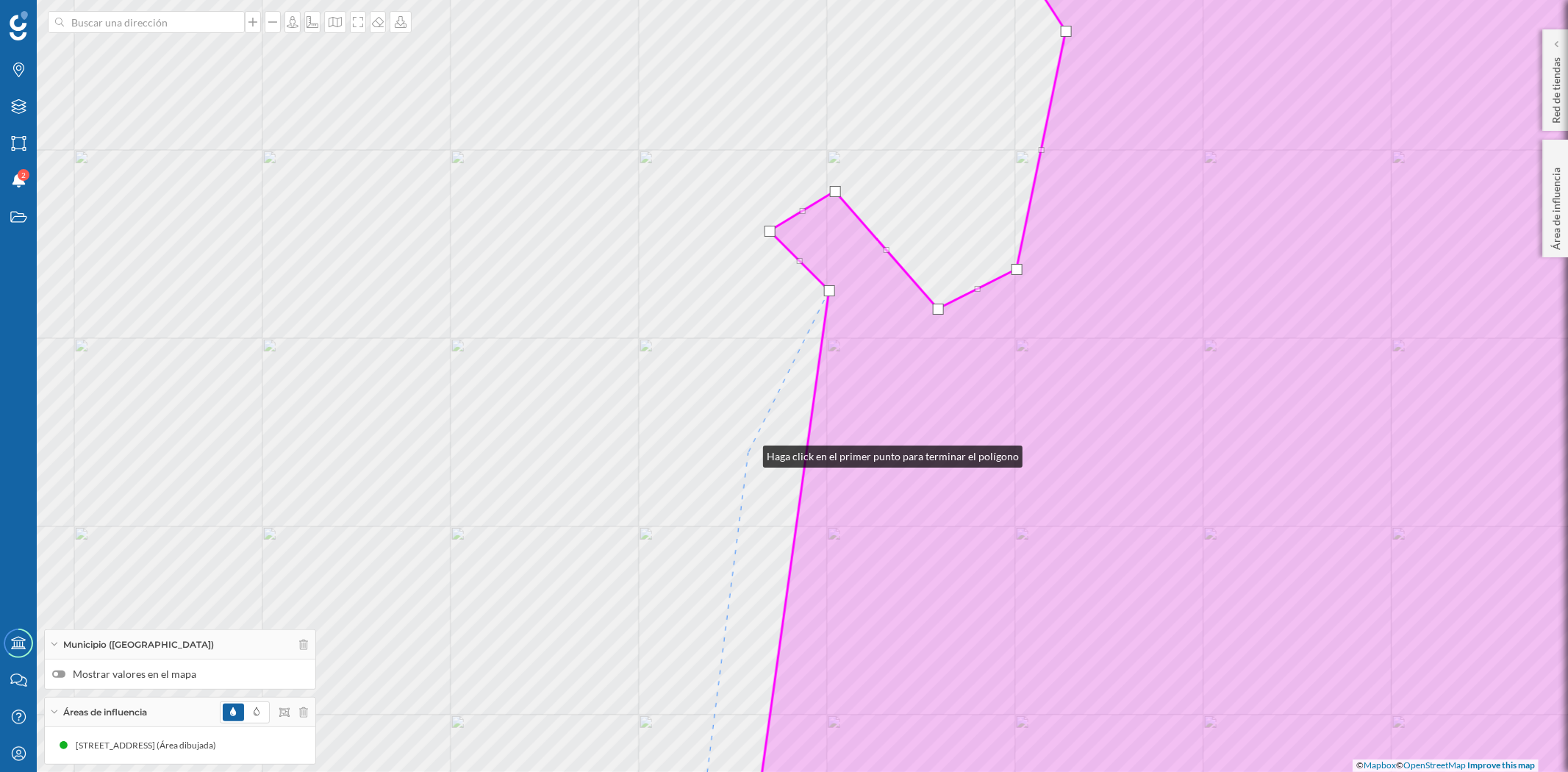
click at [748, 453] on div "© Mapbox © OpenStreetMap Improve this map" at bounding box center [784, 386] width 1568 height 772
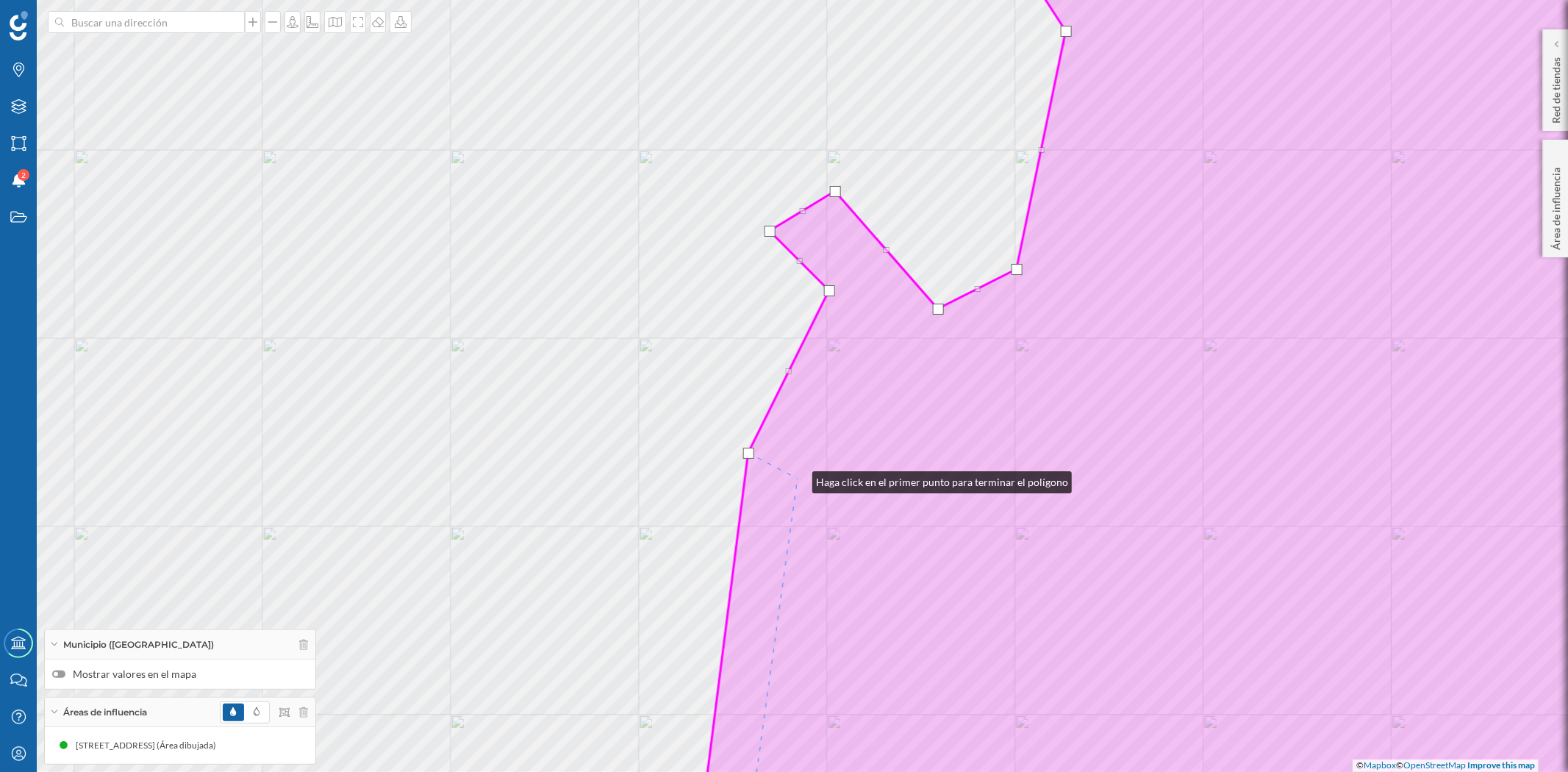
click at [798, 478] on icon at bounding box center [1212, 386] width 1030 height 930
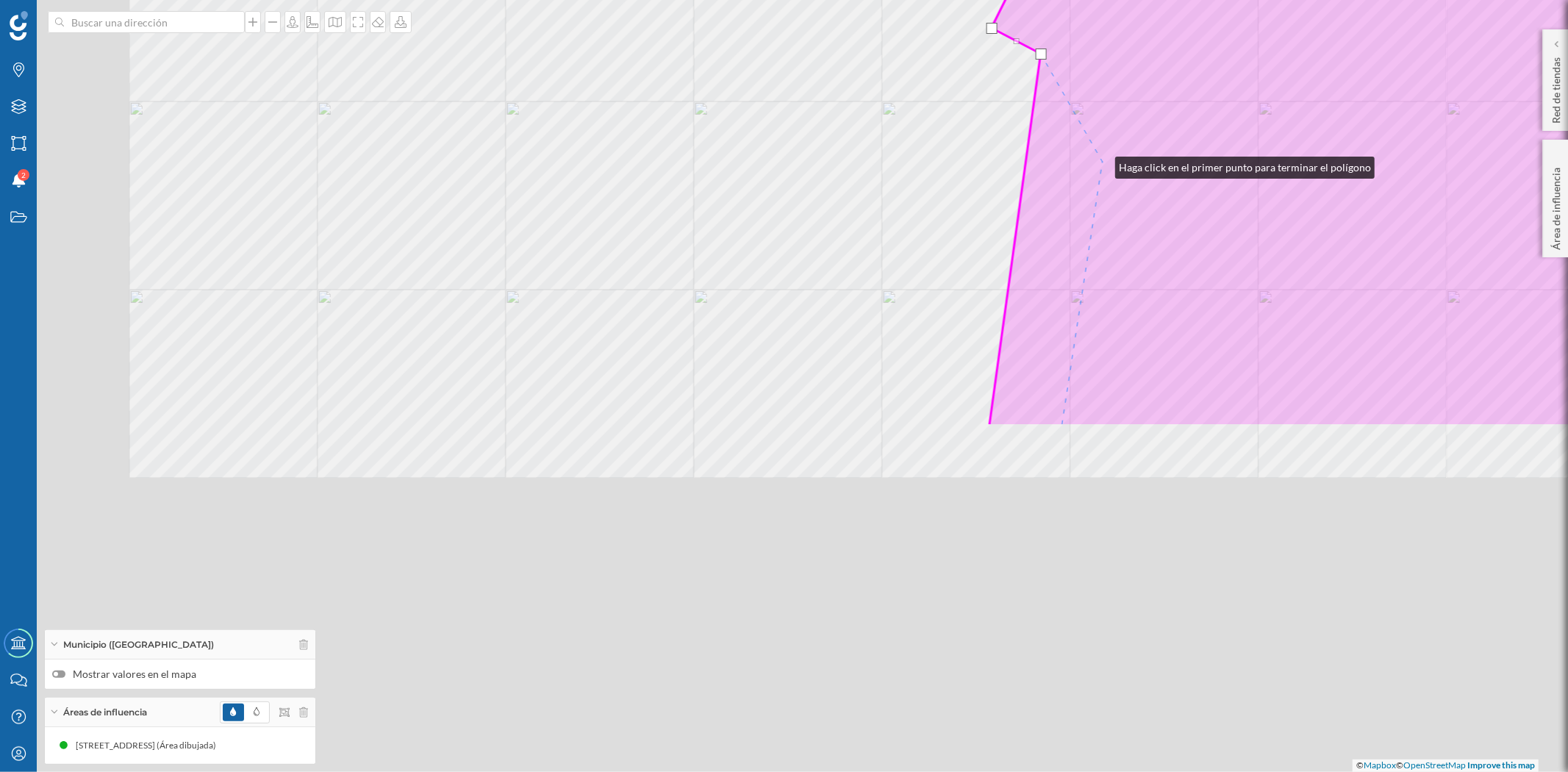
drag, startPoint x: 857, startPoint y: 589, endPoint x: 1103, endPoint y: 163, distance: 491.9
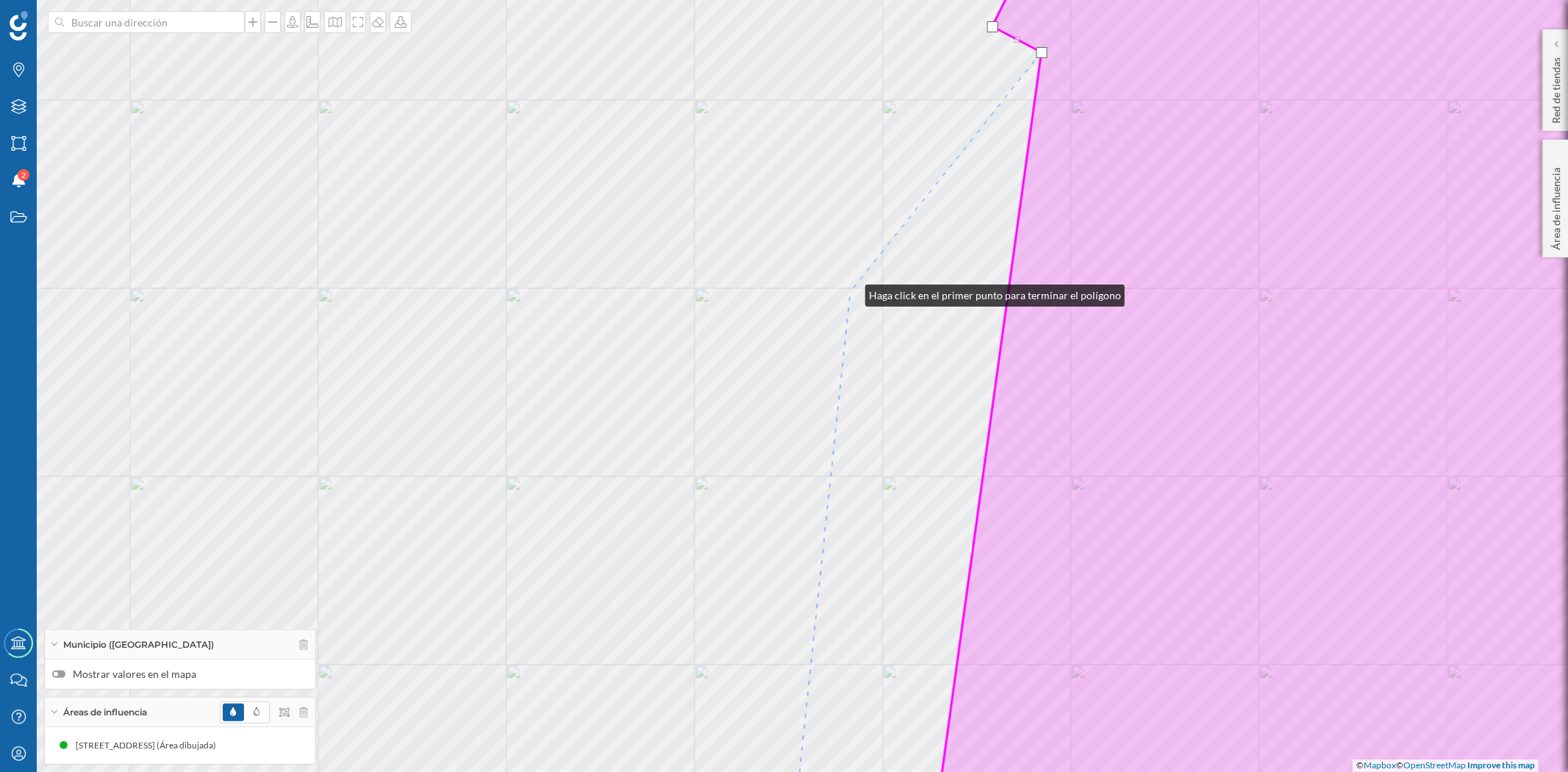
click at [851, 291] on div "© Mapbox © OpenStreetMap Improve this map" at bounding box center [784, 386] width 1568 height 772
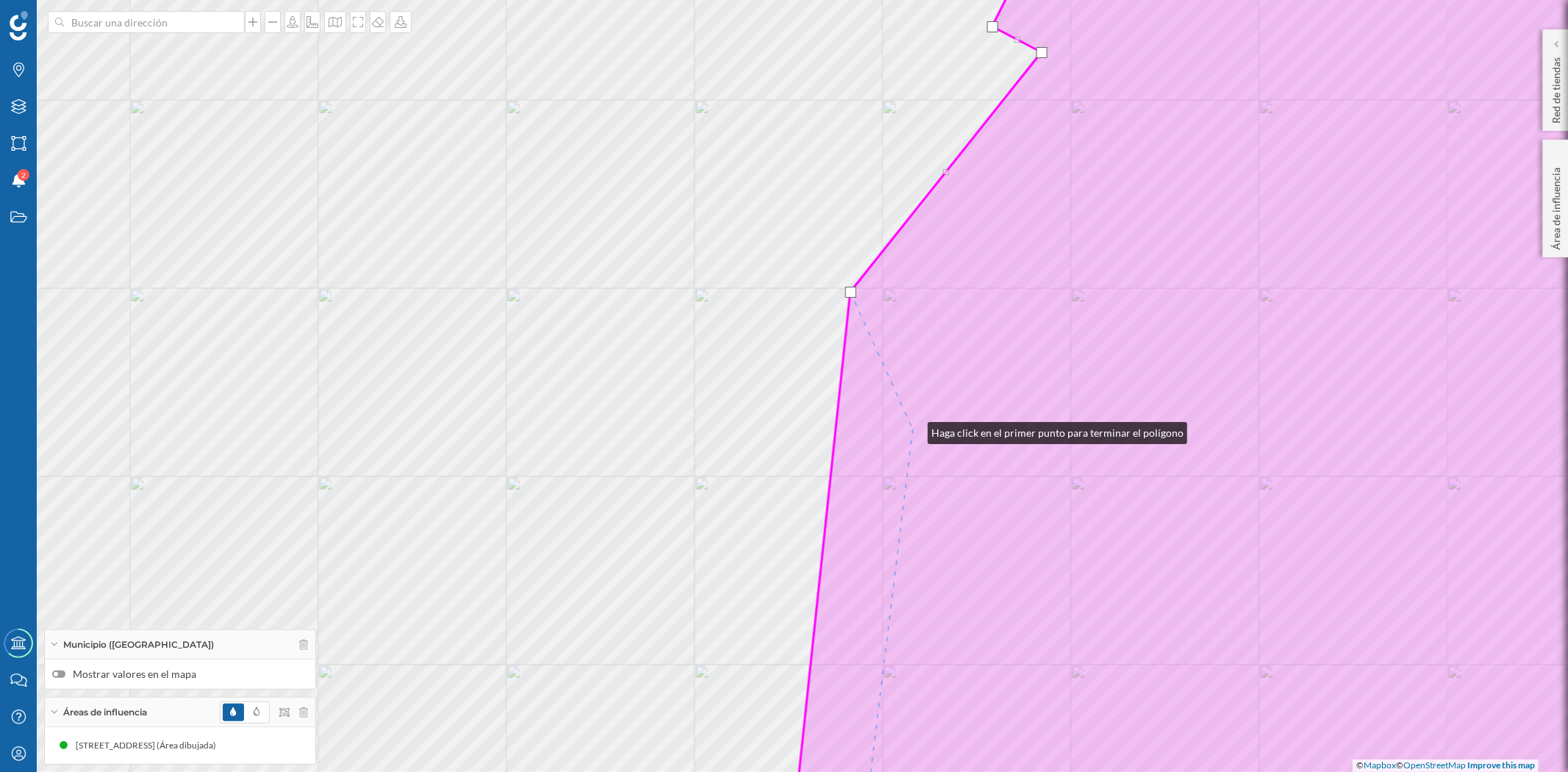
click at [913, 429] on icon at bounding box center [1259, 386] width 937 height 930
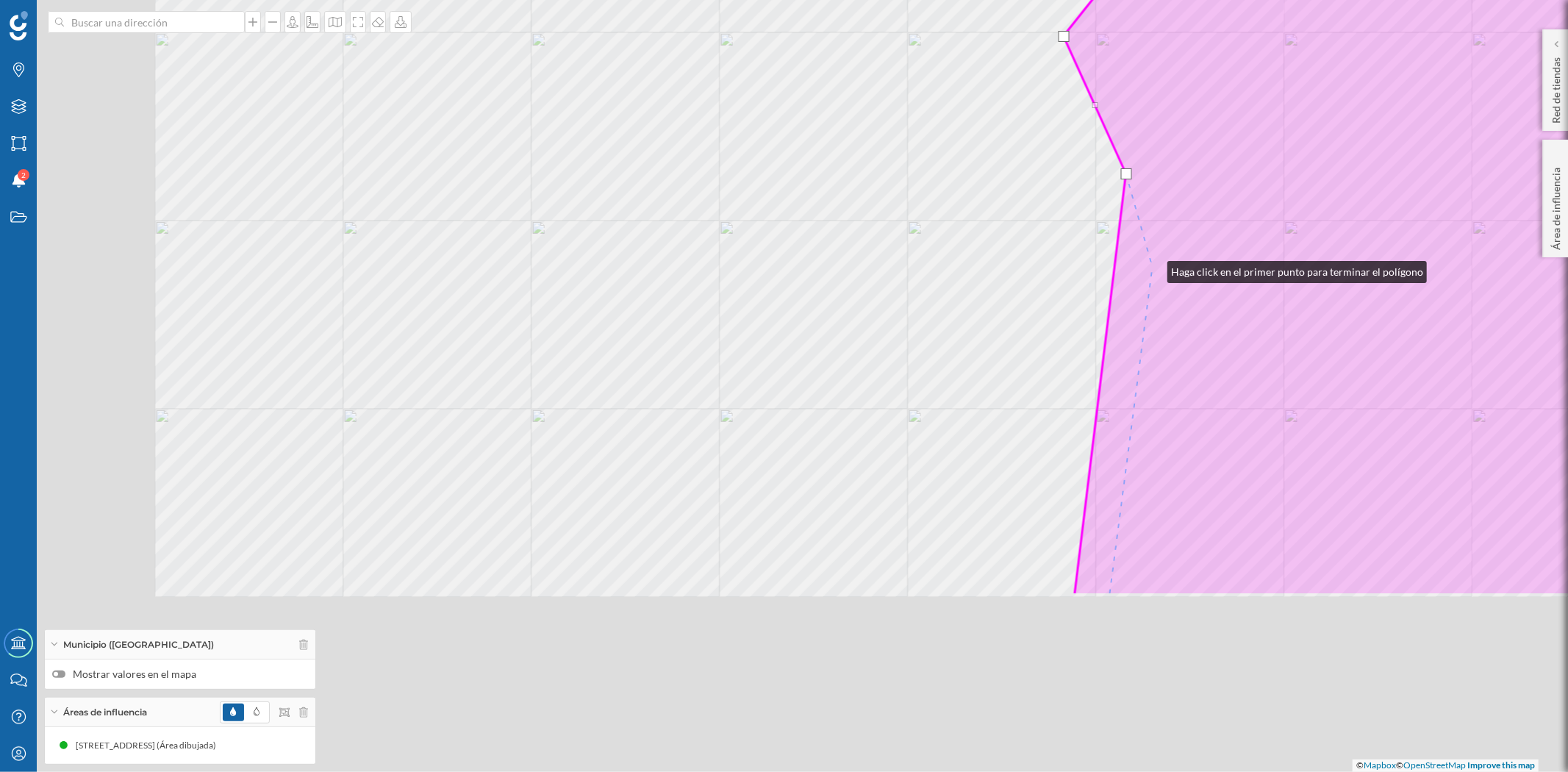
drag, startPoint x: 1000, startPoint y: 439, endPoint x: 1153, endPoint y: 268, distance: 229.5
click at [1153, 268] on icon at bounding box center [1502, 130] width 877 height 930
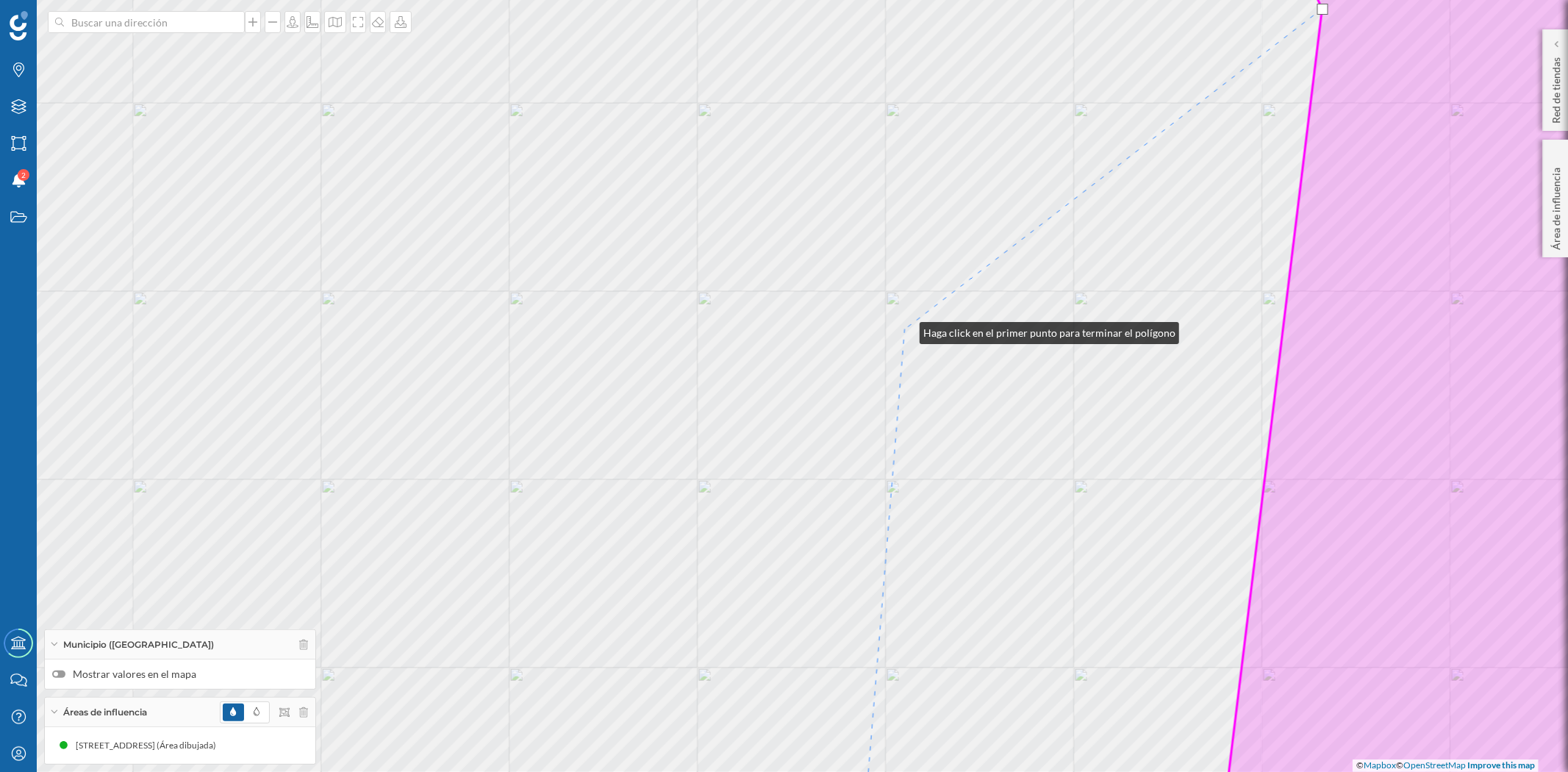
click at [905, 329] on div "© Mapbox © OpenStreetMap Improve this map" at bounding box center [784, 386] width 1568 height 772
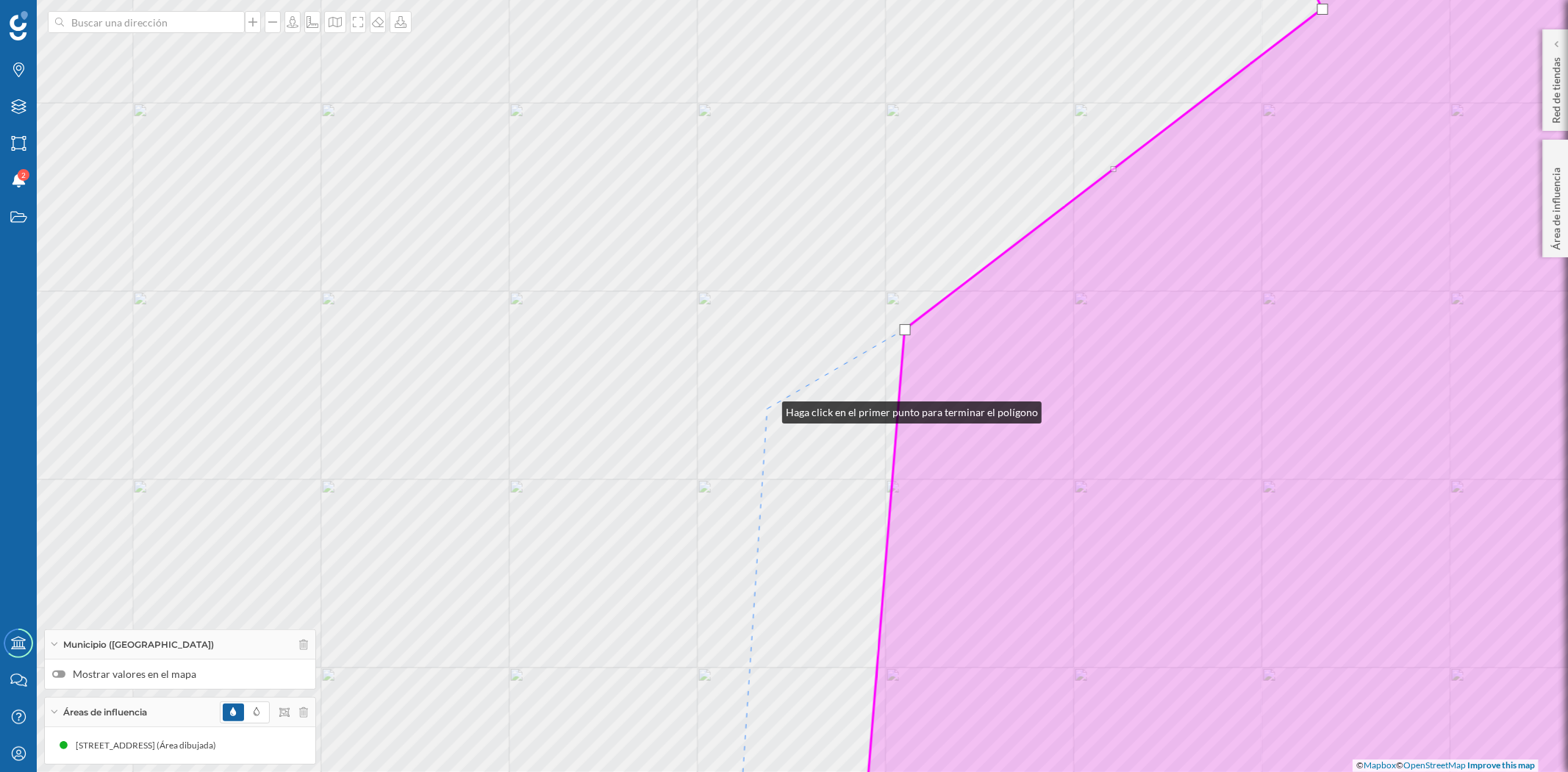
click at [768, 409] on div "© Mapbox © OpenStreetMap Improve this map" at bounding box center [784, 386] width 1568 height 772
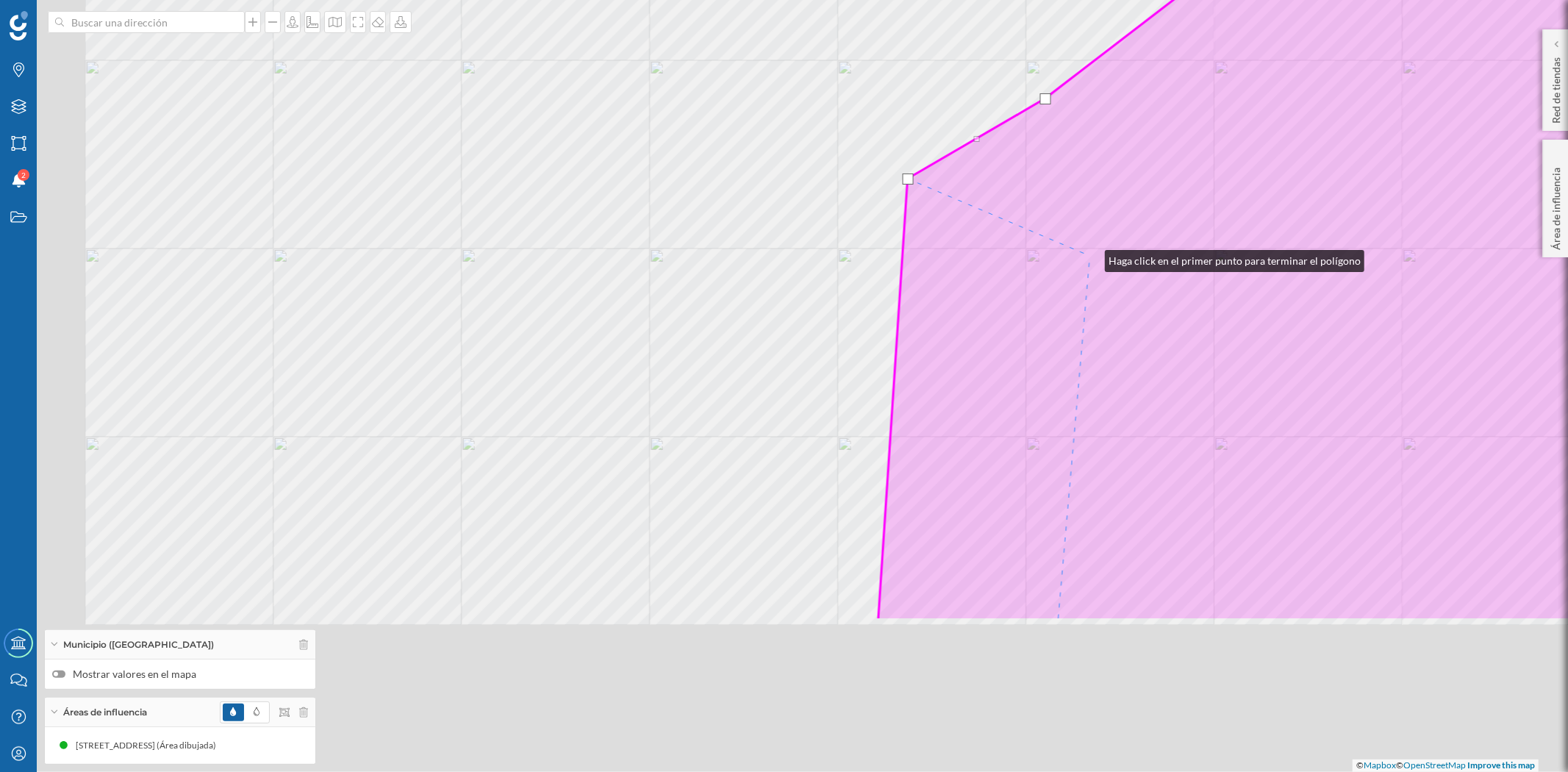
drag, startPoint x: 950, startPoint y: 488, endPoint x: 1090, endPoint y: 258, distance: 269.3
click at [1090, 258] on icon at bounding box center [1373, 154] width 989 height 930
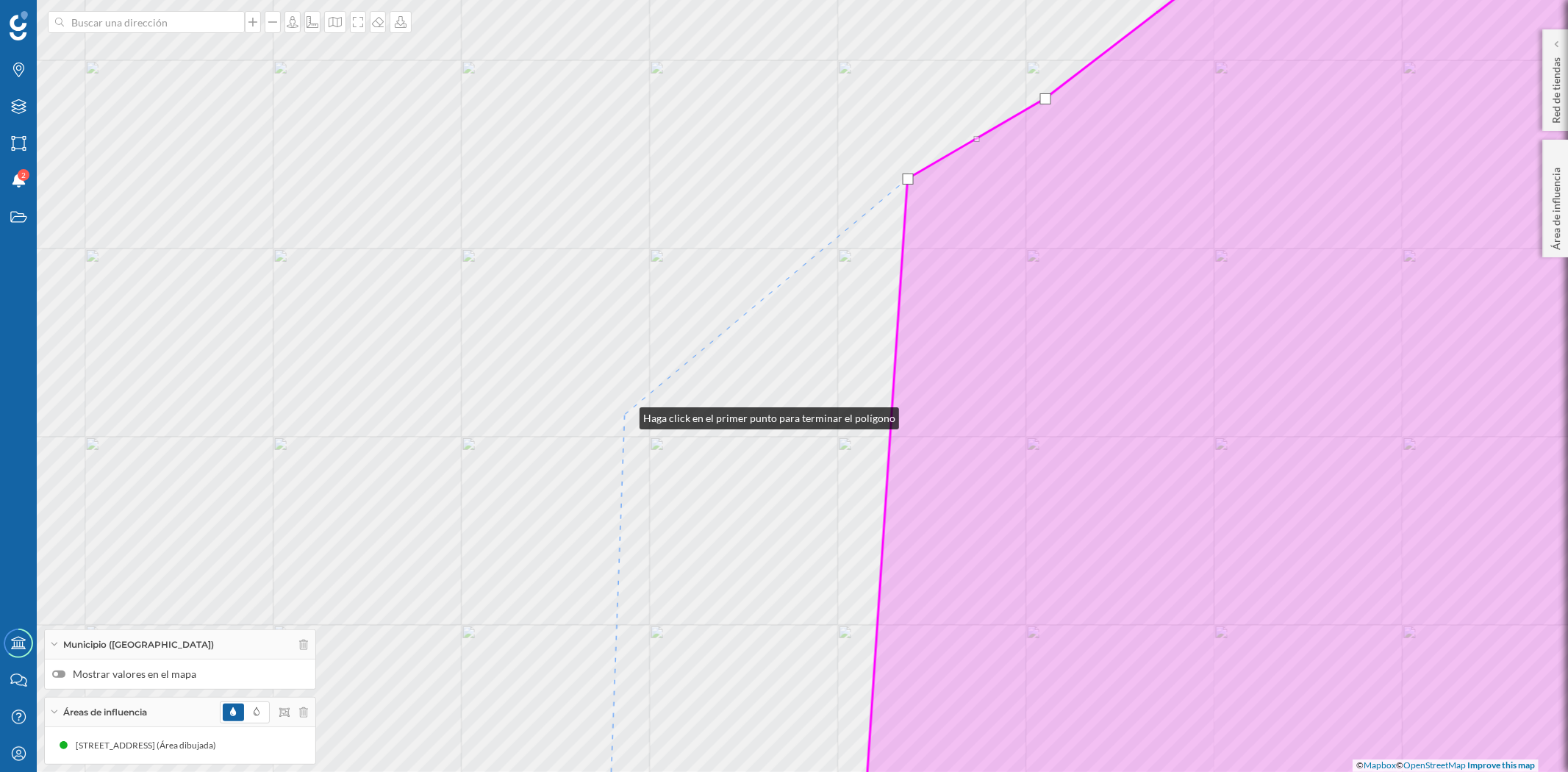
click at [625, 414] on div "© Mapbox © OpenStreetMap Improve this map" at bounding box center [784, 386] width 1568 height 772
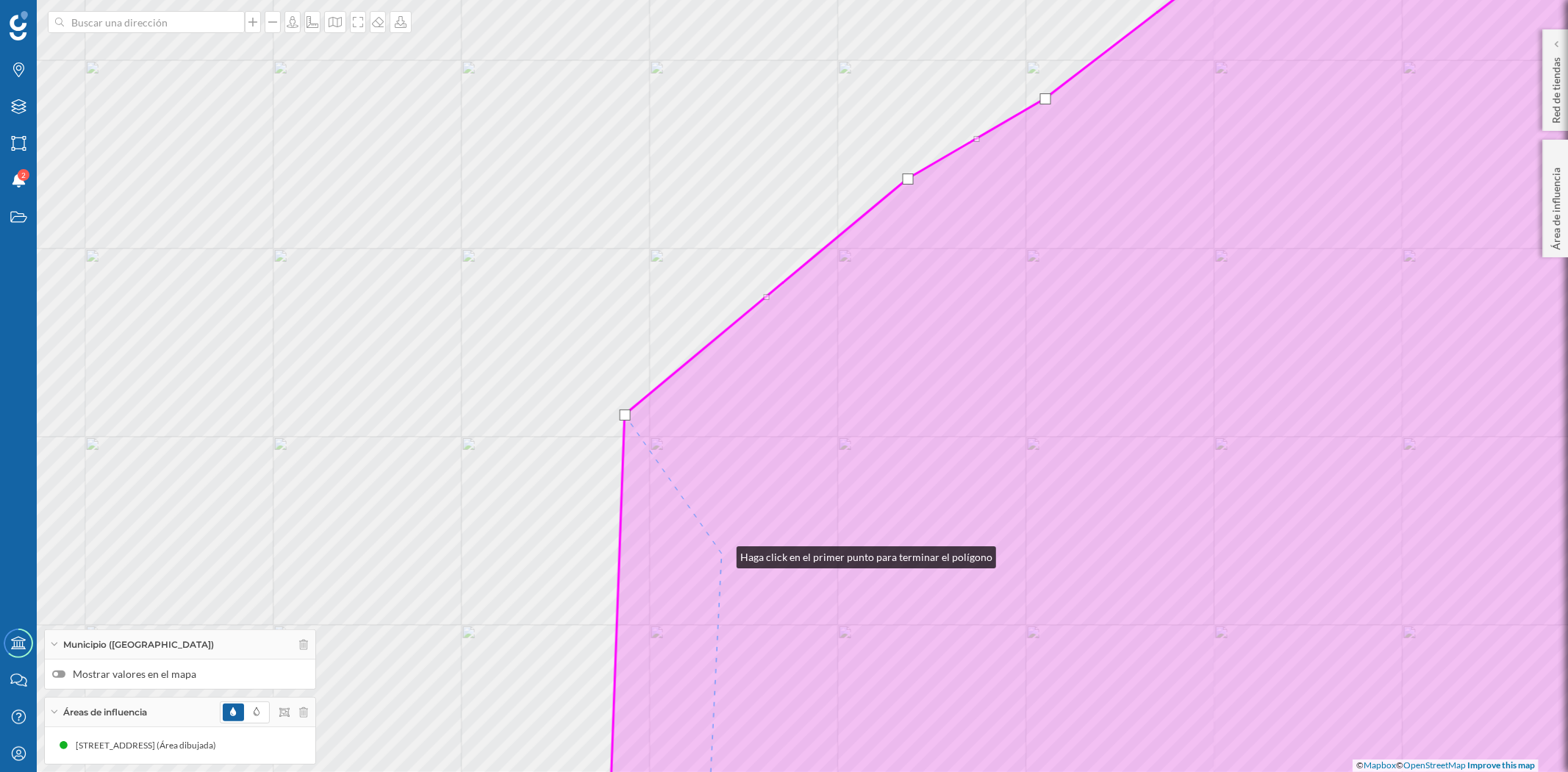
click at [722, 554] on icon at bounding box center [1168, 386] width 1119 height 930
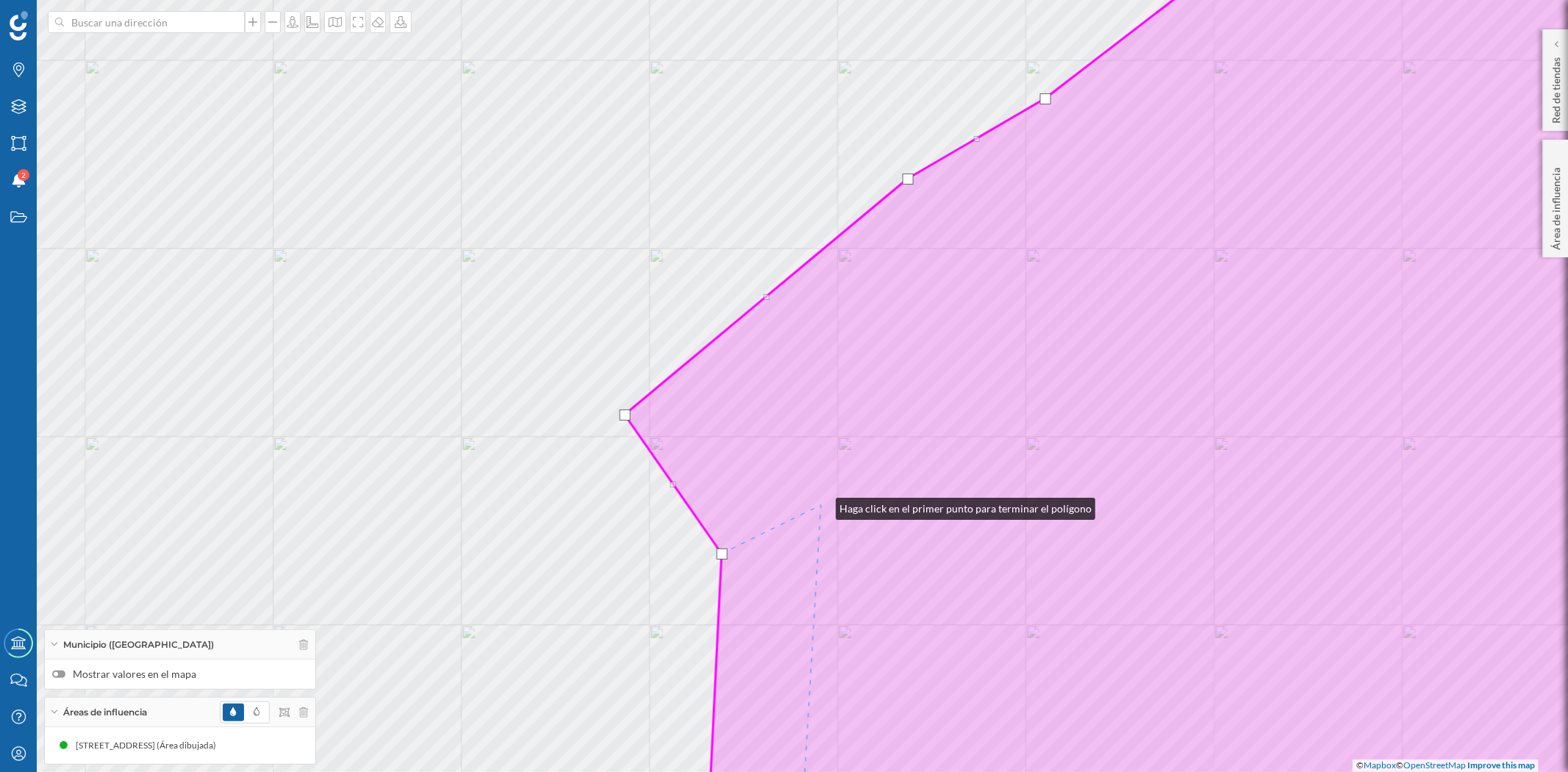
click at [821, 505] on icon at bounding box center [1176, 386] width 1103 height 930
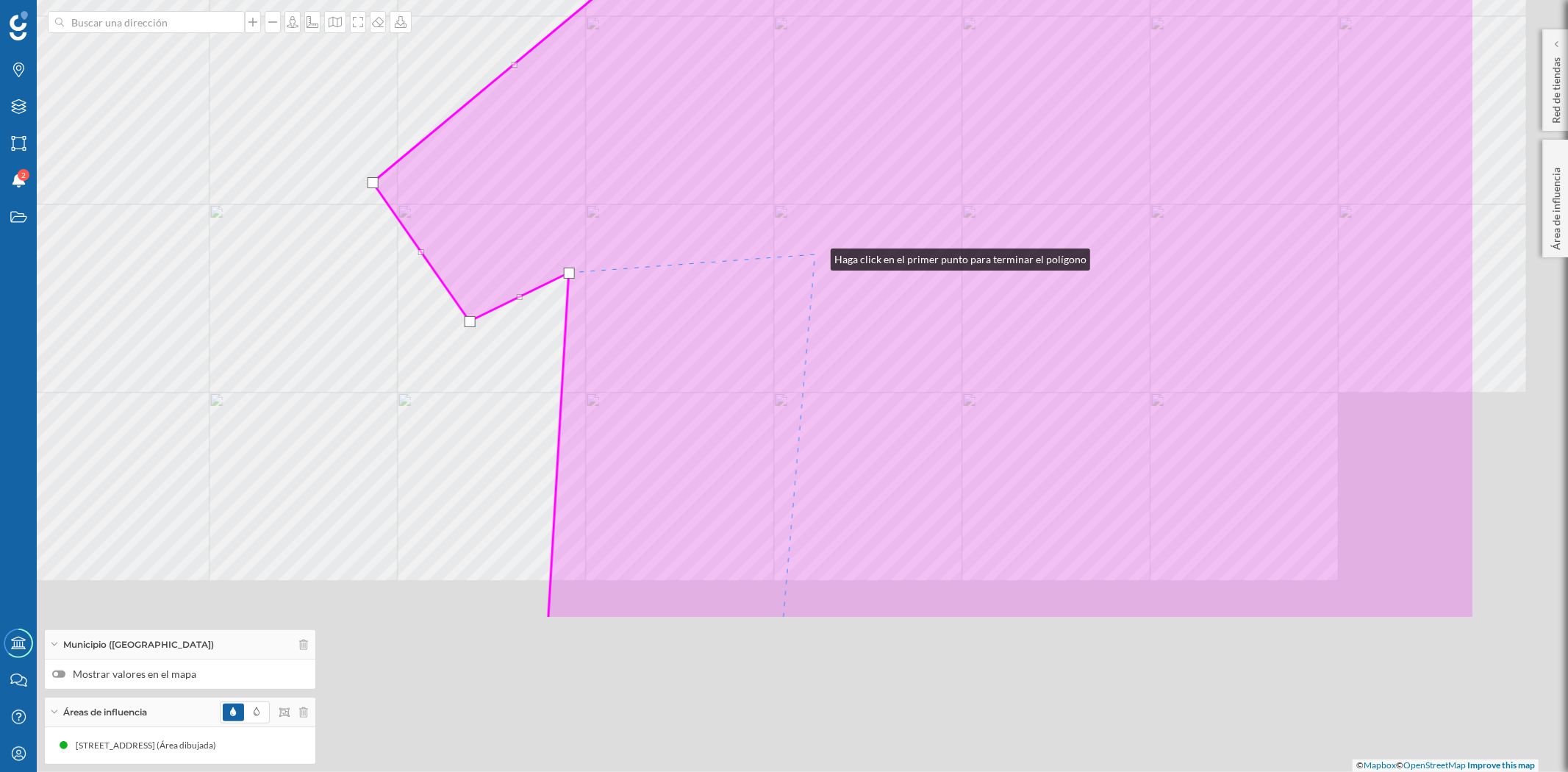
drag, startPoint x: 1068, startPoint y: 488, endPoint x: 816, endPoint y: 256, distance: 342.5
click at [816, 256] on icon at bounding box center [925, 153] width 1103 height 930
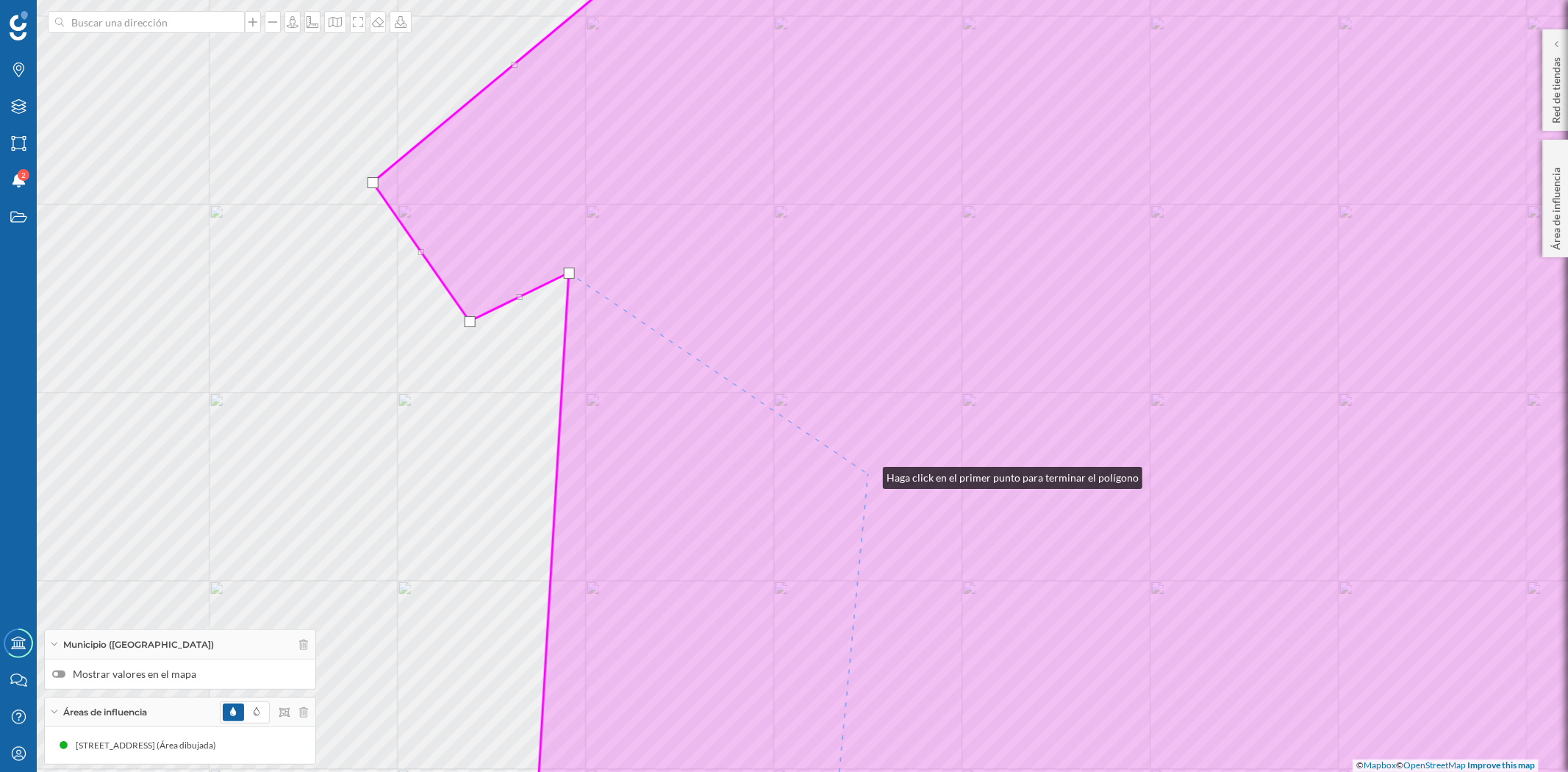
click at [866, 474] on icon at bounding box center [1050, 386] width 1355 height 930
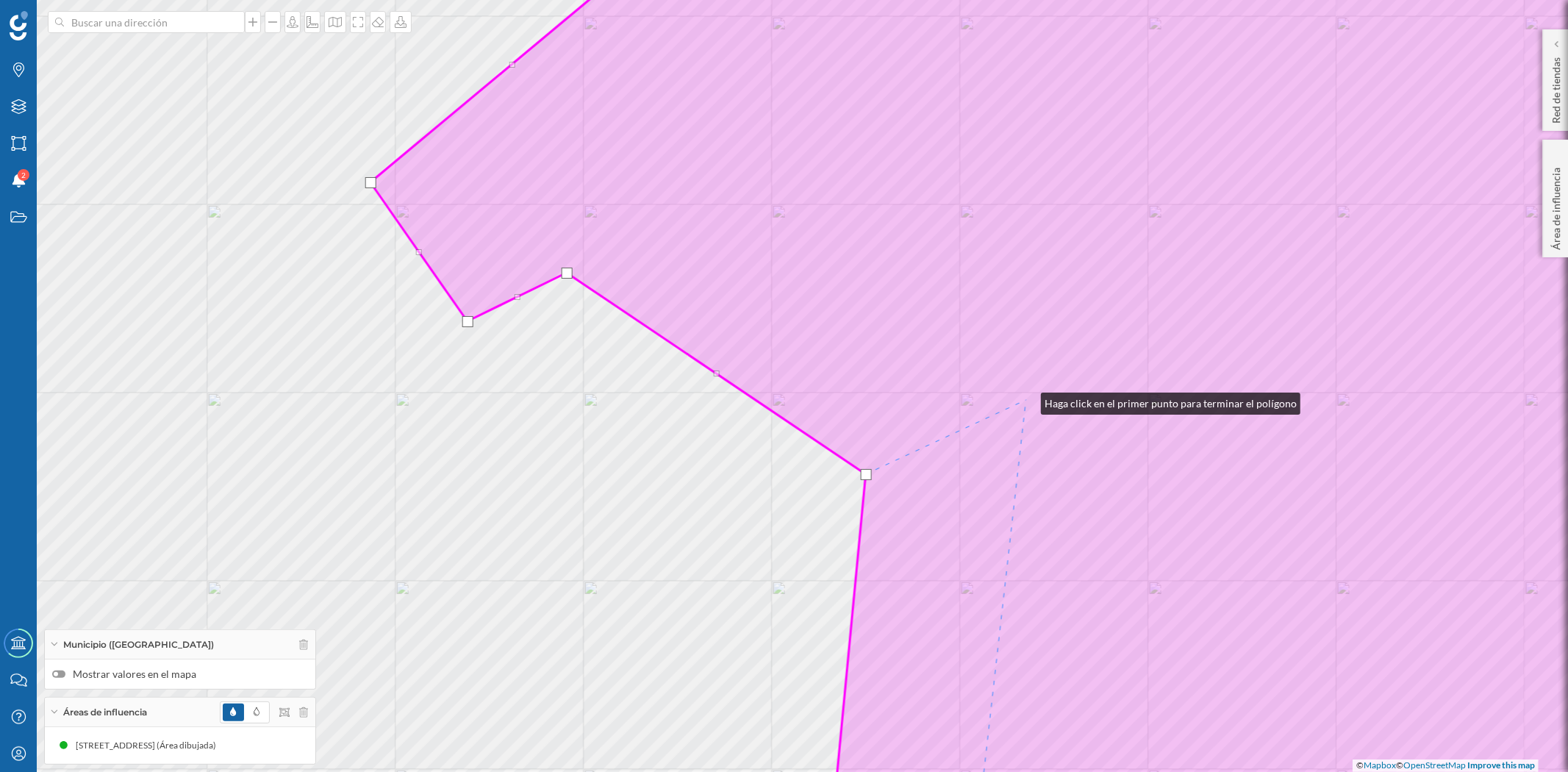
click at [1026, 400] on icon at bounding box center [1049, 386] width 1357 height 930
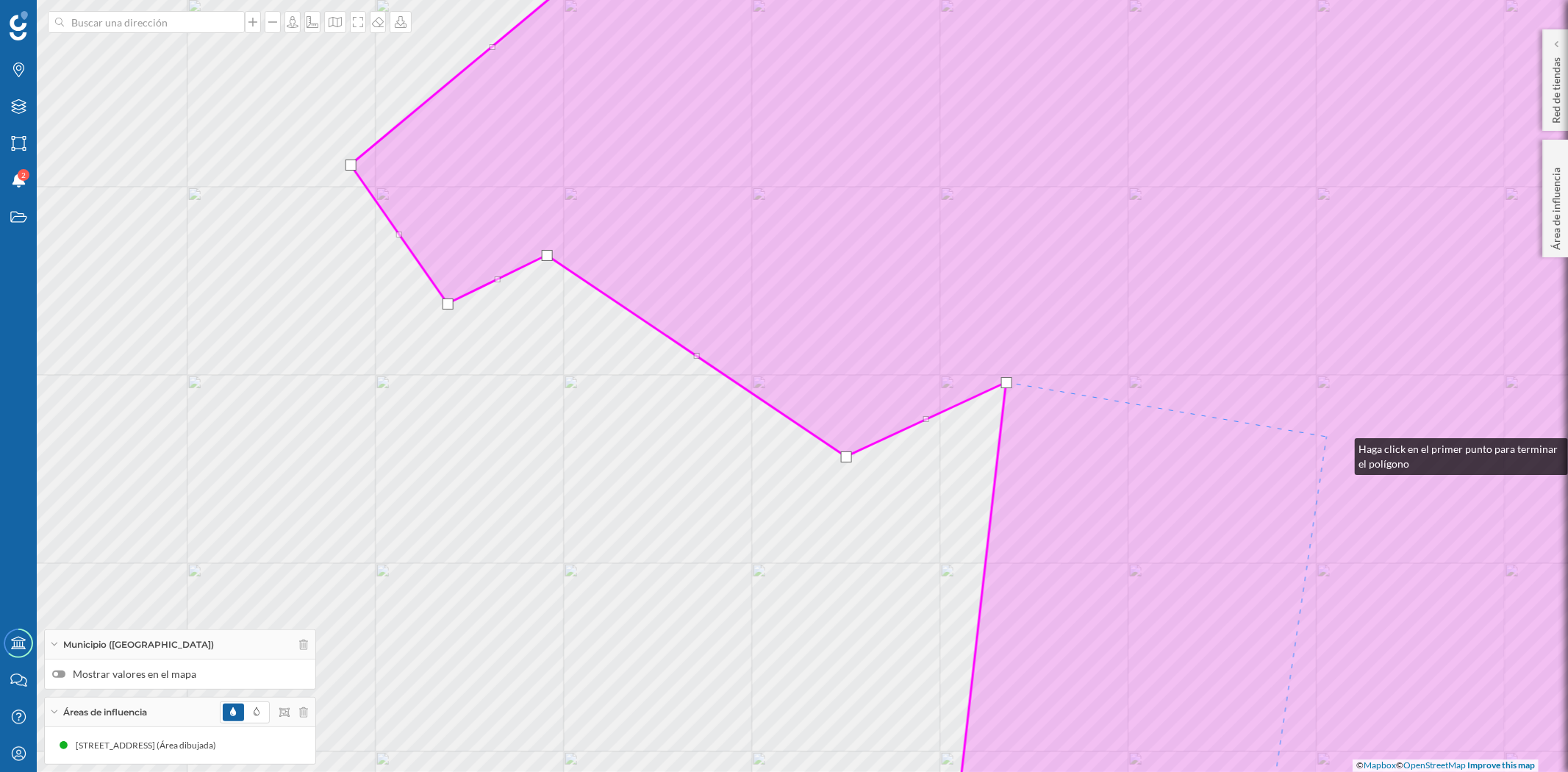
drag, startPoint x: 1340, startPoint y: 445, endPoint x: 848, endPoint y: 261, distance: 525.3
click at [848, 261] on icon at bounding box center [1029, 368] width 1357 height 930
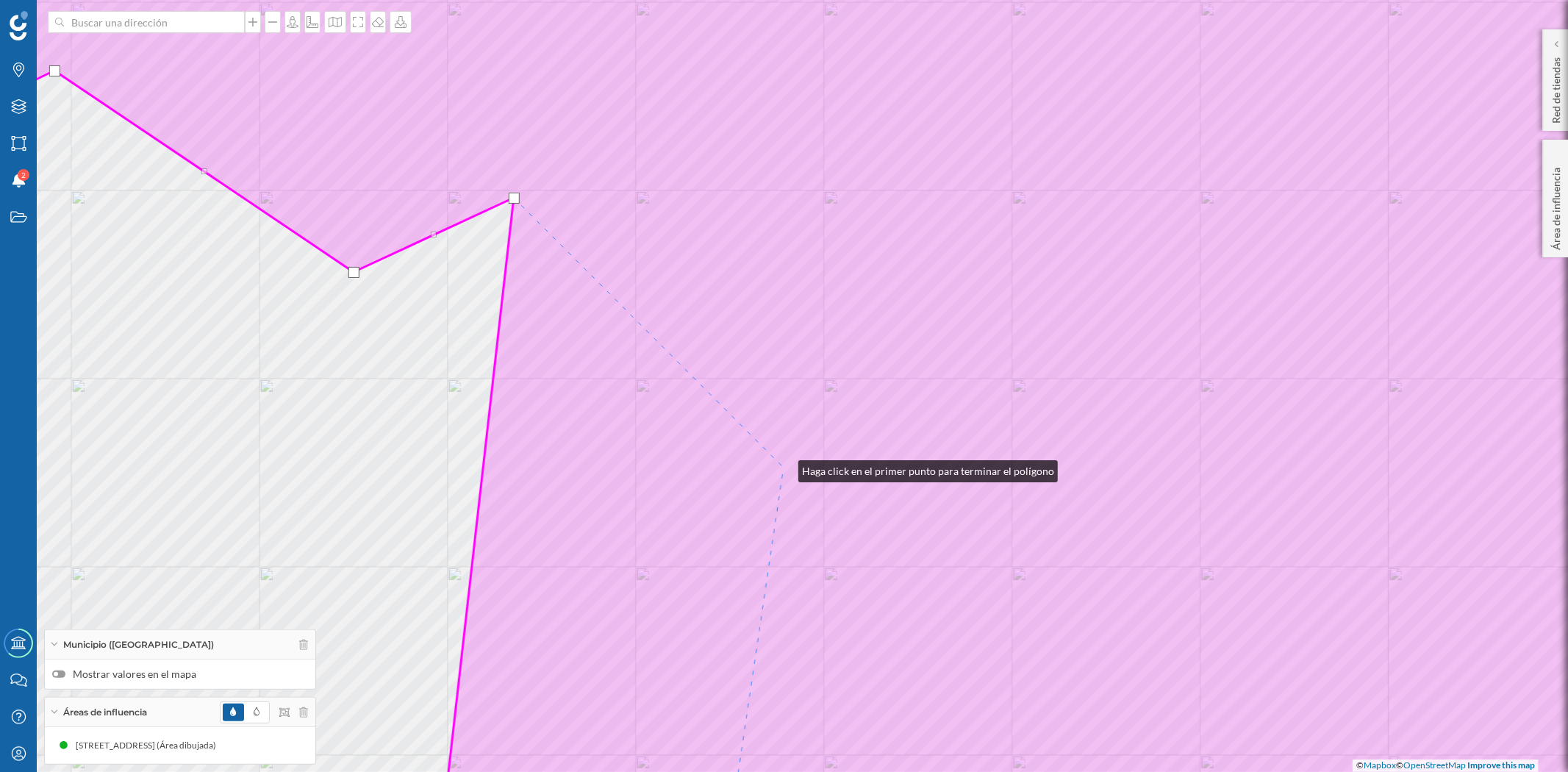
drag, startPoint x: 784, startPoint y: 468, endPoint x: 818, endPoint y: 496, distance: 44.0
click at [784, 469] on icon at bounding box center [793, 386] width 1869 height 930
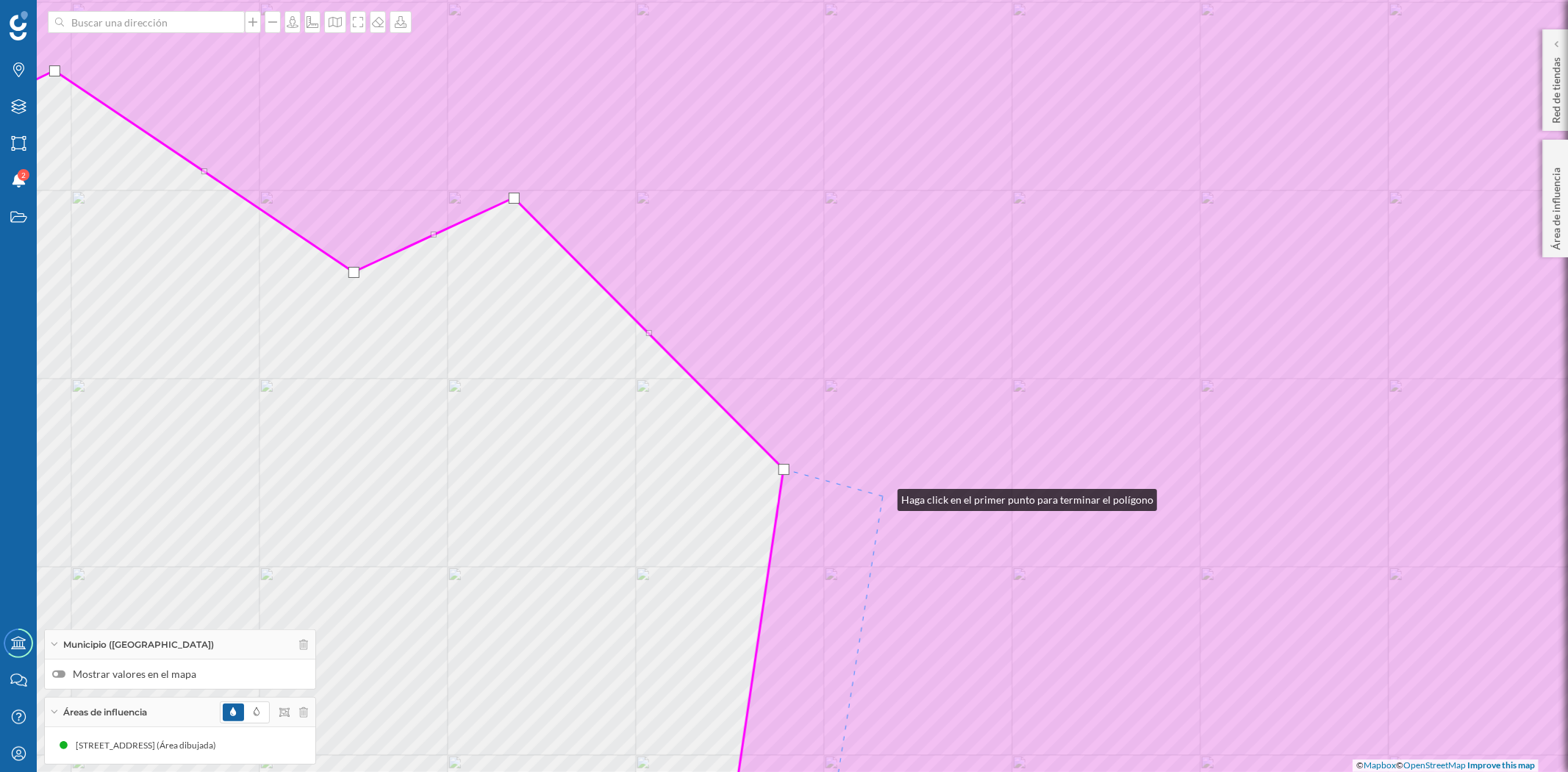
drag, startPoint x: 883, startPoint y: 496, endPoint x: 1059, endPoint y: 260, distance: 294.4
click at [1054, 265] on icon at bounding box center [793, 386] width 1869 height 930
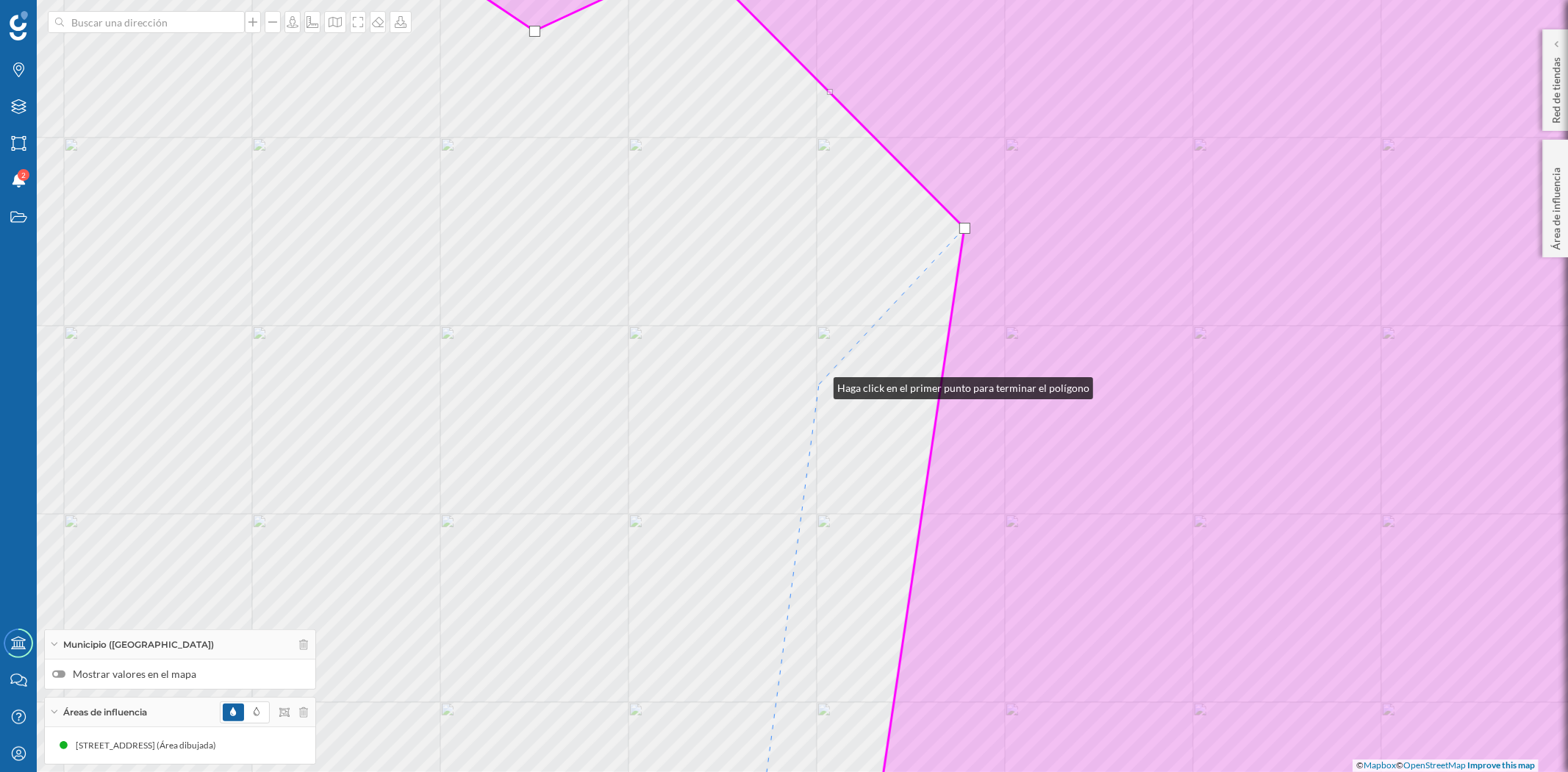
click at [819, 384] on div "© Mapbox © OpenStreetMap Improve this map" at bounding box center [784, 386] width 1568 height 772
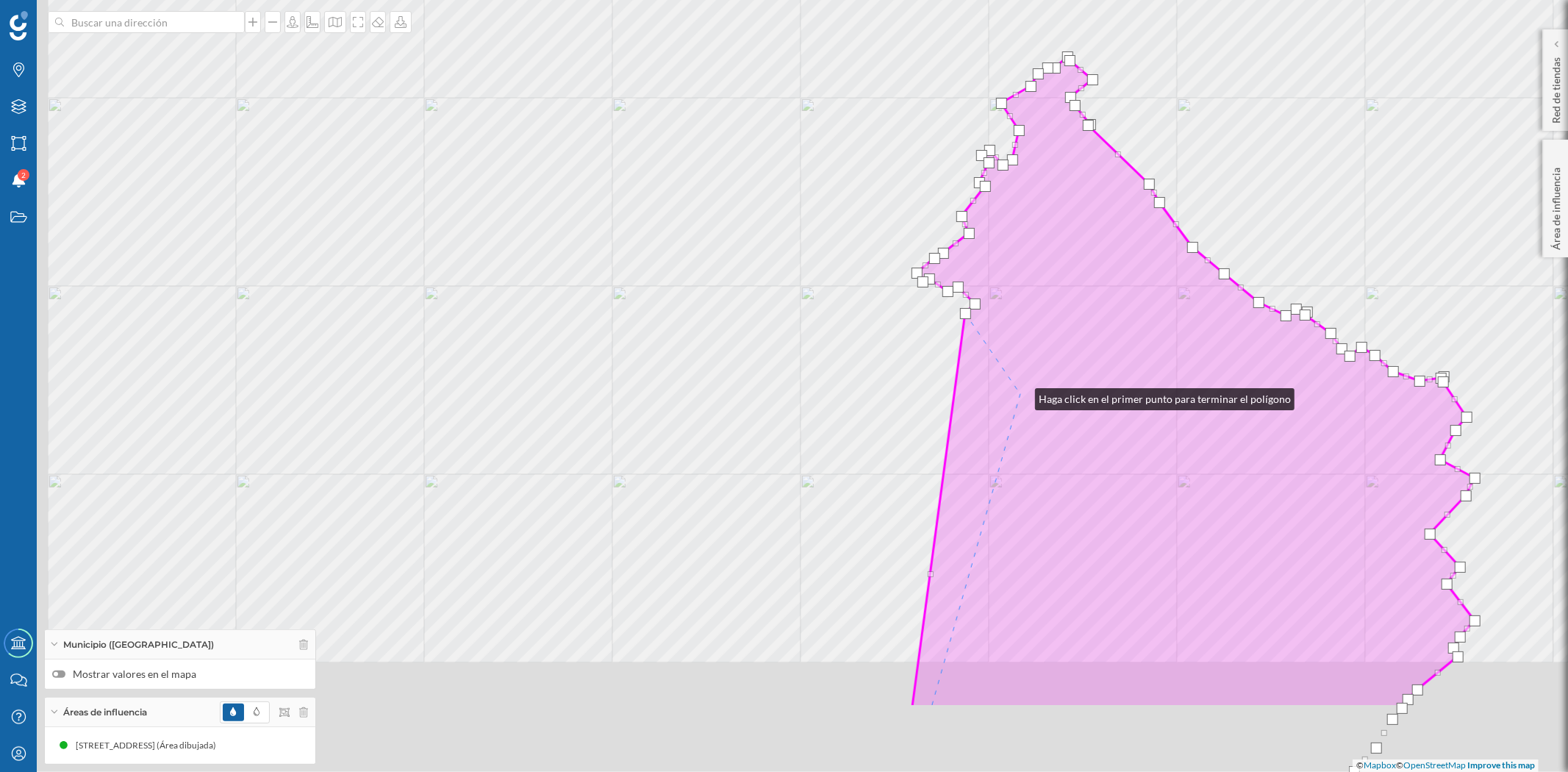
drag, startPoint x: 958, startPoint y: 539, endPoint x: 1020, endPoint y: 395, distance: 156.8
click at [1020, 395] on icon at bounding box center [1194, 382] width 562 height 651
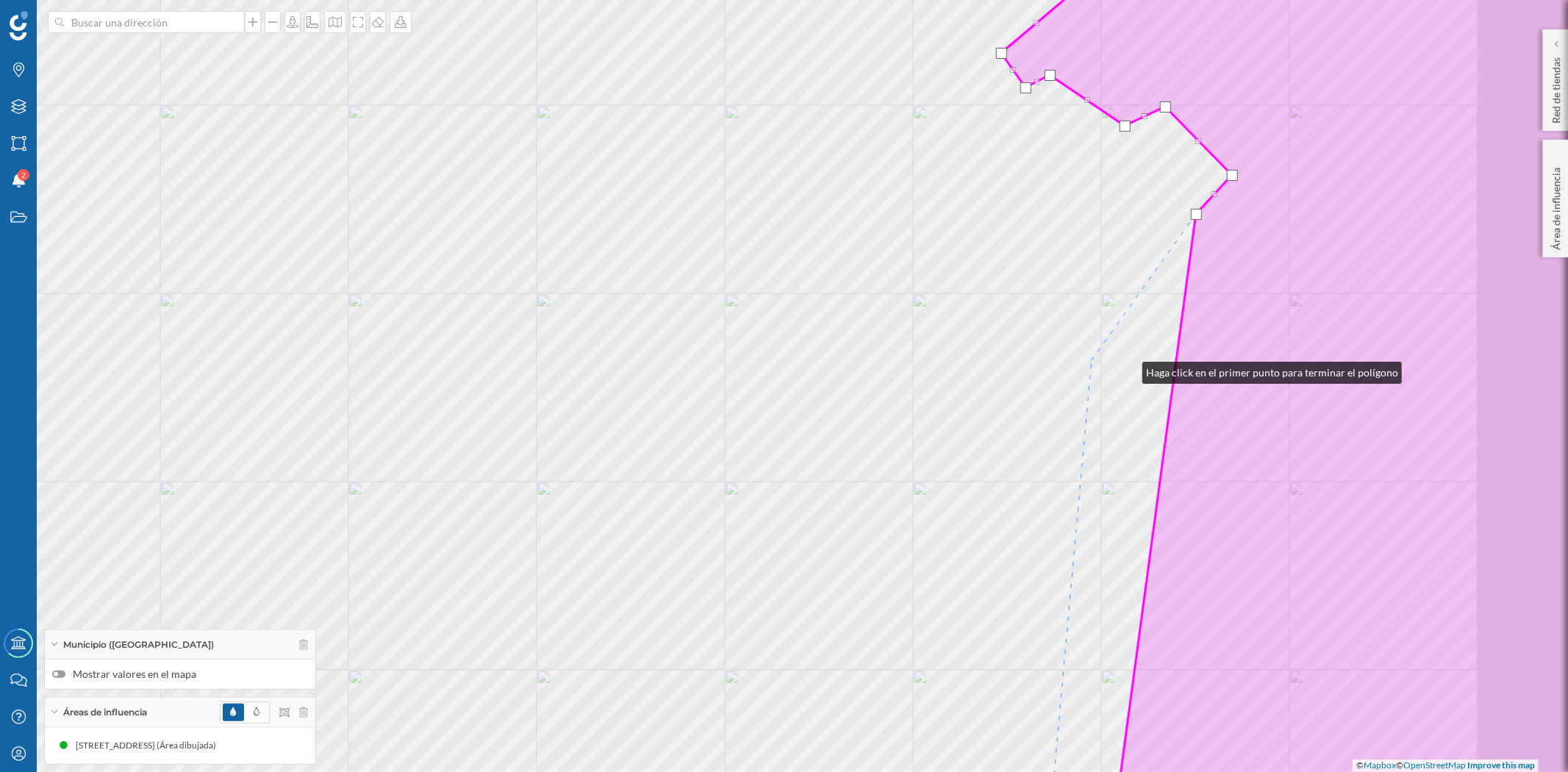
drag, startPoint x: 1128, startPoint y: 369, endPoint x: 1088, endPoint y: 356, distance: 42.1
click at [1088, 356] on div "© Mapbox © OpenStreetMap Improve this map" at bounding box center [784, 386] width 1568 height 772
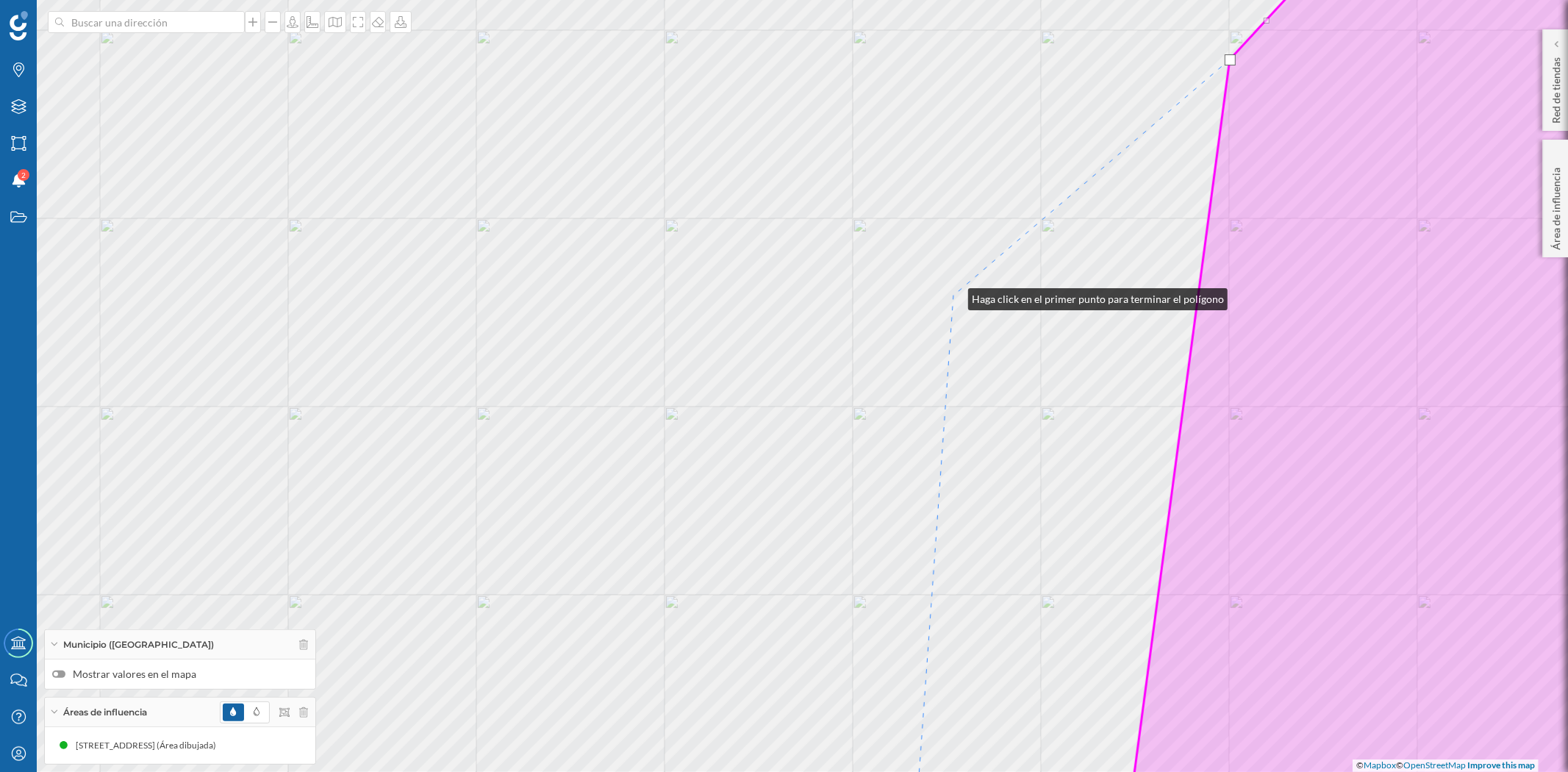
click at [954, 295] on div "© Mapbox © OpenStreetMap Improve this map" at bounding box center [784, 386] width 1568 height 772
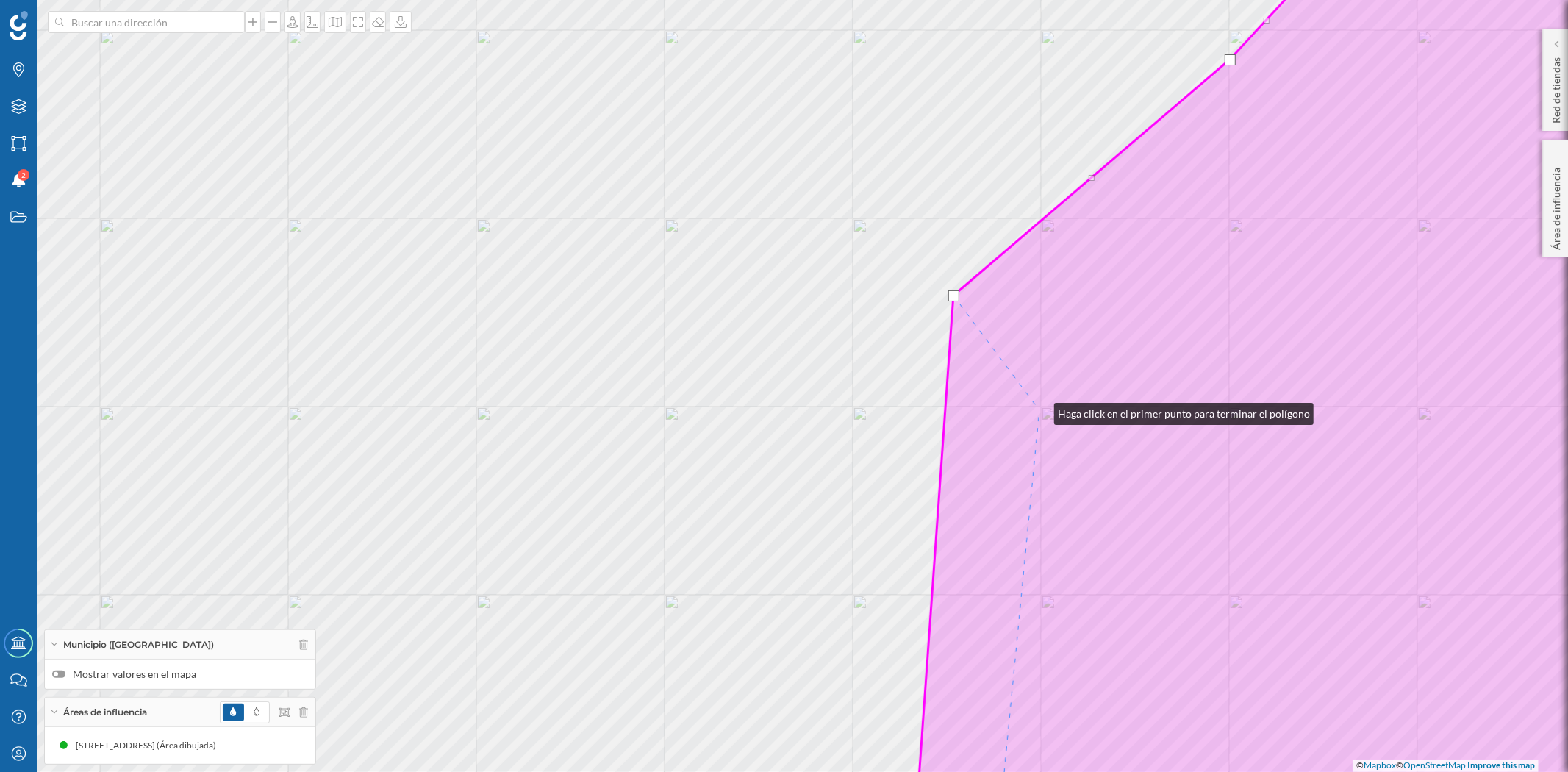
click at [1040, 410] on icon at bounding box center [1321, 386] width 814 height 930
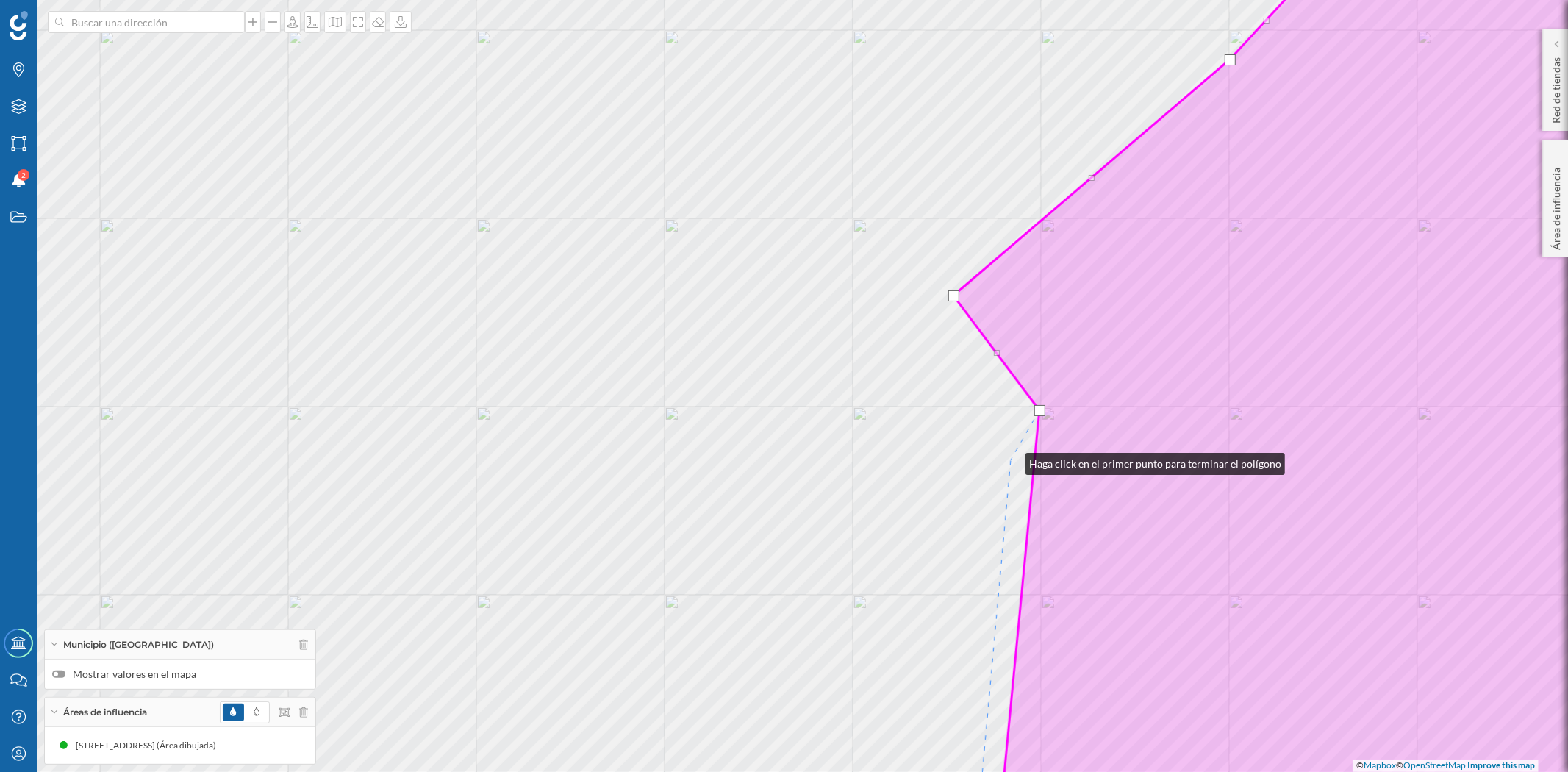
click at [1013, 460] on div "© Mapbox © OpenStreetMap Improve this map" at bounding box center [784, 386] width 1568 height 772
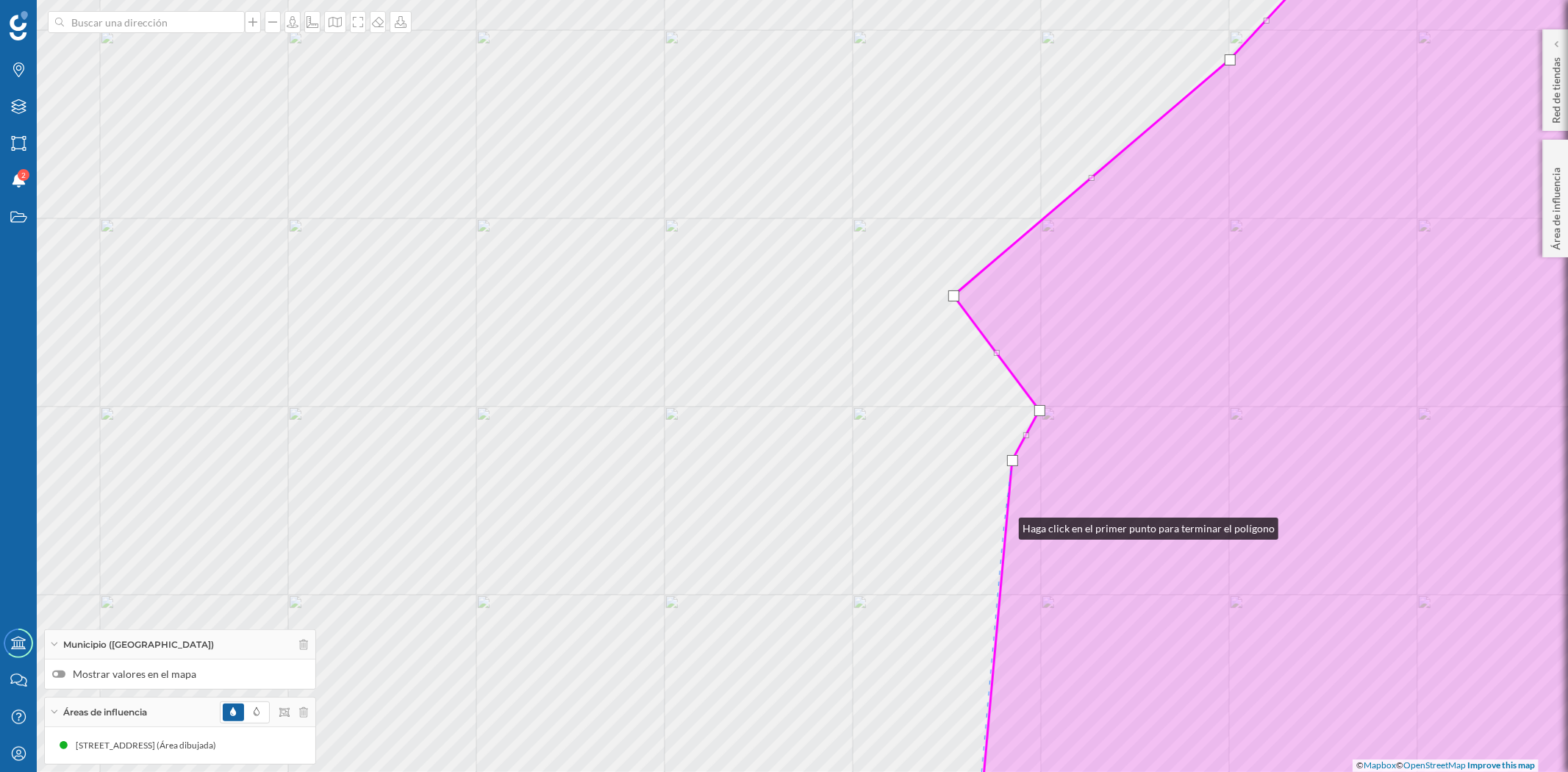
click at [1004, 525] on div "© Mapbox © OpenStreetMap Improve this map" at bounding box center [784, 386] width 1568 height 772
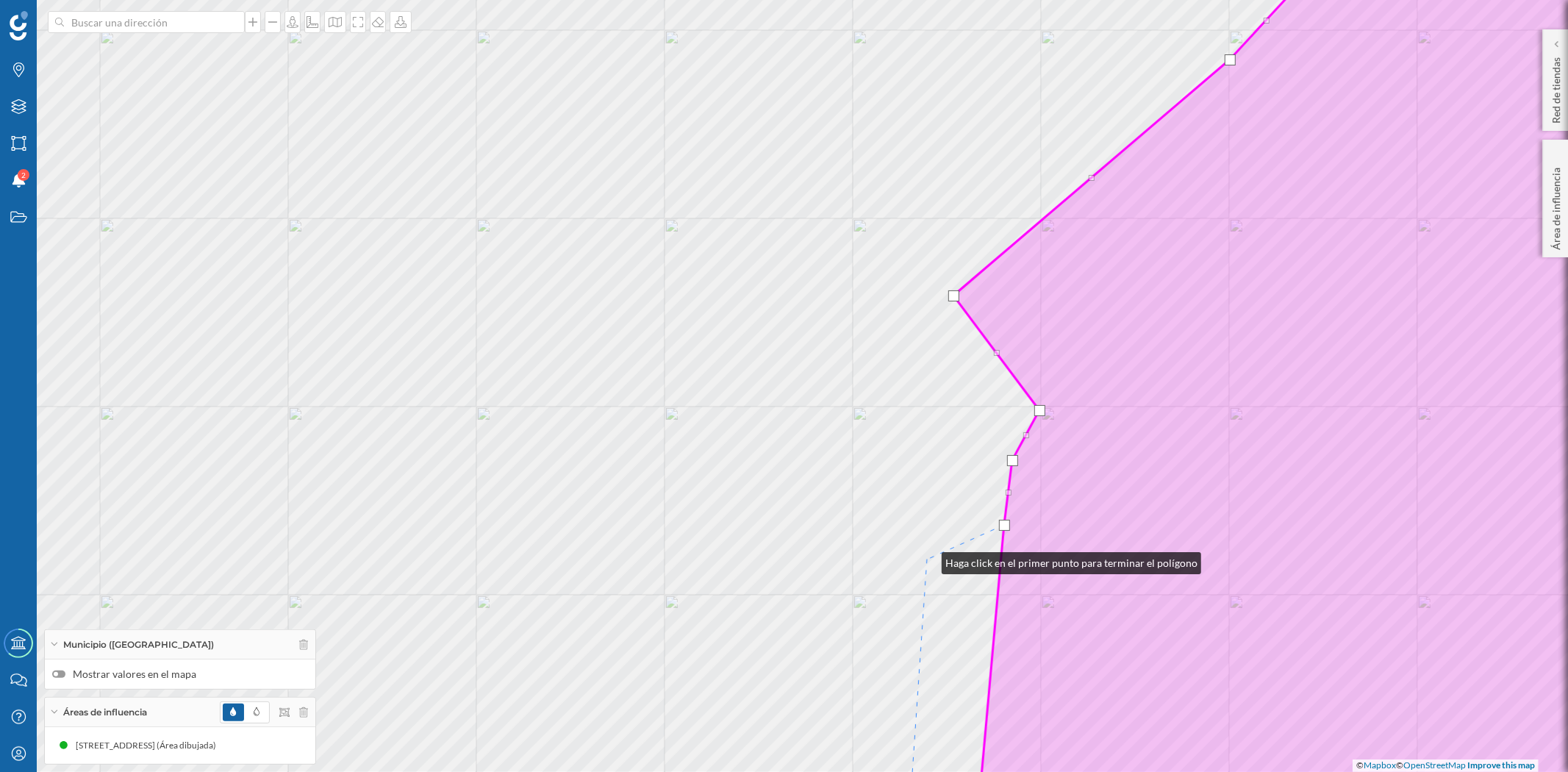
click at [927, 560] on div "© Mapbox © OpenStreetMap Improve this map" at bounding box center [784, 386] width 1568 height 772
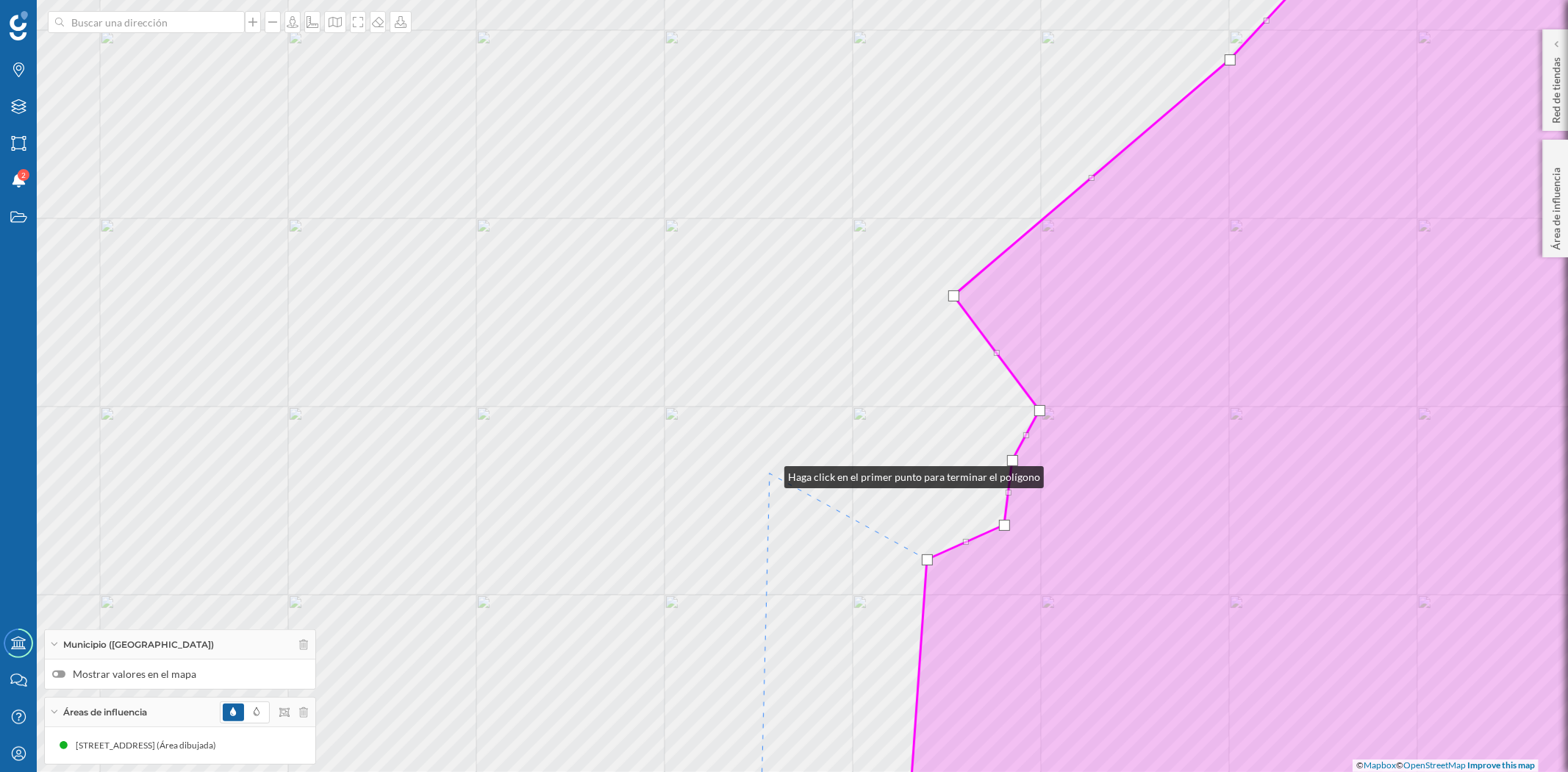
click at [770, 473] on div "© Mapbox © OpenStreetMap Improve this map" at bounding box center [784, 386] width 1568 height 772
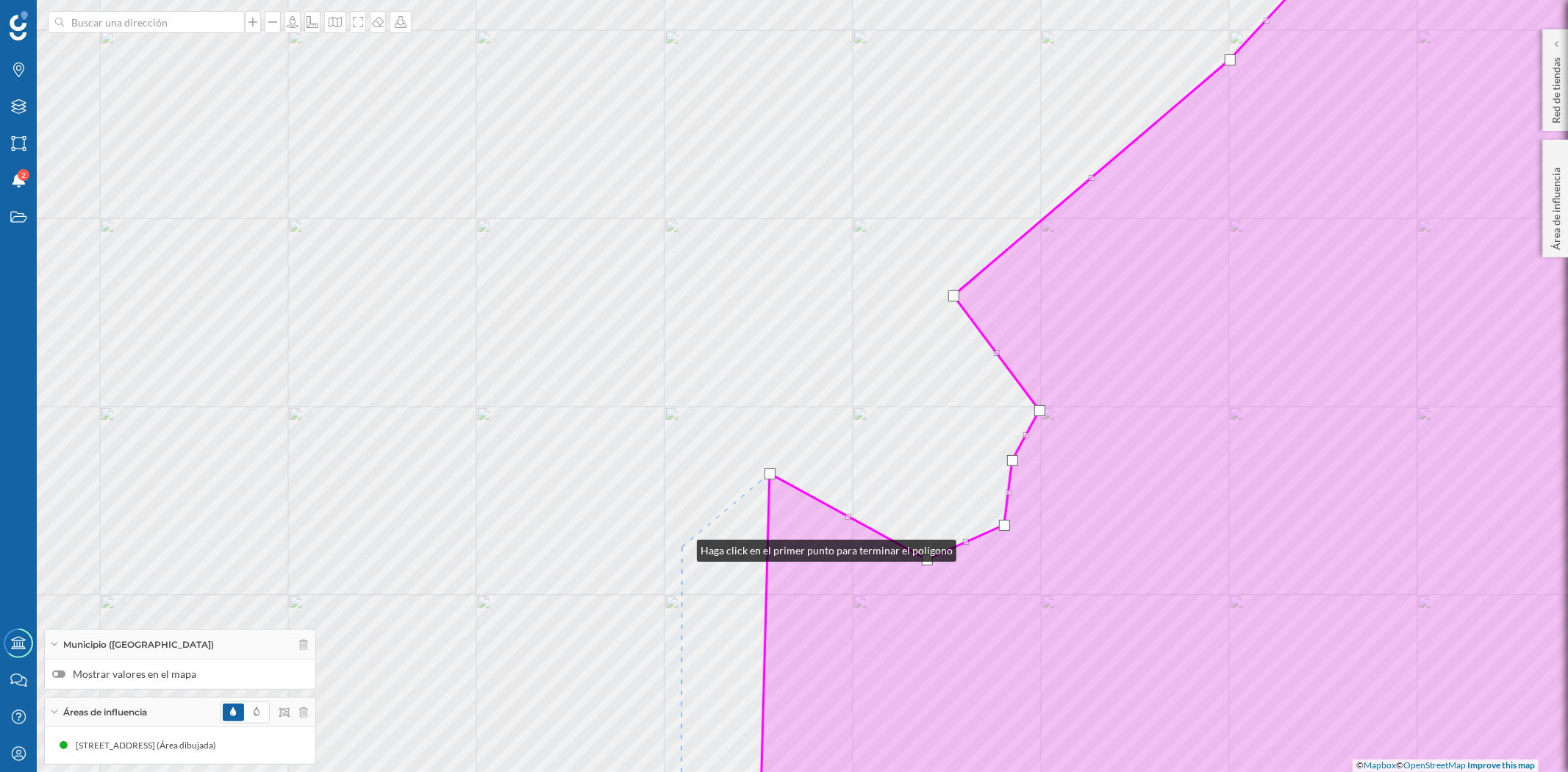
click at [682, 547] on div "© Mapbox © OpenStreetMap Improve this map" at bounding box center [784, 386] width 1568 height 772
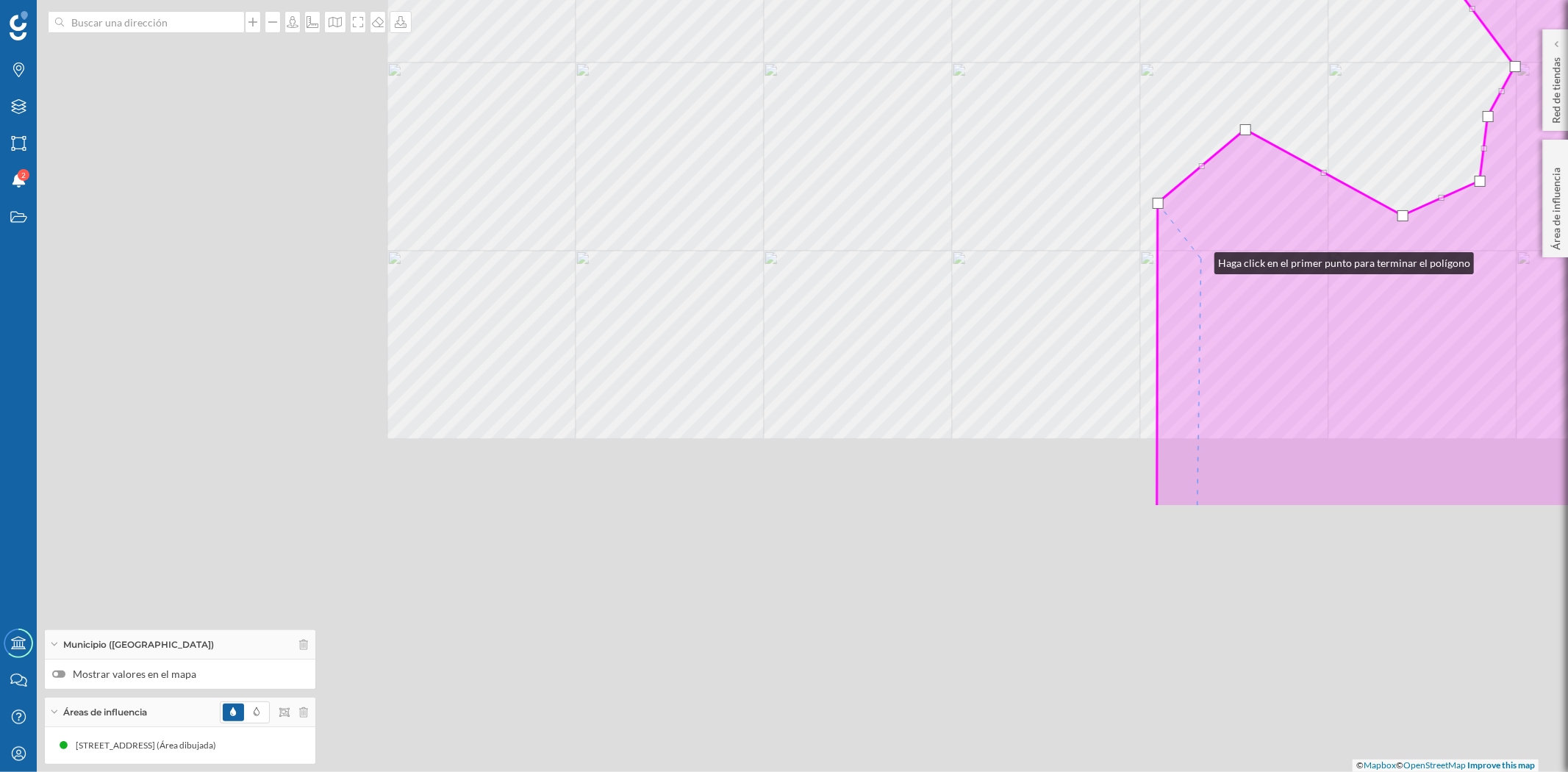
drag, startPoint x: 726, startPoint y: 603, endPoint x: 1200, endPoint y: 259, distance: 585.7
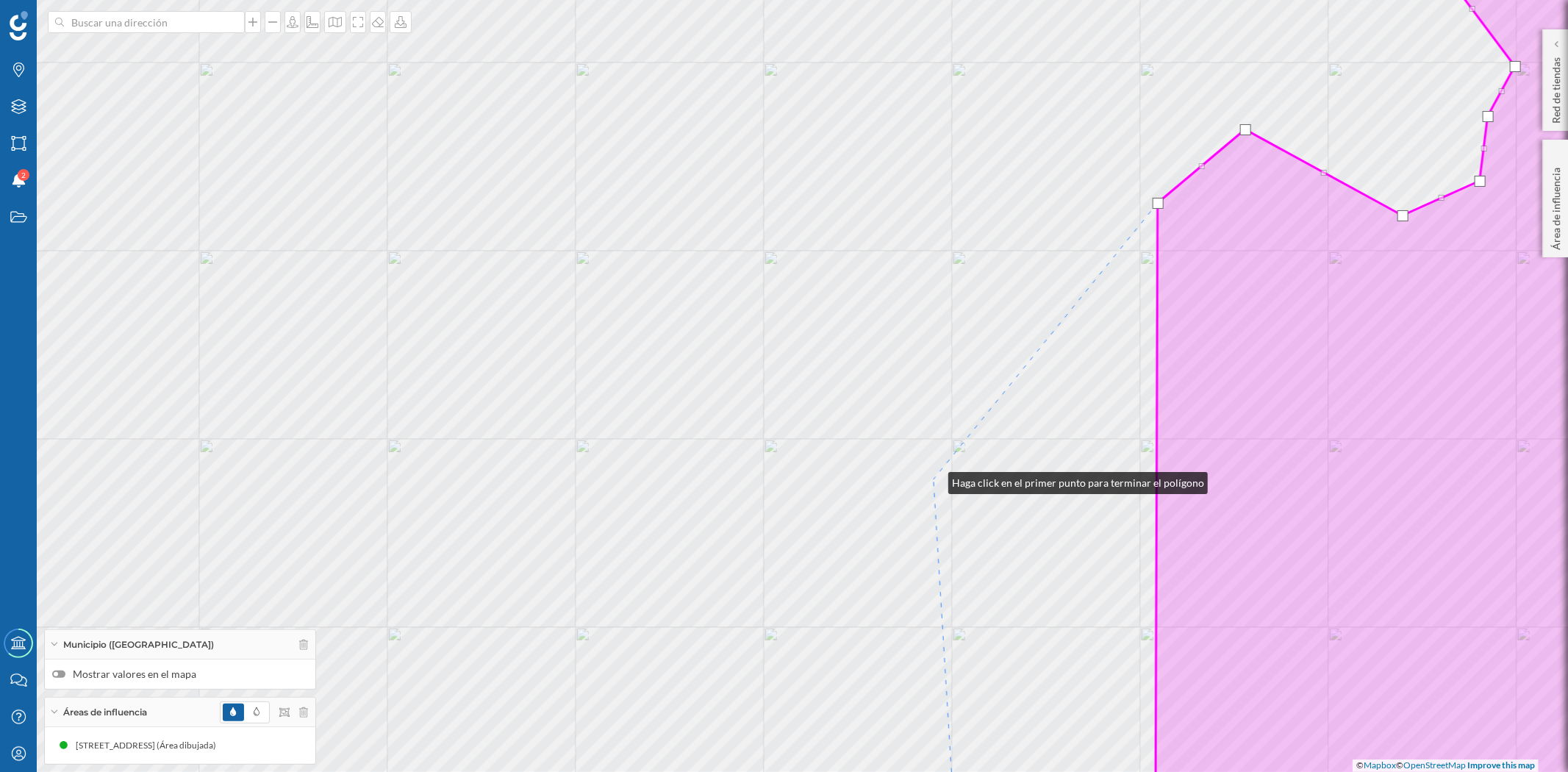
click at [934, 479] on div "© Mapbox © OpenStreetMap Improve this map" at bounding box center [784, 386] width 1568 height 772
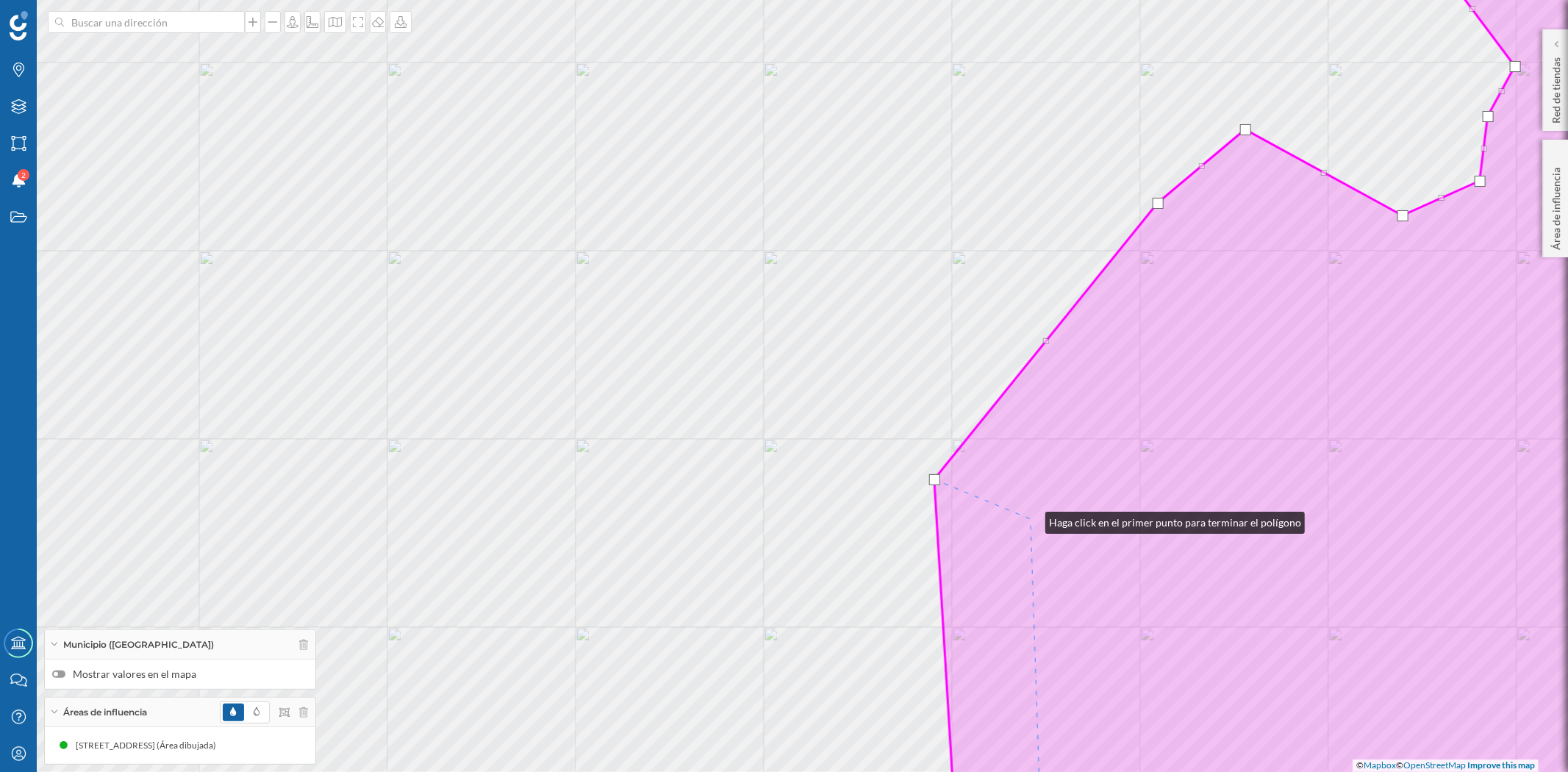
click at [1031, 519] on icon at bounding box center [1331, 386] width 793 height 930
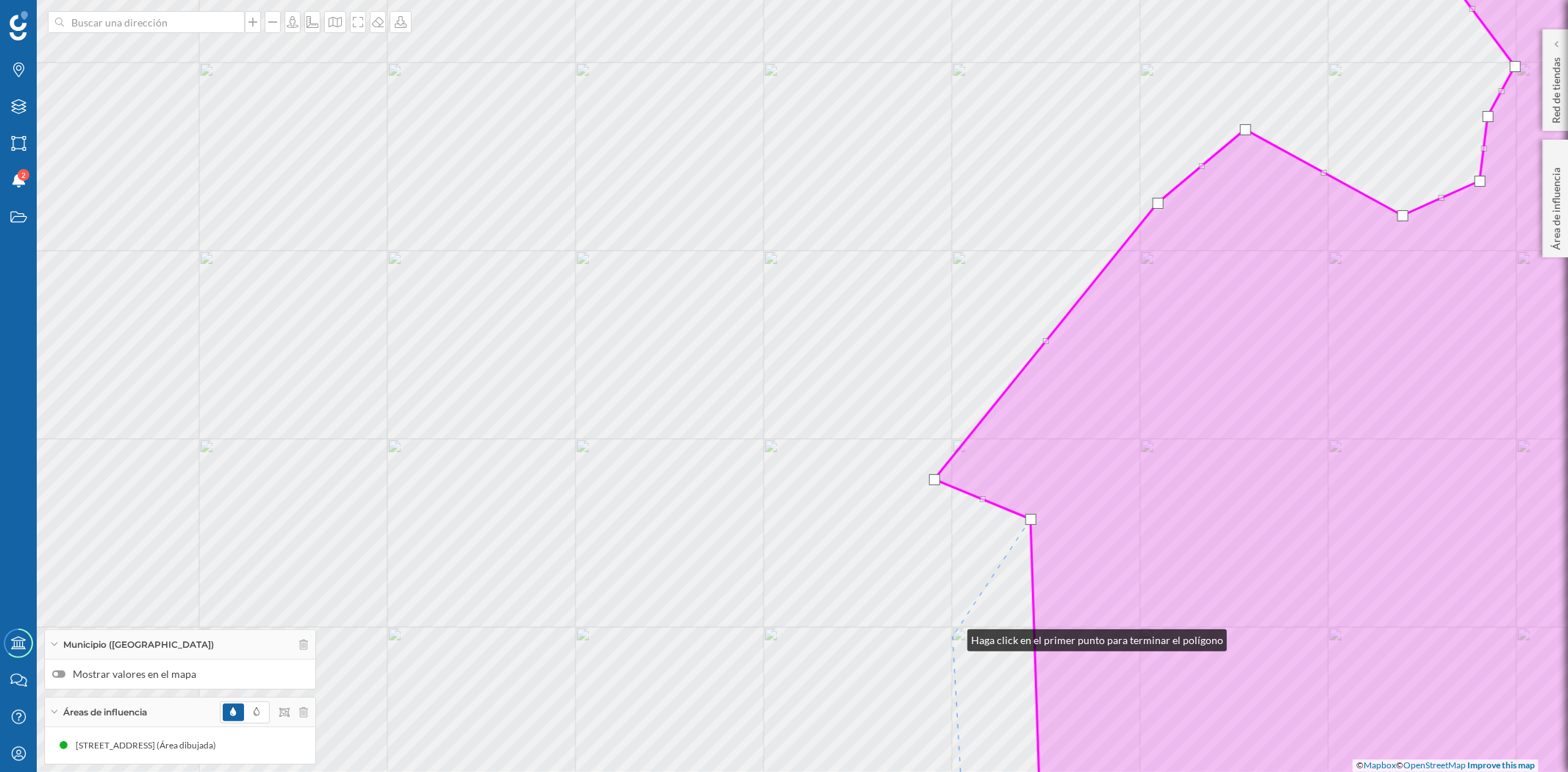
click at [953, 636] on div "© Mapbox © OpenStreetMap Improve this map" at bounding box center [784, 386] width 1568 height 772
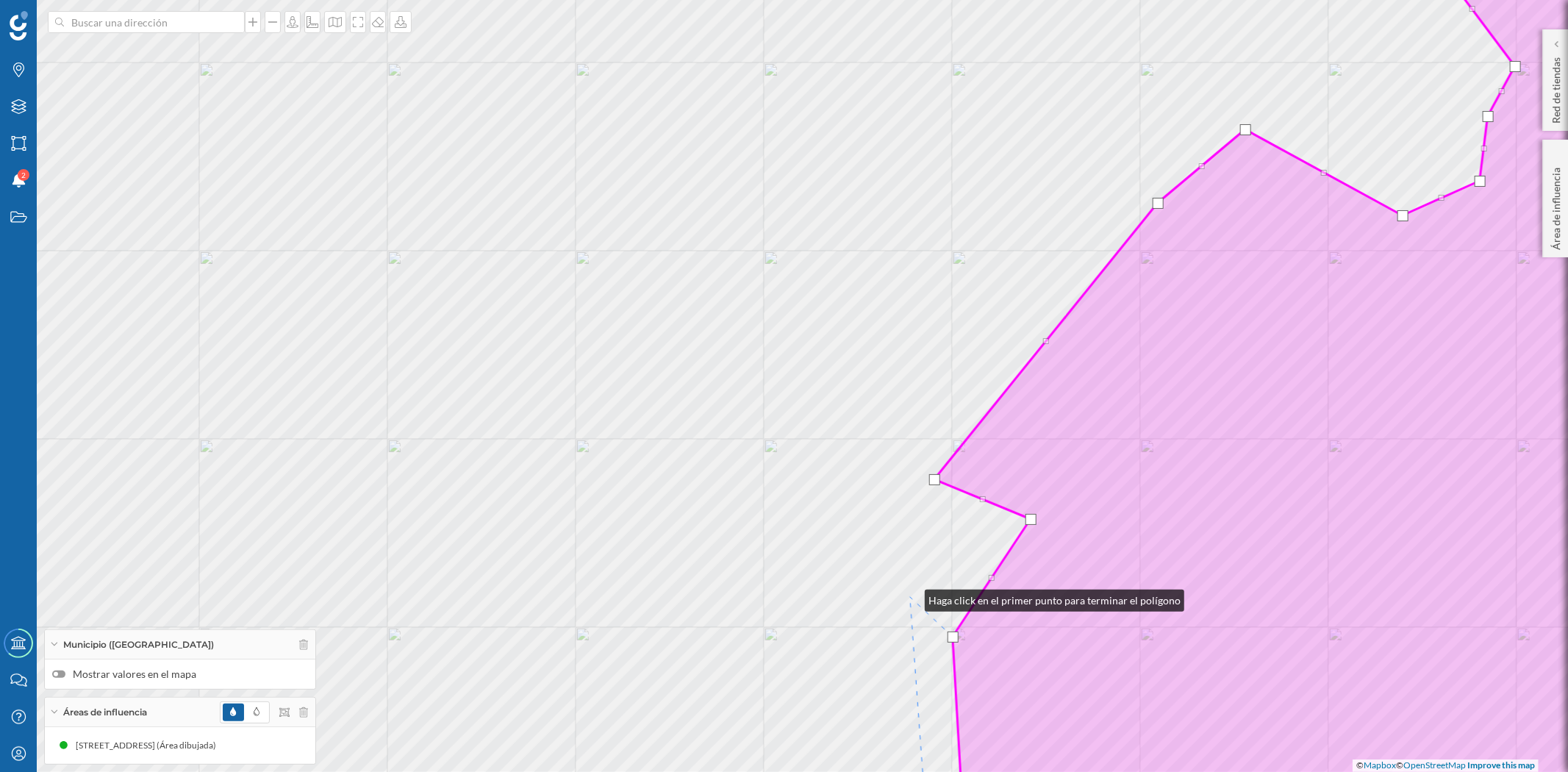
click at [910, 597] on div "© Mapbox © OpenStreetMap Improve this map" at bounding box center [784, 386] width 1568 height 772
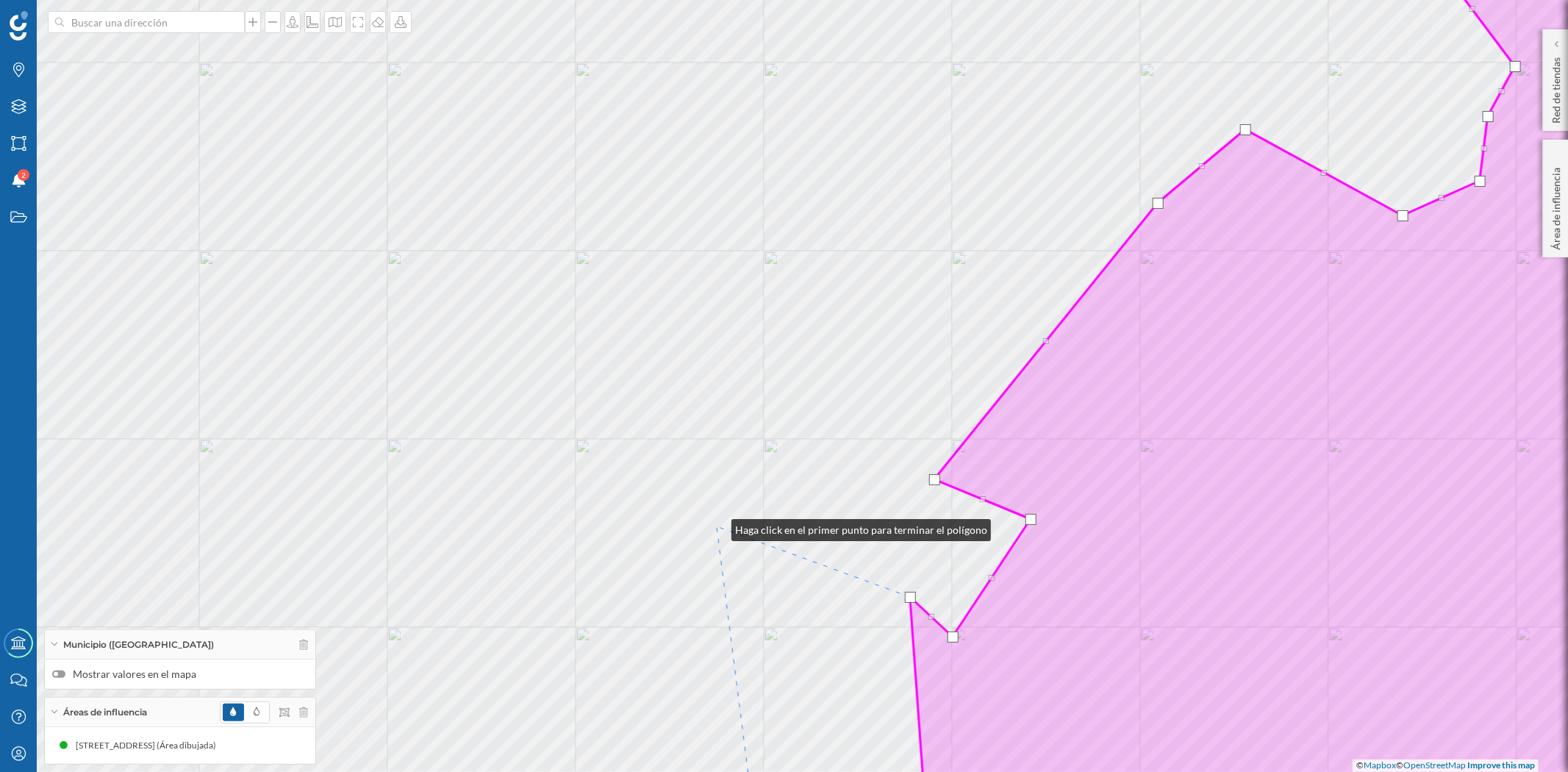
click at [717, 526] on div "© Mapbox © OpenStreetMap Improve this map" at bounding box center [784, 386] width 1568 height 772
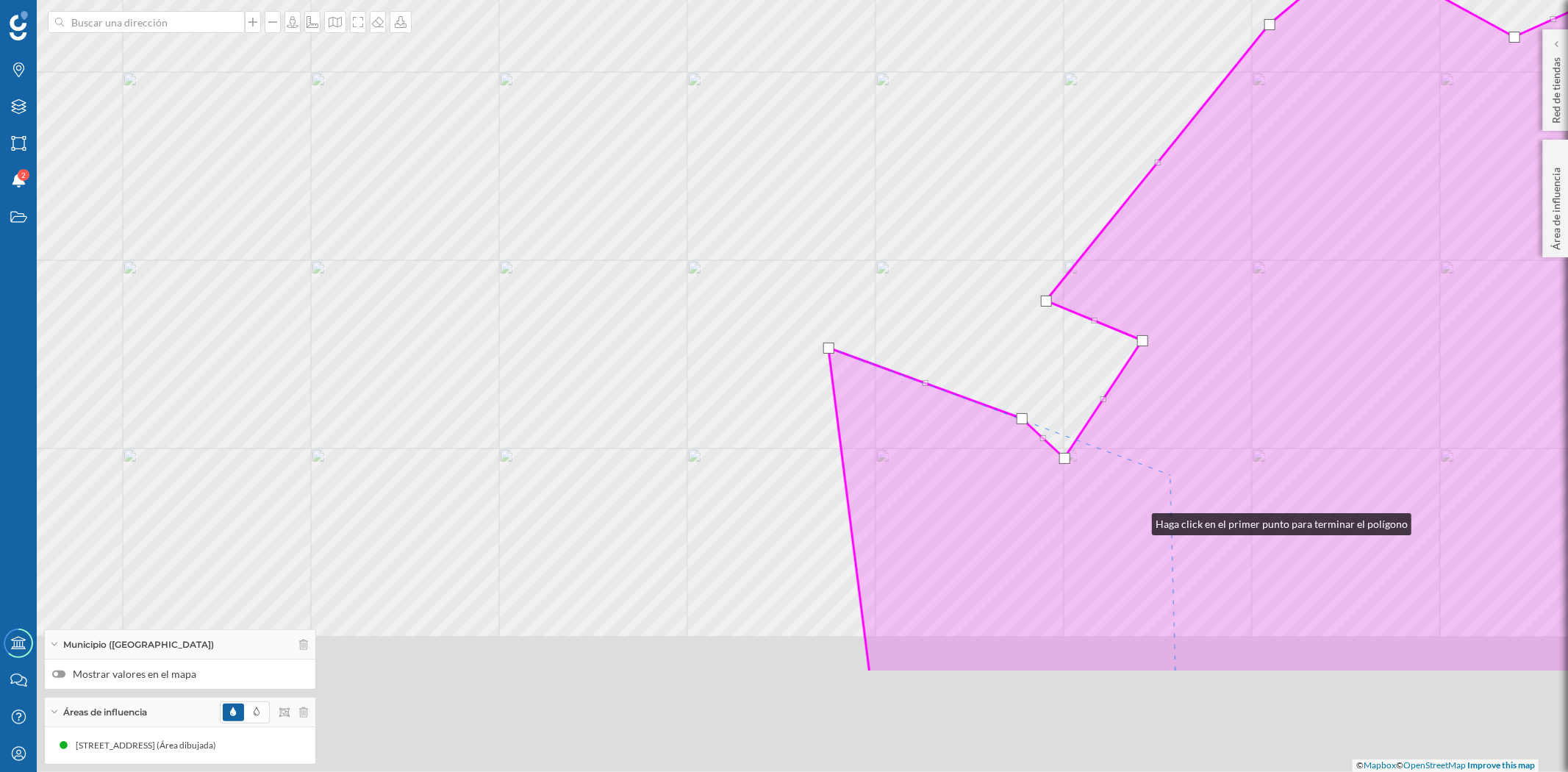
drag, startPoint x: 1072, startPoint y: 612, endPoint x: 1255, endPoint y: 347, distance: 322.0
click at [1255, 347] on icon at bounding box center [1334, 207] width 1011 height 930
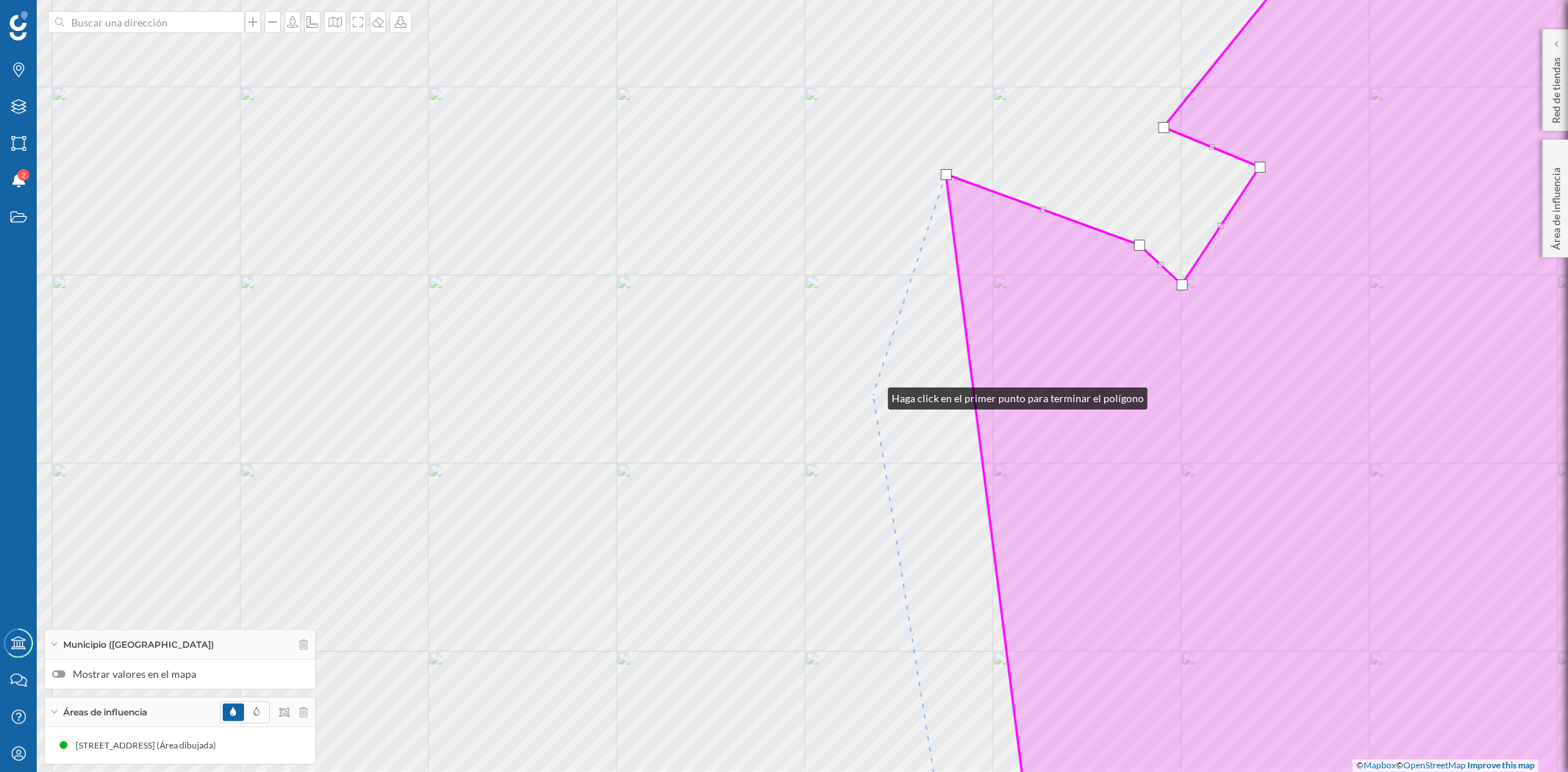
click at [873, 395] on div "© Mapbox © OpenStreetMap Improve this map" at bounding box center [784, 386] width 1568 height 772
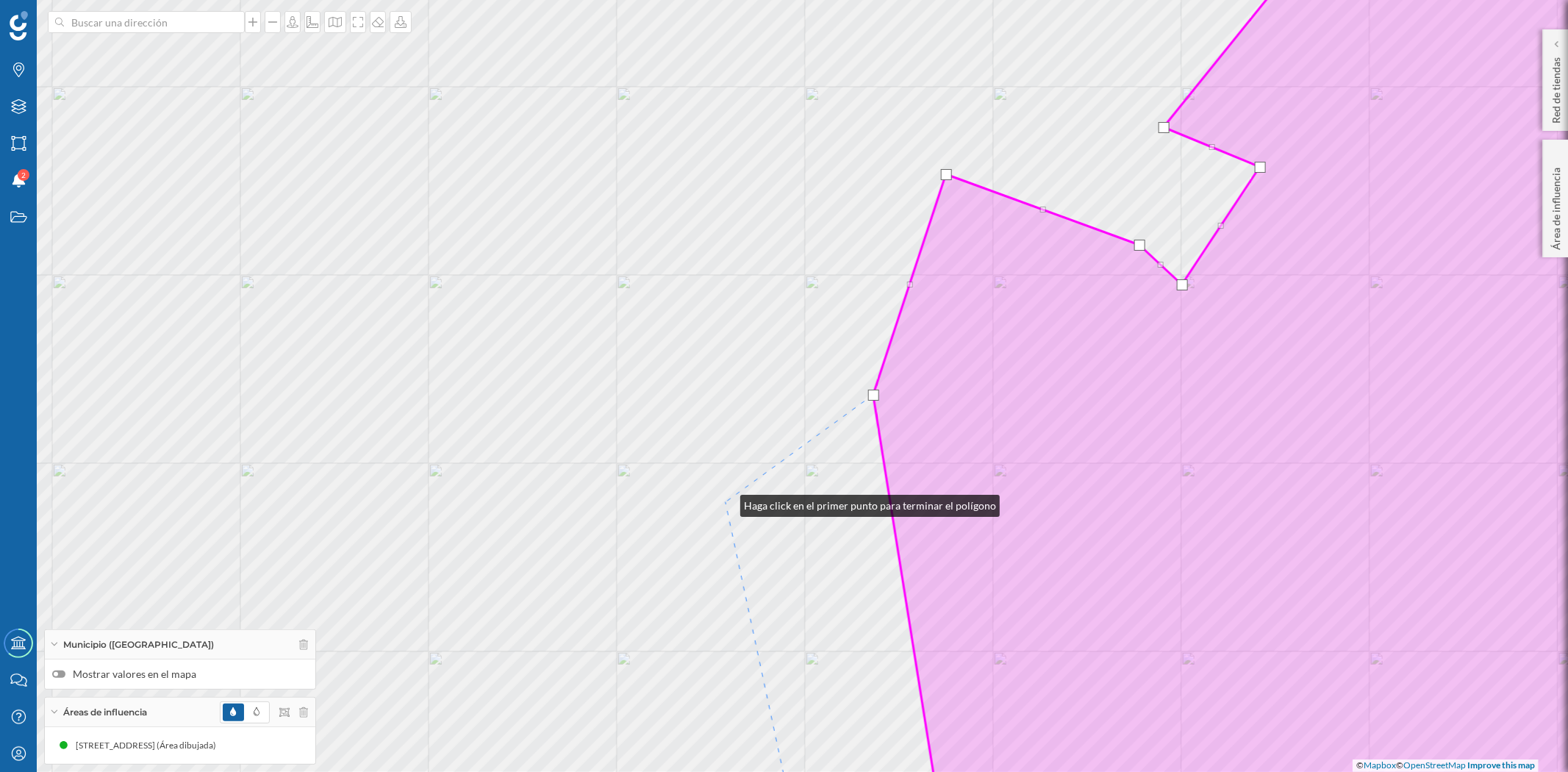
click at [726, 502] on div "© Mapbox © OpenStreetMap Improve this map" at bounding box center [784, 386] width 1568 height 772
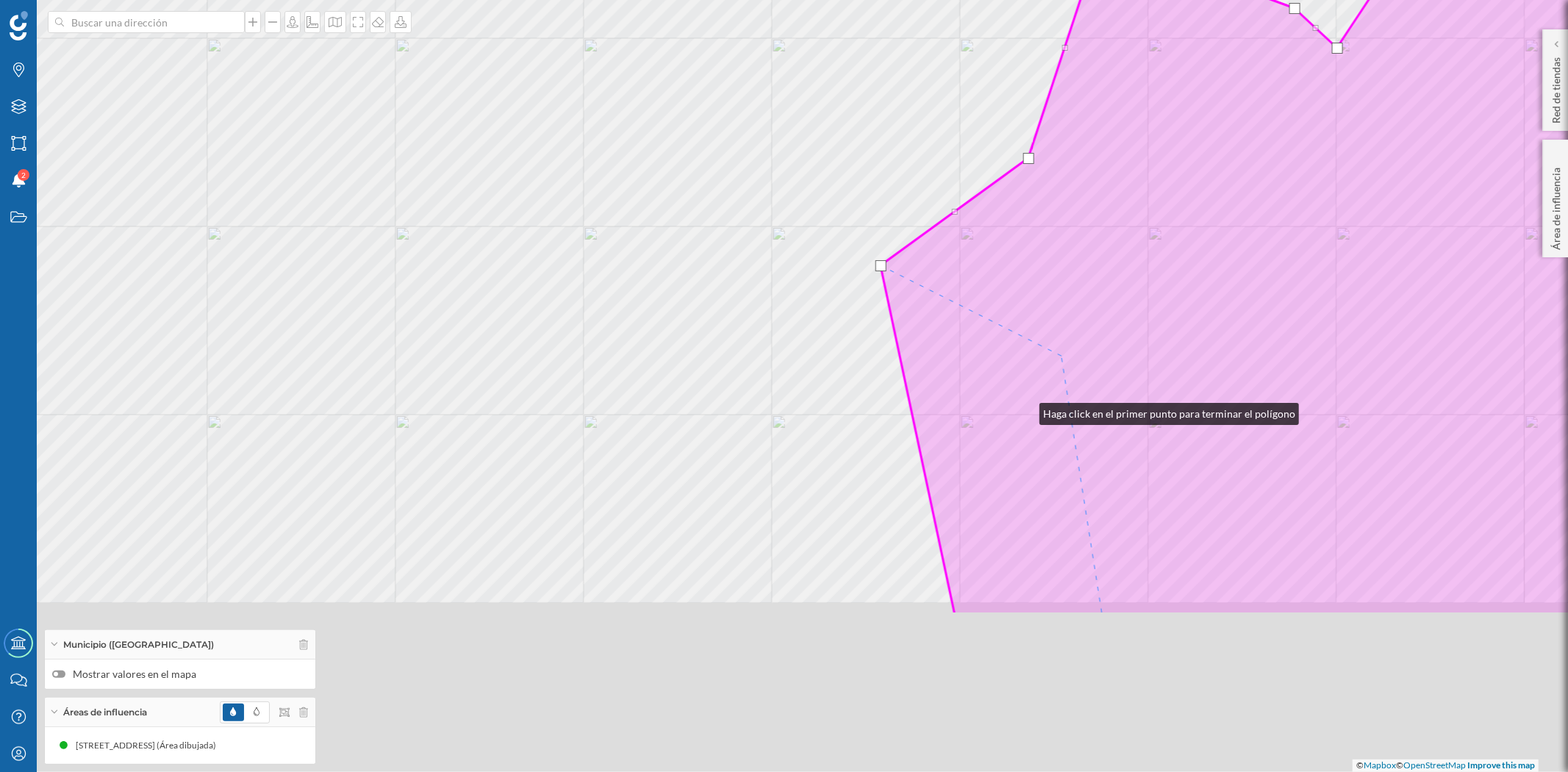
drag, startPoint x: 988, startPoint y: 465, endPoint x: 1104, endPoint y: 298, distance: 203.3
click at [1103, 299] on icon at bounding box center [1382, 148] width 1002 height 930
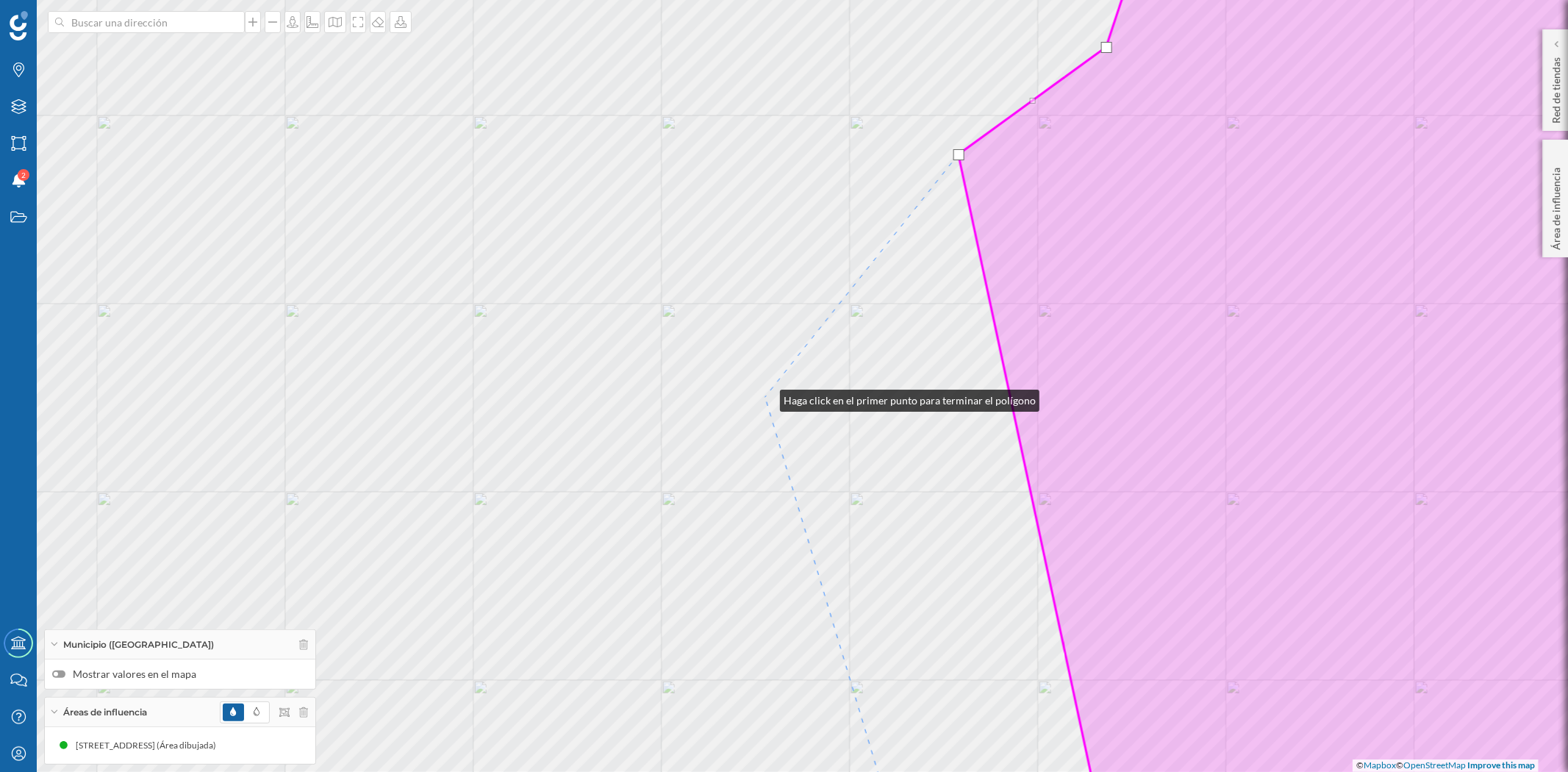
click at [766, 397] on div "© Mapbox © OpenStreetMap Improve this map" at bounding box center [784, 386] width 1568 height 772
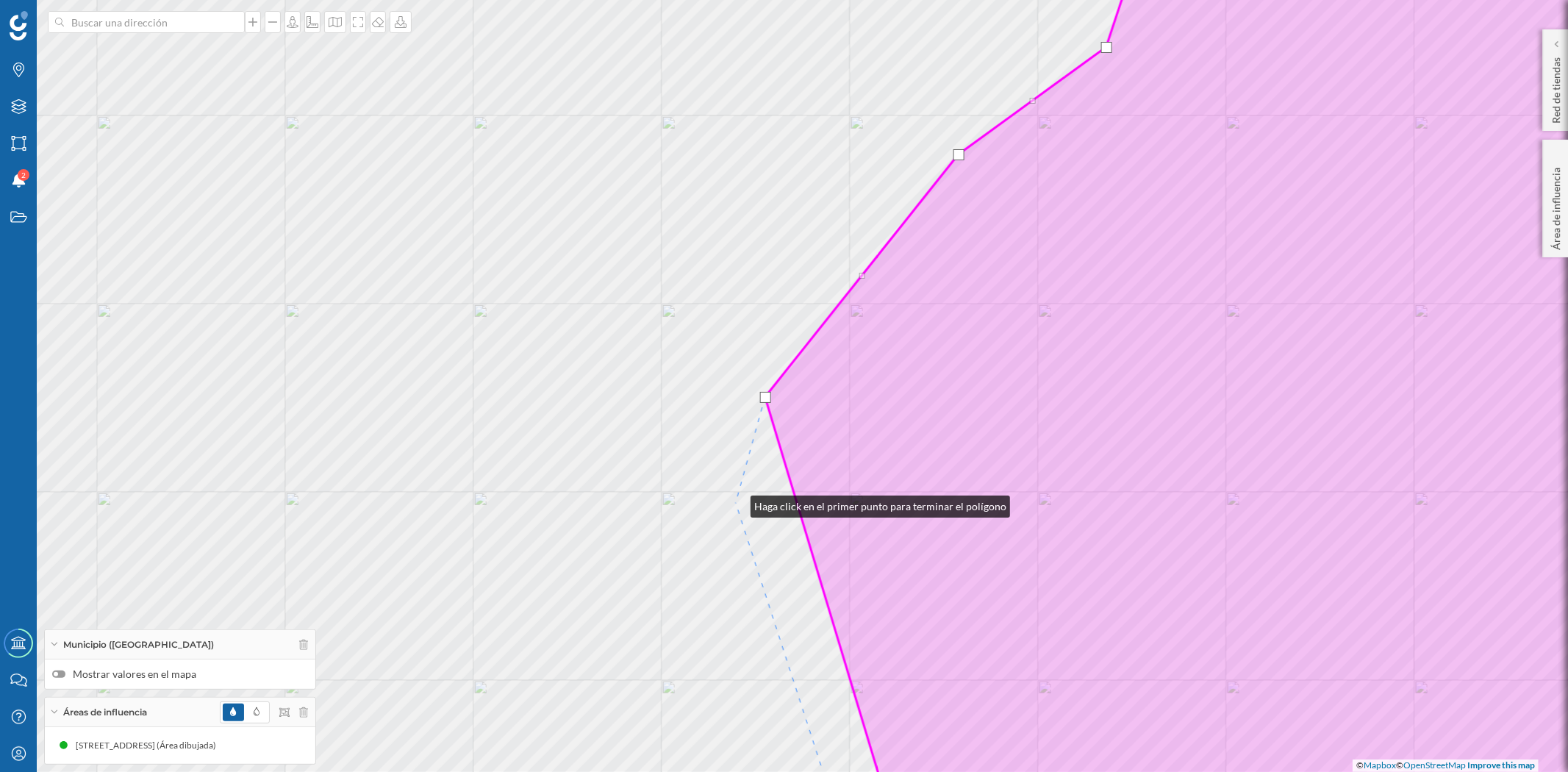
click at [736, 502] on div "© Mapbox © OpenStreetMap Improve this map" at bounding box center [784, 386] width 1568 height 772
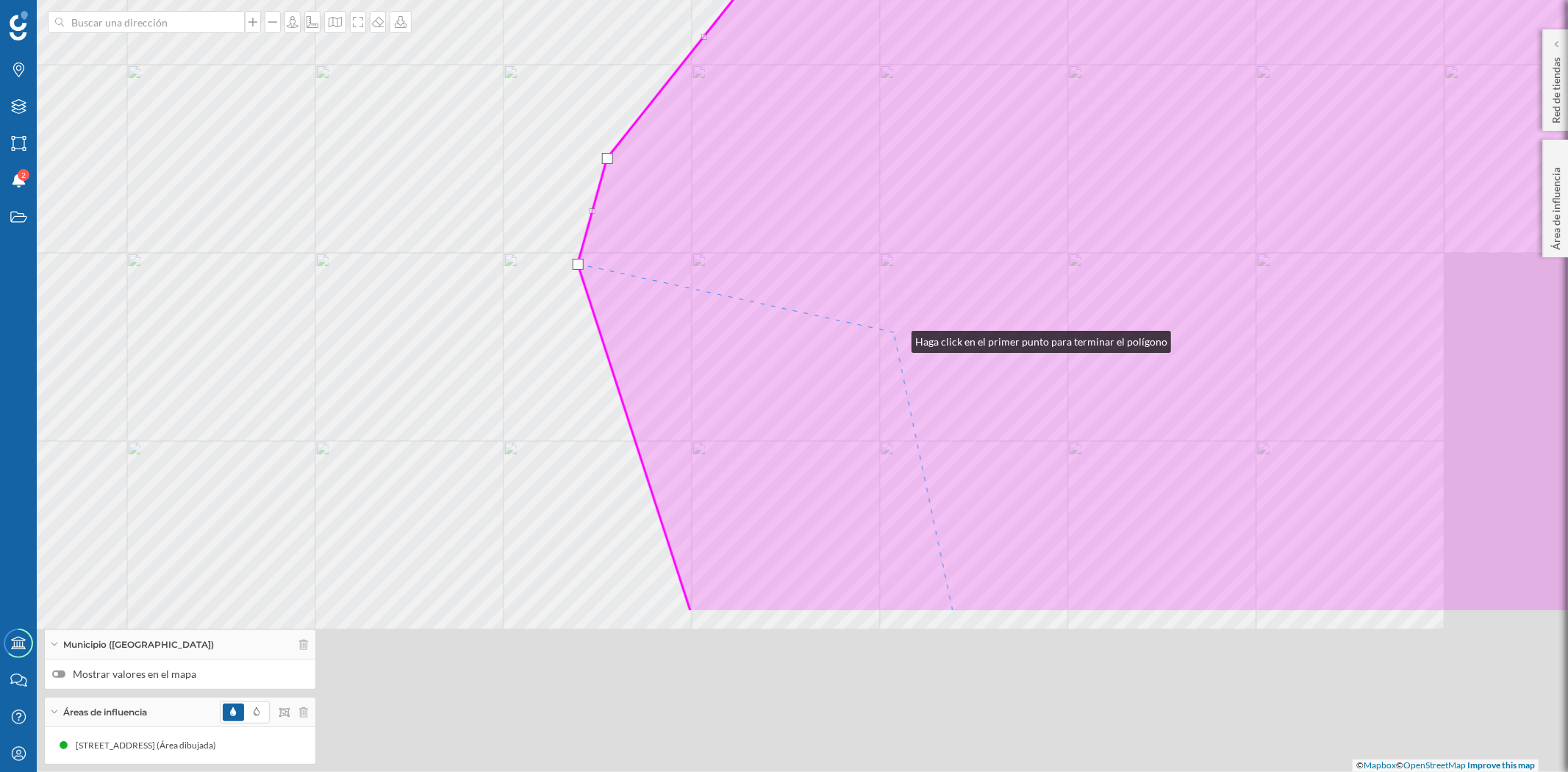
drag, startPoint x: 1055, startPoint y: 577, endPoint x: 866, endPoint y: 357, distance: 290.0
click at [894, 331] on icon at bounding box center [1074, 147] width 992 height 930
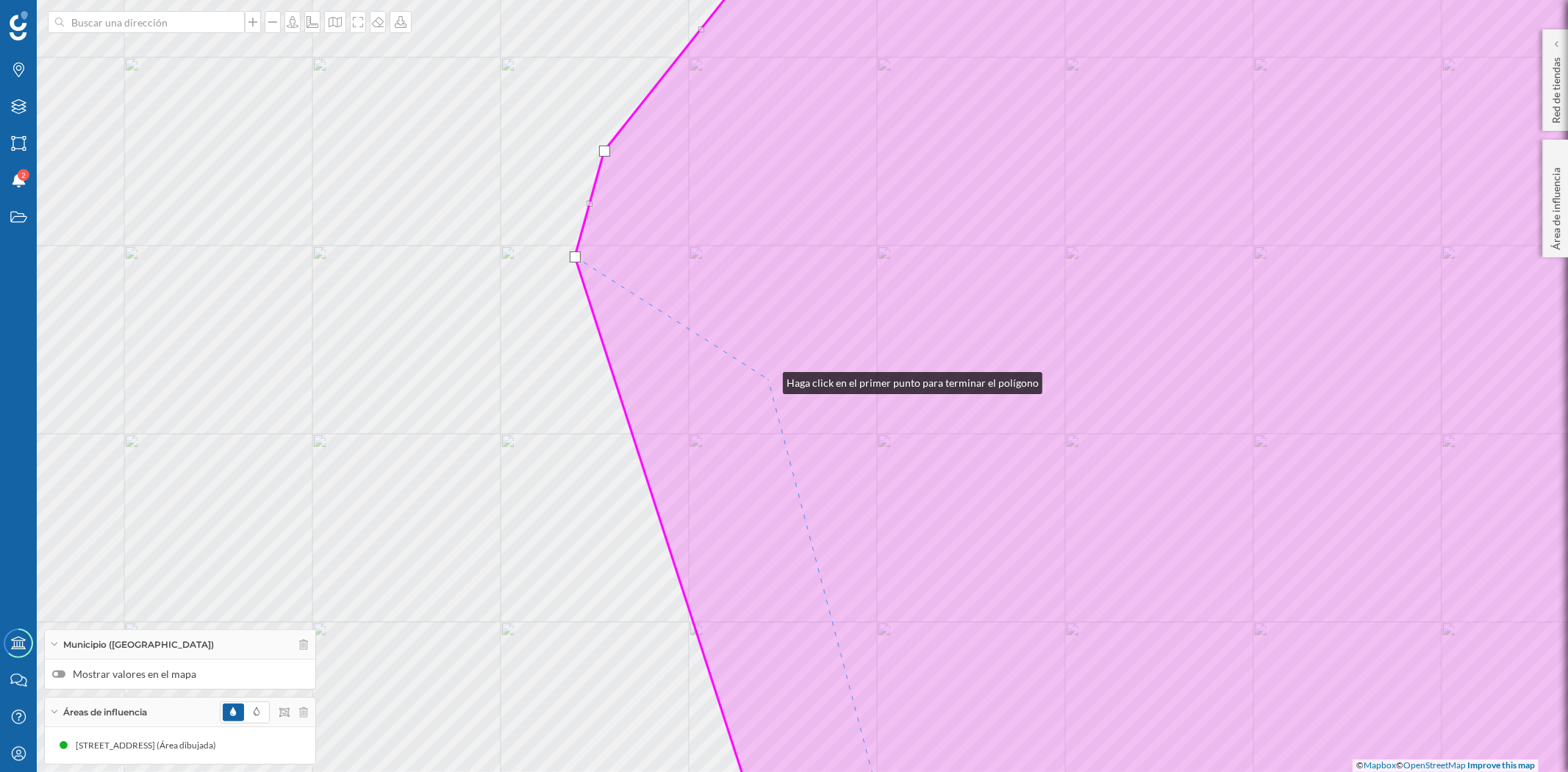
click at [769, 379] on icon at bounding box center [1151, 386] width 1153 height 930
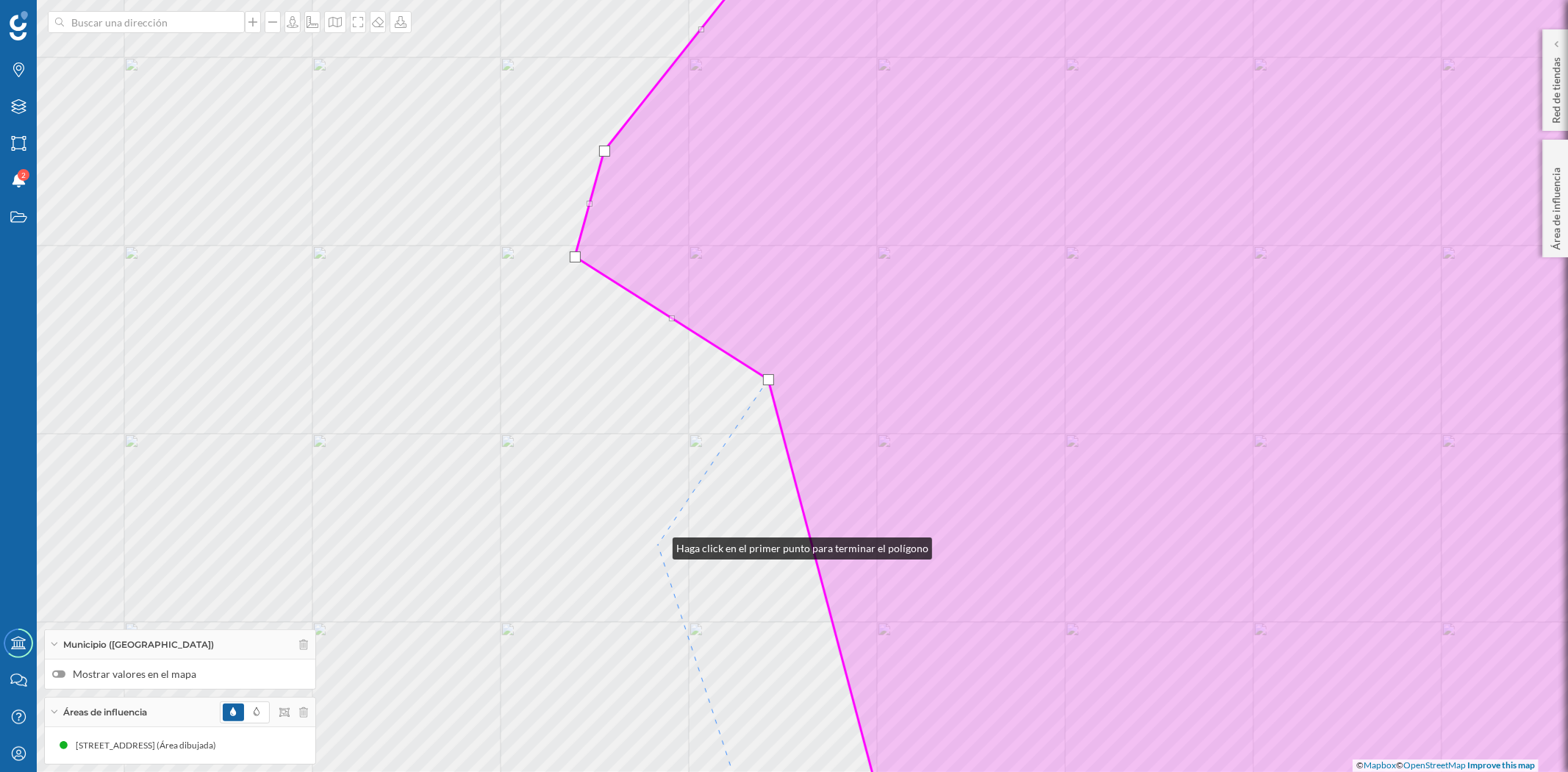
click at [658, 545] on div "© Mapbox © OpenStreetMap Improve this map" at bounding box center [784, 386] width 1568 height 772
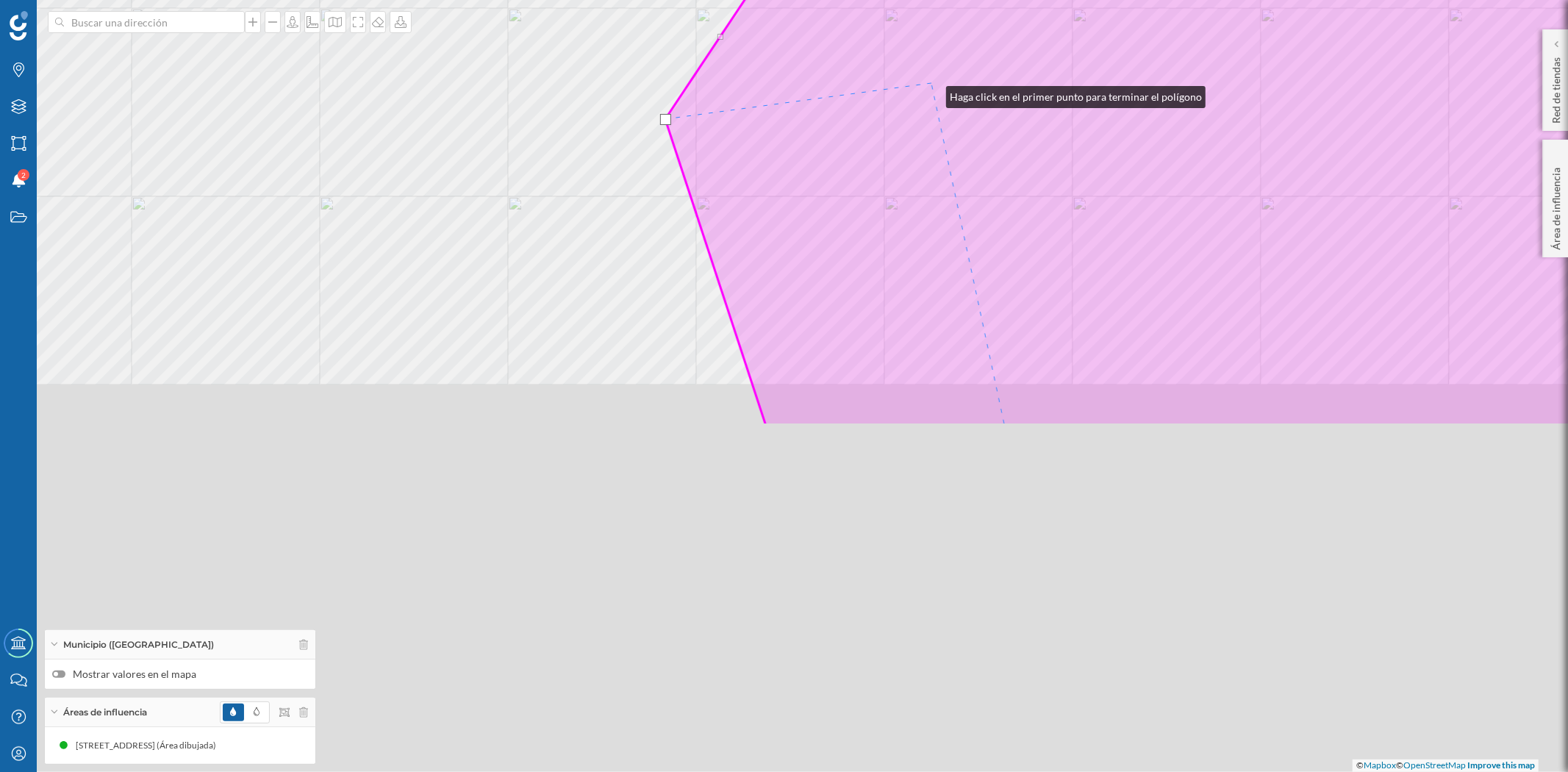
drag, startPoint x: 924, startPoint y: 519, endPoint x: 931, endPoint y: 88, distance: 431.1
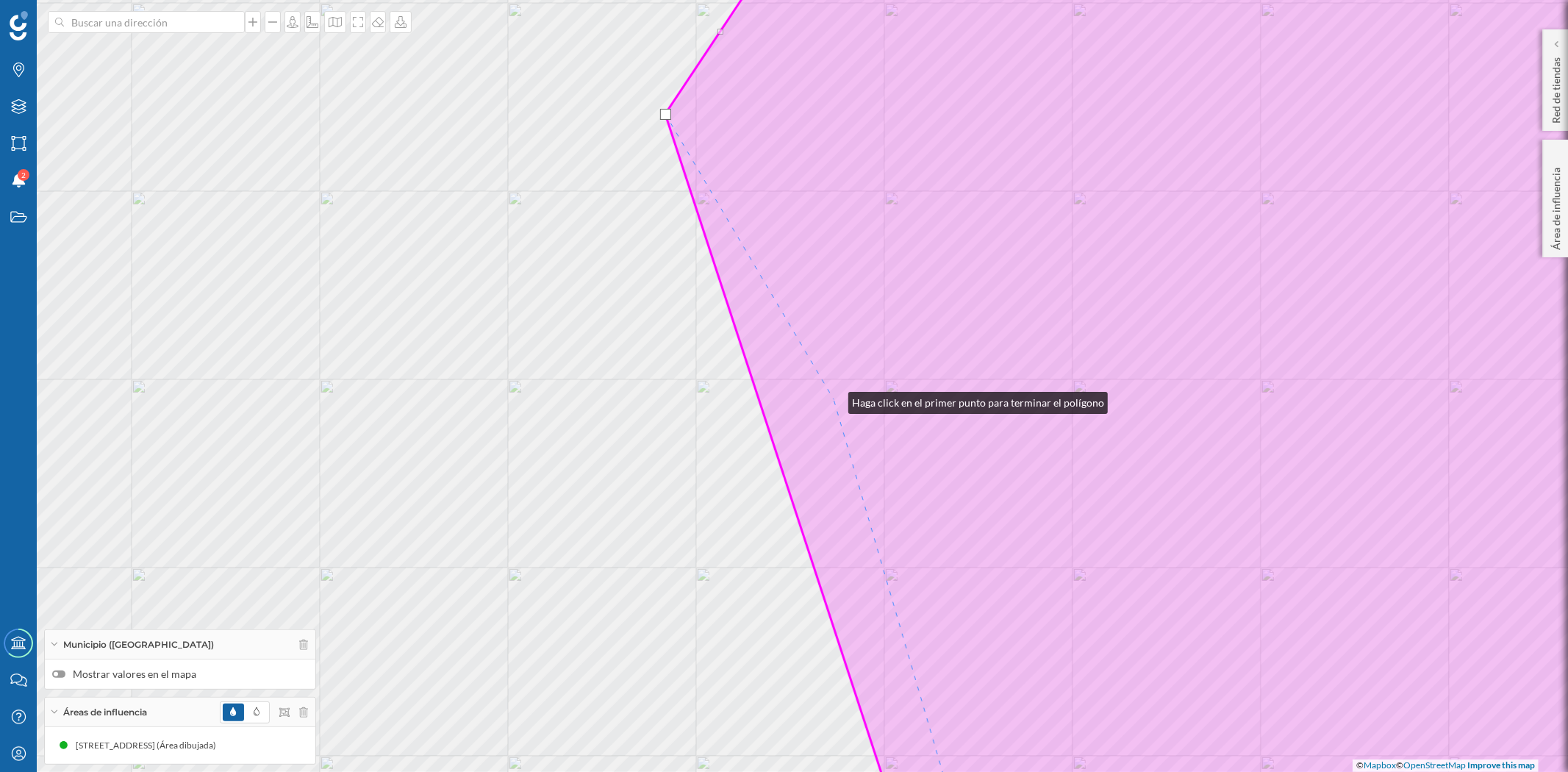
click at [833, 399] on icon at bounding box center [1197, 386] width 1062 height 930
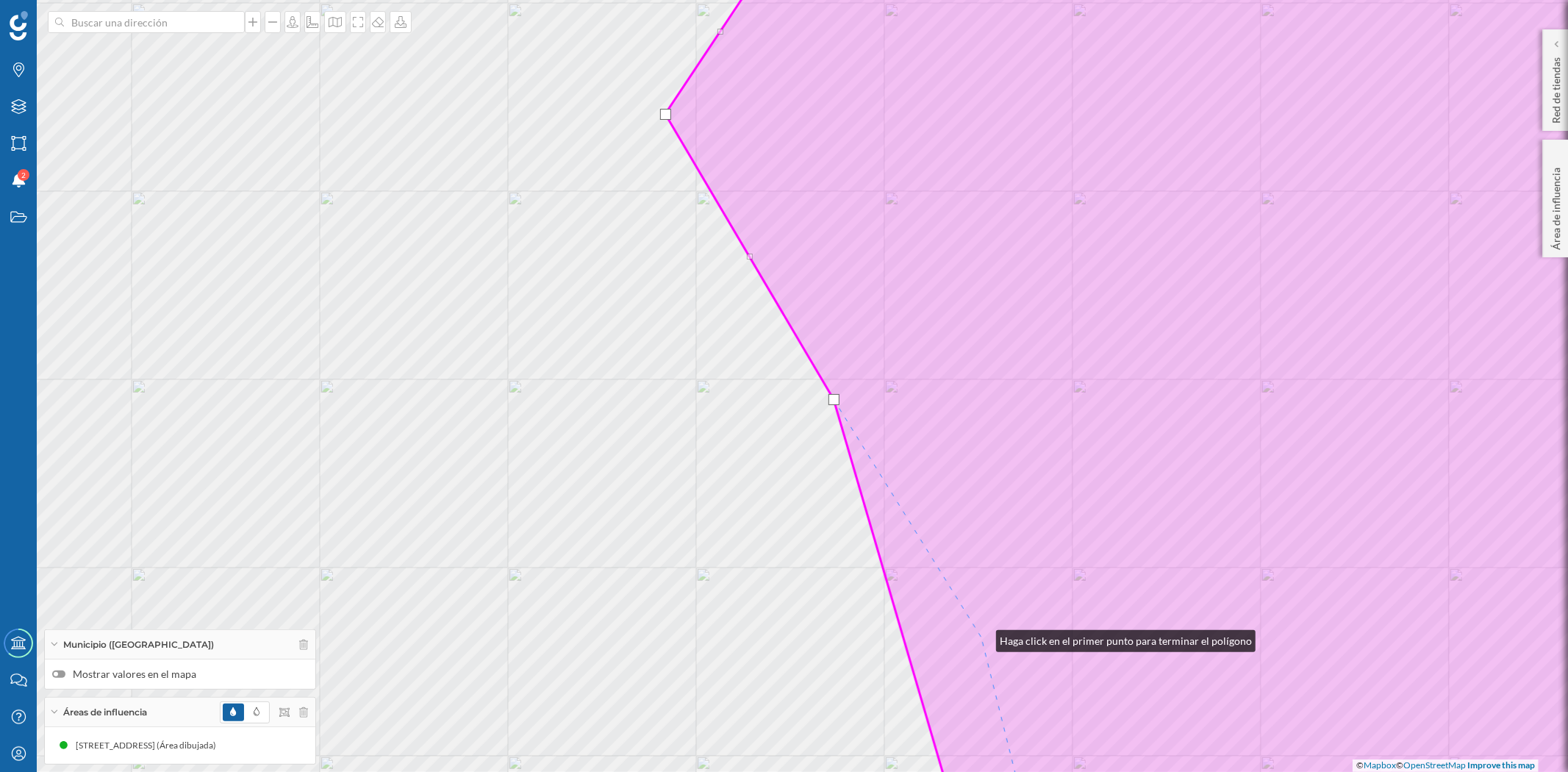
click at [982, 637] on icon at bounding box center [1197, 386] width 1062 height 930
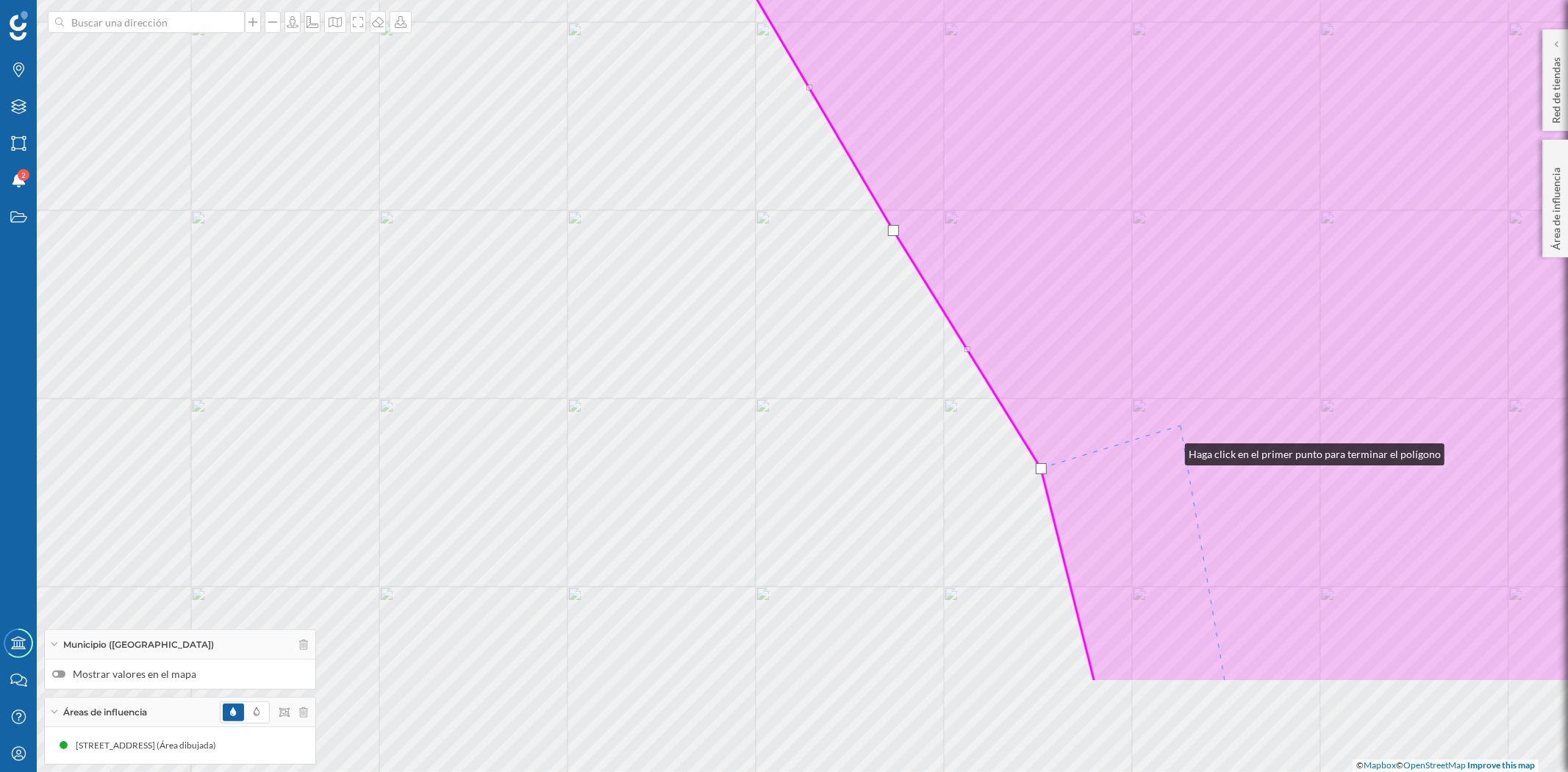
drag, startPoint x: 1111, startPoint y: 620, endPoint x: 1214, endPoint y: 342, distance: 296.5
click at [1212, 346] on icon at bounding box center [1256, 216] width 1062 height 930
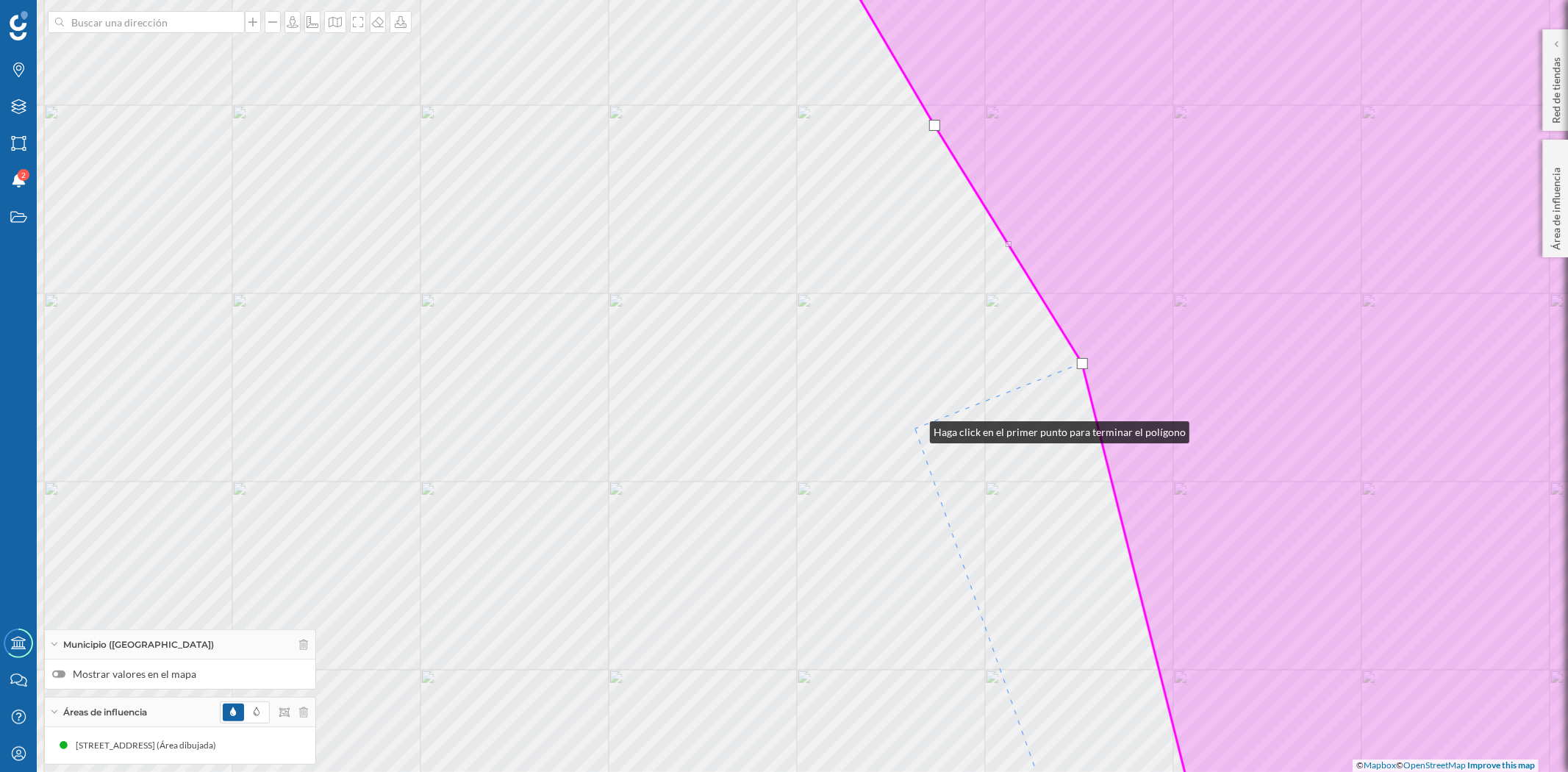
click at [915, 429] on div "© Mapbox © OpenStreetMap Improve this map" at bounding box center [784, 386] width 1568 height 772
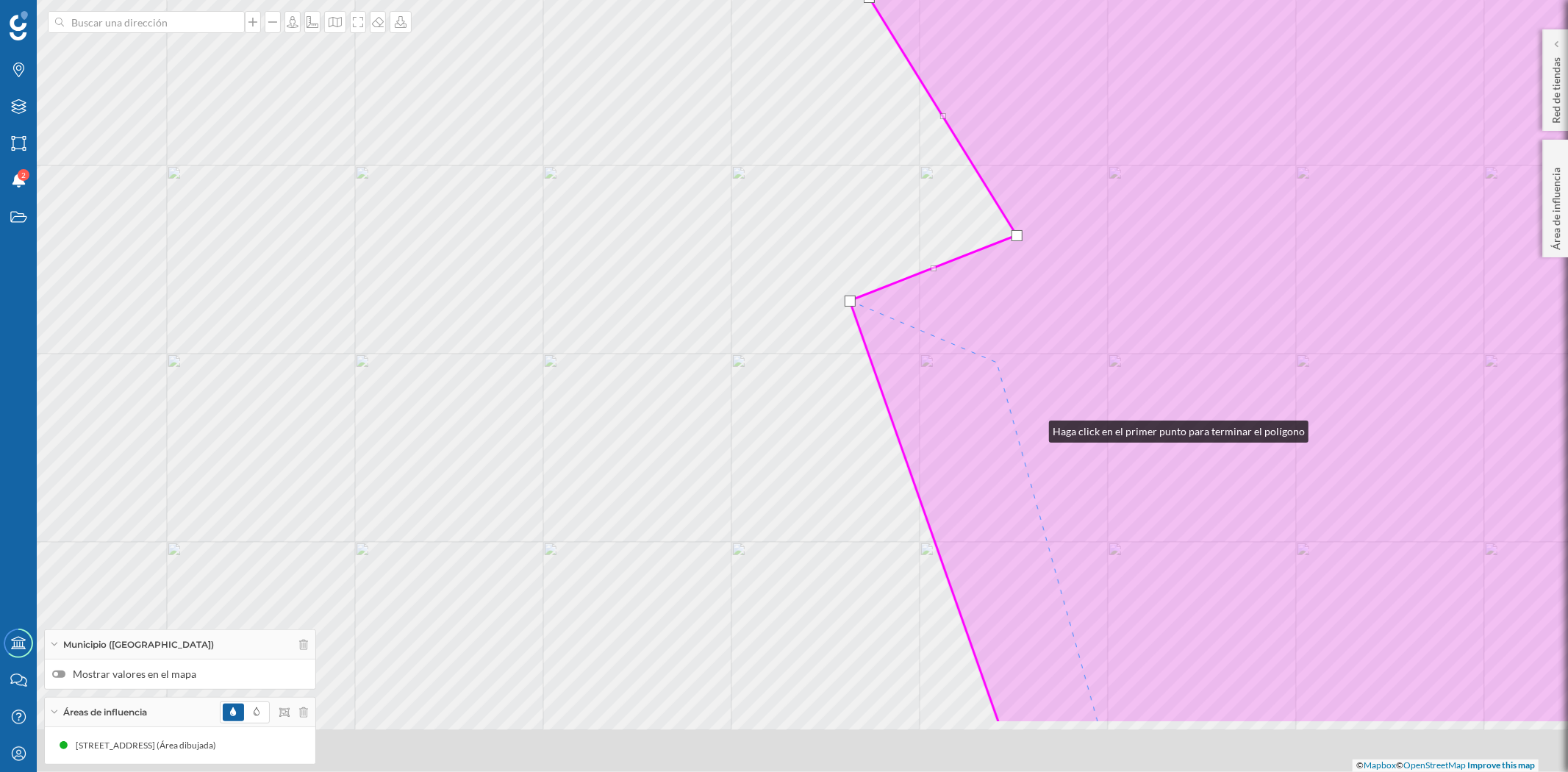
drag, startPoint x: 1072, startPoint y: 493, endPoint x: 888, endPoint y: 218, distance: 330.9
click at [888, 218] on icon at bounding box center [1205, 258] width 914 height 930
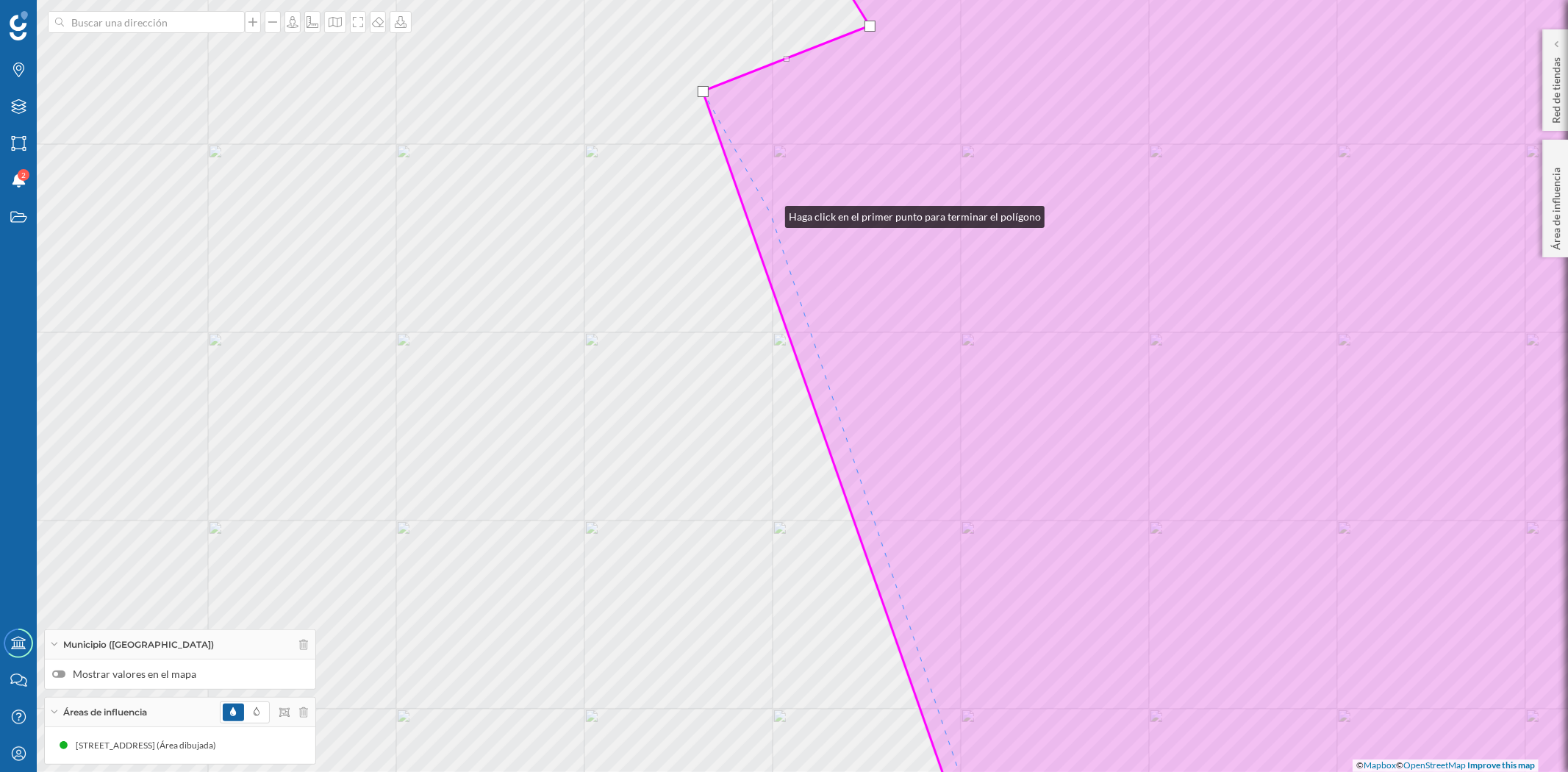
click at [771, 213] on icon at bounding box center [1215, 386] width 1025 height 930
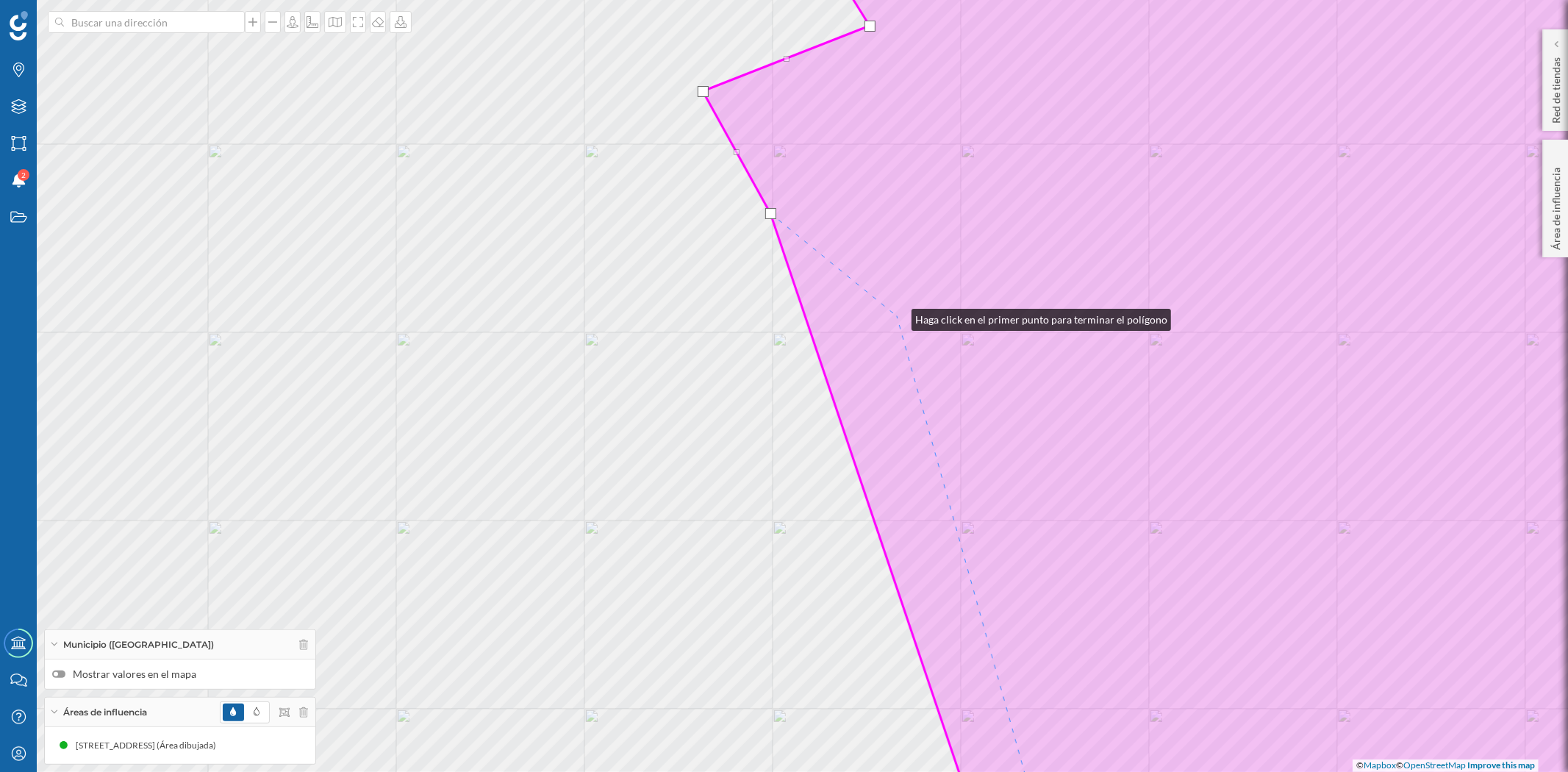
click at [897, 316] on icon at bounding box center [1215, 386] width 1025 height 930
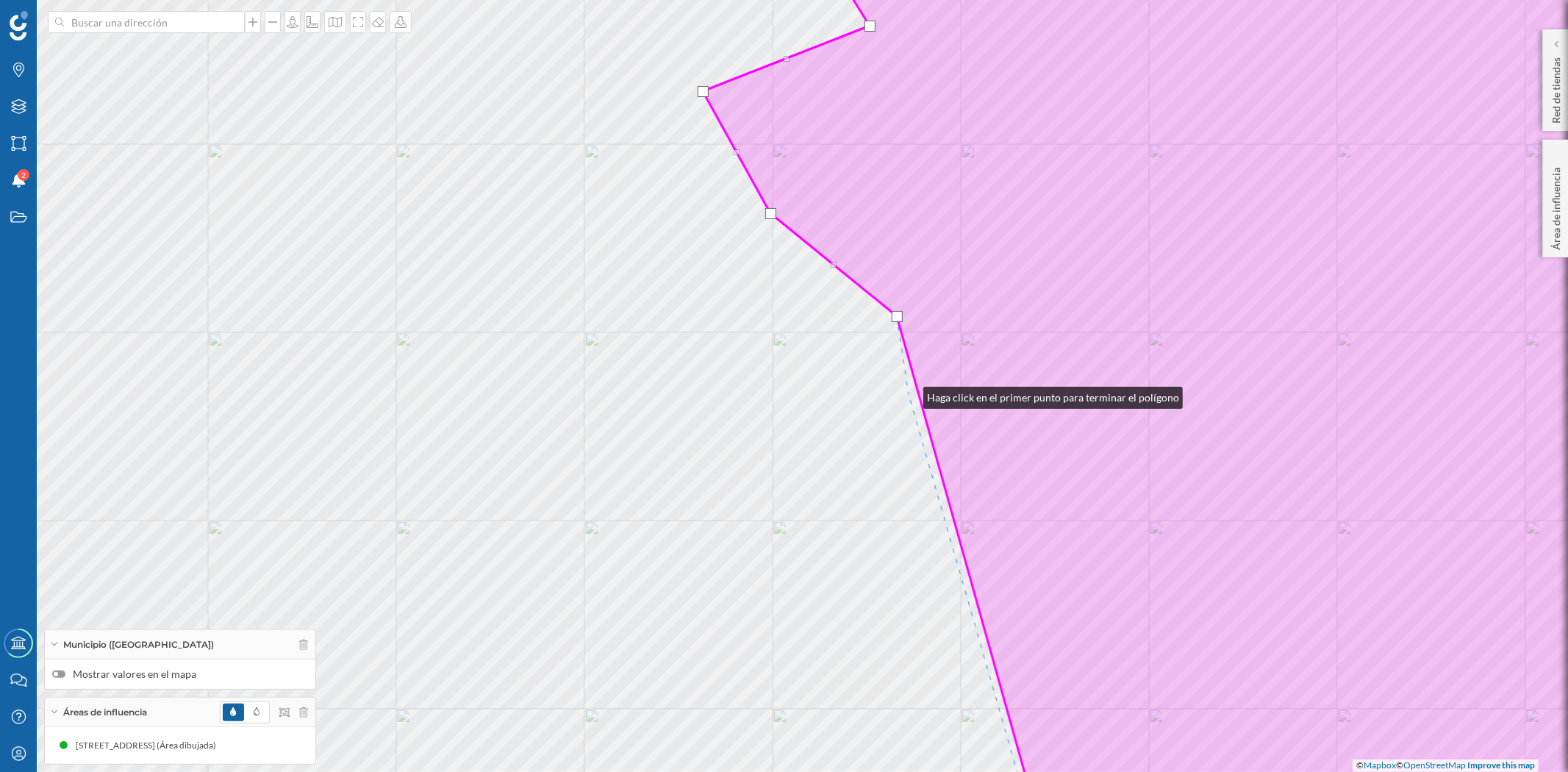
click at [909, 394] on div "© Mapbox © OpenStreetMap Improve this map" at bounding box center [784, 386] width 1568 height 772
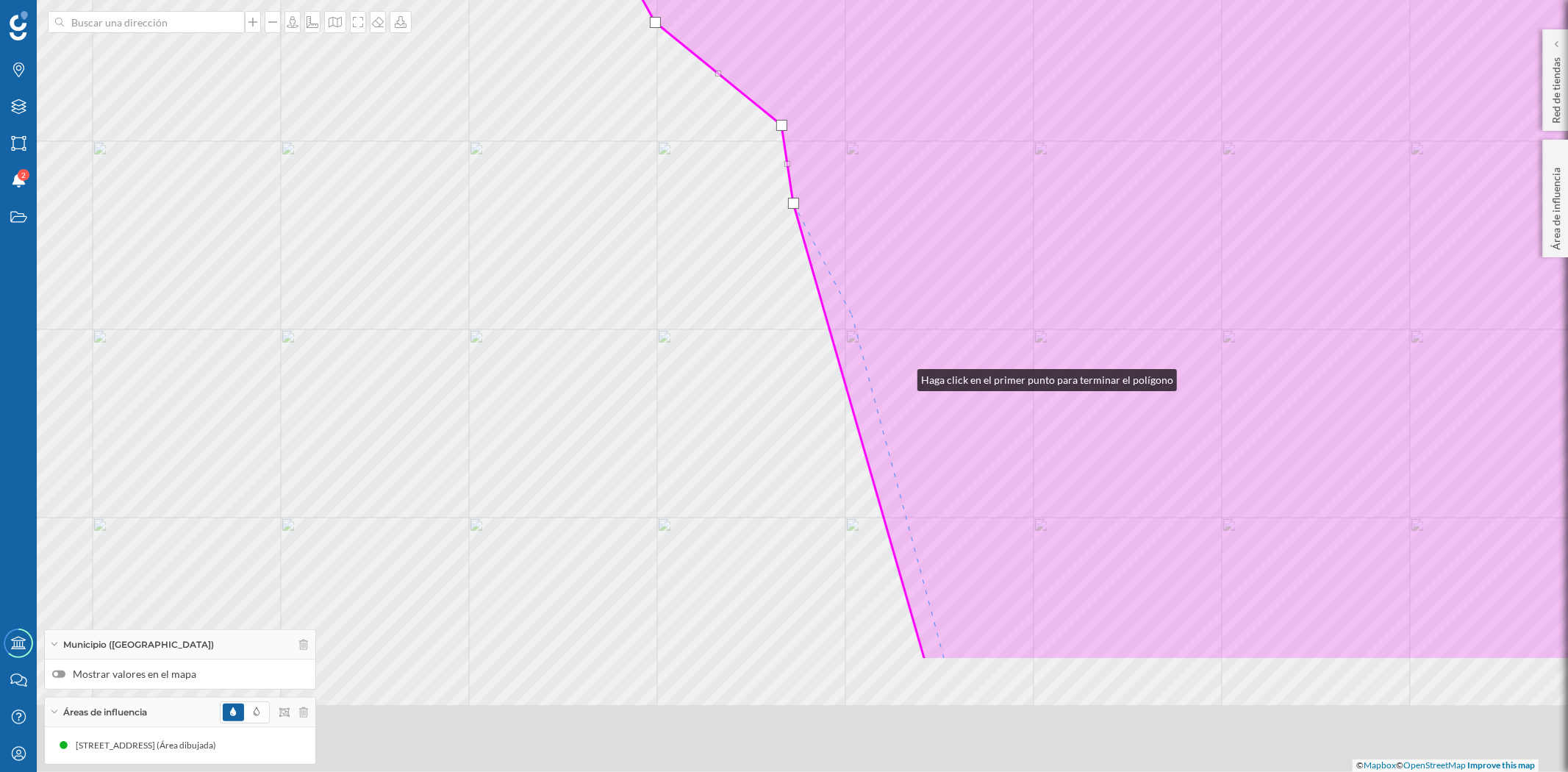
drag, startPoint x: 1018, startPoint y: 566, endPoint x: 788, endPoint y: 252, distance: 389.2
click at [788, 252] on icon at bounding box center [1100, 194] width 1025 height 930
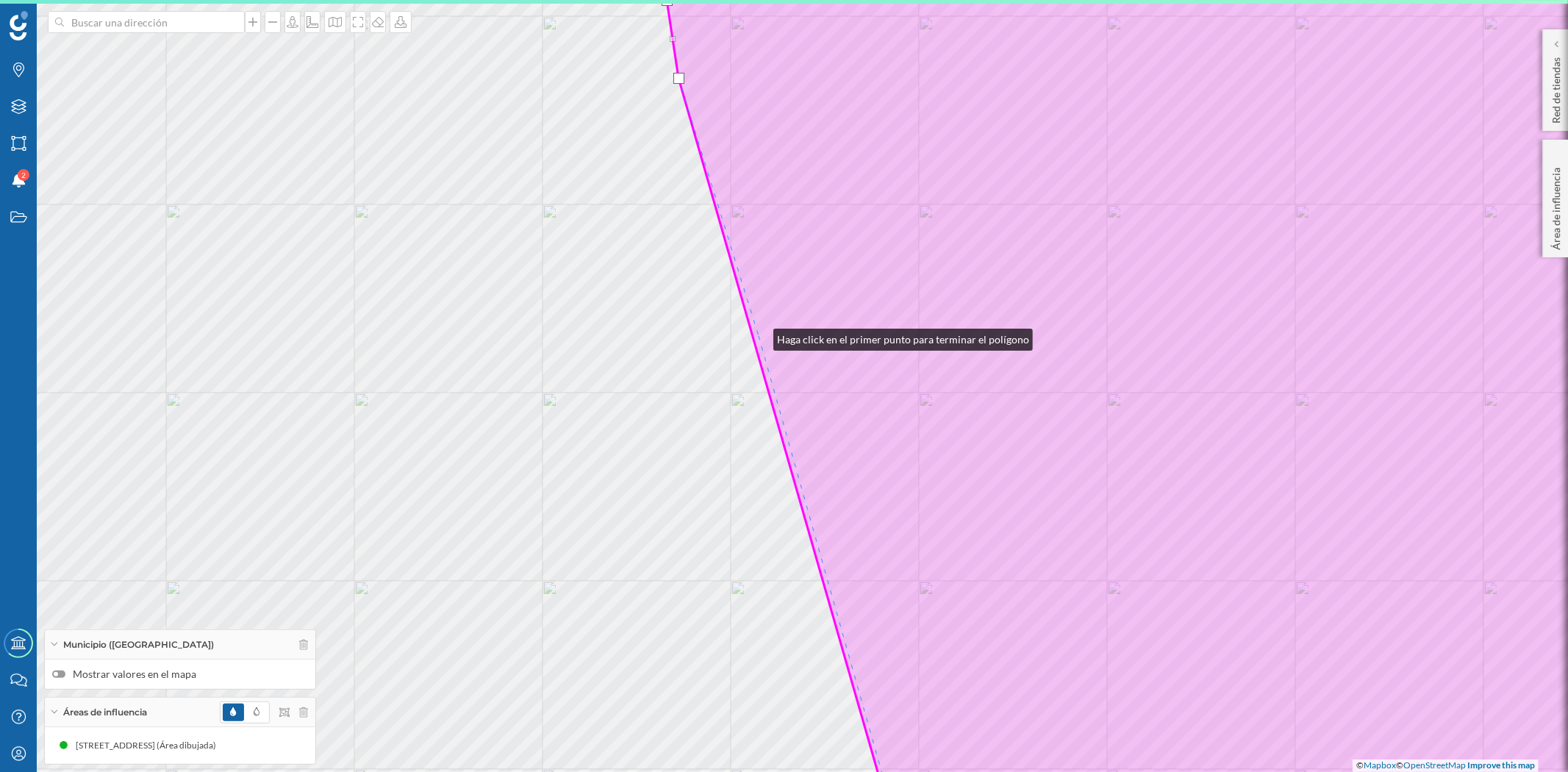
click at [759, 336] on icon at bounding box center [1148, 386] width 1159 height 930
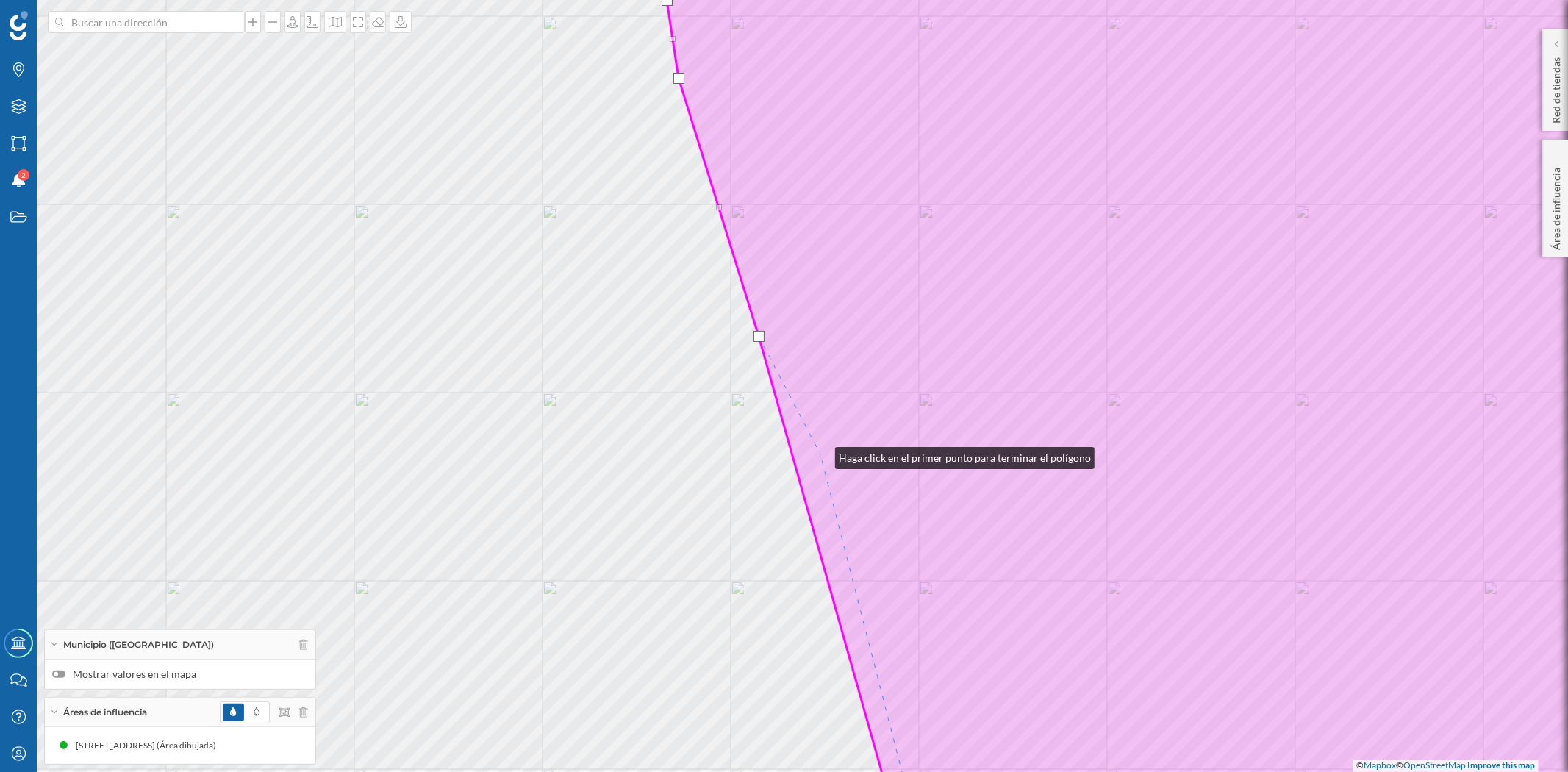
click at [821, 454] on icon at bounding box center [1148, 386] width 1159 height 930
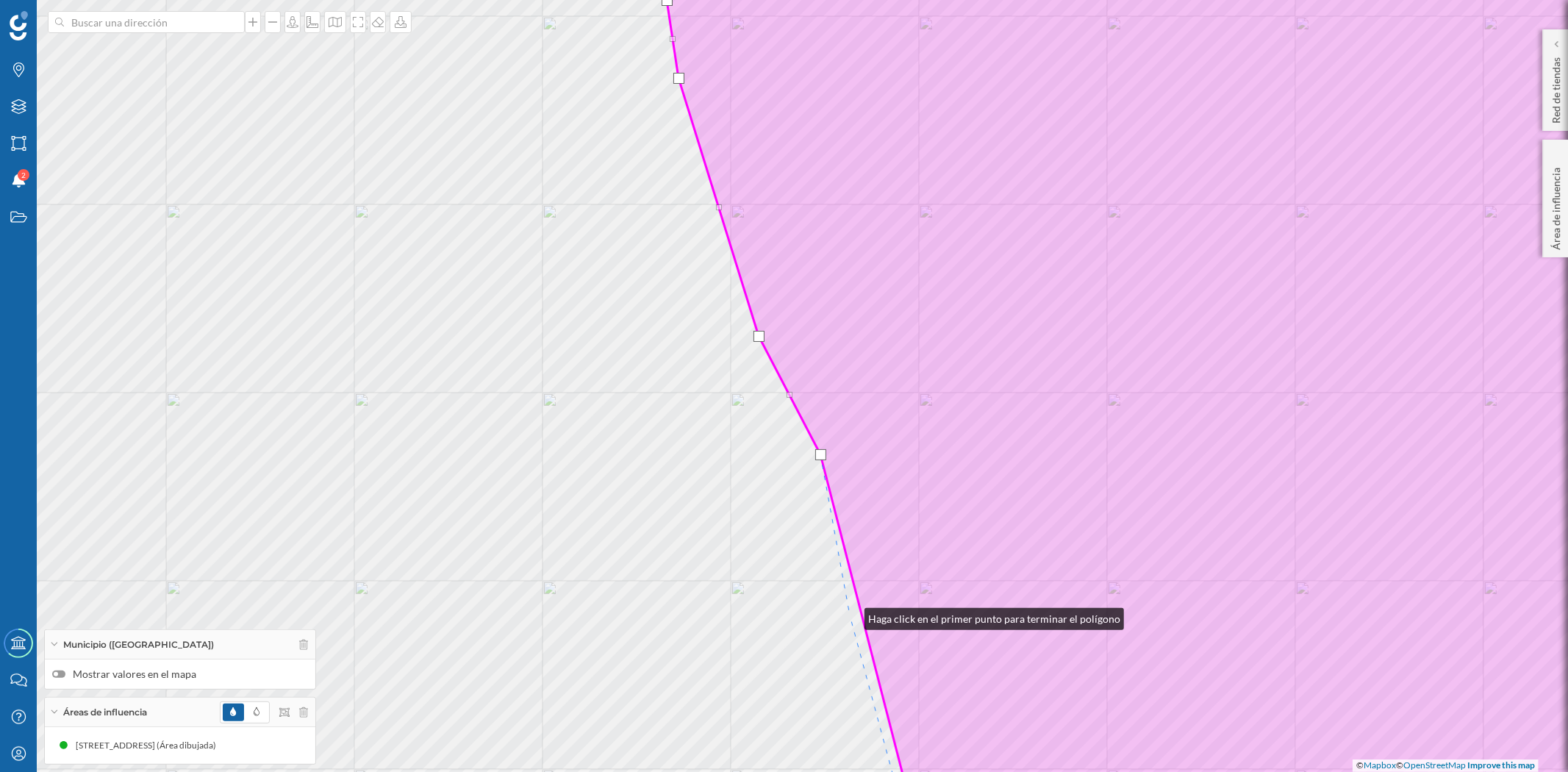
click at [850, 615] on div "© Mapbox © OpenStreetMap Improve this map" at bounding box center [784, 386] width 1568 height 772
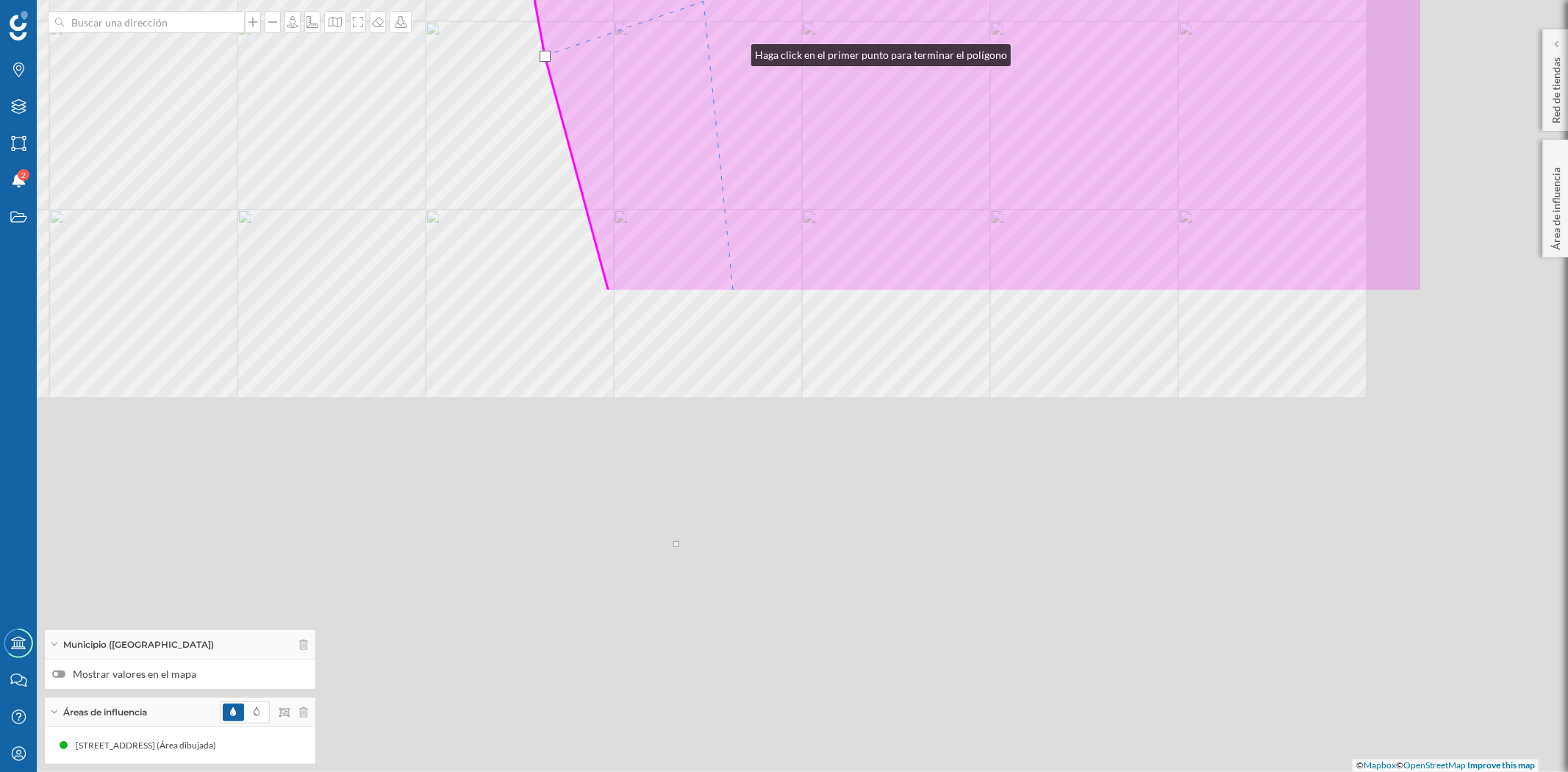
drag, startPoint x: 1035, startPoint y: 599, endPoint x: 707, endPoint y: 9, distance: 675.0
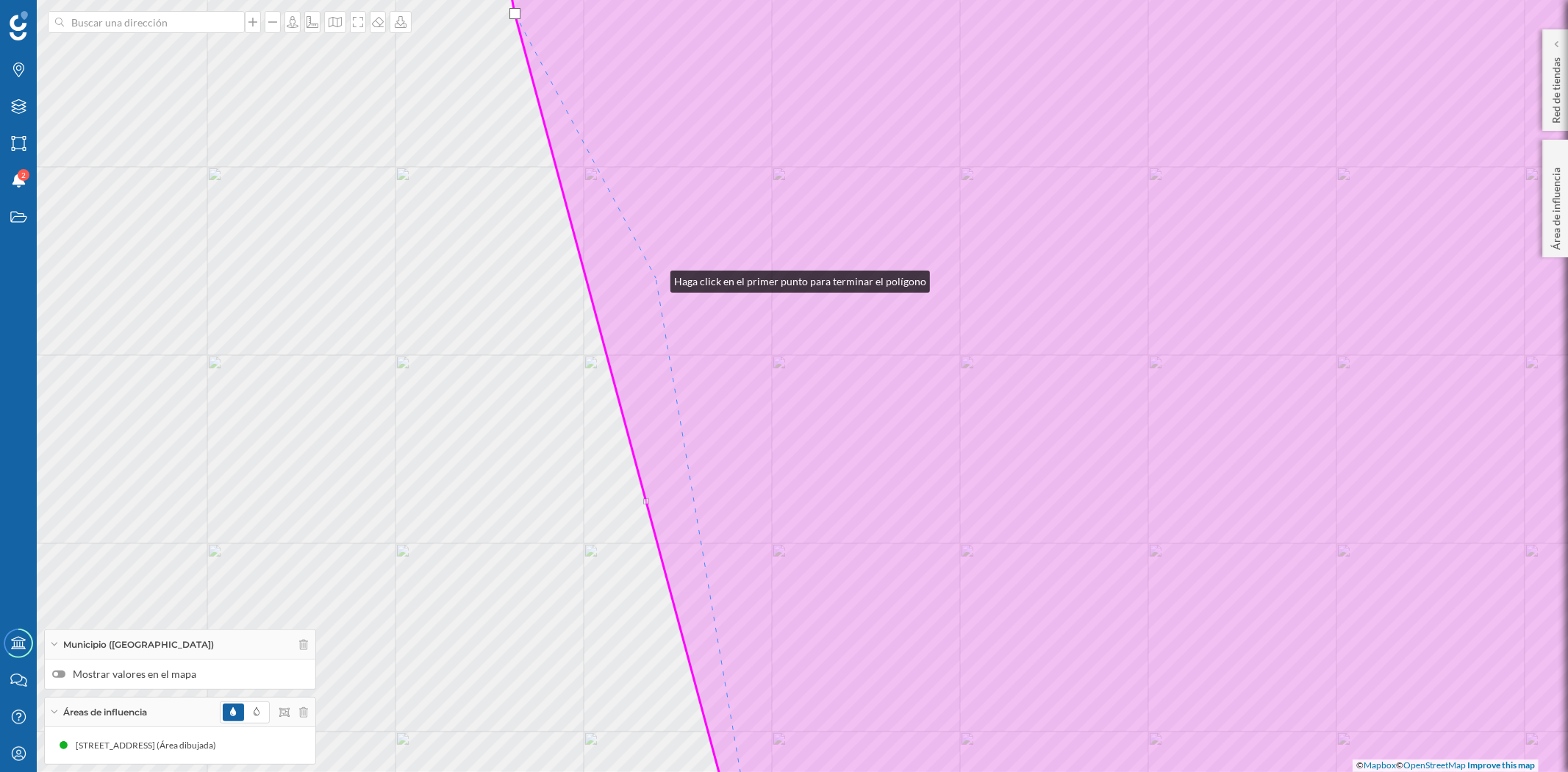
click at [656, 278] on icon at bounding box center [1113, 386] width 1230 height 930
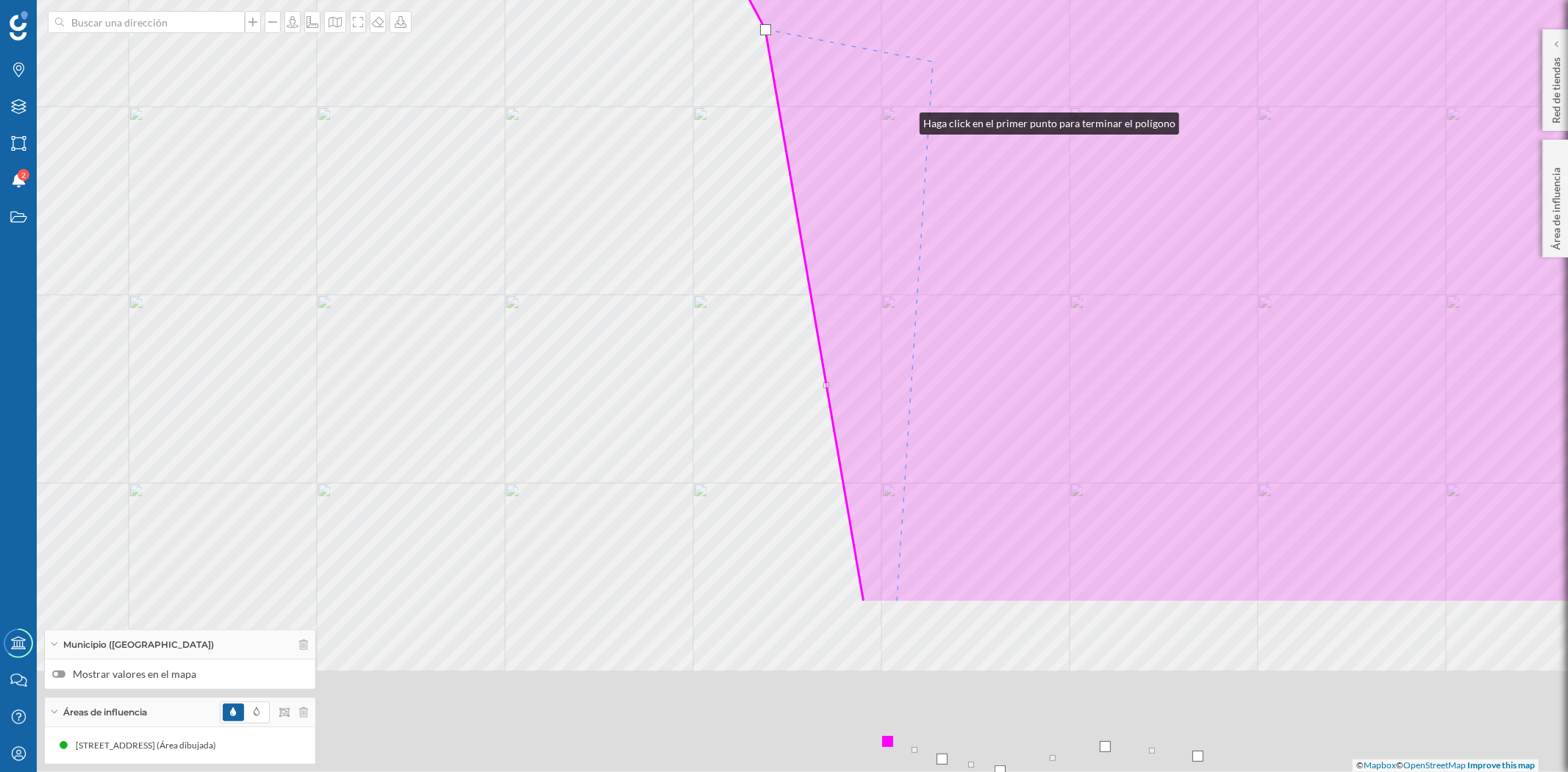
drag, startPoint x: 905, startPoint y: 120, endPoint x: 947, endPoint y: -5, distance: 131.9
click at [947, 0] on html "Marcas Capas Áreas Notificaciones 2 Estados Academy Contacta con nosotros Centr…" at bounding box center [784, 386] width 1568 height 772
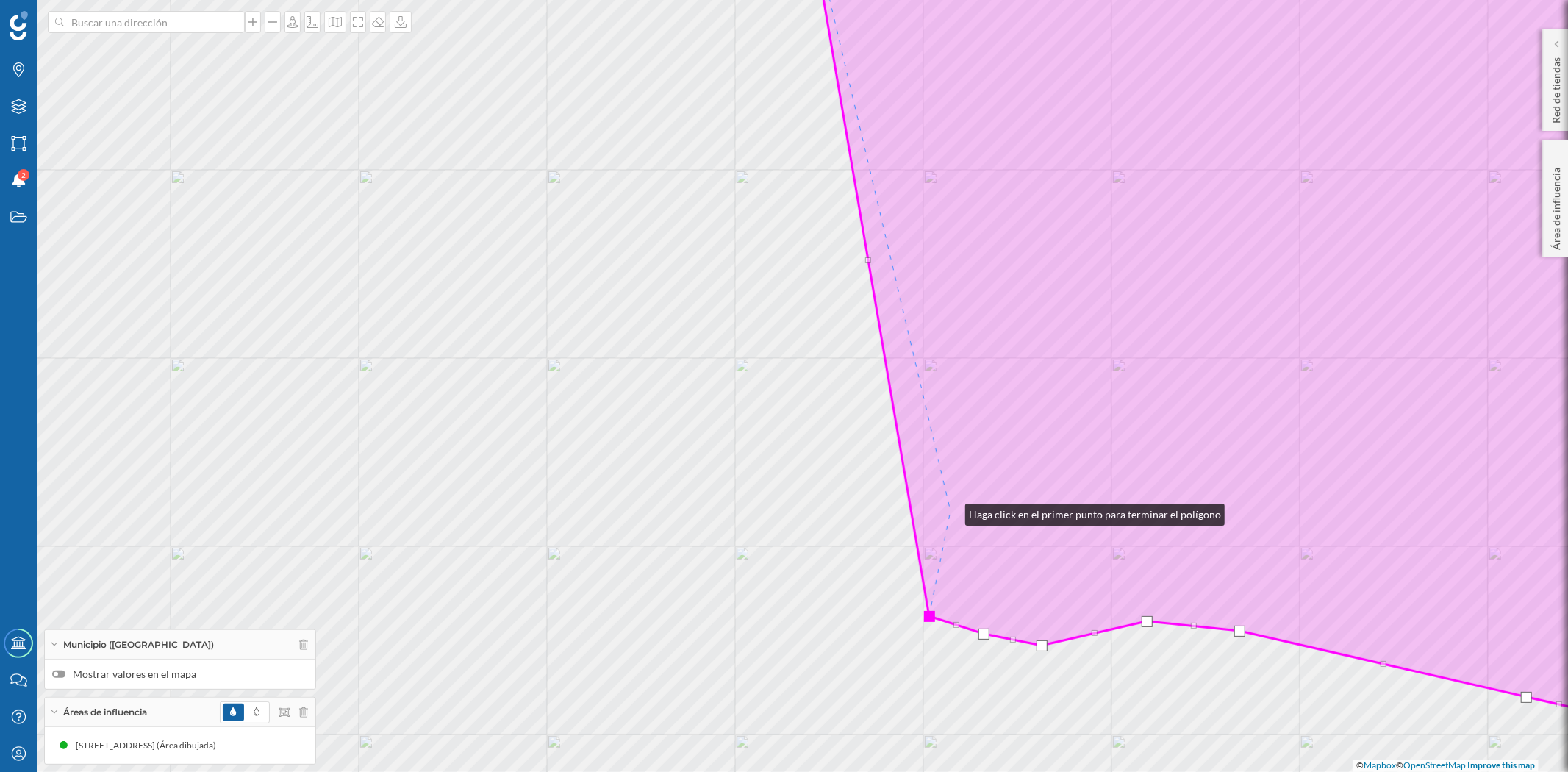
click at [951, 511] on icon at bounding box center [1269, 353] width 918 height 865
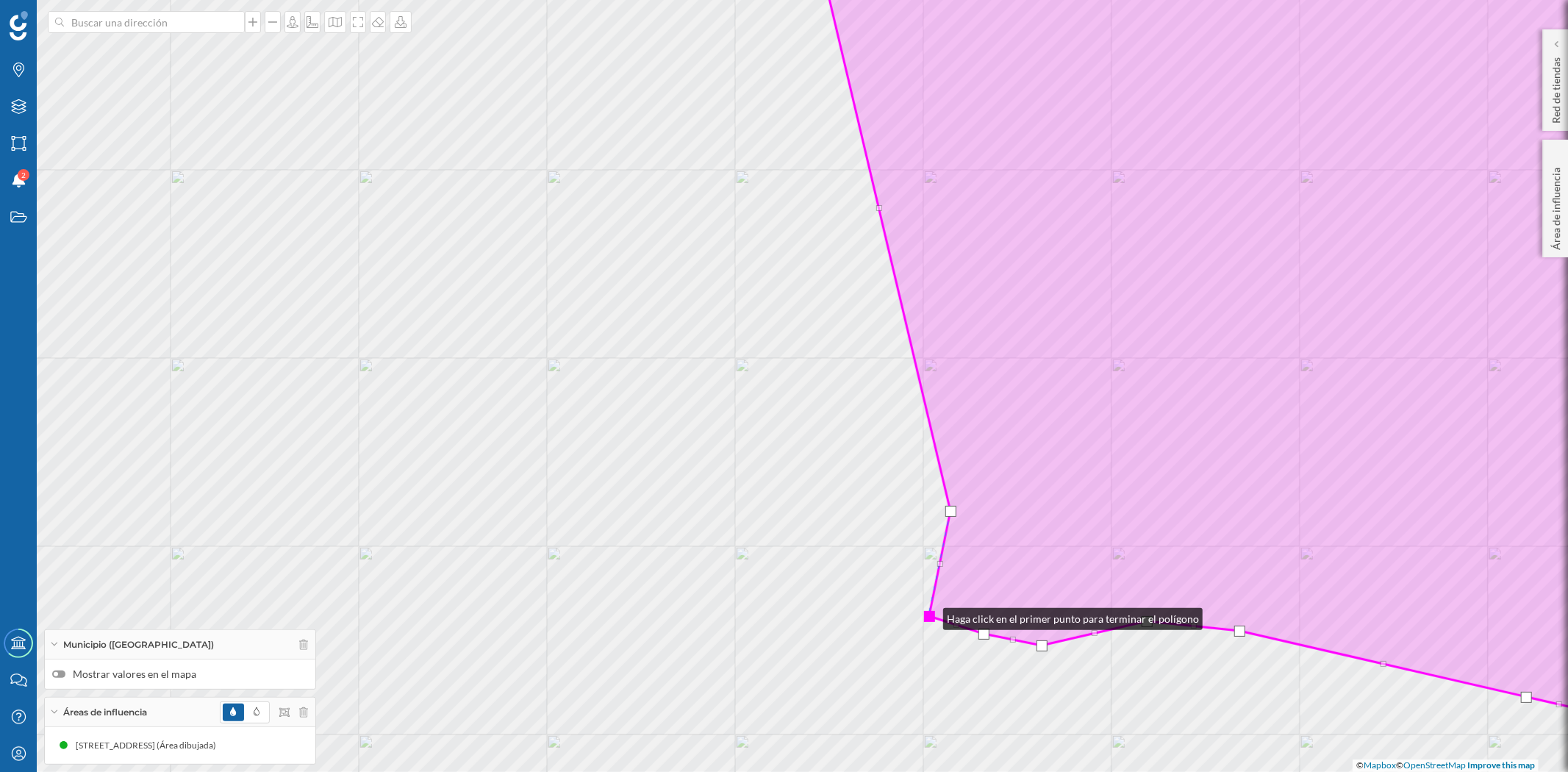
click at [928, 615] on div at bounding box center [929, 616] width 11 height 11
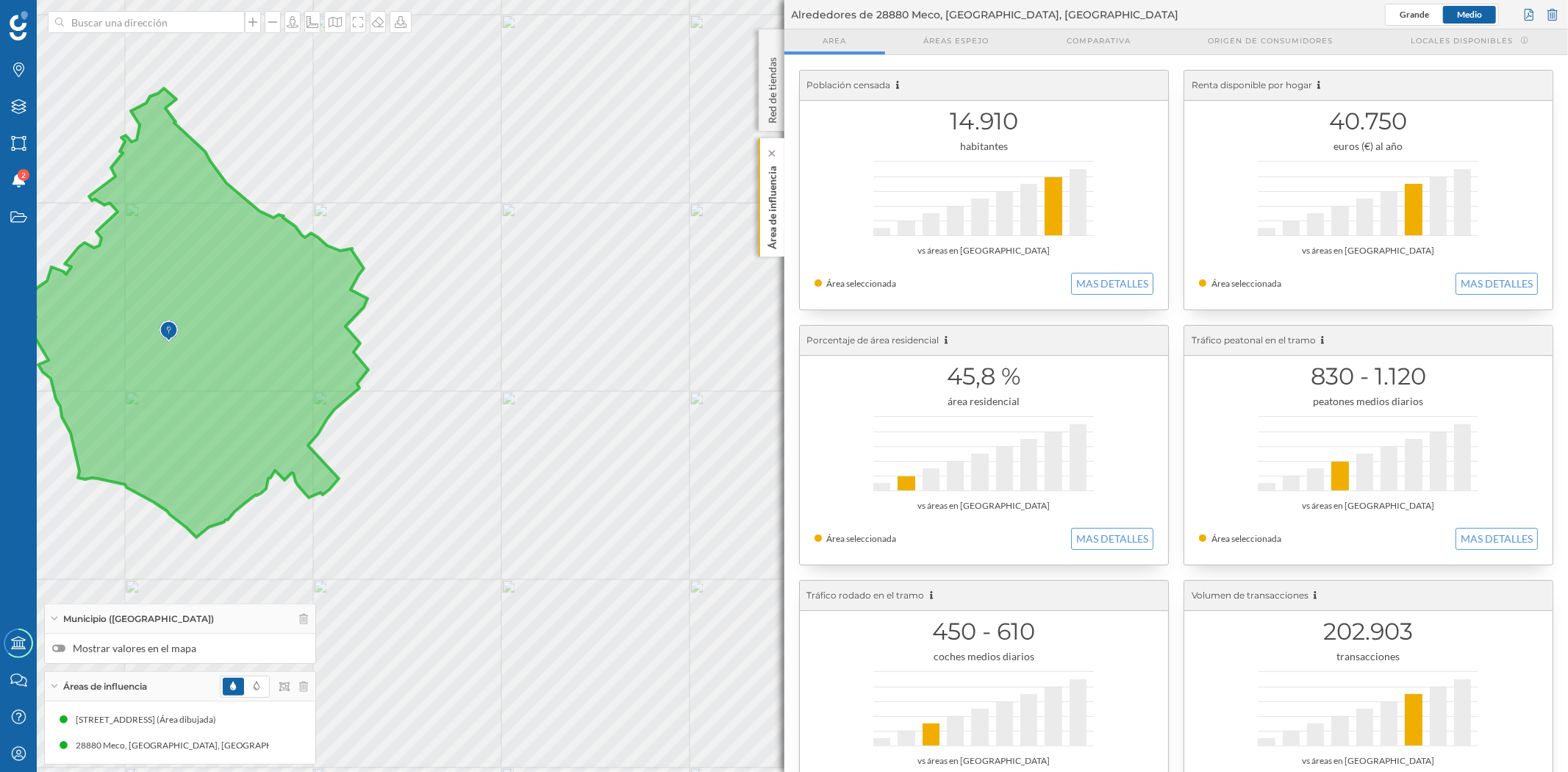
click at [772, 216] on p "Área de influencia" at bounding box center [772, 205] width 15 height 89
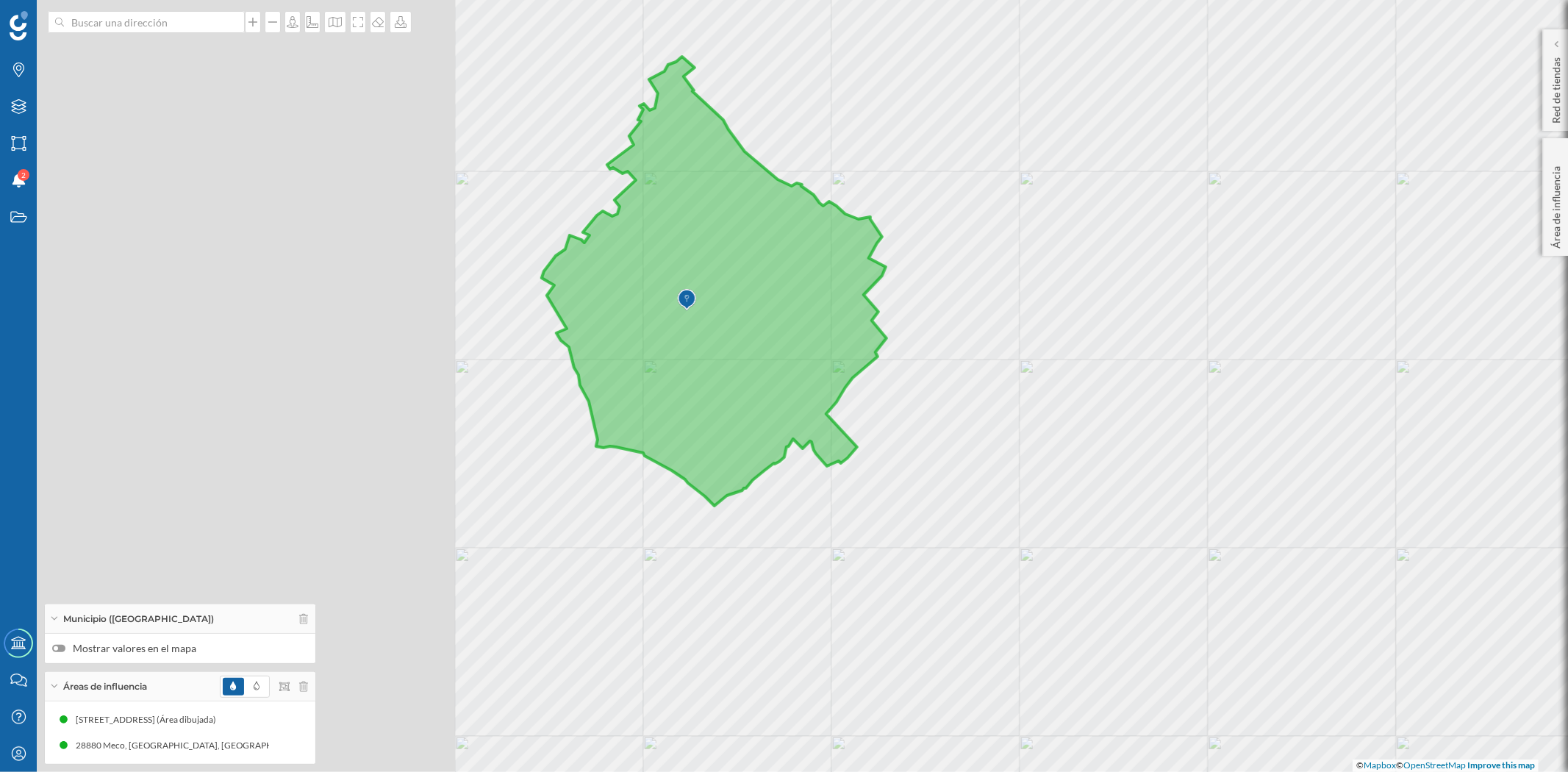
drag, startPoint x: 1275, startPoint y: 460, endPoint x: 1316, endPoint y: 454, distance: 41.4
click at [1316, 454] on div "© Mapbox © OpenStreetMap Improve this map" at bounding box center [784, 386] width 1568 height 772
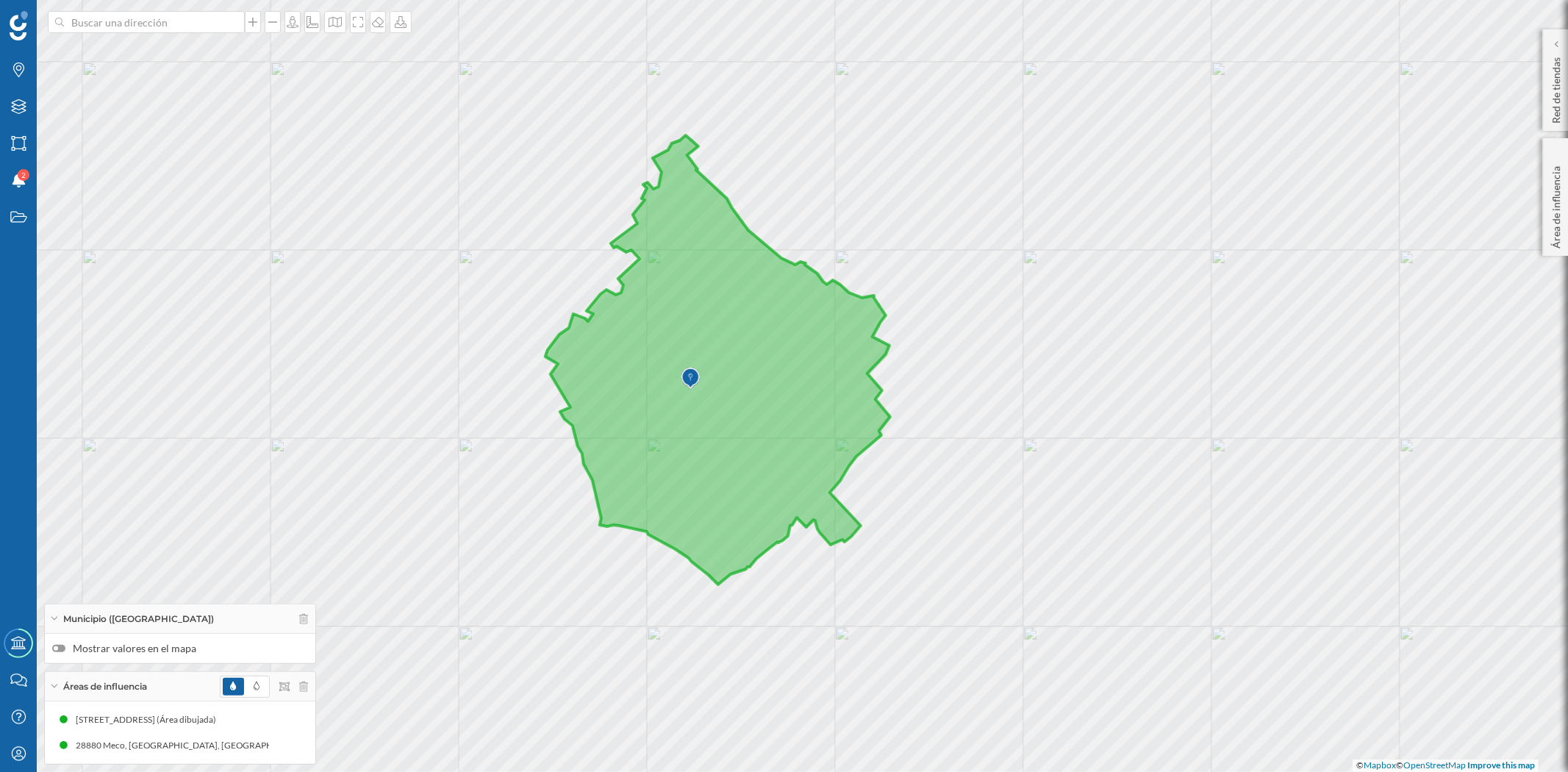
drag, startPoint x: 1159, startPoint y: 409, endPoint x: 1163, endPoint y: 487, distance: 78.1
click at [1163, 487] on div "© Mapbox © OpenStreetMap Improve this map" at bounding box center [784, 386] width 1568 height 772
click at [303, 621] on icon at bounding box center [304, 619] width 9 height 11
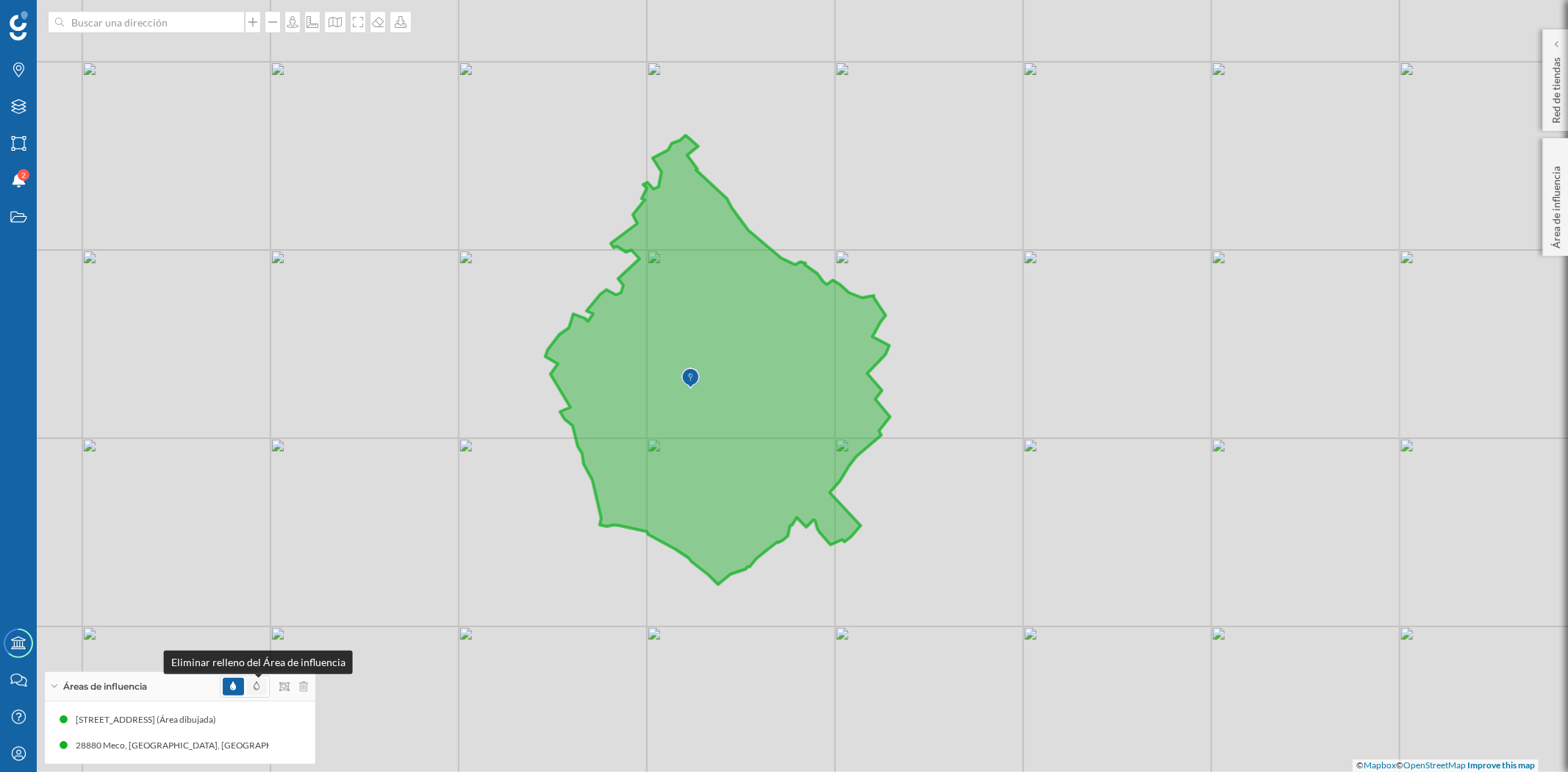
click at [254, 681] on icon at bounding box center [257, 685] width 6 height 9
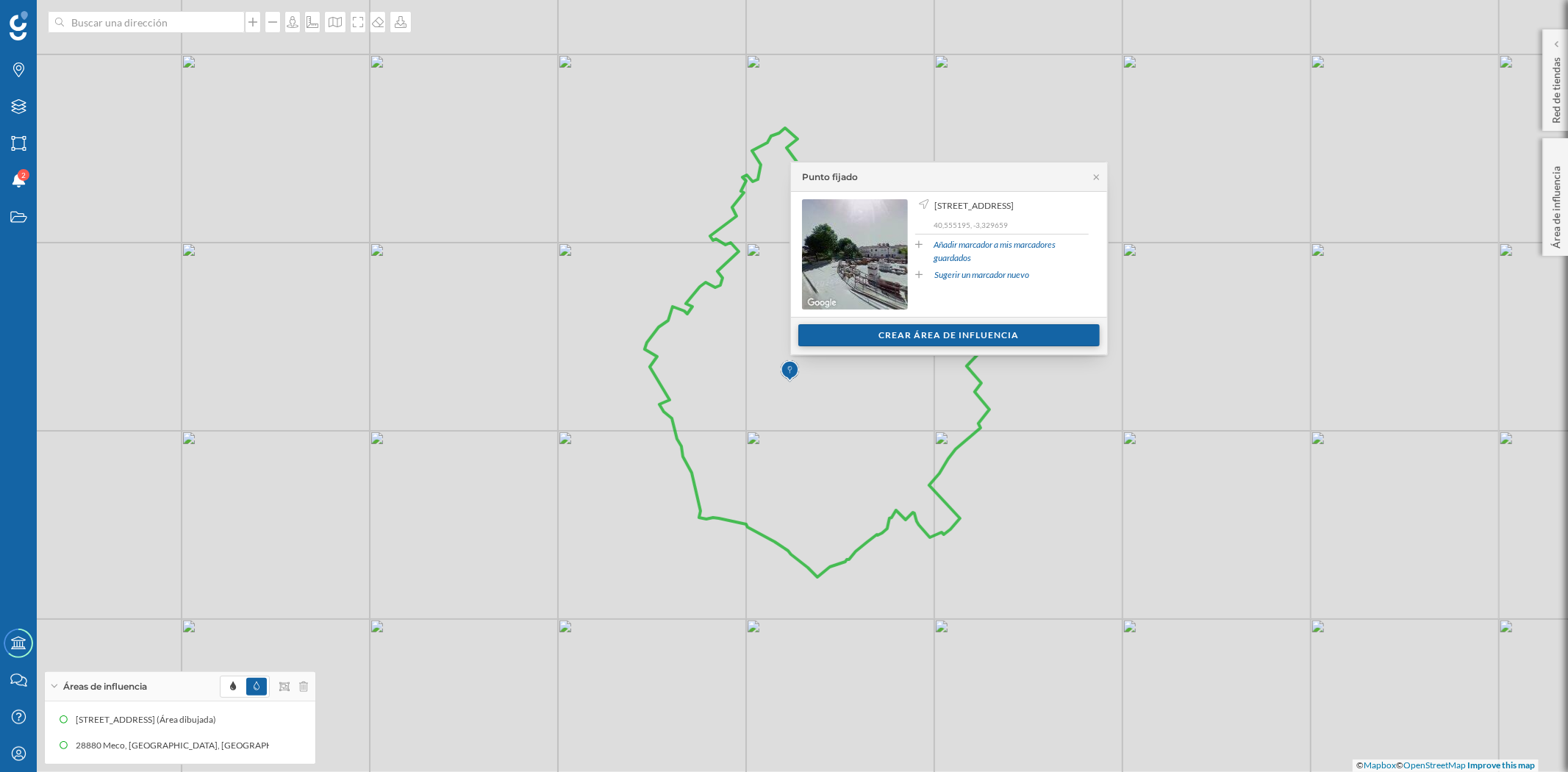
click at [961, 331] on div "Crear área de influencia" at bounding box center [949, 334] width 301 height 22
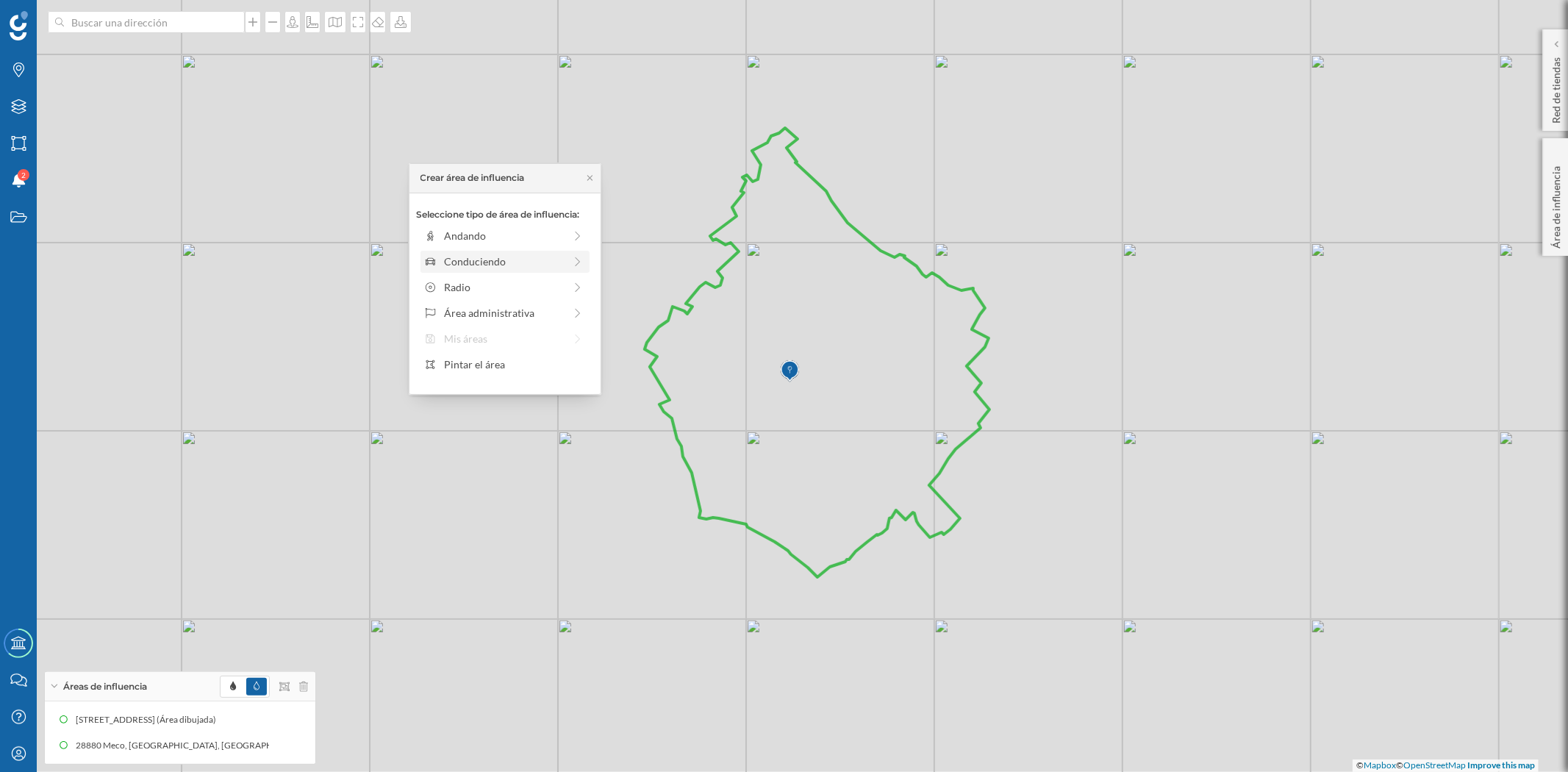
click at [473, 261] on div "Conduciendo" at bounding box center [503, 261] width 120 height 15
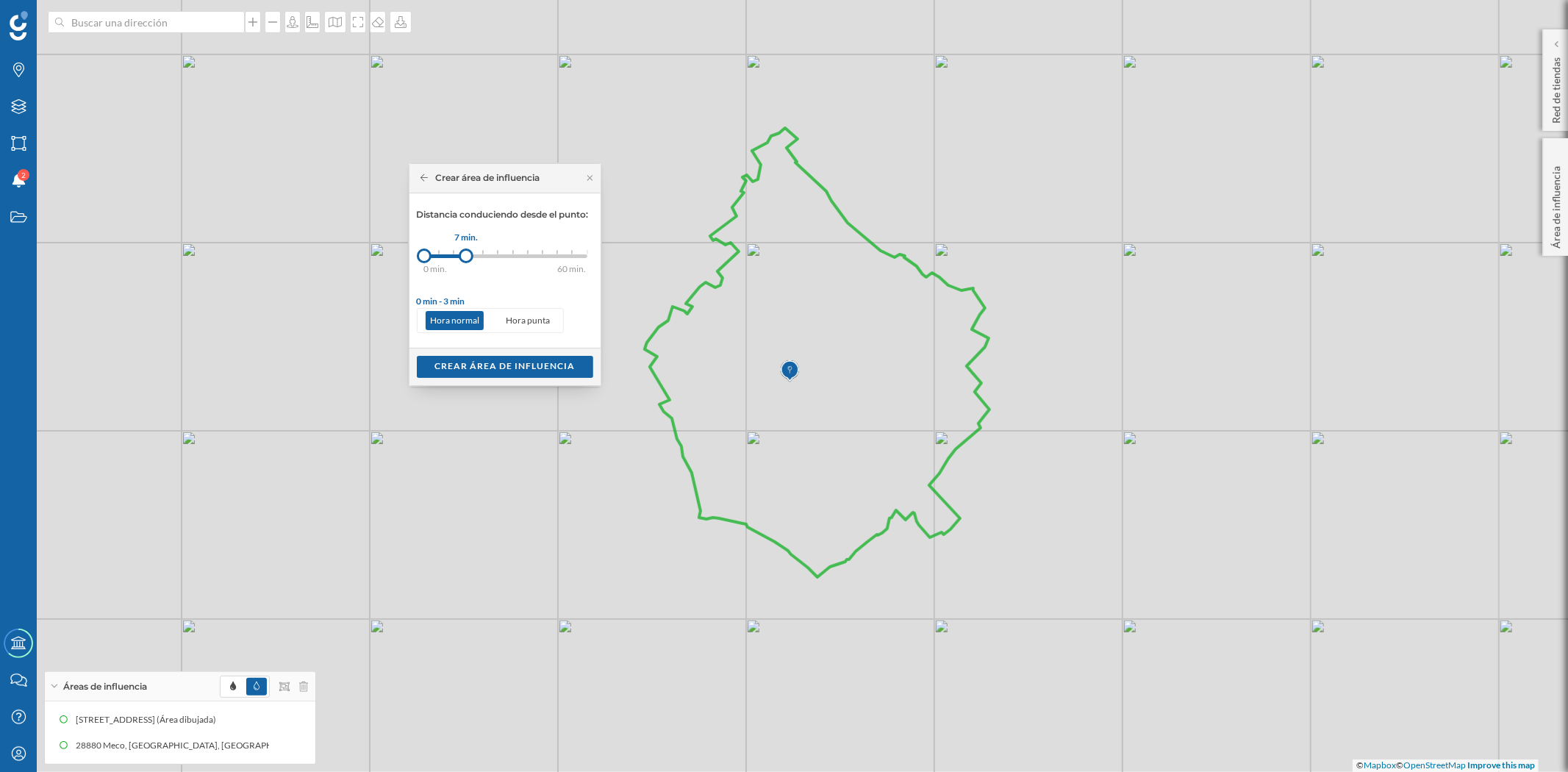
drag, startPoint x: 441, startPoint y: 255, endPoint x: 467, endPoint y: 258, distance: 26.2
click at [467, 258] on div at bounding box center [466, 256] width 15 height 15
click at [475, 362] on div "Crear área de influencia" at bounding box center [505, 365] width 176 height 22
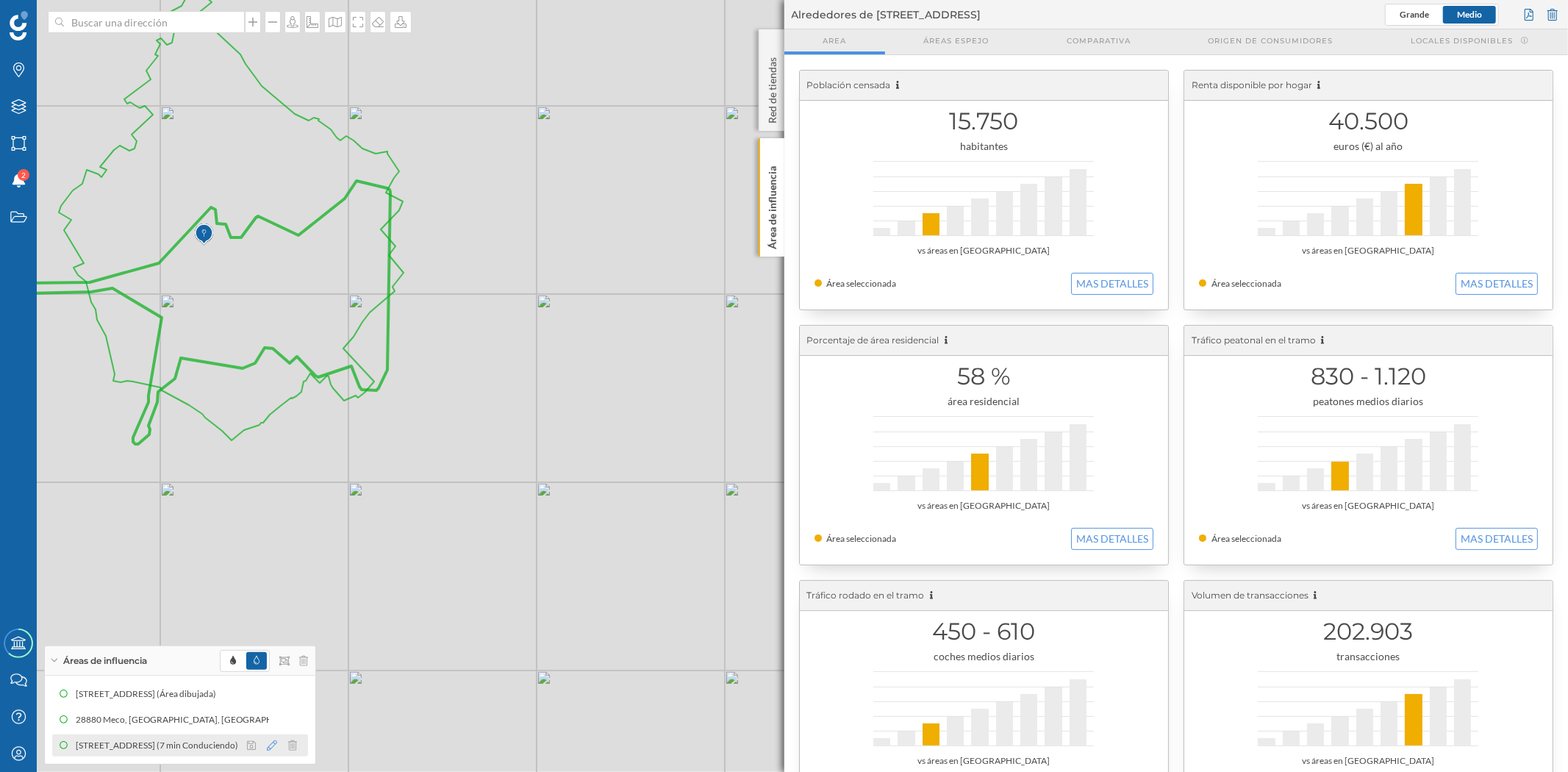
click at [270, 743] on icon at bounding box center [272, 746] width 11 height 11
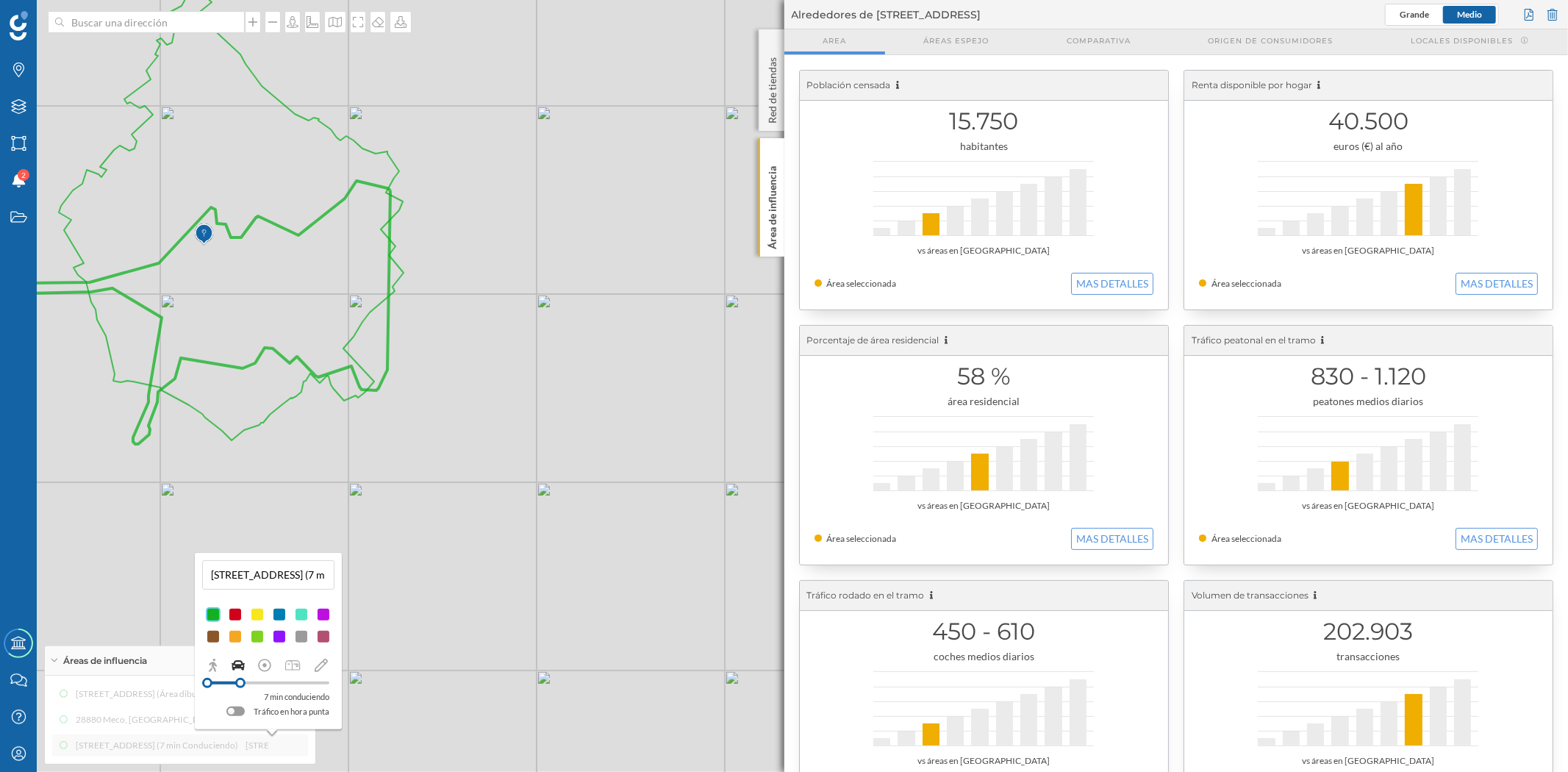
click at [277, 638] on div at bounding box center [280, 636] width 15 height 15
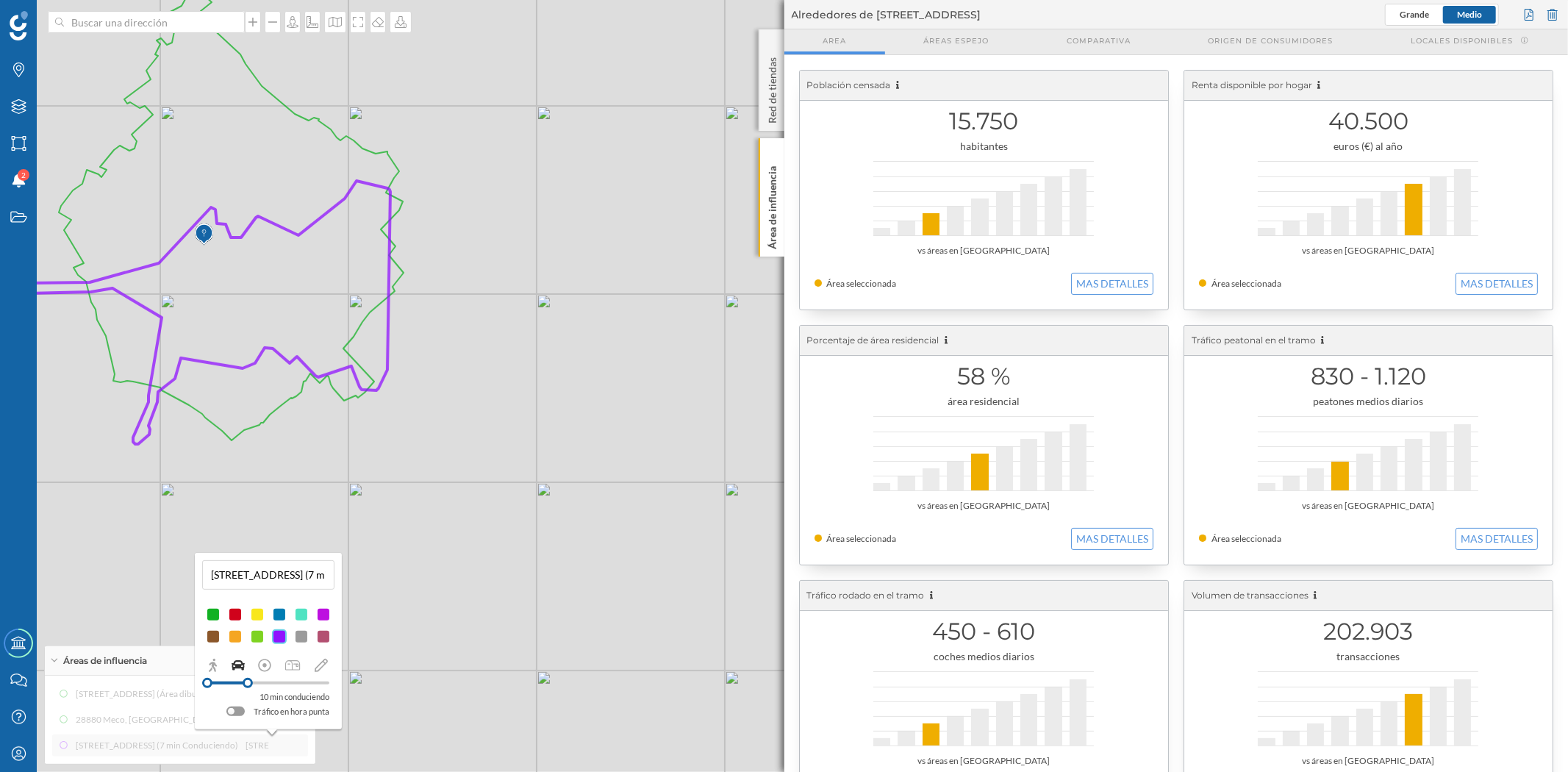
drag, startPoint x: 238, startPoint y: 681, endPoint x: 248, endPoint y: 681, distance: 10.0
click at [248, 681] on div at bounding box center [248, 683] width 11 height 11
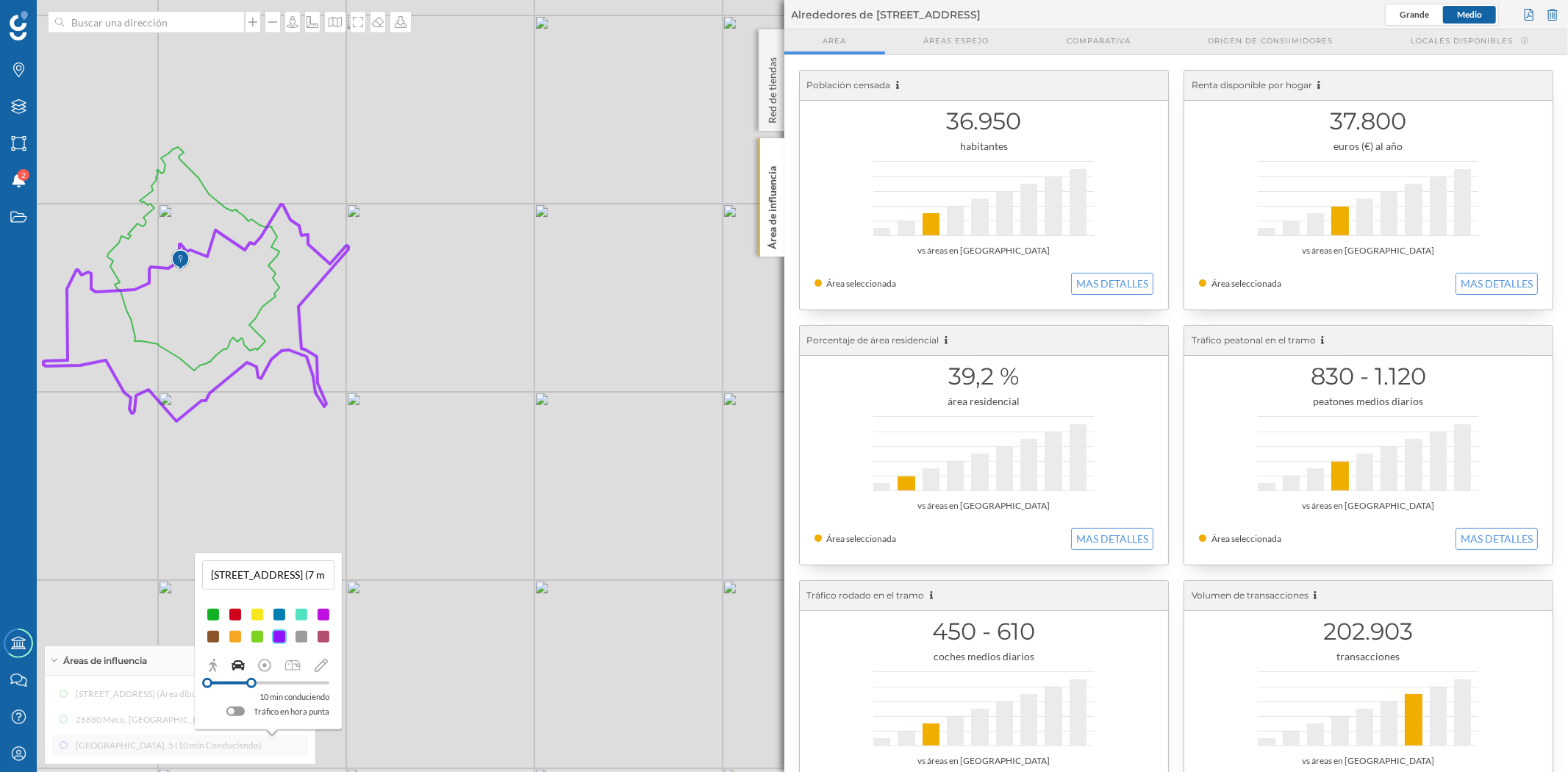
click at [771, 221] on p "Área de influencia" at bounding box center [772, 205] width 15 height 89
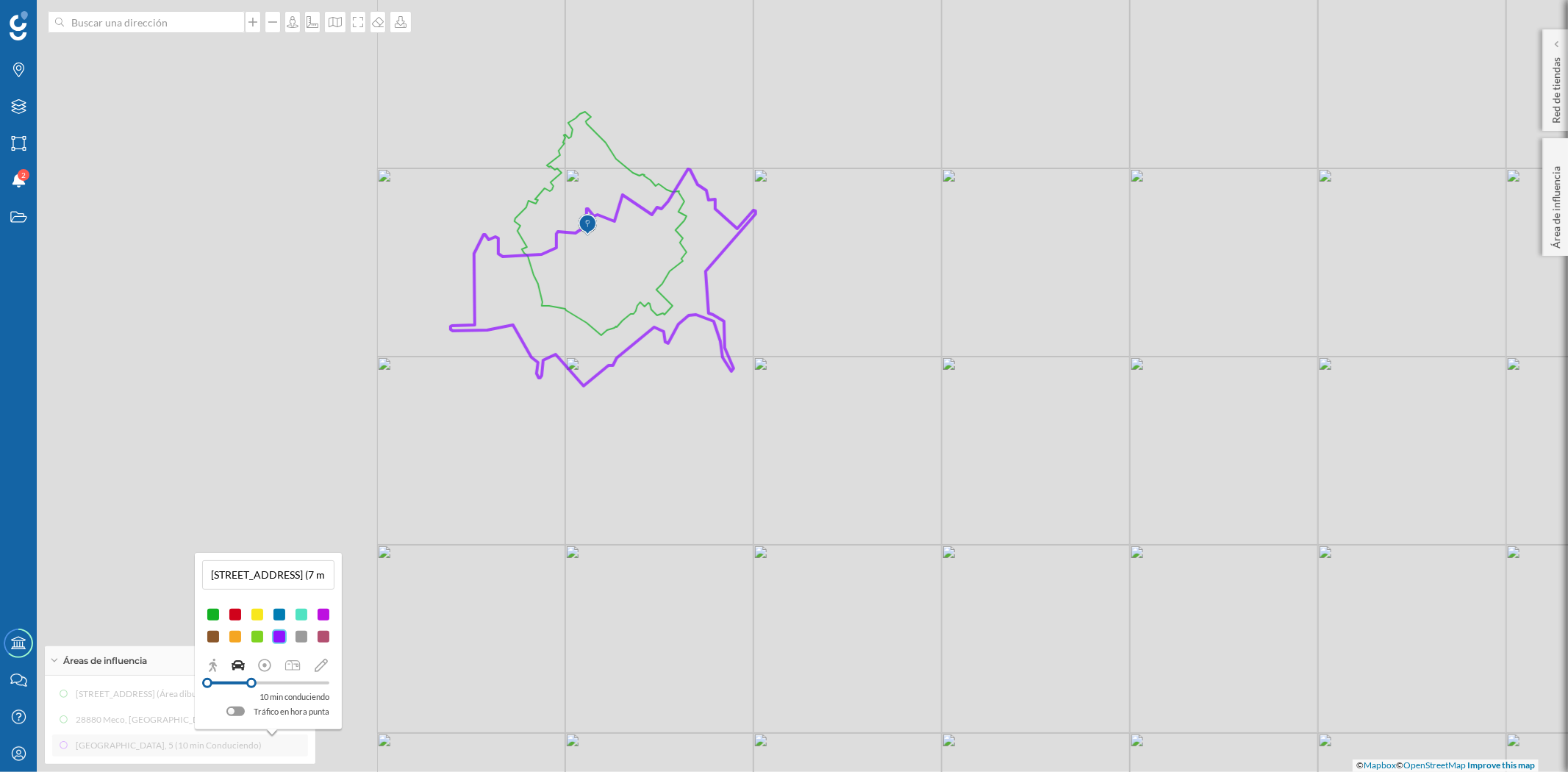
drag, startPoint x: 572, startPoint y: 554, endPoint x: 980, endPoint y: 518, distance: 409.6
click at [980, 518] on div "© Mapbox © OpenStreetMap Improve this map" at bounding box center [784, 386] width 1568 height 772
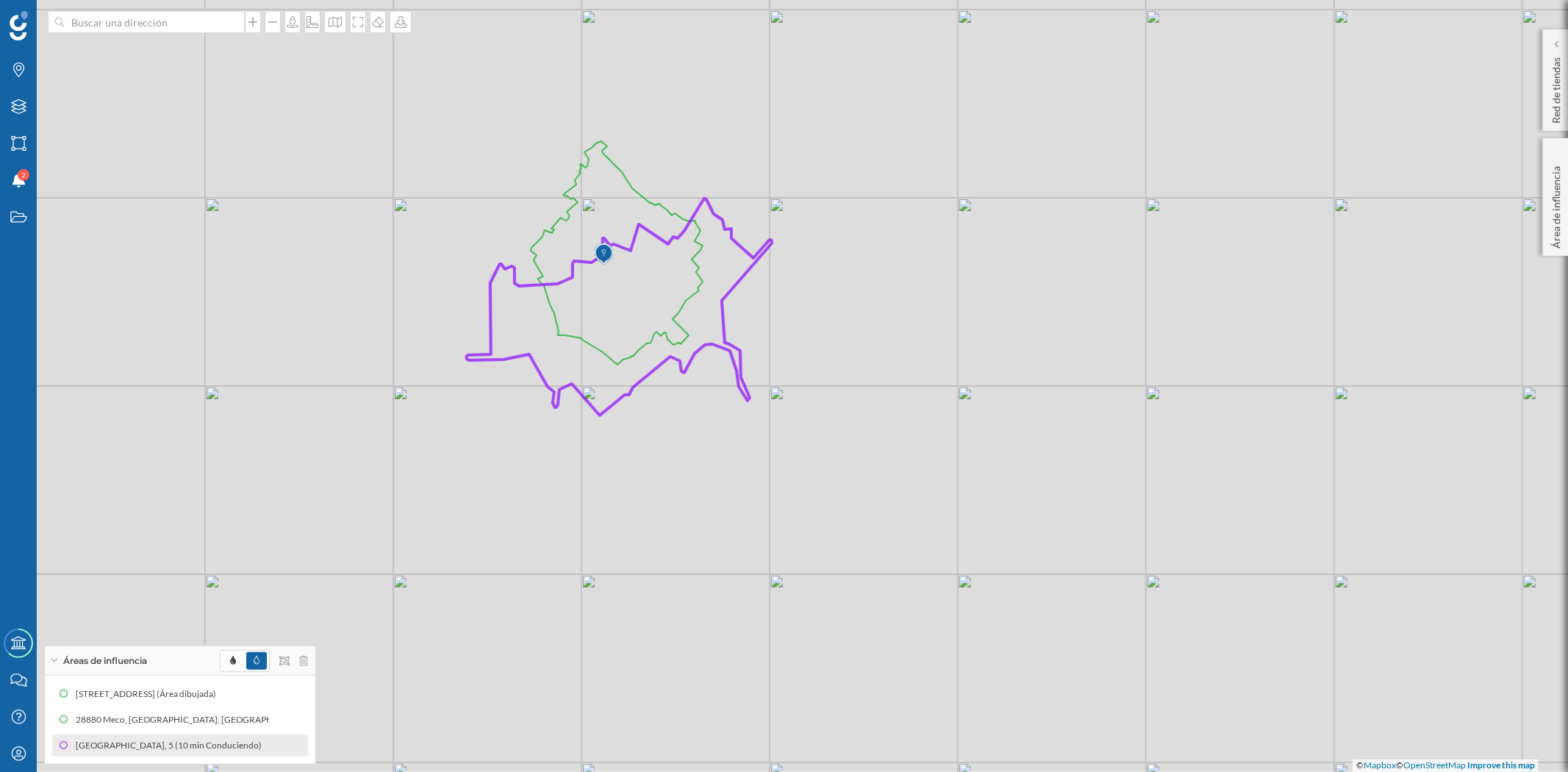
drag, startPoint x: 650, startPoint y: 415, endPoint x: 665, endPoint y: 444, distance: 32.6
click at [665, 444] on div "© Mapbox © OpenStreetMap Improve this map" at bounding box center [784, 386] width 1568 height 772
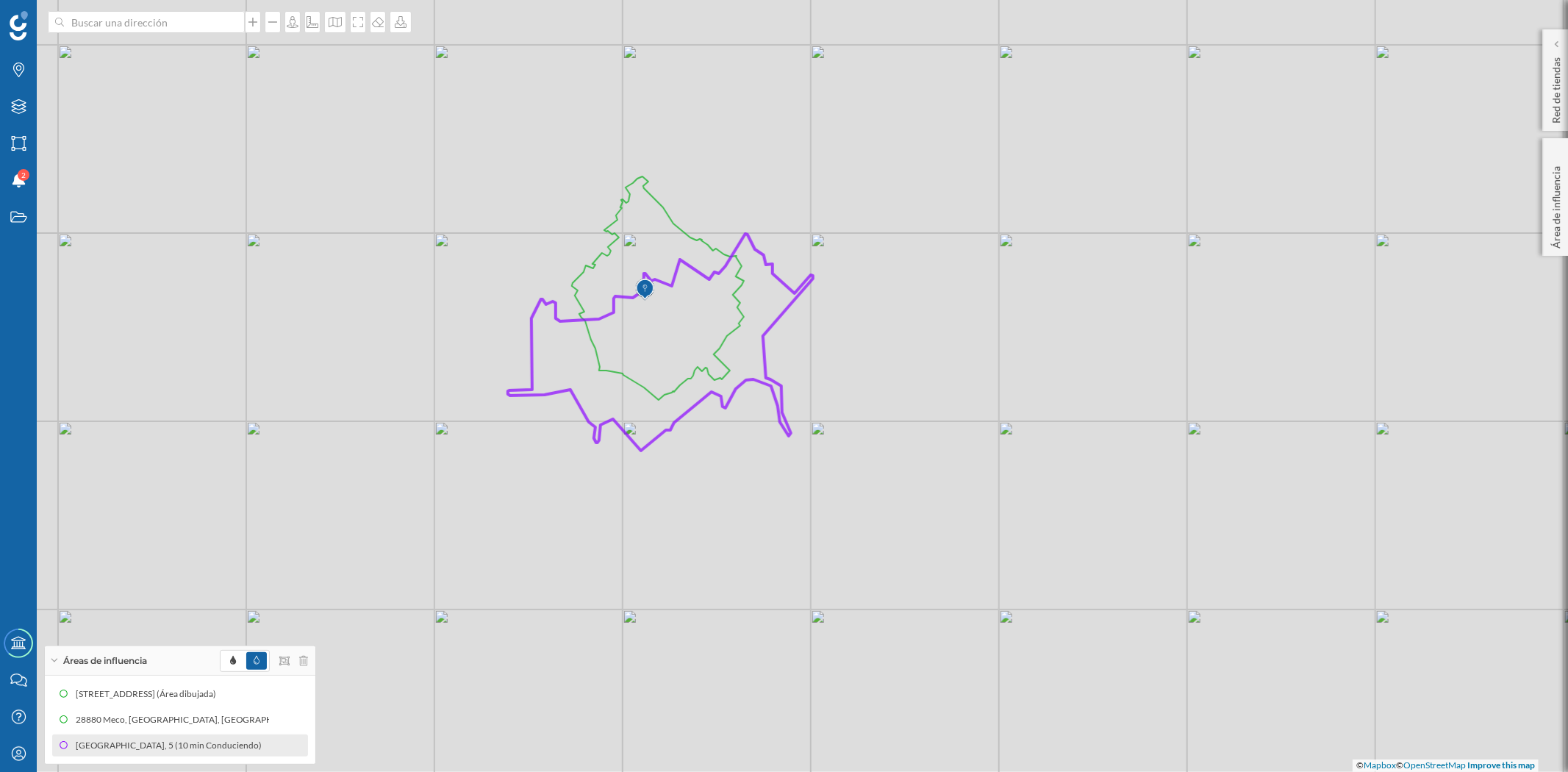
drag, startPoint x: 680, startPoint y: 454, endPoint x: 709, endPoint y: 486, distance: 43.2
click at [709, 486] on div "© Mapbox © OpenStreetMap Improve this map" at bounding box center [784, 386] width 1568 height 772
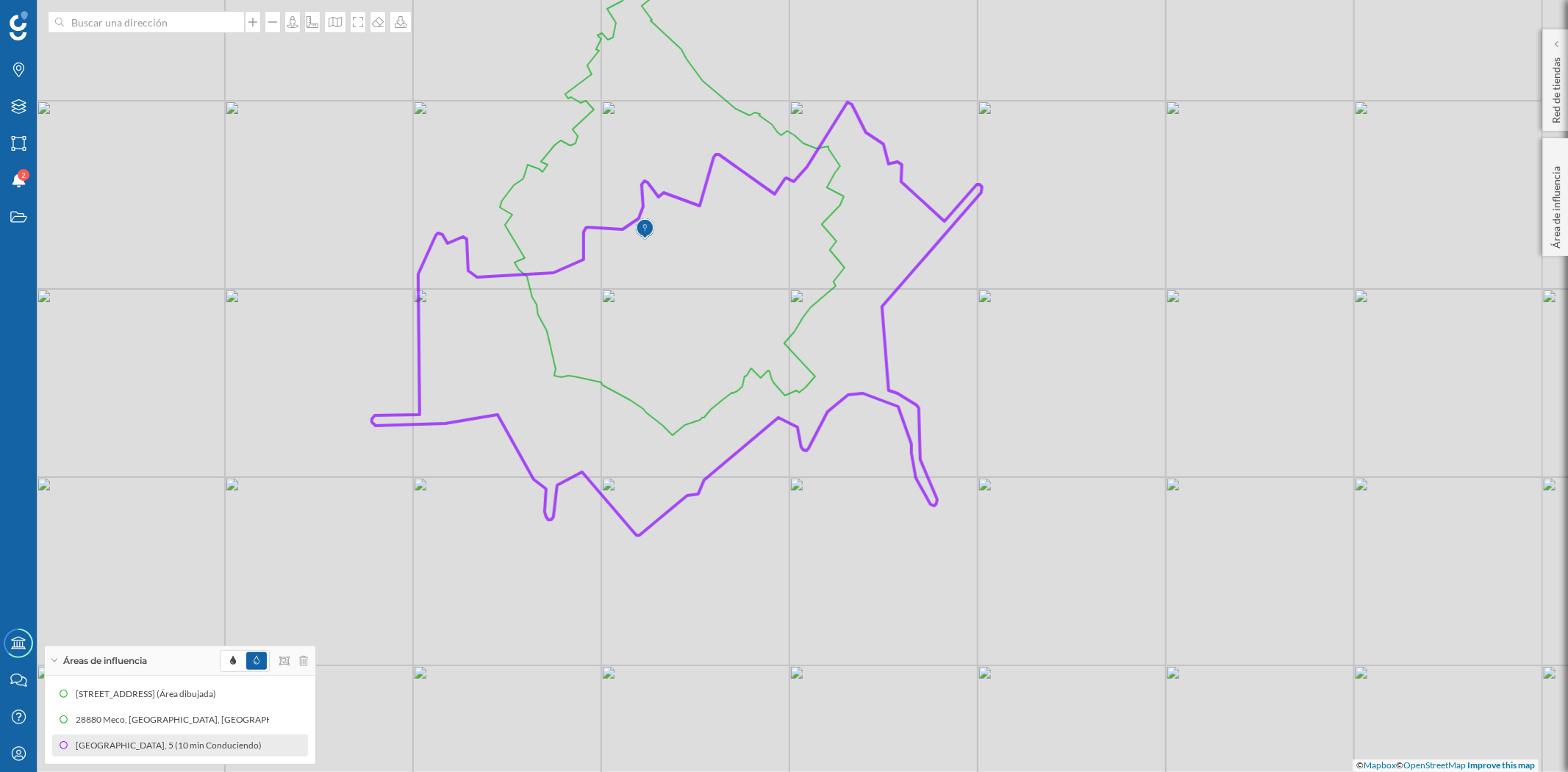
drag, startPoint x: 1120, startPoint y: 328, endPoint x: 1169, endPoint y: 392, distance: 80.6
click at [1169, 392] on div "© Mapbox © OpenStreetMap Improve this map" at bounding box center [784, 386] width 1568 height 772
click at [268, 743] on icon at bounding box center [272, 746] width 11 height 11
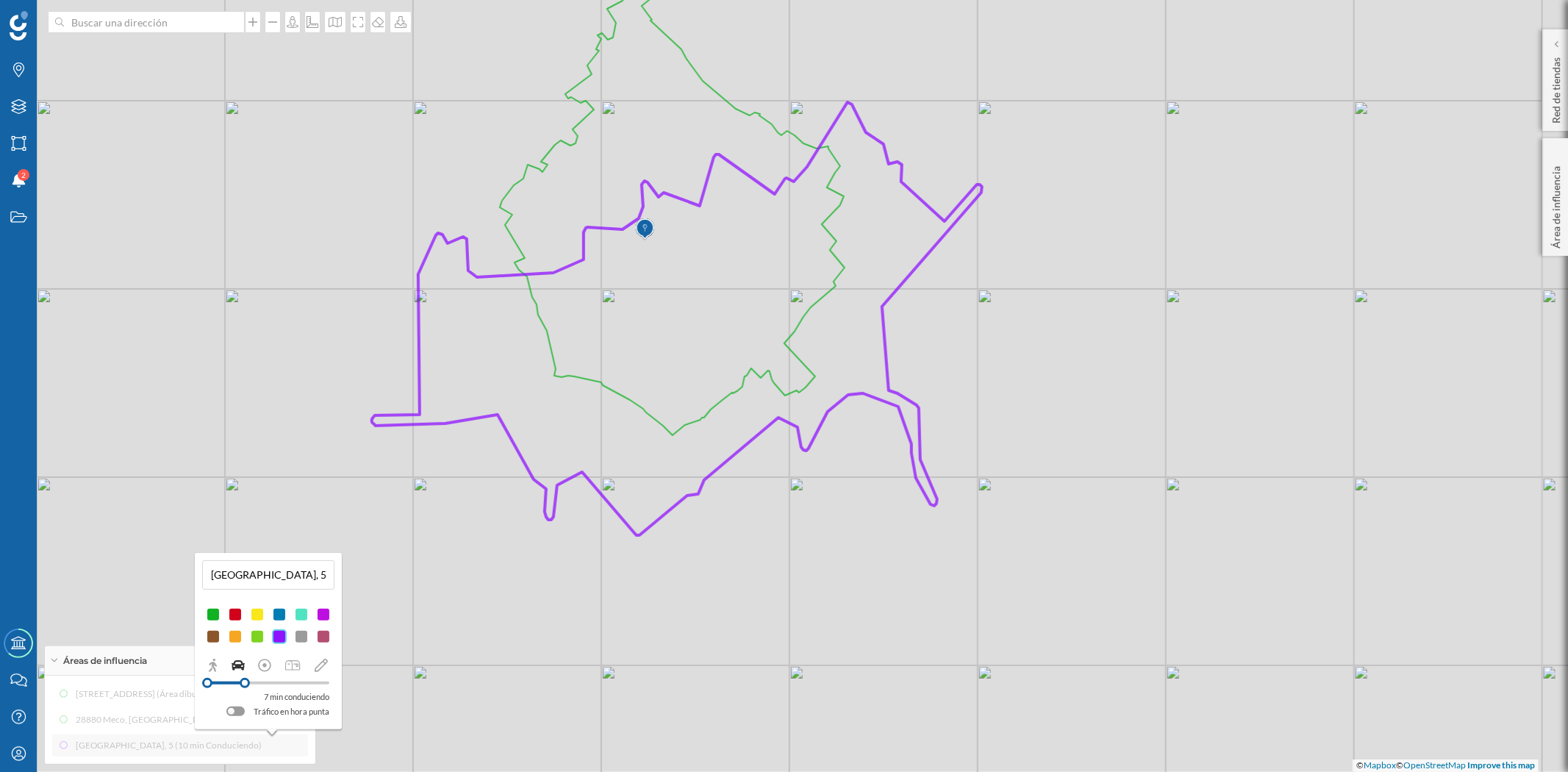
drag, startPoint x: 253, startPoint y: 684, endPoint x: 245, endPoint y: 683, distance: 8.1
click at [245, 683] on div at bounding box center [245, 683] width 11 height 11
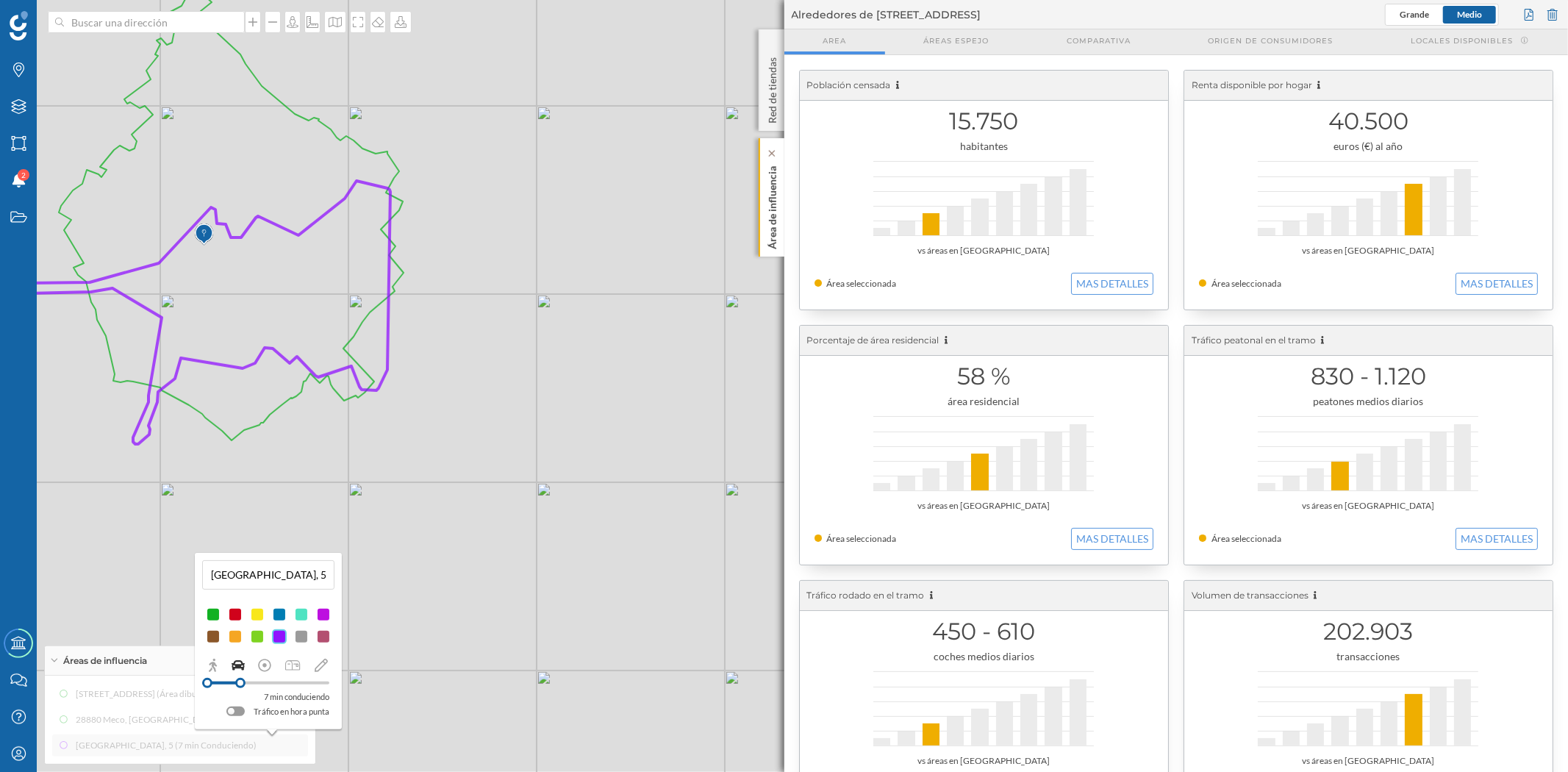
click at [776, 194] on p "Área de influencia" at bounding box center [772, 205] width 15 height 89
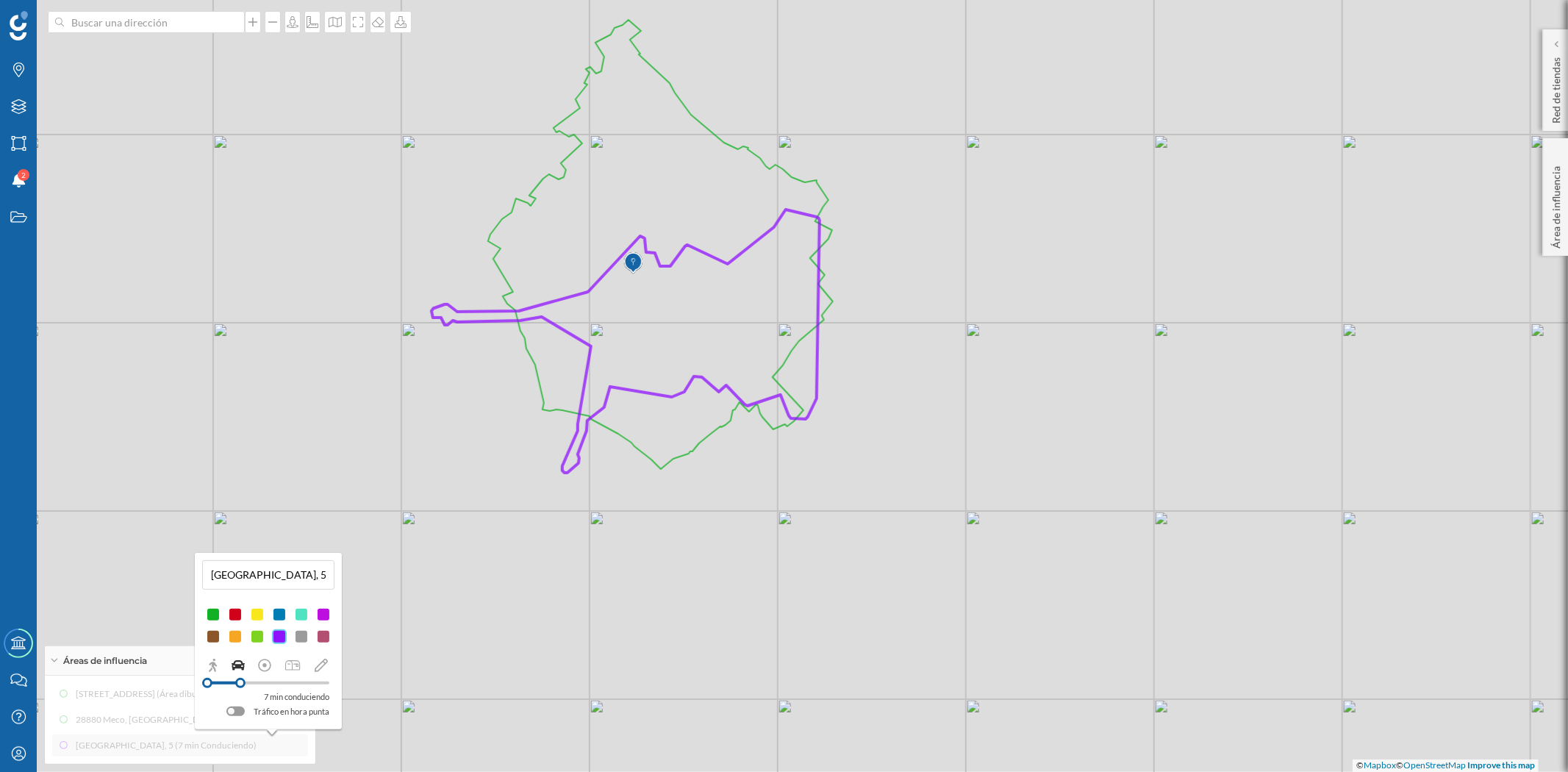
drag, startPoint x: 696, startPoint y: 394, endPoint x: 1126, endPoint y: 423, distance: 431.0
click at [1126, 423] on div "© Mapbox © OpenStreetMap Improve this map" at bounding box center [784, 386] width 1568 height 772
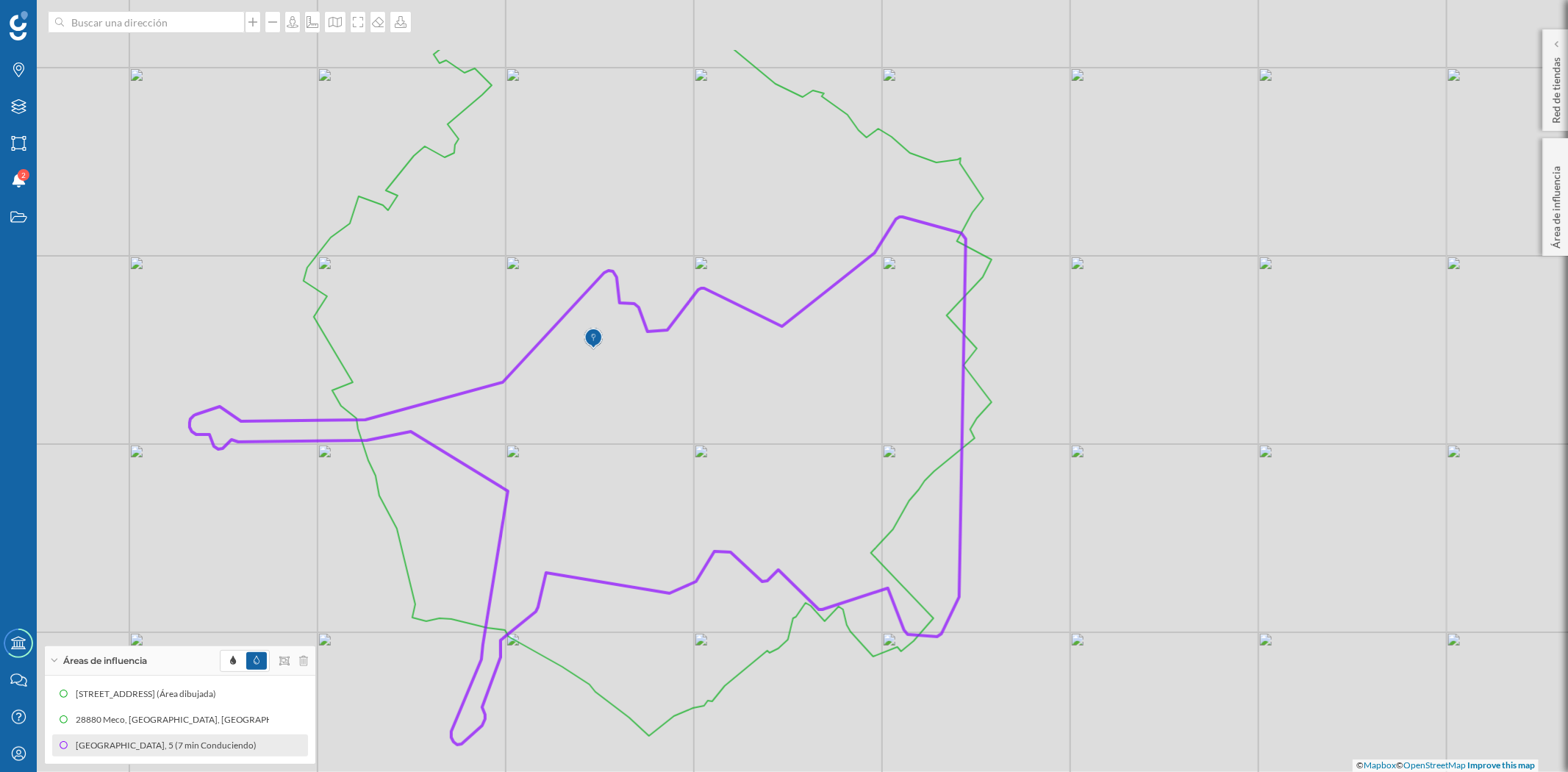
drag, startPoint x: 1126, startPoint y: 348, endPoint x: 1206, endPoint y: 417, distance: 105.6
click at [1206, 417] on div "© Mapbox © OpenStreetMap Improve this map" at bounding box center [784, 386] width 1568 height 772
click at [350, 26] on icon at bounding box center [358, 22] width 15 height 12
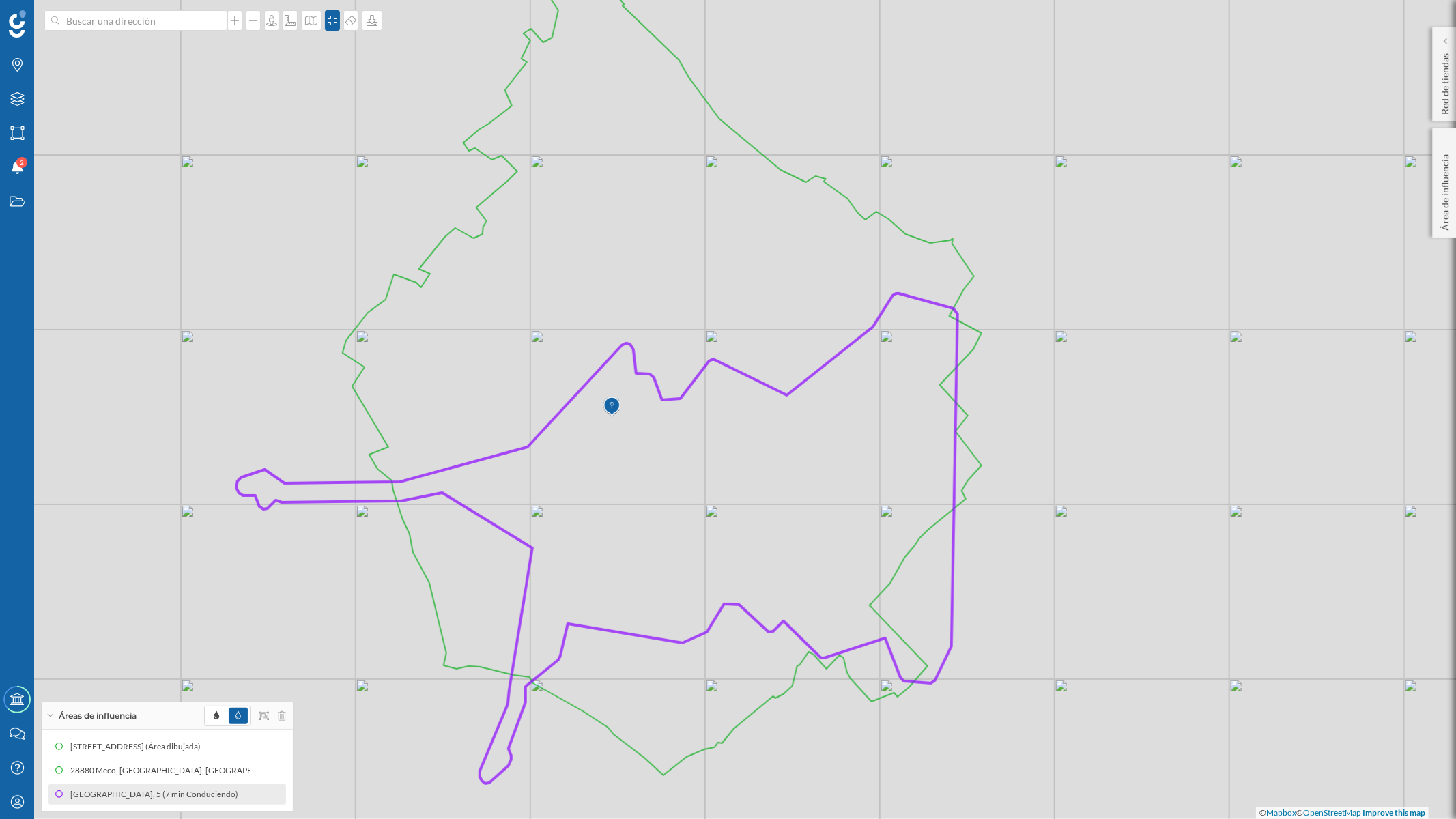
drag, startPoint x: 998, startPoint y: 373, endPoint x: 414, endPoint y: 453, distance: 589.5
click at [1058, 406] on div "© Mapbox © OpenStreetMap Improve this map" at bounding box center [728, 409] width 1456 height 819
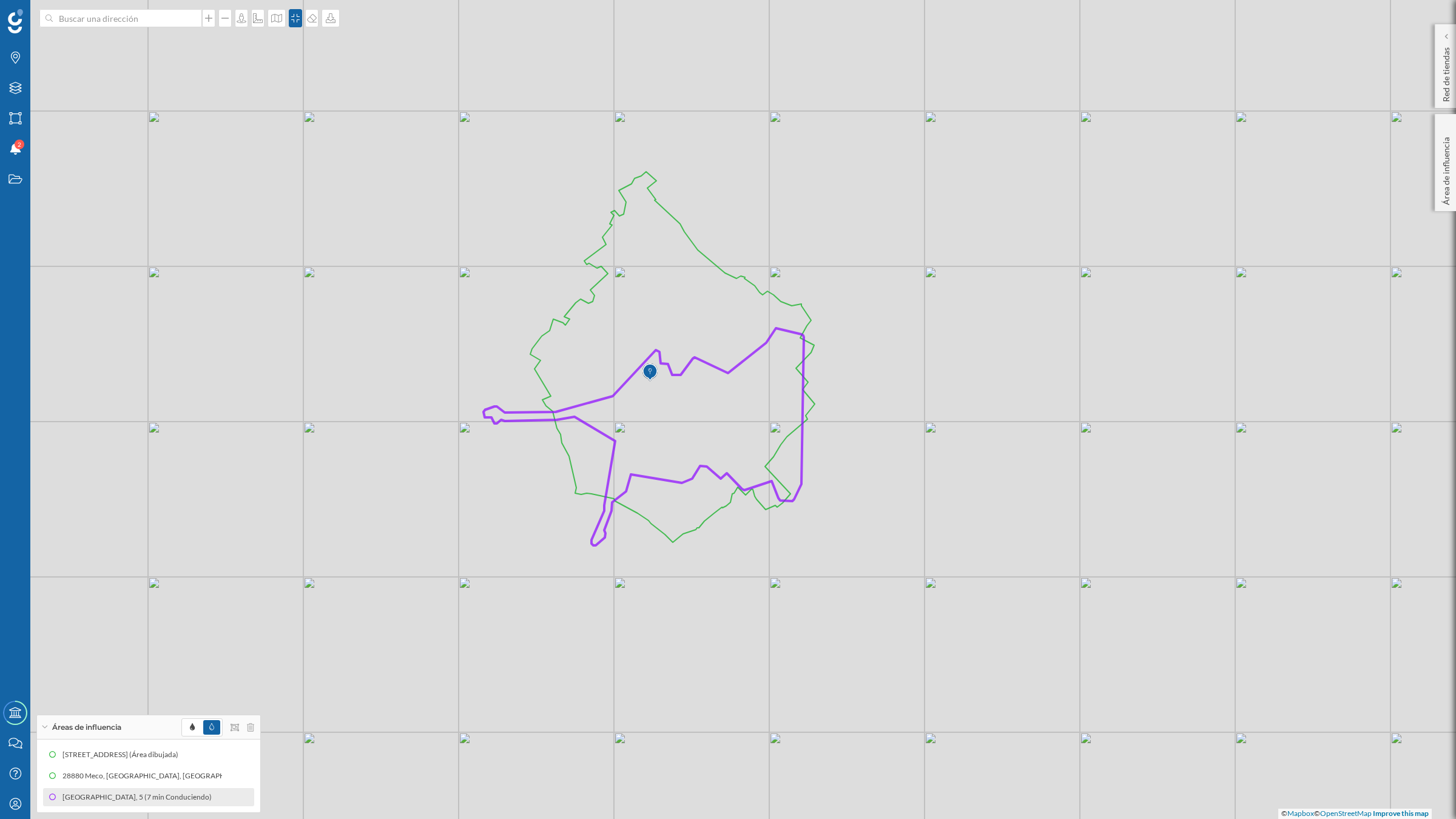
drag, startPoint x: 1090, startPoint y: 462, endPoint x: 893, endPoint y: 431, distance: 199.4
click at [893, 431] on div "© Mapbox © OpenStreetMap Improve this map" at bounding box center [728, 409] width 1456 height 819
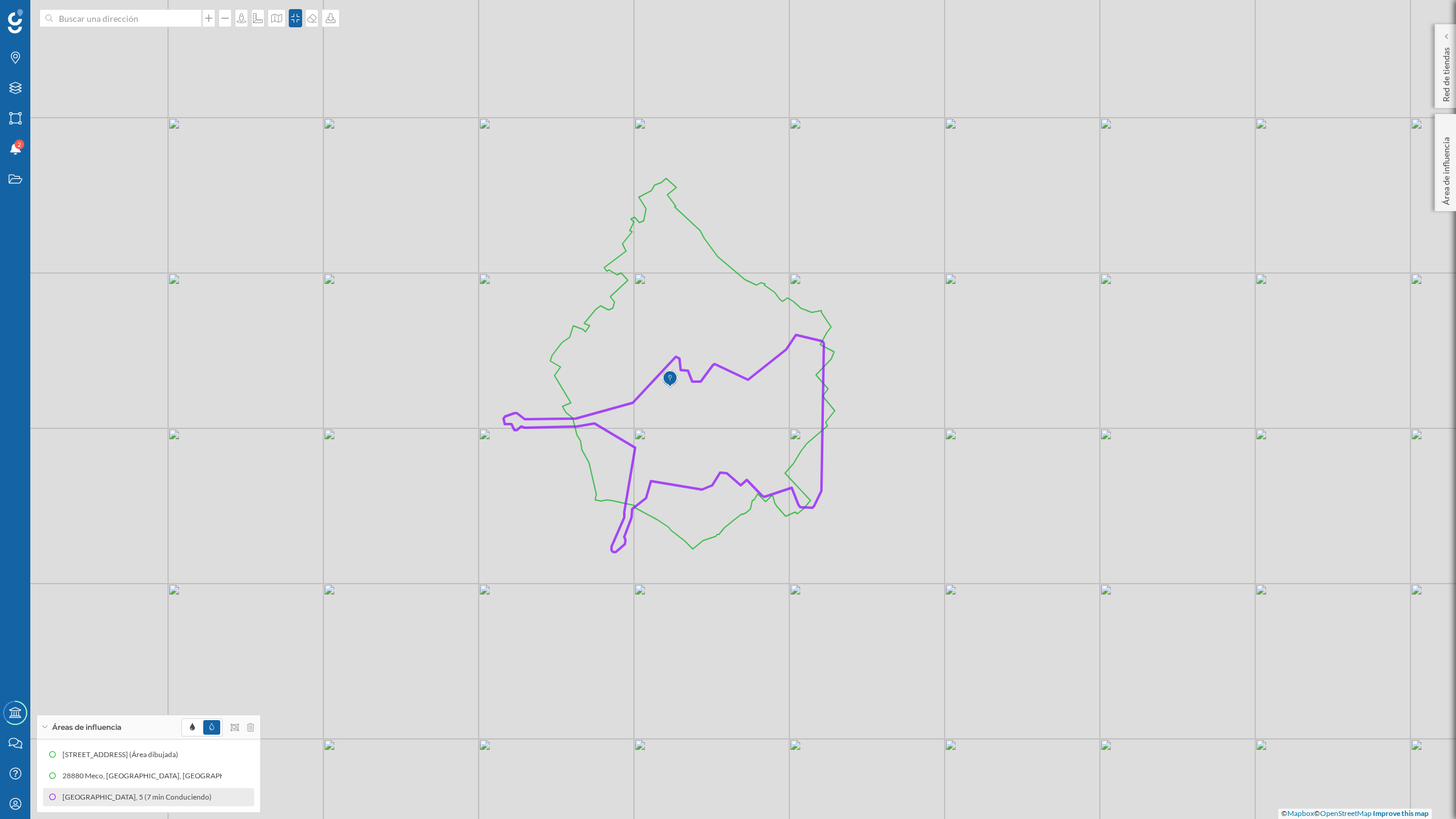
drag, startPoint x: 1015, startPoint y: 392, endPoint x: 1035, endPoint y: 399, distance: 21.2
click at [1035, 399] on div "© Mapbox © OpenStreetMap Improve this map" at bounding box center [728, 409] width 1456 height 819
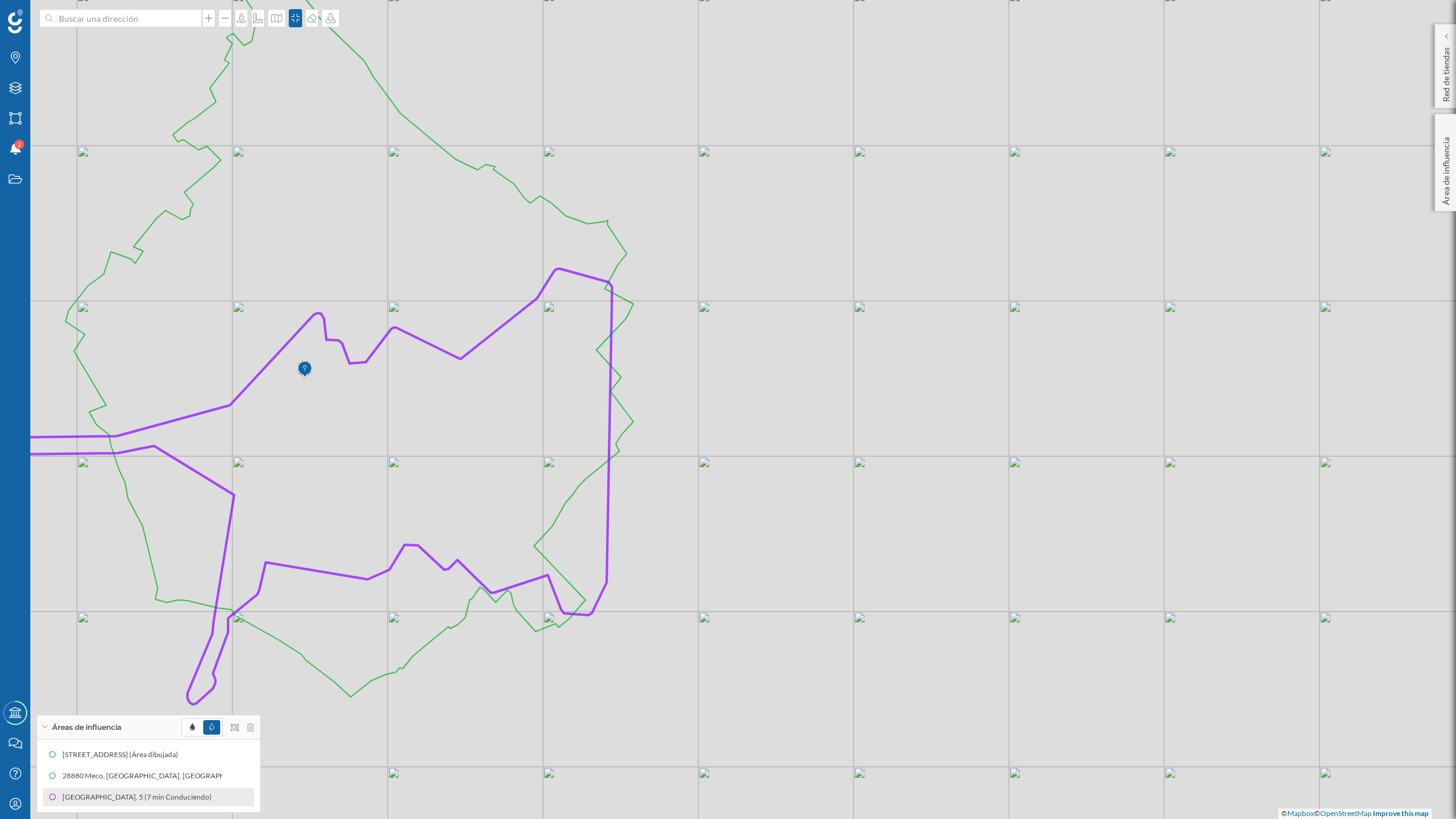
click at [863, 384] on div "© Mapbox © OpenStreetMap Improve this map" at bounding box center [728, 409] width 1456 height 819
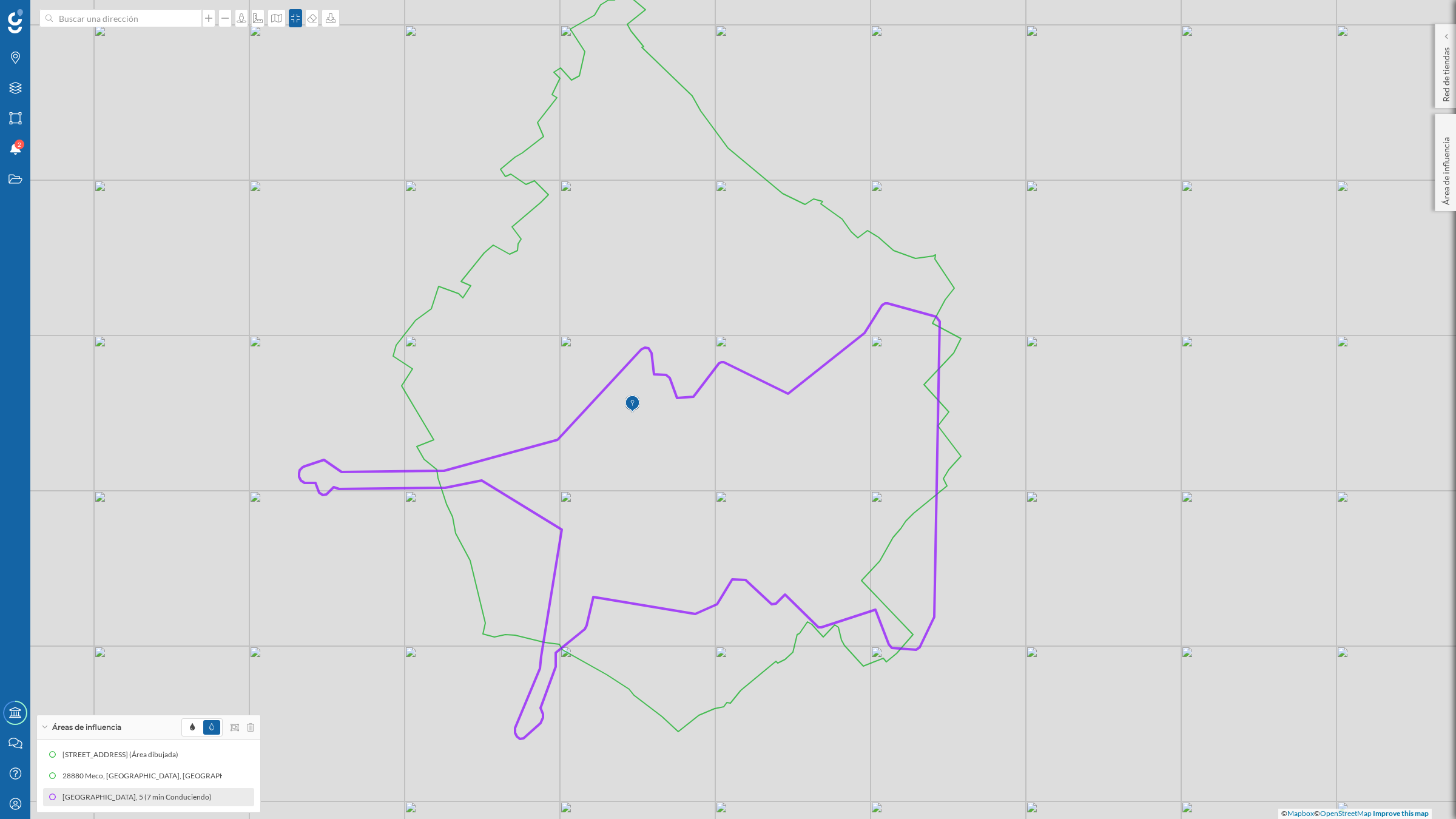
drag, startPoint x: 856, startPoint y: 299, endPoint x: 1183, endPoint y: 334, distance: 328.9
click at [1183, 334] on div "© Mapbox © OpenStreetMap Improve this map" at bounding box center [728, 409] width 1456 height 819
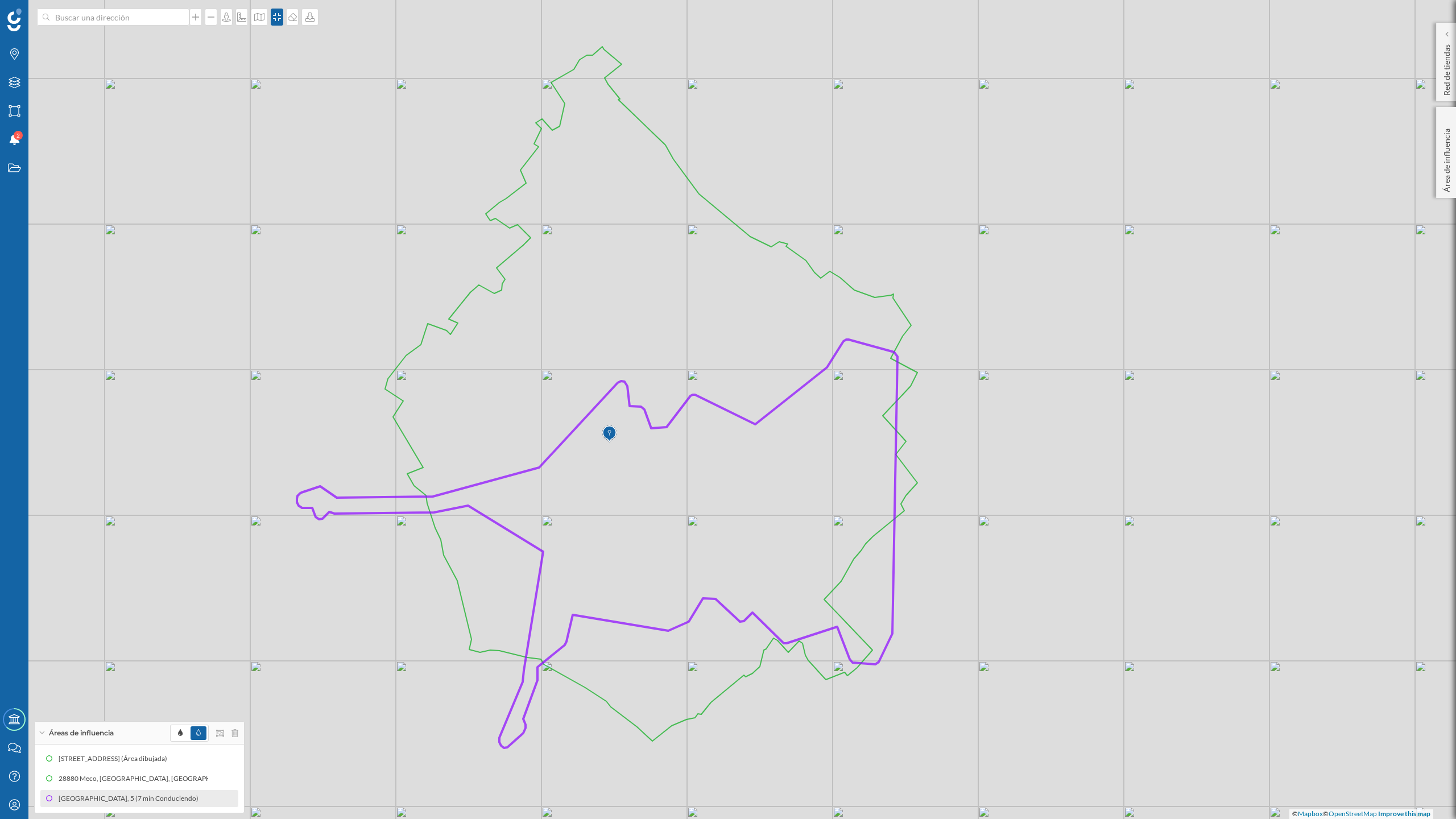
drag, startPoint x: 1084, startPoint y: 433, endPoint x: 1058, endPoint y: 460, distance: 37.5
click at [1056, 462] on div "© Mapbox © OpenStreetMap Improve this map" at bounding box center [728, 409] width 1456 height 819
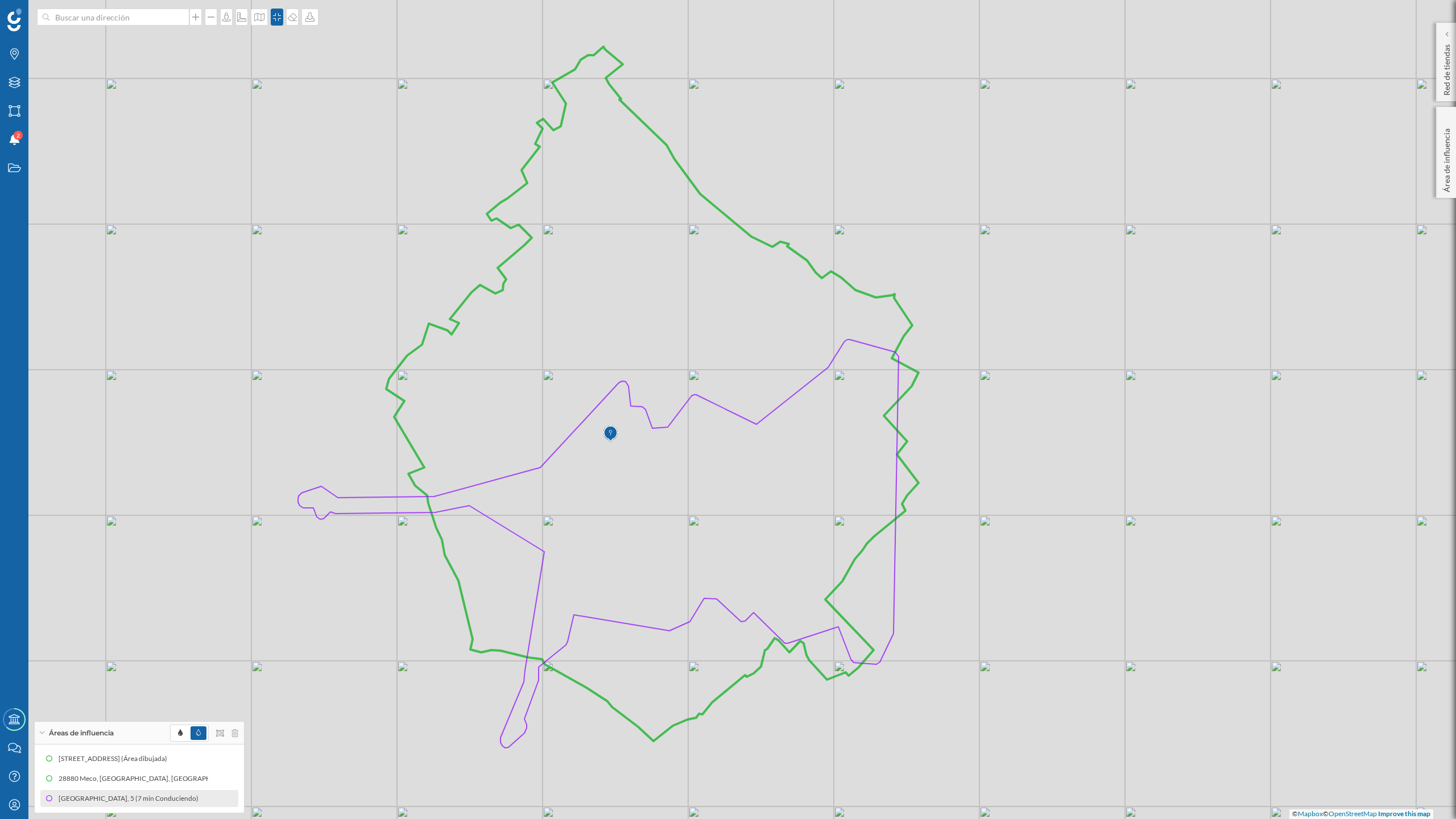
click at [662, 142] on icon at bounding box center [652, 393] width 532 height 694
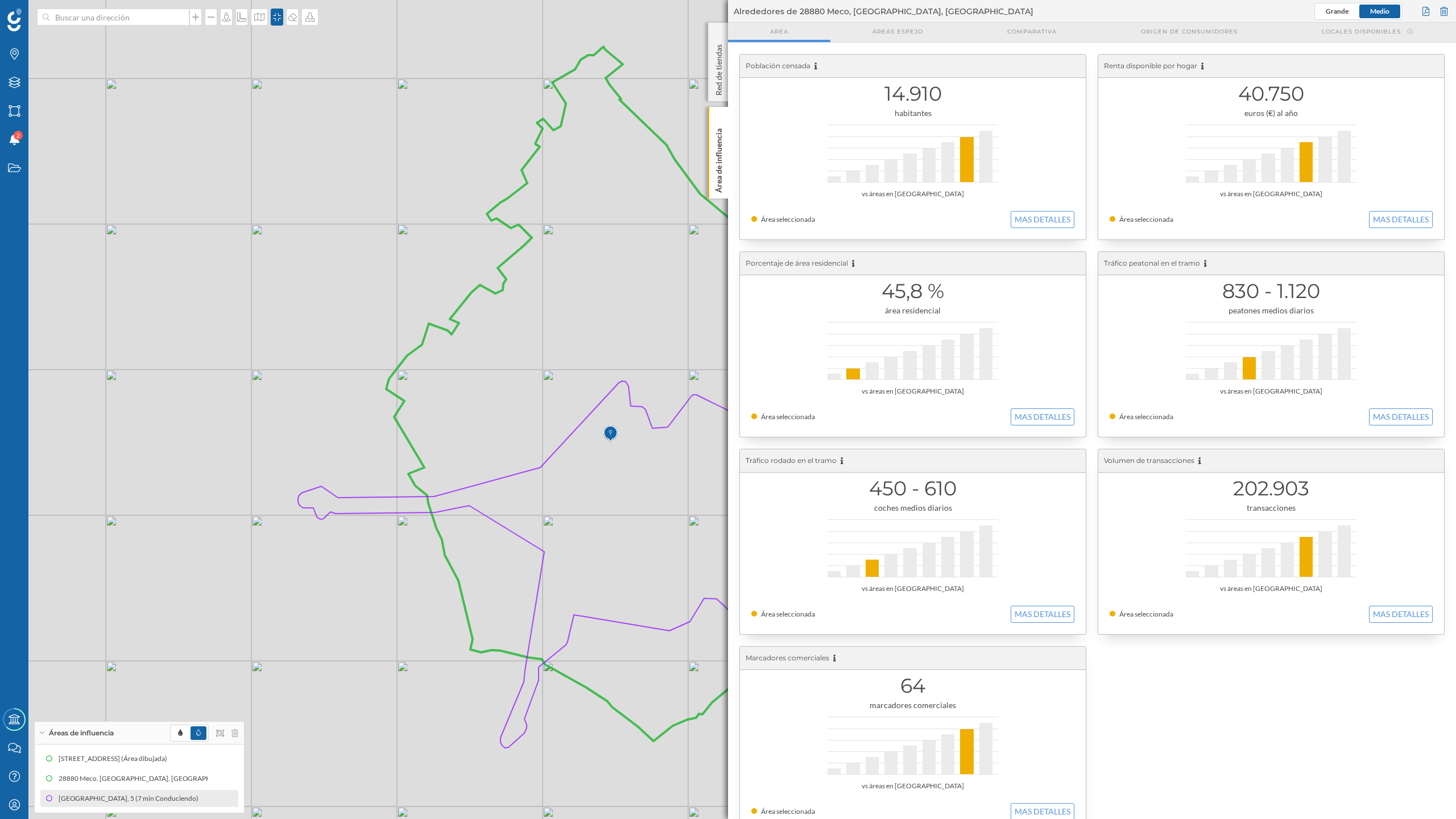
click at [513, 254] on icon at bounding box center [652, 393] width 532 height 694
click at [1022, 221] on button "MAS DETALLES" at bounding box center [1042, 219] width 64 height 17
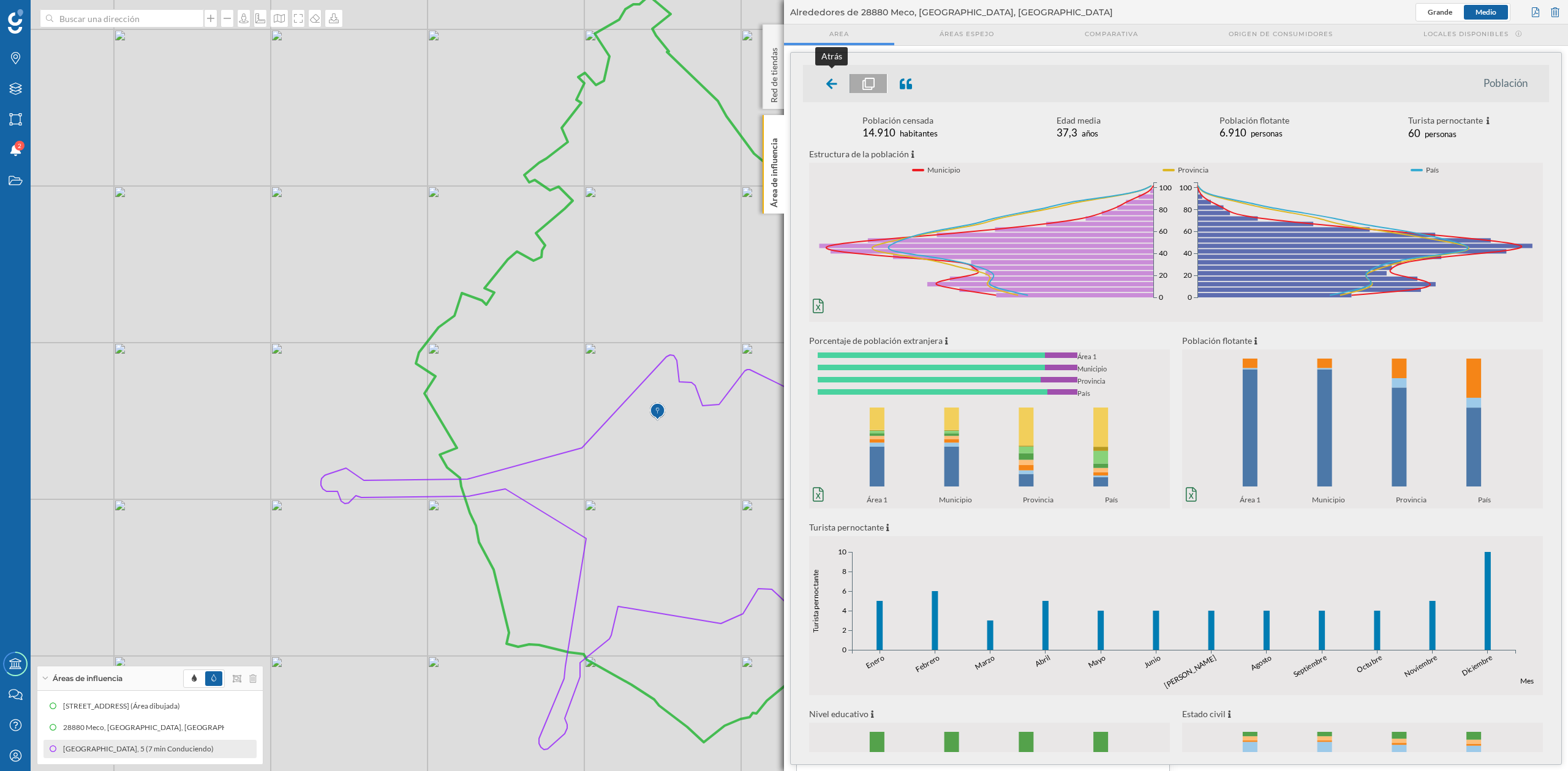
click at [827, 87] on icon at bounding box center [832, 84] width 11 height 13
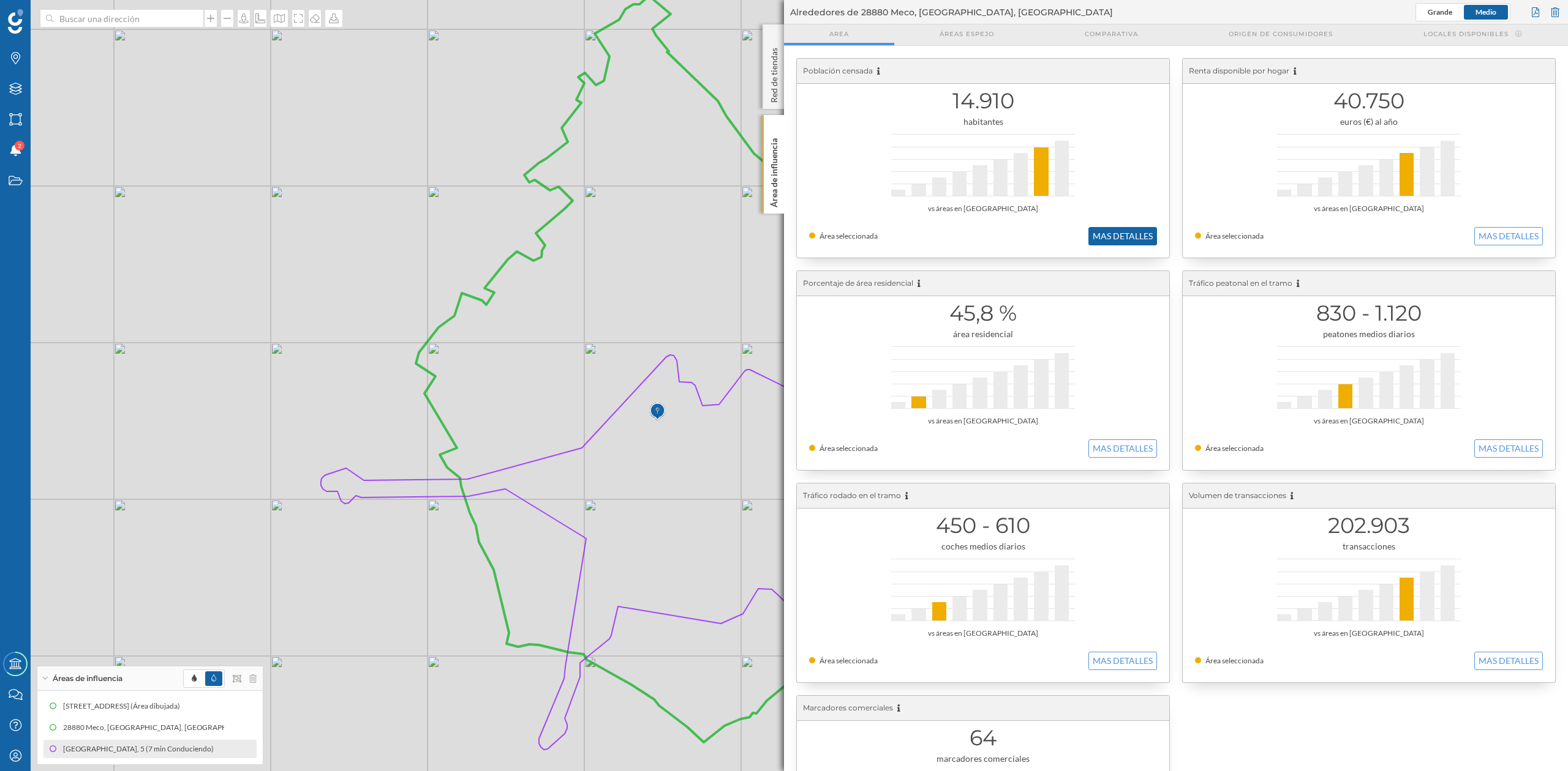
click at [1134, 243] on button "MAS DETALLES" at bounding box center [1122, 236] width 68 height 18
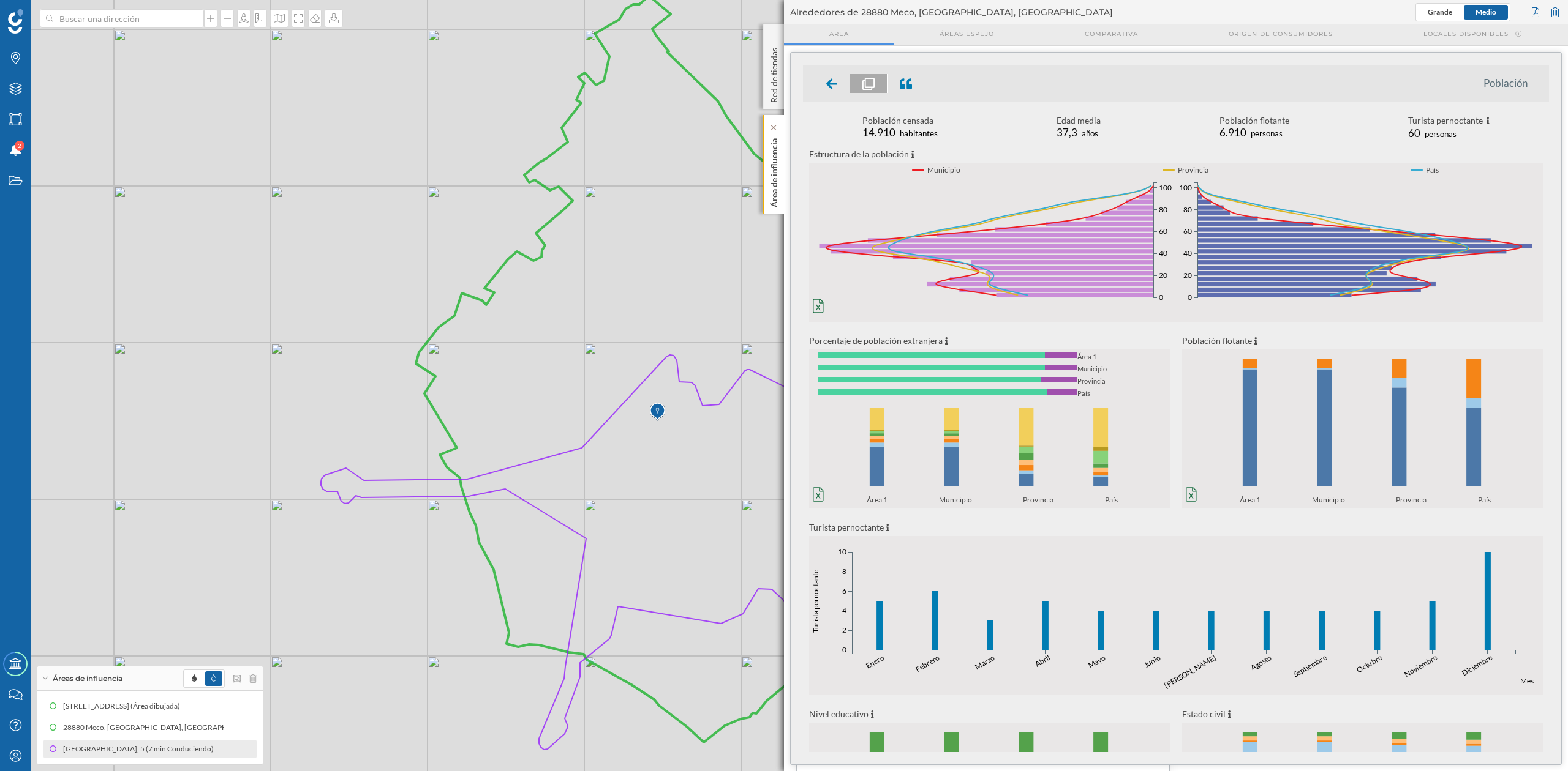
click at [776, 176] on p "Área de influencia" at bounding box center [775, 171] width 13 height 74
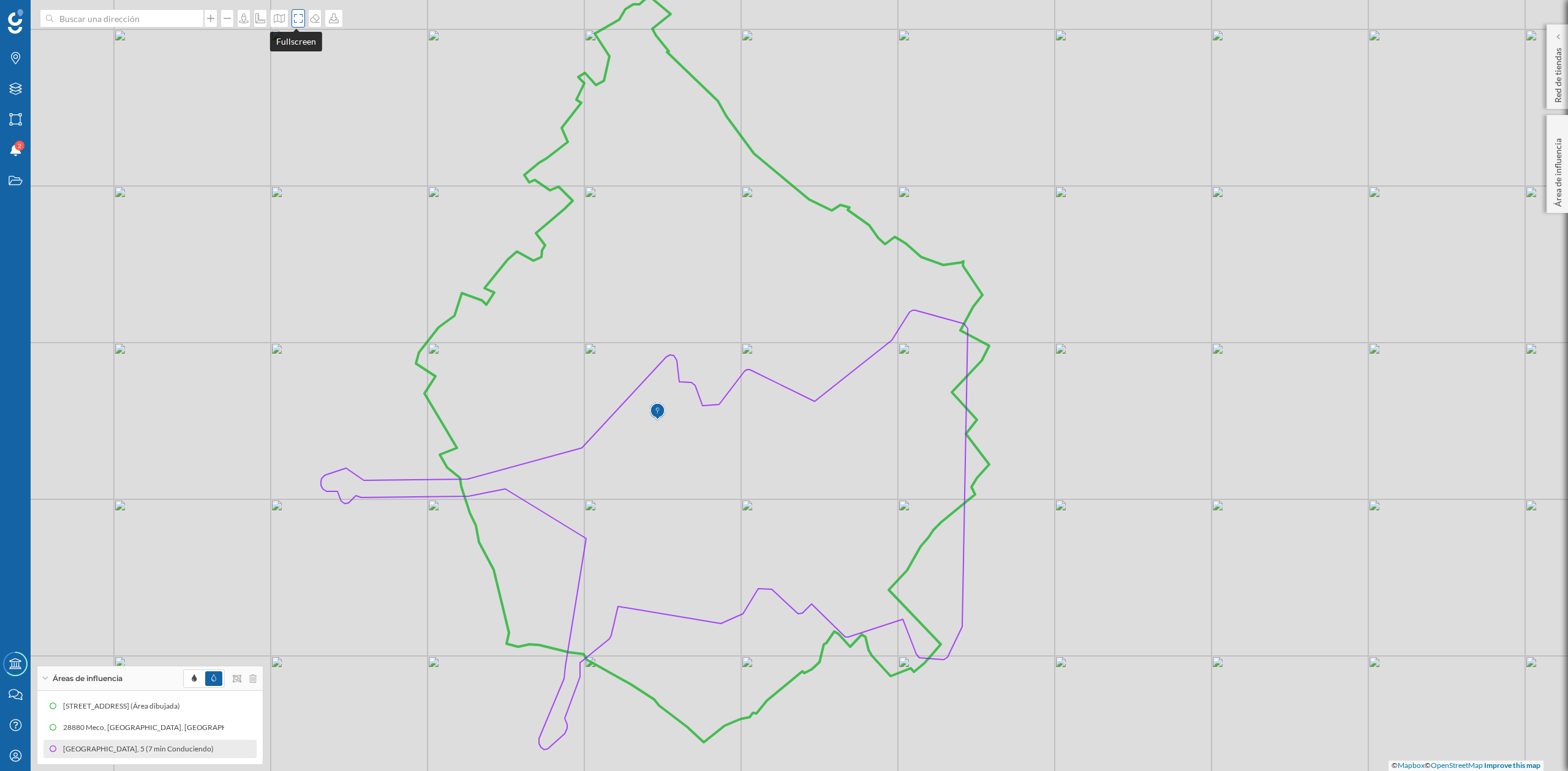
click at [294, 21] on icon at bounding box center [298, 18] width 13 height 10
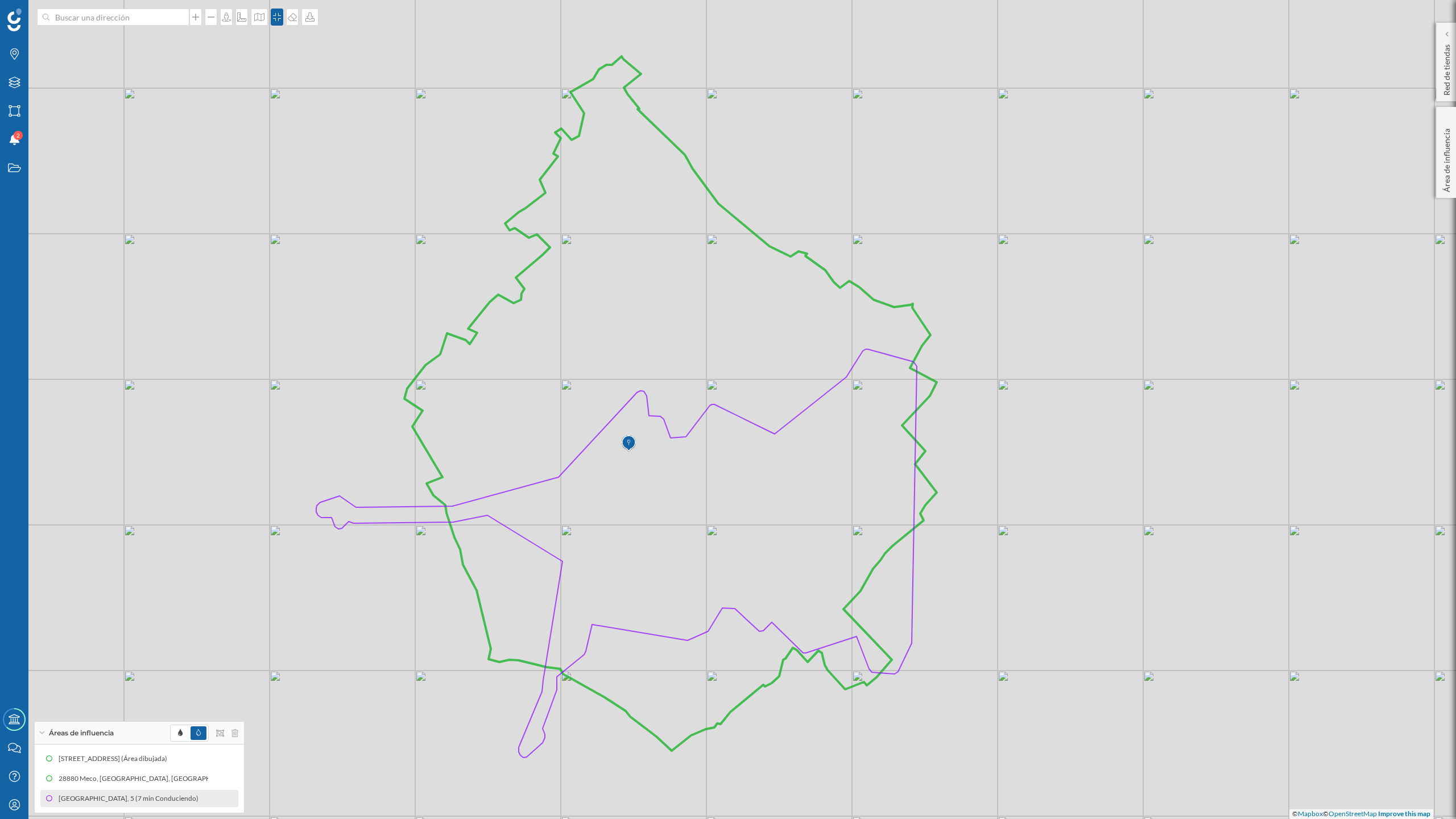
drag, startPoint x: 1057, startPoint y: 542, endPoint x: 1075, endPoint y: 551, distance: 20.1
click at [1075, 551] on div "© Mapbox © OpenStreetMap Improve this map" at bounding box center [728, 409] width 1456 height 819
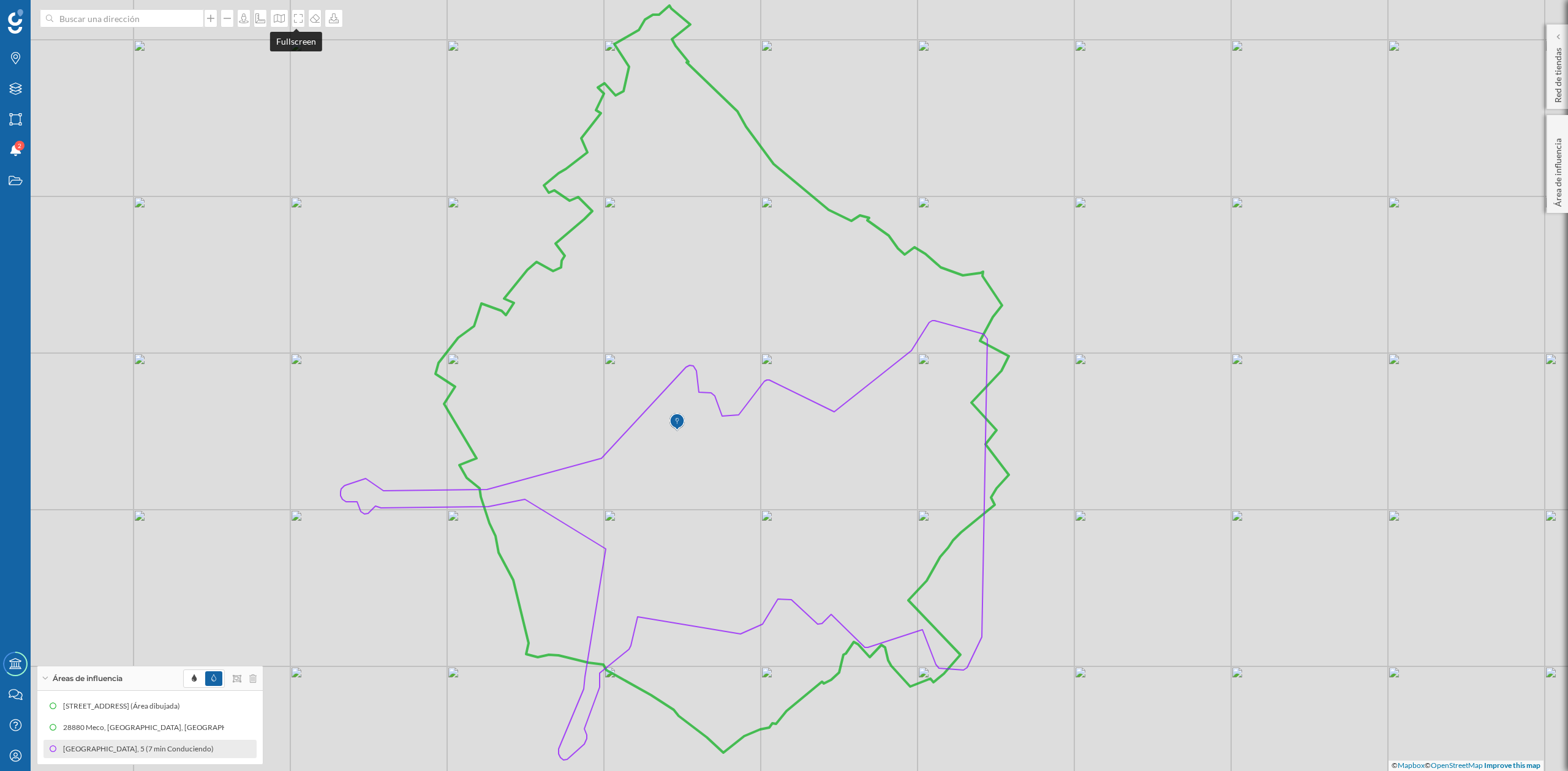
drag, startPoint x: 298, startPoint y: 18, endPoint x: 326, endPoint y: 139, distance: 124.2
click at [297, 18] on icon at bounding box center [298, 18] width 13 height 10
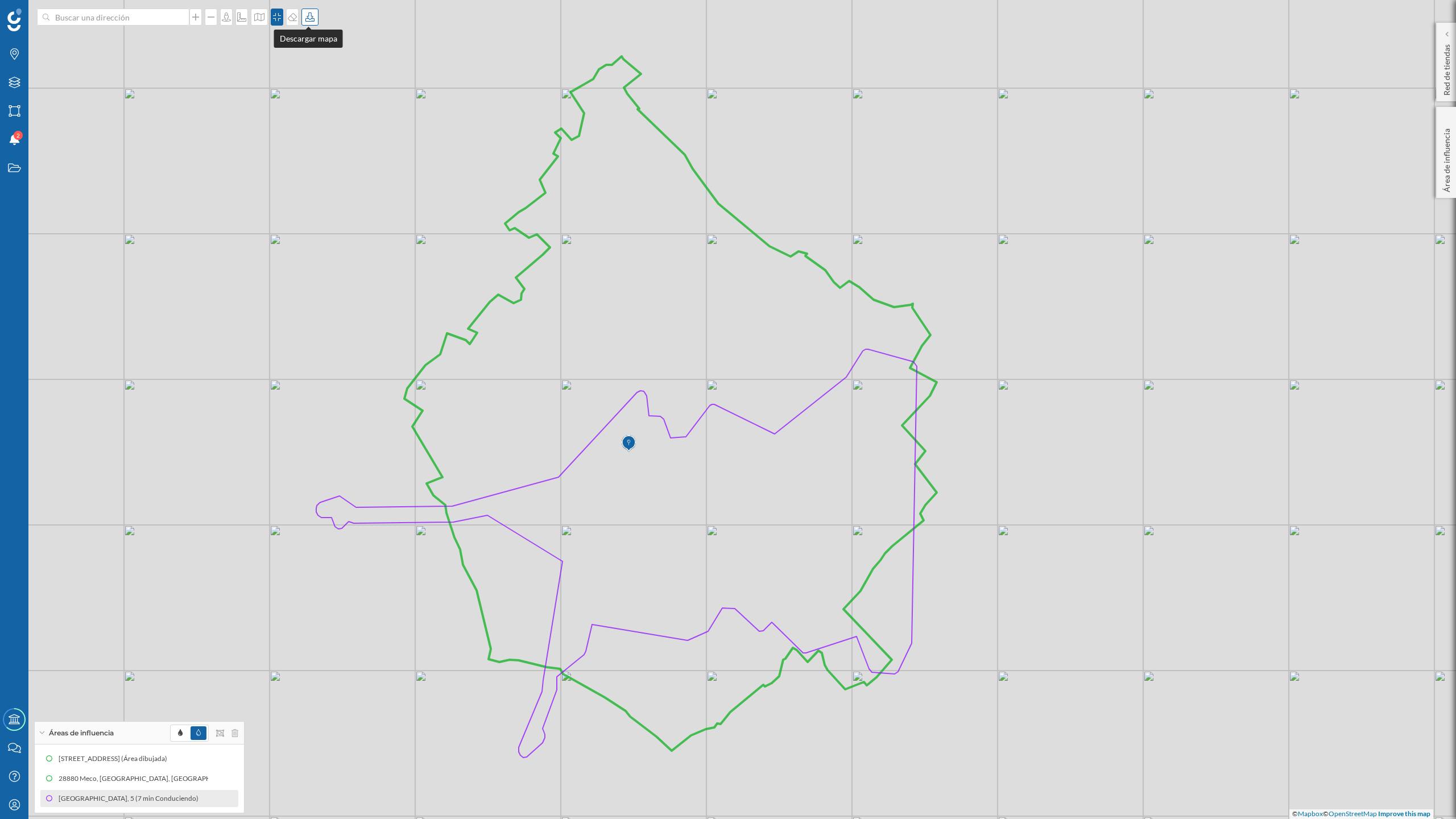
click at [307, 13] on icon at bounding box center [310, 17] width 12 height 9
click at [328, 78] on div "Descargar sin leyenda" at bounding box center [346, 83] width 80 height 12
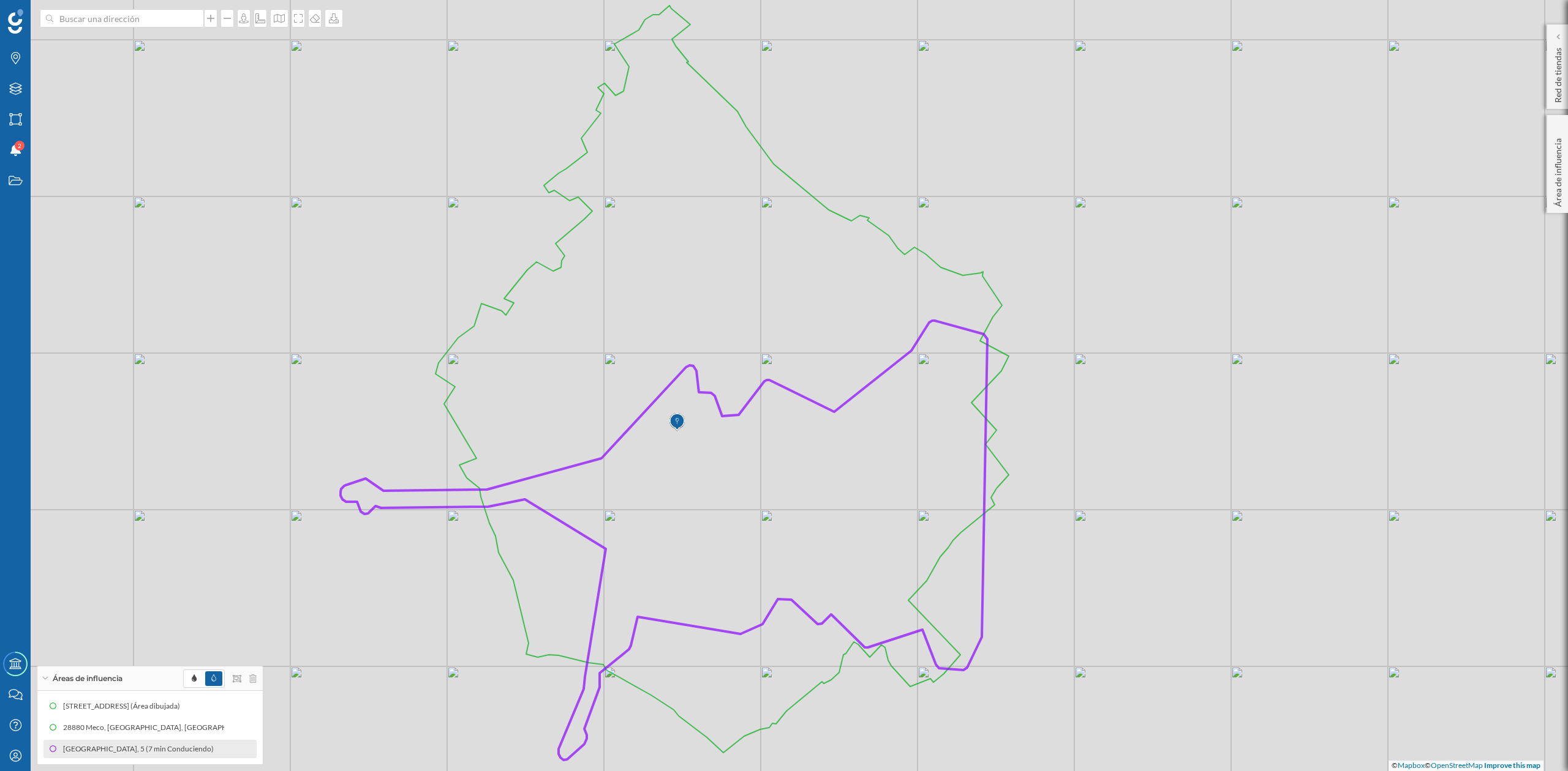
click at [982, 541] on icon at bounding box center [664, 540] width 647 height 440
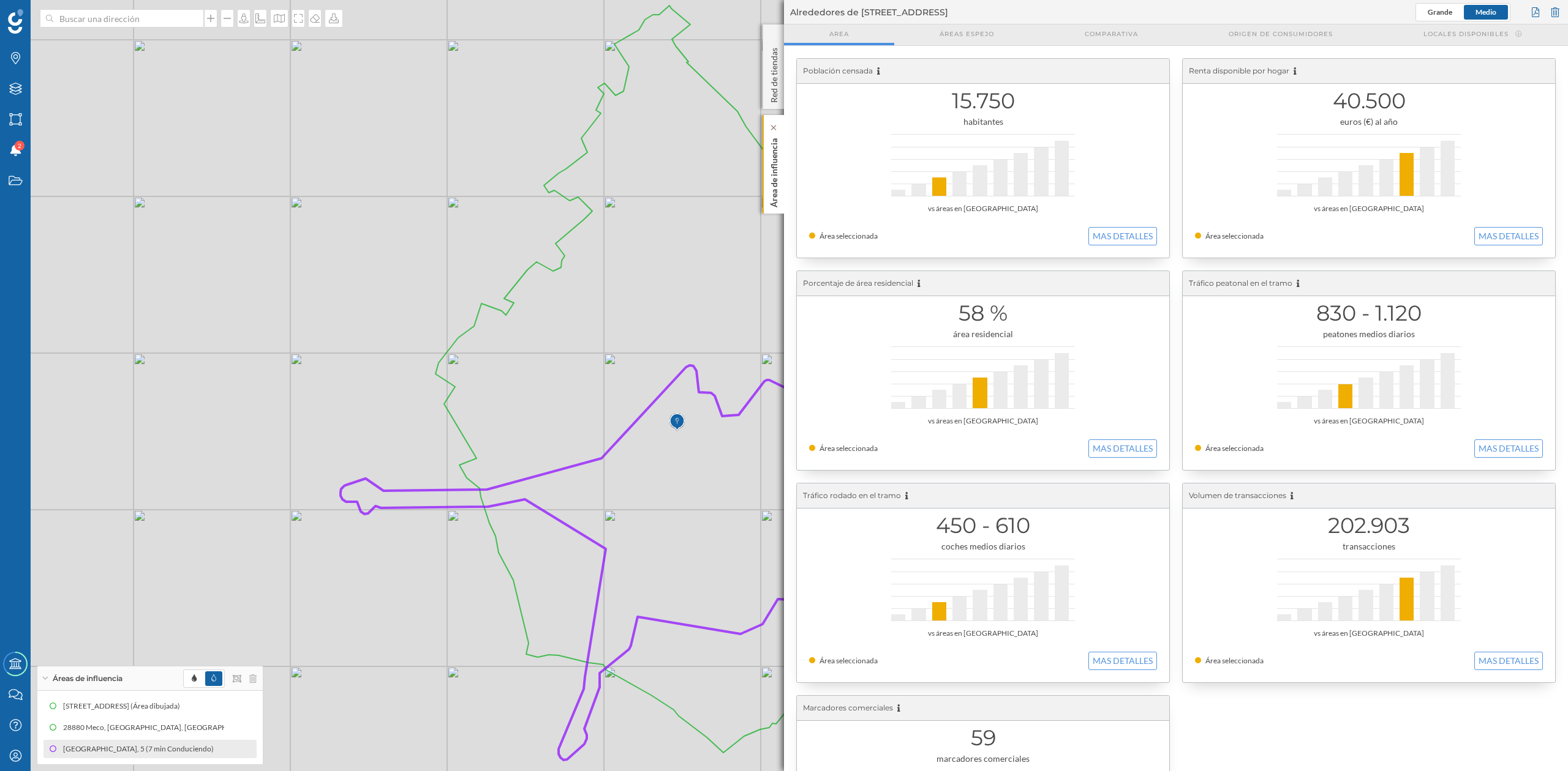
click at [768, 172] on p "Área de influencia" at bounding box center [775, 171] width 13 height 74
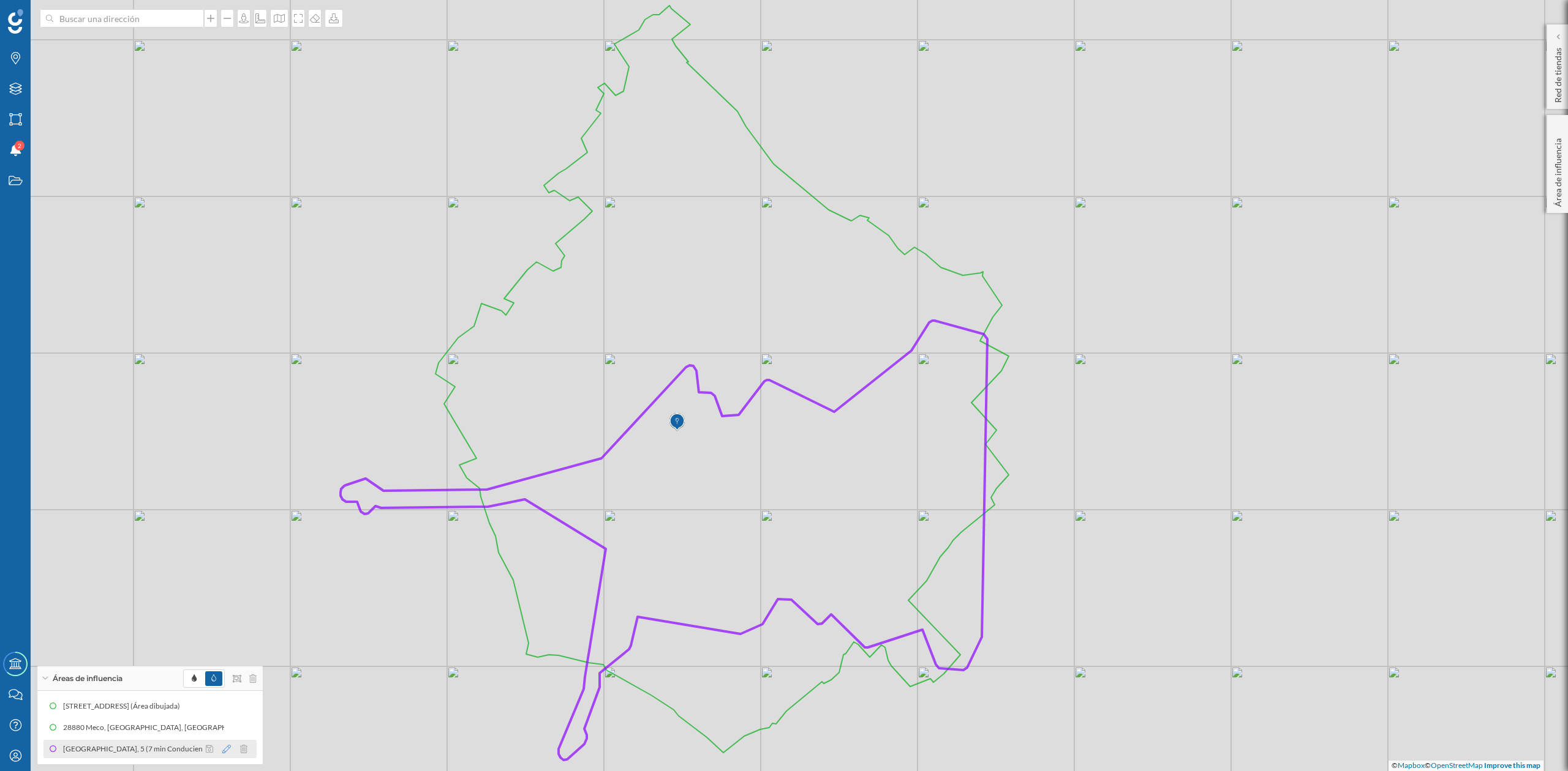
click at [225, 642] on icon at bounding box center [227, 749] width 9 height 9
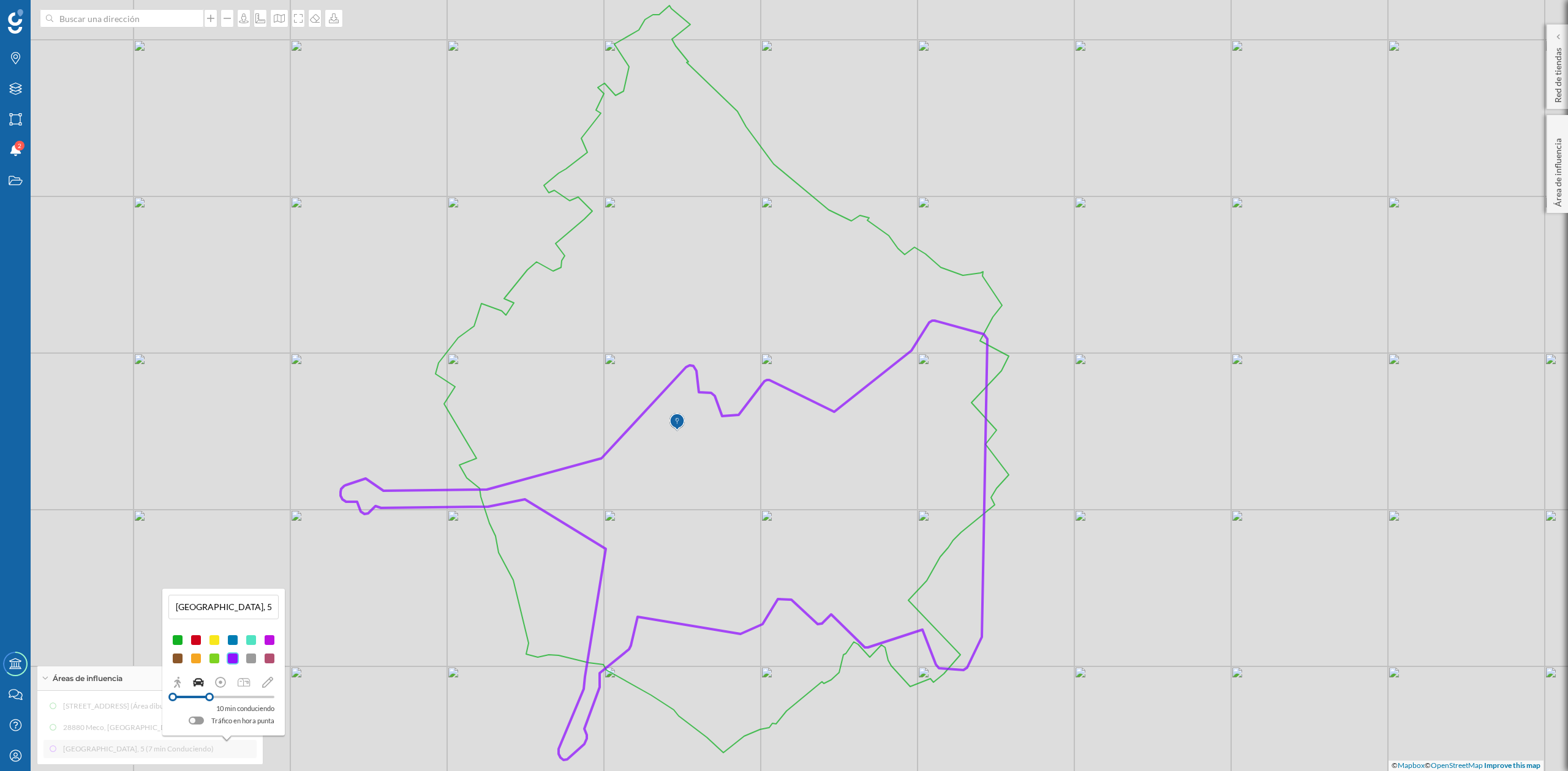
click at [210, 642] on div at bounding box center [210, 698] width 9 height 9
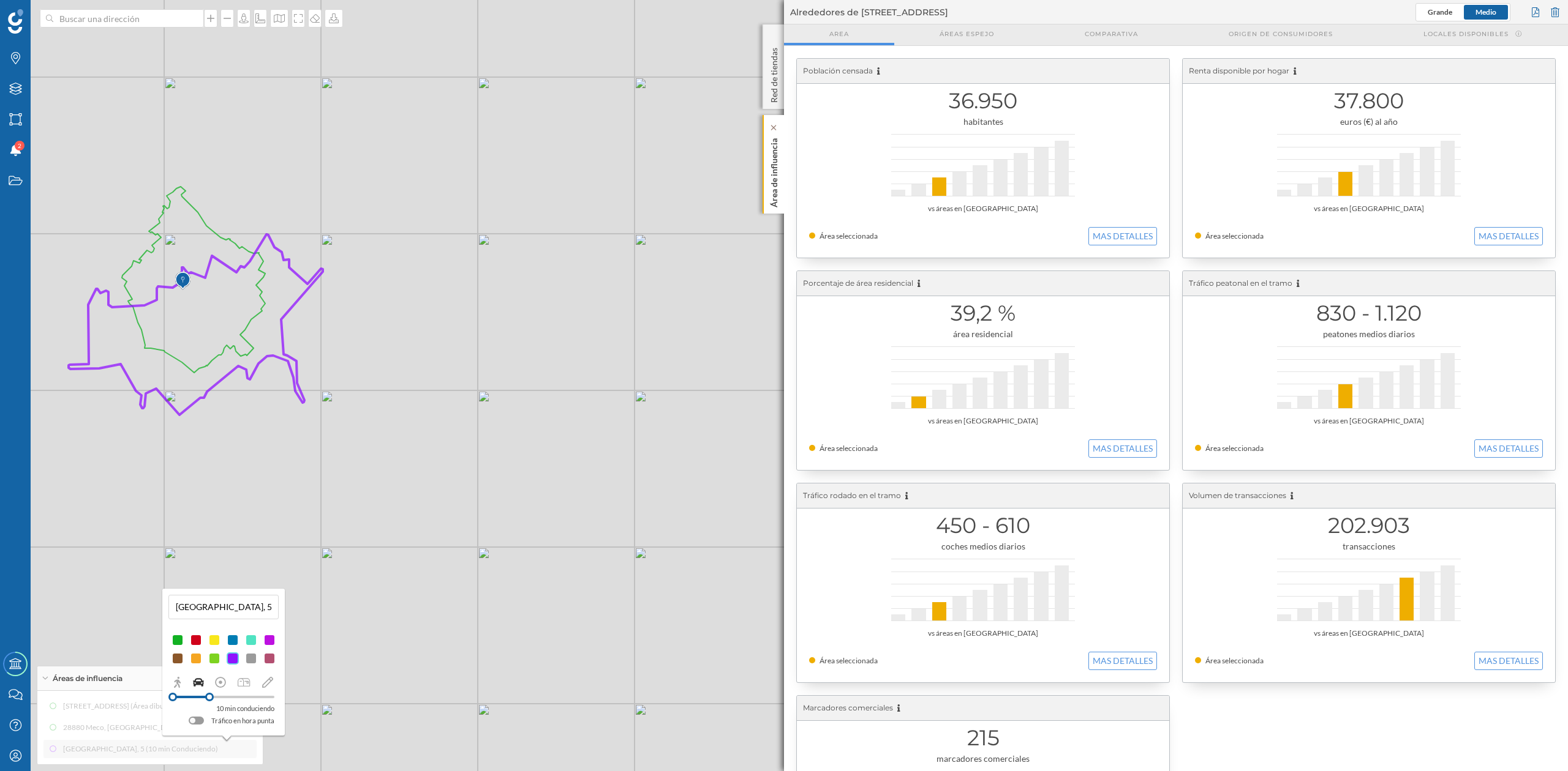
click at [778, 194] on p "Área de influencia" at bounding box center [775, 171] width 13 height 74
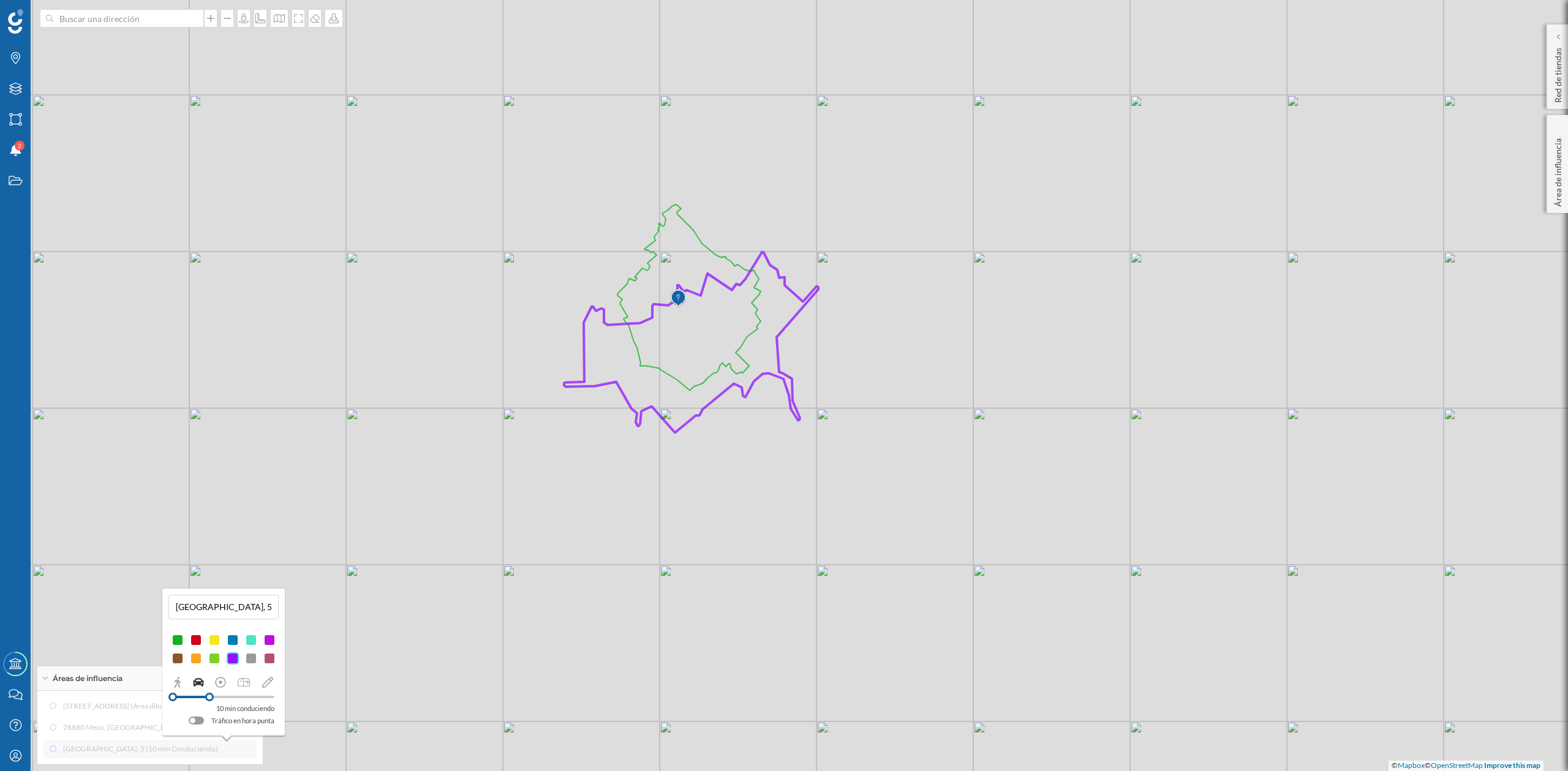
drag, startPoint x: 669, startPoint y: 370, endPoint x: 1164, endPoint y: 388, distance: 495.3
click at [1164, 388] on div "© Mapbox © OpenStreetMap Improve this map" at bounding box center [784, 385] width 1568 height 771
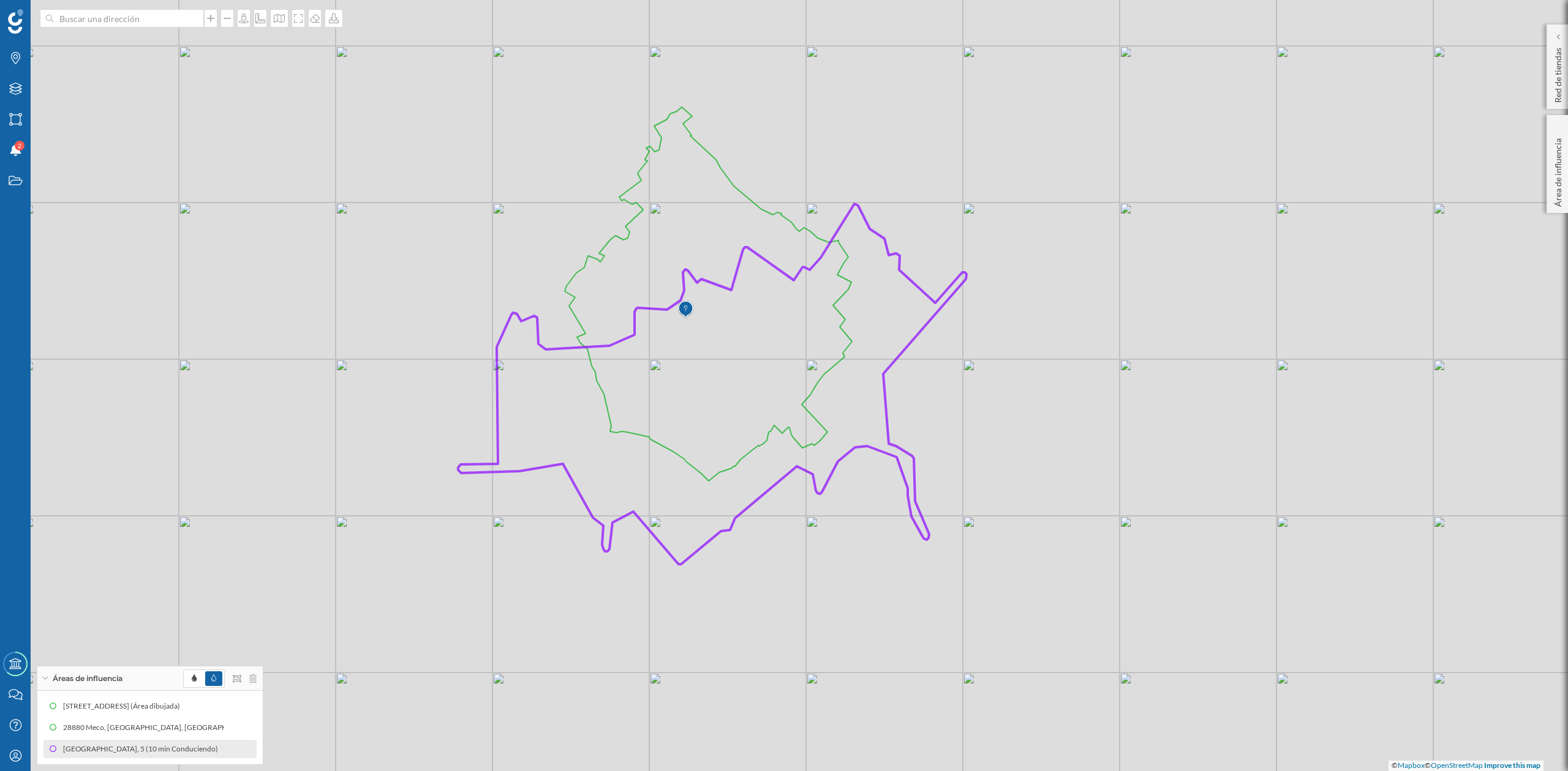
drag, startPoint x: 948, startPoint y: 341, endPoint x: 1084, endPoint y: 492, distance: 203.2
click at [1084, 492] on div "© Mapbox © OpenStreetMap Improve this map" at bounding box center [784, 385] width 1568 height 771
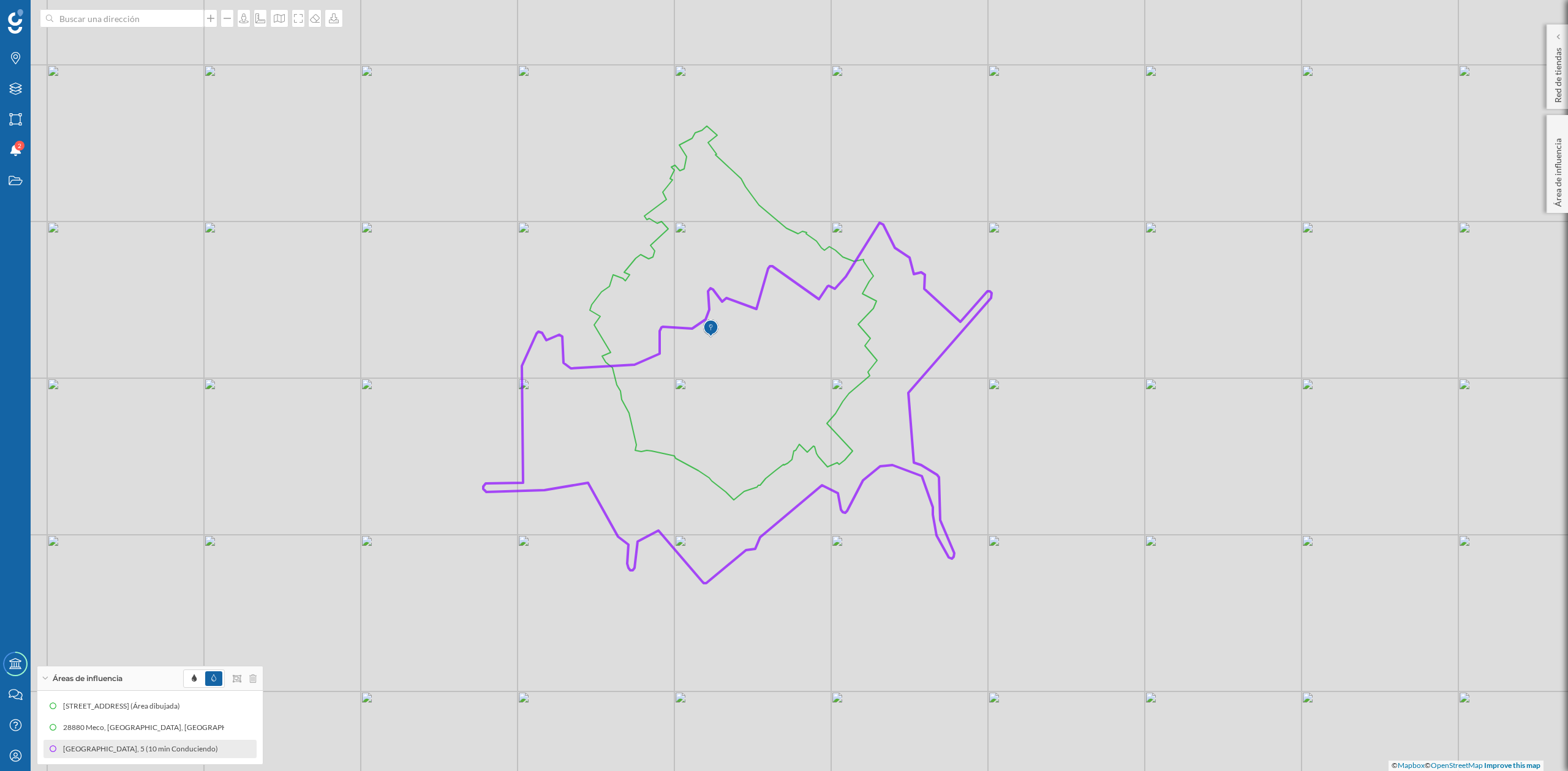
drag, startPoint x: 1147, startPoint y: 447, endPoint x: 1143, endPoint y: 483, distance: 36.2
click at [1143, 483] on div "© Mapbox © OpenStreetMap Improve this map" at bounding box center [784, 385] width 1568 height 771
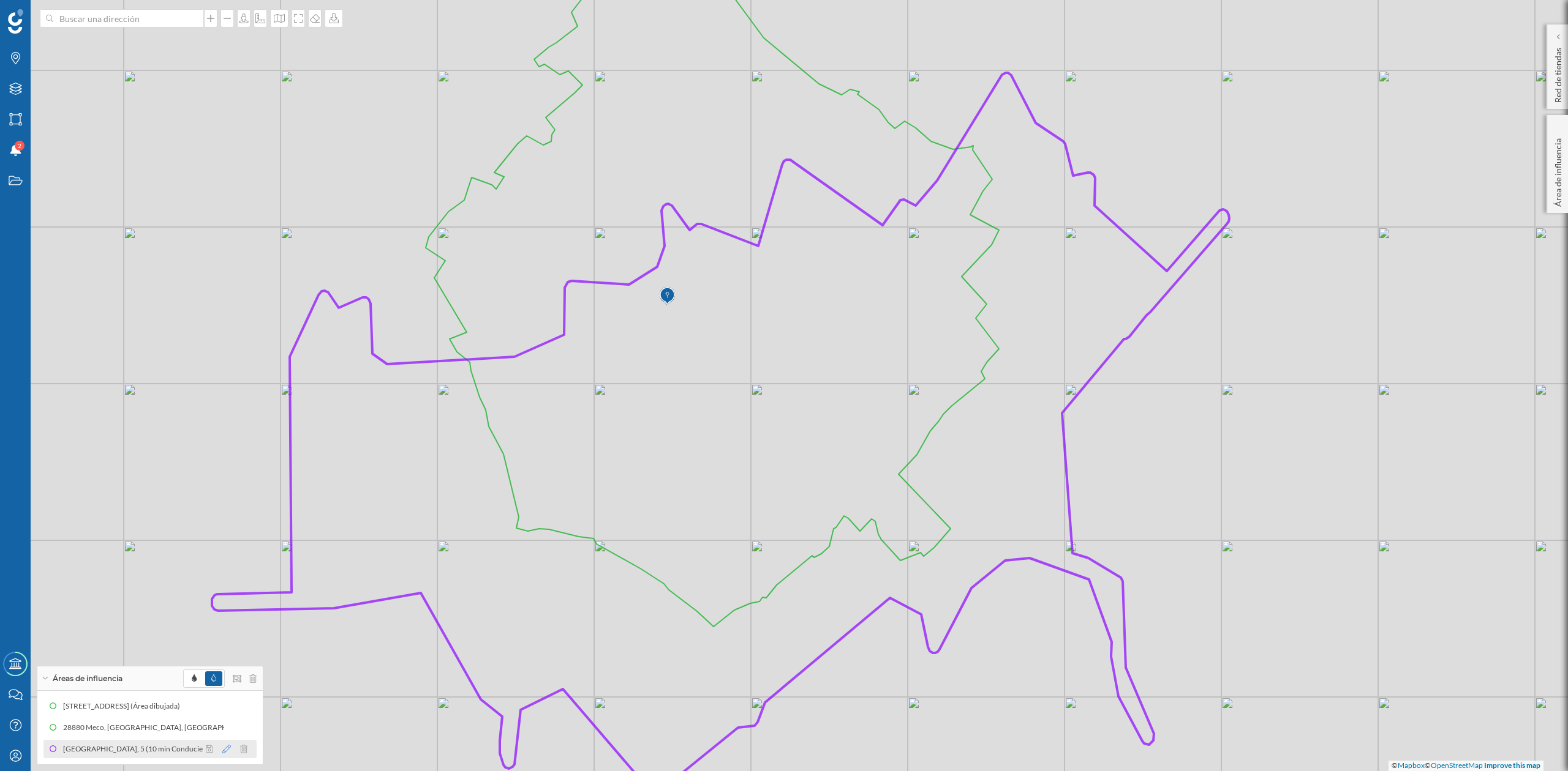
click at [227, 642] on icon at bounding box center [227, 749] width 9 height 9
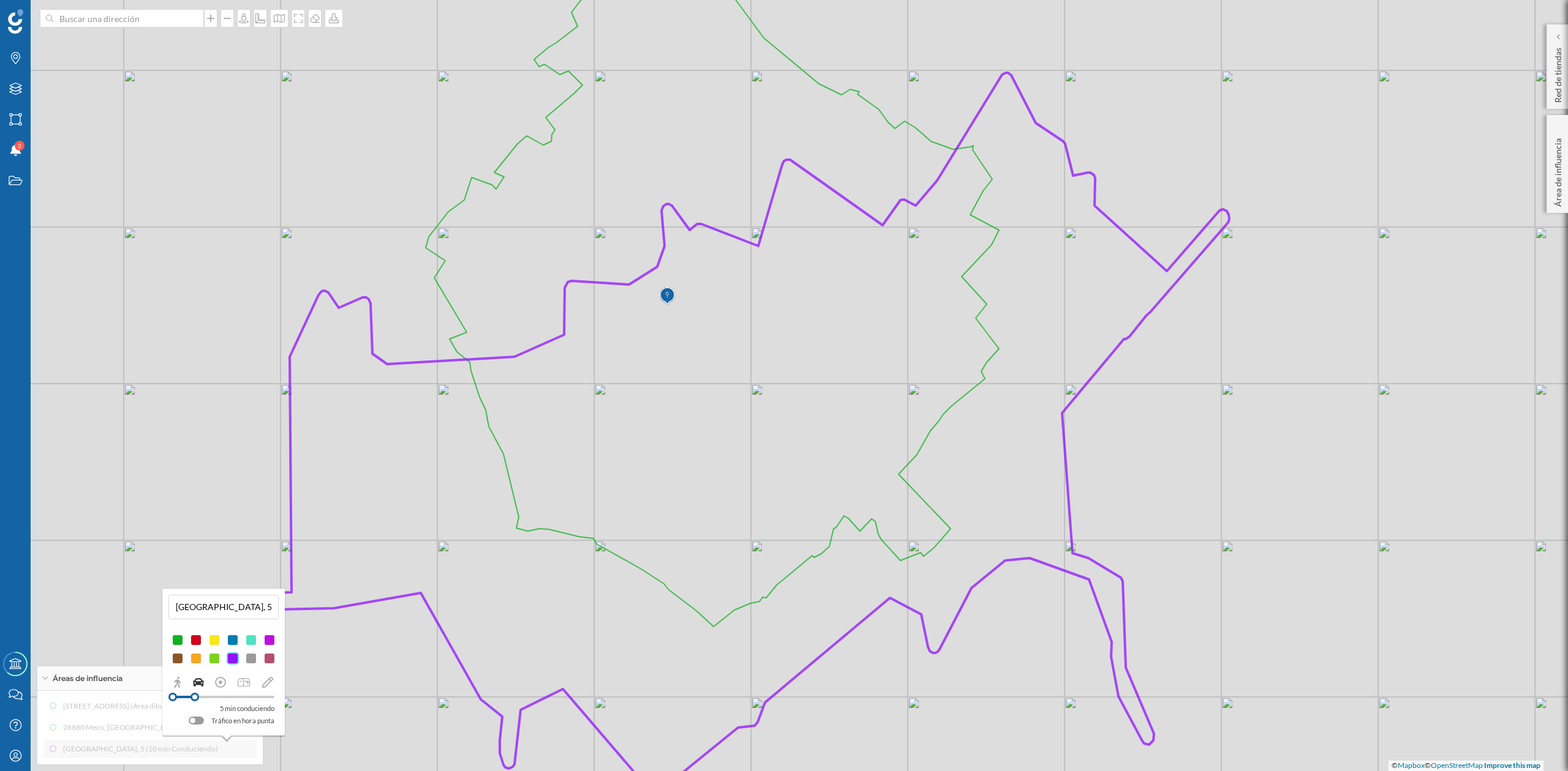
drag, startPoint x: 211, startPoint y: 696, endPoint x: 195, endPoint y: 699, distance: 16.3
click at [195, 642] on div at bounding box center [195, 698] width 9 height 9
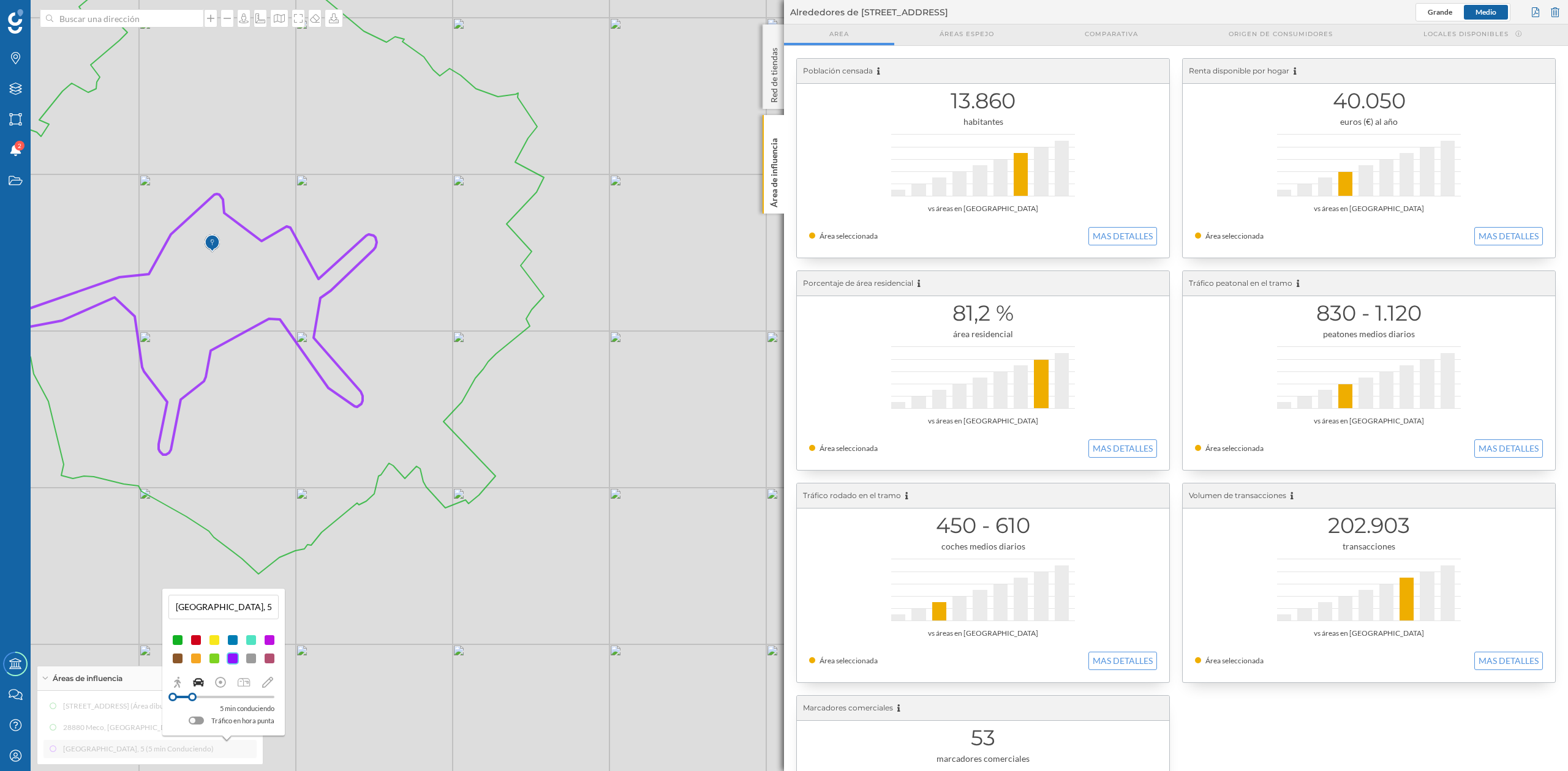
click at [196, 642] on div at bounding box center [193, 698] width 9 height 9
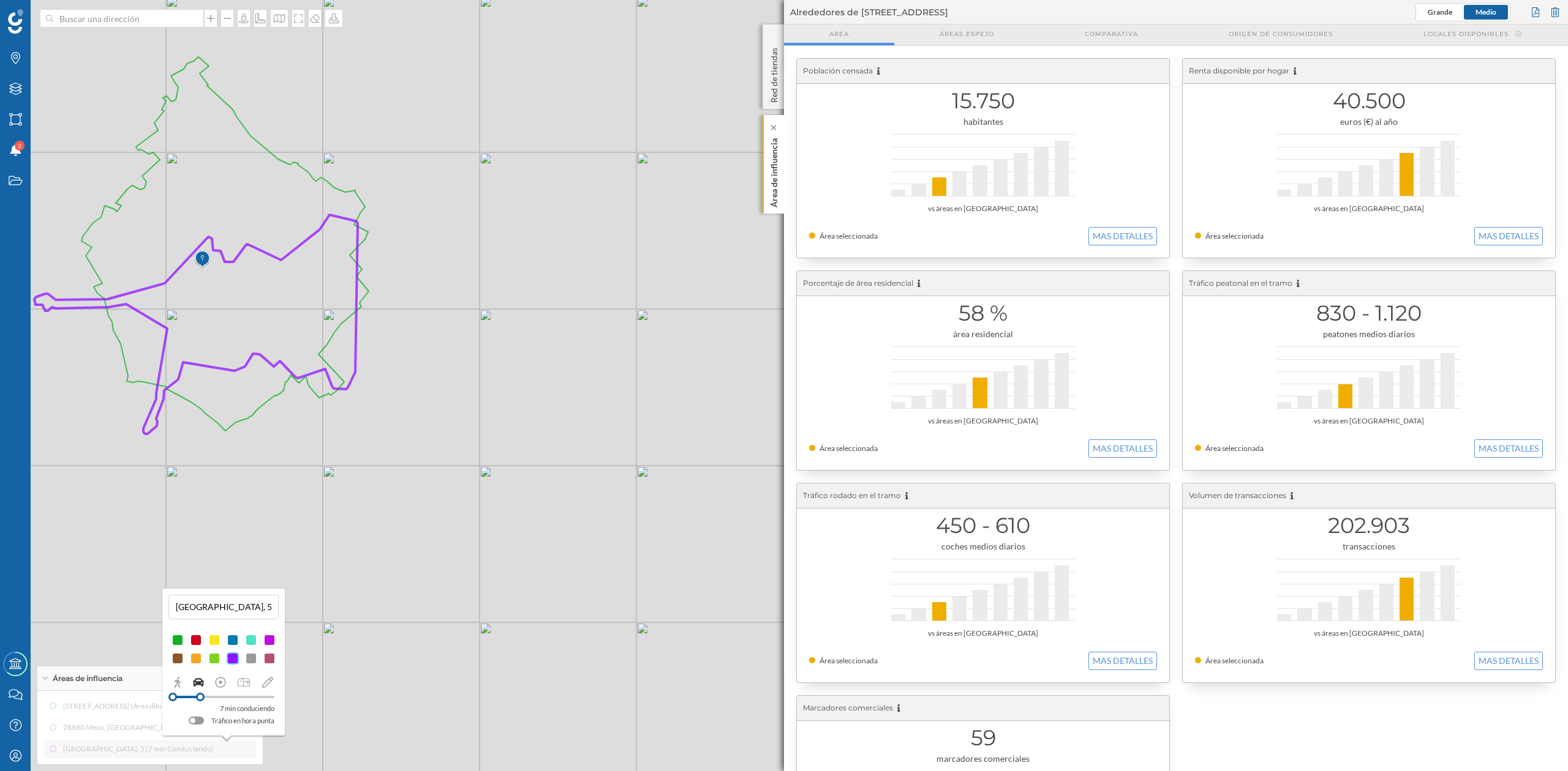
click at [773, 187] on p "Área de influencia" at bounding box center [775, 171] width 13 height 74
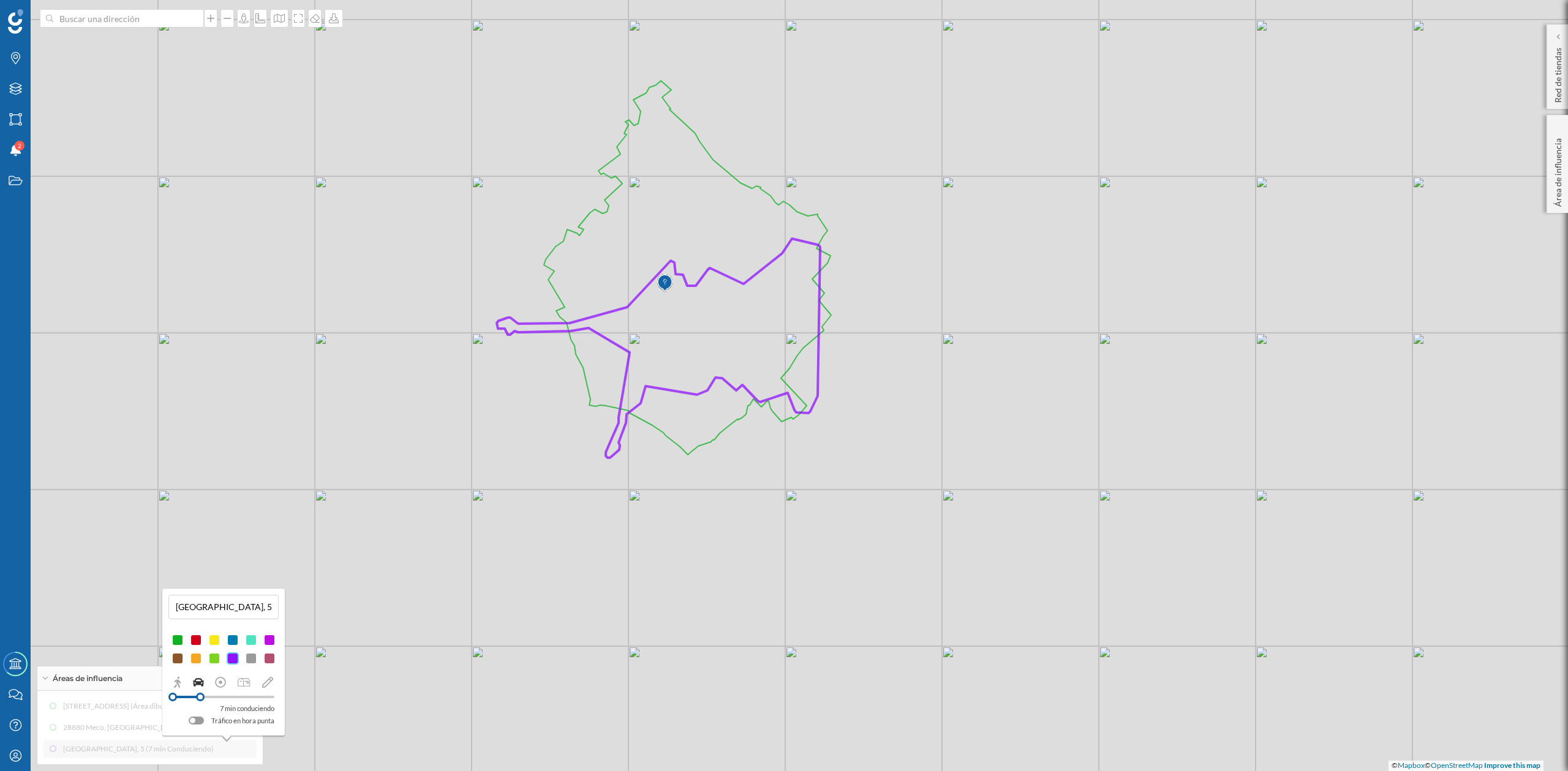
drag, startPoint x: 655, startPoint y: 430, endPoint x: 1118, endPoint y: 454, distance: 463.6
click at [1118, 454] on div "© Mapbox © OpenStreetMap Improve this map" at bounding box center [784, 385] width 1568 height 771
